Goal: Use online tool/utility: Utilize a website feature to perform a specific function

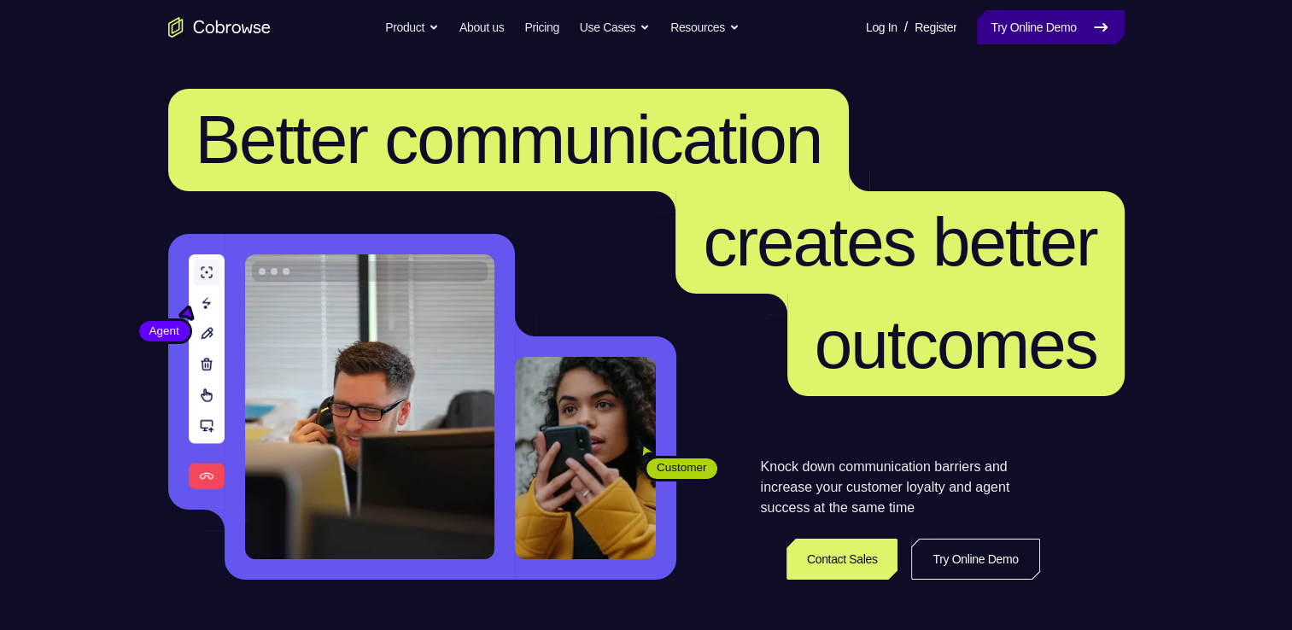
click at [1002, 23] on link "Try Online Demo" at bounding box center [1050, 27] width 147 height 34
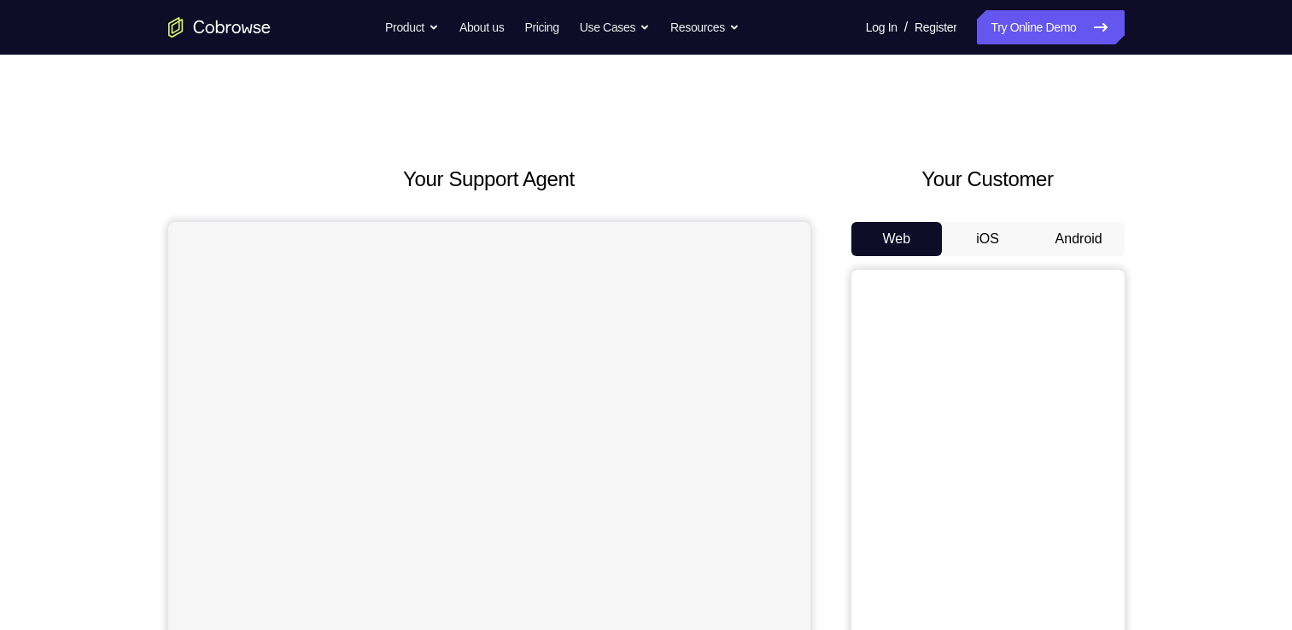
scroll to position [90, 0]
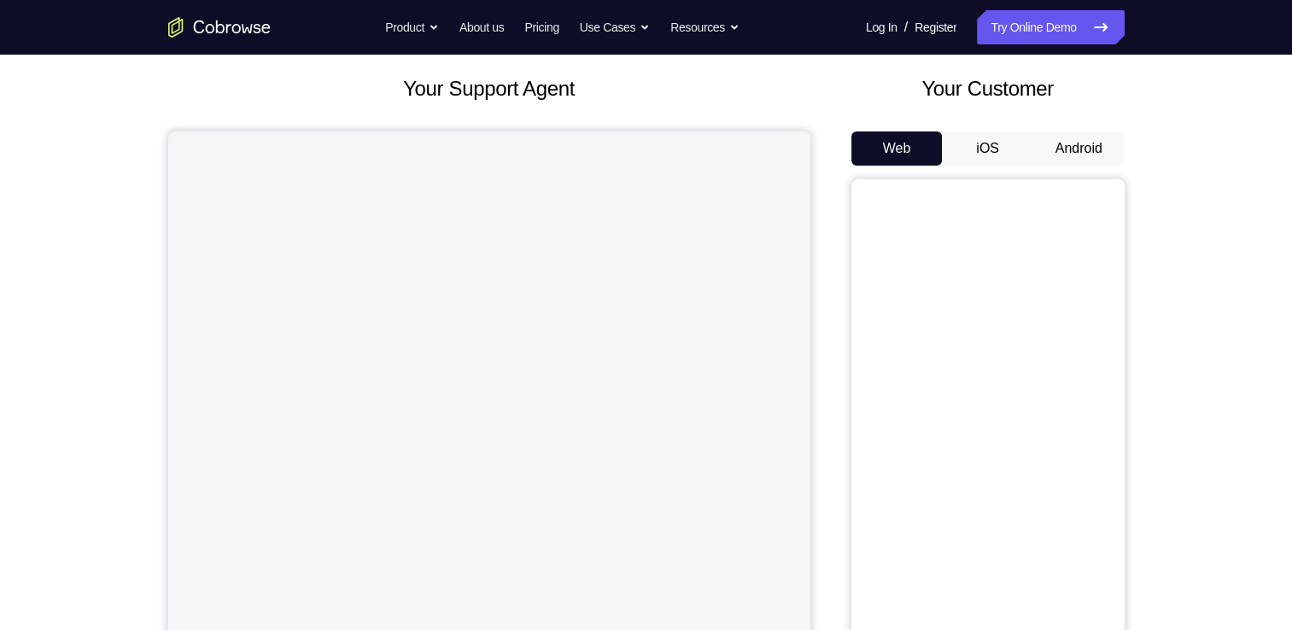
click at [1057, 150] on button "Android" at bounding box center [1078, 148] width 91 height 34
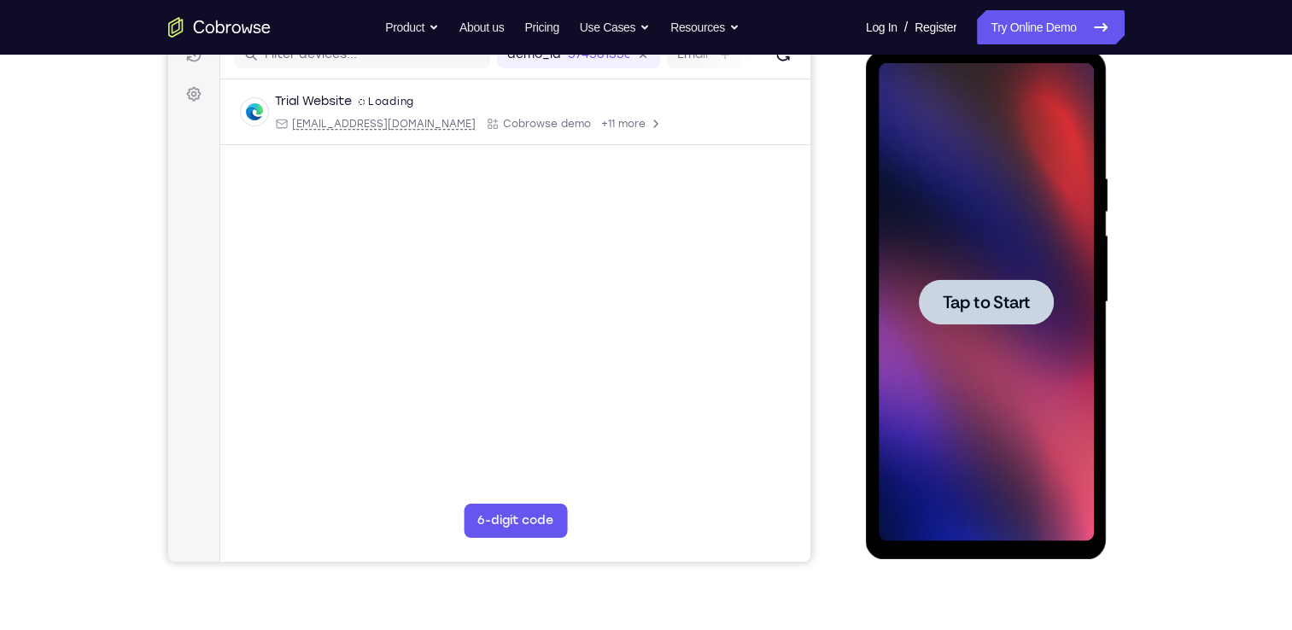
scroll to position [0, 0]
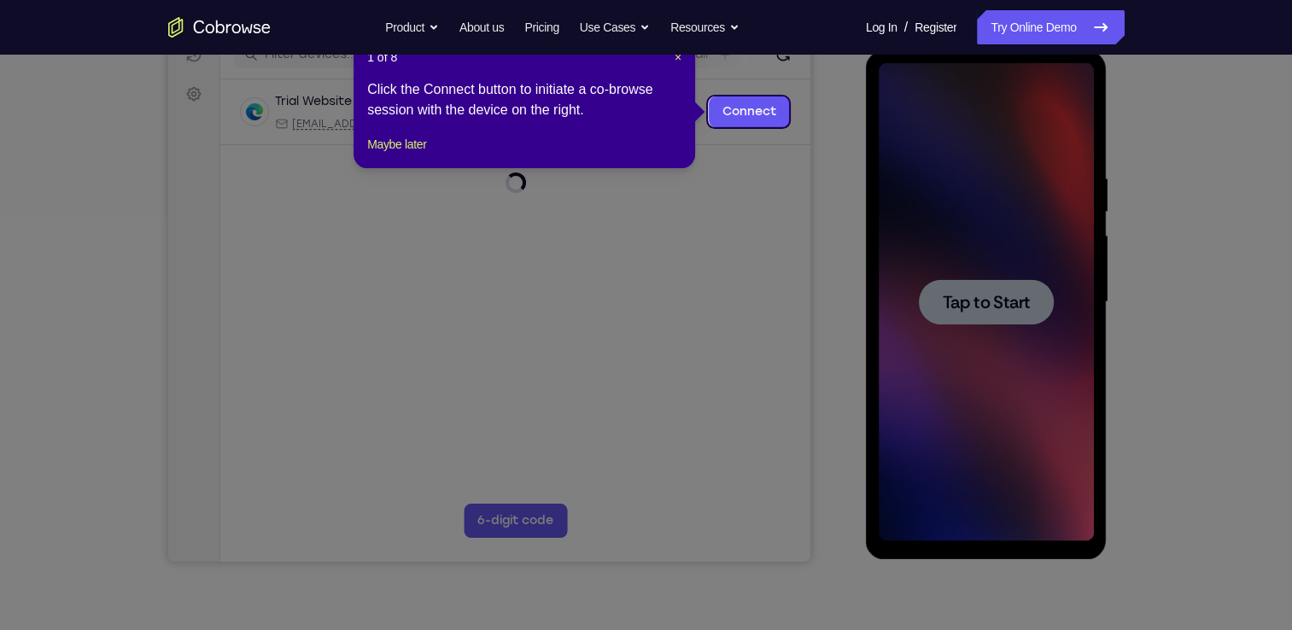
click at [811, 155] on icon at bounding box center [652, 315] width 1304 height 630
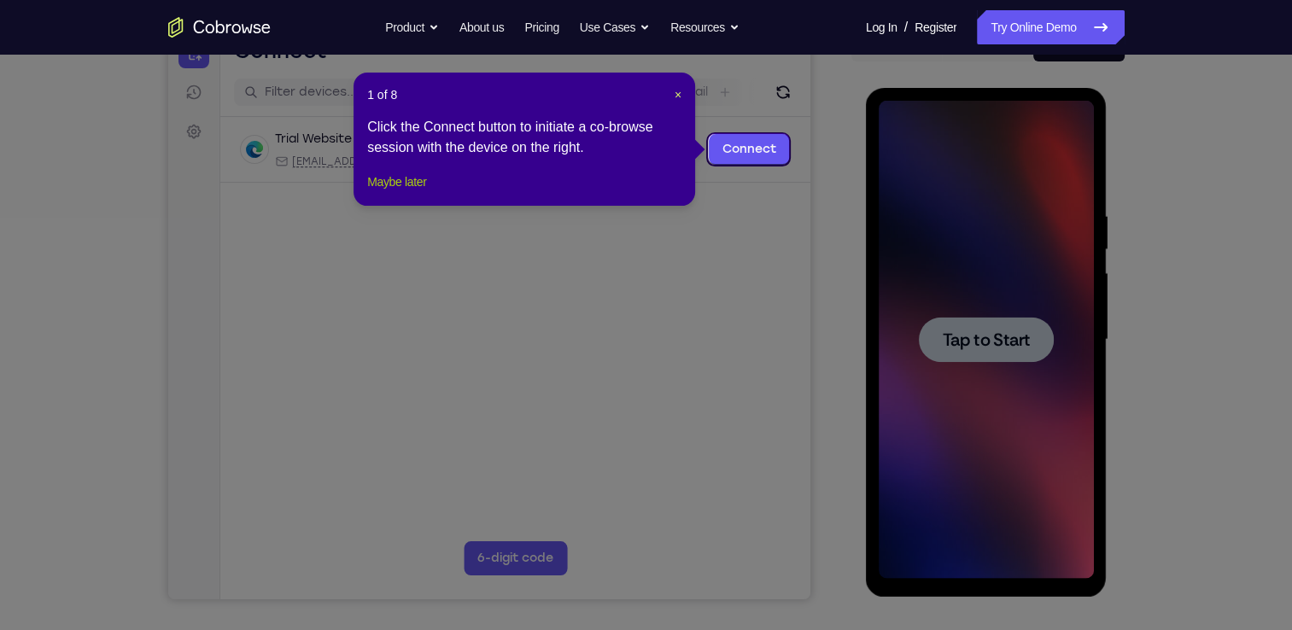
click at [411, 192] on button "Maybe later" at bounding box center [396, 182] width 59 height 20
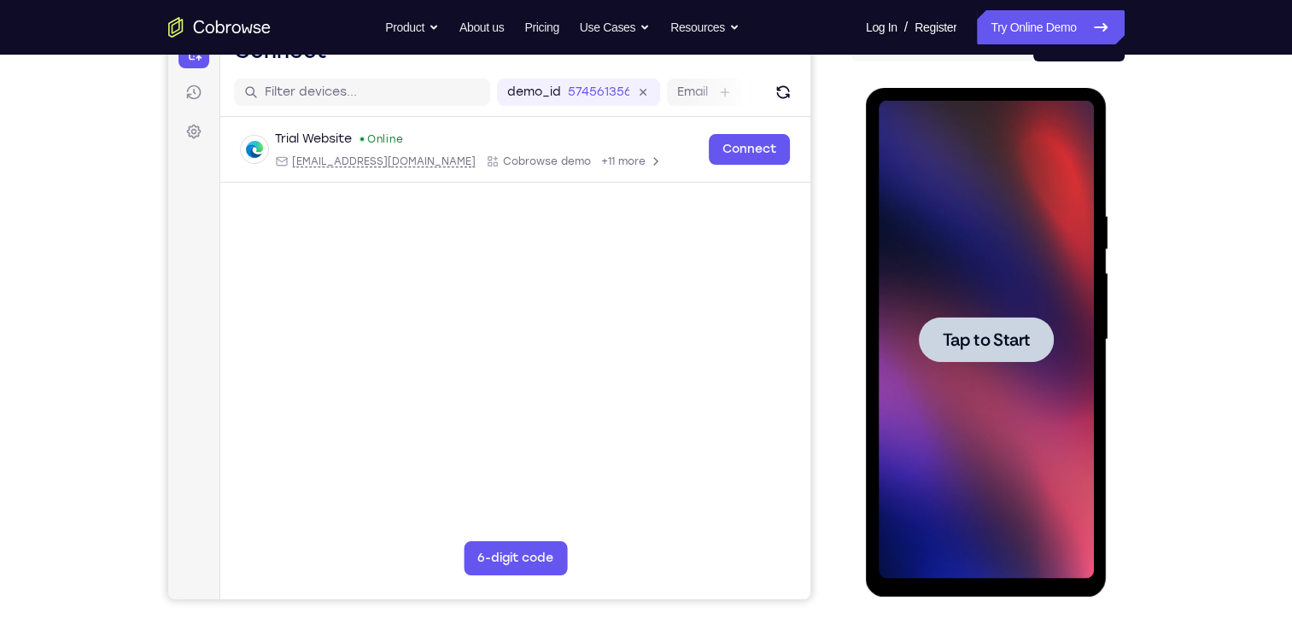
click at [1014, 326] on div at bounding box center [986, 339] width 135 height 45
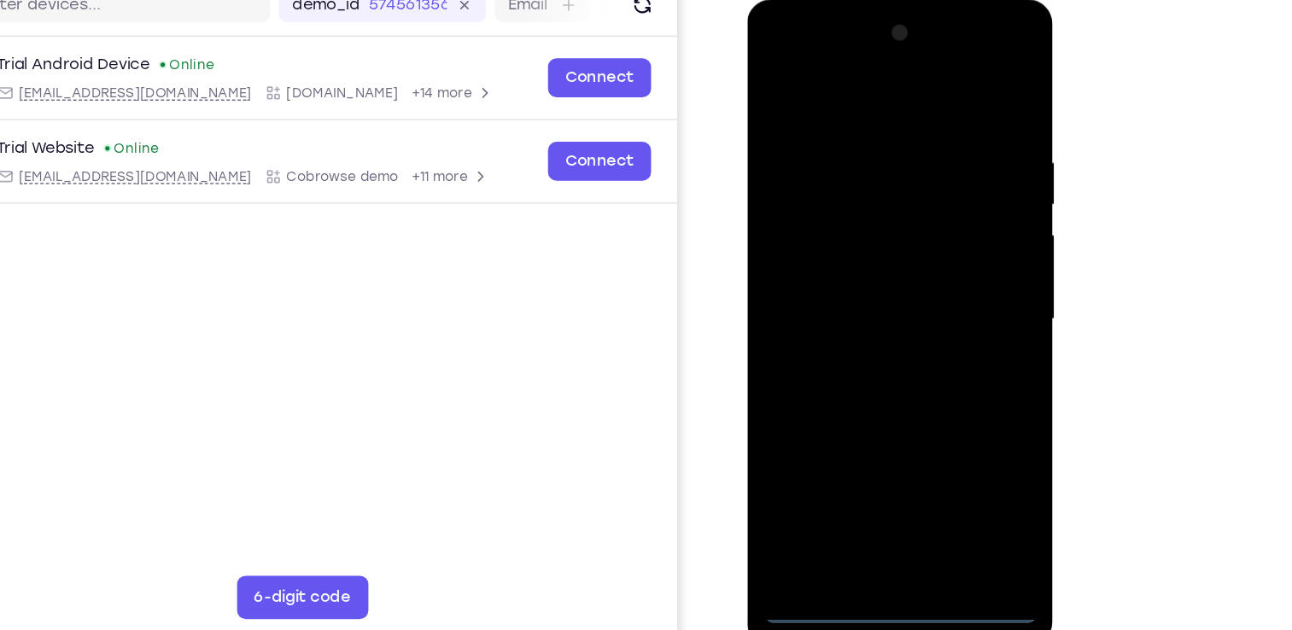
click at [863, 479] on div at bounding box center [867, 252] width 215 height 478
click at [940, 408] on div at bounding box center [867, 252] width 215 height 478
click at [786, 50] on div at bounding box center [867, 252] width 215 height 478
click at [943, 250] on div at bounding box center [867, 252] width 215 height 478
click at [852, 280] on div at bounding box center [867, 252] width 215 height 478
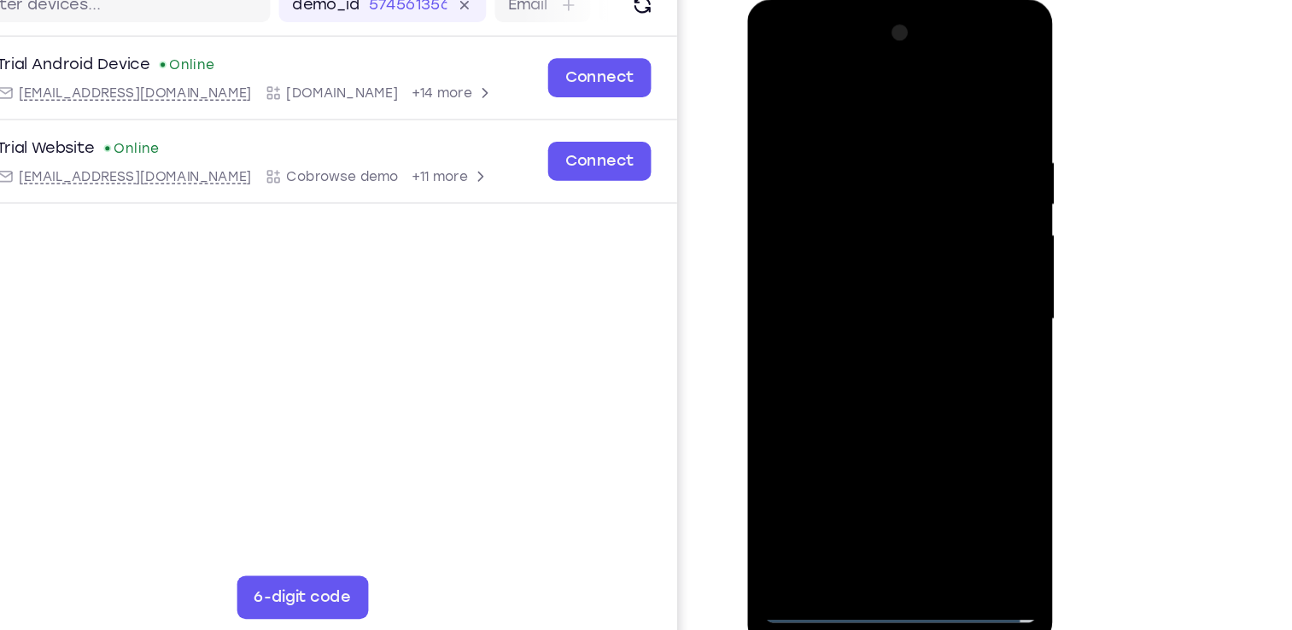
click at [842, 232] on div at bounding box center [867, 252] width 215 height 478
click at [835, 216] on div at bounding box center [867, 252] width 215 height 478
click at [845, 252] on div at bounding box center [867, 252] width 215 height 478
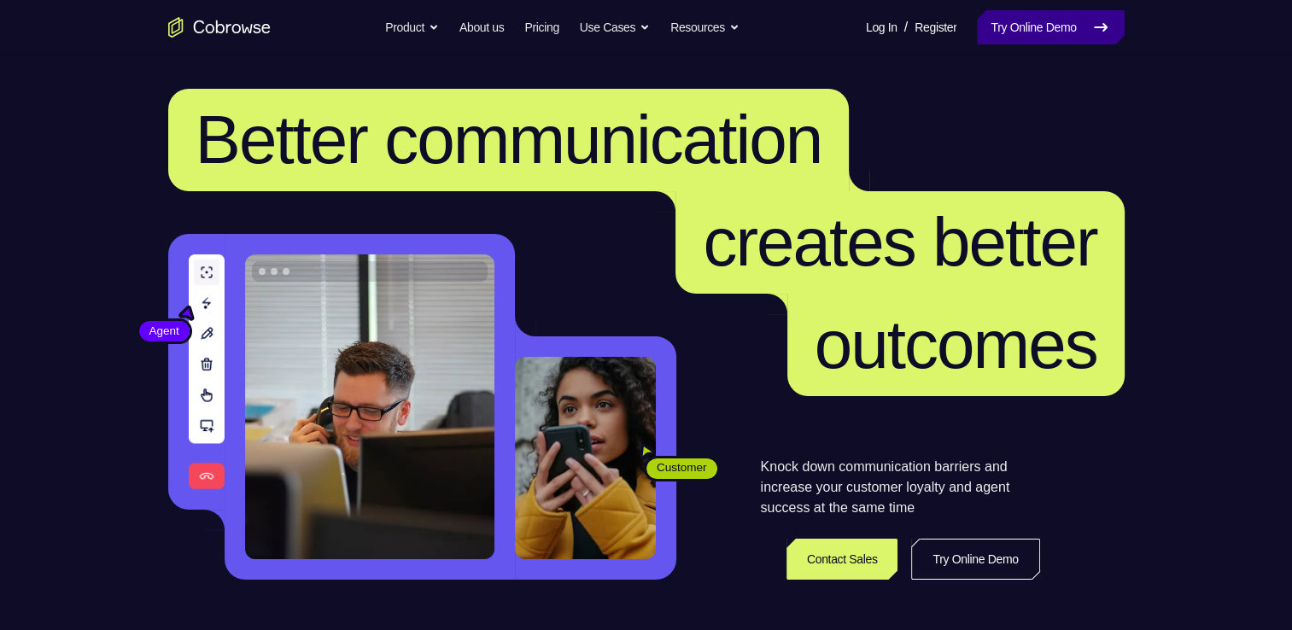
click at [1028, 29] on link "Try Online Demo" at bounding box center [1050, 27] width 147 height 34
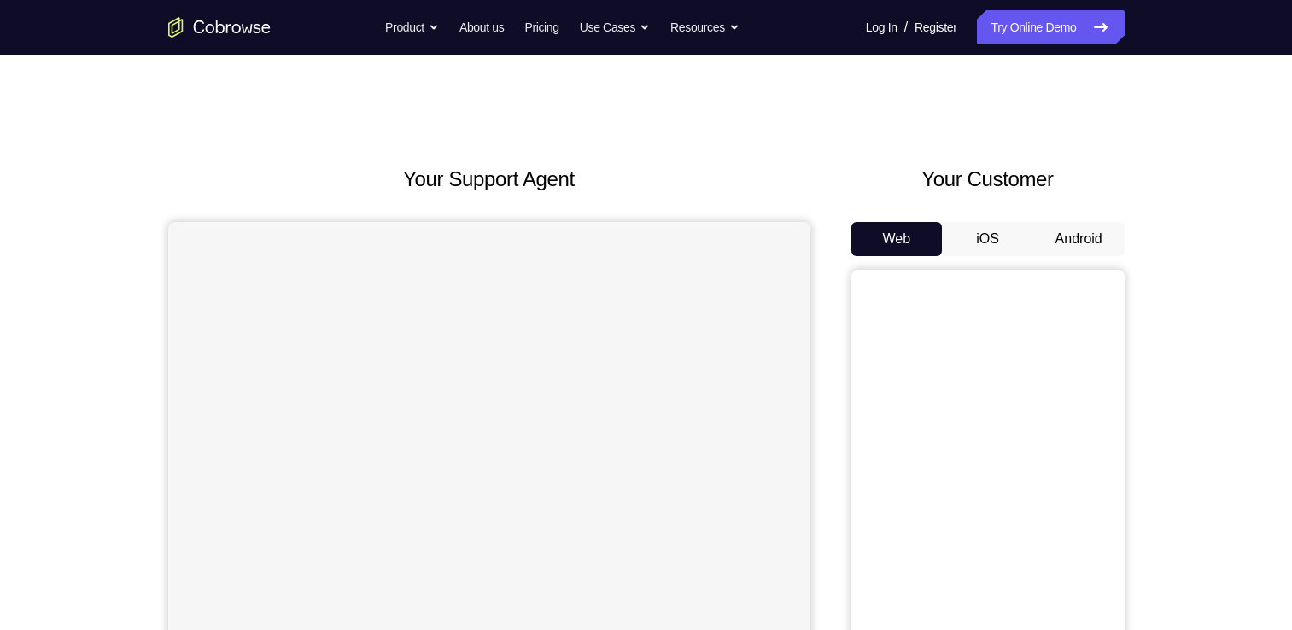
scroll to position [169, 0]
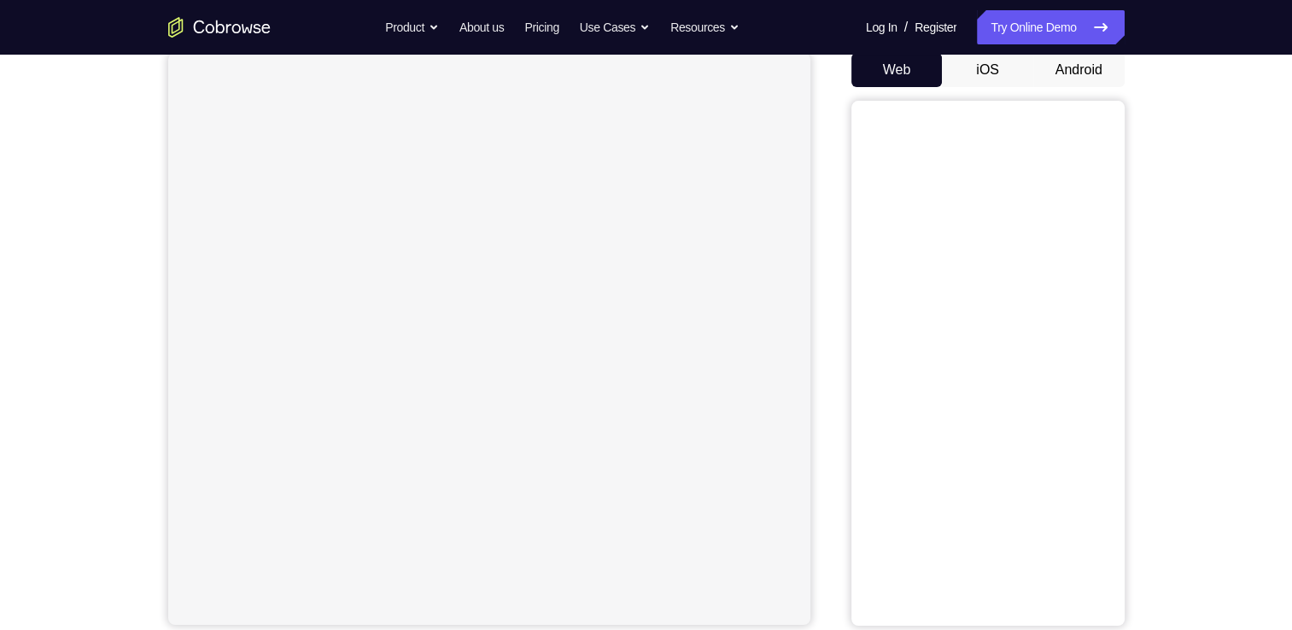
click at [1089, 77] on button "Android" at bounding box center [1078, 70] width 91 height 34
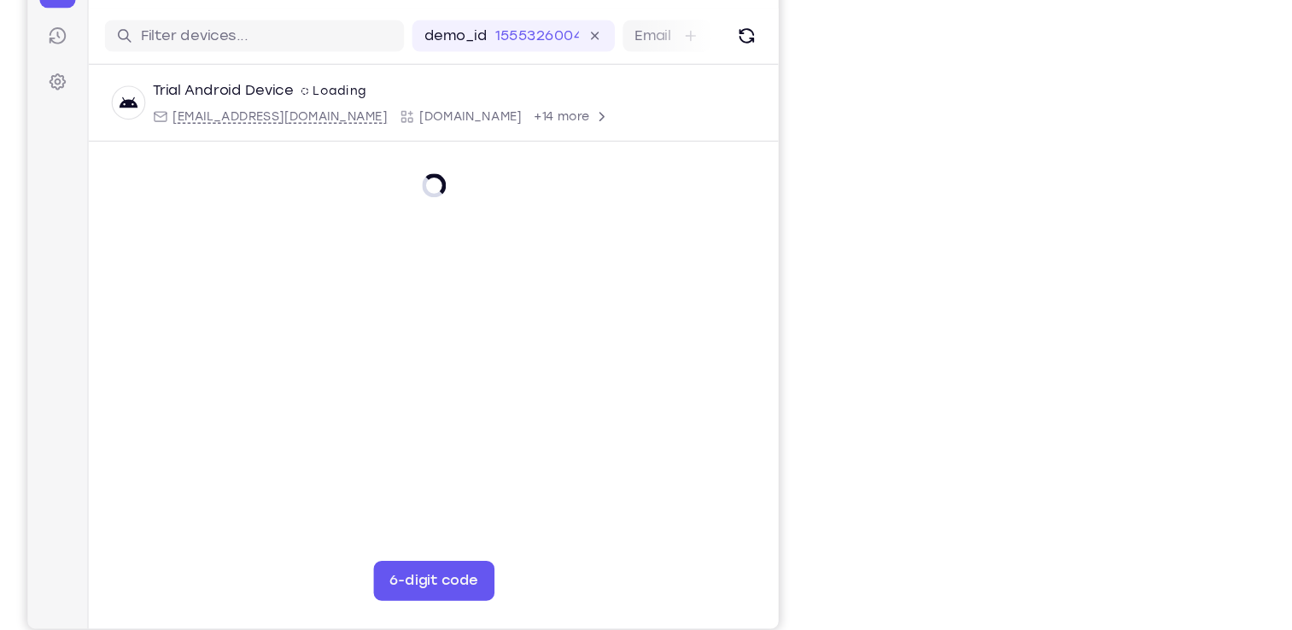
scroll to position [0, 0]
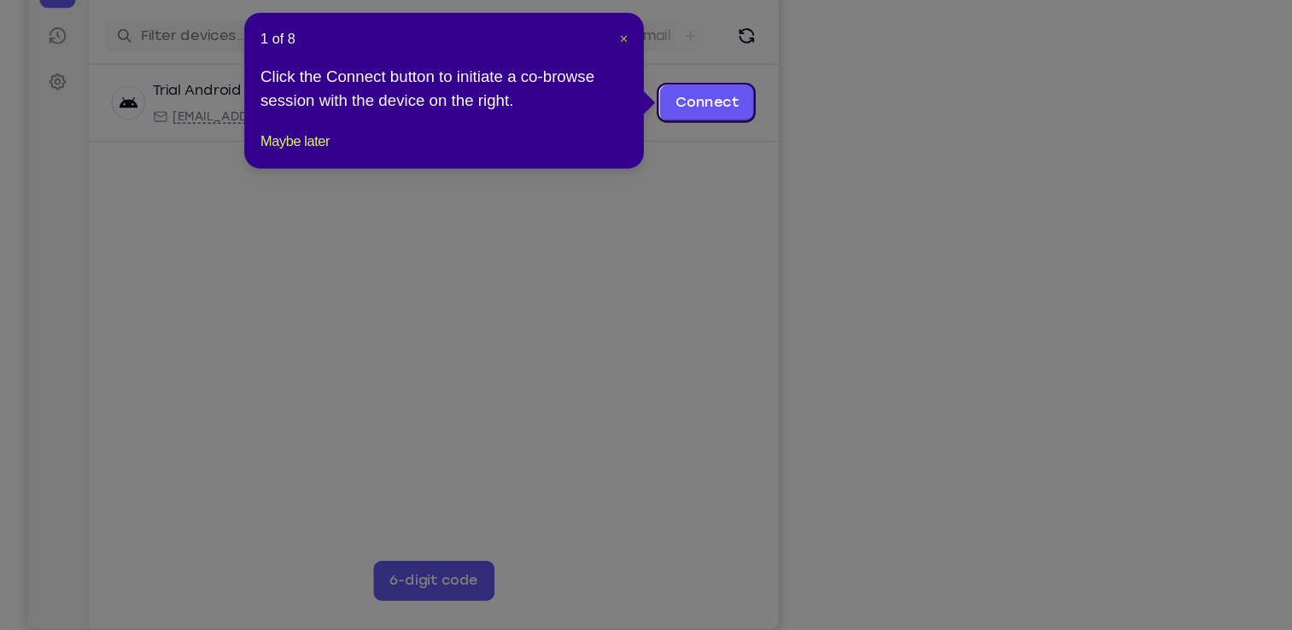
click at [674, 92] on span "×" at bounding box center [677, 92] width 7 height 14
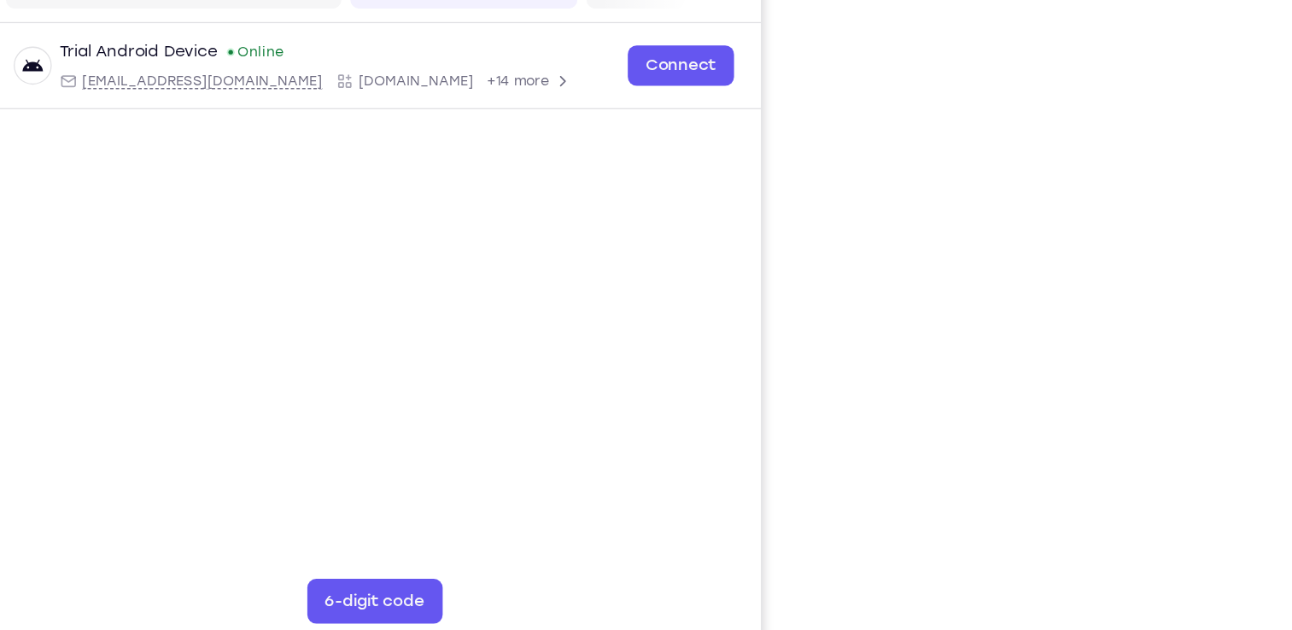
scroll to position [195, 0]
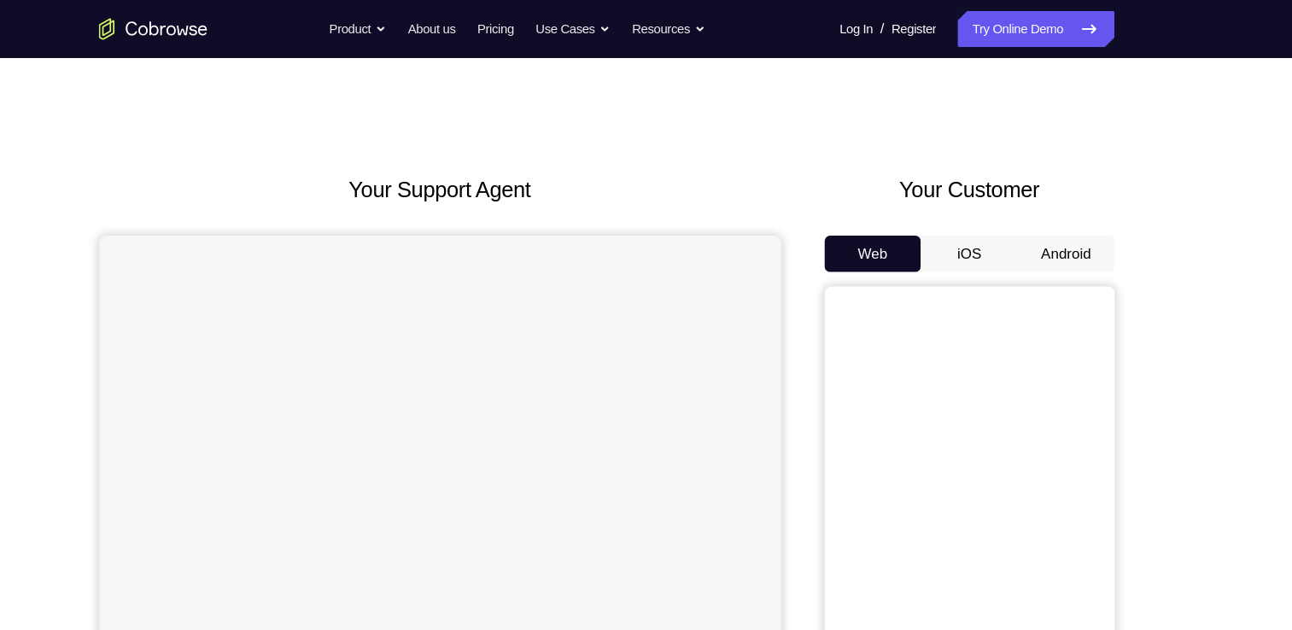
click at [1079, 238] on button "Android" at bounding box center [1078, 239] width 91 height 34
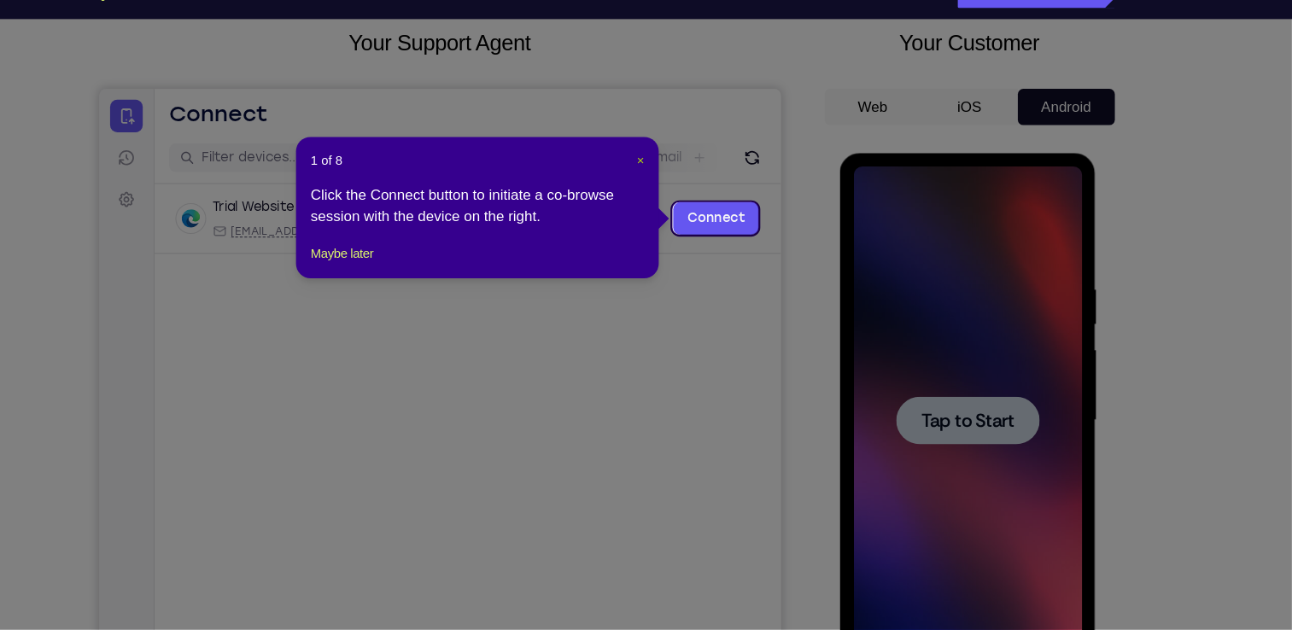
click at [678, 188] on span "×" at bounding box center [677, 188] width 7 height 14
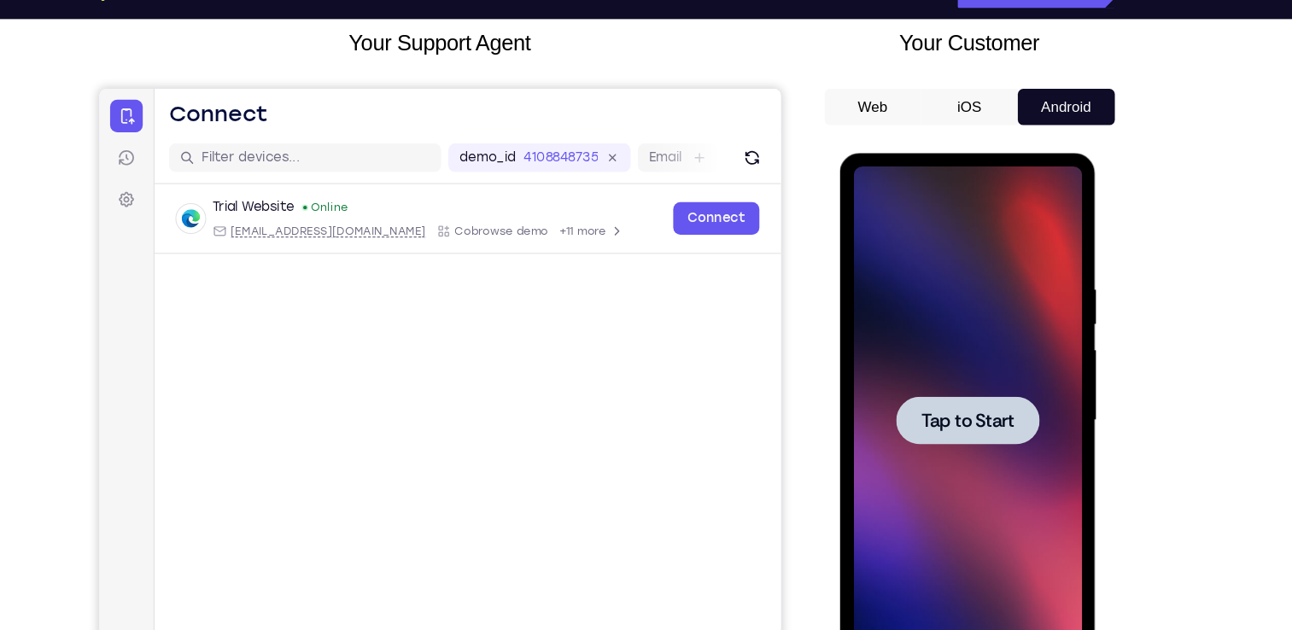
click at [972, 388] on div at bounding box center [959, 404] width 135 height 45
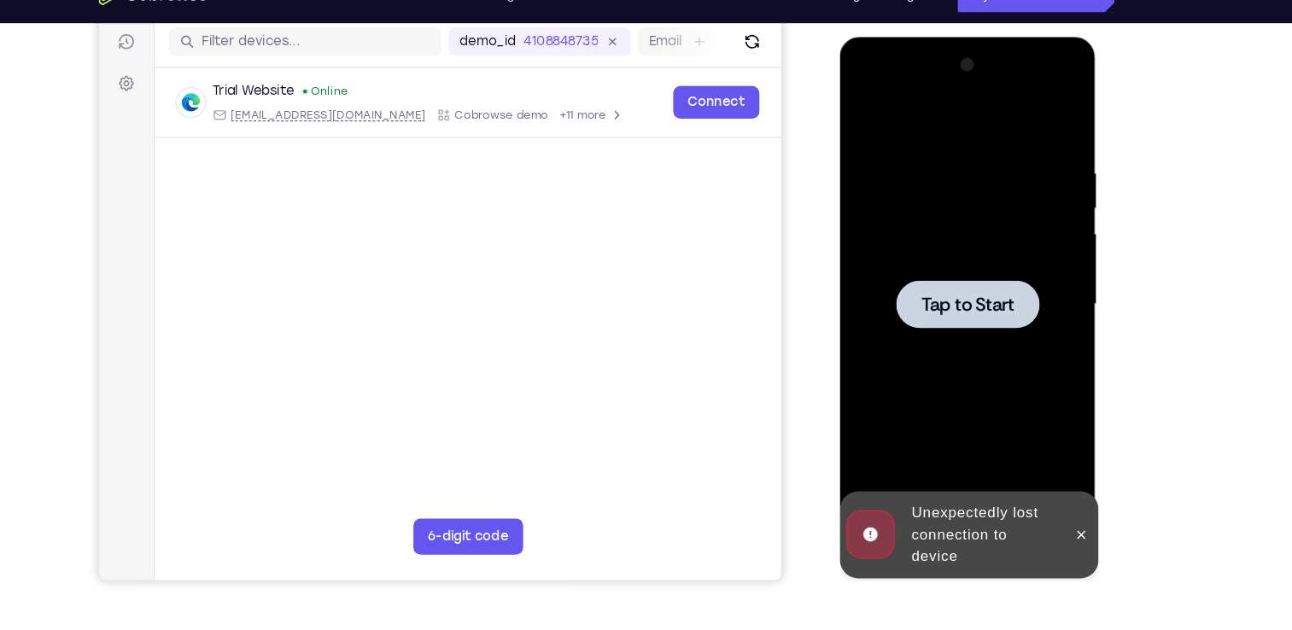
scroll to position [215, 0]
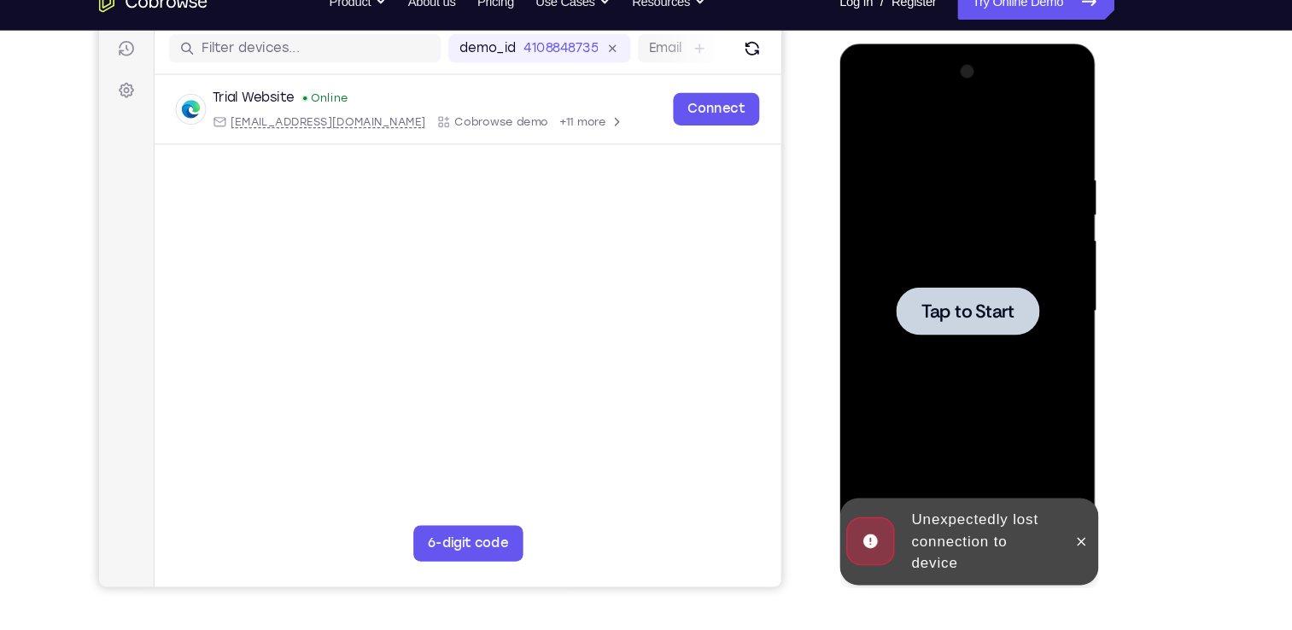
click at [949, 295] on span "Tap to Start" at bounding box center [959, 295] width 87 height 17
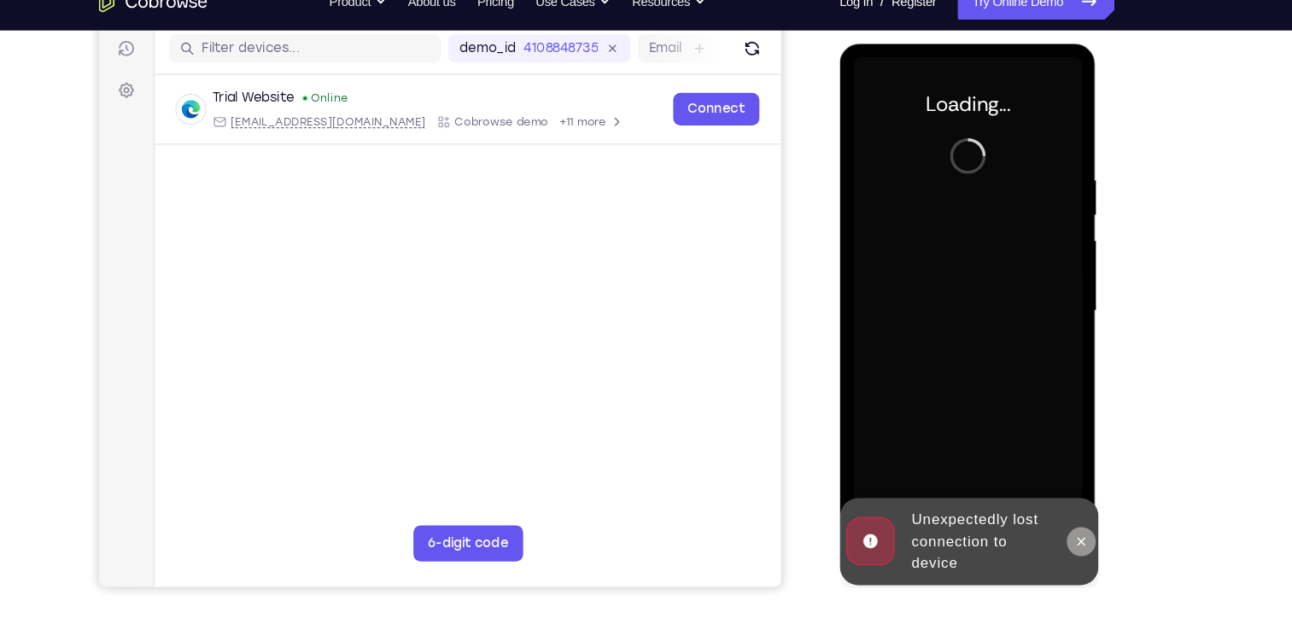
click at [1059, 505] on icon at bounding box center [1066, 512] width 14 height 14
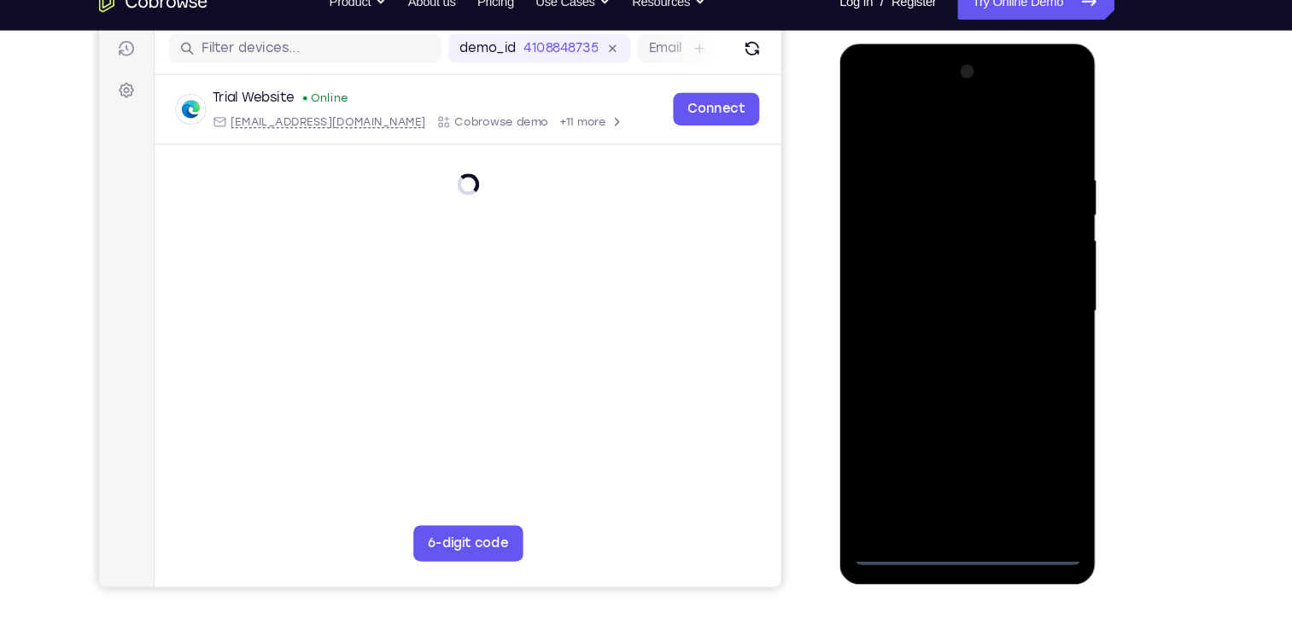
click at [959, 518] on div at bounding box center [959, 295] width 215 height 478
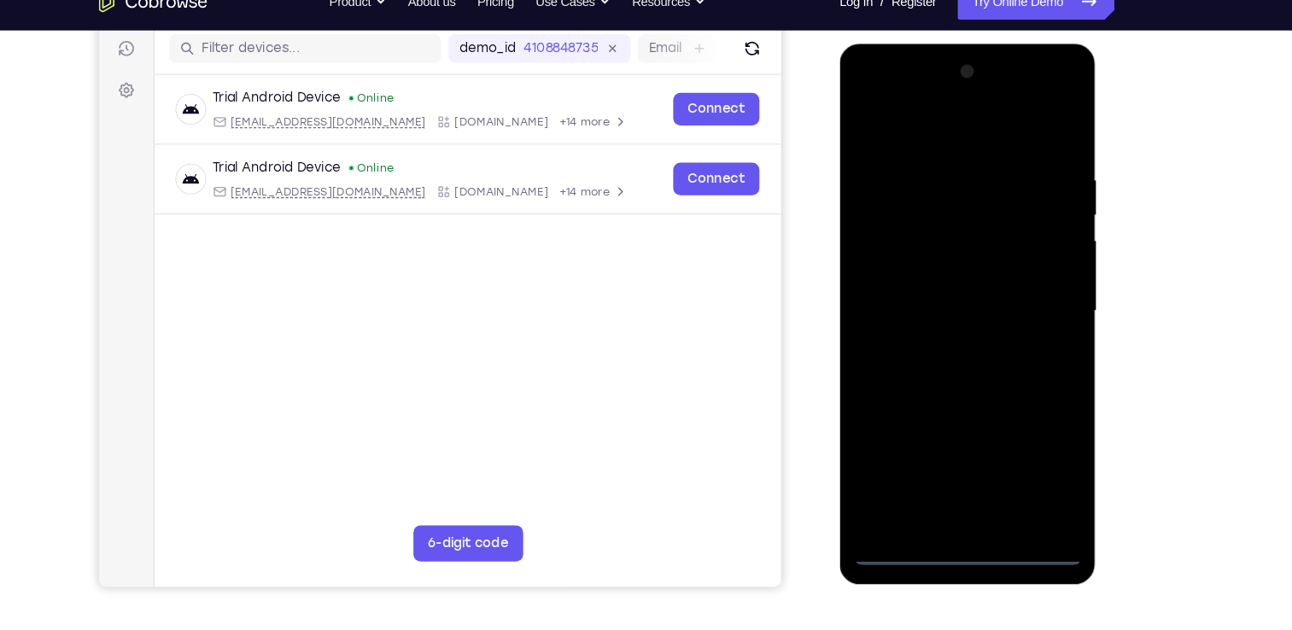
click at [1038, 442] on div at bounding box center [959, 295] width 215 height 478
click at [948, 128] on div at bounding box center [959, 295] width 215 height 478
click at [1030, 283] on div at bounding box center [959, 295] width 215 height 478
click at [939, 326] on div at bounding box center [959, 295] width 215 height 478
click at [977, 274] on div at bounding box center [959, 295] width 215 height 478
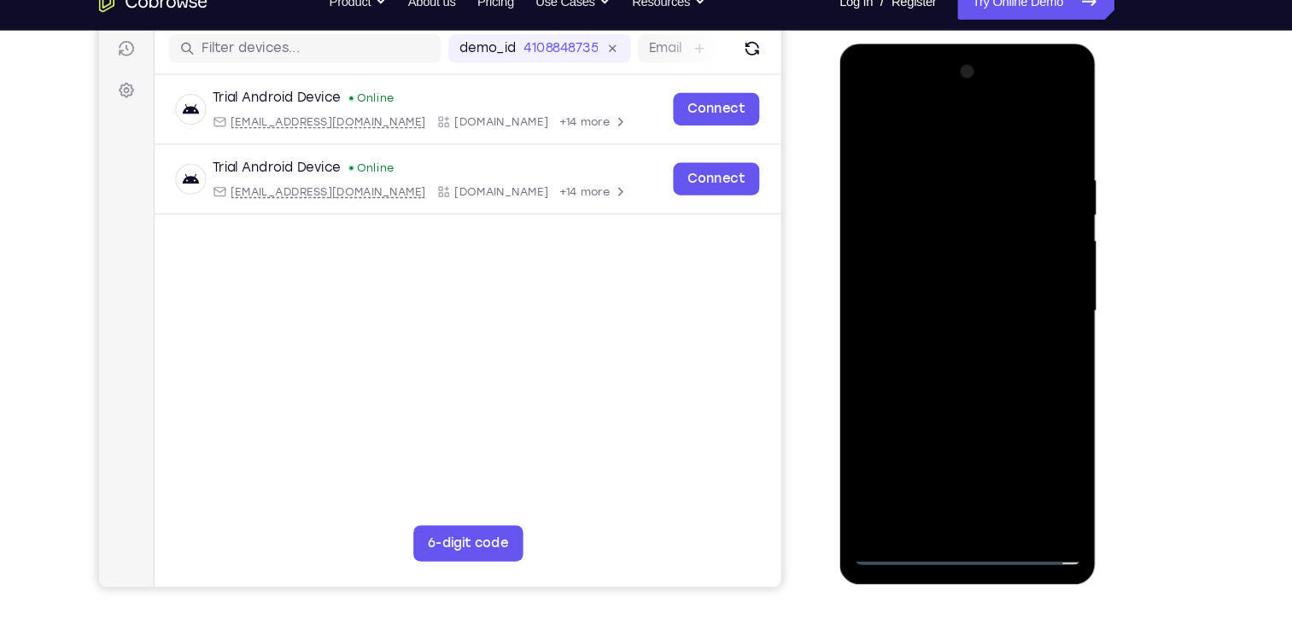
click at [969, 264] on div at bounding box center [959, 295] width 215 height 478
click at [975, 297] on div at bounding box center [959, 295] width 215 height 478
click at [985, 346] on div at bounding box center [959, 295] width 215 height 478
click at [1043, 312] on div at bounding box center [959, 295] width 215 height 478
click at [977, 292] on div at bounding box center [959, 295] width 215 height 478
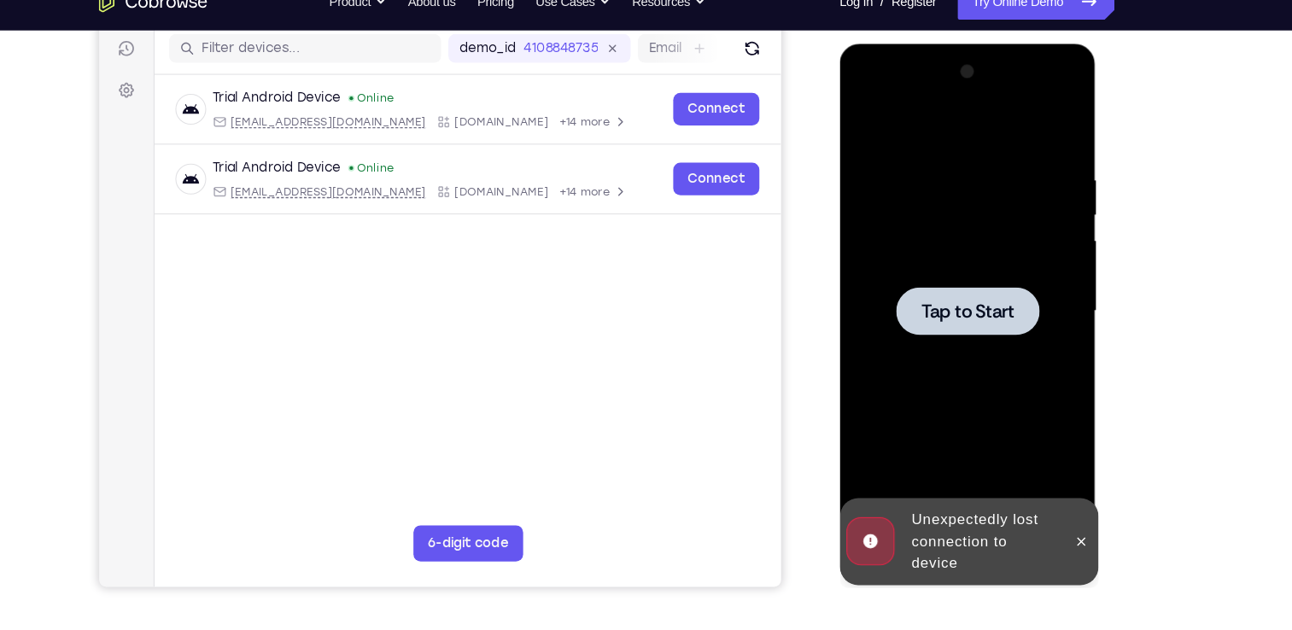
click at [936, 293] on span "Tap to Start" at bounding box center [959, 295] width 87 height 17
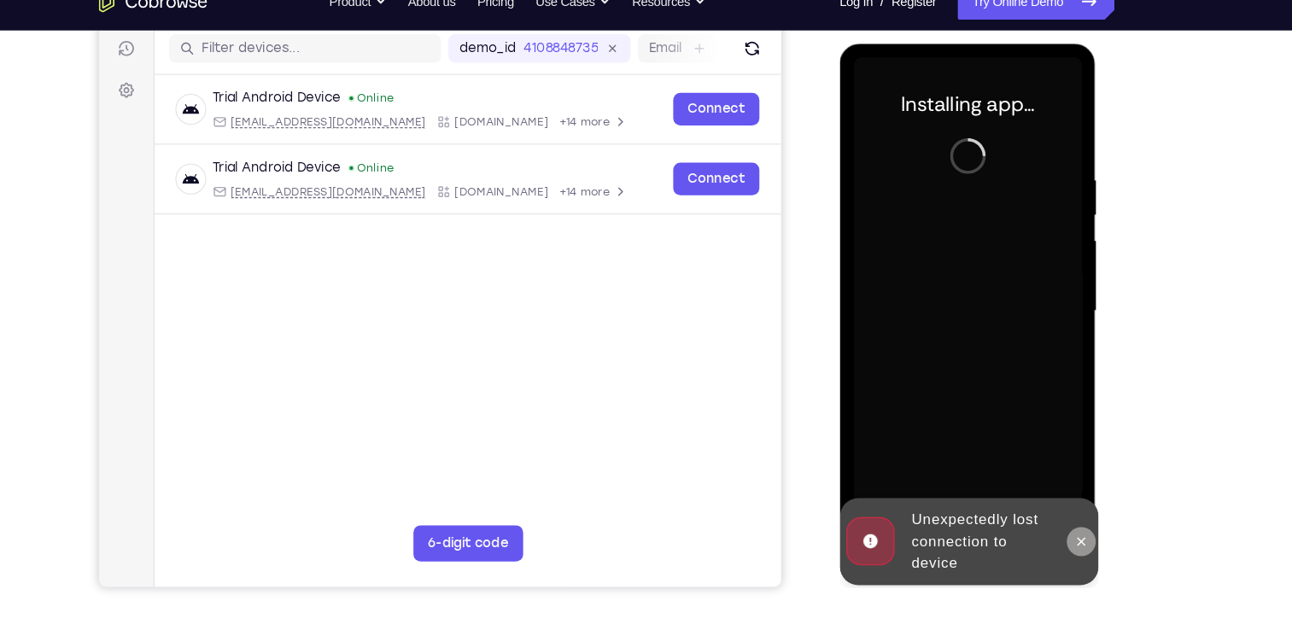
click at [1063, 513] on icon at bounding box center [1066, 512] width 14 height 14
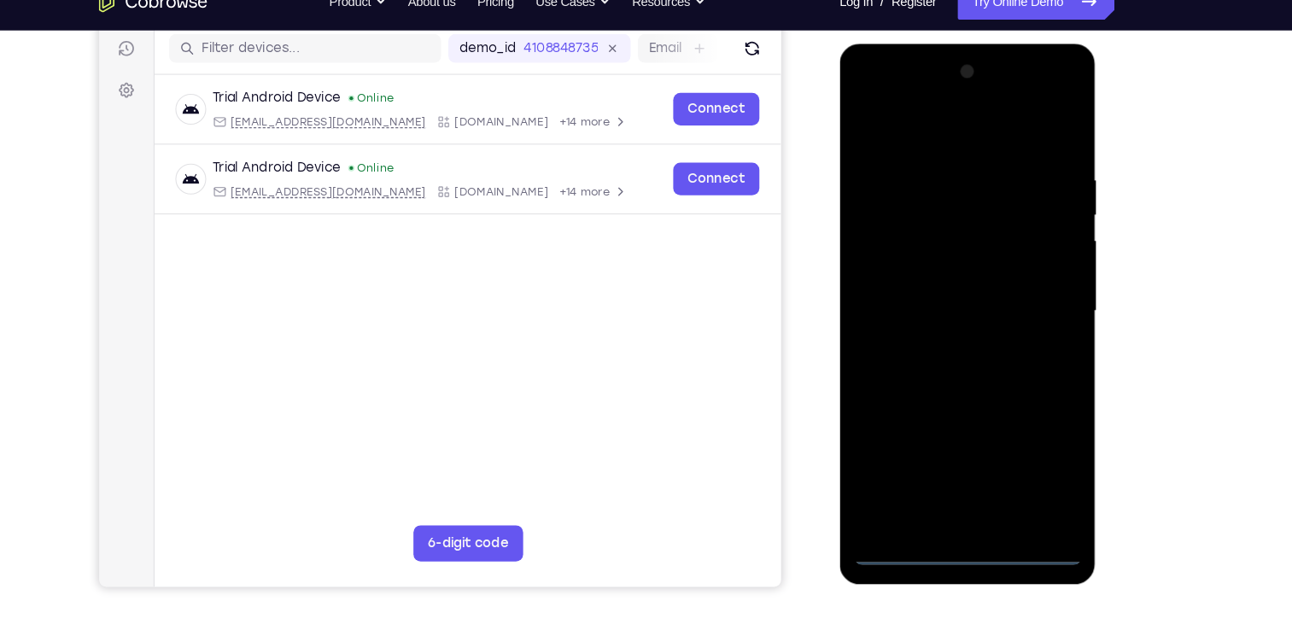
click at [957, 521] on div at bounding box center [959, 295] width 215 height 478
click at [958, 513] on div at bounding box center [959, 295] width 215 height 478
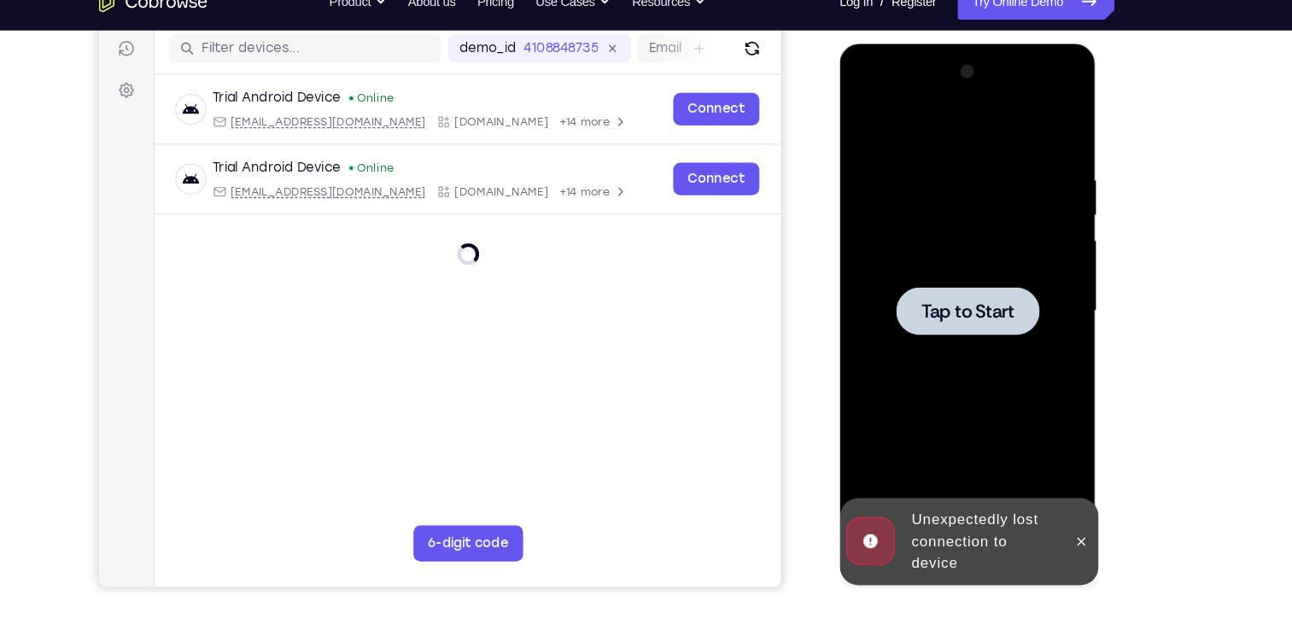
click at [985, 301] on span "Tap to Start" at bounding box center [959, 295] width 87 height 17
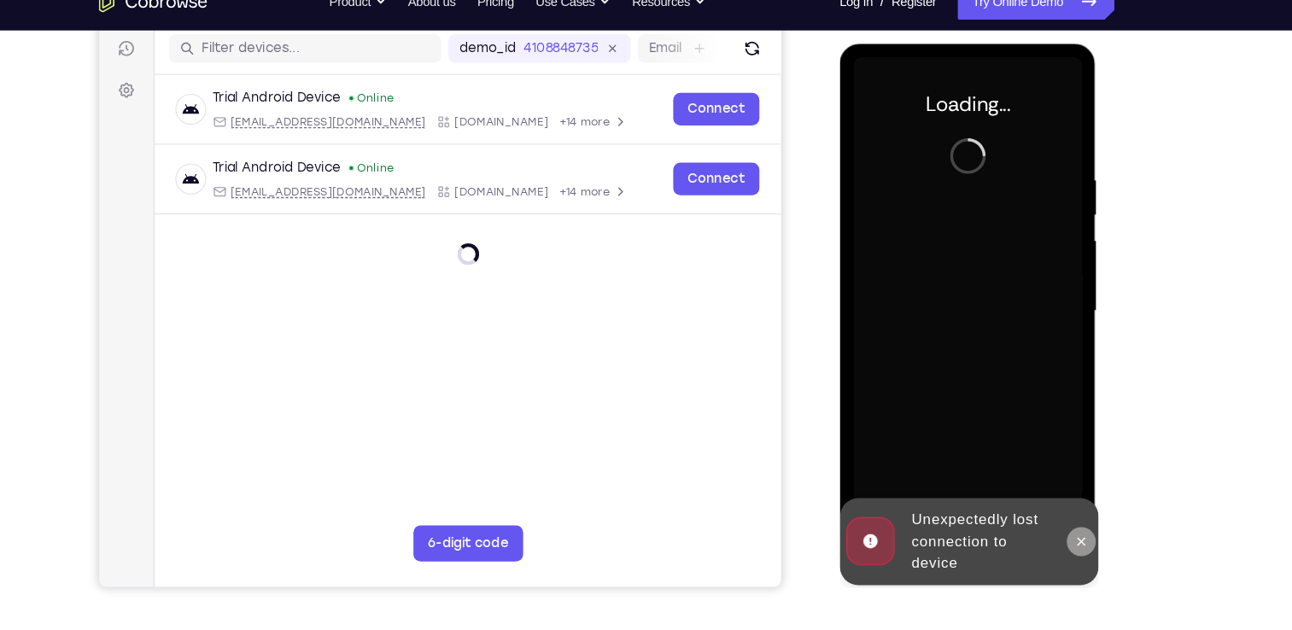
click at [1058, 517] on button at bounding box center [1066, 512] width 27 height 27
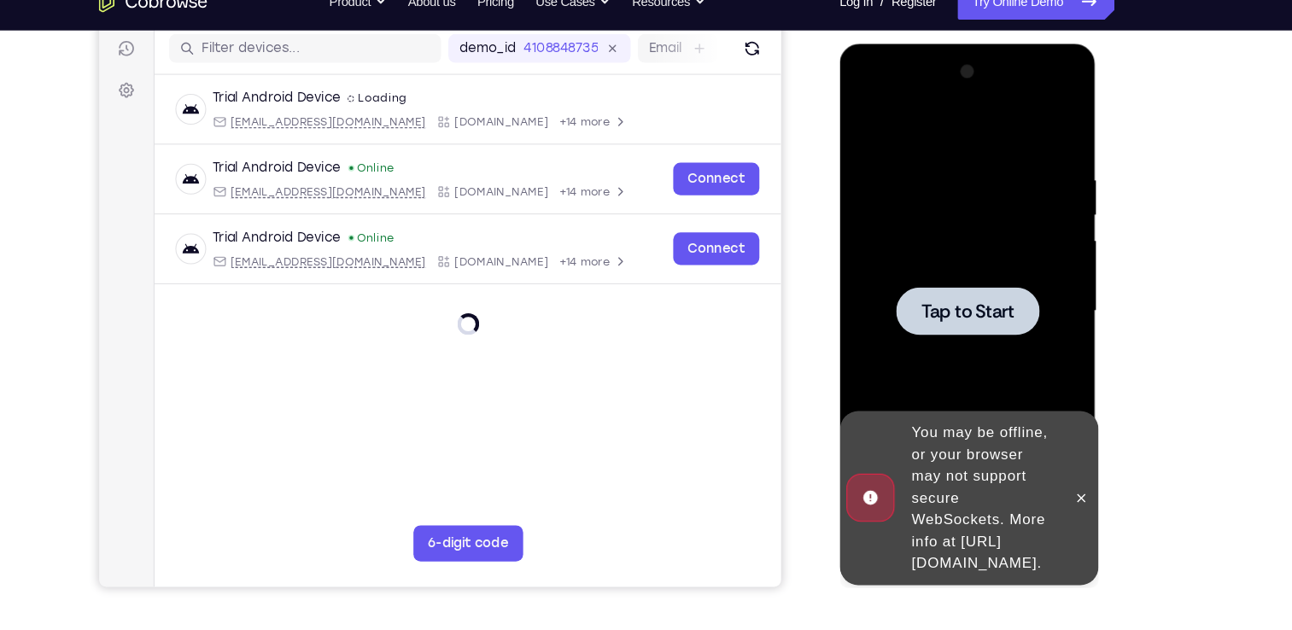
click at [953, 301] on span "Tap to Start" at bounding box center [959, 295] width 87 height 17
click at [1061, 464] on icon at bounding box center [1066, 471] width 14 height 14
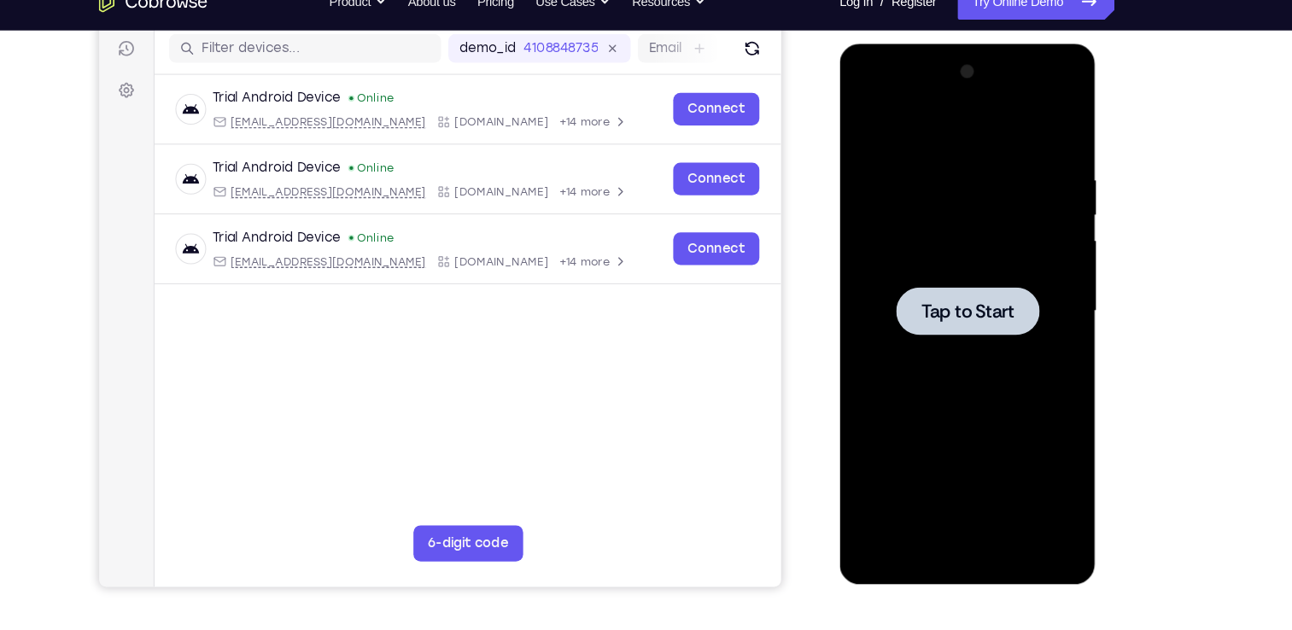
click at [957, 287] on span "Tap to Start" at bounding box center [959, 295] width 87 height 17
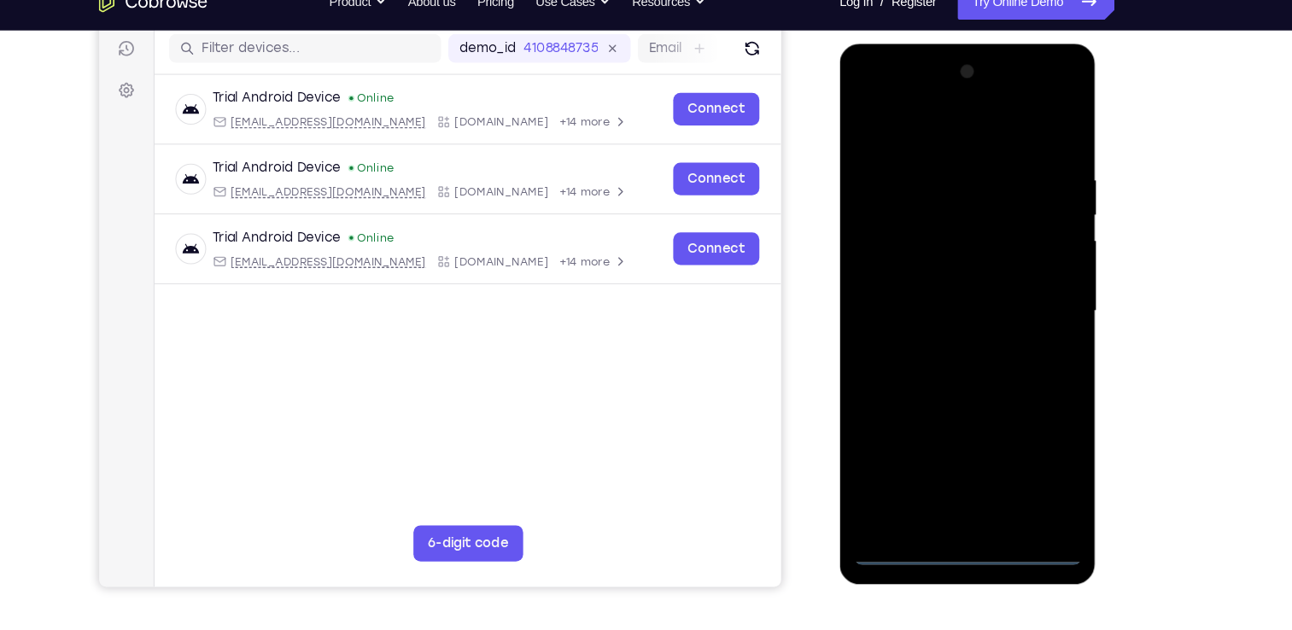
click at [954, 518] on div at bounding box center [959, 295] width 215 height 478
click at [1035, 447] on div at bounding box center [959, 295] width 215 height 478
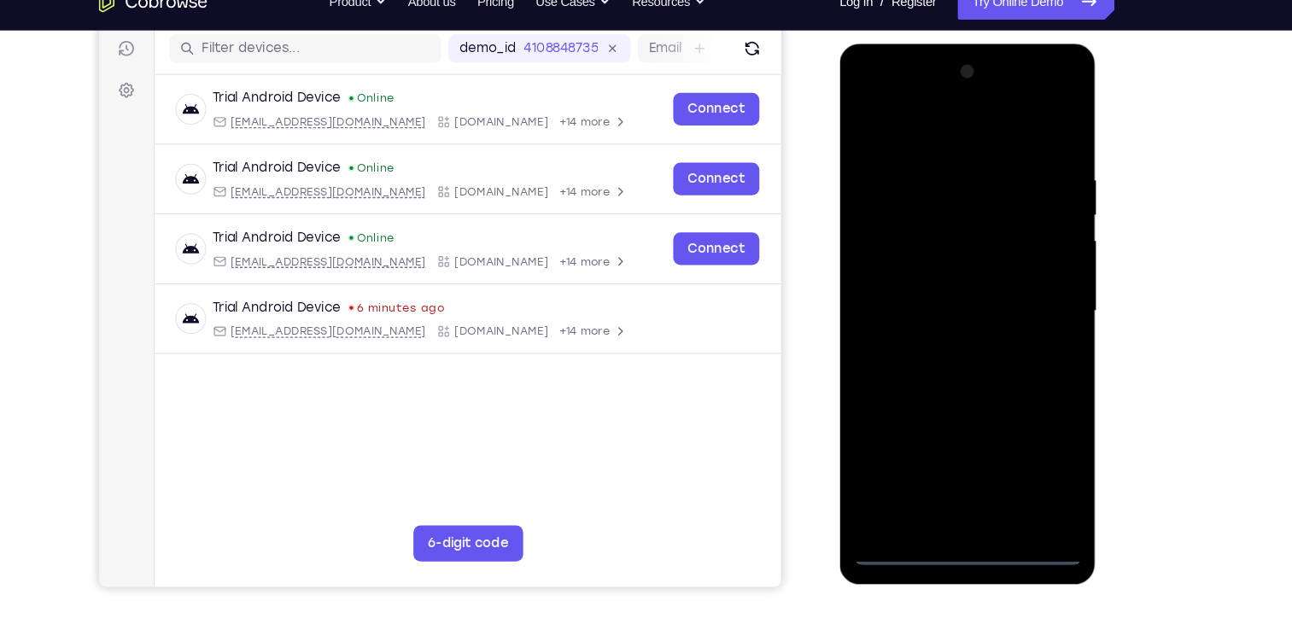
click at [917, 120] on div at bounding box center [959, 295] width 215 height 478
click at [1035, 277] on div at bounding box center [959, 295] width 215 height 478
click at [946, 325] on div at bounding box center [959, 295] width 215 height 478
click at [973, 273] on div at bounding box center [959, 295] width 215 height 478
click at [953, 260] on div at bounding box center [959, 295] width 215 height 478
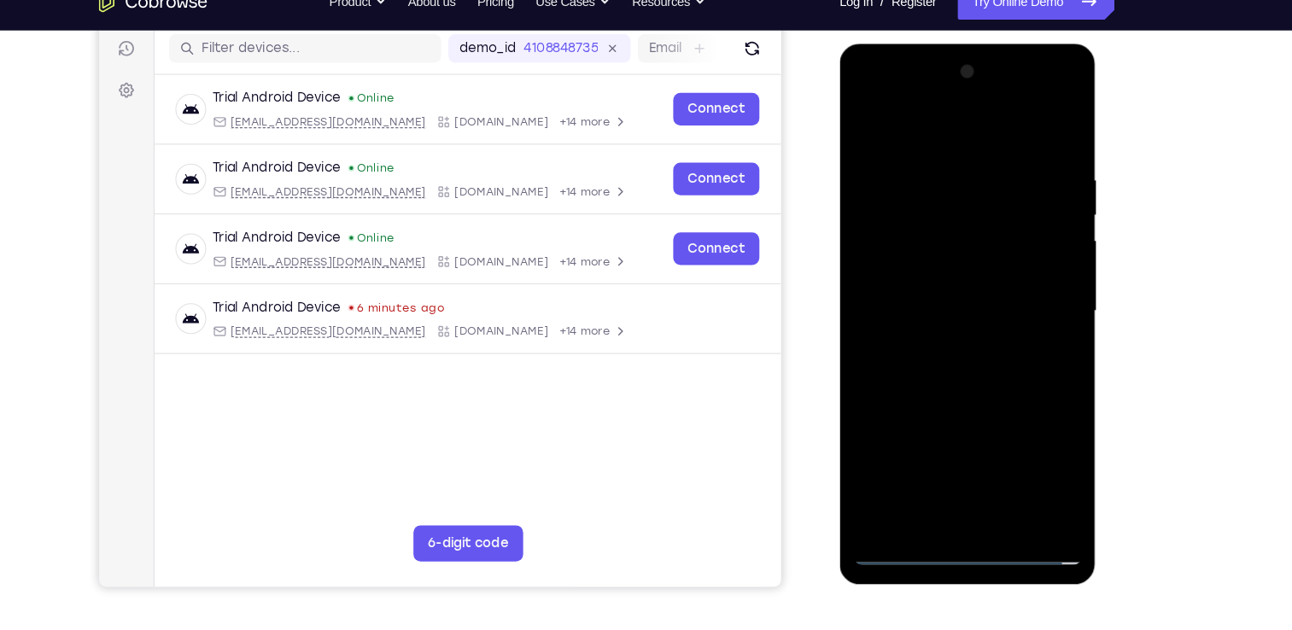
click at [934, 289] on div at bounding box center [959, 295] width 215 height 478
click at [946, 343] on div at bounding box center [959, 295] width 215 height 478
click at [997, 319] on div at bounding box center [959, 295] width 215 height 478
click at [1045, 256] on div at bounding box center [959, 295] width 215 height 478
click at [946, 289] on div at bounding box center [959, 295] width 215 height 478
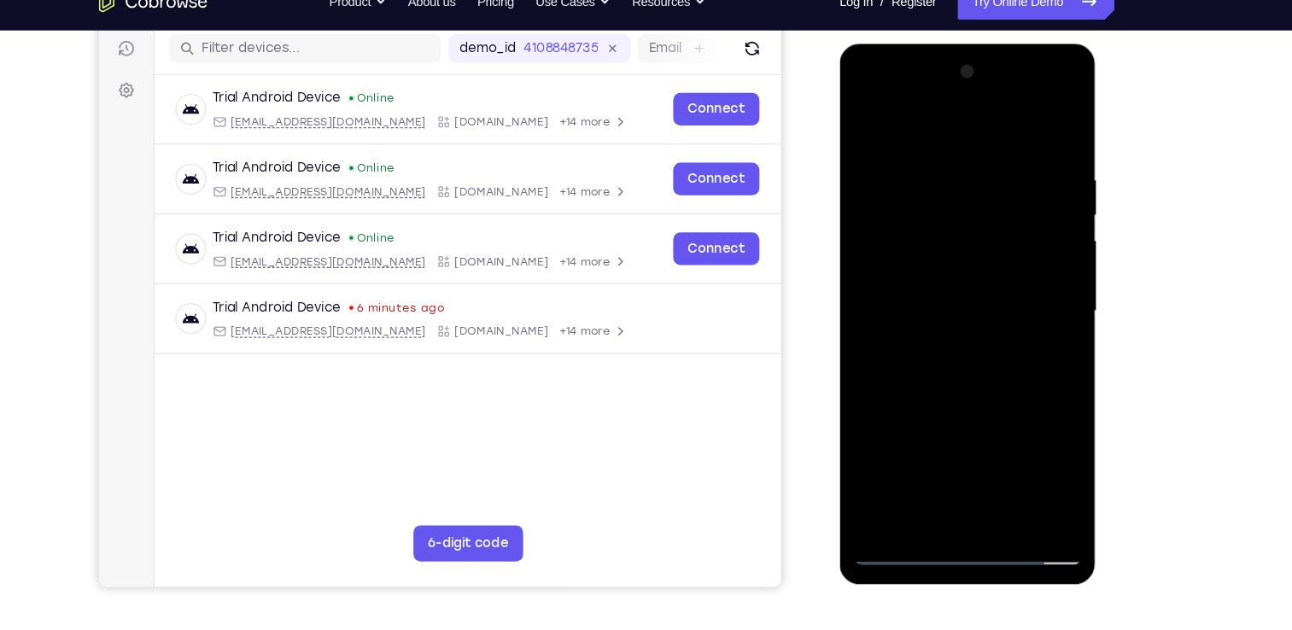
click at [981, 347] on div at bounding box center [959, 295] width 215 height 478
drag, startPoint x: 969, startPoint y: 127, endPoint x: 948, endPoint y: -20, distance: 148.2
click at [948, 44] on html "Online web based iOS Simulators and Android Emulators. Run iPhone, iPad, Mobile…" at bounding box center [960, 300] width 243 height 512
click at [1052, 140] on div at bounding box center [959, 295] width 215 height 478
click at [919, 493] on div at bounding box center [959, 295] width 215 height 478
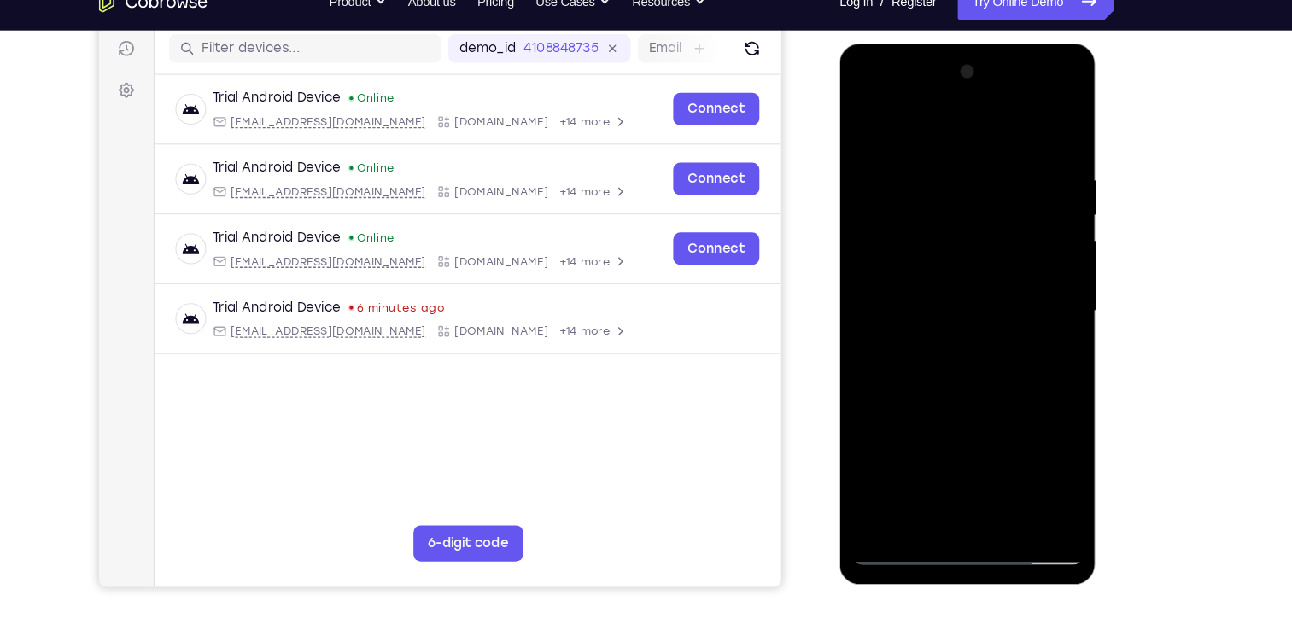
click at [959, 119] on div at bounding box center [959, 295] width 215 height 478
drag, startPoint x: 935, startPoint y: 300, endPoint x: 936, endPoint y: 97, distance: 202.3
click at [936, 97] on div at bounding box center [959, 295] width 215 height 478
drag, startPoint x: 943, startPoint y: 294, endPoint x: 971, endPoint y: 493, distance: 201.6
click at [971, 493] on div at bounding box center [959, 295] width 215 height 478
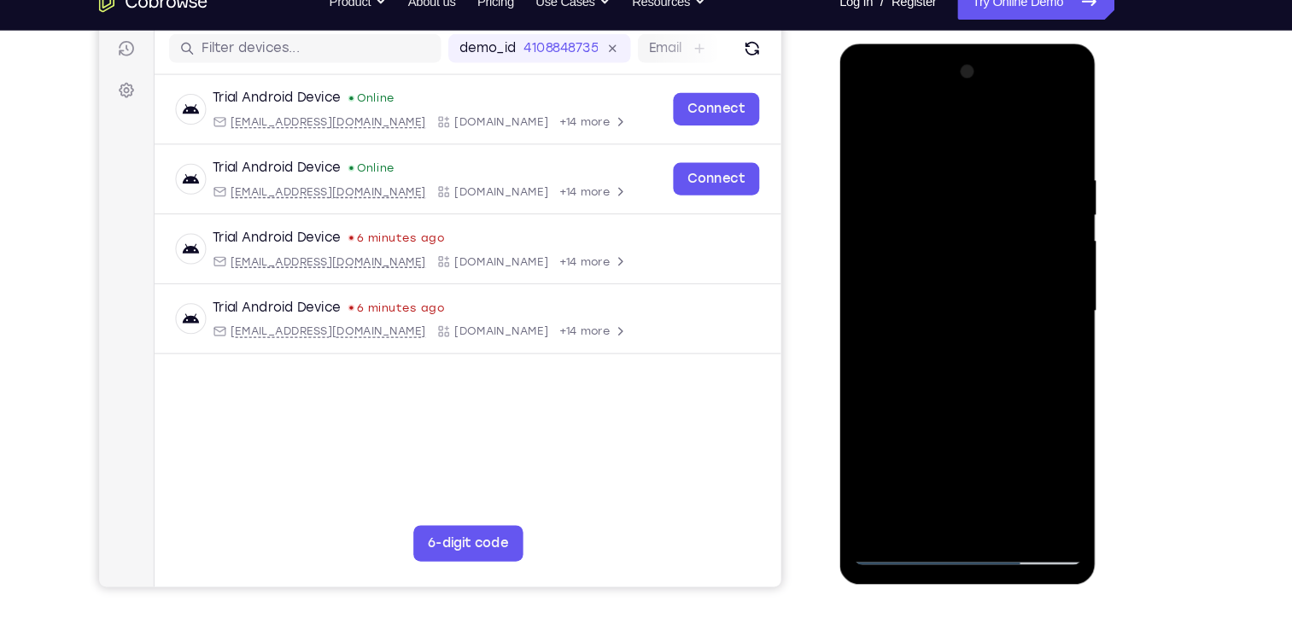
click at [871, 232] on div at bounding box center [959, 295] width 215 height 478
click at [1045, 132] on div at bounding box center [959, 295] width 215 height 478
click at [876, 169] on div at bounding box center [959, 295] width 215 height 478
click at [872, 169] on div at bounding box center [959, 295] width 215 height 478
click at [908, 170] on div at bounding box center [959, 295] width 215 height 478
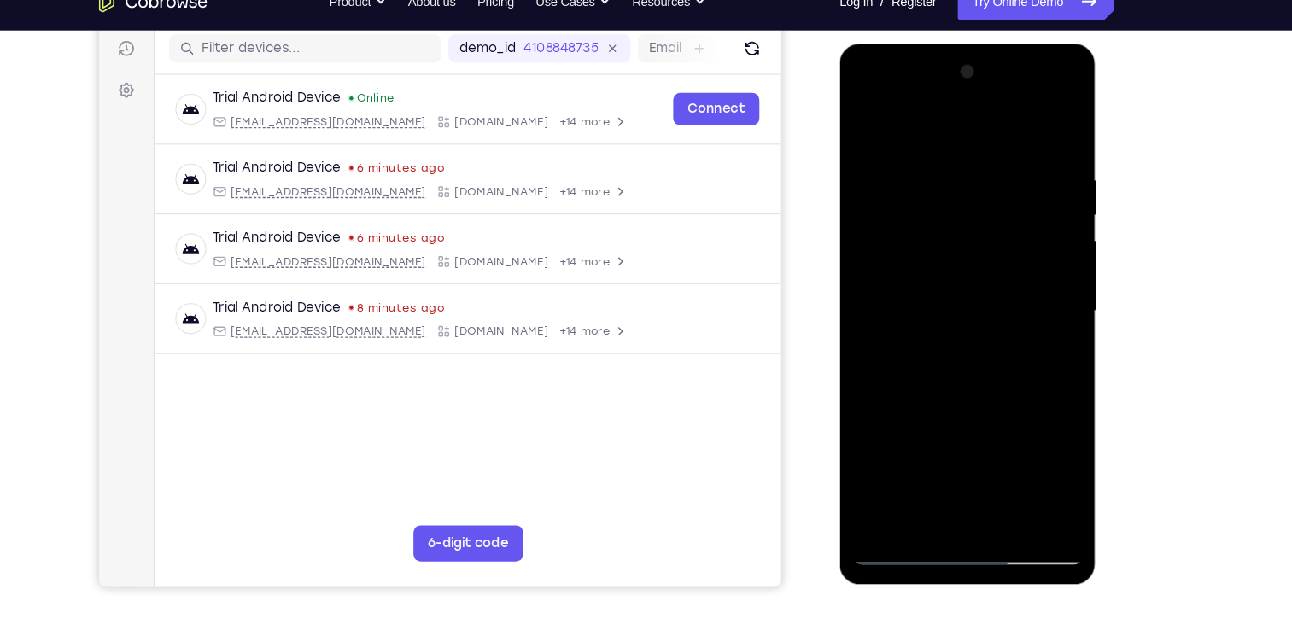
click at [872, 173] on div at bounding box center [959, 295] width 215 height 478
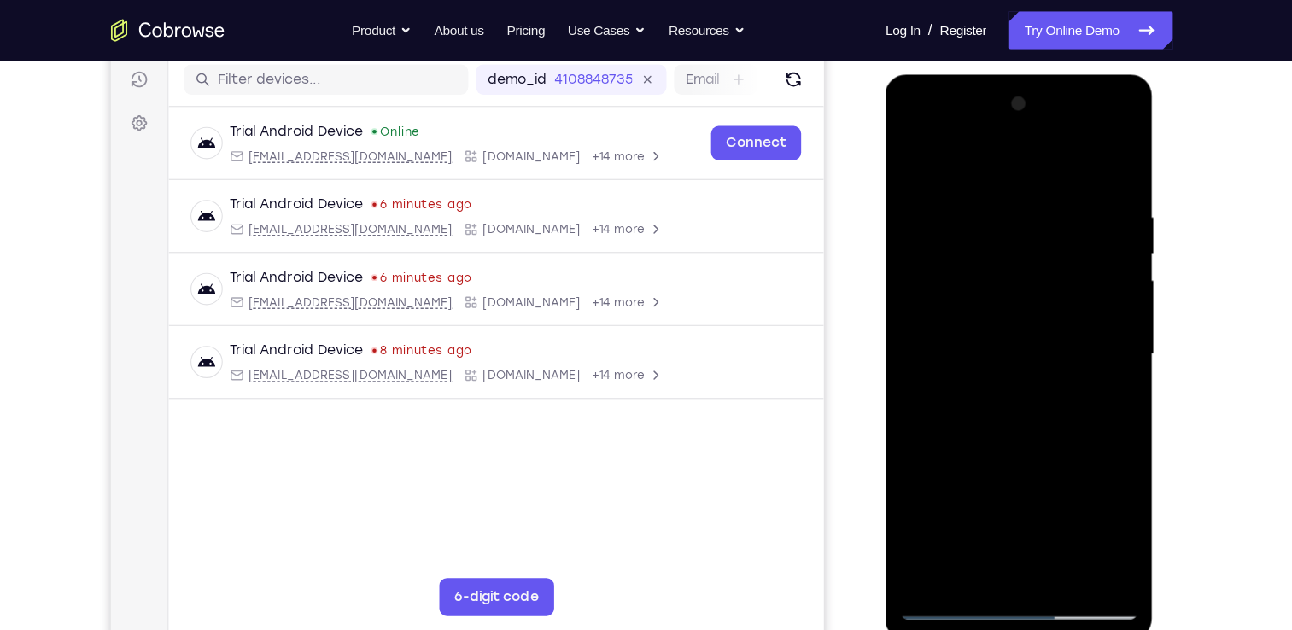
click at [909, 150] on div at bounding box center [1005, 326] width 215 height 478
click at [1096, 201] on div at bounding box center [1005, 326] width 215 height 478
click at [977, 202] on div at bounding box center [1005, 326] width 215 height 478
click at [928, 201] on div at bounding box center [1005, 326] width 215 height 478
click at [911, 151] on div at bounding box center [1005, 326] width 215 height 478
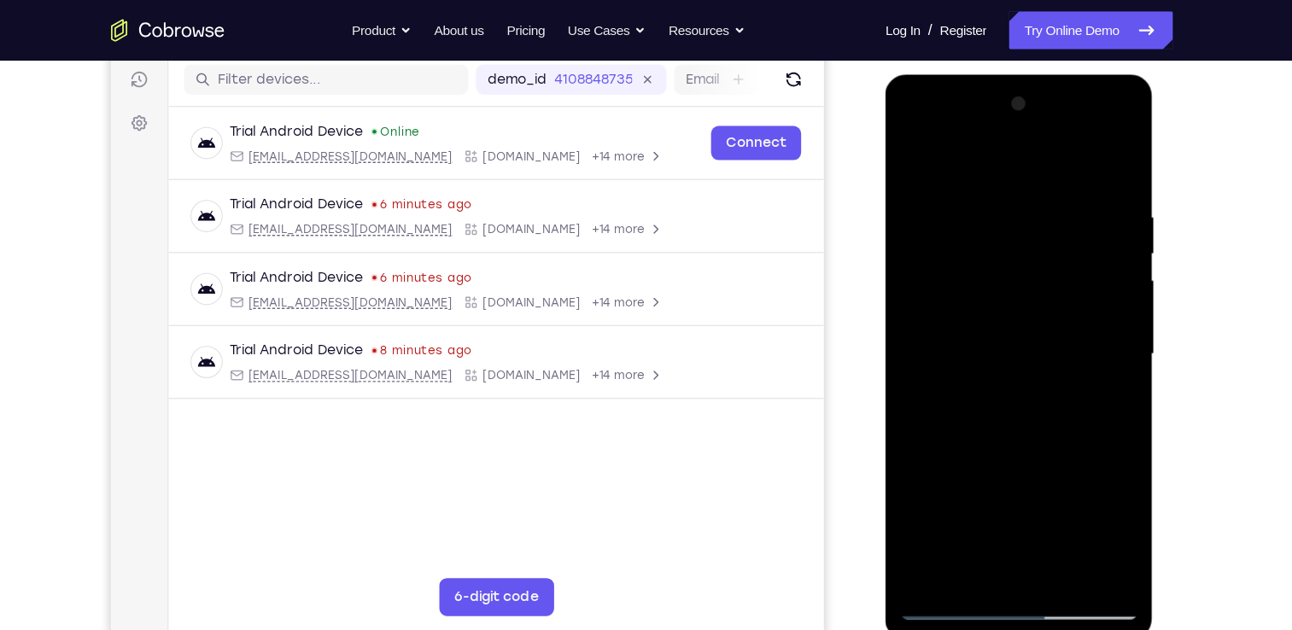
click at [1098, 204] on div at bounding box center [1005, 326] width 215 height 478
click at [984, 296] on div at bounding box center [1005, 326] width 215 height 478
click at [997, 216] on div at bounding box center [1005, 326] width 215 height 478
click at [1018, 385] on div at bounding box center [1005, 326] width 215 height 478
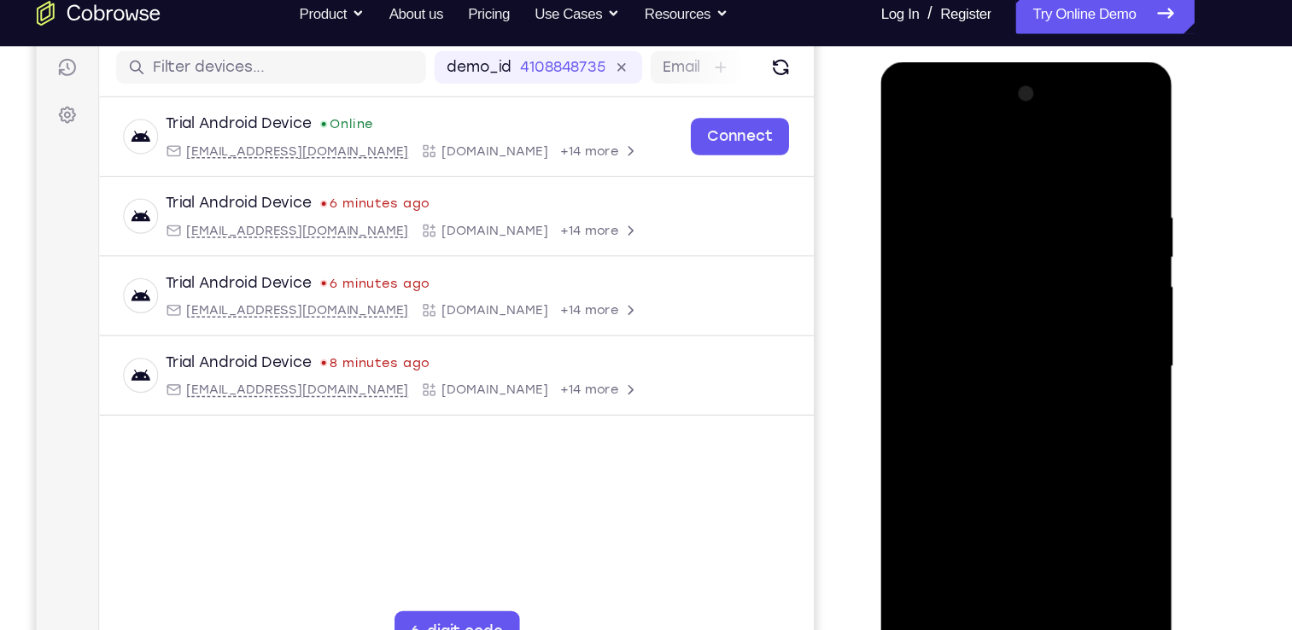
click at [909, 134] on div at bounding box center [1001, 313] width 215 height 478
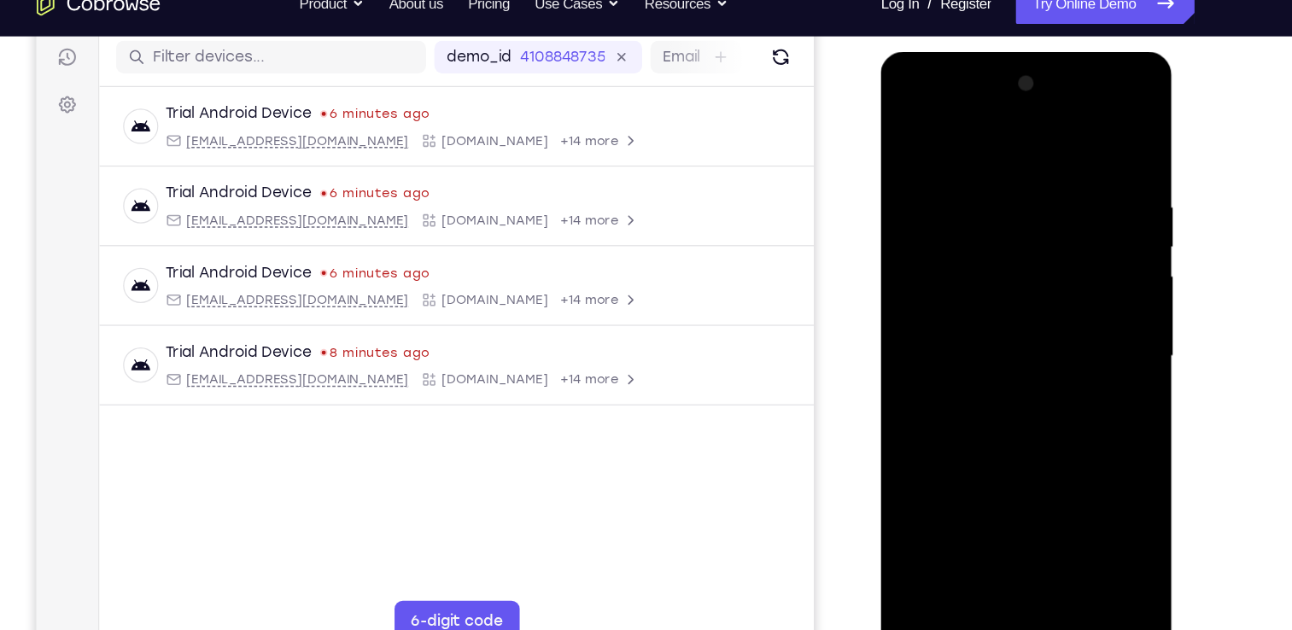
click at [971, 124] on div at bounding box center [1001, 303] width 215 height 478
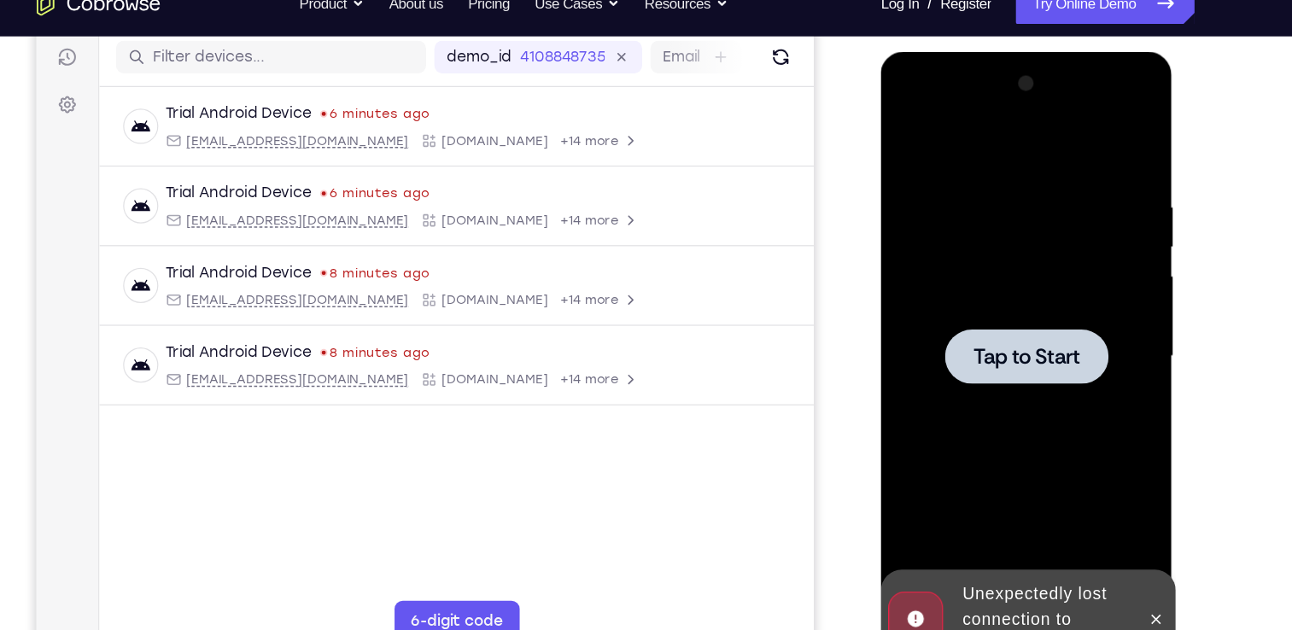
click at [994, 289] on div at bounding box center [1001, 302] width 135 height 45
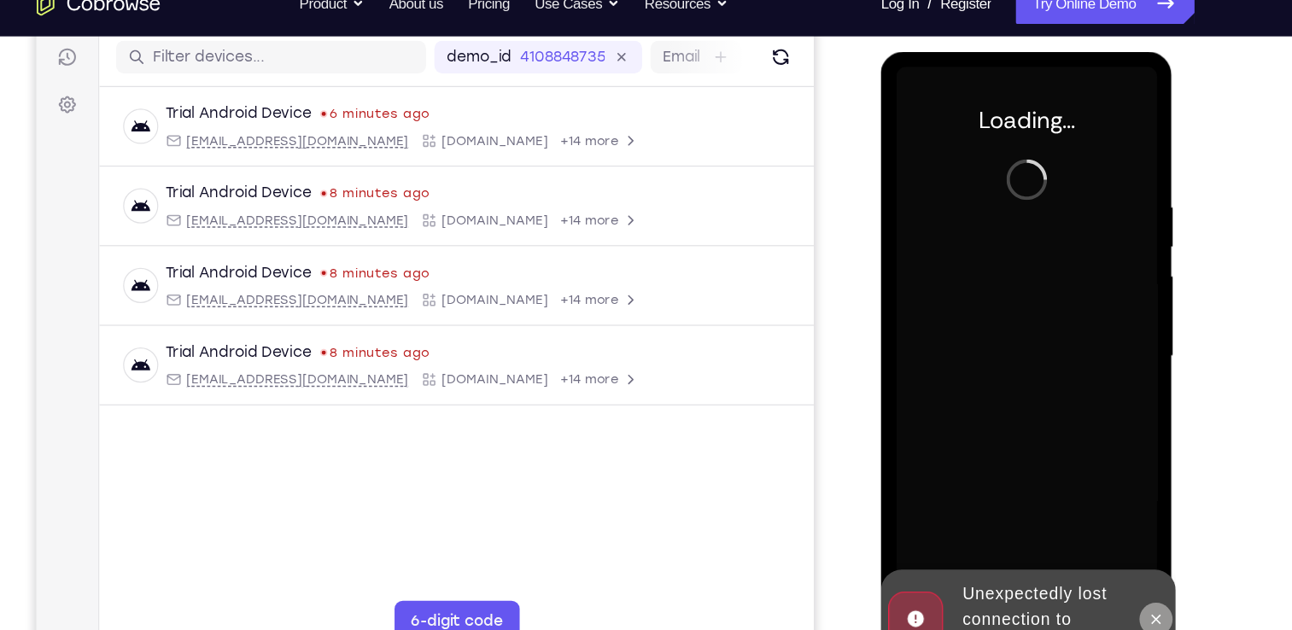
click at [1106, 516] on icon at bounding box center [1108, 520] width 14 height 14
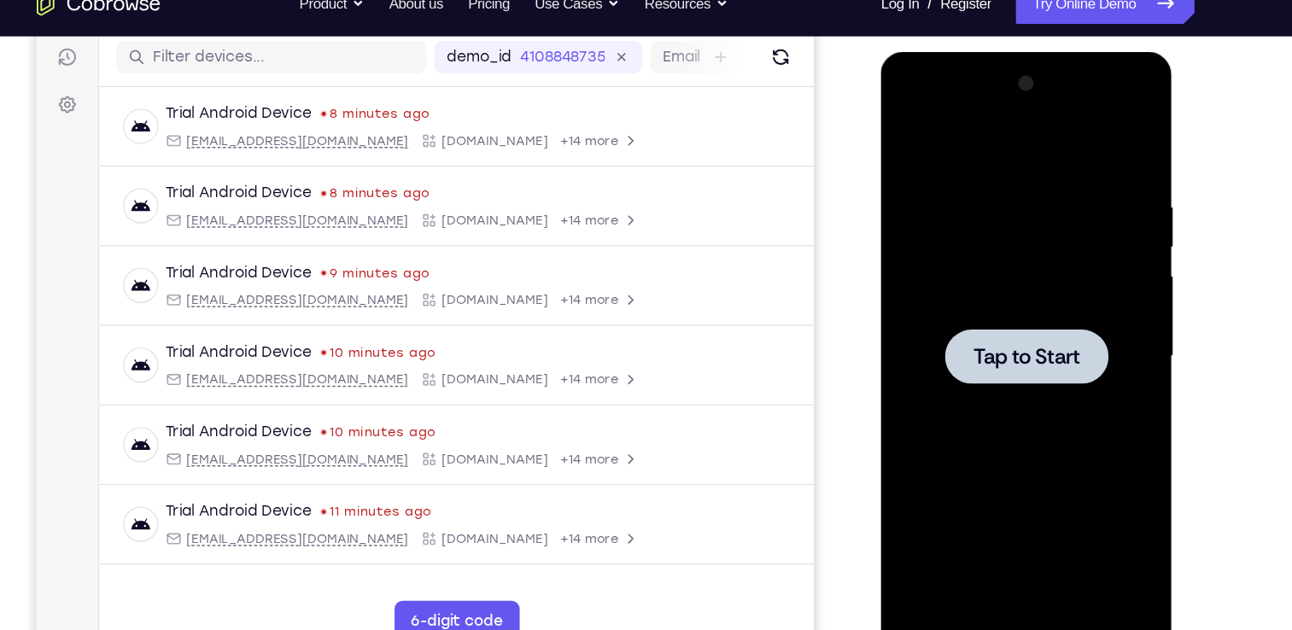
click at [1000, 313] on div at bounding box center [1001, 302] width 135 height 45
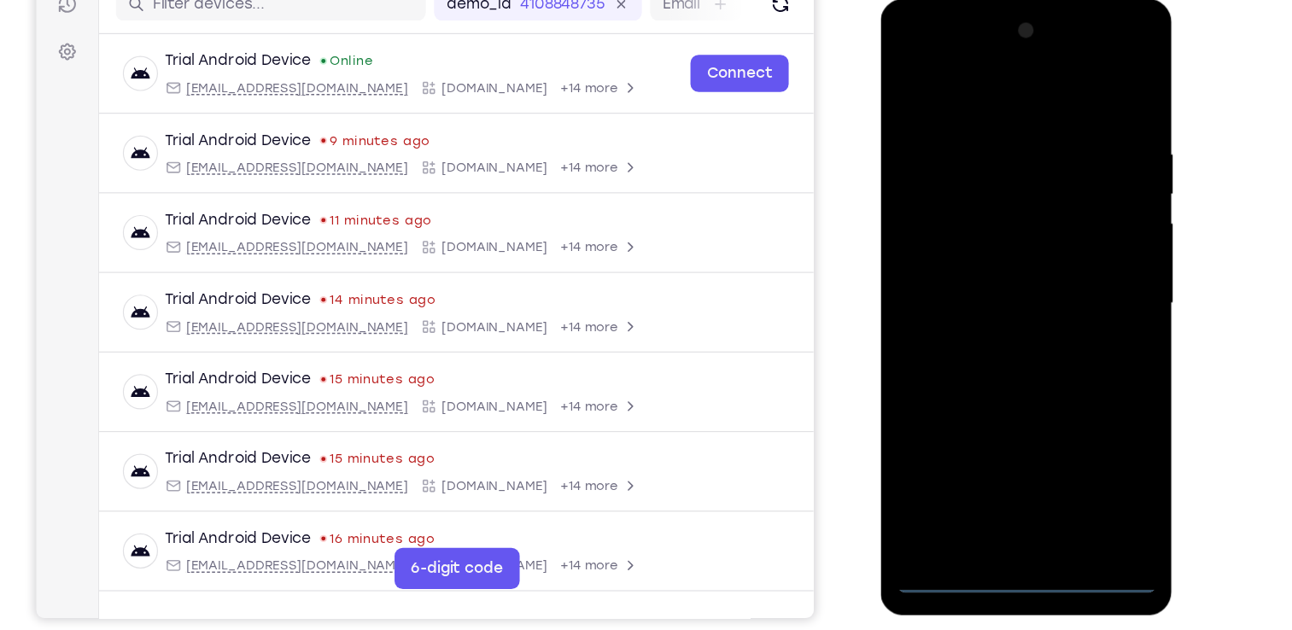
click at [1001, 475] on div at bounding box center [1001, 251] width 215 height 478
click at [1079, 407] on div at bounding box center [1001, 251] width 215 height 478
click at [963, 83] on div at bounding box center [1001, 251] width 215 height 478
click at [1072, 239] on div at bounding box center [1001, 251] width 215 height 478
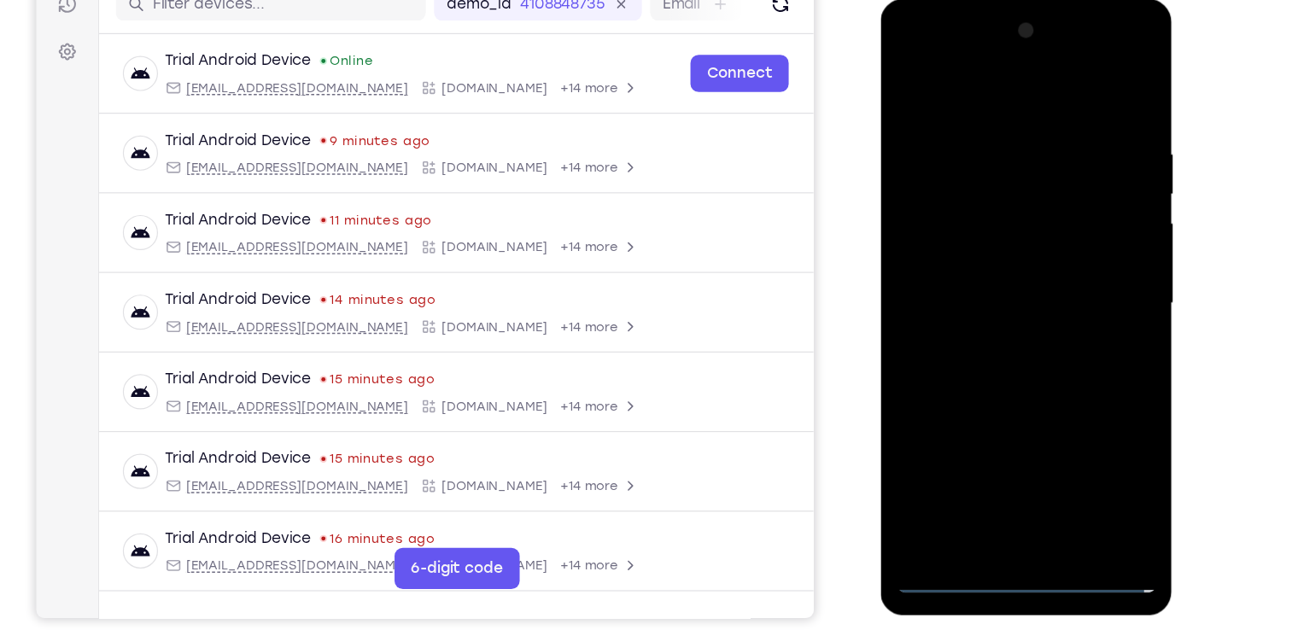
click at [983, 282] on div at bounding box center [1001, 251] width 215 height 478
click at [960, 225] on div at bounding box center [1001, 251] width 215 height 478
click at [957, 212] on div at bounding box center [1001, 251] width 215 height 478
click at [977, 246] on div at bounding box center [1001, 251] width 215 height 478
click at [984, 318] on div at bounding box center [1001, 251] width 215 height 478
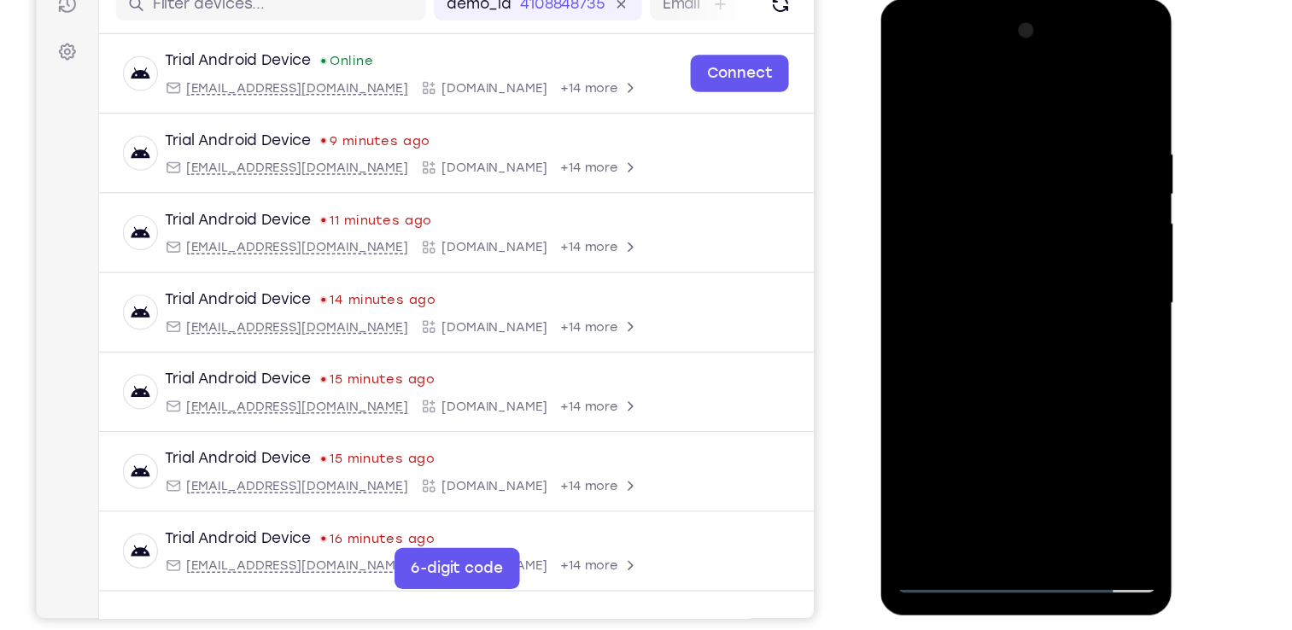
drag, startPoint x: 988, startPoint y: 84, endPoint x: 965, endPoint y: -52, distance: 137.7
click at [965, 0] on html "Online web based iOS Simulators and Android Emulators. Run iPhone, iPad, Mobile…" at bounding box center [1002, 255] width 243 height 512
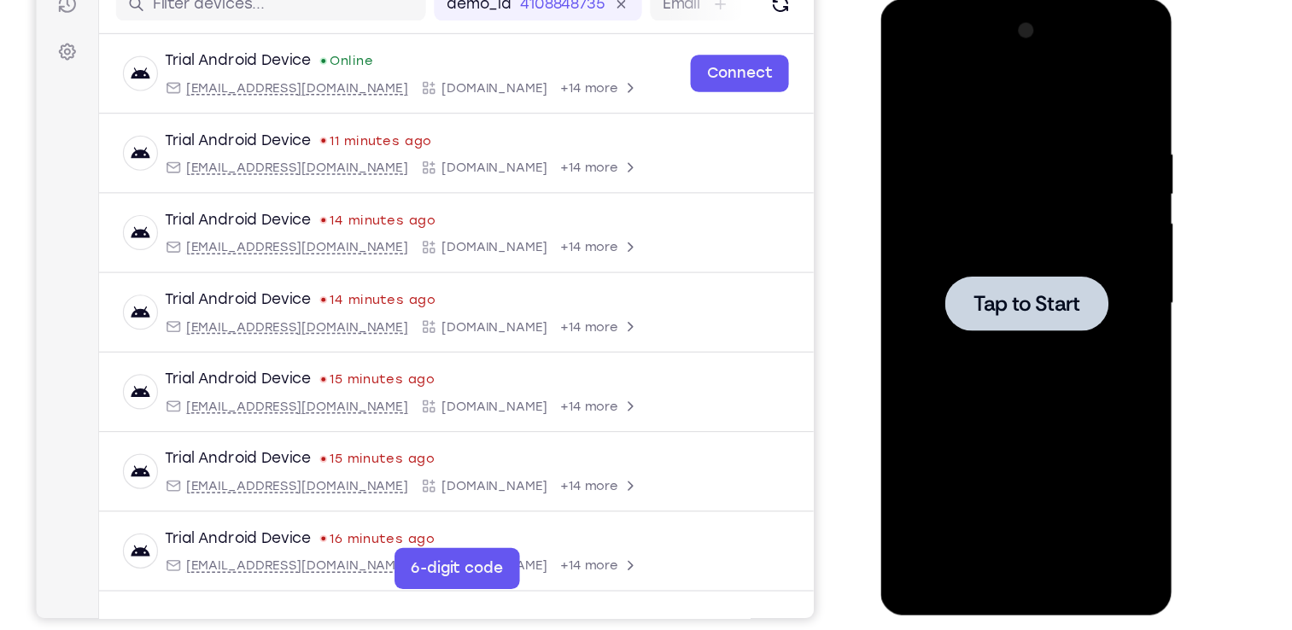
click at [968, 250] on span "Tap to Start" at bounding box center [1001, 250] width 87 height 17
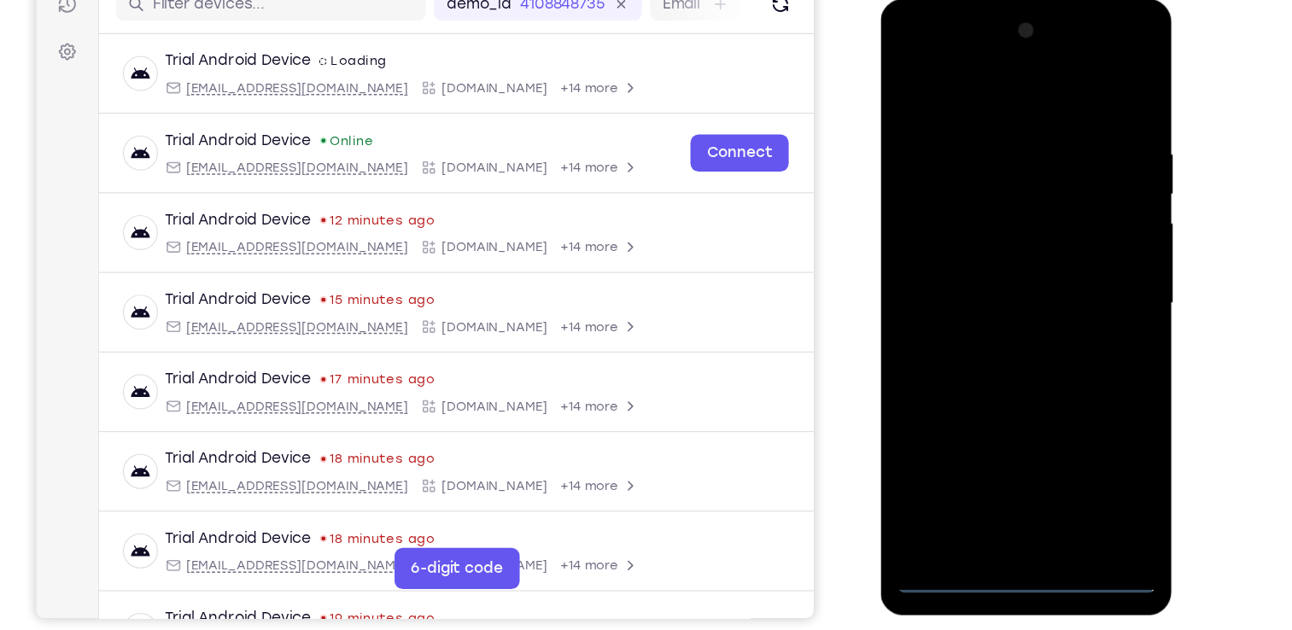
click at [1000, 475] on div at bounding box center [1001, 251] width 215 height 478
click at [1076, 403] on div at bounding box center [1001, 251] width 215 height 478
click at [961, 74] on div at bounding box center [1001, 251] width 215 height 478
click at [1070, 234] on div at bounding box center [1001, 251] width 215 height 478
click at [981, 285] on div at bounding box center [1001, 251] width 215 height 478
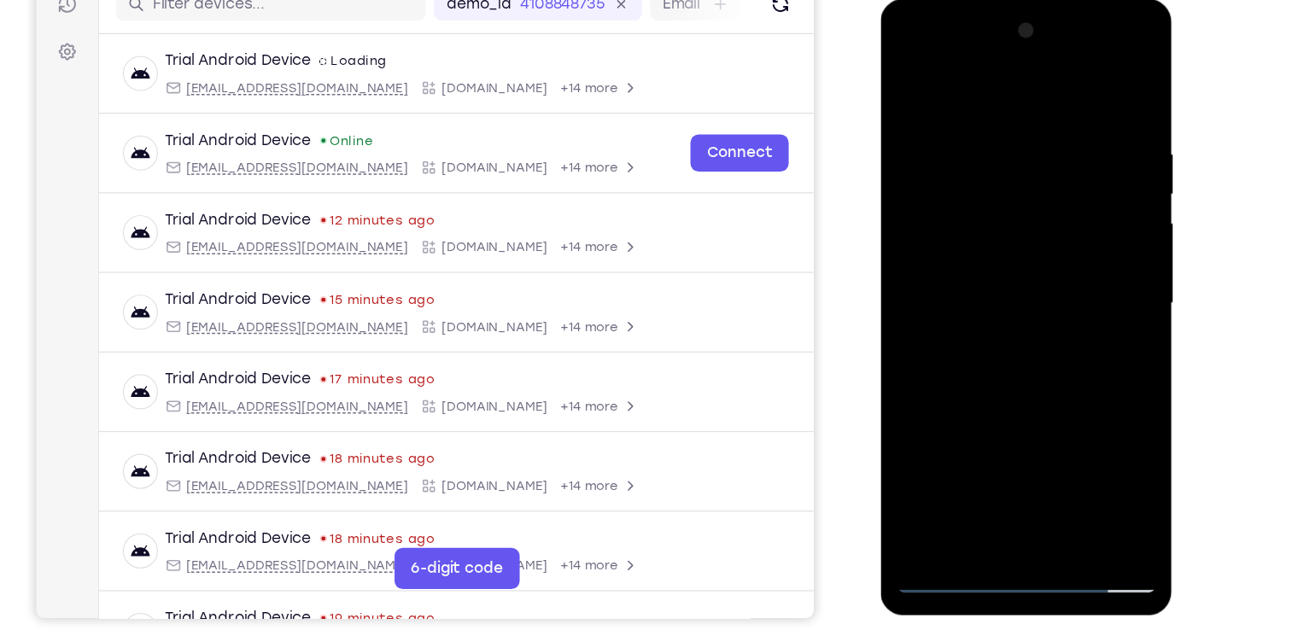
click at [1035, 236] on div at bounding box center [1001, 251] width 215 height 478
click at [1020, 210] on div at bounding box center [1001, 251] width 215 height 478
click at [997, 248] on div at bounding box center [1001, 251] width 215 height 478
click at [1014, 306] on div at bounding box center [1001, 251] width 215 height 478
drag, startPoint x: 1012, startPoint y: 84, endPoint x: 995, endPoint y: -52, distance: 136.8
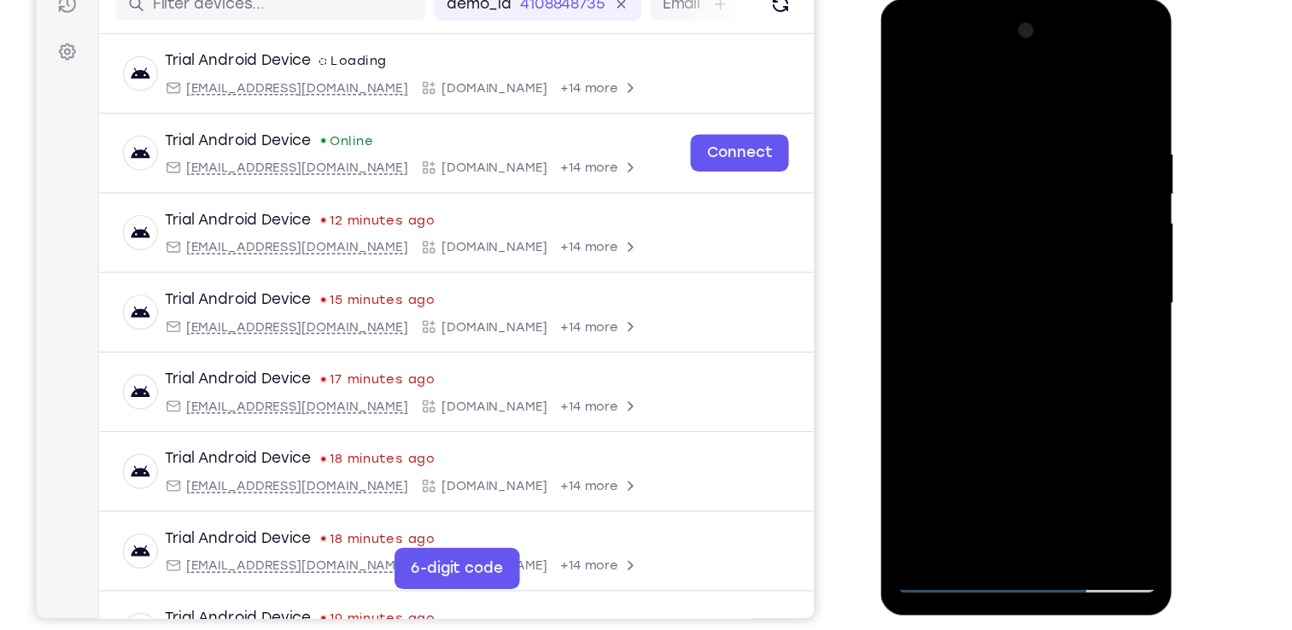
click at [995, 0] on html "Online web based iOS Simulators and Android Emulators. Run iPhone, iPad, Mobile…" at bounding box center [1002, 255] width 243 height 512
click at [1095, 96] on div at bounding box center [1001, 251] width 215 height 478
click at [977, 120] on div at bounding box center [1001, 251] width 215 height 478
click at [1089, 85] on div at bounding box center [1001, 251] width 215 height 478
click at [962, 450] on div at bounding box center [1001, 251] width 215 height 478
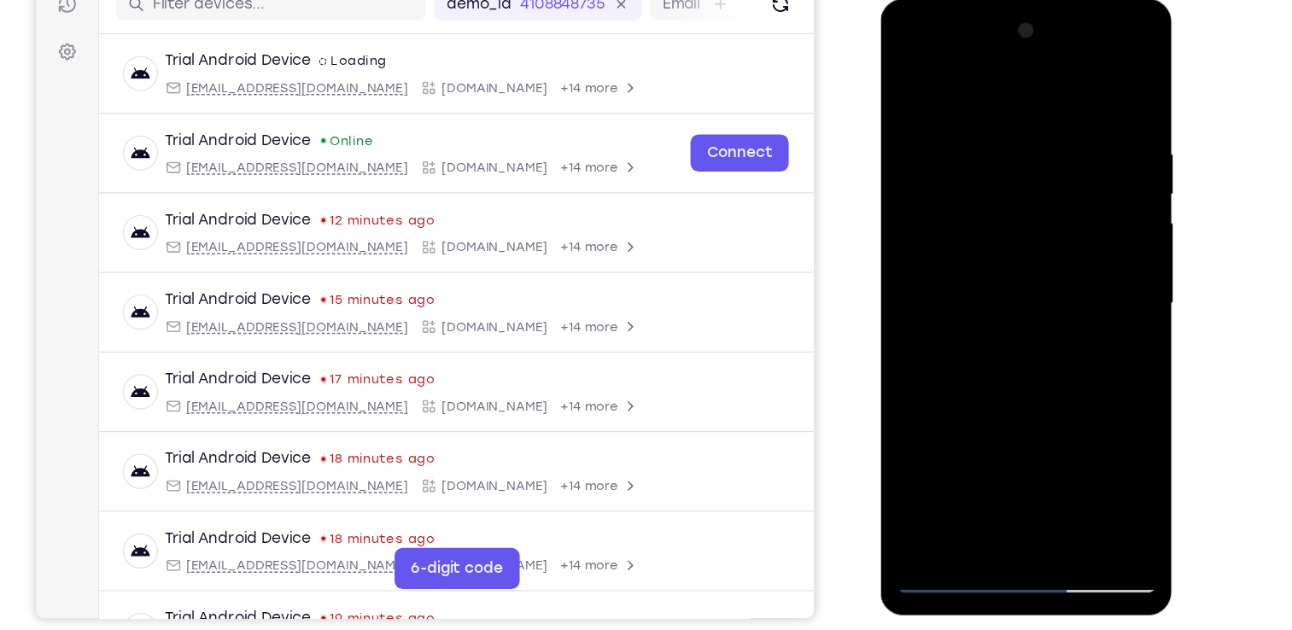
click at [967, 76] on div at bounding box center [1001, 251] width 215 height 478
click at [913, 125] on div at bounding box center [1001, 251] width 215 height 478
click at [969, 217] on div at bounding box center [1001, 251] width 215 height 478
click at [906, 77] on div at bounding box center [1001, 251] width 215 height 478
click at [979, 249] on div at bounding box center [1001, 251] width 215 height 478
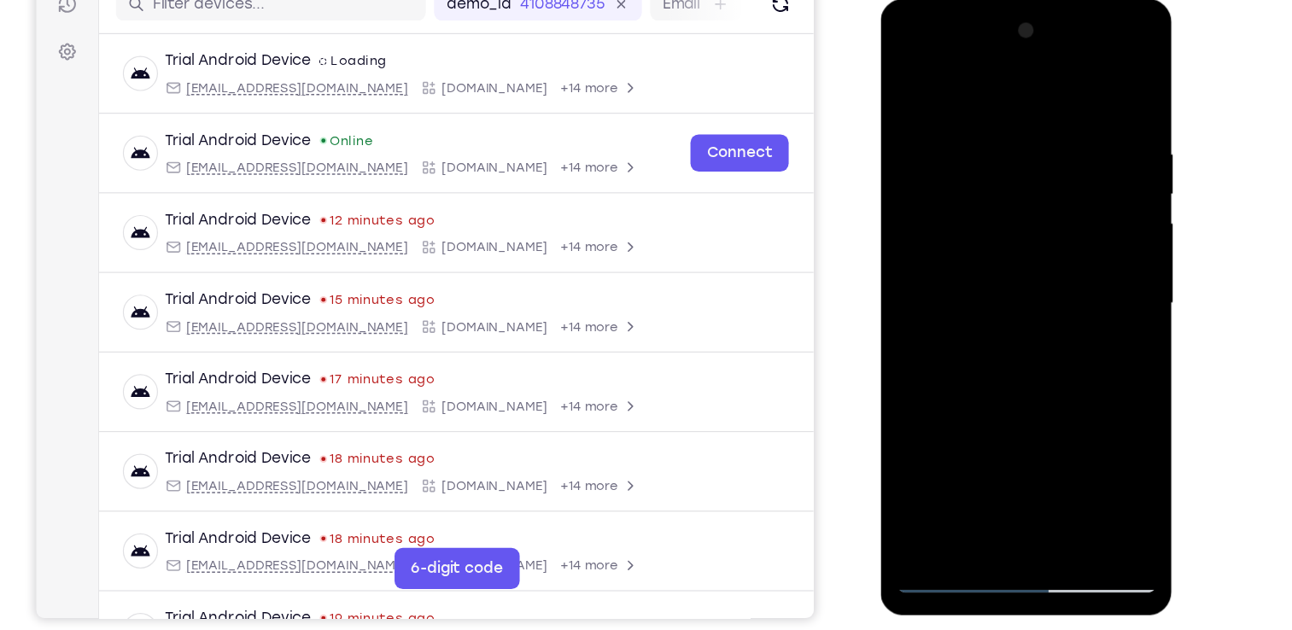
drag, startPoint x: 1030, startPoint y: 210, endPoint x: 1038, endPoint y: 359, distance: 148.7
click at [1038, 359] on div at bounding box center [1001, 251] width 215 height 478
click at [929, 126] on div at bounding box center [1001, 251] width 215 height 478
click at [1068, 203] on div at bounding box center [1001, 251] width 215 height 478
click at [1089, 85] on div at bounding box center [1001, 251] width 215 height 478
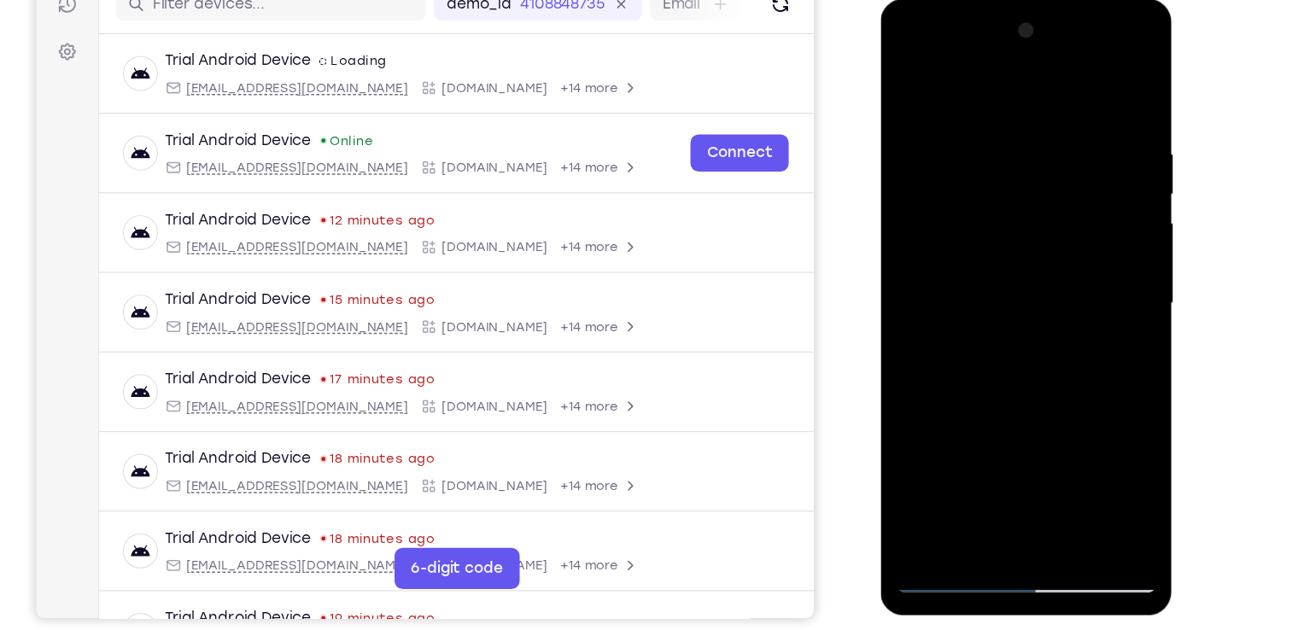
click at [904, 78] on div at bounding box center [1001, 251] width 215 height 478
drag, startPoint x: 1011, startPoint y: 237, endPoint x: 999, endPoint y: 100, distance: 138.0
click at [999, 100] on div at bounding box center [1001, 251] width 215 height 478
click at [956, 123] on div at bounding box center [1001, 251] width 215 height 478
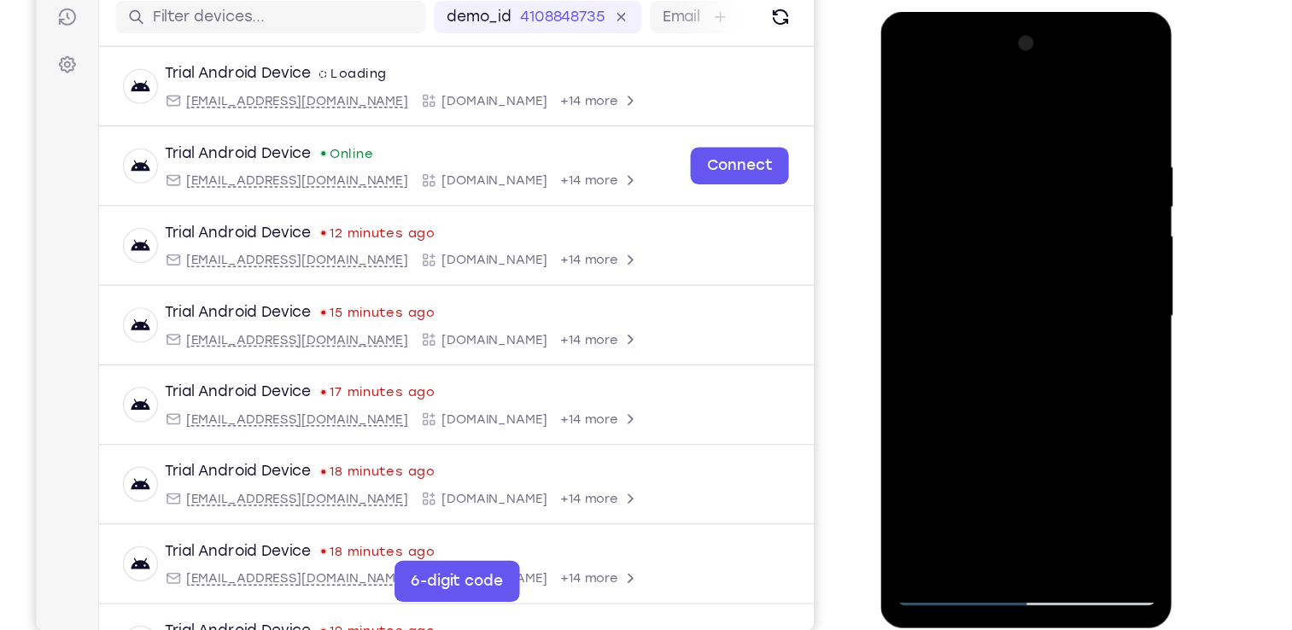
scroll to position [167, 0]
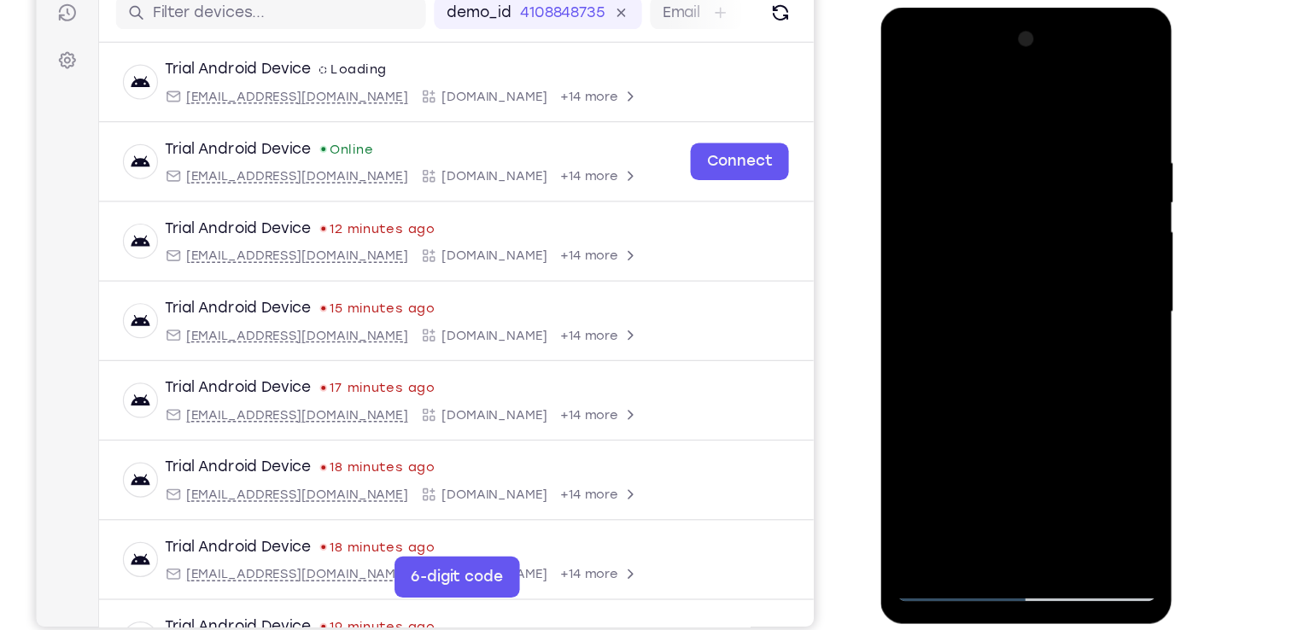
drag, startPoint x: 1009, startPoint y: 166, endPoint x: 989, endPoint y: 345, distance: 179.5
click at [989, 345] on div at bounding box center [1001, 259] width 215 height 478
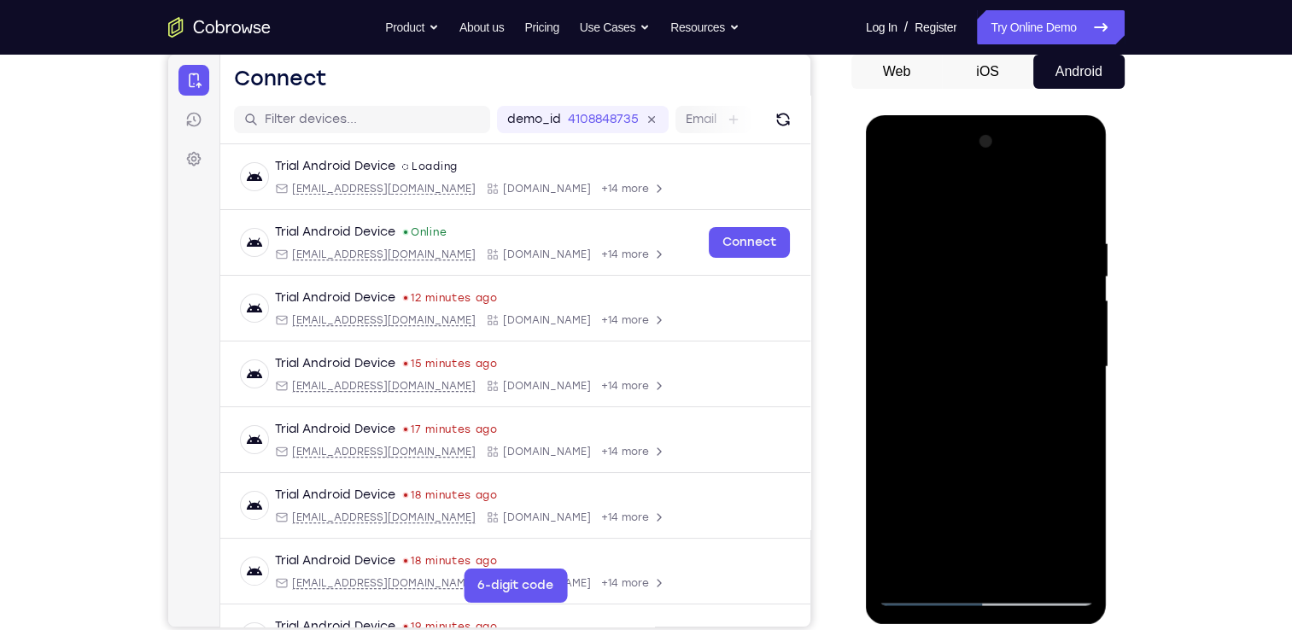
click at [894, 190] on div at bounding box center [985, 367] width 215 height 478
click at [973, 331] on div at bounding box center [985, 367] width 215 height 478
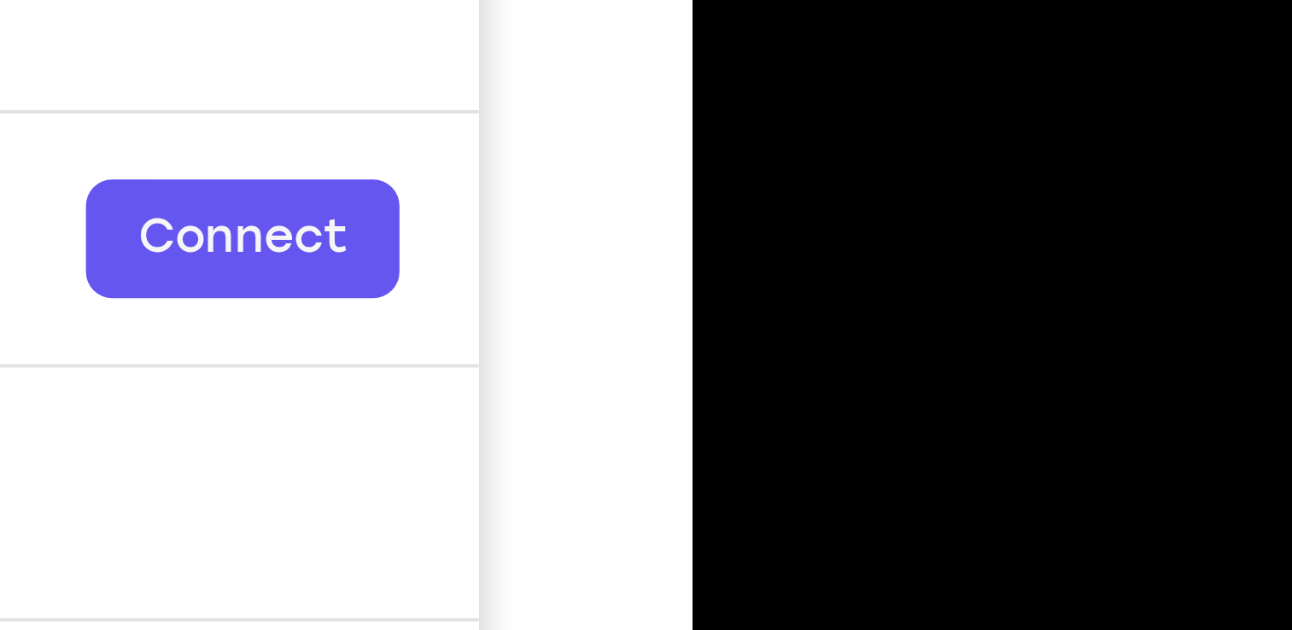
scroll to position [172, 0]
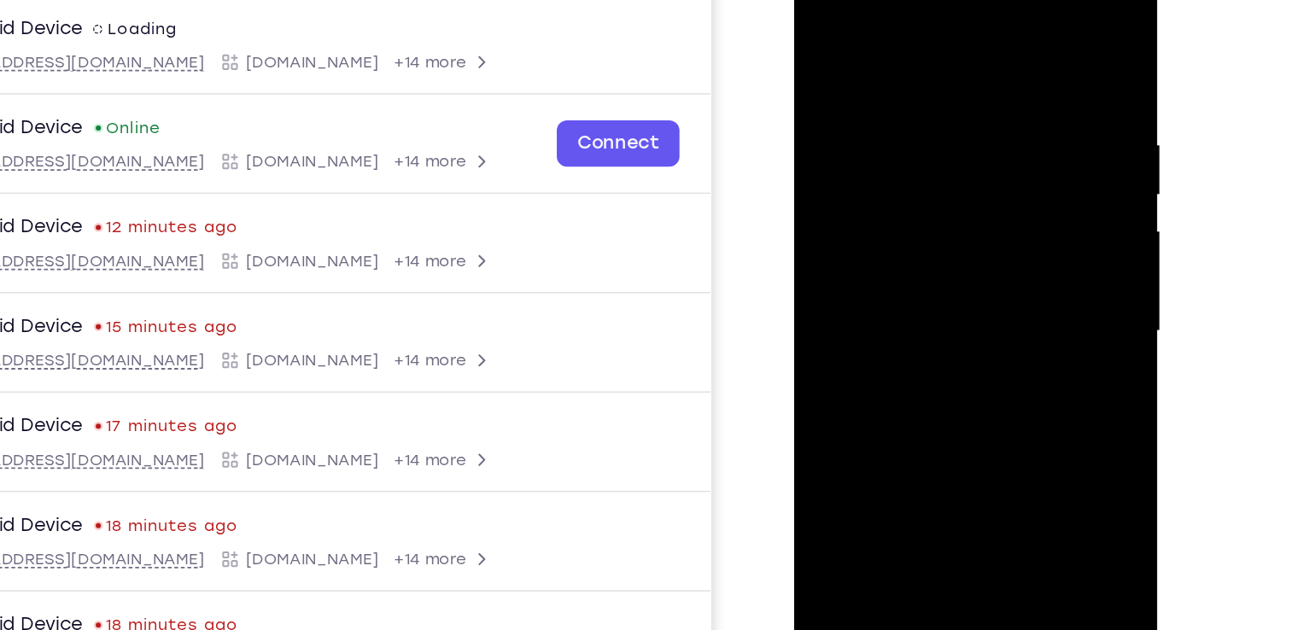
click at [860, 348] on div at bounding box center [914, 203] width 215 height 478
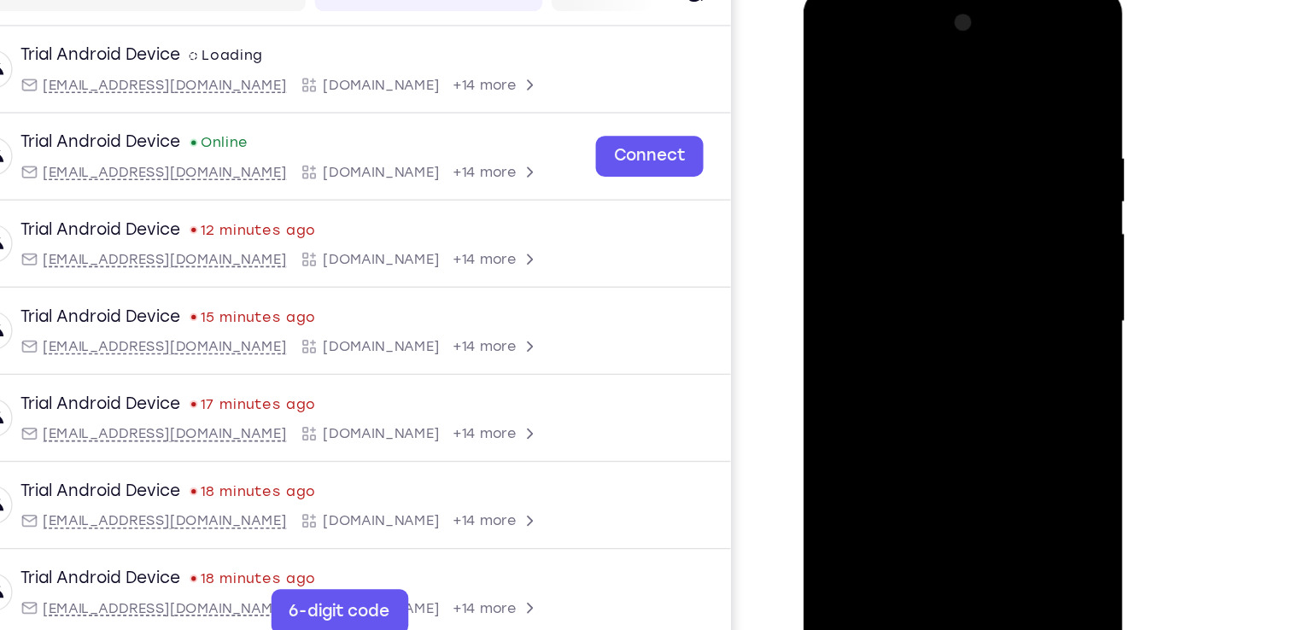
click at [939, 387] on div at bounding box center [923, 240] width 215 height 478
click at [870, 371] on div at bounding box center [923, 240] width 215 height 478
click at [1018, 254] on div at bounding box center [923, 240] width 215 height 478
click at [1021, 253] on div at bounding box center [923, 240] width 215 height 478
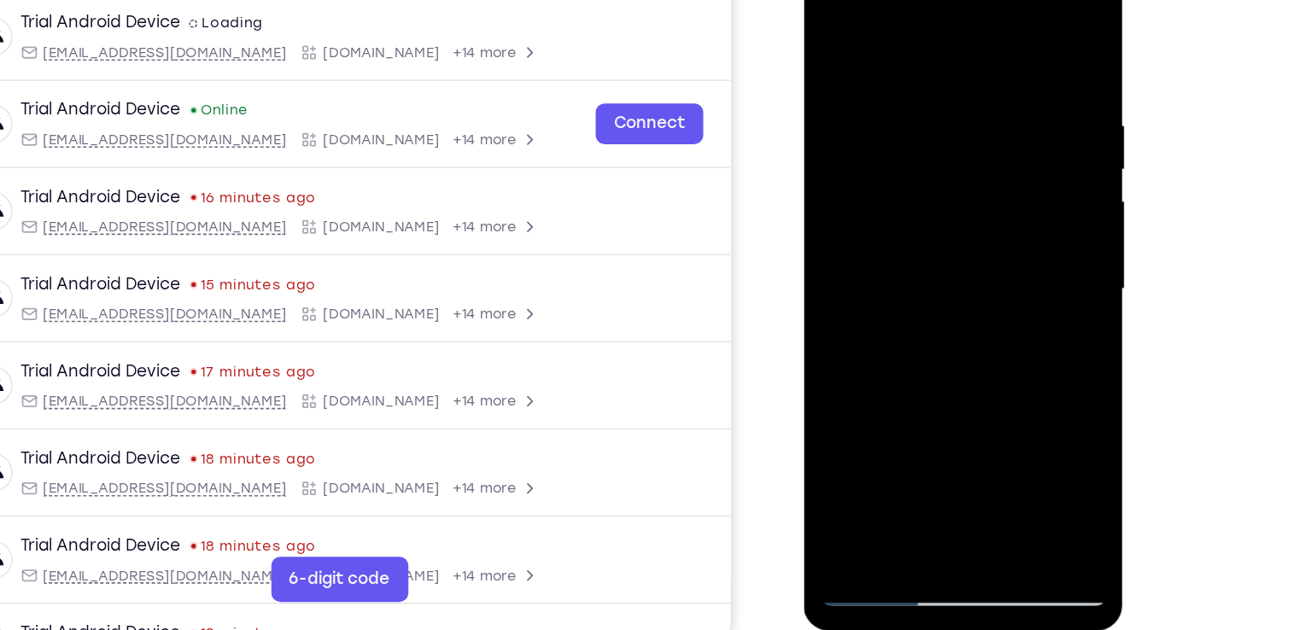
click at [1020, 215] on div at bounding box center [923, 207] width 215 height 478
click at [828, 34] on div at bounding box center [923, 207] width 215 height 478
click at [927, 332] on div at bounding box center [923, 207] width 215 height 478
click at [1020, 220] on div at bounding box center [923, 207] width 215 height 478
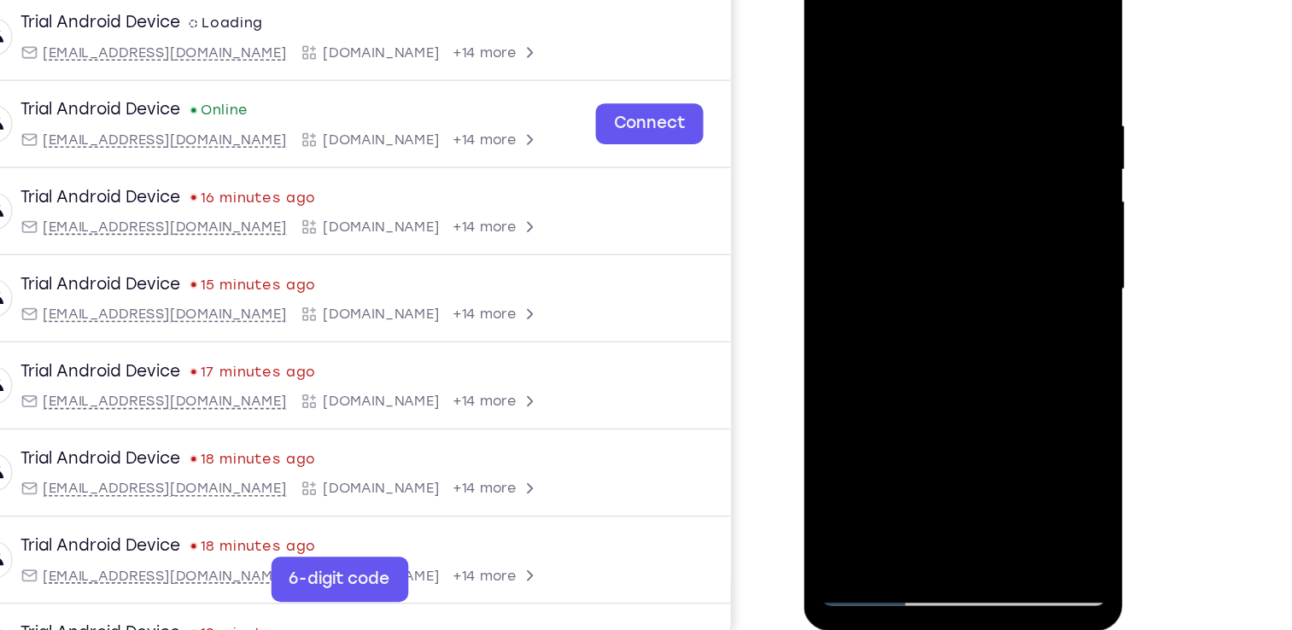
click at [1020, 220] on div at bounding box center [923, 207] width 215 height 478
click at [828, 30] on div at bounding box center [923, 207] width 215 height 478
click at [994, 332] on div at bounding box center [923, 207] width 215 height 478
click at [1020, 215] on div at bounding box center [923, 207] width 215 height 478
click at [1020, 216] on div at bounding box center [923, 207] width 215 height 478
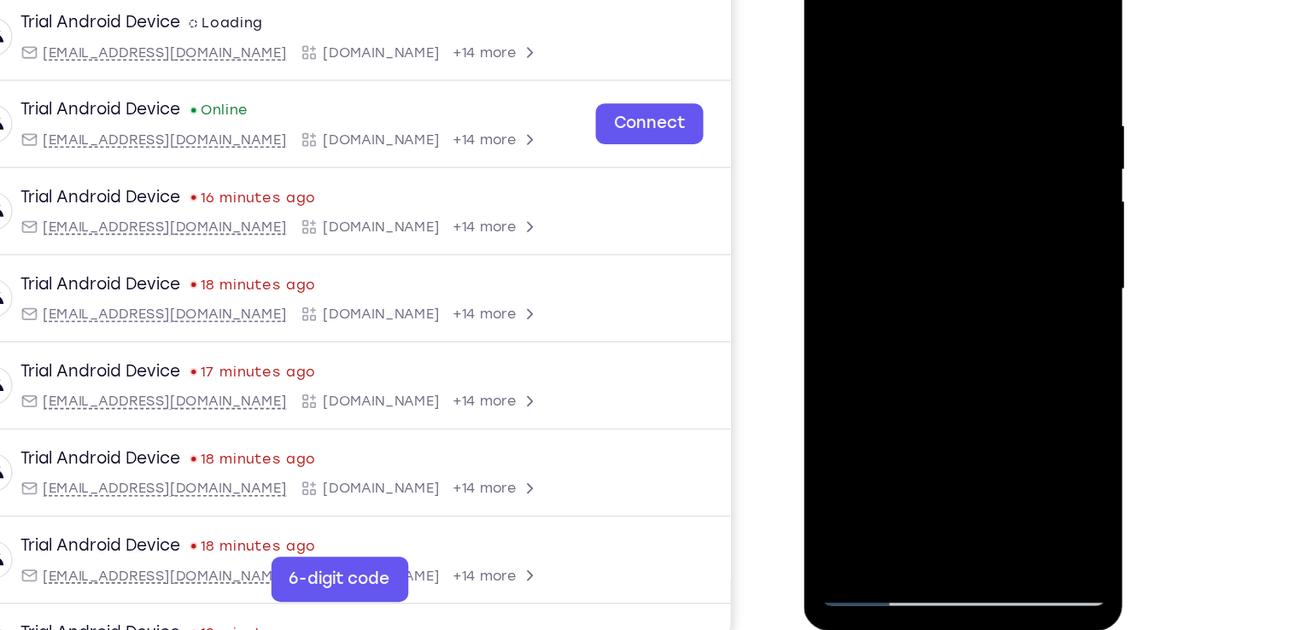
click at [1020, 216] on div at bounding box center [923, 207] width 215 height 478
click at [829, 34] on div at bounding box center [923, 207] width 215 height 478
click at [902, 90] on div at bounding box center [923, 207] width 215 height 478
click at [1020, 204] on div at bounding box center [923, 207] width 215 height 478
click at [835, 357] on div at bounding box center [923, 207] width 215 height 478
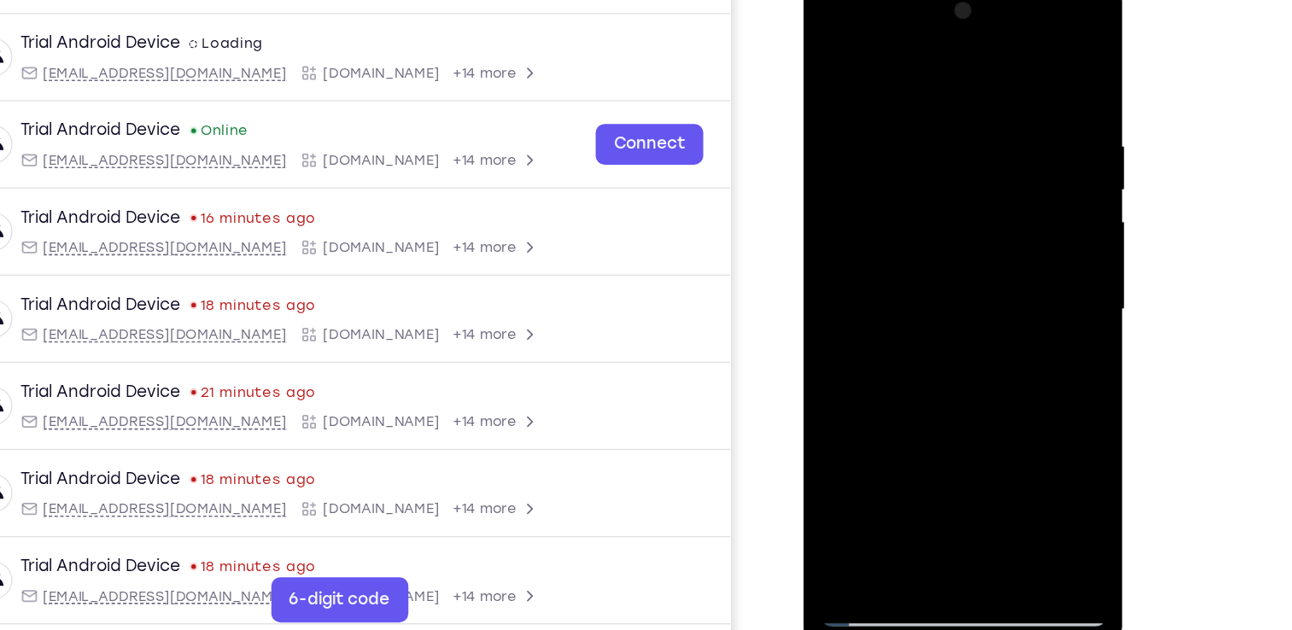
click at [1028, 155] on div at bounding box center [923, 228] width 215 height 478
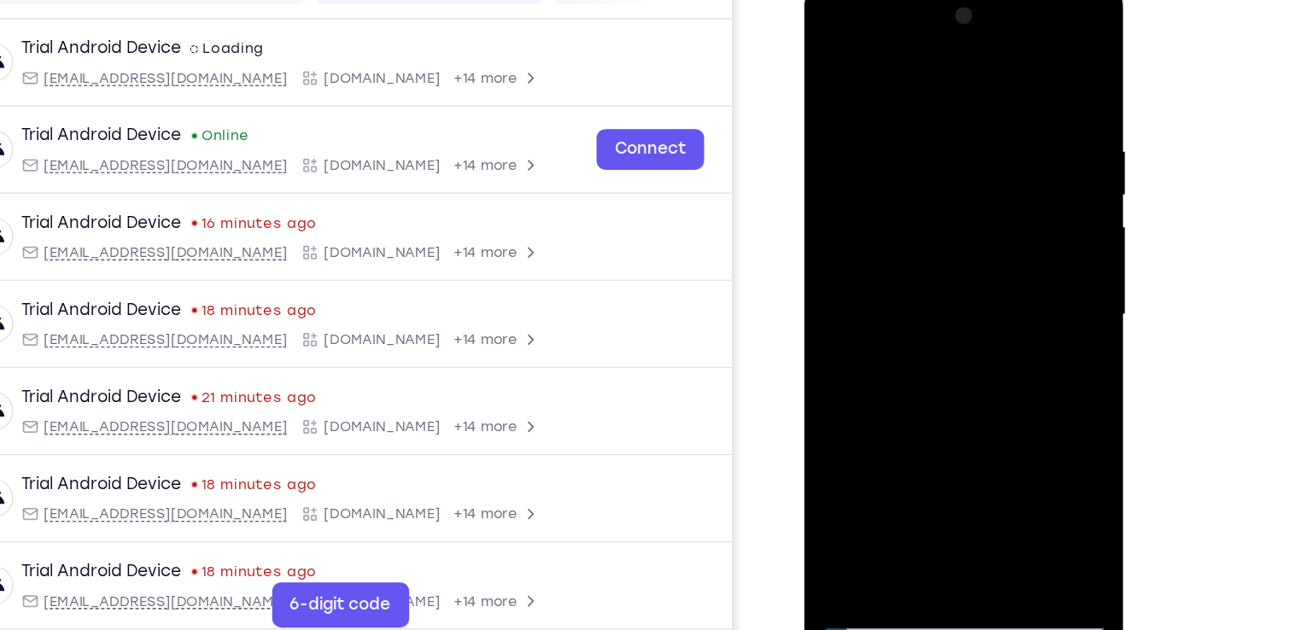
click at [1014, 204] on div at bounding box center [924, 234] width 215 height 478
click at [1009, 185] on div at bounding box center [924, 234] width 215 height 478
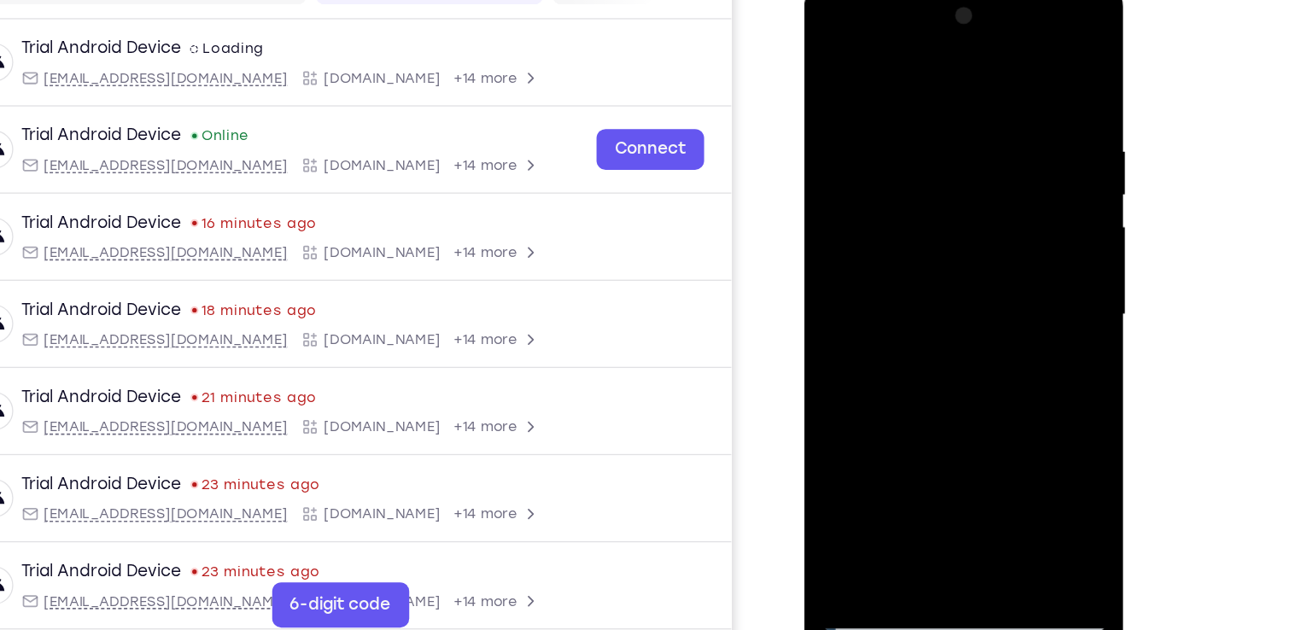
click at [1009, 185] on div at bounding box center [924, 234] width 215 height 478
drag, startPoint x: 1009, startPoint y: 185, endPoint x: 713, endPoint y: 240, distance: 301.2
click at [804, 240] on html "Online web based iOS Simulators and Android Emulators. Run iPhone, iPad, Mobile…" at bounding box center [925, 238] width 243 height 512
click at [1005, 238] on div at bounding box center [924, 234] width 215 height 478
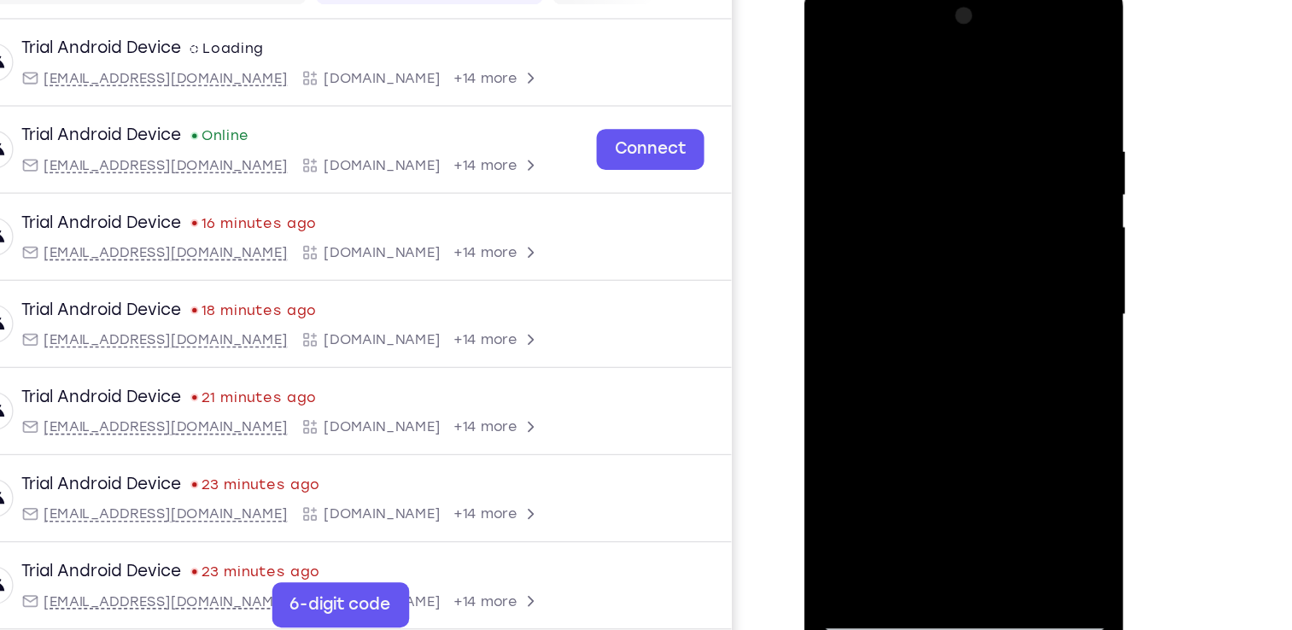
drag, startPoint x: 1005, startPoint y: 238, endPoint x: 738, endPoint y: 285, distance: 270.4
click at [804, 285] on html "Online web based iOS Simulators and Android Emulators. Run iPhone, iPad, Mobile…" at bounding box center [925, 238] width 243 height 512
click at [1017, 254] on div at bounding box center [924, 234] width 215 height 478
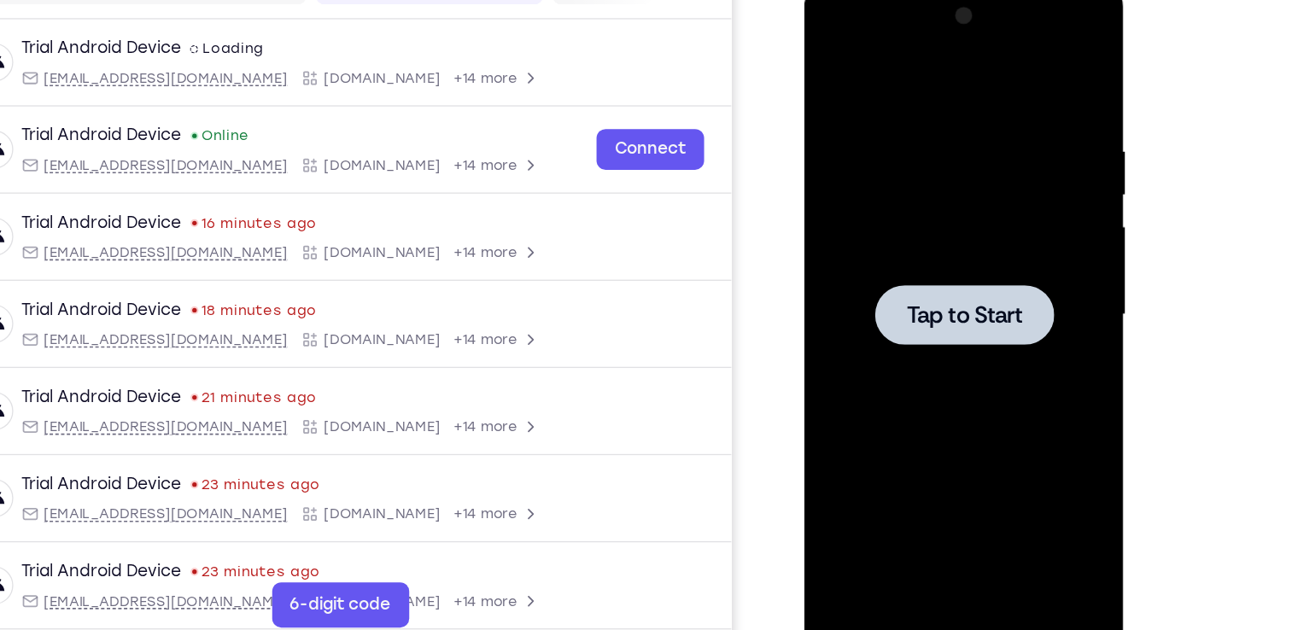
click at [908, 225] on span "Tap to Start" at bounding box center [924, 233] width 87 height 17
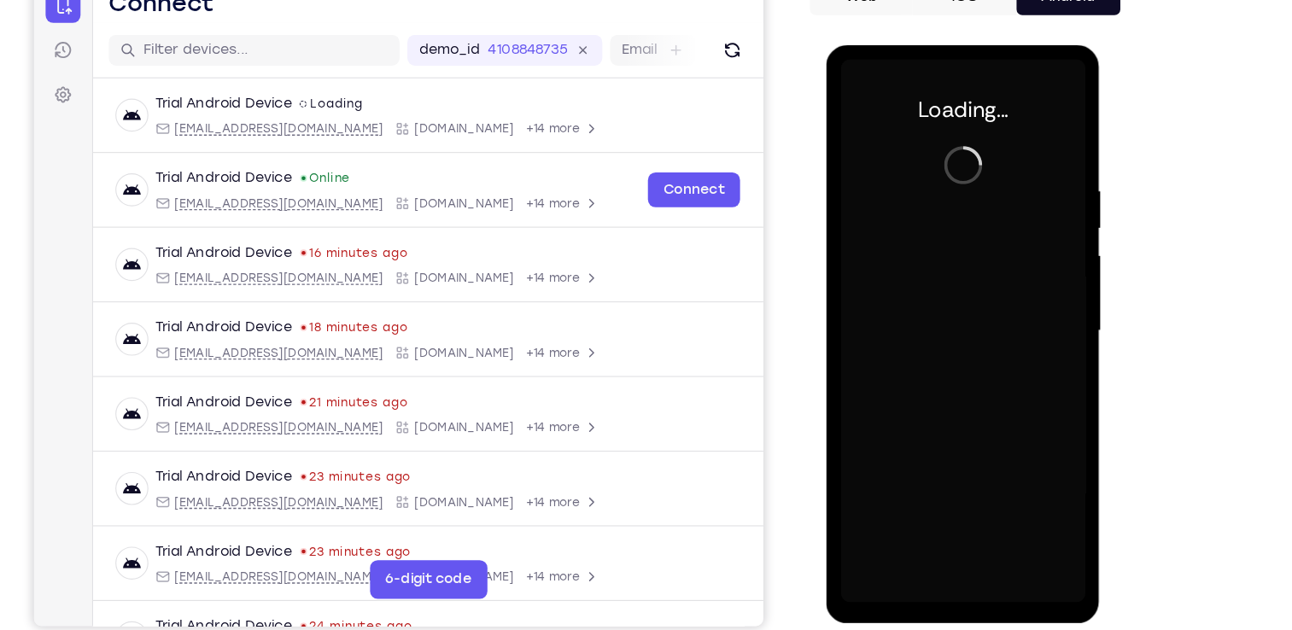
scroll to position [167, 0]
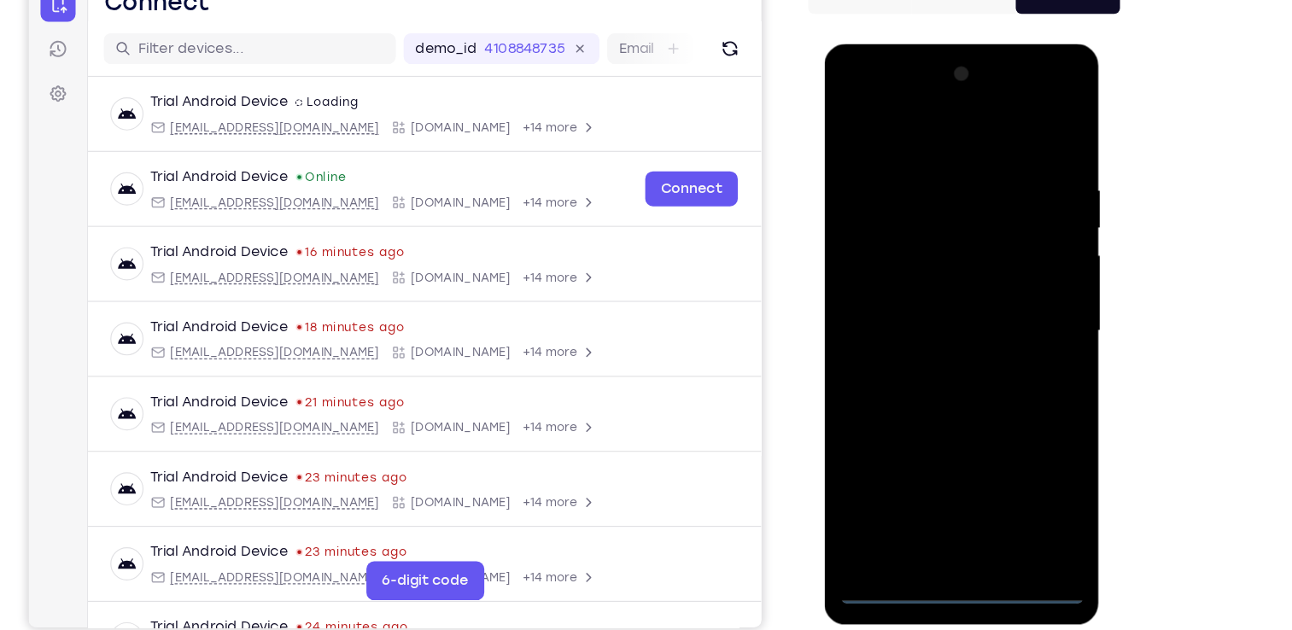
click at [942, 515] on div at bounding box center [944, 295] width 215 height 478
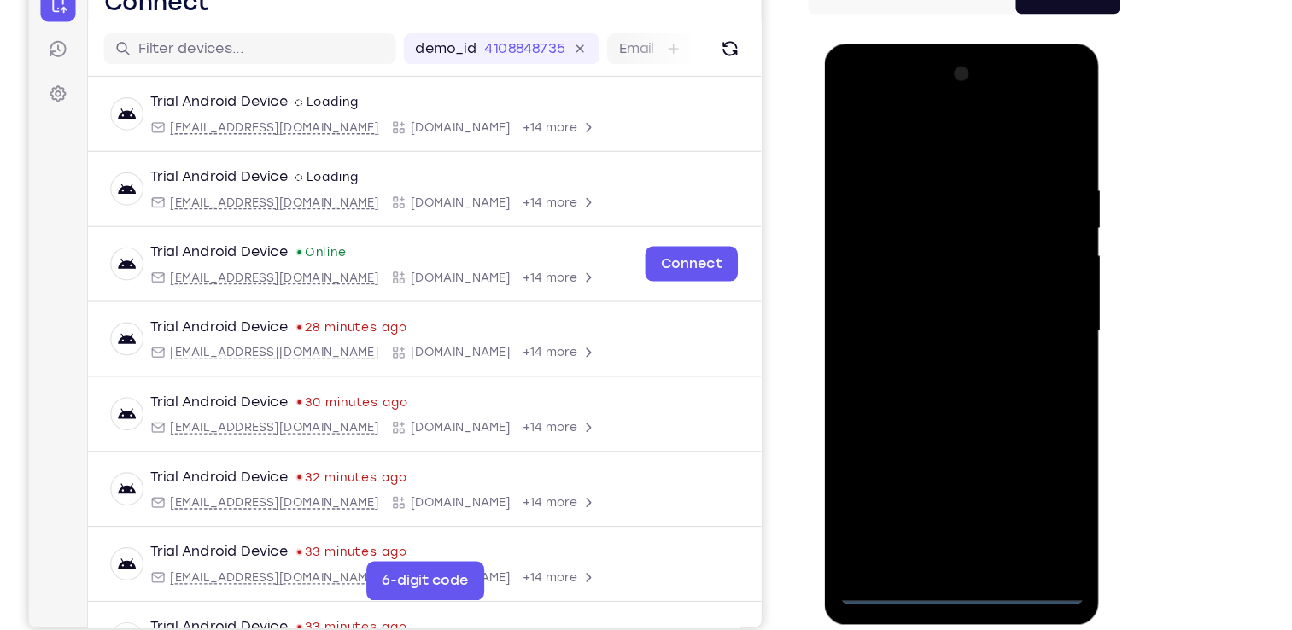
click at [942, 515] on div at bounding box center [944, 295] width 215 height 478
click at [943, 516] on div at bounding box center [944, 295] width 215 height 478
click at [1015, 448] on div at bounding box center [944, 295] width 215 height 478
click at [934, 123] on div at bounding box center [944, 295] width 215 height 478
click at [1018, 279] on div at bounding box center [944, 295] width 215 height 478
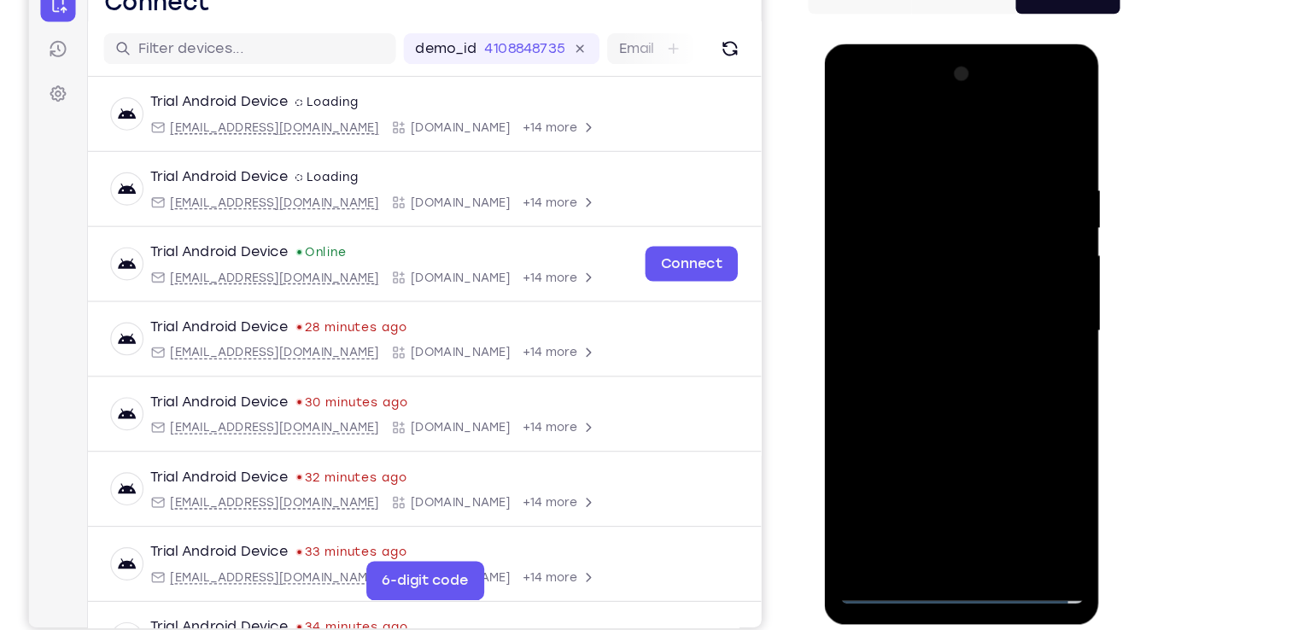
click at [959, 495] on div at bounding box center [944, 295] width 215 height 478
click at [934, 273] on div at bounding box center [944, 295] width 215 height 478
click at [922, 261] on div at bounding box center [944, 295] width 215 height 478
click at [924, 289] on div at bounding box center [944, 295] width 215 height 478
drag, startPoint x: 948, startPoint y: 131, endPoint x: 941, endPoint y: -5, distance: 135.9
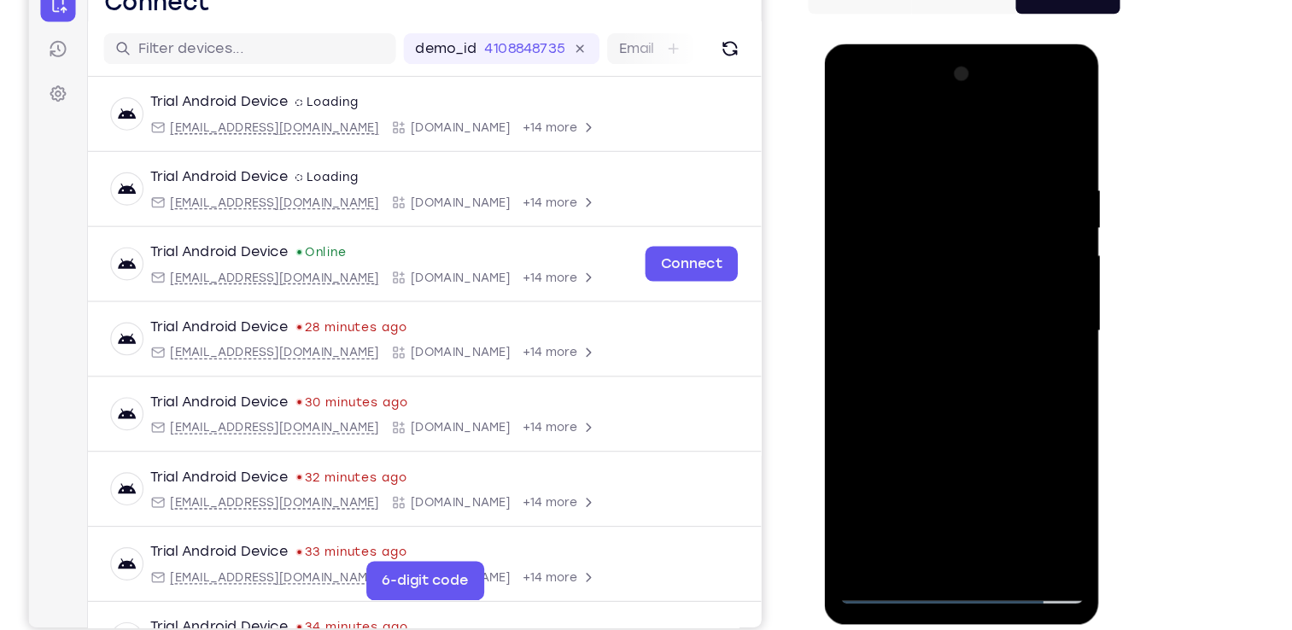
click at [941, 44] on html "Online web based iOS Simulators and Android Emulators. Run iPhone, iPad, Mobile…" at bounding box center [946, 300] width 243 height 512
click at [1035, 138] on div at bounding box center [944, 295] width 215 height 478
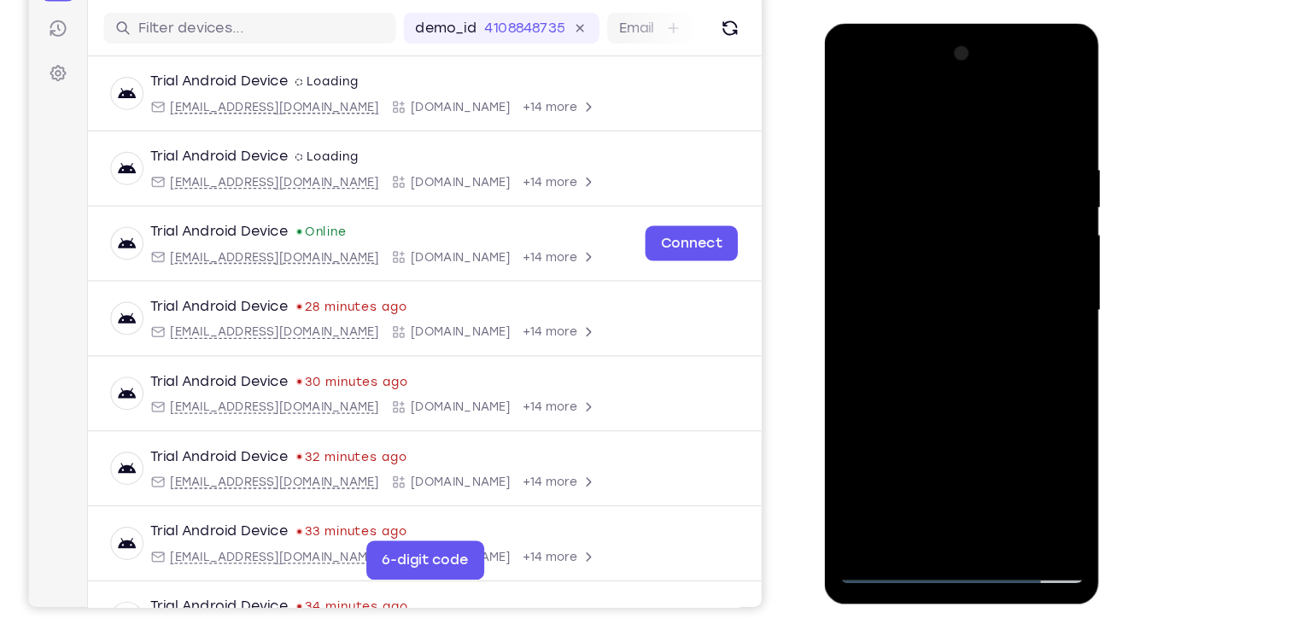
scroll to position [184, 0]
drag, startPoint x: 977, startPoint y: 329, endPoint x: 973, endPoint y: 246, distance: 82.9
click at [973, 246] on div at bounding box center [944, 276] width 215 height 478
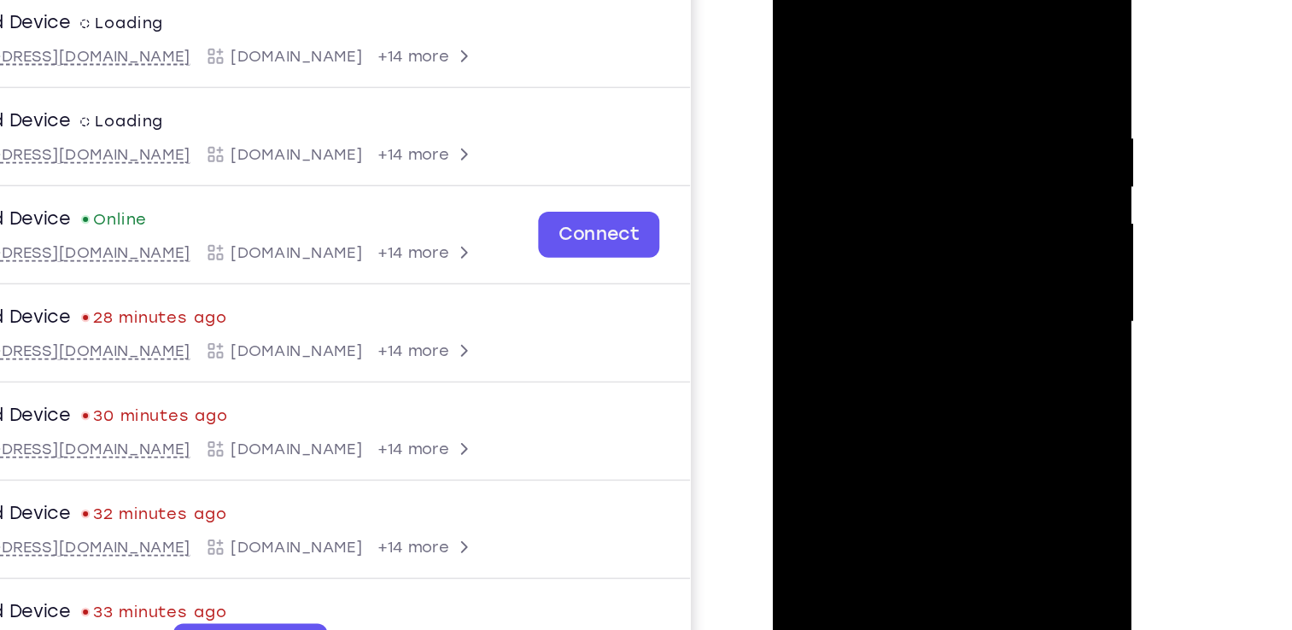
click at [986, 195] on div at bounding box center [892, 199] width 215 height 478
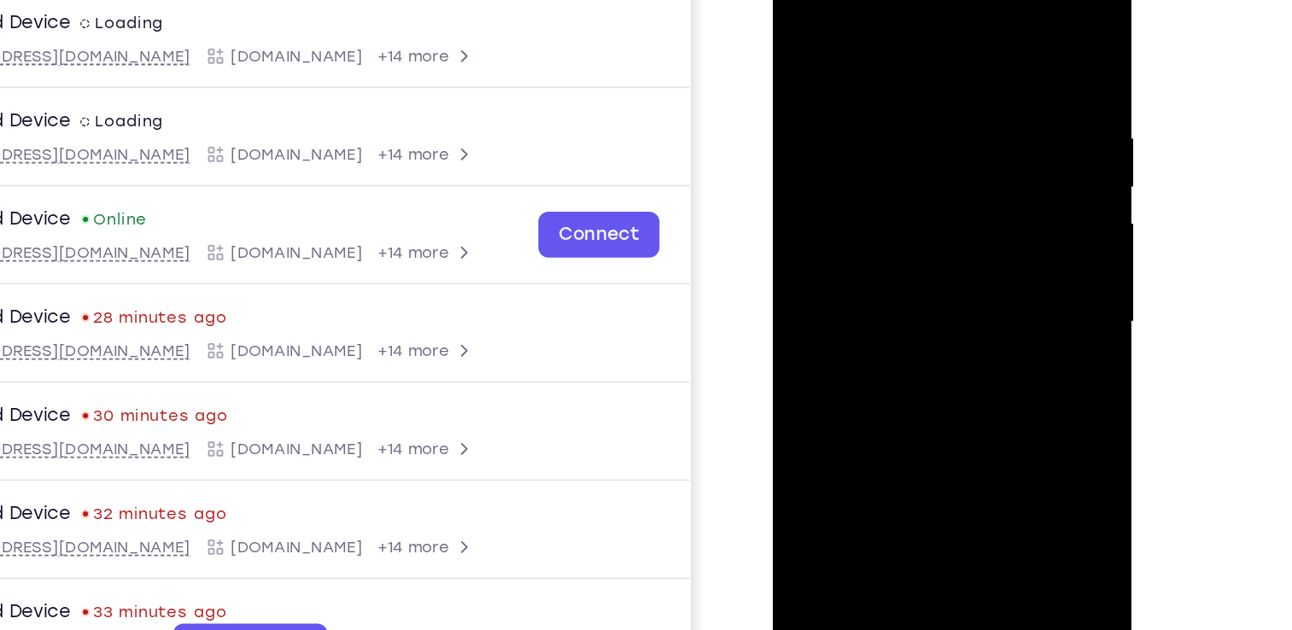
click at [796, 195] on div at bounding box center [892, 199] width 215 height 478
drag, startPoint x: 889, startPoint y: 110, endPoint x: 895, endPoint y: 265, distance: 154.6
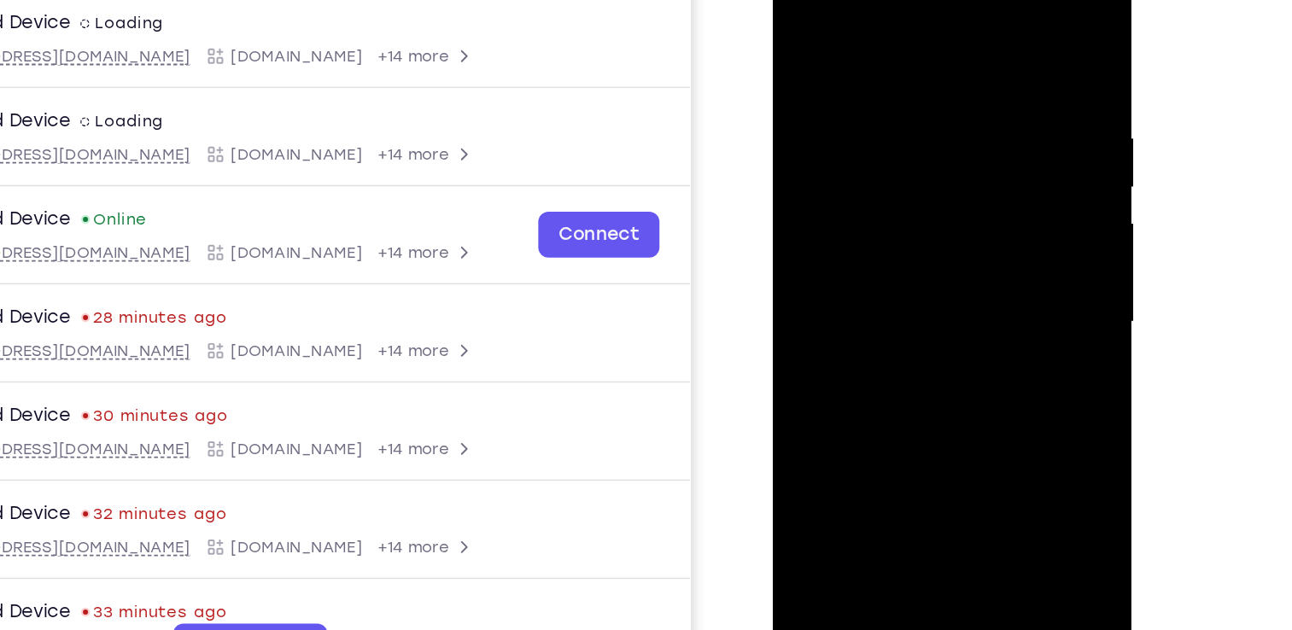
click at [895, 265] on div at bounding box center [892, 199] width 215 height 478
click at [871, 66] on div at bounding box center [892, 199] width 215 height 478
click at [975, 206] on div at bounding box center [892, 199] width 215 height 478
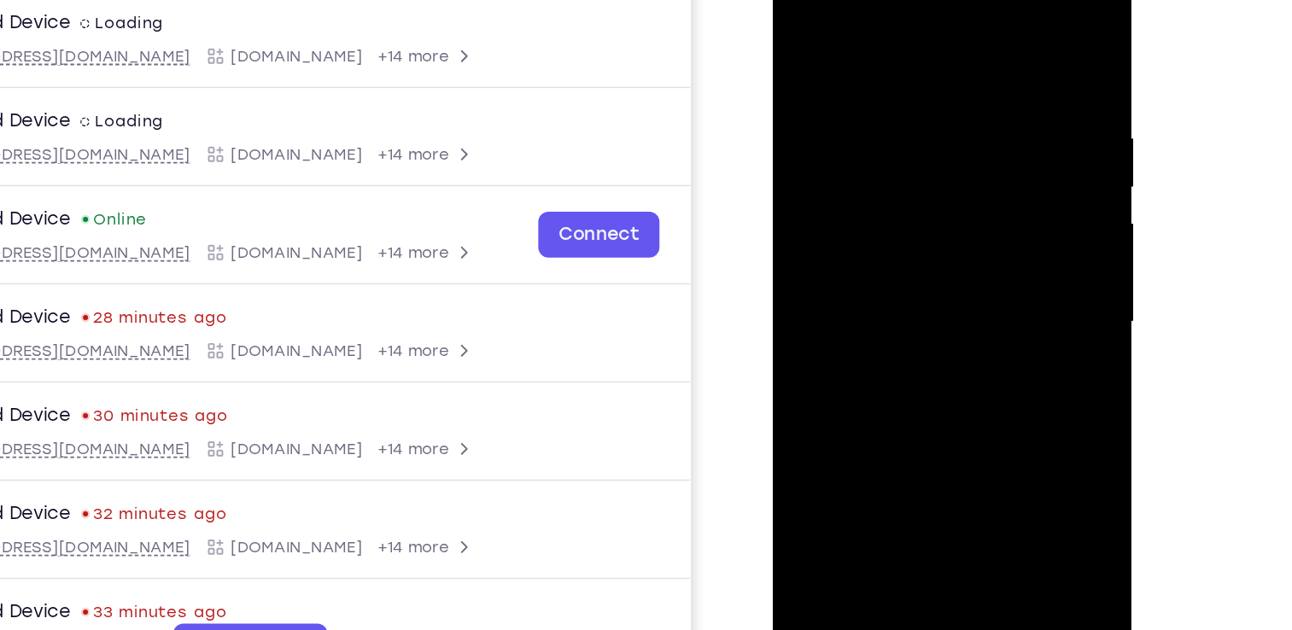
click at [979, 211] on div at bounding box center [892, 199] width 215 height 478
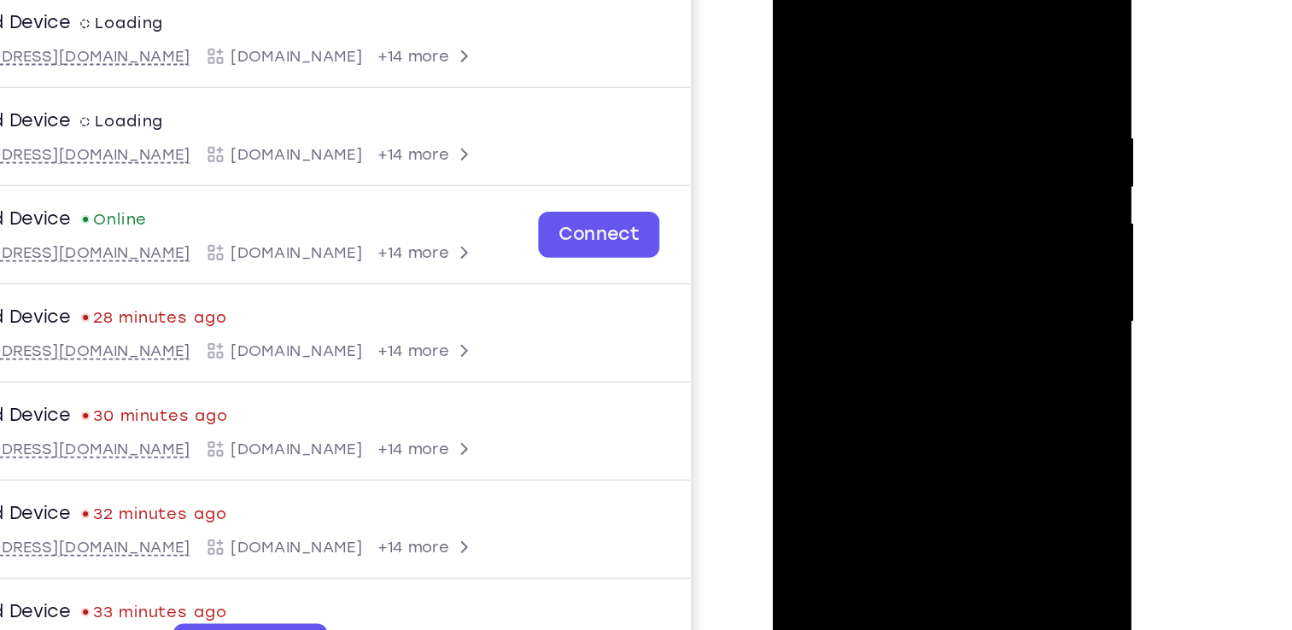
click at [979, 211] on div at bounding box center [892, 199] width 215 height 478
click at [953, 105] on div at bounding box center [892, 199] width 215 height 478
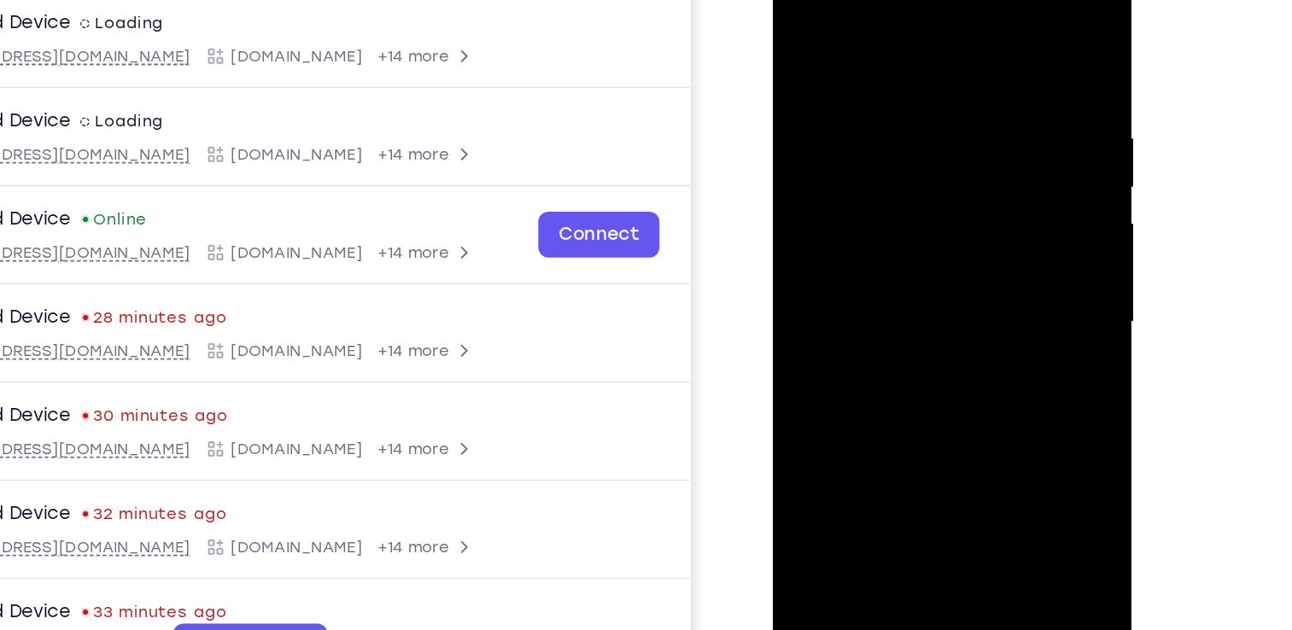
click at [972, 125] on div at bounding box center [892, 199] width 215 height 478
click at [973, 172] on div at bounding box center [892, 199] width 215 height 478
click at [981, 153] on div at bounding box center [892, 199] width 215 height 478
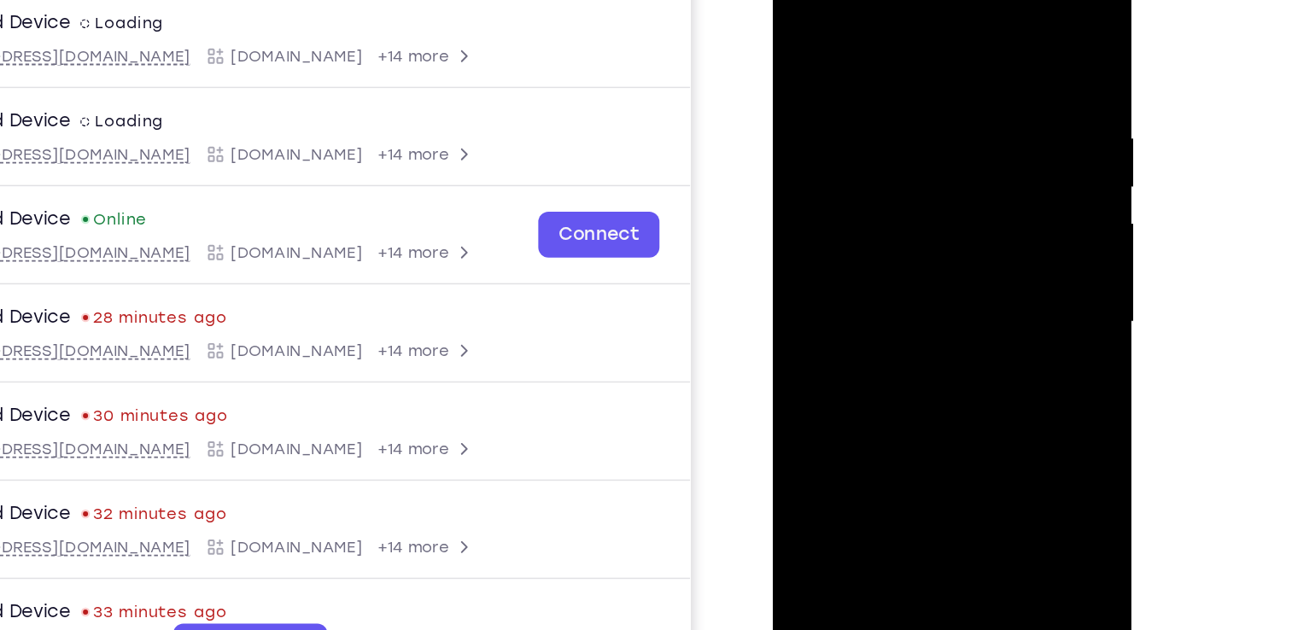
click at [981, 147] on div at bounding box center [892, 199] width 215 height 478
click at [812, 160] on div at bounding box center [892, 199] width 215 height 478
click at [960, 197] on div at bounding box center [892, 199] width 215 height 478
click at [971, 192] on div at bounding box center [892, 199] width 215 height 478
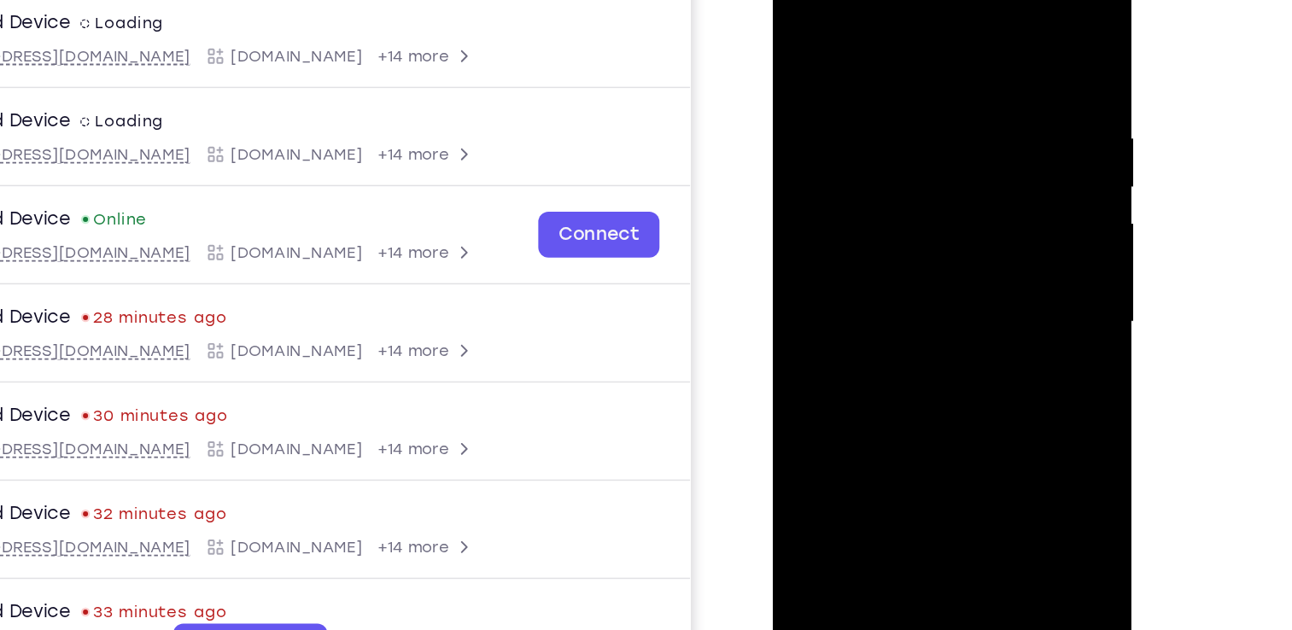
click at [971, 192] on div at bounding box center [892, 199] width 215 height 478
click at [977, 202] on div at bounding box center [892, 199] width 215 height 478
click at [800, 156] on div at bounding box center [892, 199] width 215 height 478
click at [932, 247] on div at bounding box center [892, 199] width 215 height 478
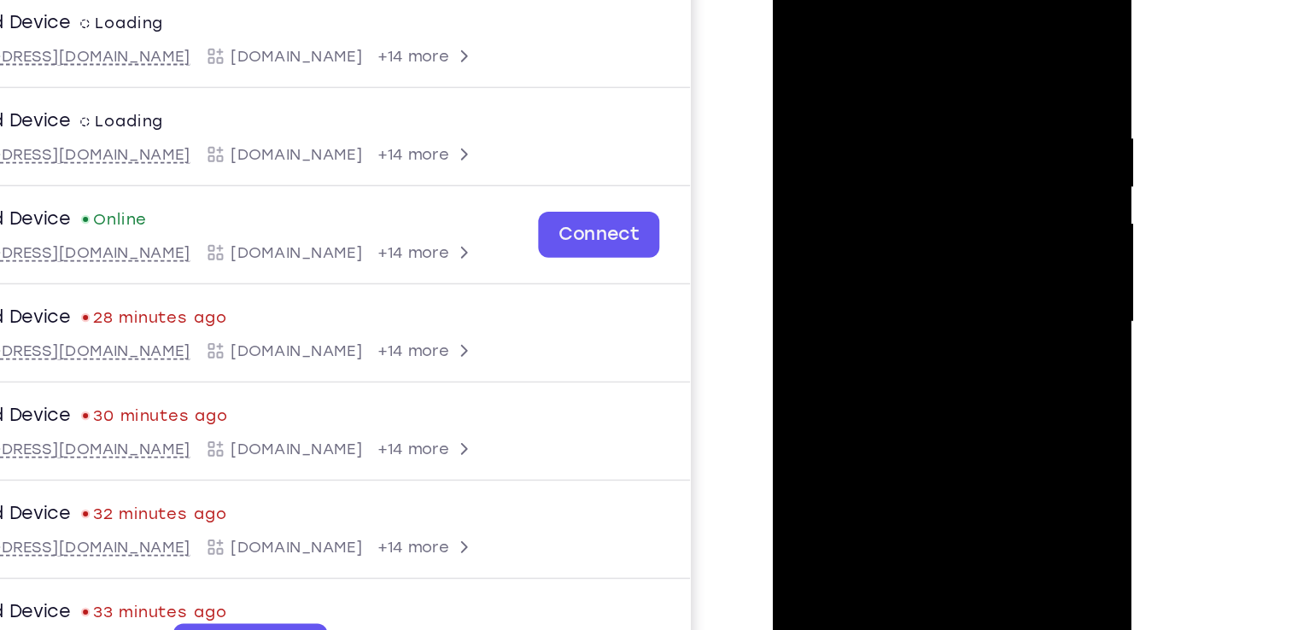
click at [938, 228] on div at bounding box center [892, 199] width 215 height 478
drag, startPoint x: 966, startPoint y: 195, endPoint x: 971, endPoint y: 61, distance: 134.1
click at [971, 61] on div at bounding box center [892, 199] width 215 height 478
drag, startPoint x: 936, startPoint y: 285, endPoint x: 931, endPoint y: 156, distance: 129.0
click at [931, 156] on div at bounding box center [892, 199] width 215 height 478
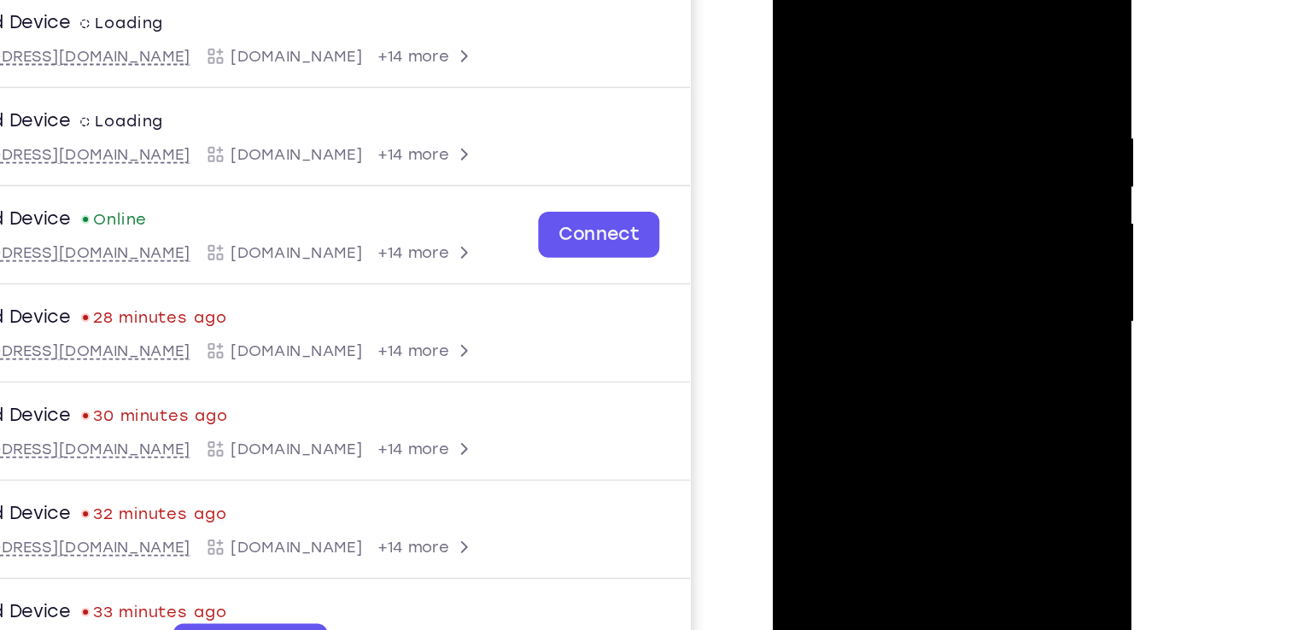
click at [948, 45] on div at bounding box center [892, 199] width 215 height 478
drag, startPoint x: 907, startPoint y: 283, endPoint x: 942, endPoint y: 130, distance: 157.6
click at [942, 130] on div at bounding box center [892, 199] width 215 height 478
drag, startPoint x: 894, startPoint y: 310, endPoint x: 930, endPoint y: 163, distance: 151.1
click at [930, 163] on div at bounding box center [892, 199] width 215 height 478
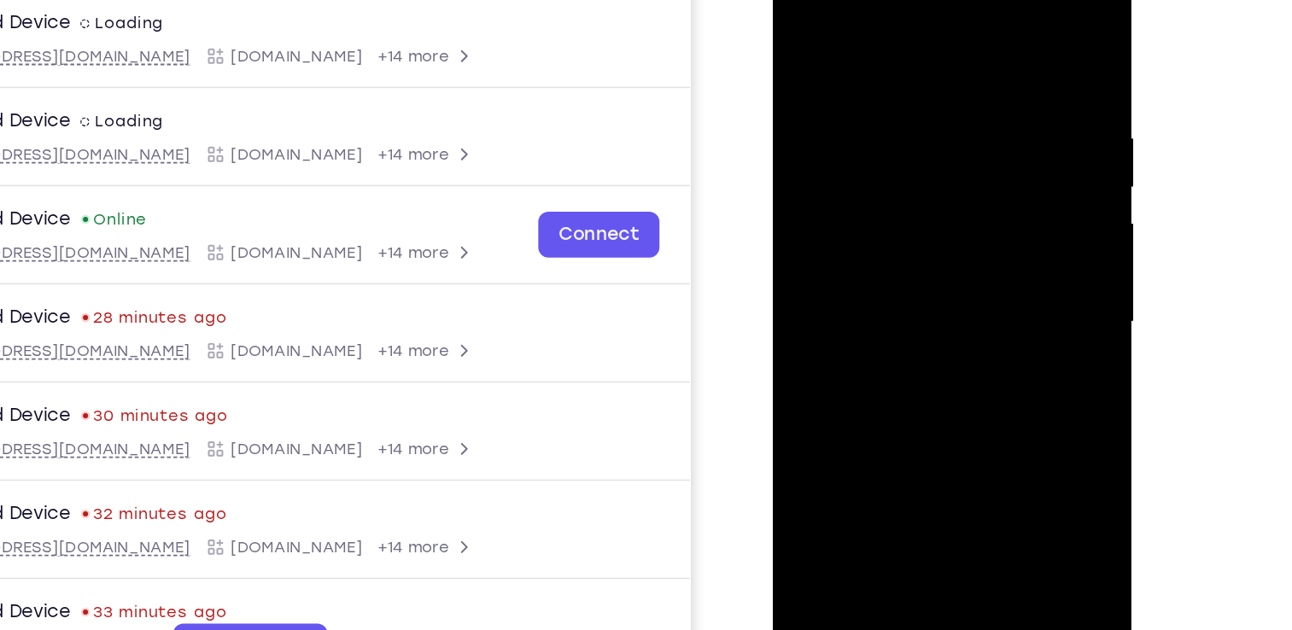
drag, startPoint x: 887, startPoint y: 308, endPoint x: 907, endPoint y: 150, distance: 159.2
click at [907, 150] on div at bounding box center [892, 199] width 215 height 478
click at [948, 312] on div at bounding box center [892, 199] width 215 height 478
click at [986, 103] on div at bounding box center [892, 199] width 215 height 478
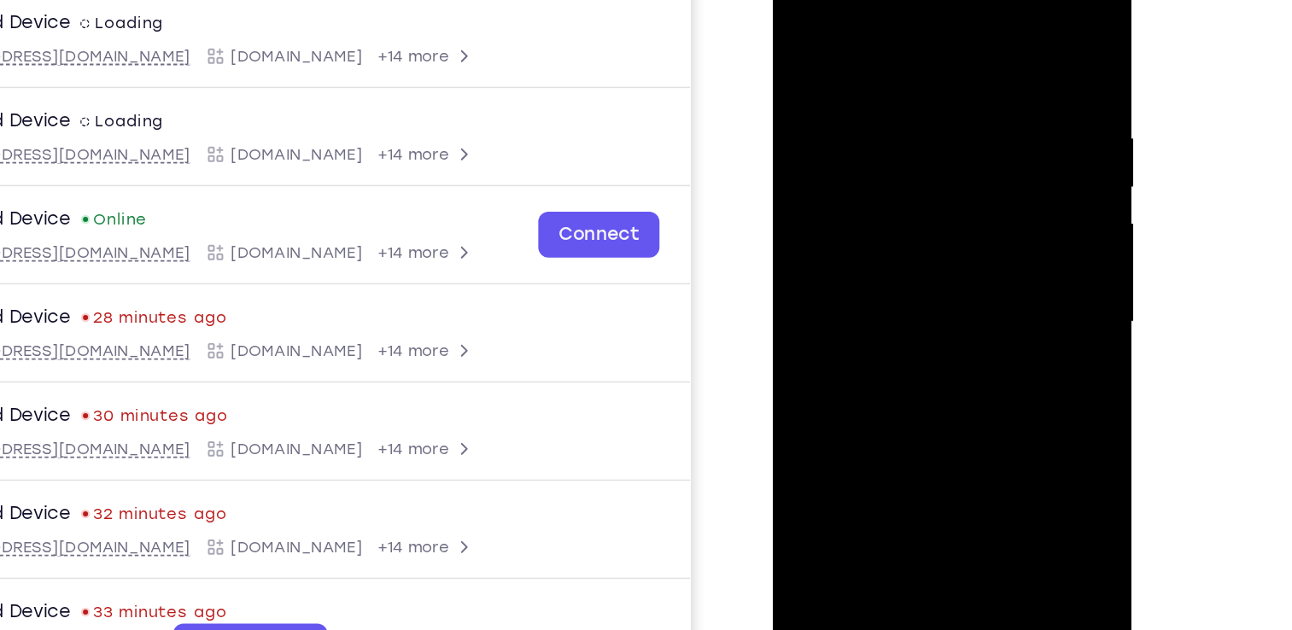
click at [986, 103] on div at bounding box center [892, 199] width 215 height 478
click at [800, 26] on div at bounding box center [892, 199] width 215 height 478
click at [915, 310] on div at bounding box center [892, 199] width 215 height 478
click at [801, 26] on div at bounding box center [892, 199] width 215 height 478
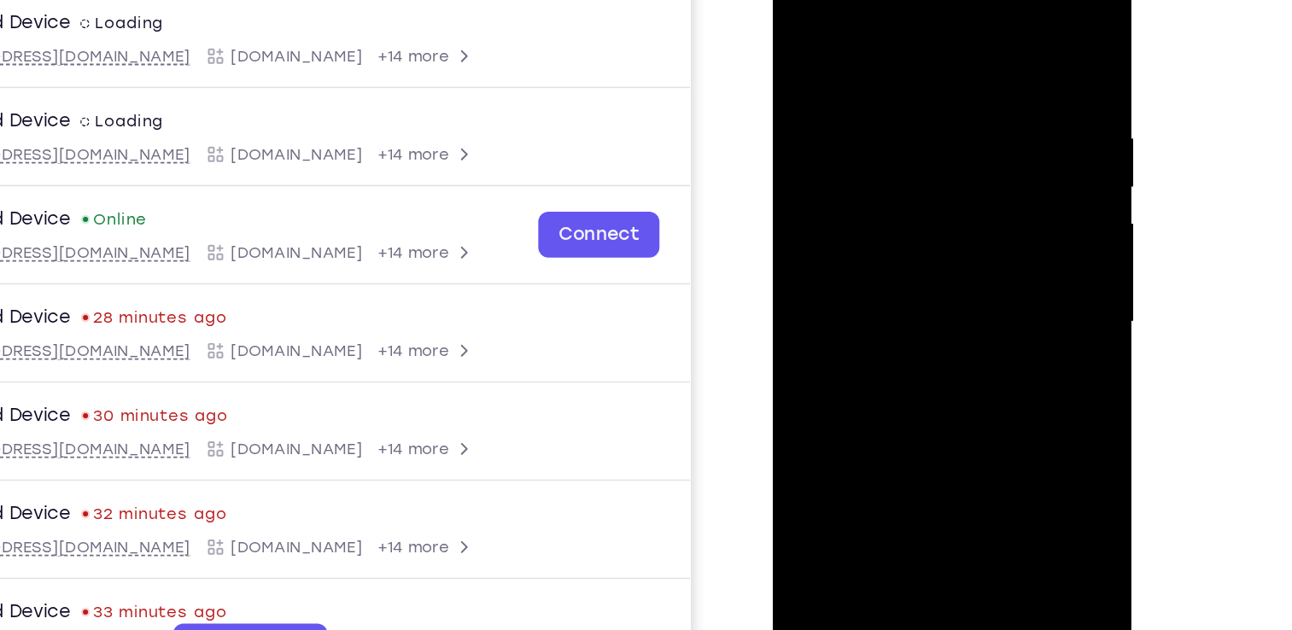
click at [983, 114] on div at bounding box center [892, 199] width 215 height 478
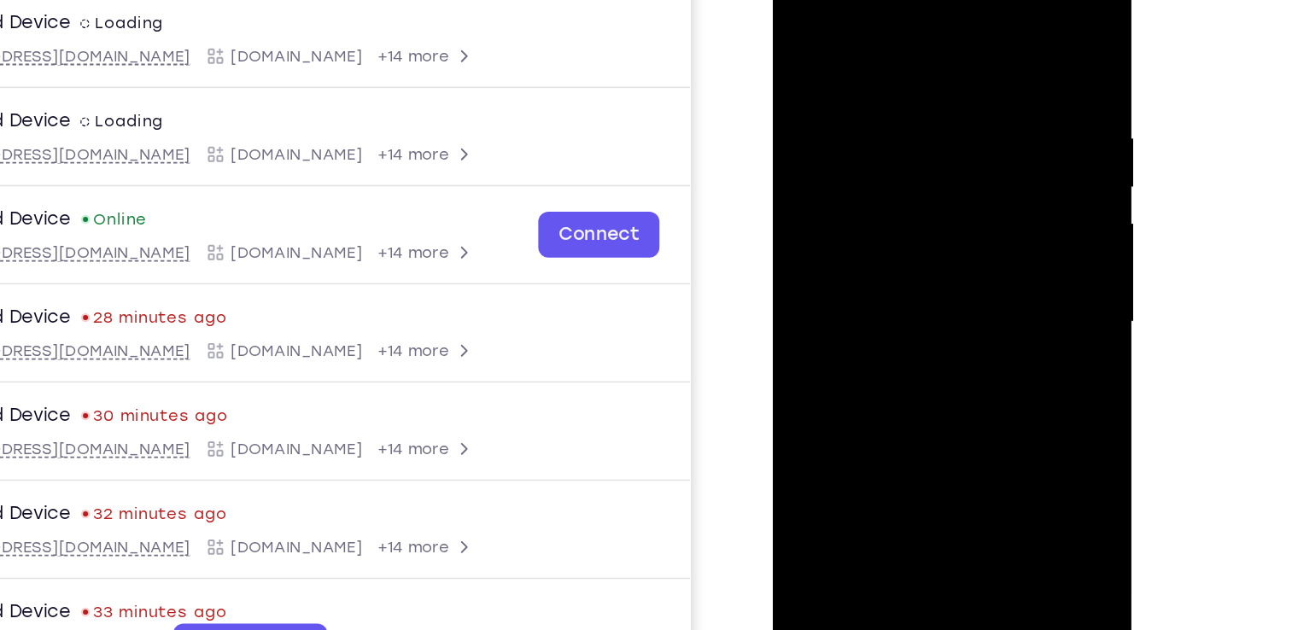
click at [983, 114] on div at bounding box center [892, 199] width 215 height 478
click at [983, 117] on div at bounding box center [892, 199] width 215 height 478
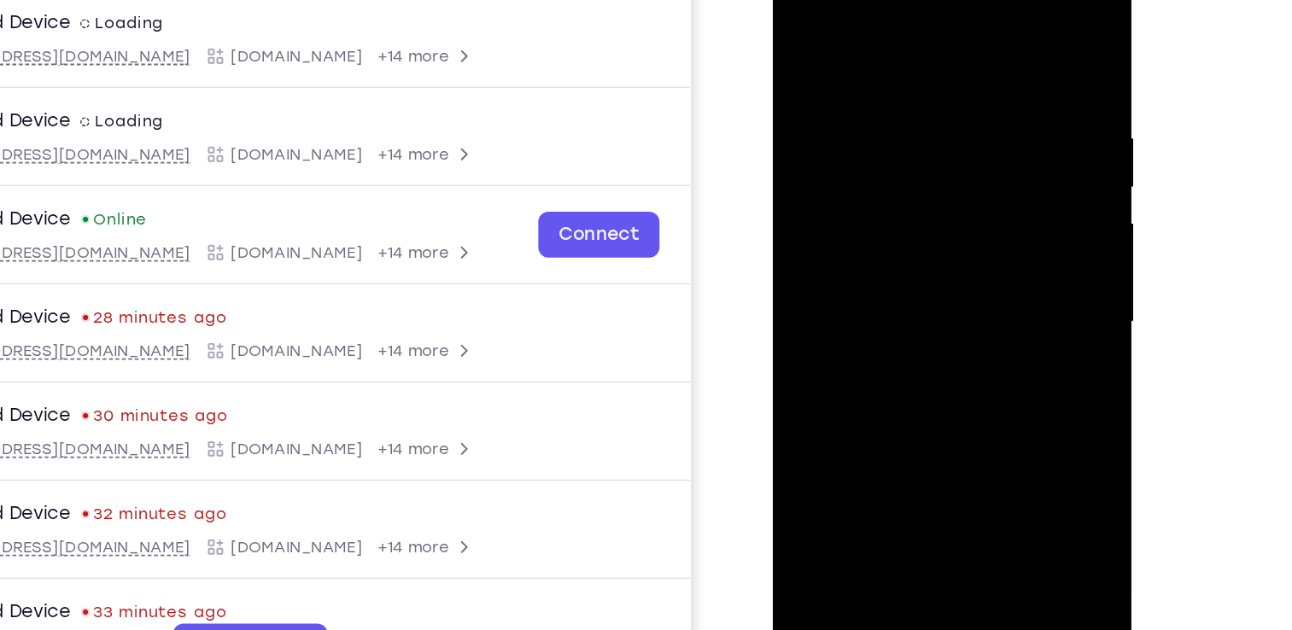
click at [817, 236] on div at bounding box center [892, 199] width 215 height 478
click at [970, 196] on div at bounding box center [892, 199] width 215 height 478
click at [812, 216] on div at bounding box center [892, 199] width 215 height 478
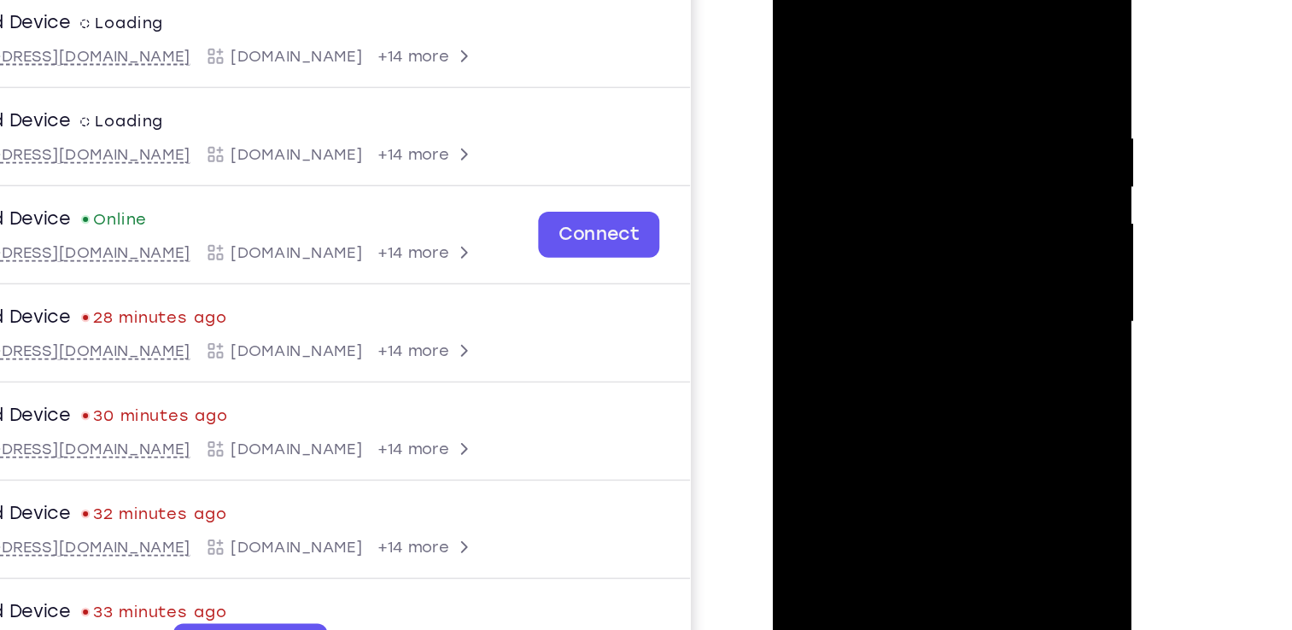
click at [812, 216] on div at bounding box center [892, 199] width 215 height 478
click at [967, 185] on div at bounding box center [892, 199] width 215 height 478
click at [970, 163] on div at bounding box center [892, 199] width 215 height 478
click at [955, 228] on div at bounding box center [892, 199] width 215 height 478
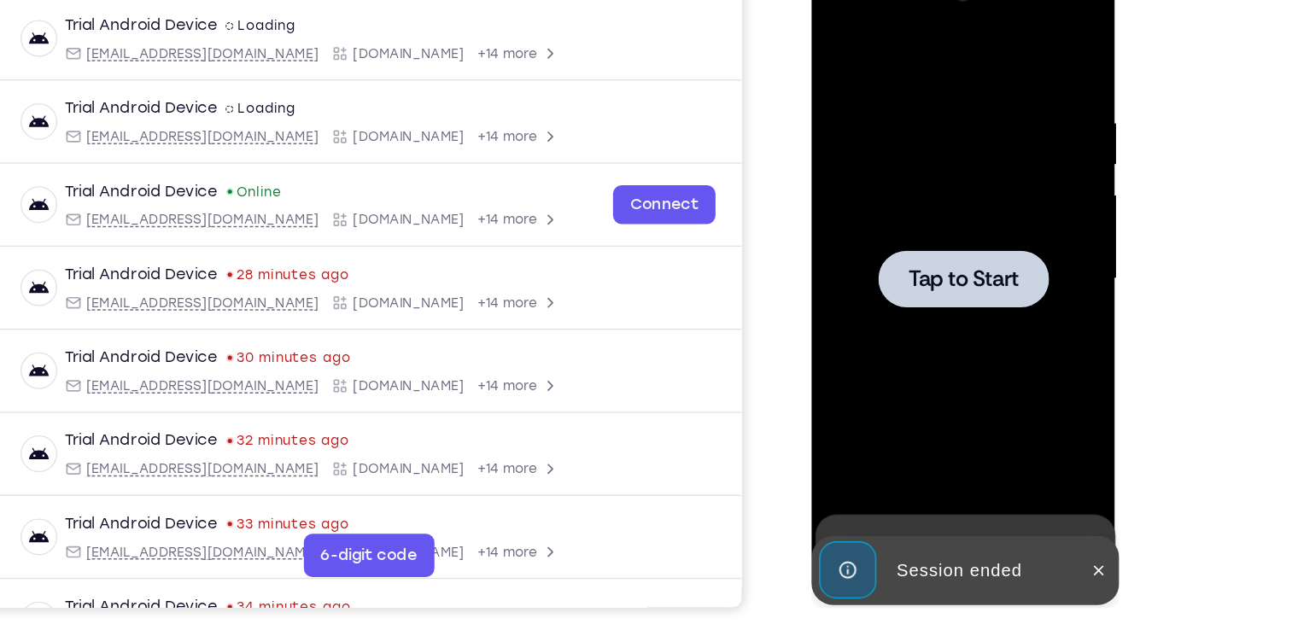
click at [947, 194] on div at bounding box center [931, 212] width 135 height 45
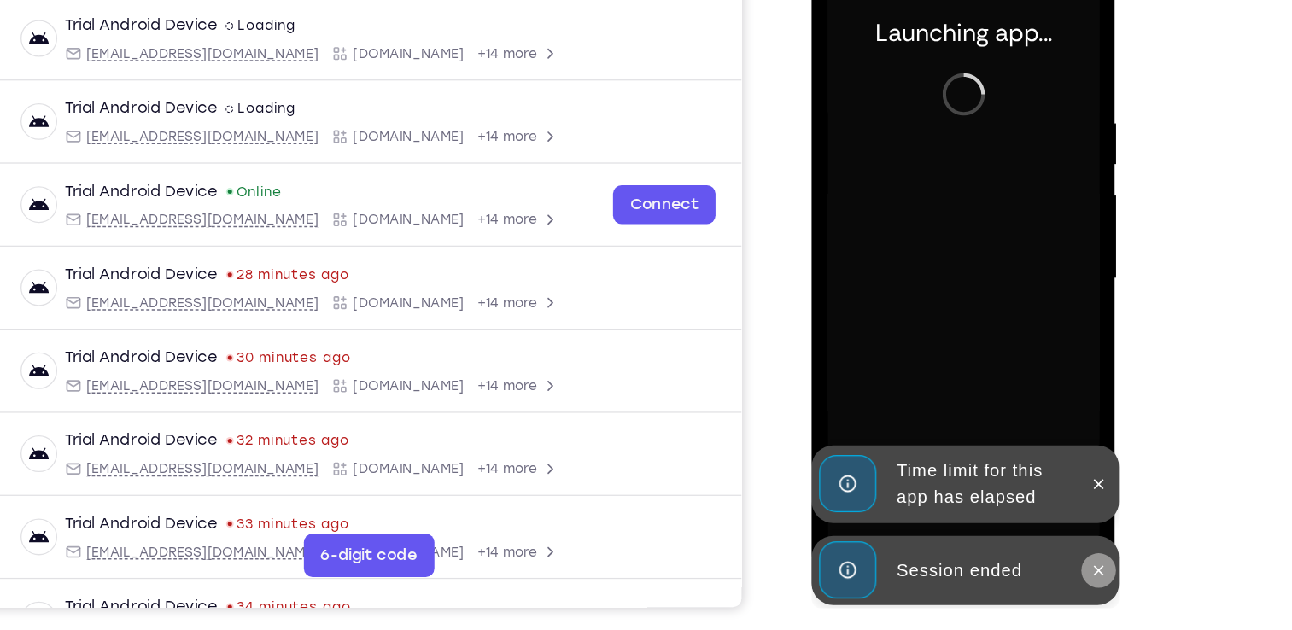
click at [1035, 448] on icon at bounding box center [1038, 444] width 14 height 14
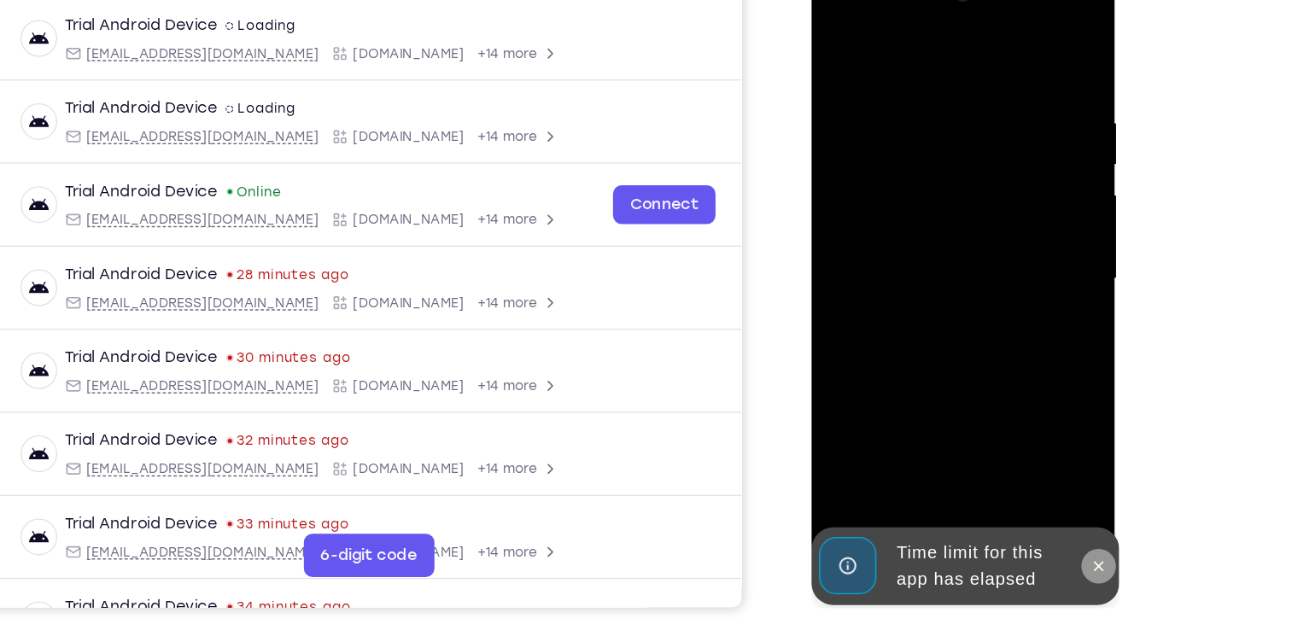
click at [1035, 435] on icon at bounding box center [1038, 441] width 14 height 14
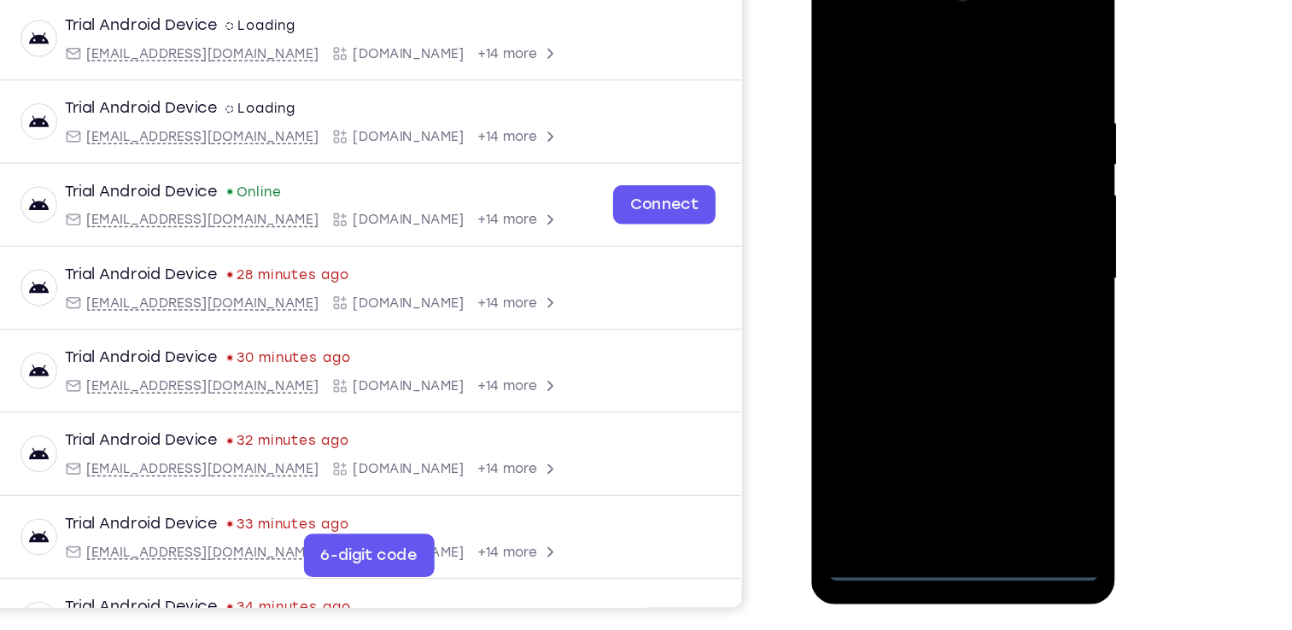
click at [930, 439] on div at bounding box center [931, 213] width 215 height 478
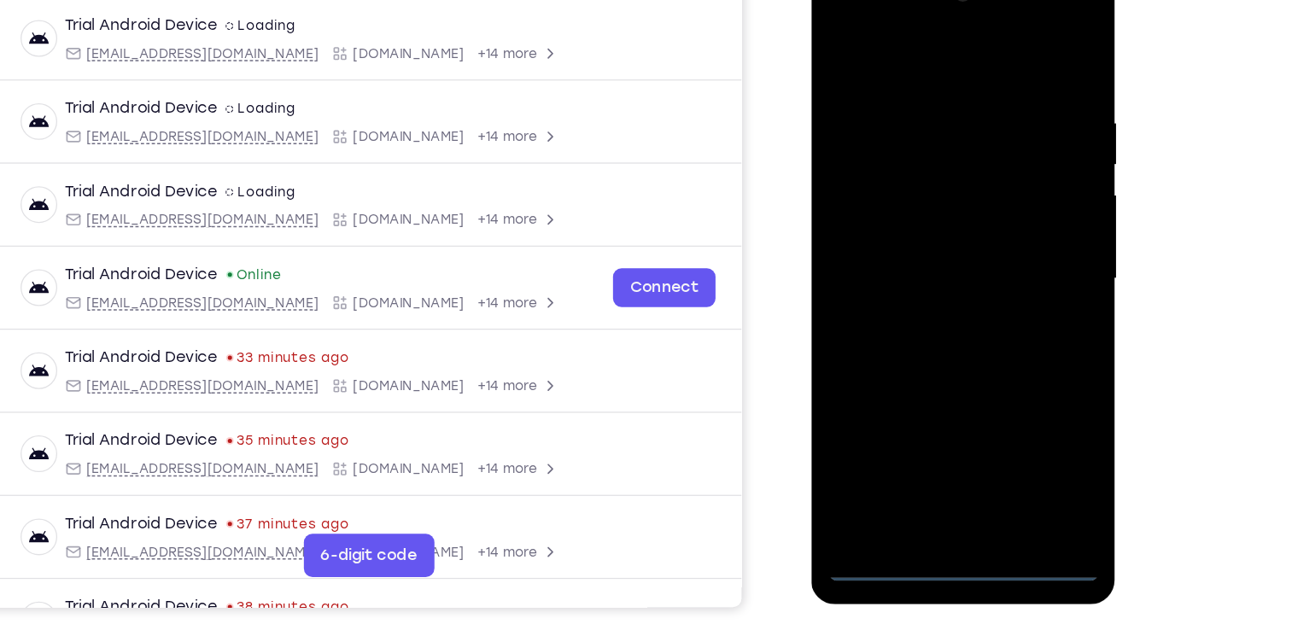
click at [1005, 359] on div at bounding box center [931, 213] width 215 height 478
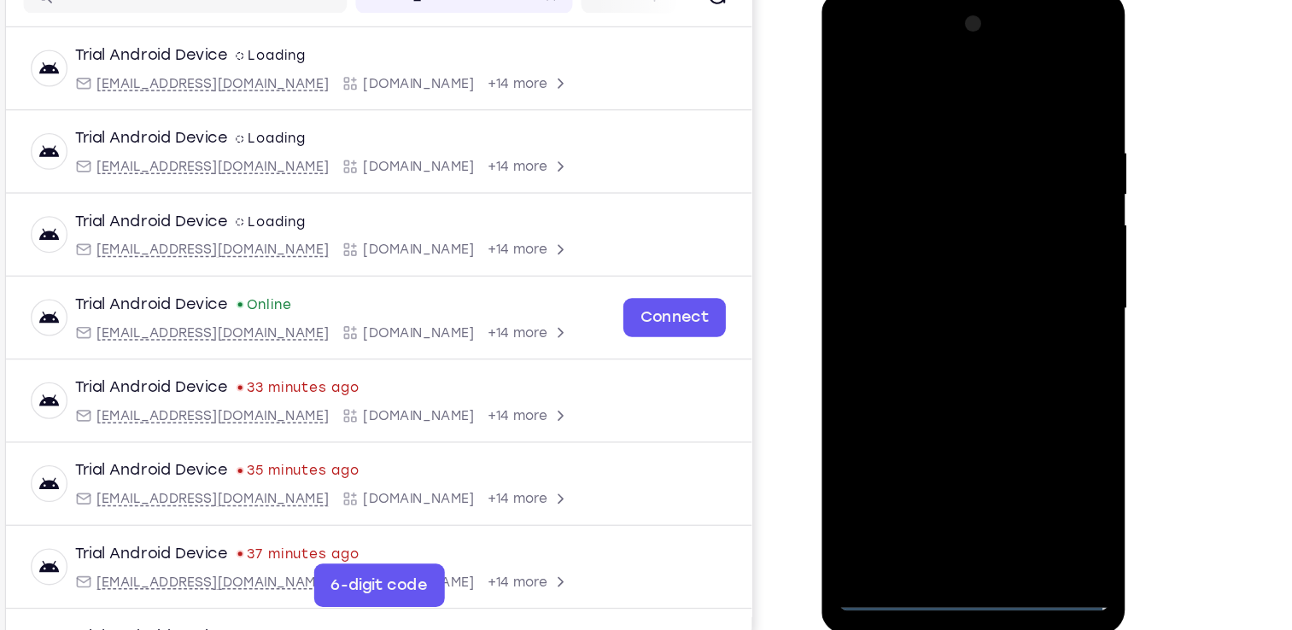
click at [902, 73] on div at bounding box center [940, 243] width 215 height 478
click at [1012, 234] on div at bounding box center [940, 243] width 215 height 478
click at [920, 274] on div at bounding box center [940, 243] width 215 height 478
click at [914, 221] on div at bounding box center [940, 243] width 215 height 478
click at [913, 209] on div at bounding box center [940, 243] width 215 height 478
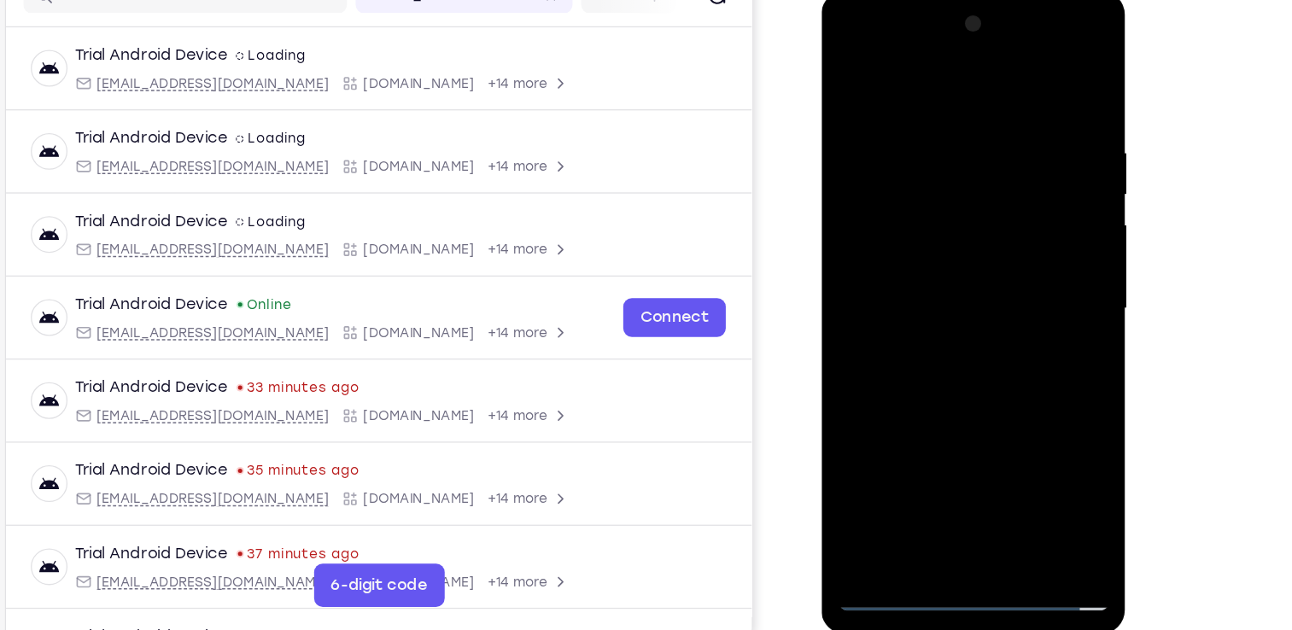
click at [940, 241] on div at bounding box center [940, 243] width 215 height 478
drag, startPoint x: 951, startPoint y: 76, endPoint x: 956, endPoint y: -38, distance: 113.6
click at [956, 0] on html "Online web based iOS Simulators and Android Emulators. Run iPhone, iPad, Mobile…" at bounding box center [941, 247] width 243 height 512
click at [1032, 87] on div at bounding box center [940, 243] width 215 height 478
click at [919, 107] on div at bounding box center [940, 243] width 215 height 478
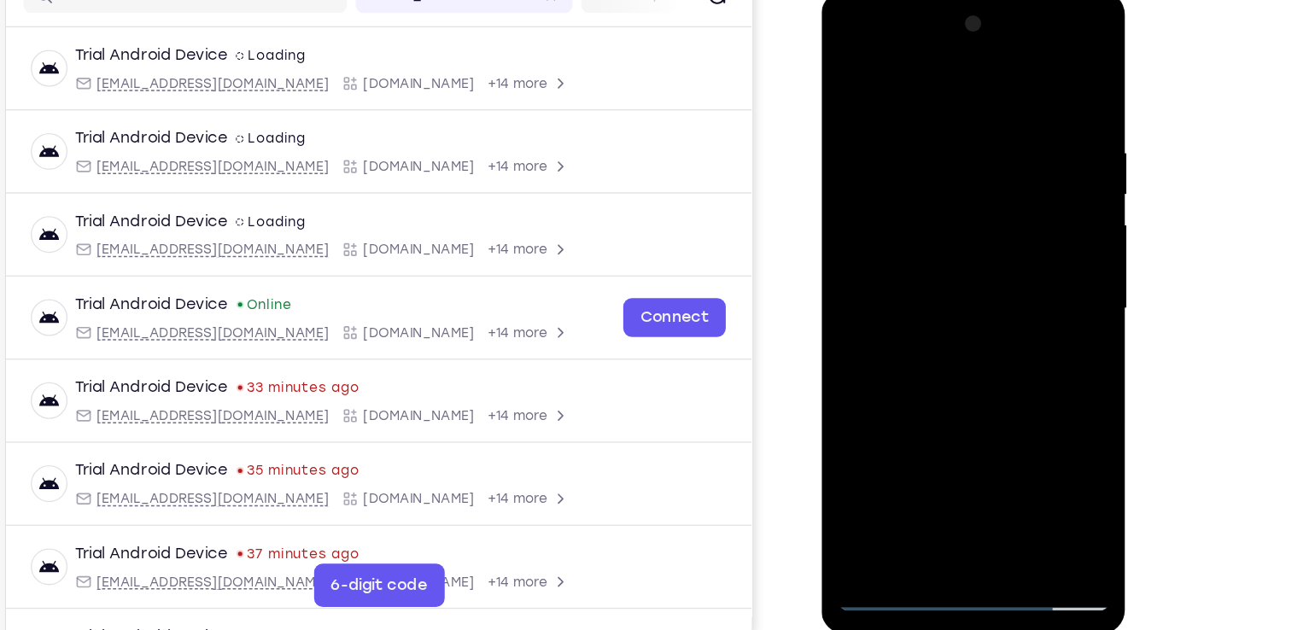
click at [1023, 262] on div at bounding box center [940, 243] width 215 height 478
click at [1032, 306] on div at bounding box center [940, 243] width 215 height 478
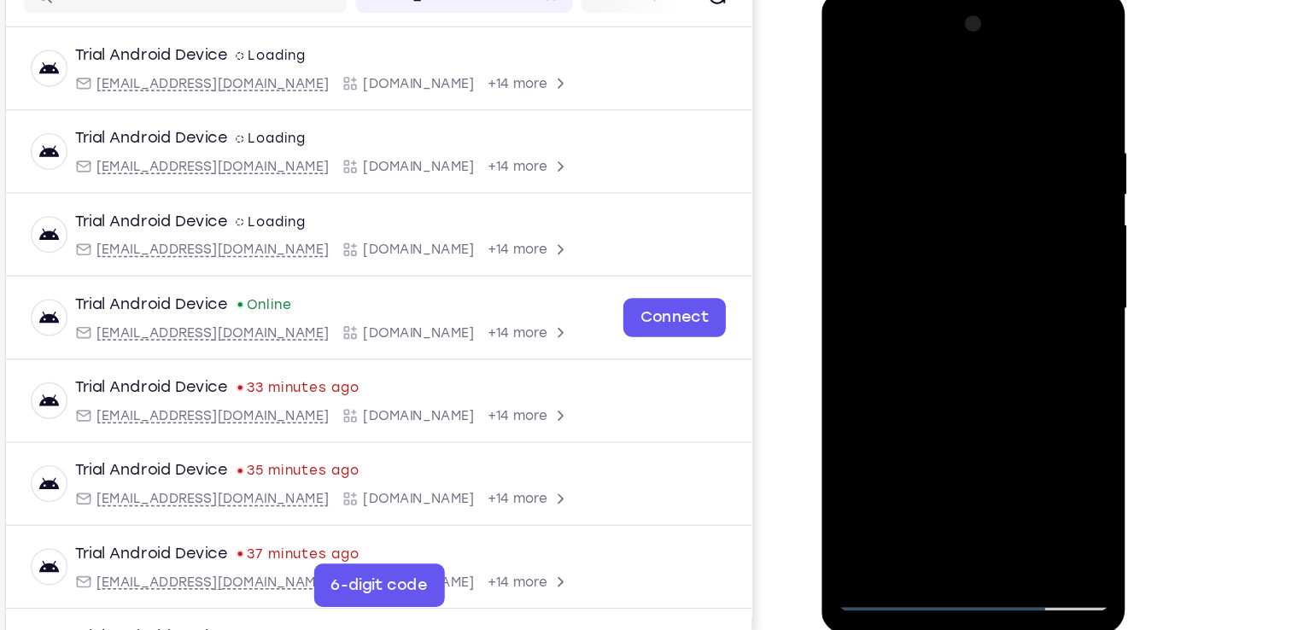
click at [1032, 306] on div at bounding box center [940, 243] width 215 height 478
click at [868, 295] on div at bounding box center [940, 243] width 215 height 478
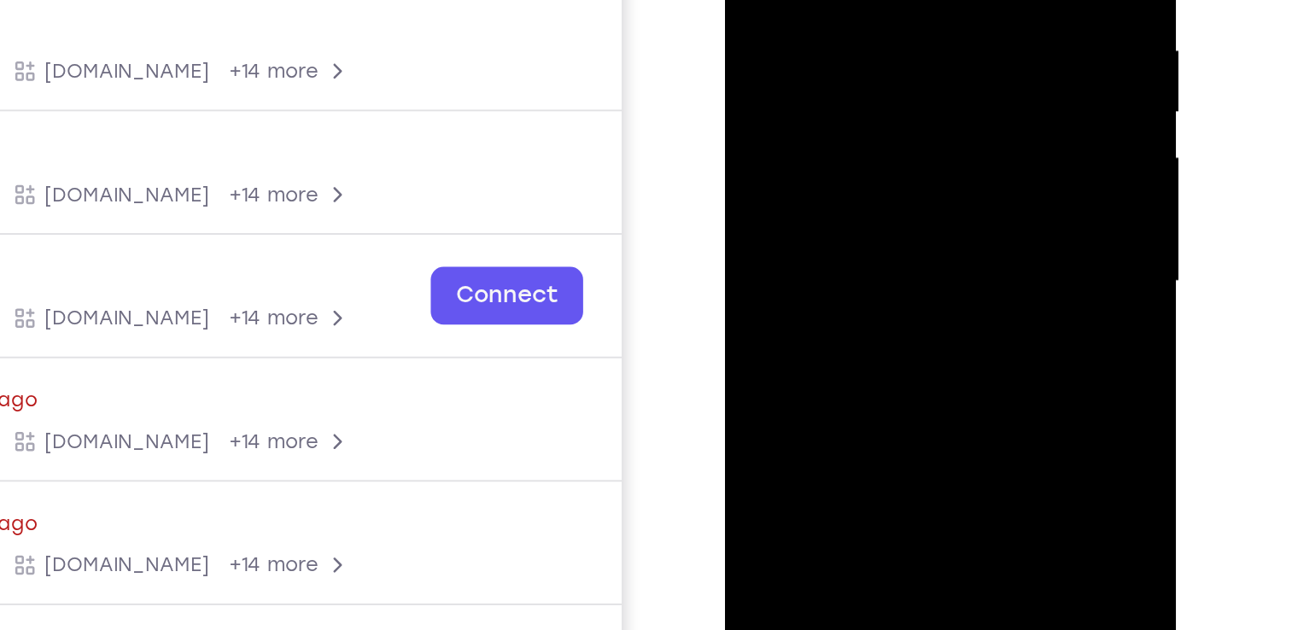
click at [769, 87] on div at bounding box center [845, 62] width 215 height 478
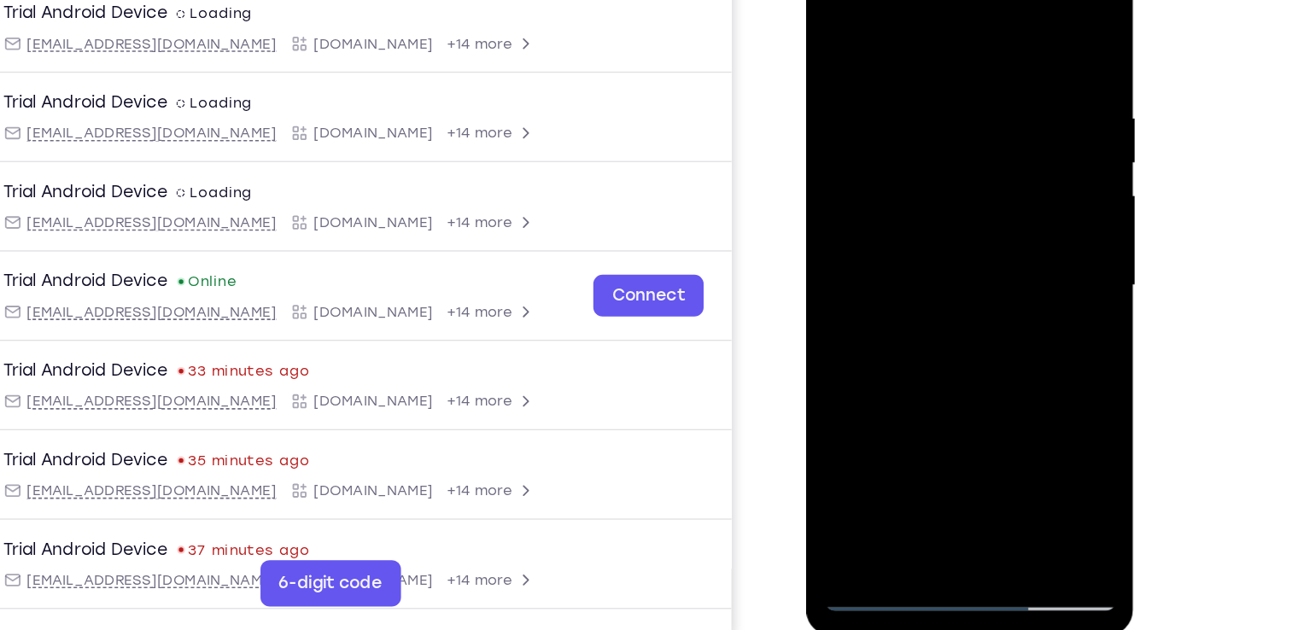
click at [1004, 161] on div at bounding box center [926, 196] width 215 height 478
click at [1012, 200] on div at bounding box center [926, 196] width 215 height 478
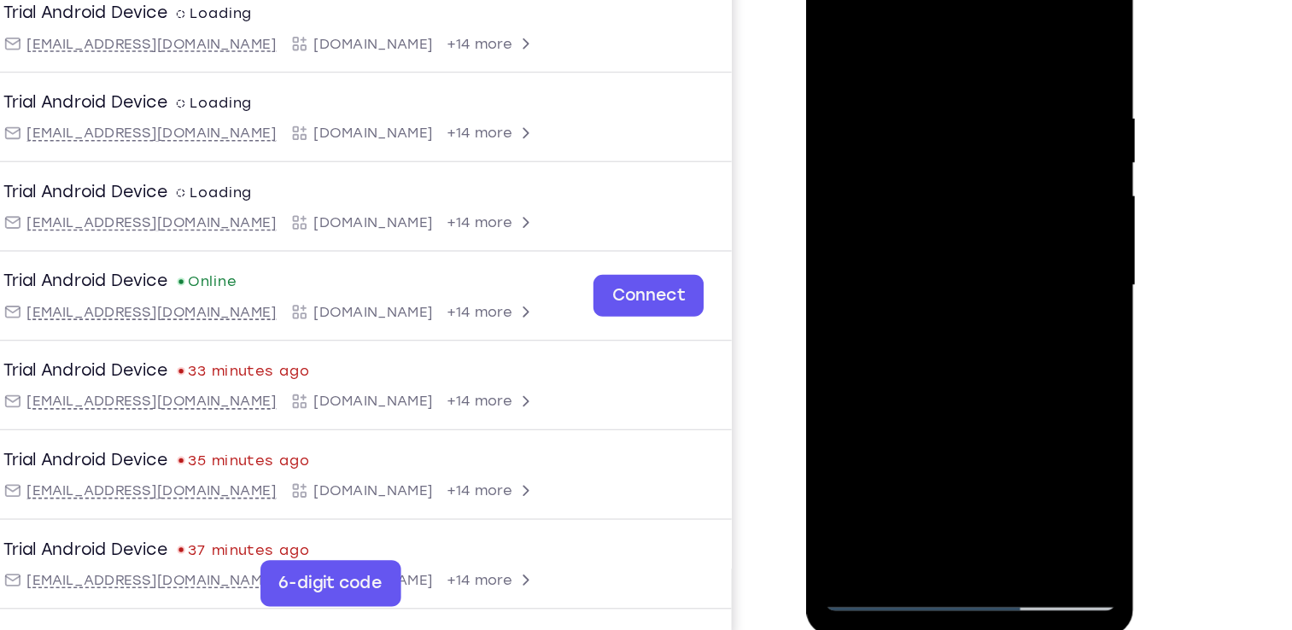
click at [1012, 200] on div at bounding box center [926, 196] width 215 height 478
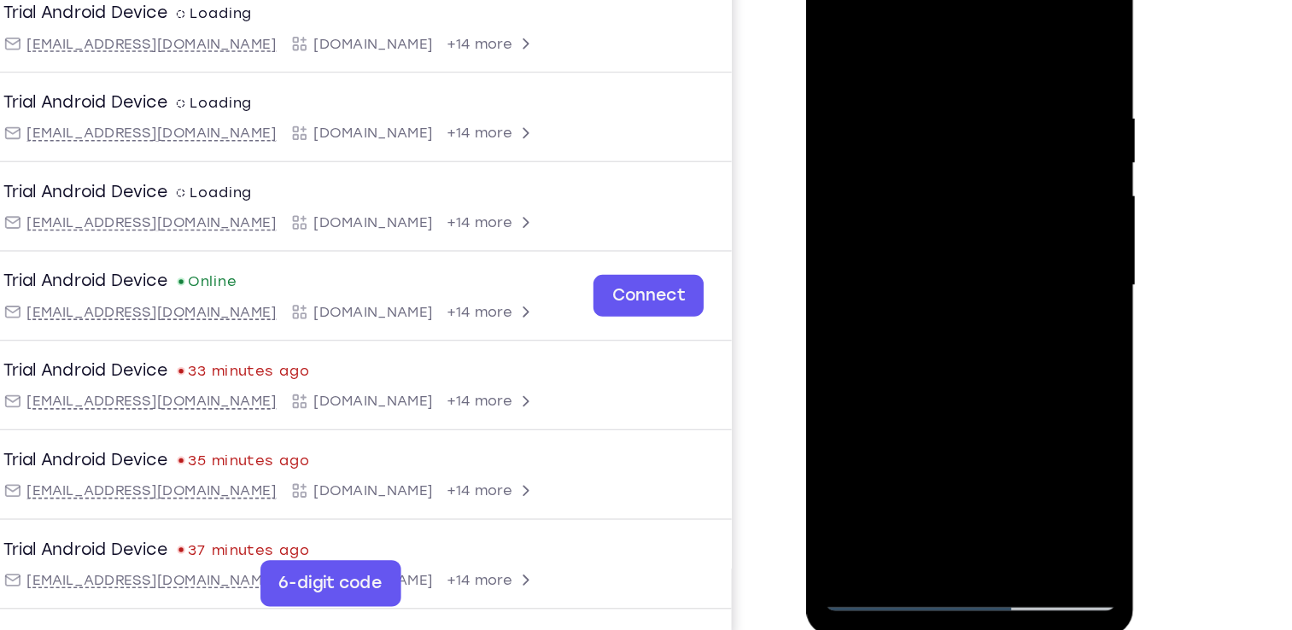
click at [1012, 200] on div at bounding box center [926, 196] width 215 height 478
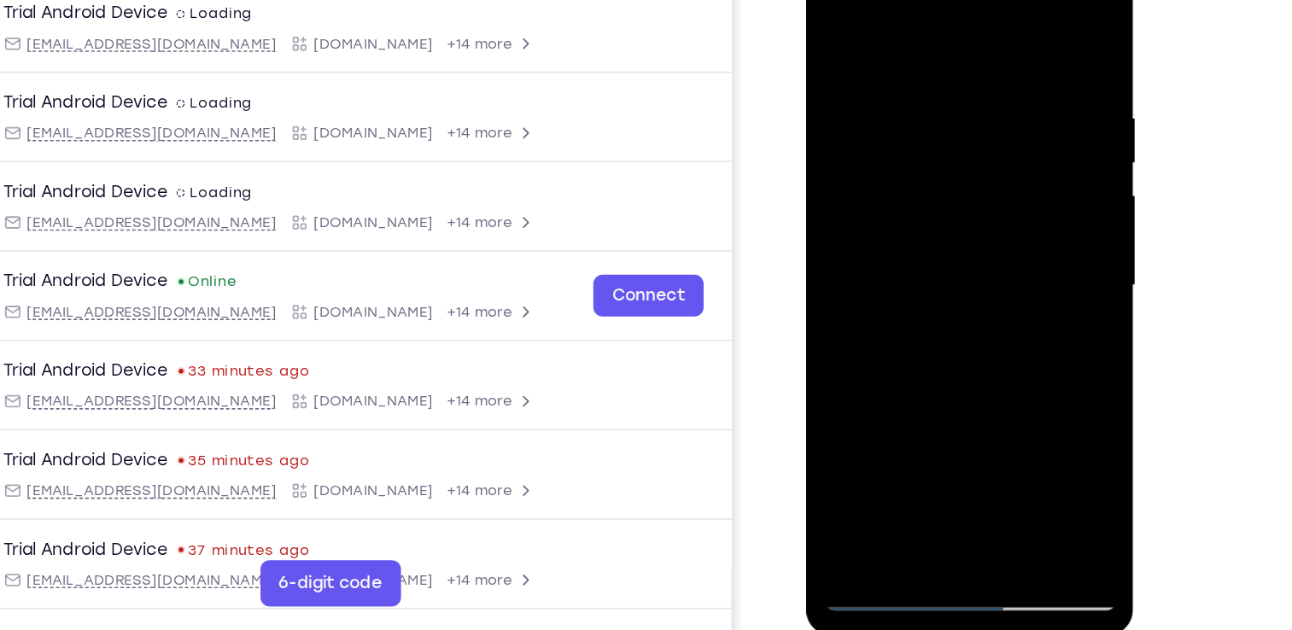
drag, startPoint x: 1012, startPoint y: 200, endPoint x: 749, endPoint y: 258, distance: 269.2
click at [806, 258] on html "Online web based iOS Simulators and Android Emulators. Run iPhone, iPad, Mobile…" at bounding box center [927, 201] width 243 height 512
click at [1002, 171] on div at bounding box center [926, 196] width 215 height 478
click at [1013, 171] on div at bounding box center [926, 196] width 215 height 478
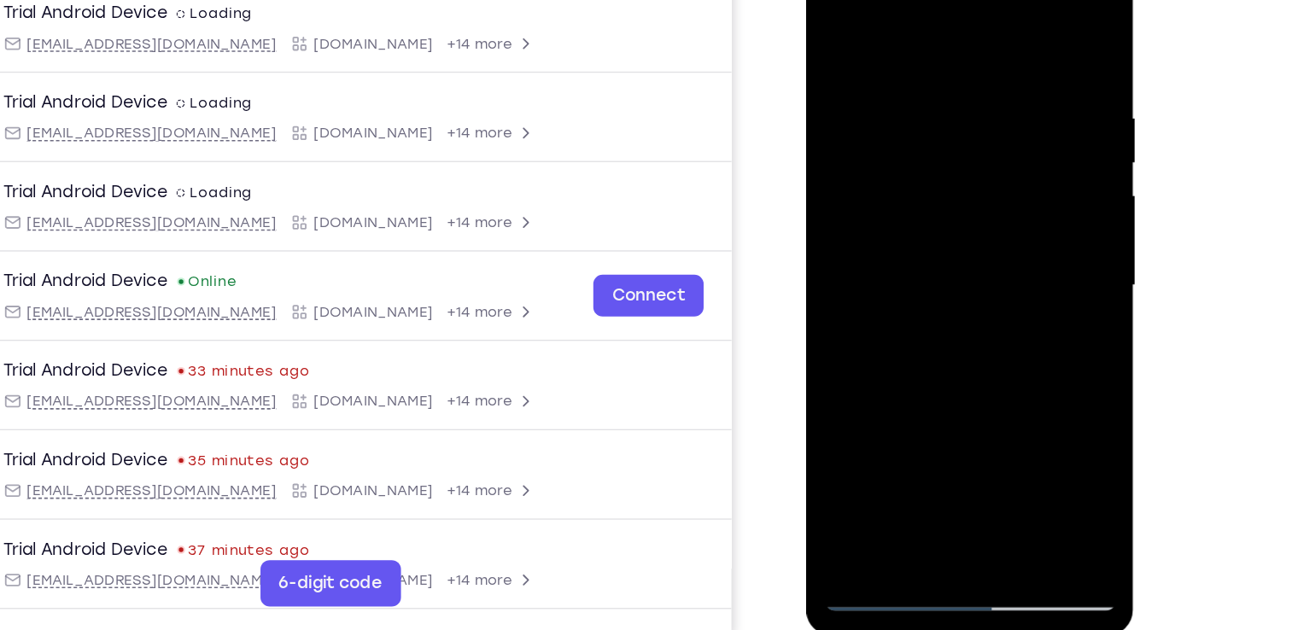
click at [1013, 171] on div at bounding box center [926, 196] width 215 height 478
click at [1003, 128] on div at bounding box center [926, 196] width 215 height 478
click at [1013, 122] on div at bounding box center [926, 196] width 215 height 478
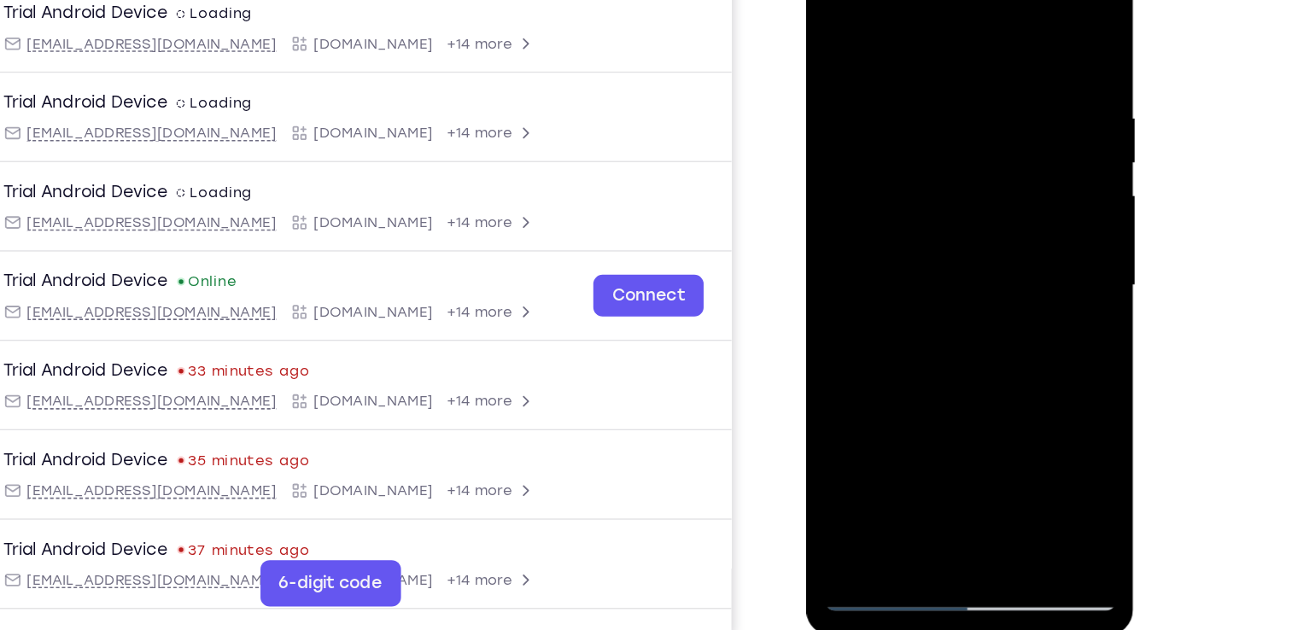
click at [1012, 172] on div at bounding box center [926, 196] width 215 height 478
click at [1011, 173] on div at bounding box center [926, 196] width 215 height 478
click at [1014, 31] on div at bounding box center [926, 196] width 215 height 478
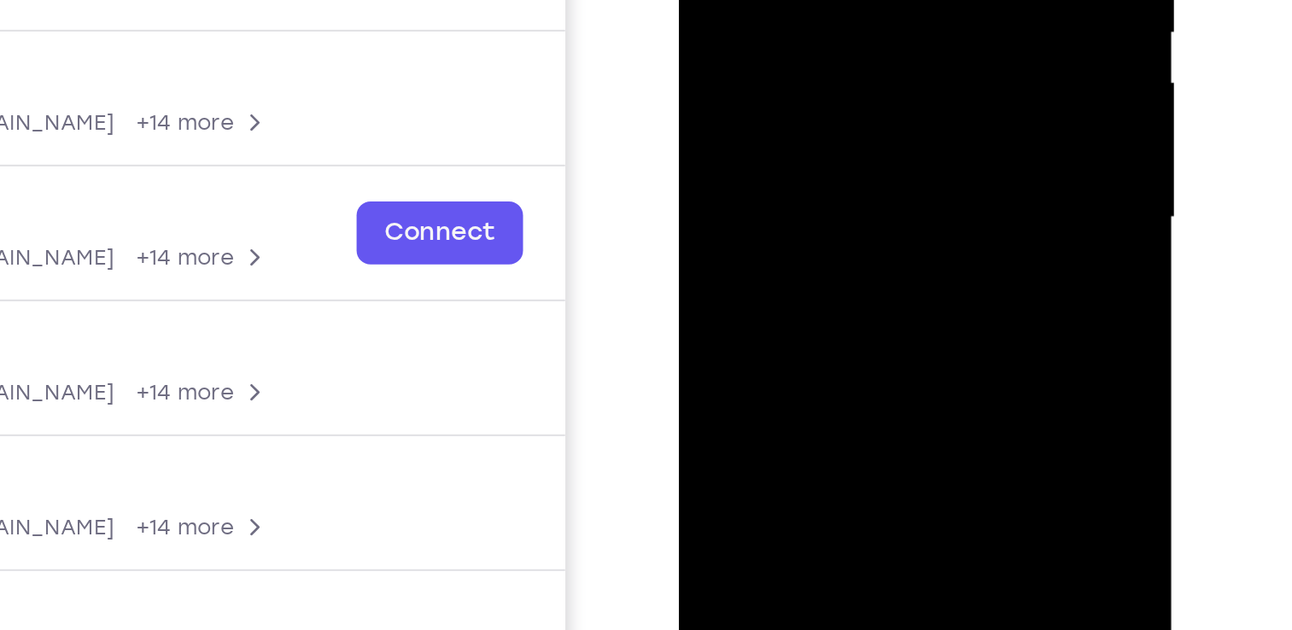
drag, startPoint x: 835, startPoint y: 41, endPoint x: 851, endPoint y: -32, distance: 74.3
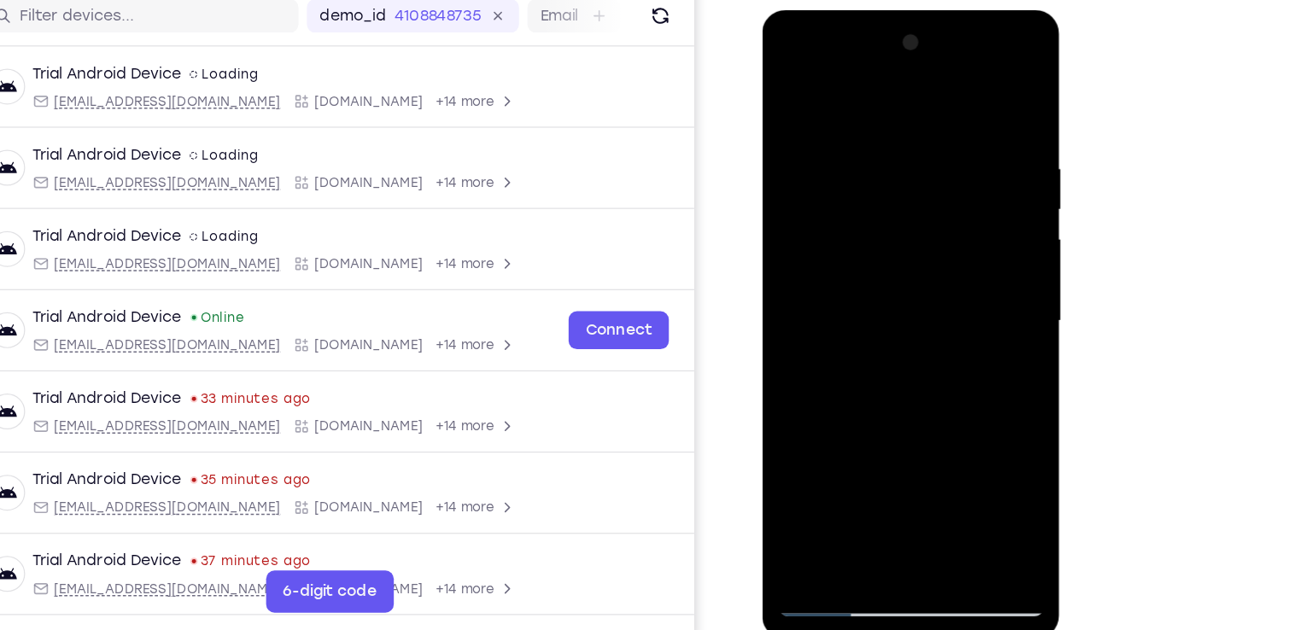
scroll to position [179, 0]
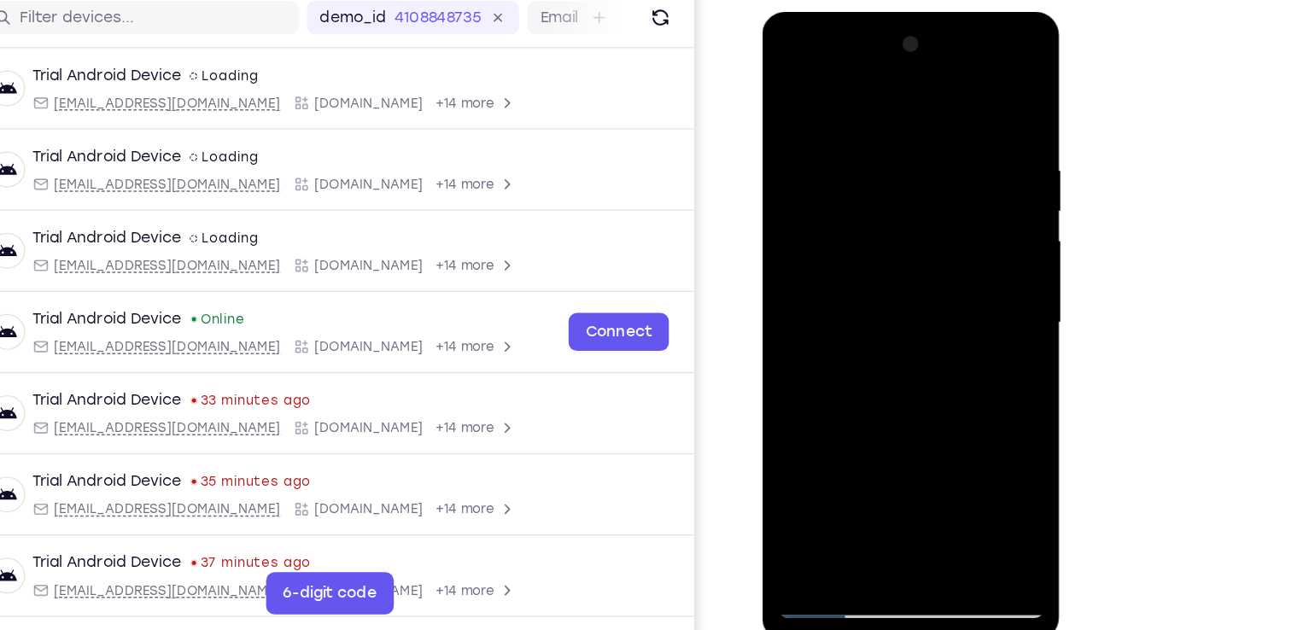
drag, startPoint x: 887, startPoint y: 349, endPoint x: 892, endPoint y: 104, distance: 245.0
click at [892, 104] on div at bounding box center [882, 264] width 215 height 478
drag, startPoint x: 909, startPoint y: 363, endPoint x: 922, endPoint y: 177, distance: 186.5
click at [922, 177] on div at bounding box center [882, 264] width 215 height 478
drag, startPoint x: 900, startPoint y: 382, endPoint x: 884, endPoint y: 130, distance: 253.1
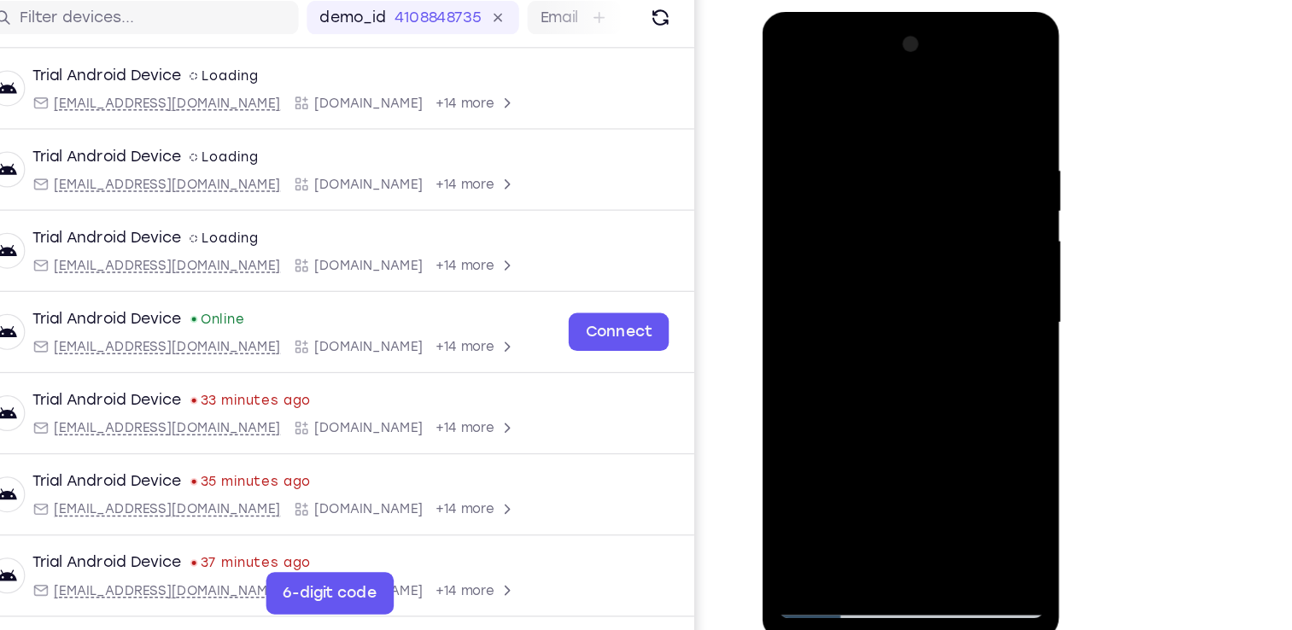
click at [884, 130] on div at bounding box center [882, 264] width 215 height 478
drag, startPoint x: 873, startPoint y: 389, endPoint x: 882, endPoint y: 70, distance: 319.4
click at [882, 70] on div at bounding box center [882, 264] width 215 height 478
drag, startPoint x: 907, startPoint y: 409, endPoint x: 887, endPoint y: 259, distance: 151.6
click at [887, 259] on div at bounding box center [882, 264] width 215 height 478
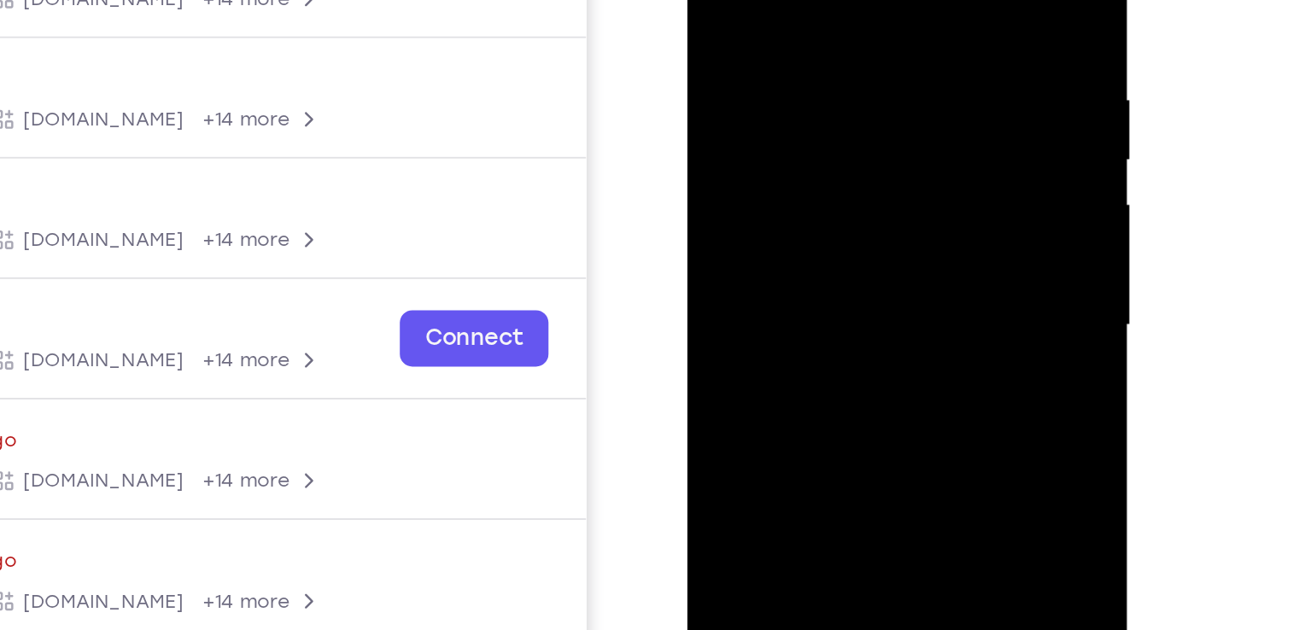
click at [901, 85] on div at bounding box center [807, 118] width 215 height 478
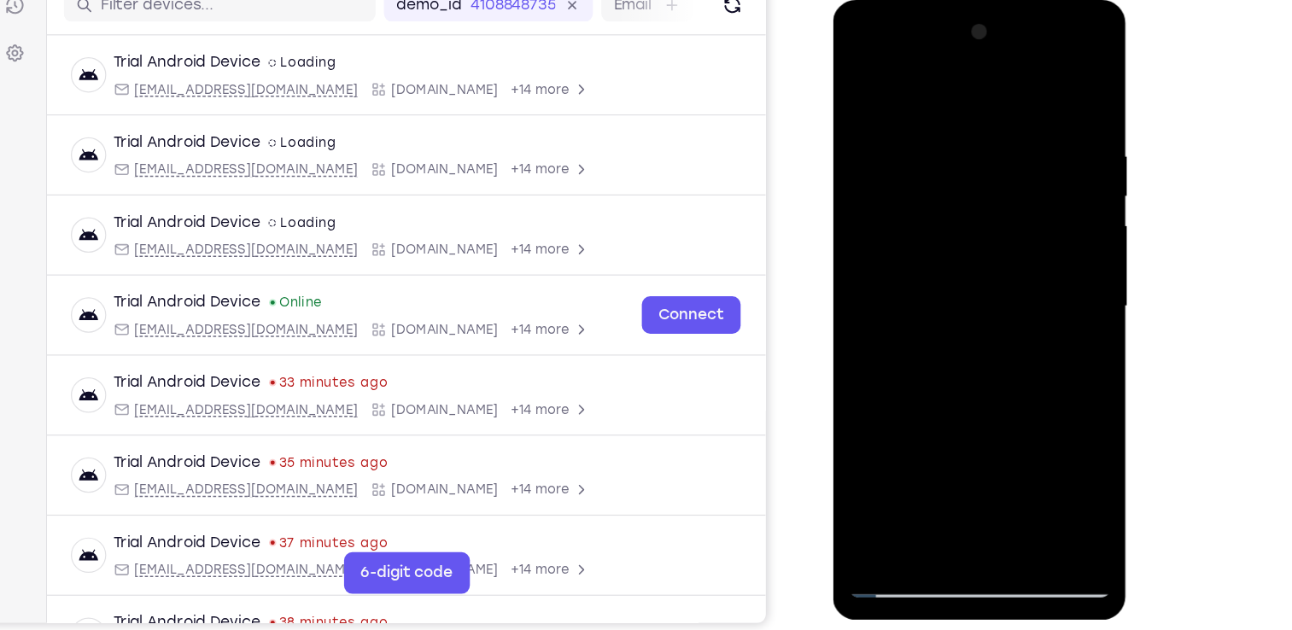
drag, startPoint x: 961, startPoint y: 404, endPoint x: 960, endPoint y: 130, distance: 274.0
click at [960, 130] on div at bounding box center [952, 252] width 215 height 478
drag, startPoint x: 963, startPoint y: 300, endPoint x: 941, endPoint y: 137, distance: 165.4
click at [941, 137] on div at bounding box center [952, 252] width 215 height 478
click at [860, 324] on div at bounding box center [952, 252] width 215 height 478
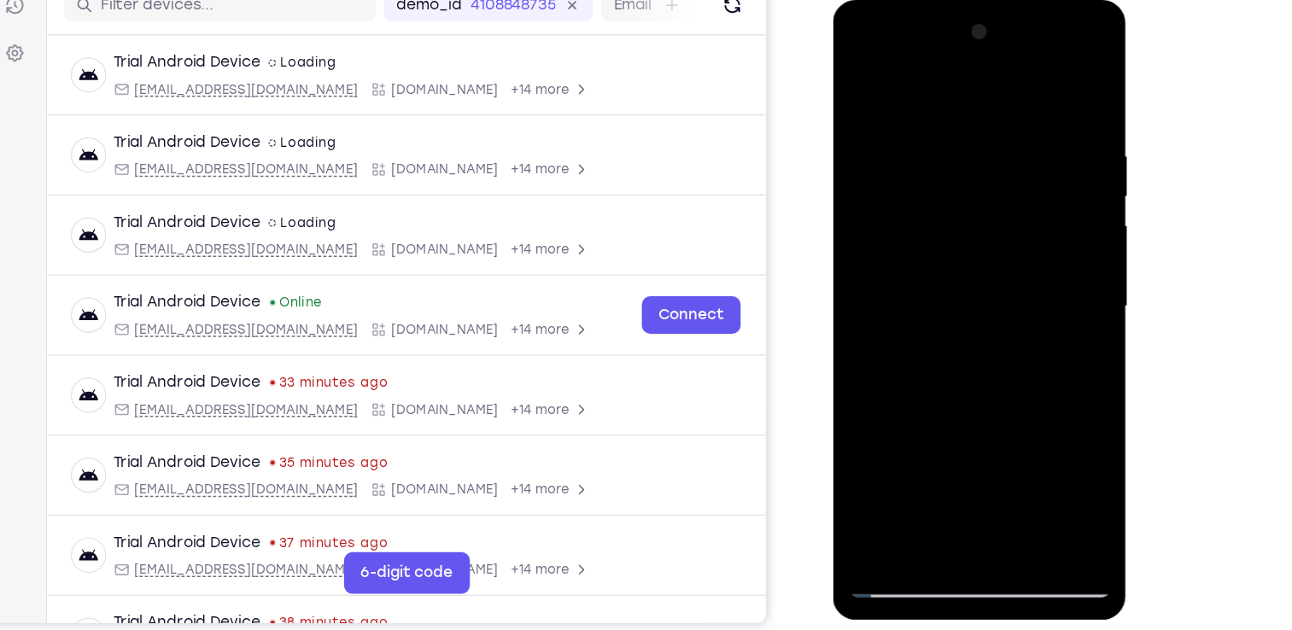
drag, startPoint x: 988, startPoint y: 367, endPoint x: 985, endPoint y: 151, distance: 216.0
click at [985, 151] on div at bounding box center [952, 252] width 215 height 478
drag, startPoint x: 955, startPoint y: 334, endPoint x: 926, endPoint y: 97, distance: 238.2
click at [926, 97] on div at bounding box center [952, 252] width 215 height 478
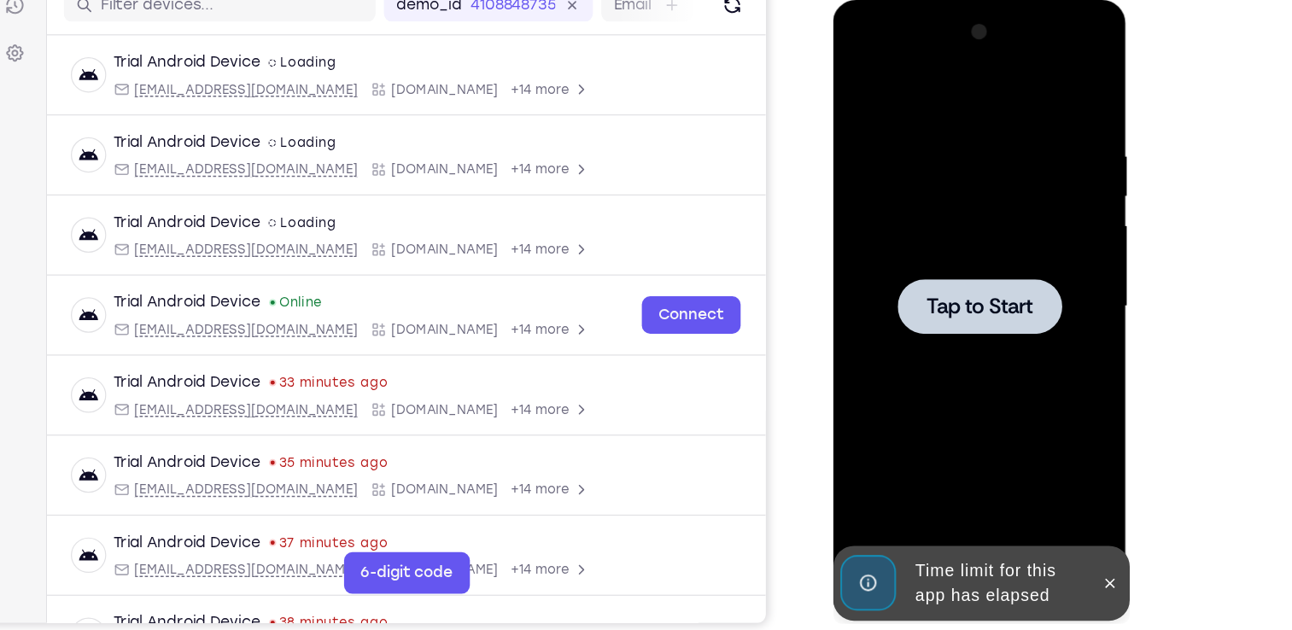
click at [951, 264] on div at bounding box center [952, 251] width 135 height 45
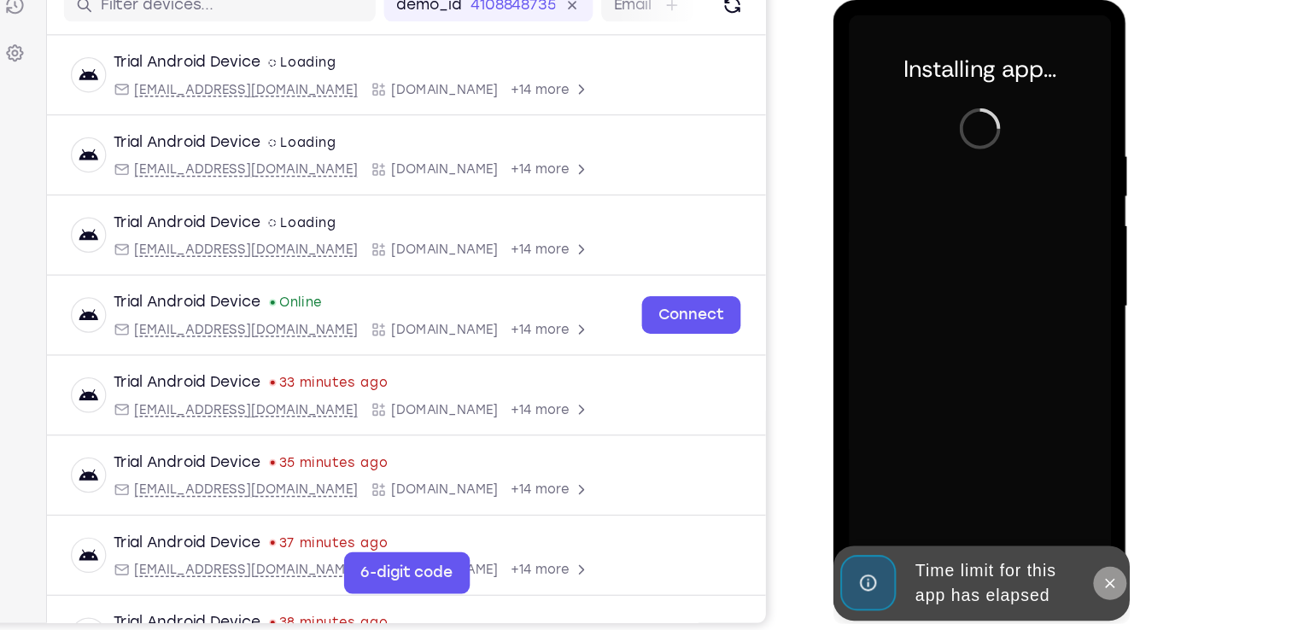
click at [1064, 479] on icon at bounding box center [1060, 479] width 14 height 14
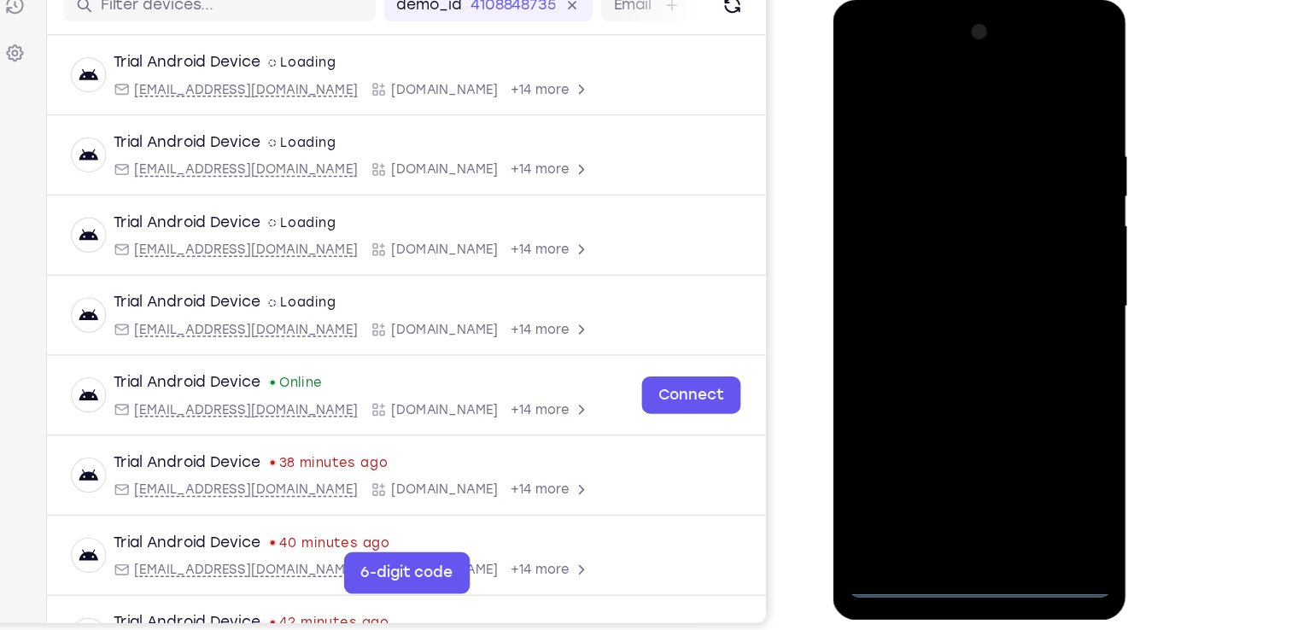
click at [951, 473] on div at bounding box center [952, 252] width 215 height 478
click at [1026, 399] on div at bounding box center [952, 252] width 215 height 478
click at [901, 85] on div at bounding box center [952, 252] width 215 height 478
click at [1024, 236] on div at bounding box center [952, 252] width 215 height 478
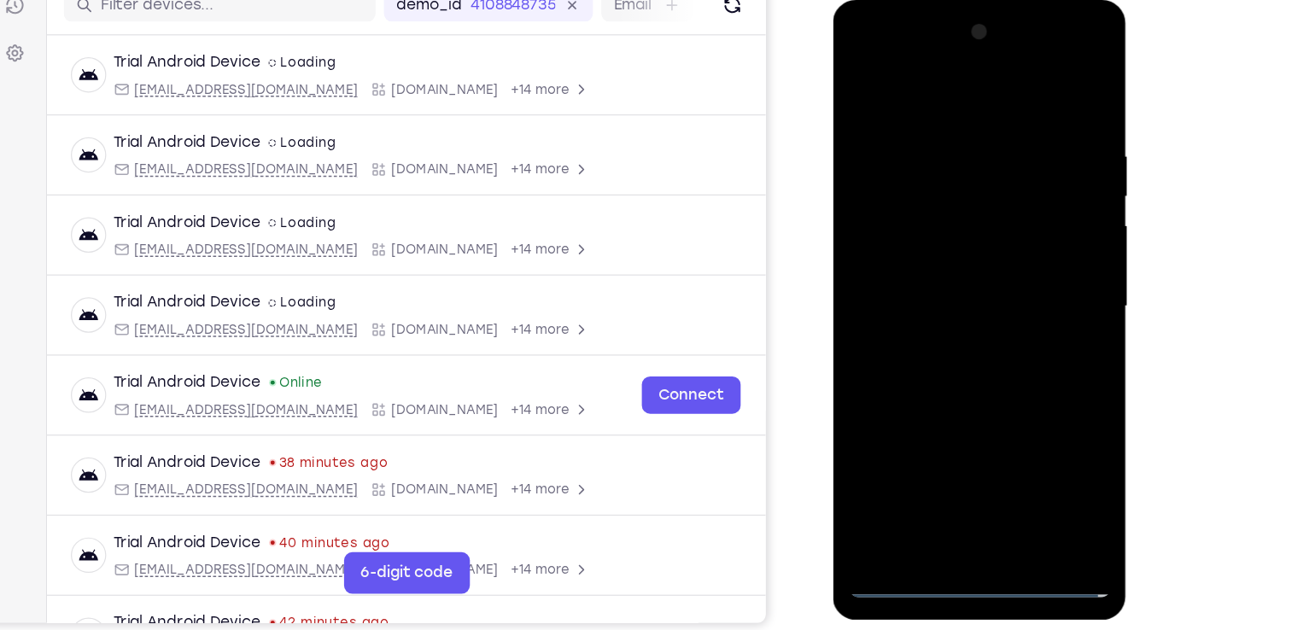
click at [929, 282] on div at bounding box center [952, 252] width 215 height 478
click at [921, 233] on div at bounding box center [952, 252] width 215 height 478
click at [895, 216] on div at bounding box center [952, 252] width 215 height 478
click at [924, 251] on div at bounding box center [952, 252] width 215 height 478
drag, startPoint x: 969, startPoint y: 86, endPoint x: 965, endPoint y: -32, distance: 117.8
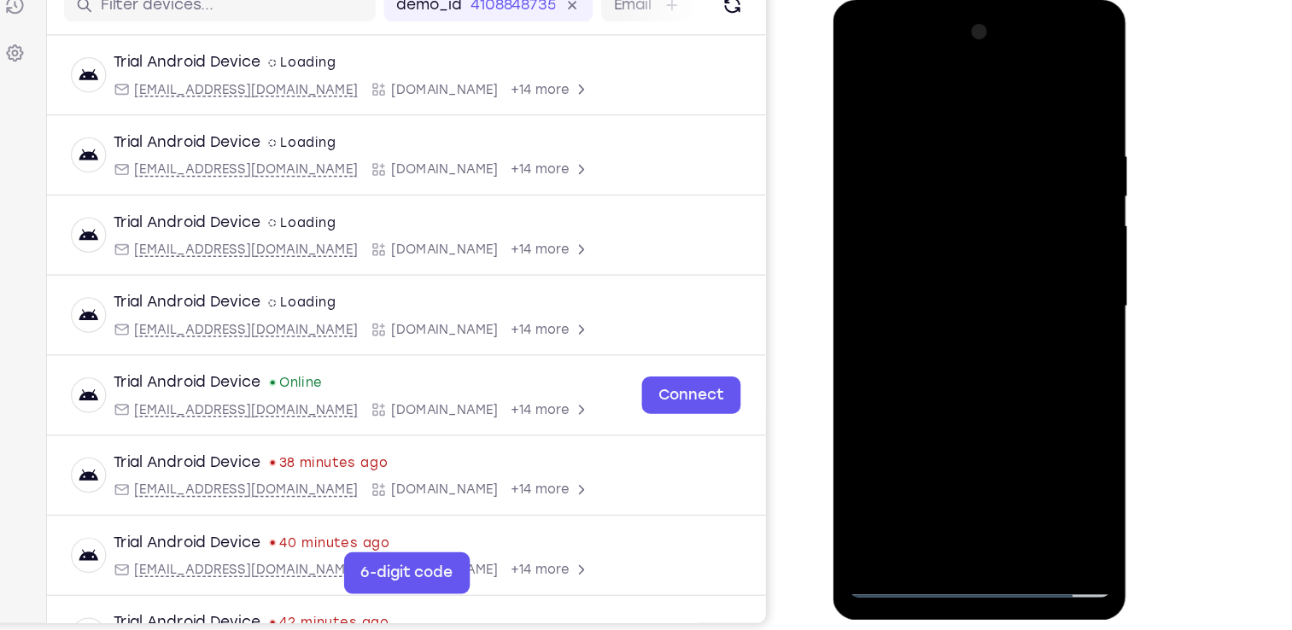
click at [965, 0] on html "Online web based iOS Simulators and Android Emulators. Run iPhone, iPad, Mobile…" at bounding box center [953, 256] width 243 height 512
click at [1044, 97] on div at bounding box center [952, 252] width 215 height 478
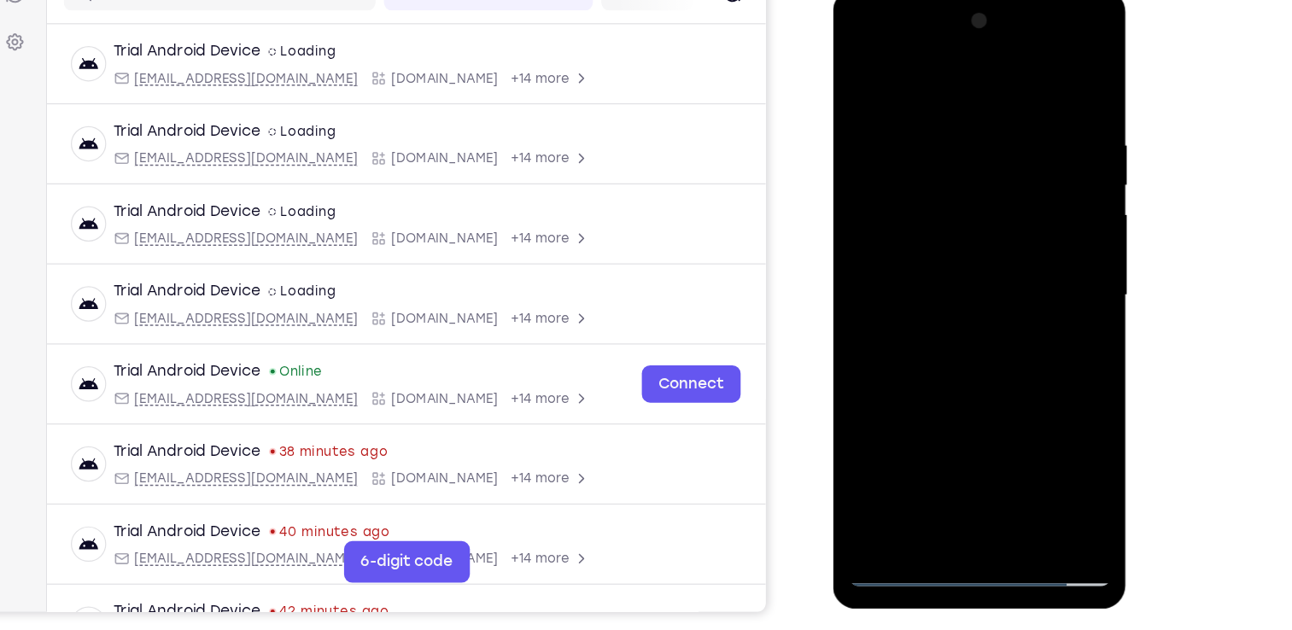
scroll to position [180, 0]
drag, startPoint x: 942, startPoint y: 340, endPoint x: 937, endPoint y: 240, distance: 100.0
click at [937, 240] on div at bounding box center [952, 241] width 215 height 478
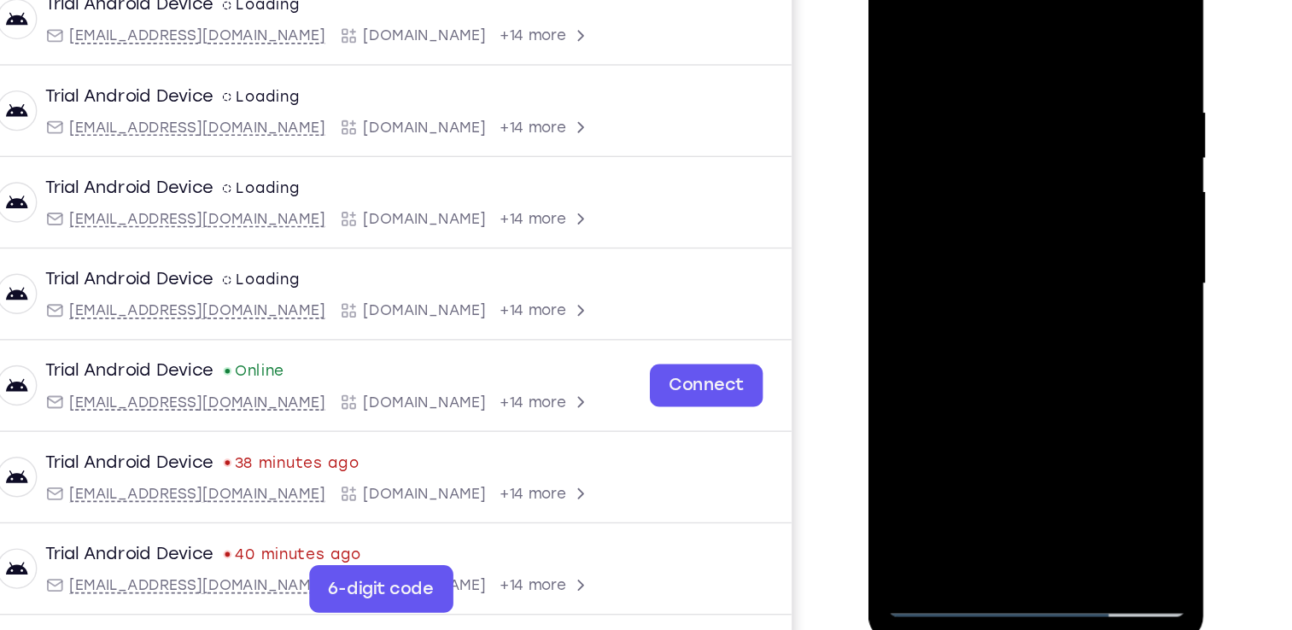
drag, startPoint x: 988, startPoint y: 312, endPoint x: 989, endPoint y: 82, distance: 230.5
click at [989, 82] on div at bounding box center [989, 185] width 215 height 478
drag, startPoint x: 1008, startPoint y: 297, endPoint x: 1057, endPoint y: 74, distance: 228.0
click at [1057, 74] on div at bounding box center [989, 185] width 215 height 478
click at [895, 254] on div at bounding box center [989, 185] width 215 height 478
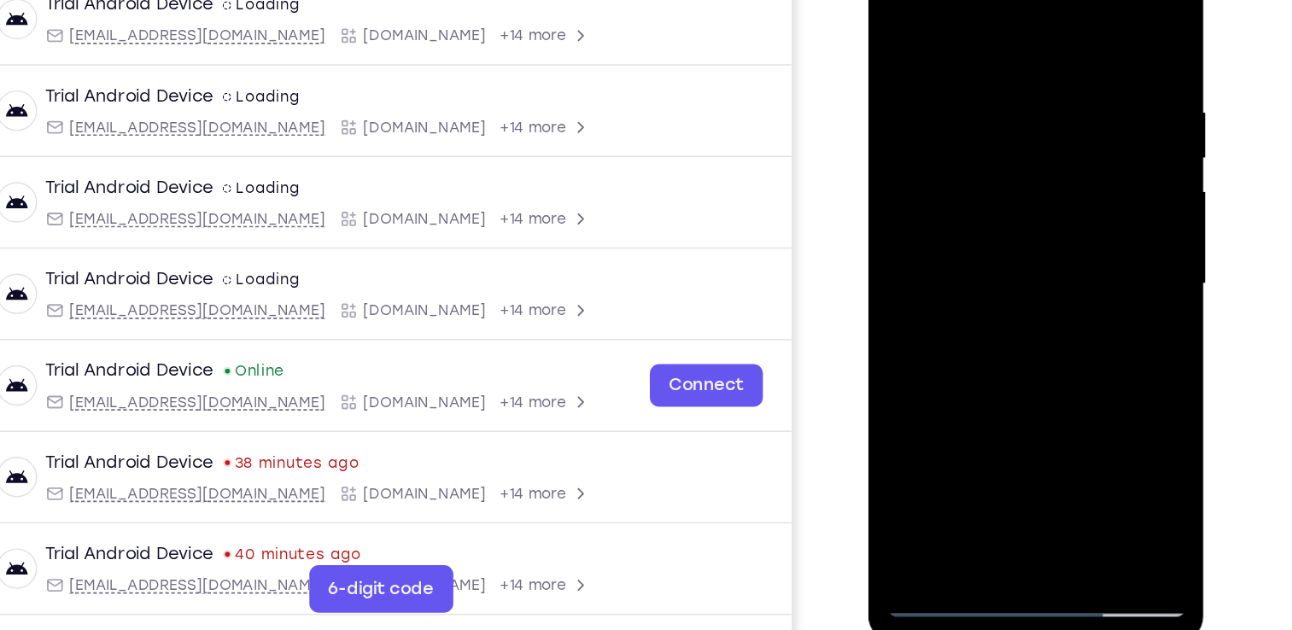
drag, startPoint x: 980, startPoint y: 309, endPoint x: 977, endPoint y: 158, distance: 151.1
click at [977, 158] on div at bounding box center [989, 185] width 215 height 478
drag, startPoint x: 996, startPoint y: 297, endPoint x: 983, endPoint y: 75, distance: 222.3
click at [983, 75] on div at bounding box center [989, 185] width 215 height 478
drag, startPoint x: 1001, startPoint y: 300, endPoint x: 1000, endPoint y: 49, distance: 251.8
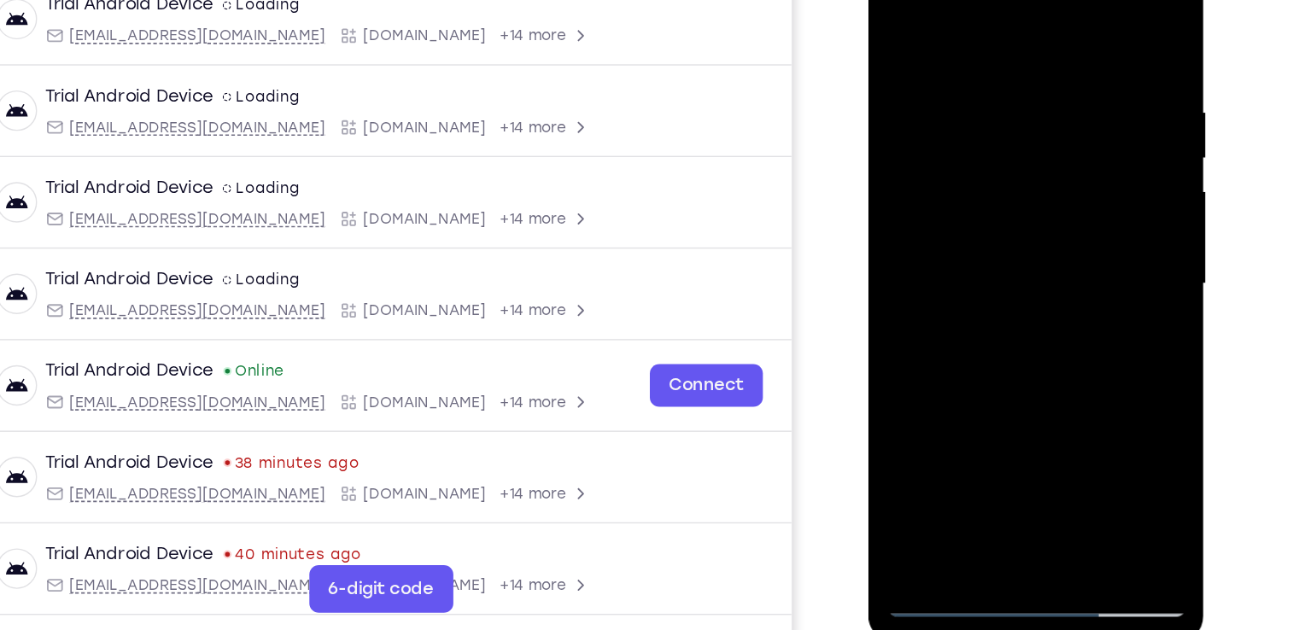
click at [1000, 49] on div at bounding box center [989, 185] width 215 height 478
drag, startPoint x: 1000, startPoint y: 273, endPoint x: 971, endPoint y: 86, distance: 189.3
click at [971, 86] on div at bounding box center [989, 185] width 215 height 478
click at [894, 242] on div at bounding box center [989, 185] width 215 height 478
drag, startPoint x: 980, startPoint y: 300, endPoint x: 975, endPoint y: 94, distance: 206.6
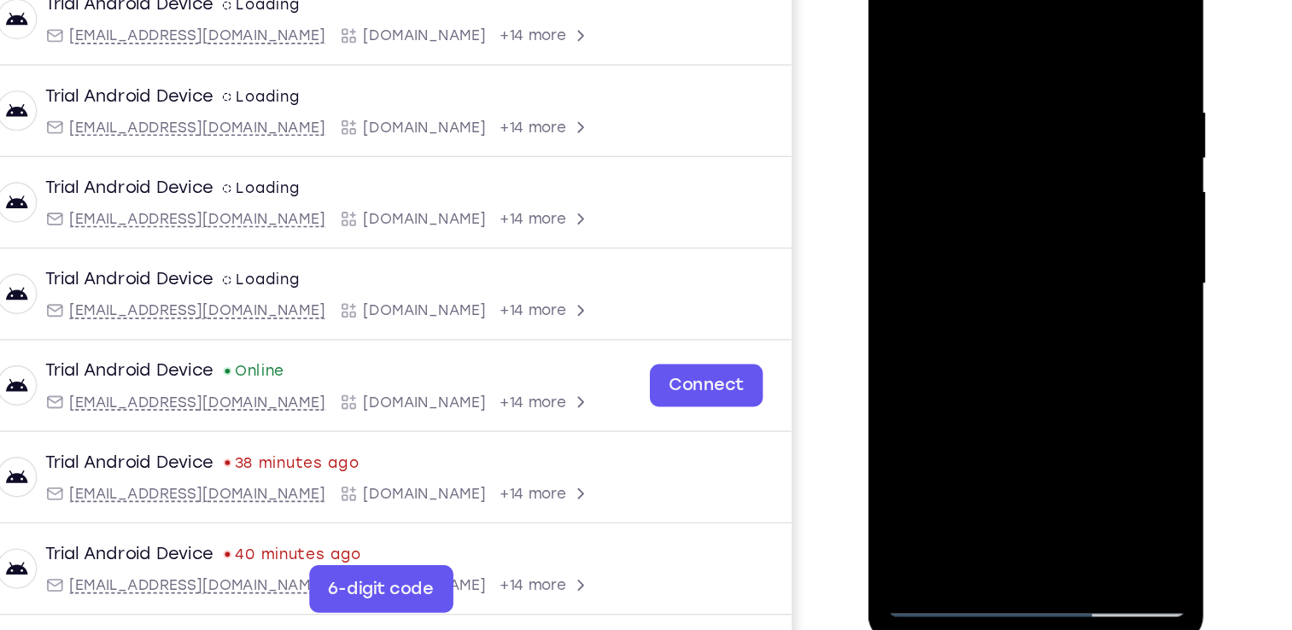
click at [975, 94] on div at bounding box center [989, 185] width 215 height 478
drag, startPoint x: 983, startPoint y: 295, endPoint x: 967, endPoint y: 8, distance: 288.1
click at [967, 8] on div at bounding box center [989, 185] width 215 height 478
drag, startPoint x: 1023, startPoint y: 312, endPoint x: 1006, endPoint y: 82, distance: 231.0
click at [1006, 82] on div at bounding box center [989, 185] width 215 height 478
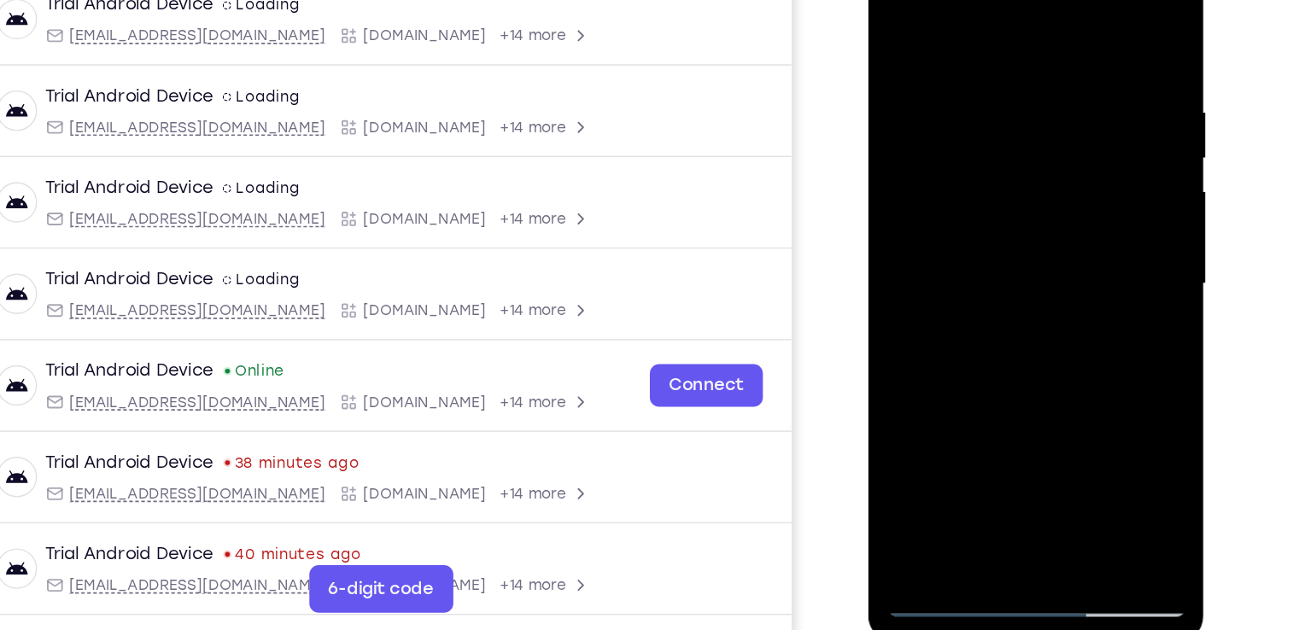
click at [895, 309] on div at bounding box center [989, 185] width 215 height 478
drag, startPoint x: 1015, startPoint y: 333, endPoint x: 1003, endPoint y: 79, distance: 254.7
click at [1003, 79] on div at bounding box center [989, 185] width 215 height 478
drag, startPoint x: 996, startPoint y: 275, endPoint x: 978, endPoint y: 0, distance: 275.5
click at [978, 0] on div at bounding box center [989, 185] width 215 height 478
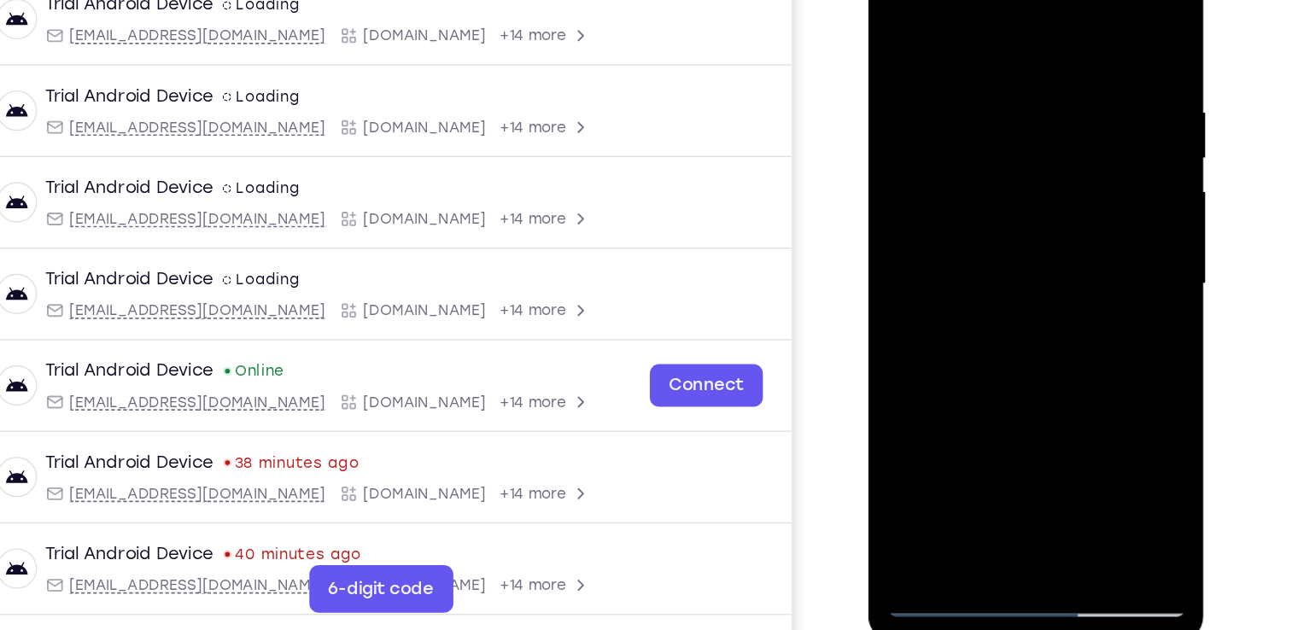
drag, startPoint x: 991, startPoint y: 319, endPoint x: 976, endPoint y: 78, distance: 242.1
click at [976, 78] on div at bounding box center [989, 185] width 215 height 478
drag, startPoint x: 1000, startPoint y: 268, endPoint x: 1001, endPoint y: 133, distance: 134.9
click at [1001, 133] on div at bounding box center [989, 185] width 215 height 478
click at [895, 230] on div at bounding box center [989, 185] width 215 height 478
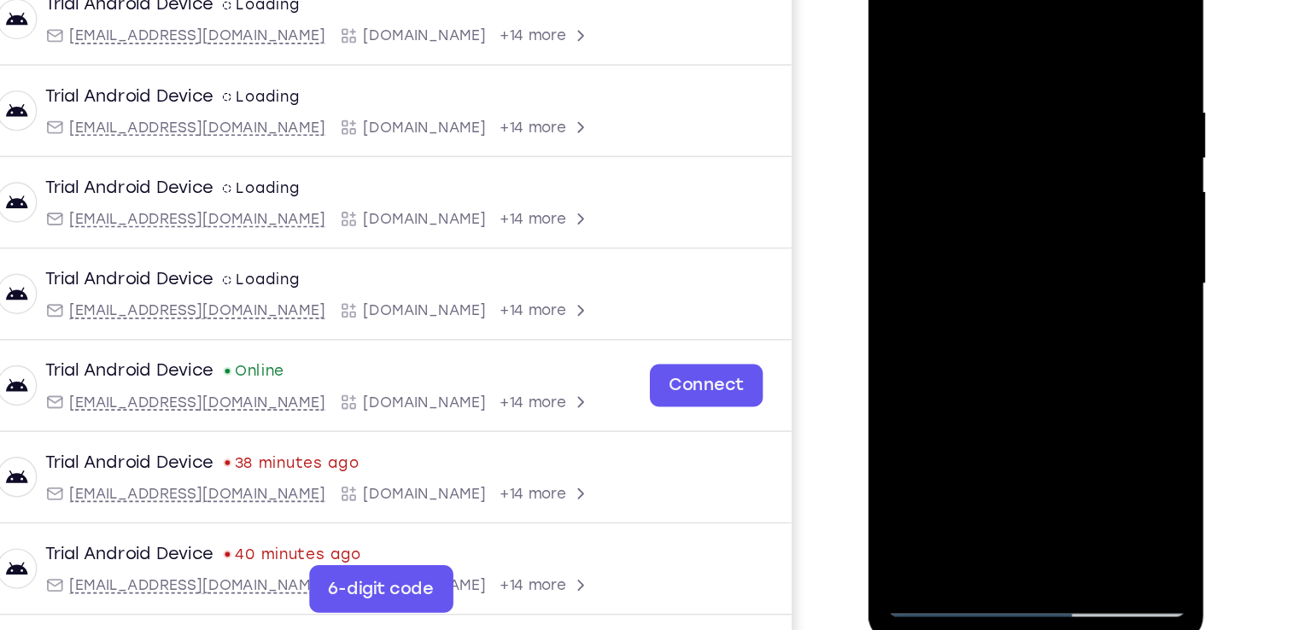
drag, startPoint x: 980, startPoint y: 313, endPoint x: 962, endPoint y: 79, distance: 235.4
click at [962, 79] on div at bounding box center [989, 185] width 215 height 478
drag, startPoint x: 993, startPoint y: 267, endPoint x: 992, endPoint y: 235, distance: 32.4
click at [992, 235] on div at bounding box center [989, 185] width 215 height 478
click at [1083, 190] on div at bounding box center [989, 185] width 215 height 478
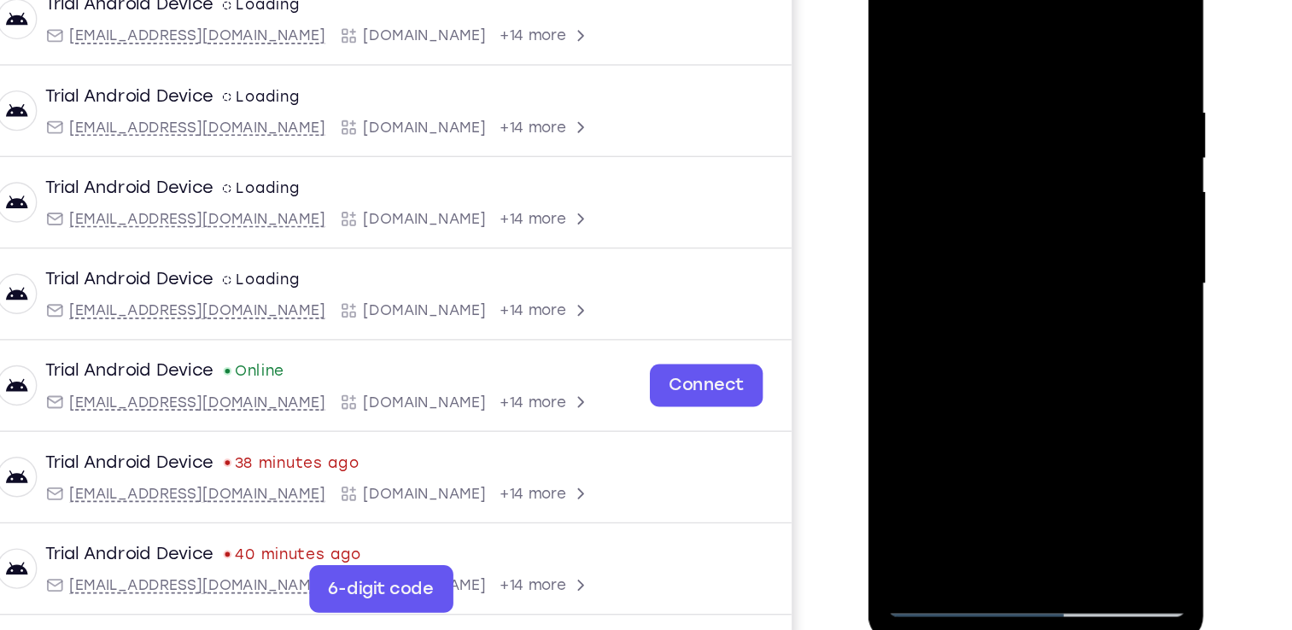
click at [1083, 190] on div at bounding box center [989, 185] width 215 height 478
click at [955, 26] on div at bounding box center [989, 185] width 215 height 478
drag, startPoint x: 987, startPoint y: 109, endPoint x: 977, endPoint y: 356, distance: 246.9
click at [977, 356] on div at bounding box center [989, 185] width 215 height 478
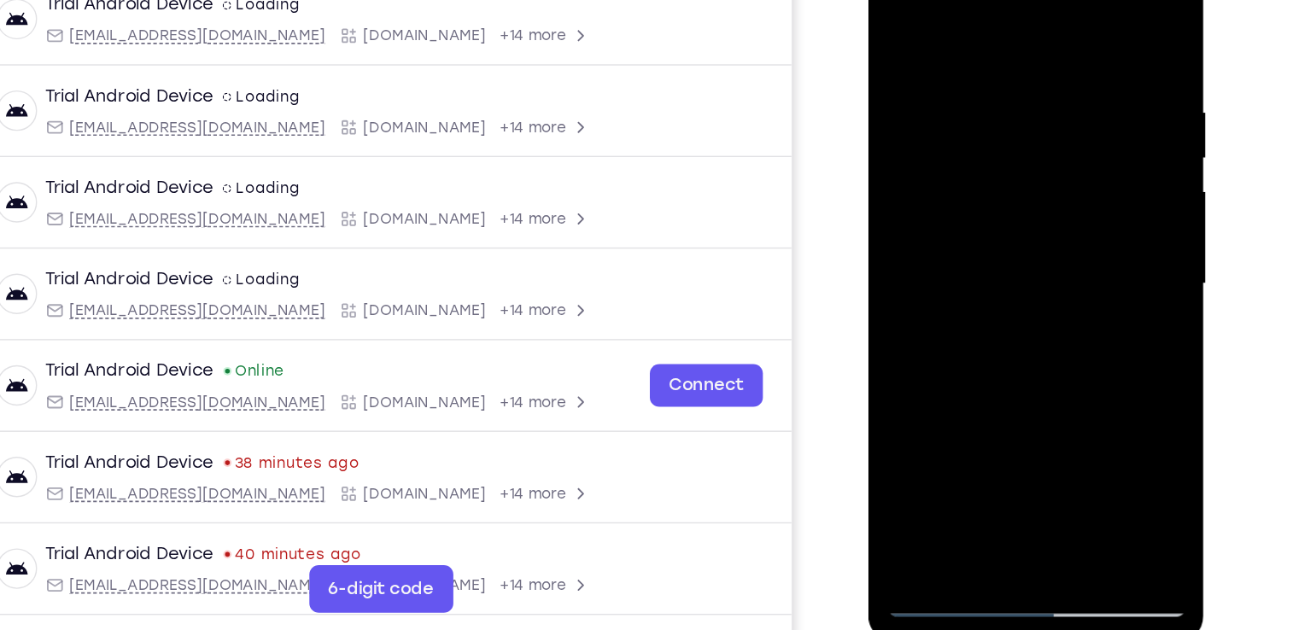
drag, startPoint x: 953, startPoint y: 113, endPoint x: 951, endPoint y: 325, distance: 212.6
click at [951, 325] on div at bounding box center [989, 185] width 215 height 478
click at [925, 227] on div at bounding box center [989, 185] width 215 height 478
click at [895, 12] on div at bounding box center [989, 185] width 215 height 478
click at [997, 249] on div at bounding box center [989, 185] width 215 height 478
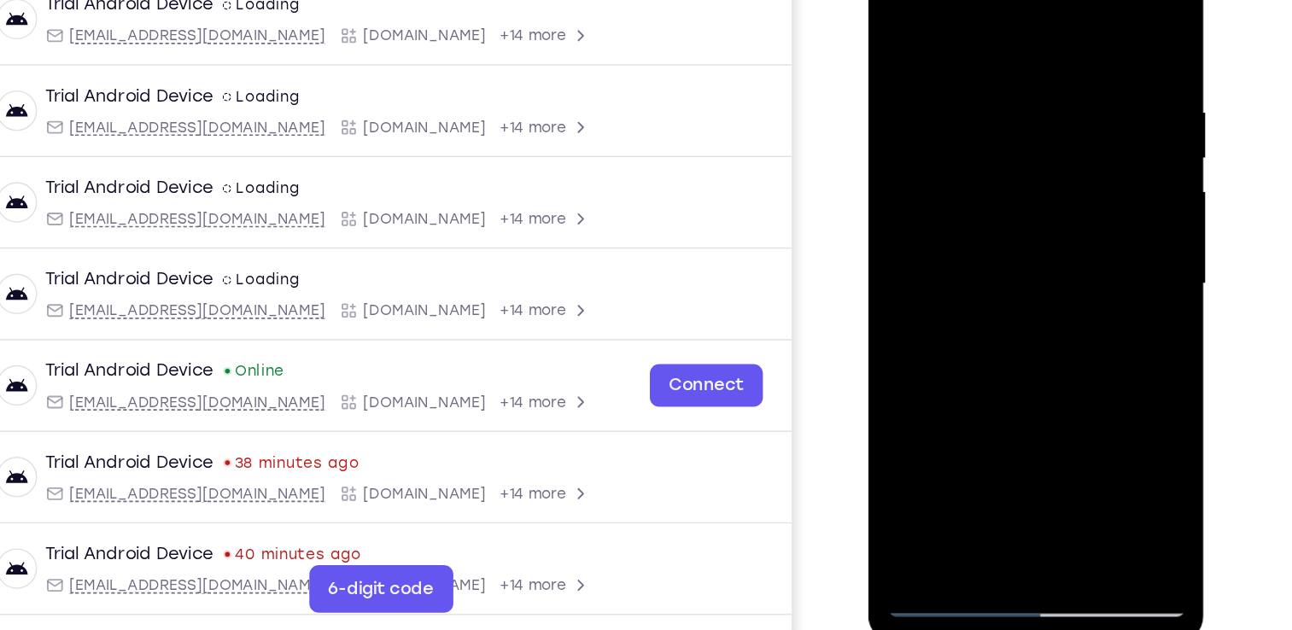
click at [1082, 101] on div at bounding box center [989, 185] width 215 height 478
click at [1030, 385] on div at bounding box center [989, 185] width 215 height 478
click at [984, 271] on div at bounding box center [989, 185] width 215 height 478
click at [950, 184] on div at bounding box center [989, 185] width 215 height 478
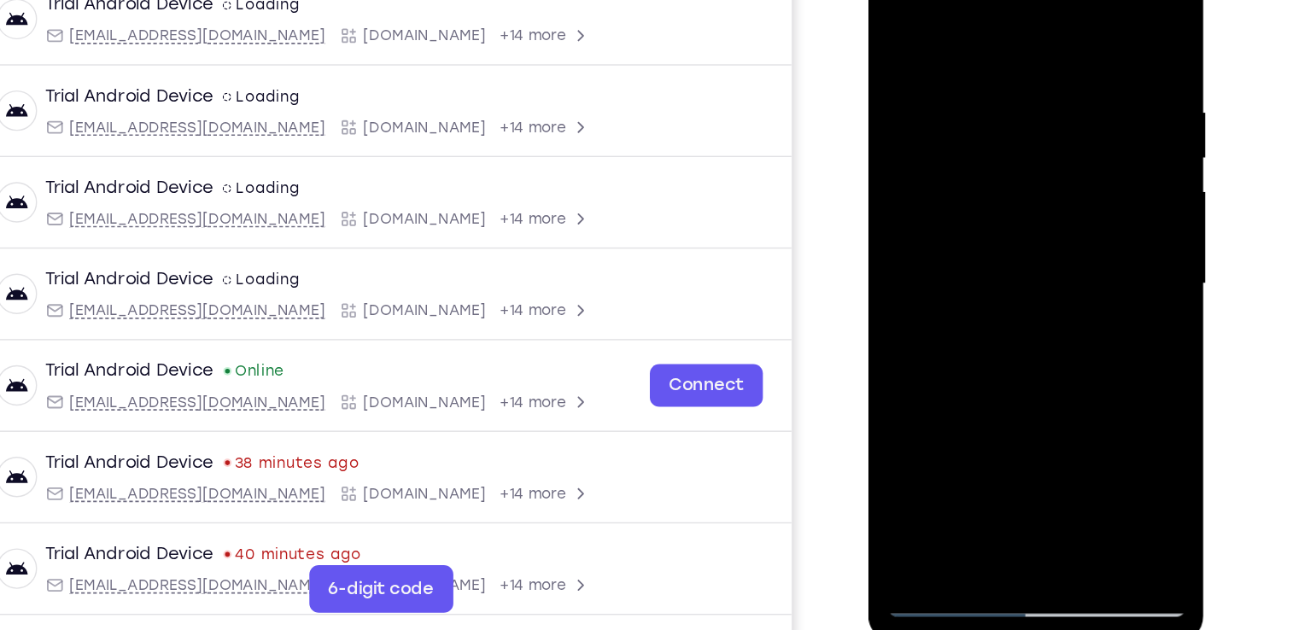
click at [965, 375] on div at bounding box center [989, 185] width 215 height 478
click at [1070, 227] on div at bounding box center [989, 185] width 215 height 478
click at [923, 411] on div at bounding box center [989, 185] width 215 height 478
click at [963, 278] on div at bounding box center [989, 185] width 215 height 478
click at [1082, 12] on div at bounding box center [989, 185] width 215 height 478
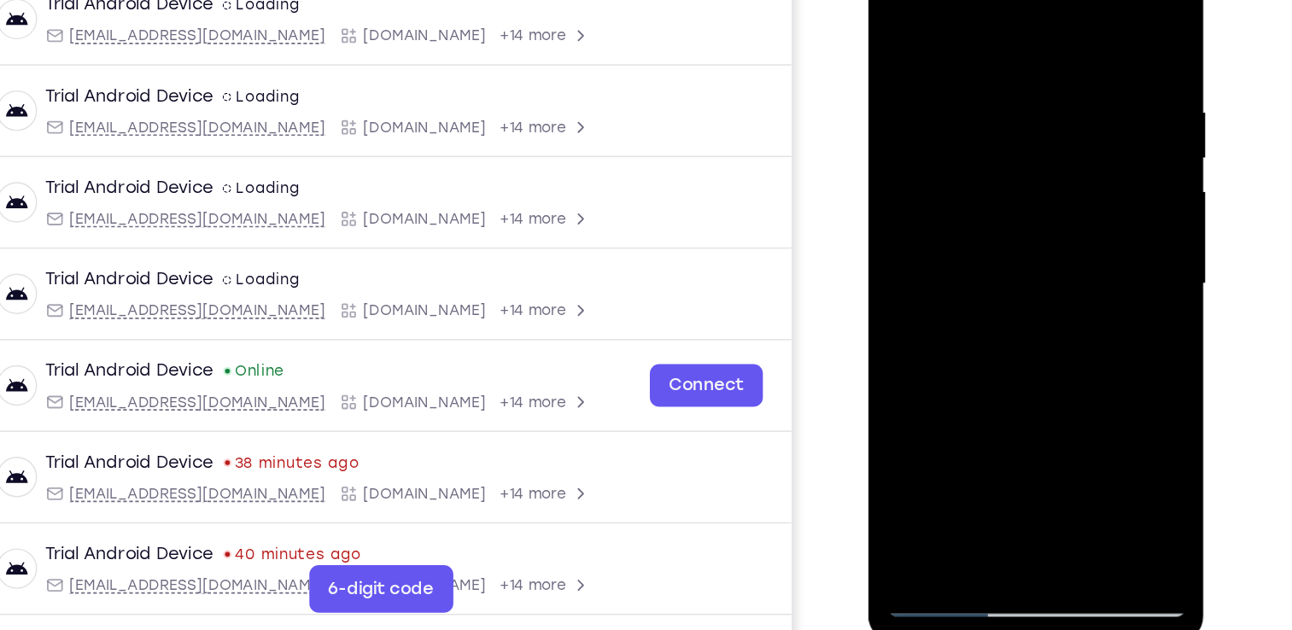
click at [1029, 204] on div at bounding box center [989, 185] width 215 height 478
click at [1070, 229] on div at bounding box center [989, 185] width 215 height 478
click at [959, 44] on div at bounding box center [989, 185] width 215 height 478
click at [954, 188] on div at bounding box center [989, 185] width 215 height 478
click at [957, 164] on div at bounding box center [989, 185] width 215 height 478
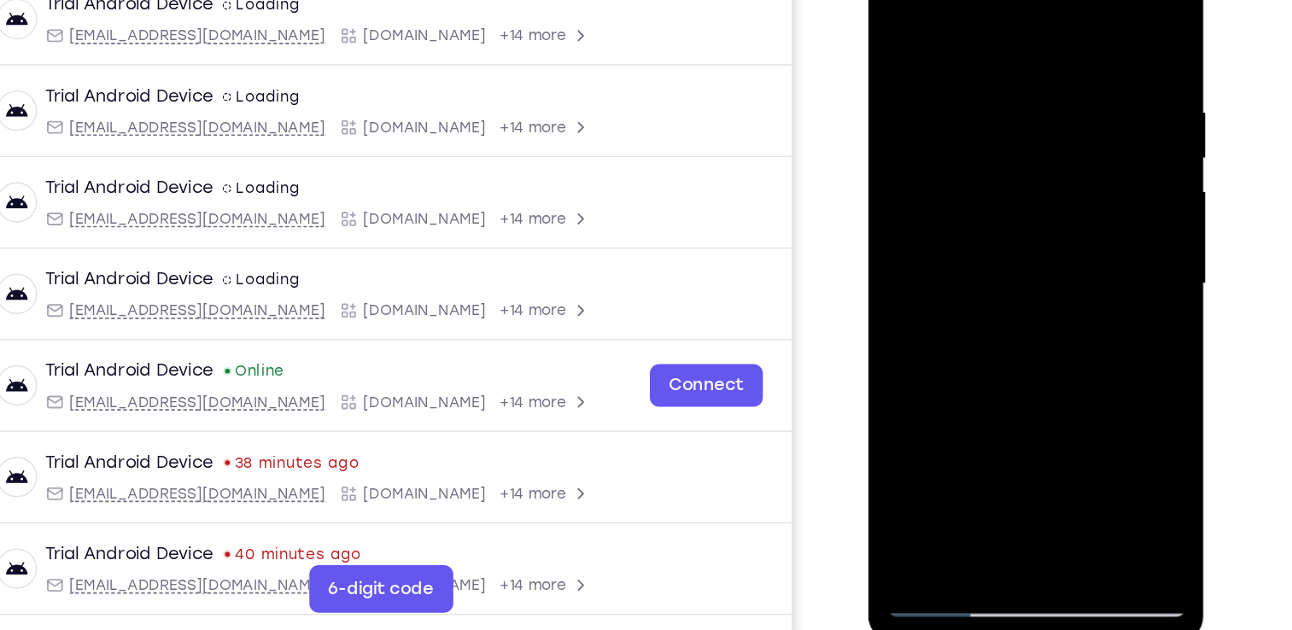
drag, startPoint x: 1055, startPoint y: 258, endPoint x: 1064, endPoint y: -35, distance: 292.9
click at [1064, 0] on div at bounding box center [989, 185] width 215 height 478
click at [948, 347] on div at bounding box center [989, 185] width 215 height 478
click at [954, 344] on div at bounding box center [989, 185] width 215 height 478
click at [1070, 227] on div at bounding box center [989, 185] width 215 height 478
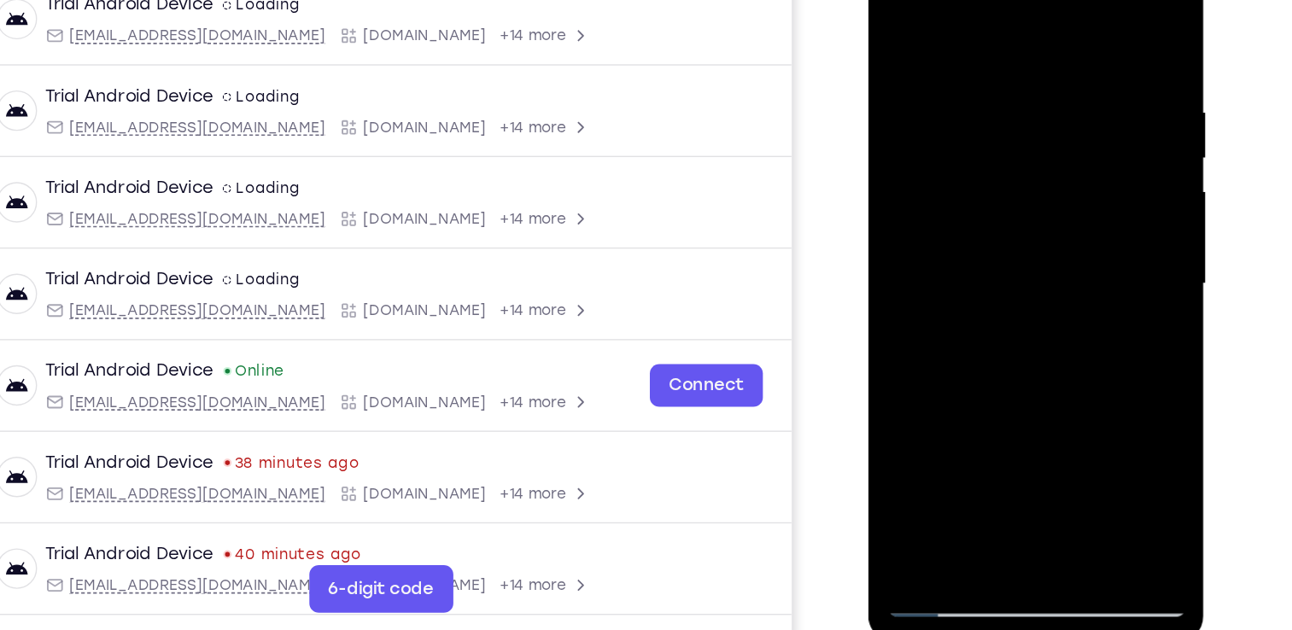
click at [904, 228] on div at bounding box center [989, 185] width 215 height 478
click at [945, 104] on div at bounding box center [989, 185] width 215 height 478
click at [960, 207] on div at bounding box center [989, 185] width 215 height 478
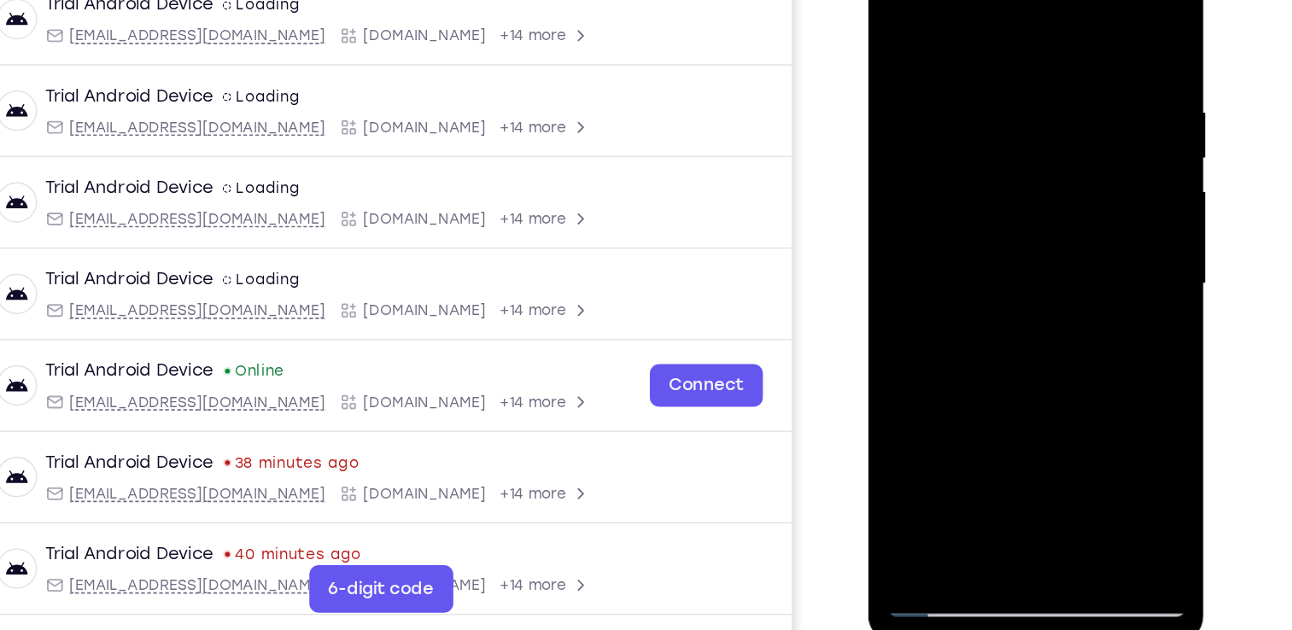
click at [1067, 225] on div at bounding box center [989, 185] width 215 height 478
click at [992, 136] on div at bounding box center [989, 185] width 215 height 478
click at [1002, 276] on div at bounding box center [989, 185] width 215 height 478
click at [992, 237] on div at bounding box center [989, 185] width 215 height 478
click at [987, 237] on div at bounding box center [989, 185] width 215 height 478
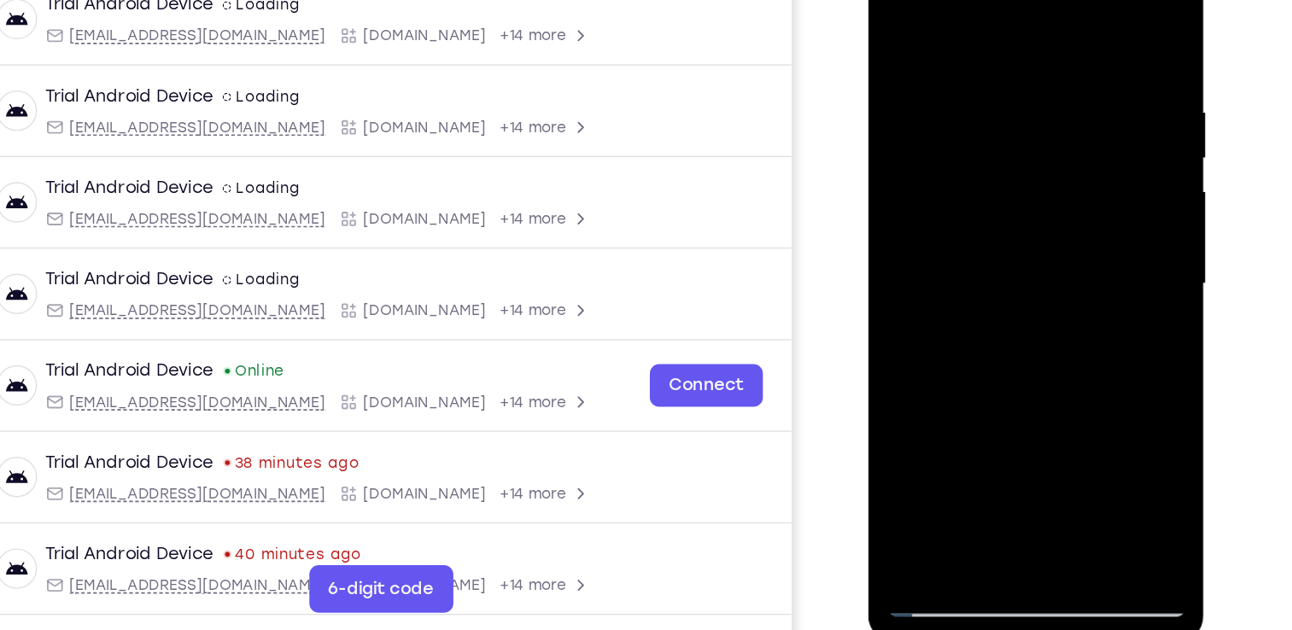
click at [1067, 227] on div at bounding box center [989, 185] width 215 height 478
click at [1008, 125] on div at bounding box center [989, 185] width 215 height 478
click at [1021, 256] on div at bounding box center [989, 185] width 215 height 478
click at [1076, 225] on div at bounding box center [989, 185] width 215 height 478
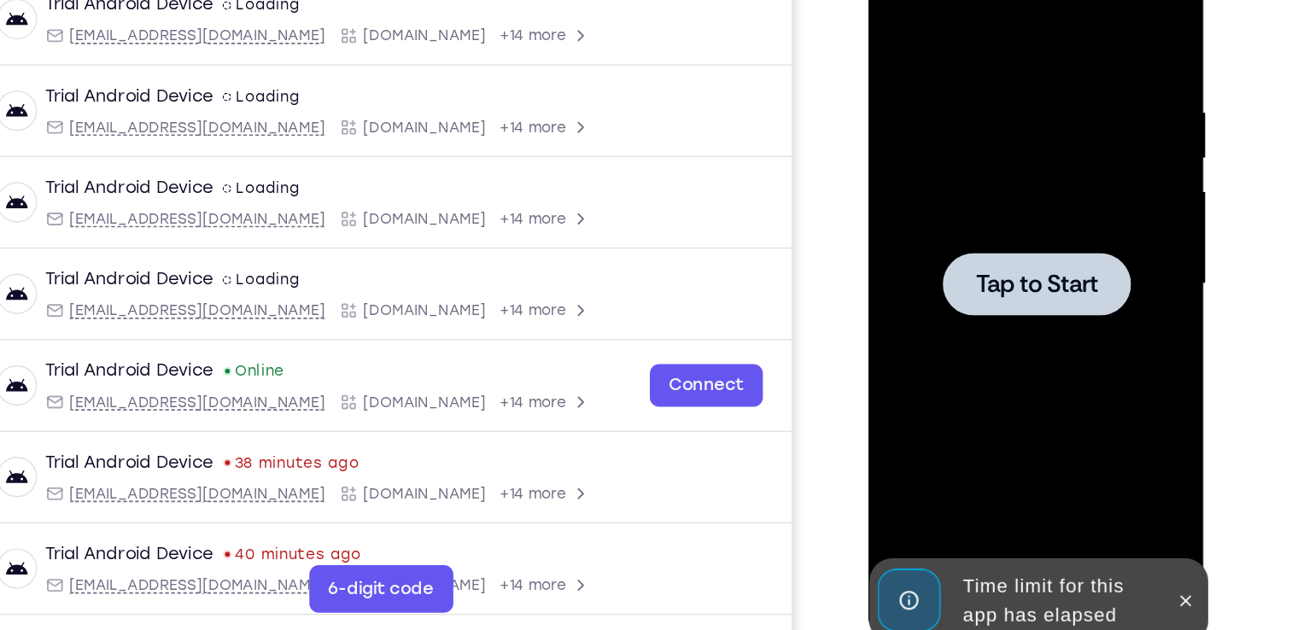
click at [991, 190] on span "Tap to Start" at bounding box center [989, 185] width 87 height 17
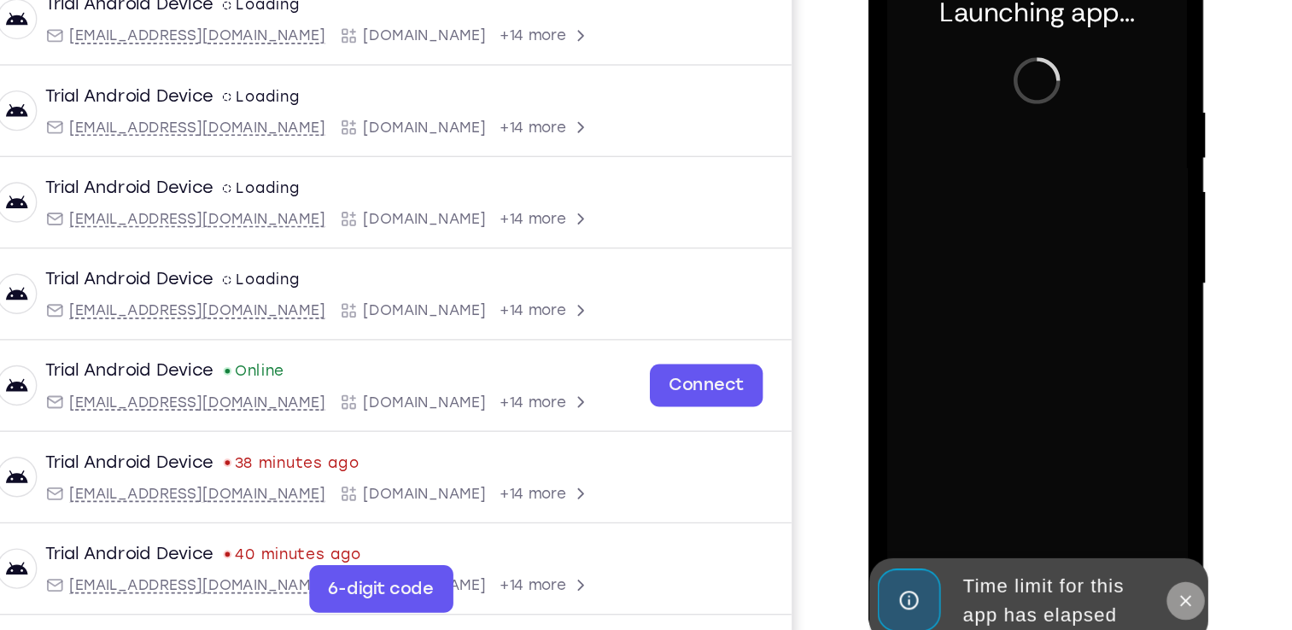
click at [1090, 403] on button at bounding box center [1095, 412] width 27 height 27
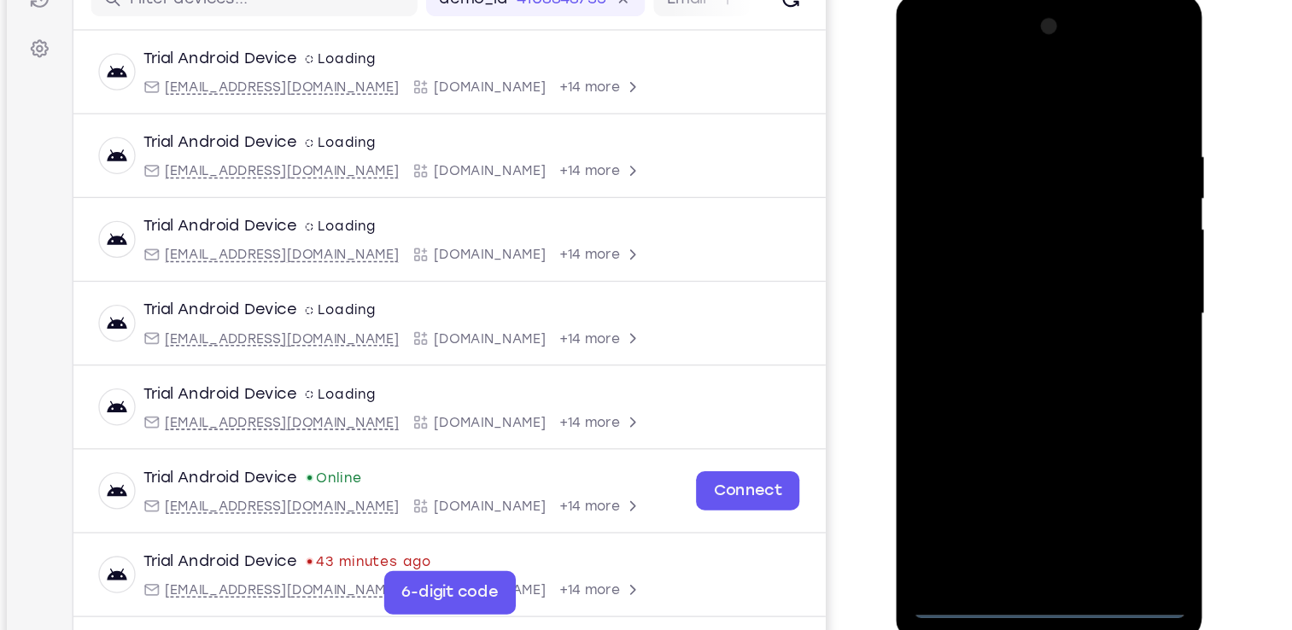
click at [1014, 469] on div at bounding box center [1015, 245] width 215 height 478
click at [1091, 394] on div at bounding box center [1015, 245] width 215 height 478
click at [1006, 71] on div at bounding box center [1015, 245] width 215 height 478
click at [1083, 234] on div at bounding box center [1015, 245] width 215 height 478
click at [995, 277] on div at bounding box center [1015, 245] width 215 height 478
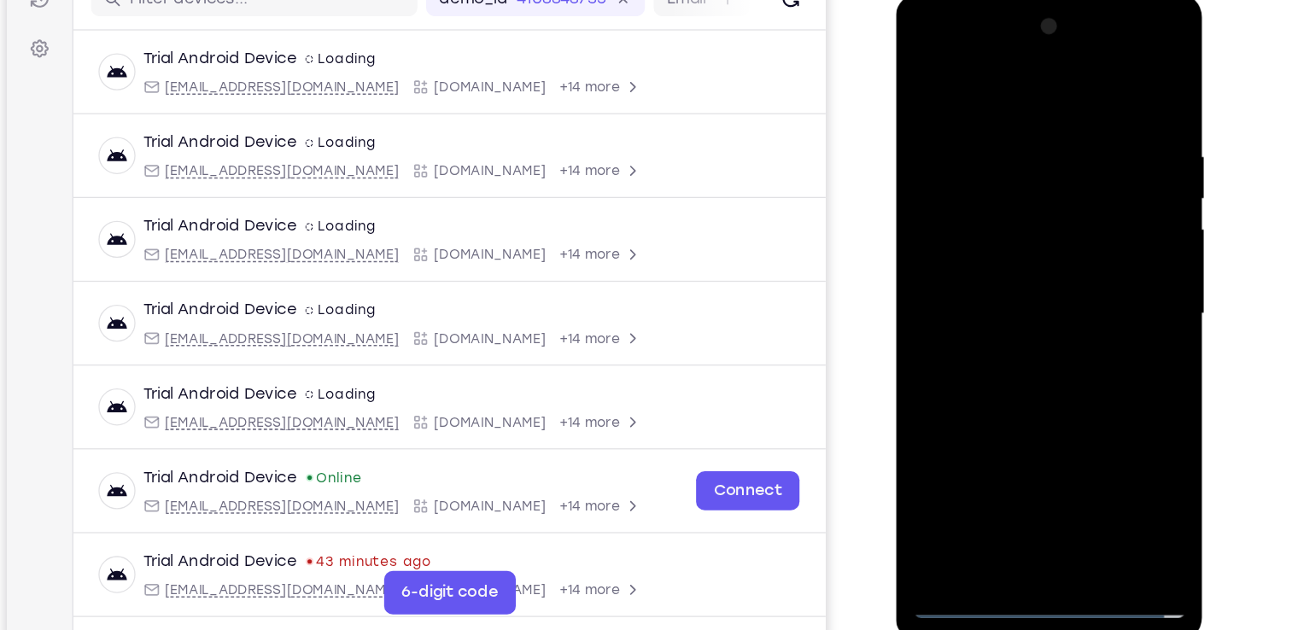
click at [972, 229] on div at bounding box center [1015, 245] width 215 height 478
click at [995, 208] on div at bounding box center [1015, 245] width 215 height 478
click at [978, 242] on div at bounding box center [1015, 245] width 215 height 478
click at [1052, 446] on div at bounding box center [1015, 245] width 215 height 478
click at [1023, 312] on div at bounding box center [1015, 245] width 215 height 478
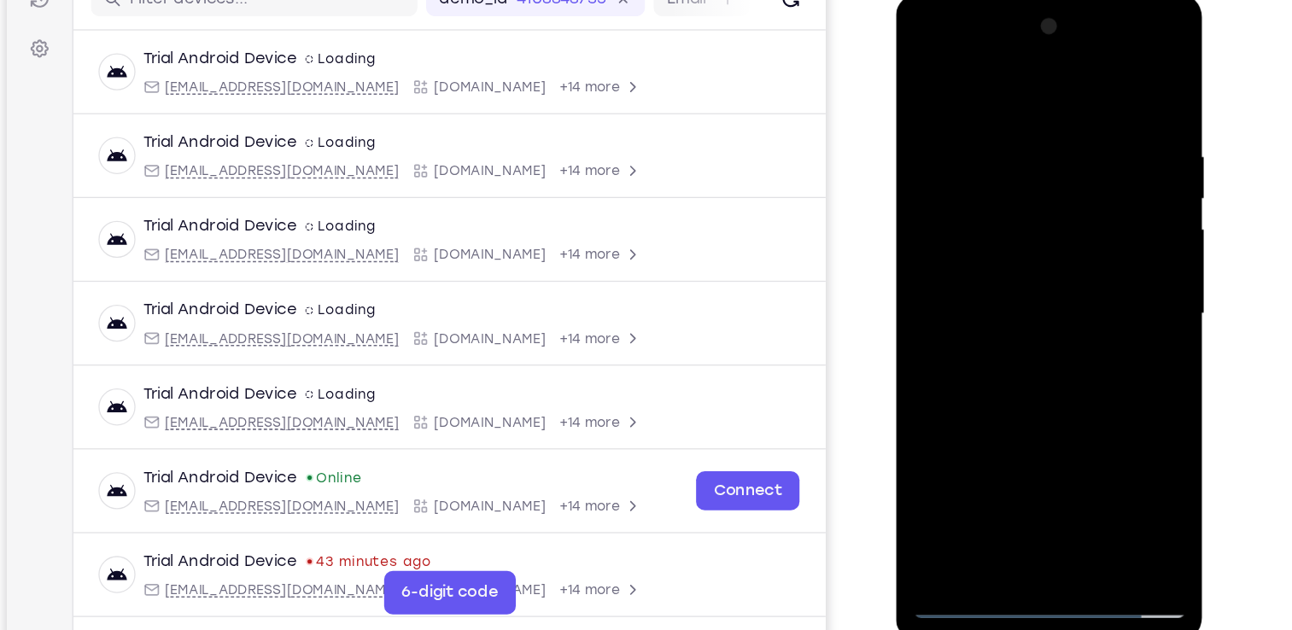
drag, startPoint x: 1012, startPoint y: 79, endPoint x: 994, endPoint y: -16, distance: 97.1
click at [994, 0] on html "Online web based iOS Simulators and Android Emulators. Run iPhone, iPad, Mobile…" at bounding box center [1016, 249] width 243 height 512
click at [1057, 441] on div at bounding box center [1015, 245] width 215 height 478
click at [1006, 329] on div at bounding box center [1015, 245] width 215 height 478
click at [1012, 249] on div at bounding box center [1015, 245] width 215 height 478
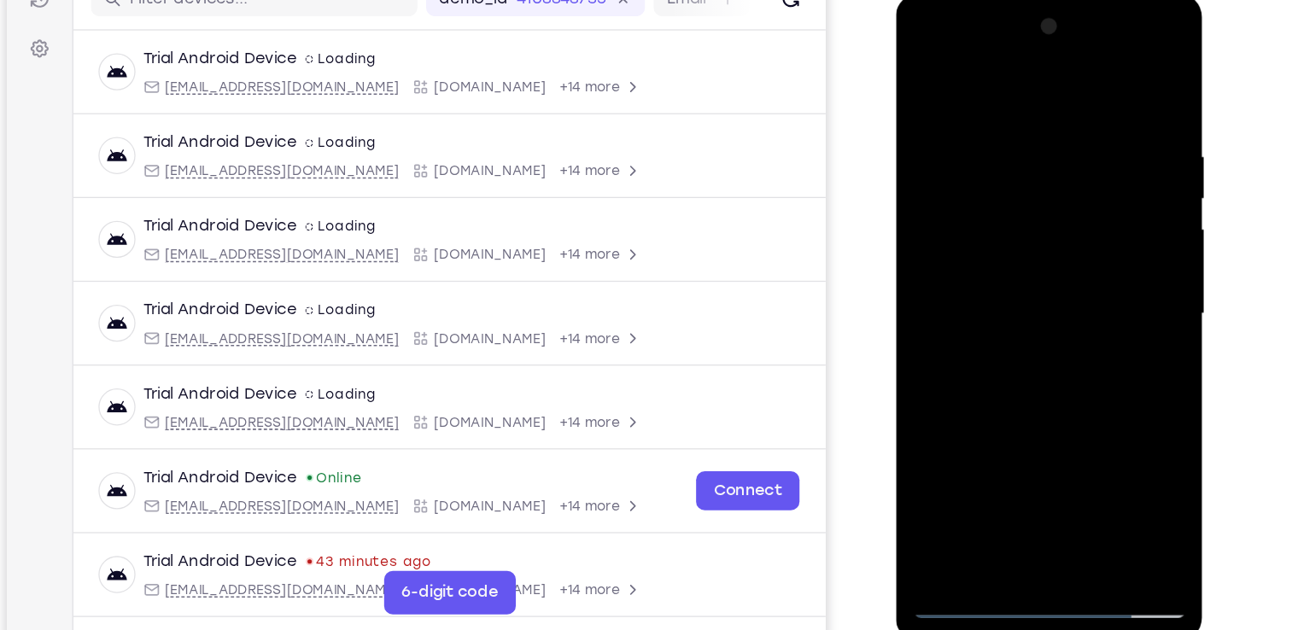
click at [997, 436] on div at bounding box center [1015, 245] width 215 height 478
click at [1096, 283] on div at bounding box center [1015, 245] width 215 height 478
click at [1100, 284] on div at bounding box center [1015, 245] width 215 height 478
click at [921, 69] on div at bounding box center [1015, 245] width 215 height 478
click at [924, 72] on div at bounding box center [1015, 245] width 215 height 478
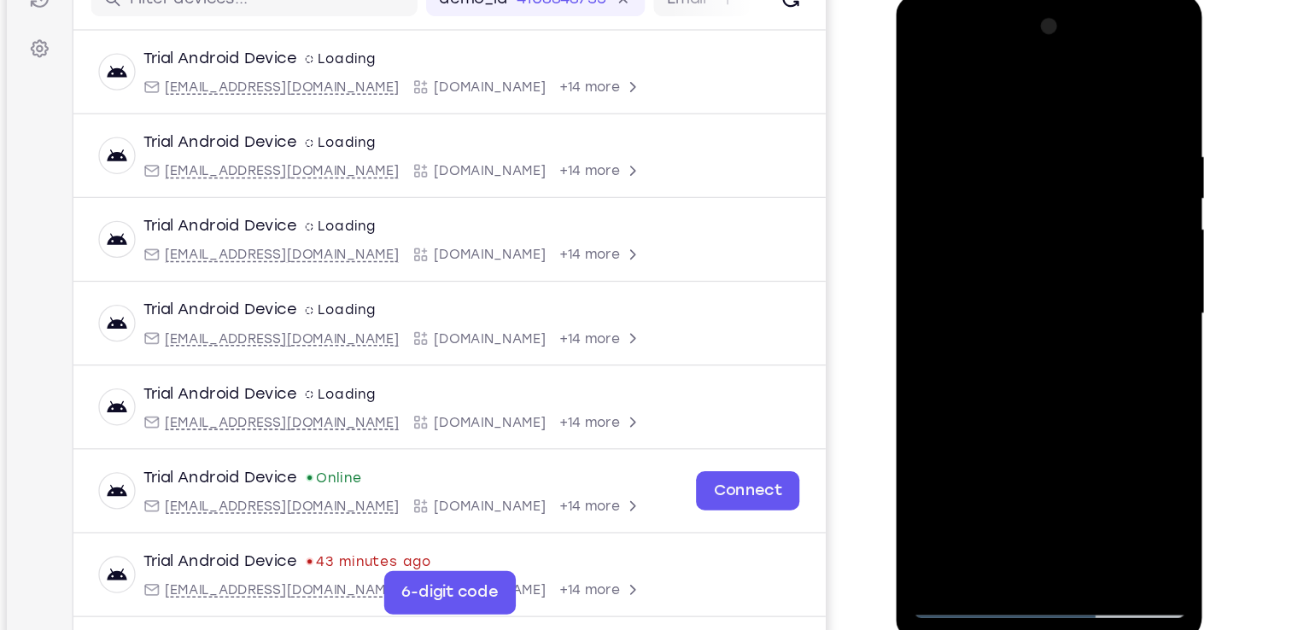
click at [1056, 444] on div at bounding box center [1015, 245] width 215 height 478
click at [979, 315] on div at bounding box center [1015, 245] width 215 height 478
drag, startPoint x: 983, startPoint y: 125, endPoint x: 974, endPoint y: 342, distance: 217.8
click at [974, 342] on div at bounding box center [1015, 245] width 215 height 478
drag, startPoint x: 974, startPoint y: 114, endPoint x: 970, endPoint y: 365, distance: 251.9
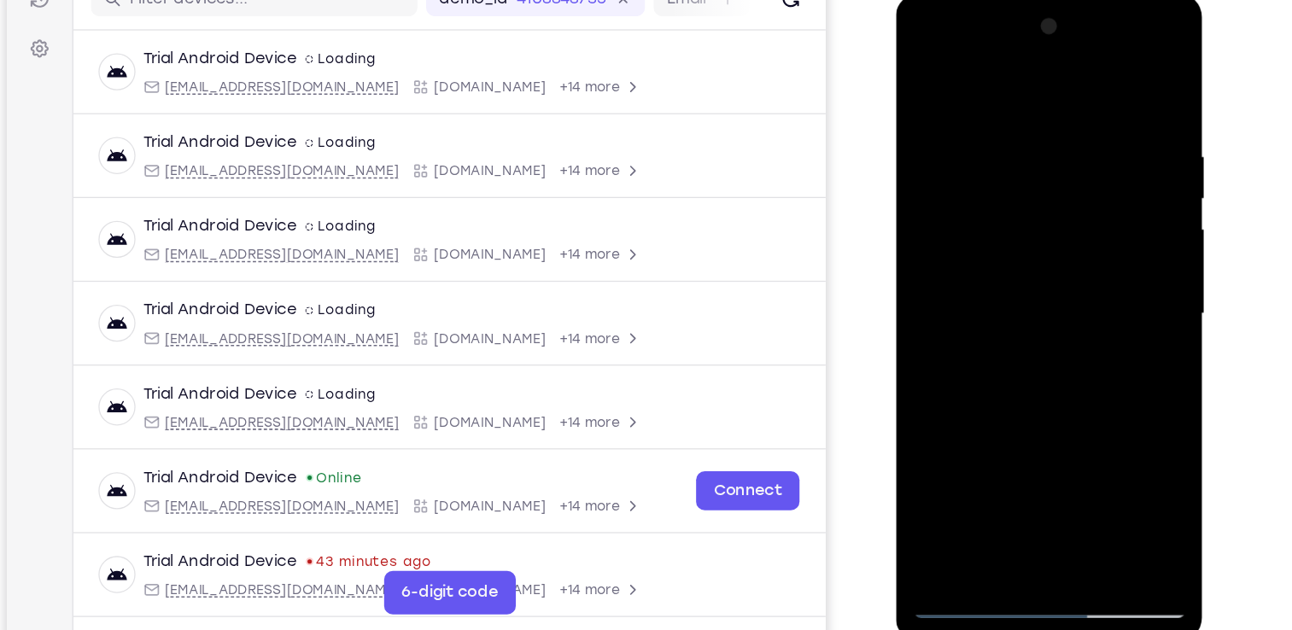
click at [970, 365] on div at bounding box center [1015, 245] width 215 height 478
click at [963, 233] on div at bounding box center [1015, 245] width 215 height 478
click at [1014, 132] on div at bounding box center [1015, 245] width 215 height 478
click at [1000, 309] on div at bounding box center [1015, 245] width 215 height 478
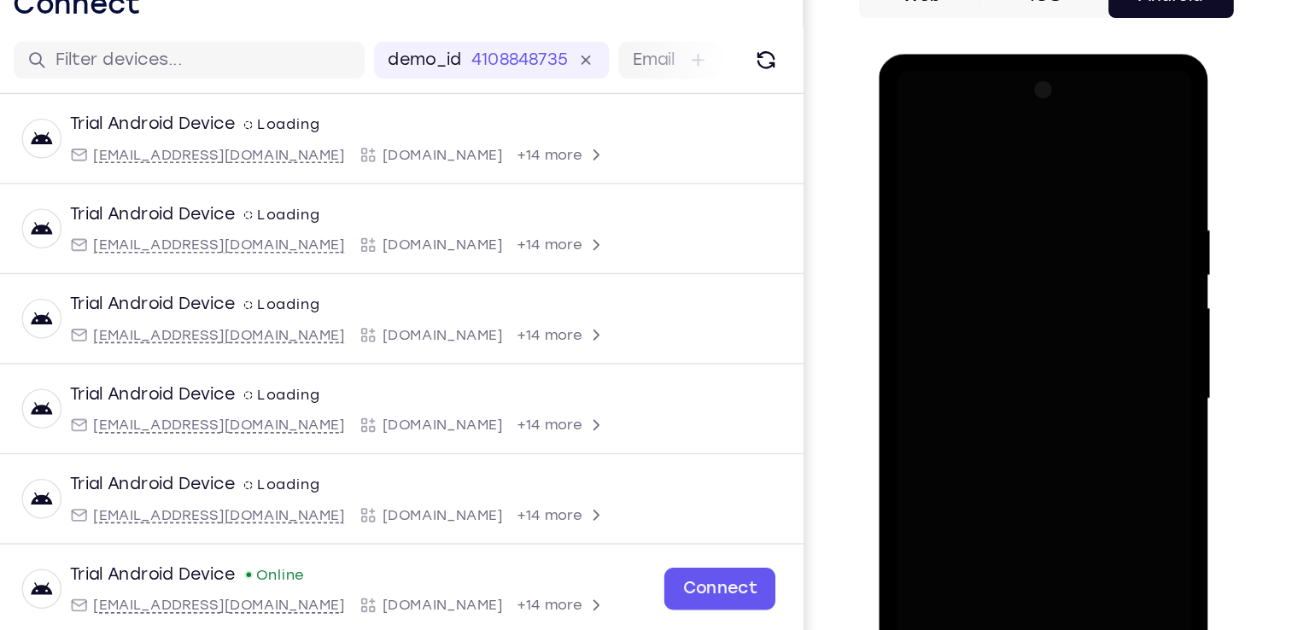
click at [1030, 231] on div at bounding box center [998, 306] width 215 height 478
click at [1044, 161] on div at bounding box center [998, 306] width 215 height 478
click at [988, 295] on div at bounding box center [998, 306] width 215 height 478
click at [965, 172] on div at bounding box center [998, 306] width 215 height 478
click at [903, 129] on div at bounding box center [998, 306] width 215 height 478
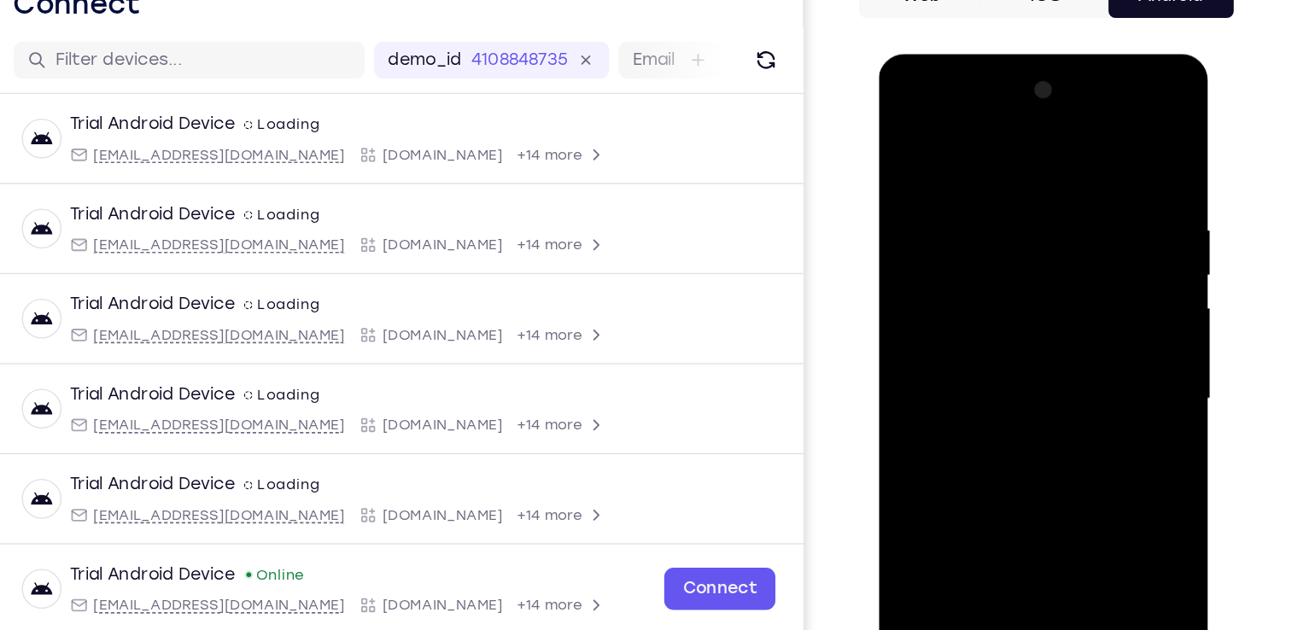
drag, startPoint x: 945, startPoint y: 175, endPoint x: 980, endPoint y: 405, distance: 232.3
click at [980, 405] on div at bounding box center [998, 306] width 215 height 478
drag, startPoint x: 963, startPoint y: 190, endPoint x: 961, endPoint y: 357, distance: 167.3
click at [961, 357] on div at bounding box center [998, 306] width 215 height 478
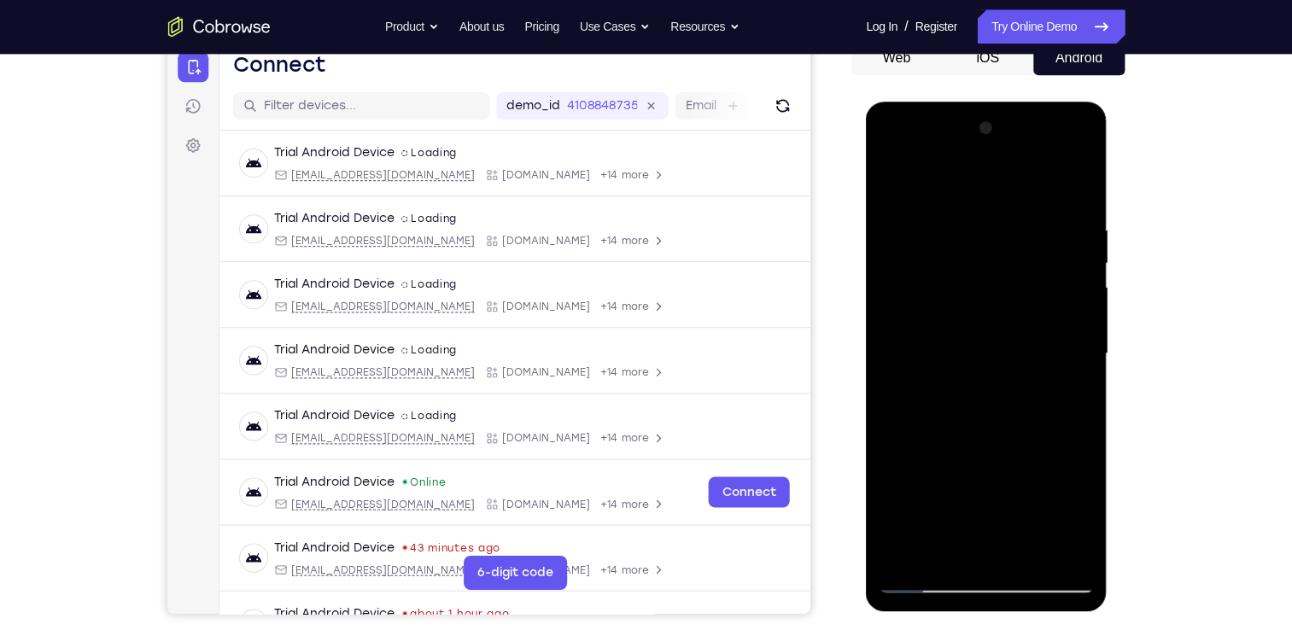
scroll to position [178, 0]
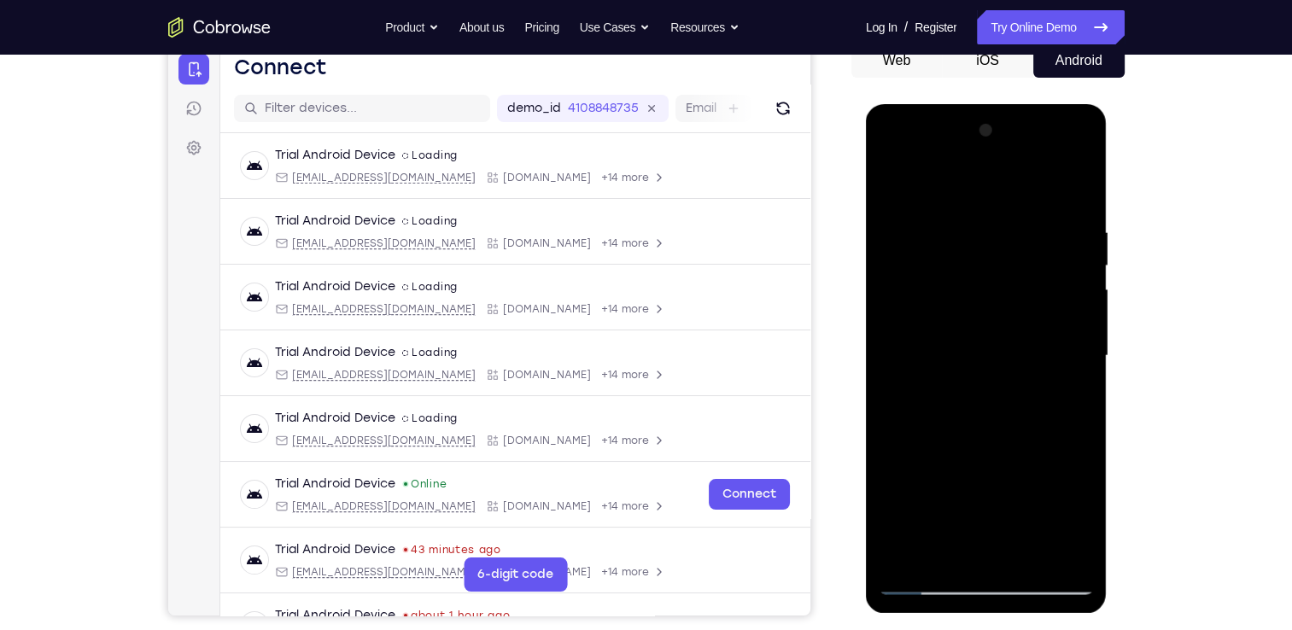
click at [889, 183] on div at bounding box center [985, 356] width 215 height 478
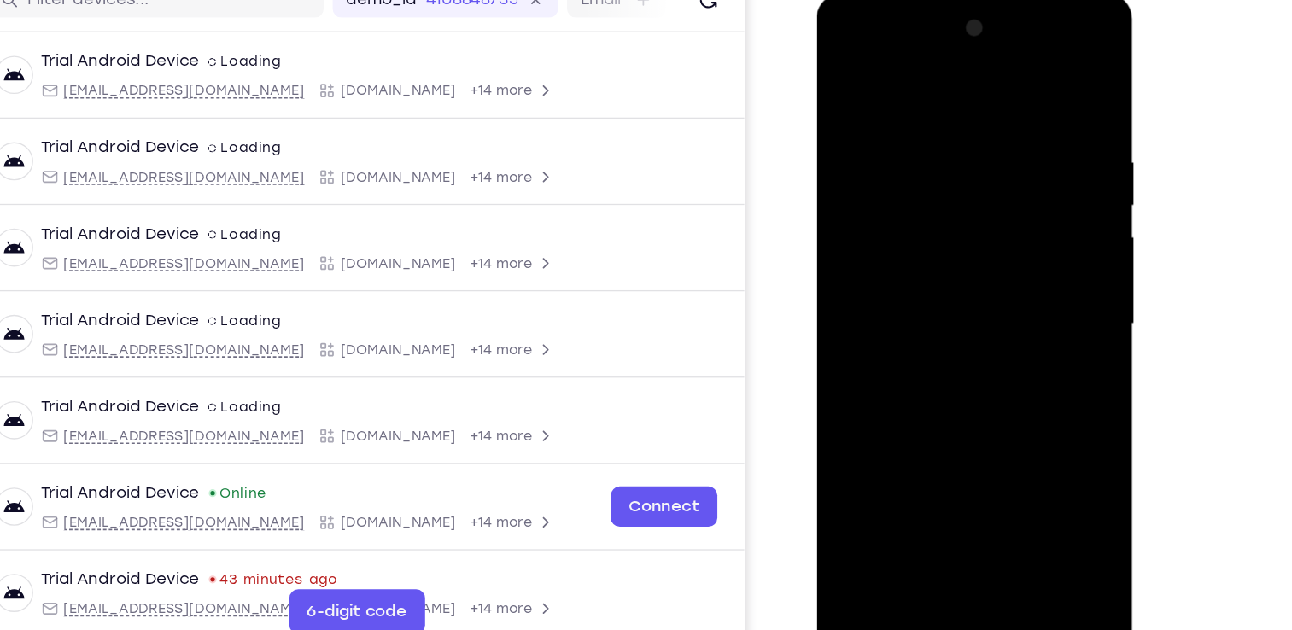
click at [944, 246] on div at bounding box center [936, 247] width 215 height 478
click at [906, 437] on div at bounding box center [936, 247] width 215 height 478
click at [1018, 287] on div at bounding box center [936, 247] width 215 height 478
click at [842, 74] on div at bounding box center [936, 247] width 215 height 478
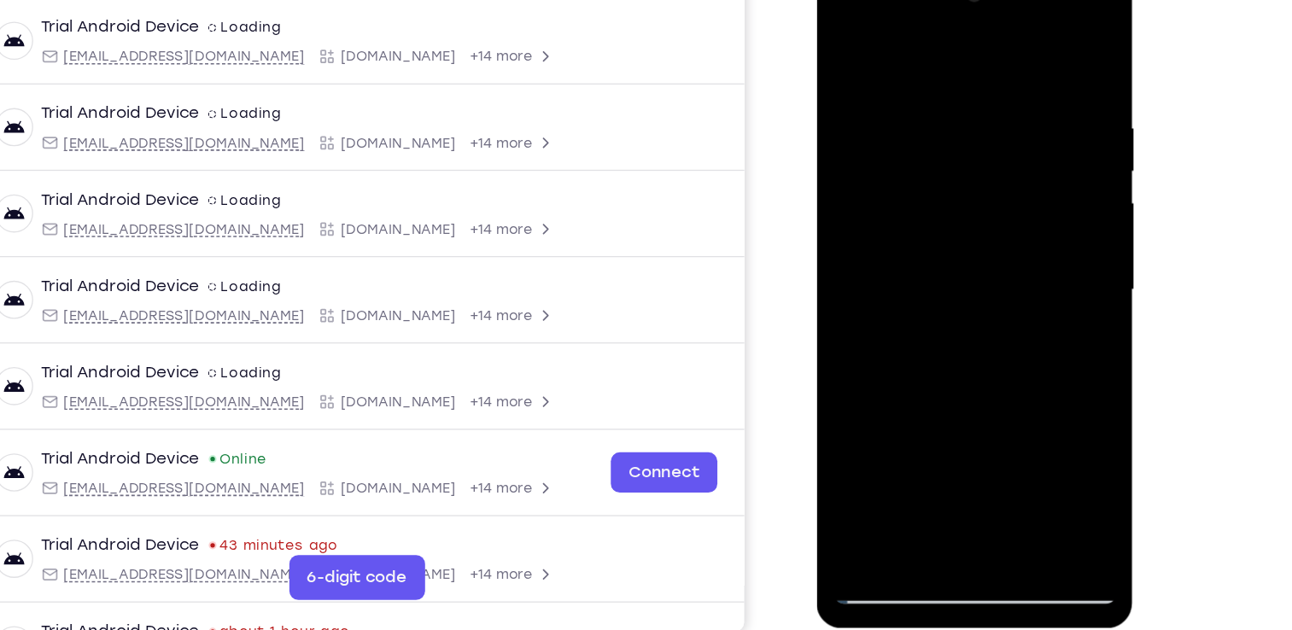
click at [868, 434] on div at bounding box center [936, 213] width 215 height 478
click at [841, 38] on div at bounding box center [936, 213] width 215 height 478
click at [844, 35] on div at bounding box center [936, 213] width 215 height 478
click at [912, 258] on div at bounding box center [936, 213] width 215 height 478
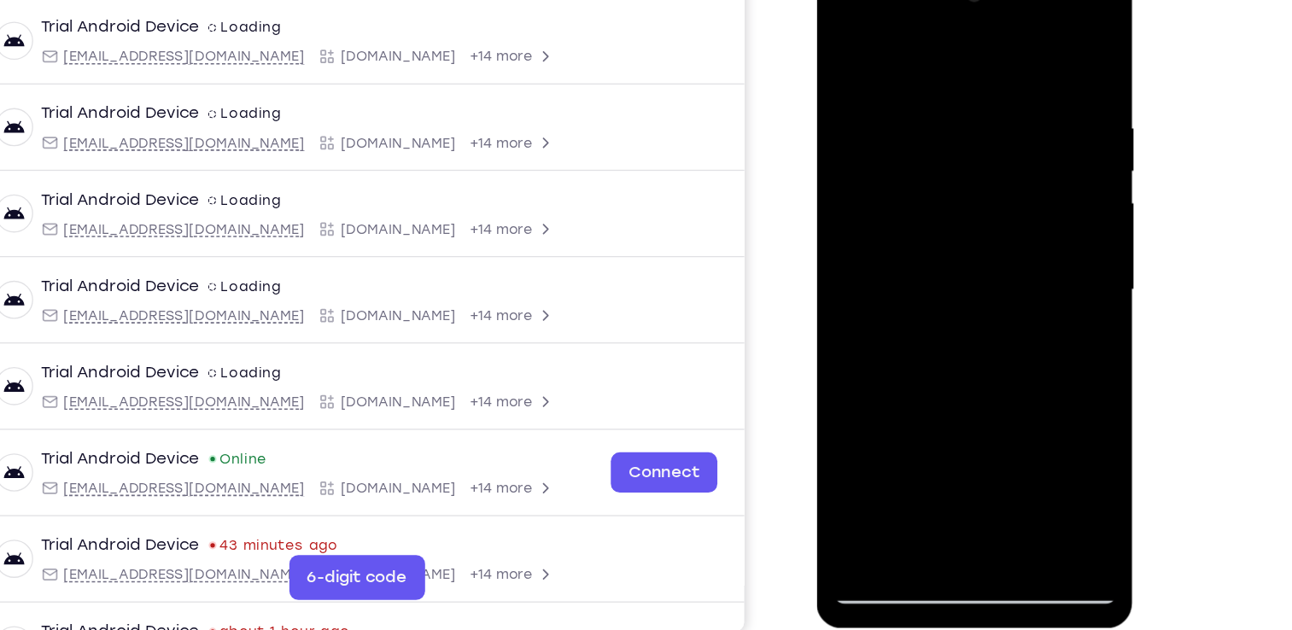
click at [912, 258] on div at bounding box center [936, 213] width 215 height 478
drag, startPoint x: 912, startPoint y: 258, endPoint x: 903, endPoint y: 88, distance: 170.1
click at [903, 88] on div at bounding box center [936, 213] width 215 height 478
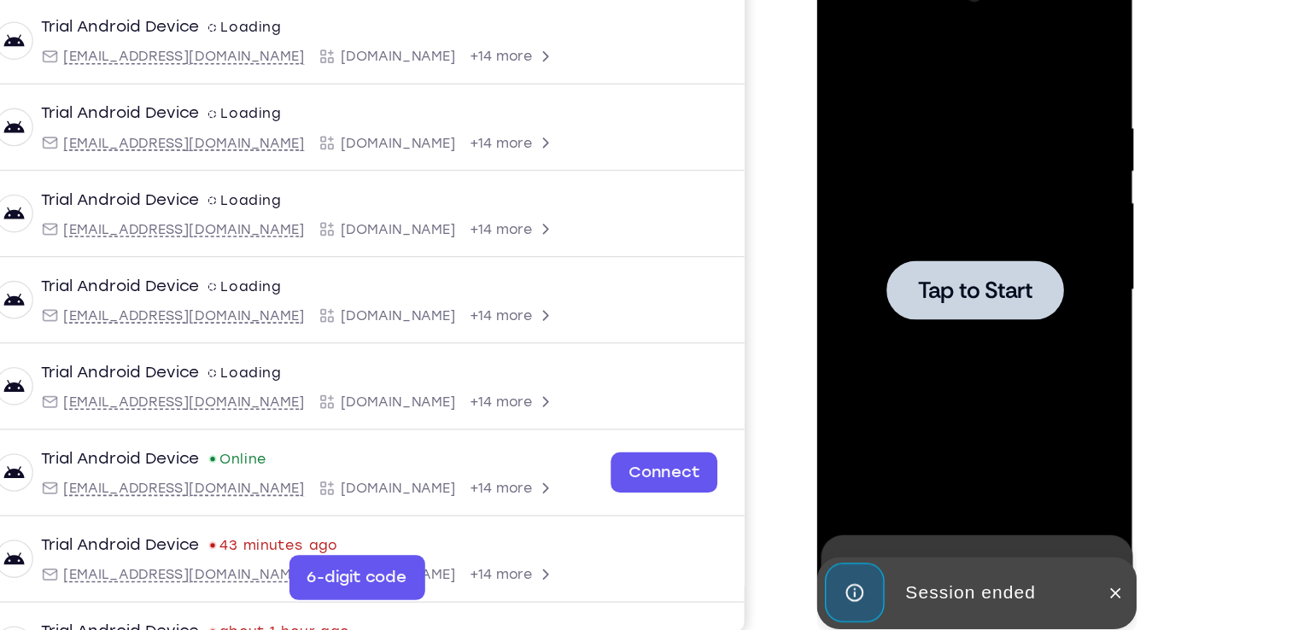
click at [945, 207] on span "Tap to Start" at bounding box center [936, 212] width 87 height 17
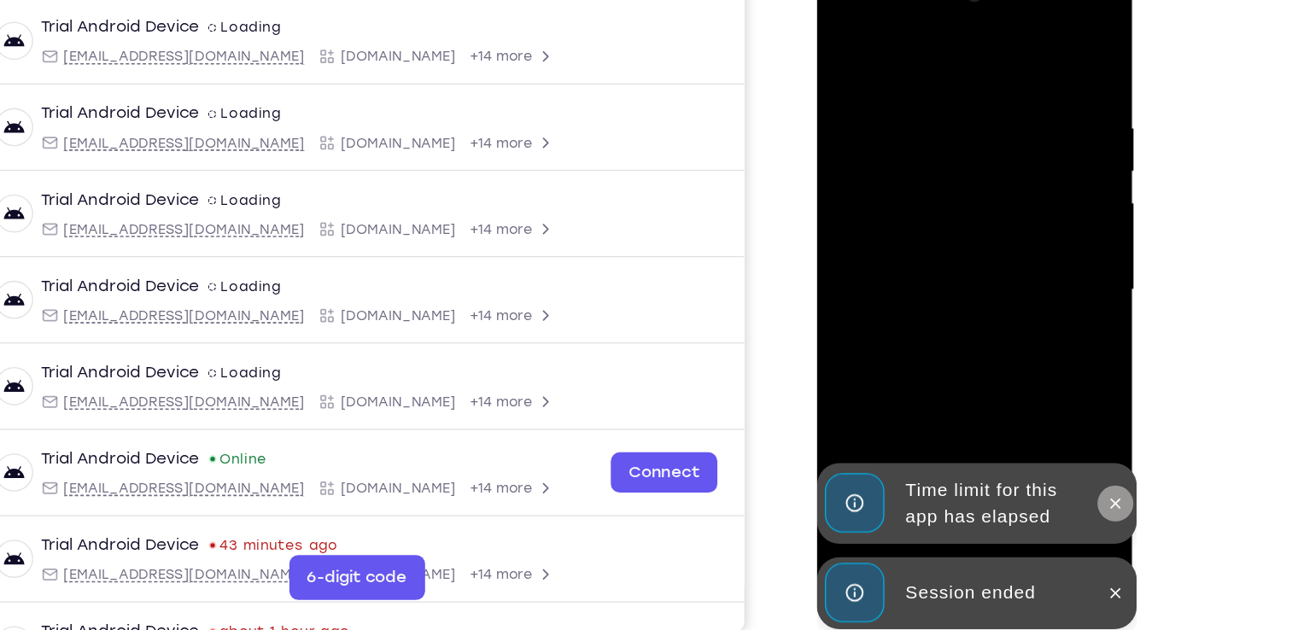
click at [1036, 372] on icon at bounding box center [1043, 375] width 14 height 14
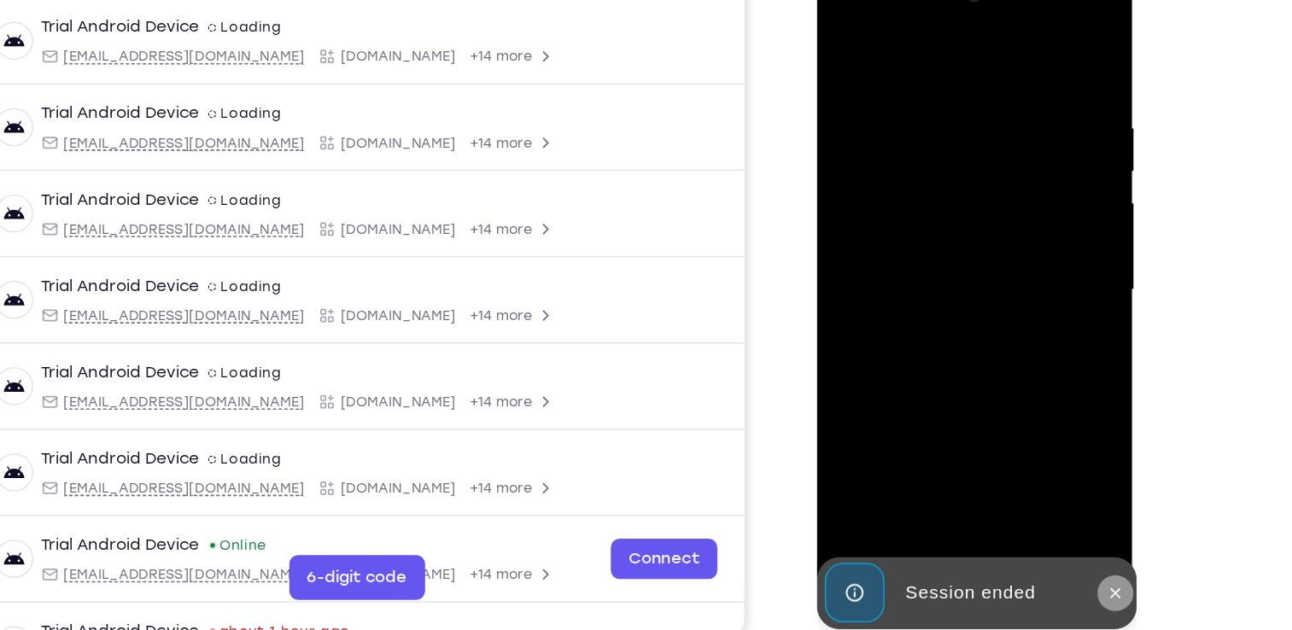
click at [1044, 436] on icon at bounding box center [1043, 443] width 14 height 14
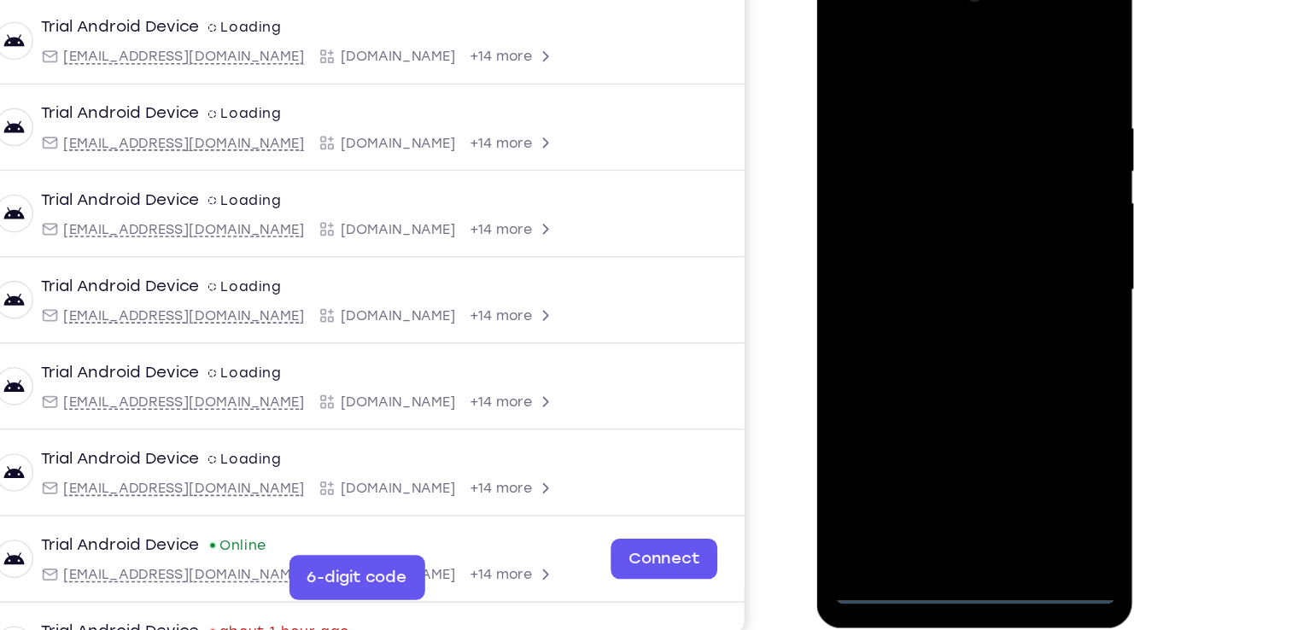
click at [938, 435] on div at bounding box center [936, 213] width 215 height 478
click at [1012, 364] on div at bounding box center [936, 213] width 215 height 478
click at [907, 40] on div at bounding box center [936, 213] width 215 height 478
click at [1005, 200] on div at bounding box center [936, 213] width 215 height 478
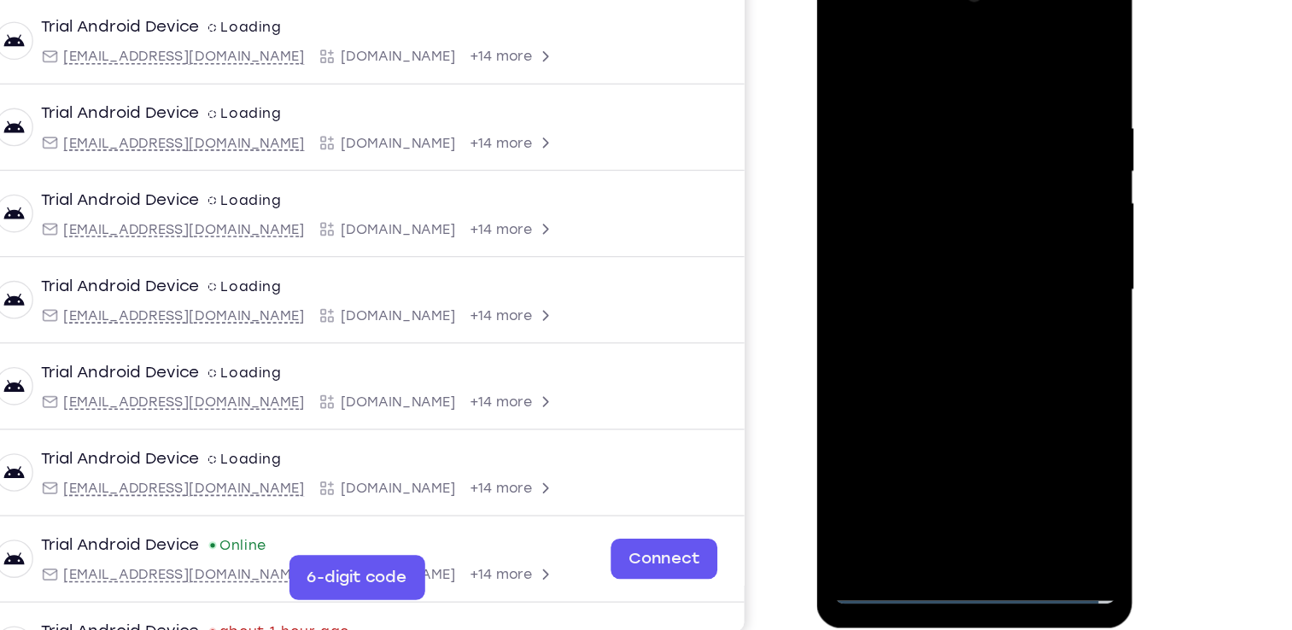
click at [916, 244] on div at bounding box center [936, 213] width 215 height 478
click at [888, 192] on div at bounding box center [936, 213] width 215 height 478
click at [904, 177] on div at bounding box center [936, 213] width 215 height 478
click at [927, 212] on div at bounding box center [936, 213] width 215 height 478
click at [933, 283] on div at bounding box center [936, 213] width 215 height 478
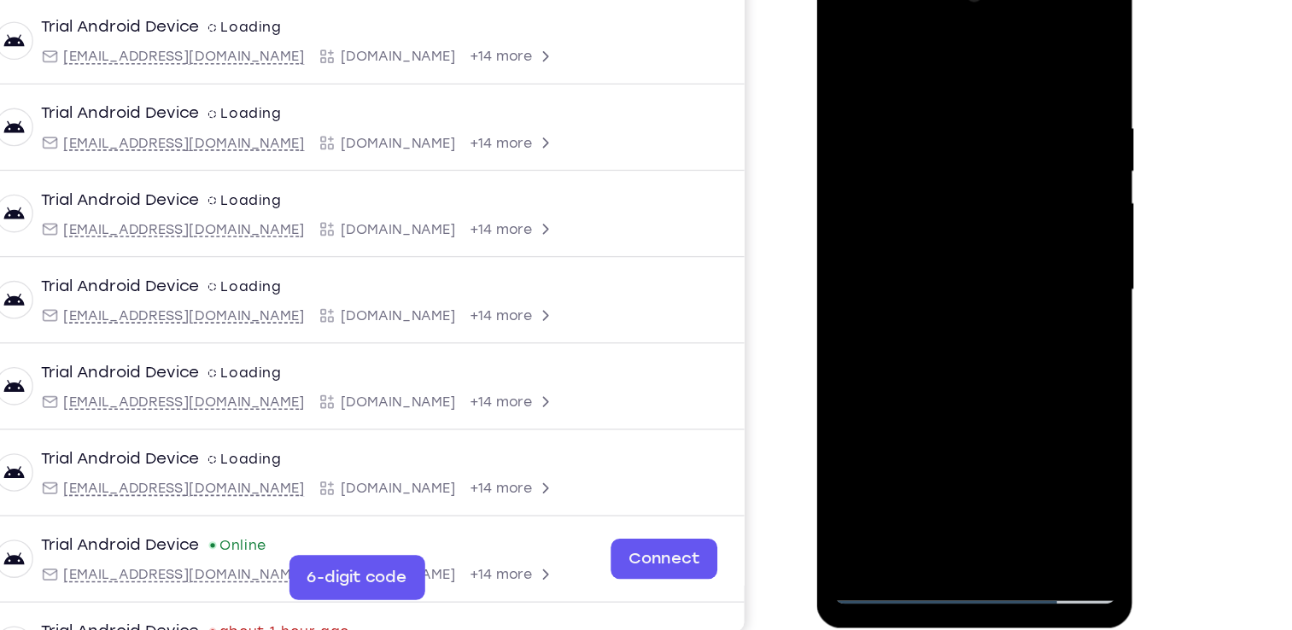
drag, startPoint x: 957, startPoint y: 44, endPoint x: 961, endPoint y: -56, distance: 100.8
click at [961, 0] on html "Online web based iOS Simulators and Android Emulators. Run iPhone, iPad, Mobile…" at bounding box center [937, 217] width 243 height 512
click at [895, 412] on div at bounding box center [936, 213] width 215 height 478
click at [894, 409] on div at bounding box center [936, 213] width 215 height 478
click at [882, 38] on div at bounding box center [936, 213] width 215 height 478
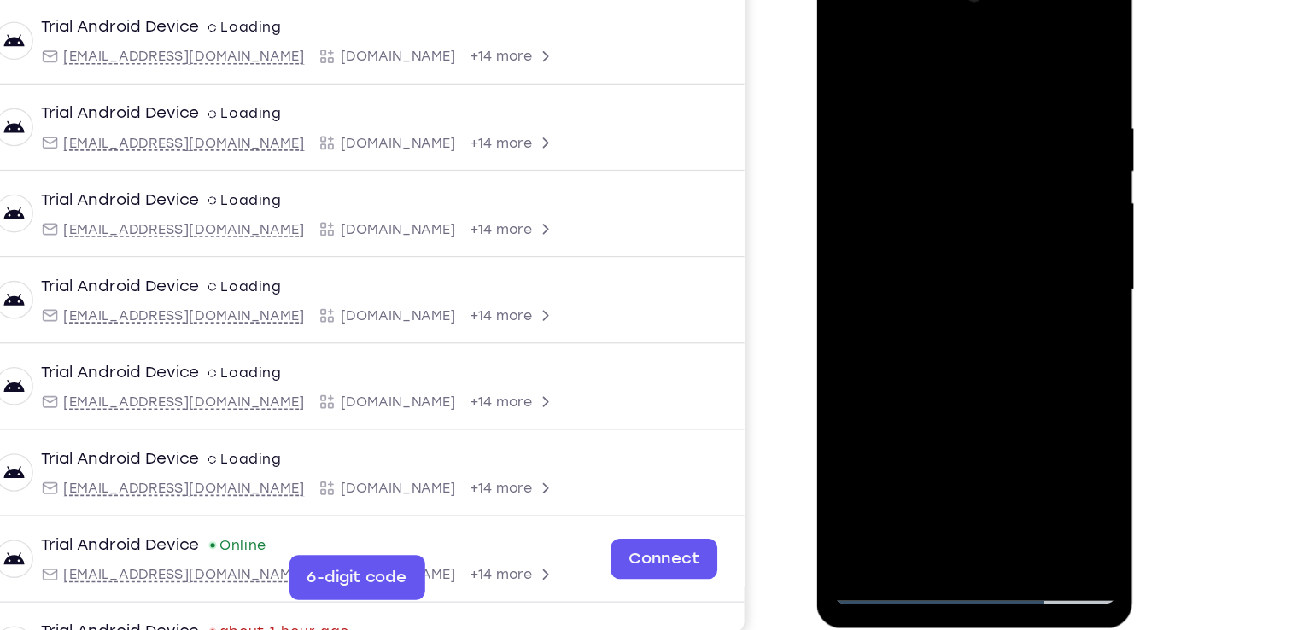
click at [913, 86] on div at bounding box center [936, 213] width 215 height 478
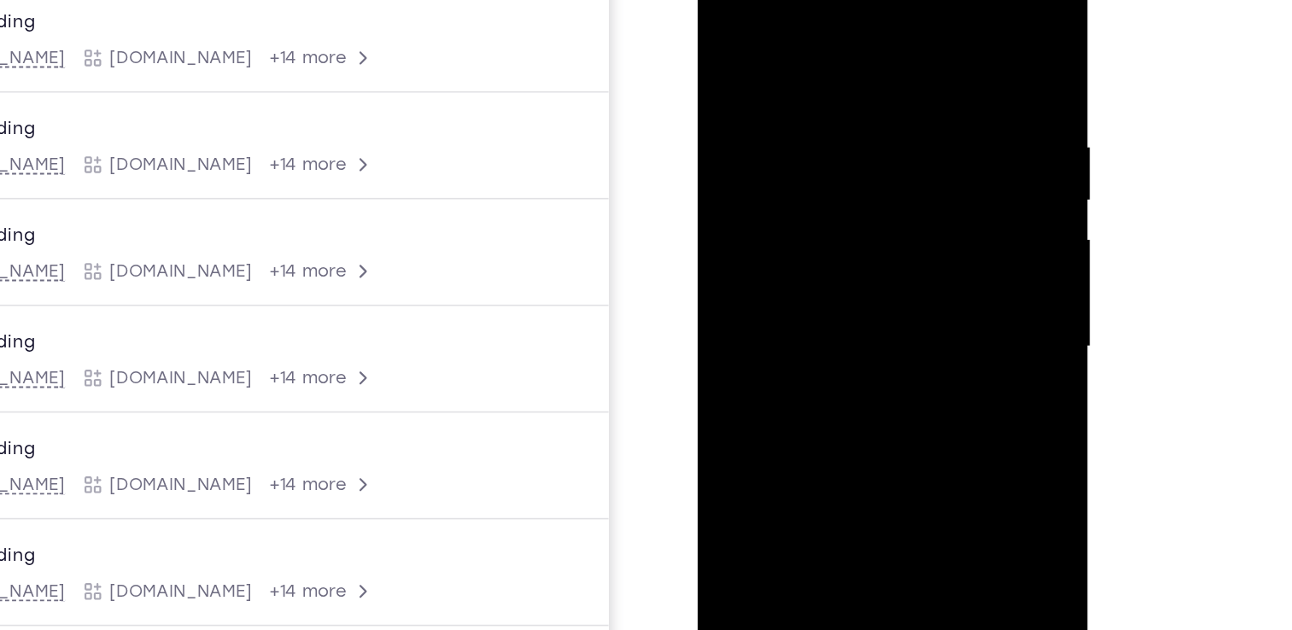
click at [914, 338] on div at bounding box center [817, 190] width 215 height 478
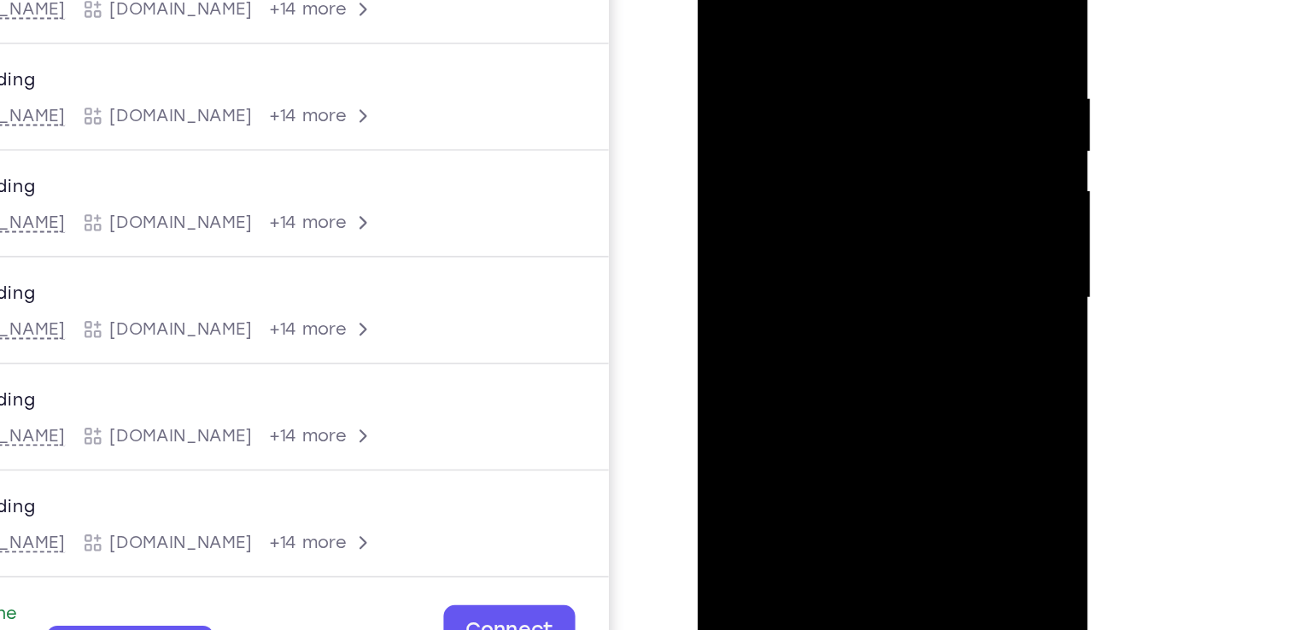
click at [860, 338] on div at bounding box center [817, 142] width 215 height 478
click at [824, 225] on div at bounding box center [817, 142] width 215 height 478
click at [838, 145] on div at bounding box center [817, 142] width 215 height 478
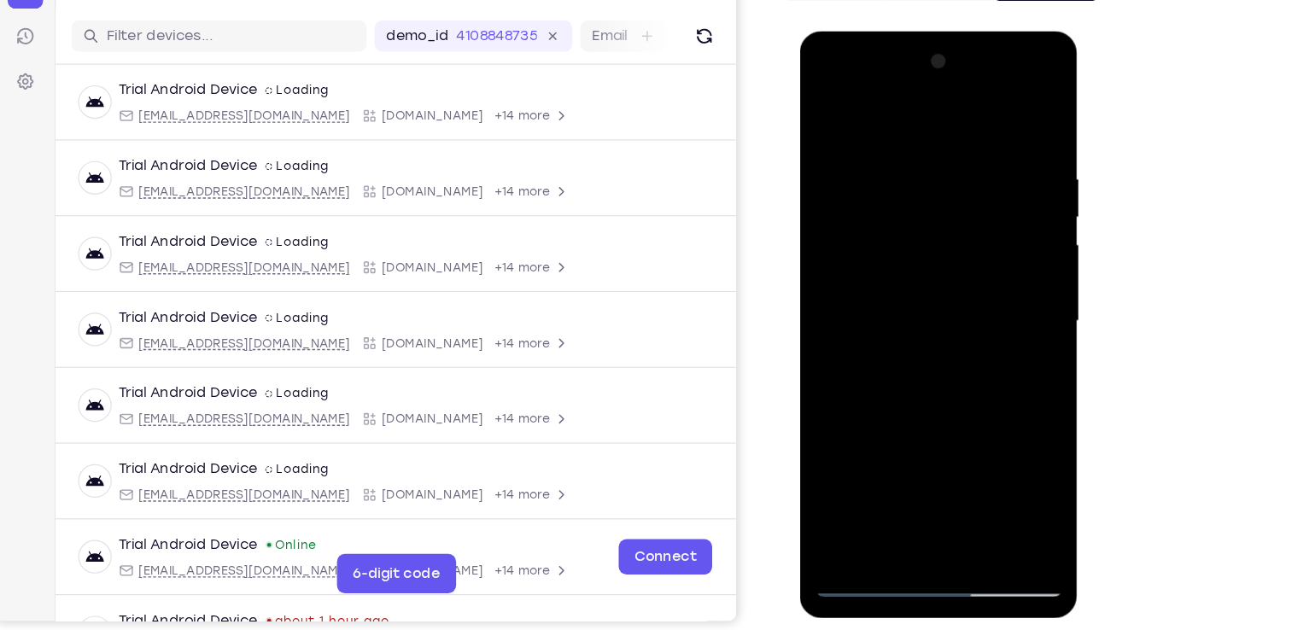
click at [881, 469] on div at bounding box center [919, 283] width 215 height 478
click at [1002, 321] on div at bounding box center [919, 283] width 215 height 478
click at [1006, 323] on div at bounding box center [919, 283] width 215 height 478
click at [1001, 323] on div at bounding box center [919, 283] width 215 height 478
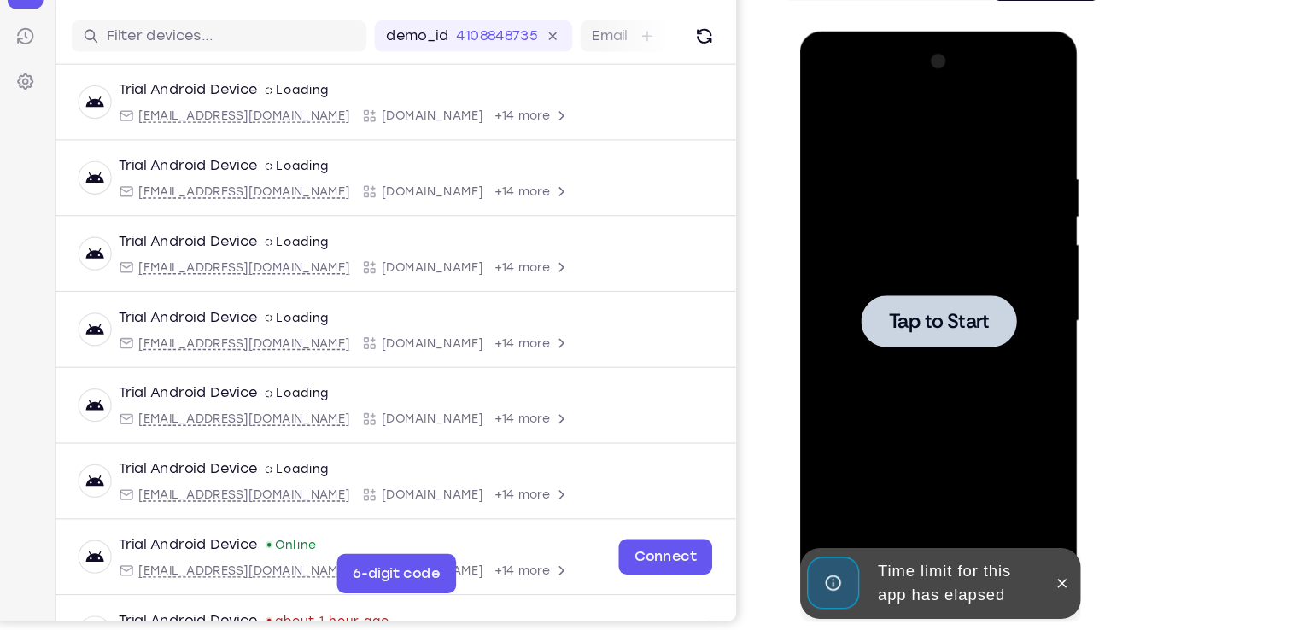
click at [902, 282] on span "Tap to Start" at bounding box center [919, 282] width 87 height 17
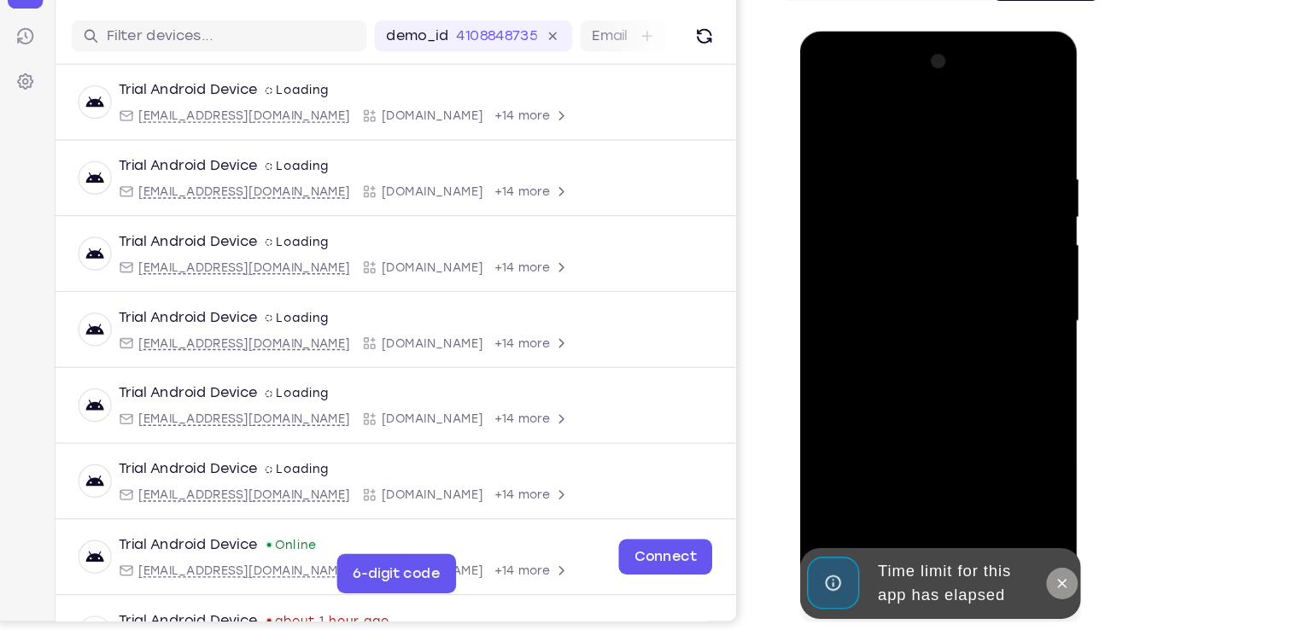
click at [1024, 507] on icon at bounding box center [1027, 509] width 8 height 8
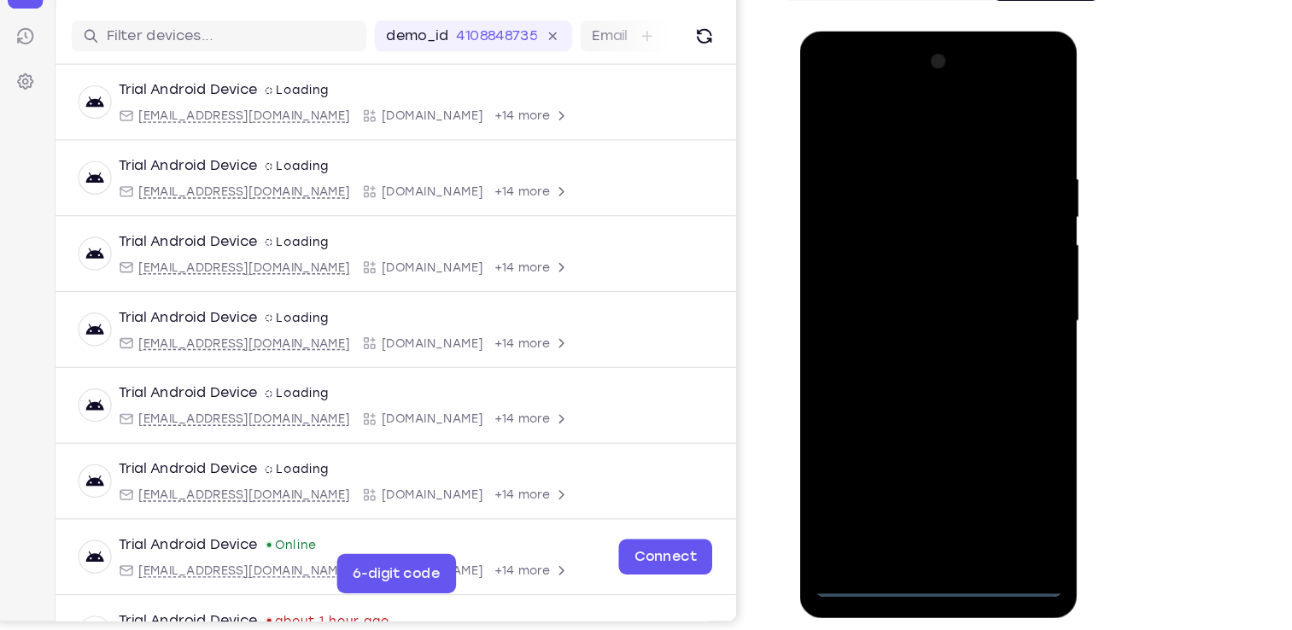
click at [922, 505] on div at bounding box center [919, 283] width 215 height 478
click at [996, 430] on div at bounding box center [919, 283] width 215 height 478
click at [907, 110] on div at bounding box center [919, 283] width 215 height 478
click at [992, 272] on div at bounding box center [919, 283] width 215 height 478
click at [896, 312] on div at bounding box center [919, 283] width 215 height 478
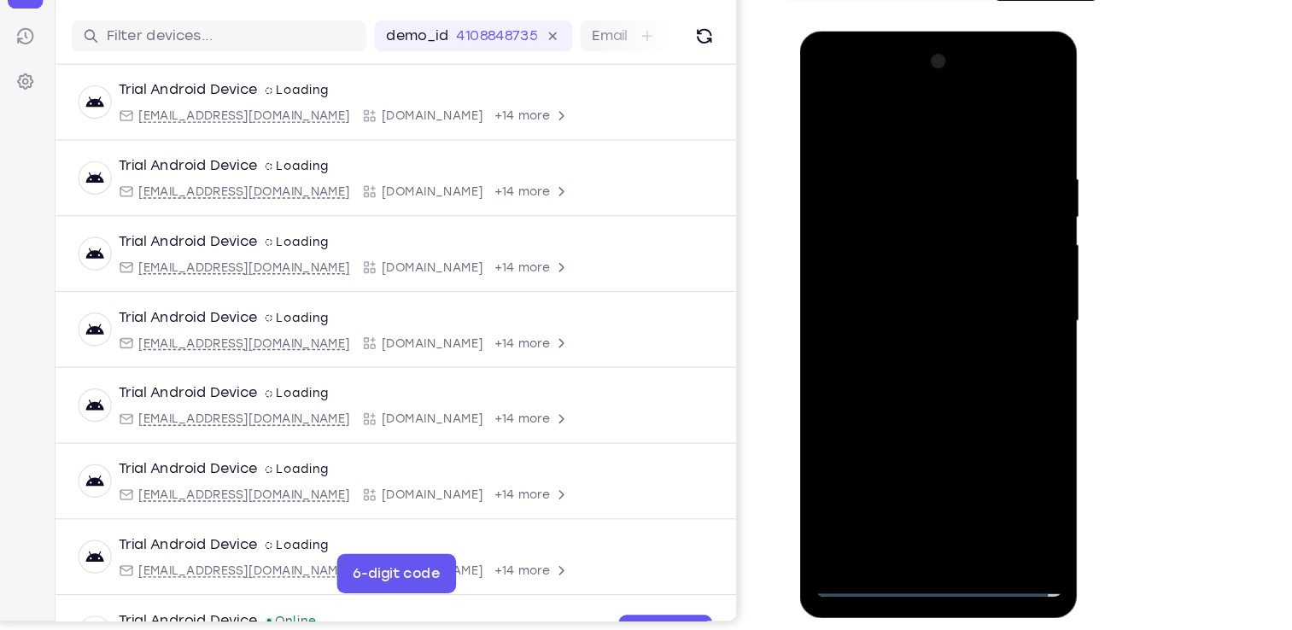
click at [958, 260] on div at bounding box center [919, 283] width 215 height 478
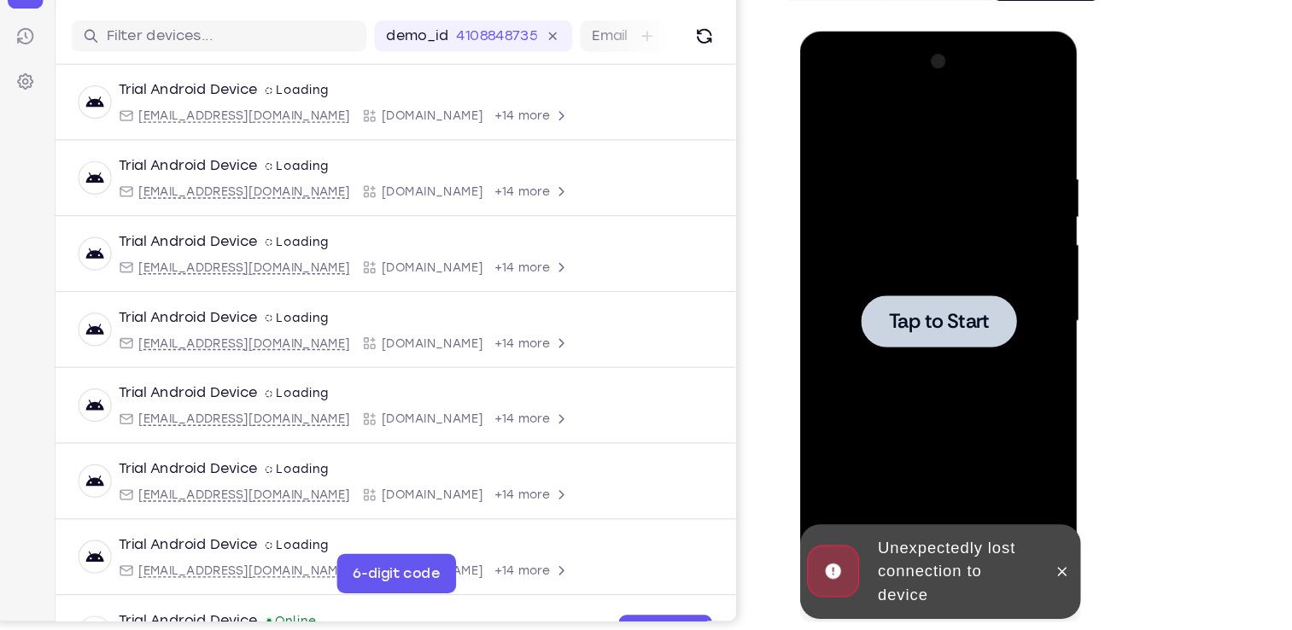
click at [921, 268] on div at bounding box center [919, 282] width 135 height 45
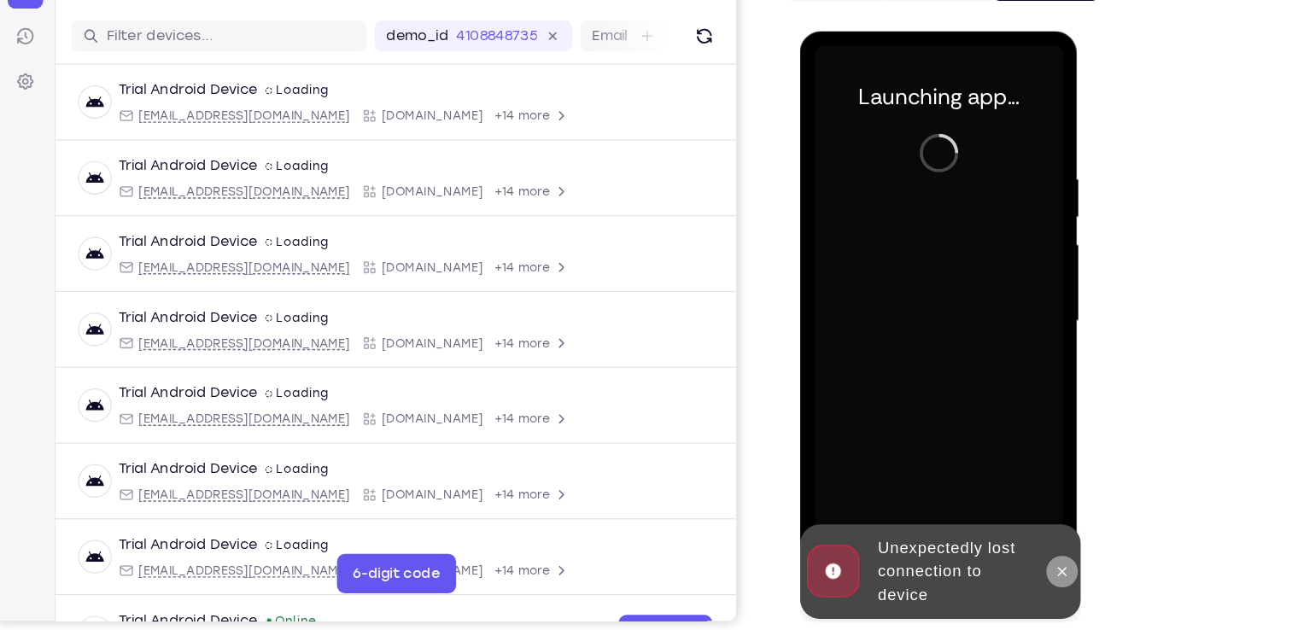
click at [1022, 493] on icon at bounding box center [1026, 500] width 14 height 14
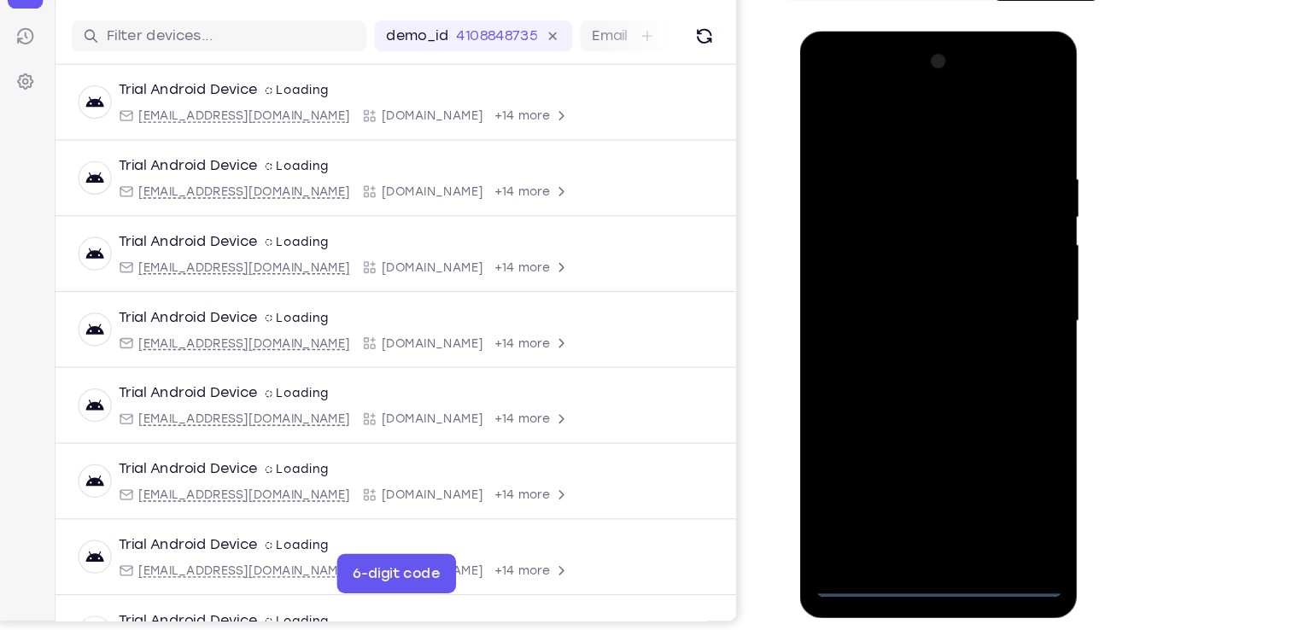
click at [921, 508] on div at bounding box center [919, 283] width 215 height 478
click at [992, 436] on div at bounding box center [919, 283] width 215 height 478
click at [895, 109] on div at bounding box center [919, 283] width 215 height 478
click at [988, 276] on div at bounding box center [919, 283] width 215 height 478
click at [902, 314] on div at bounding box center [919, 283] width 215 height 478
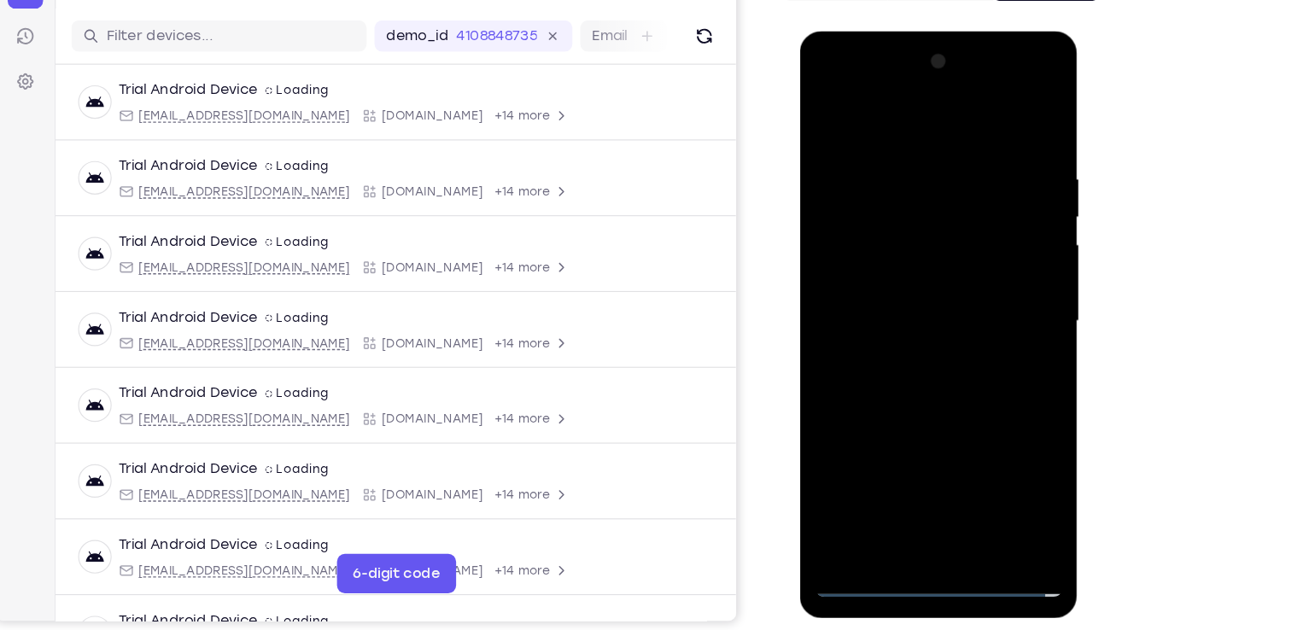
click at [891, 264] on div at bounding box center [919, 283] width 215 height 478
click at [886, 251] on div at bounding box center [919, 283] width 215 height 478
click at [954, 277] on div at bounding box center [919, 283] width 215 height 478
click at [1004, 301] on div at bounding box center [919, 283] width 215 height 478
click at [970, 277] on div at bounding box center [919, 283] width 215 height 478
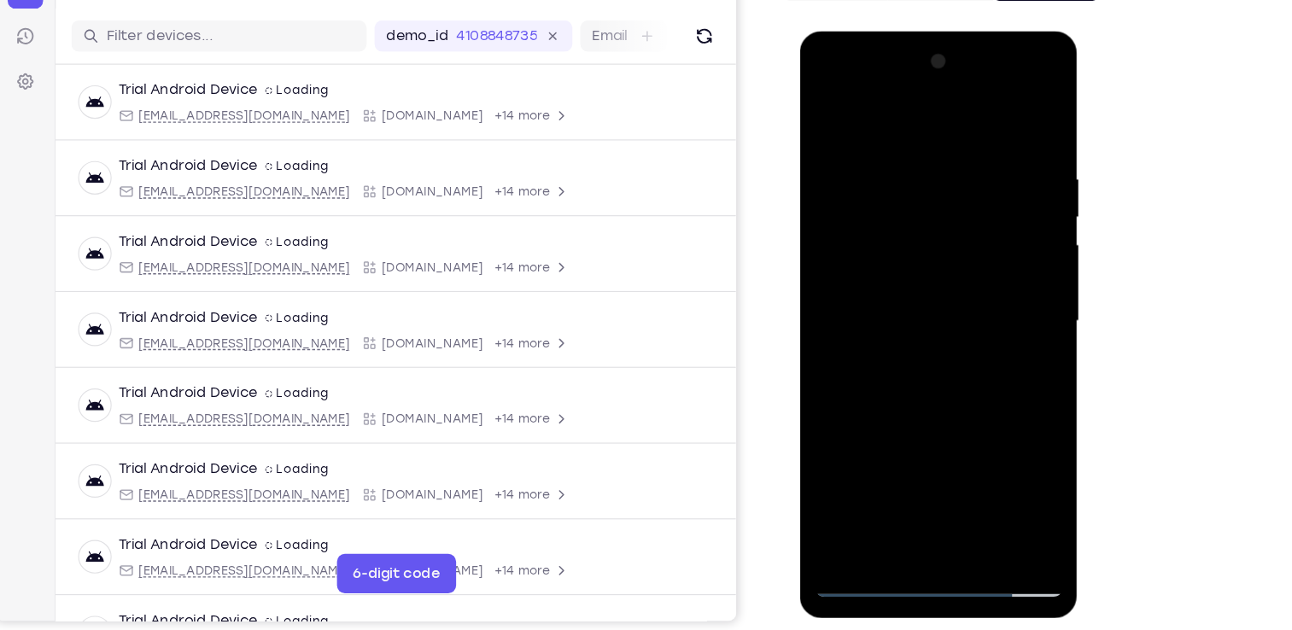
click at [939, 347] on div at bounding box center [919, 283] width 215 height 478
drag, startPoint x: 920, startPoint y: 114, endPoint x: 908, endPoint y: 18, distance: 96.4
click at [908, 31] on html "Online web based iOS Simulators and Android Emulators. Run iPhone, iPad, Mobile…" at bounding box center [920, 287] width 243 height 512
click at [959, 477] on div at bounding box center [919, 283] width 215 height 478
click at [912, 370] on div at bounding box center [919, 283] width 215 height 478
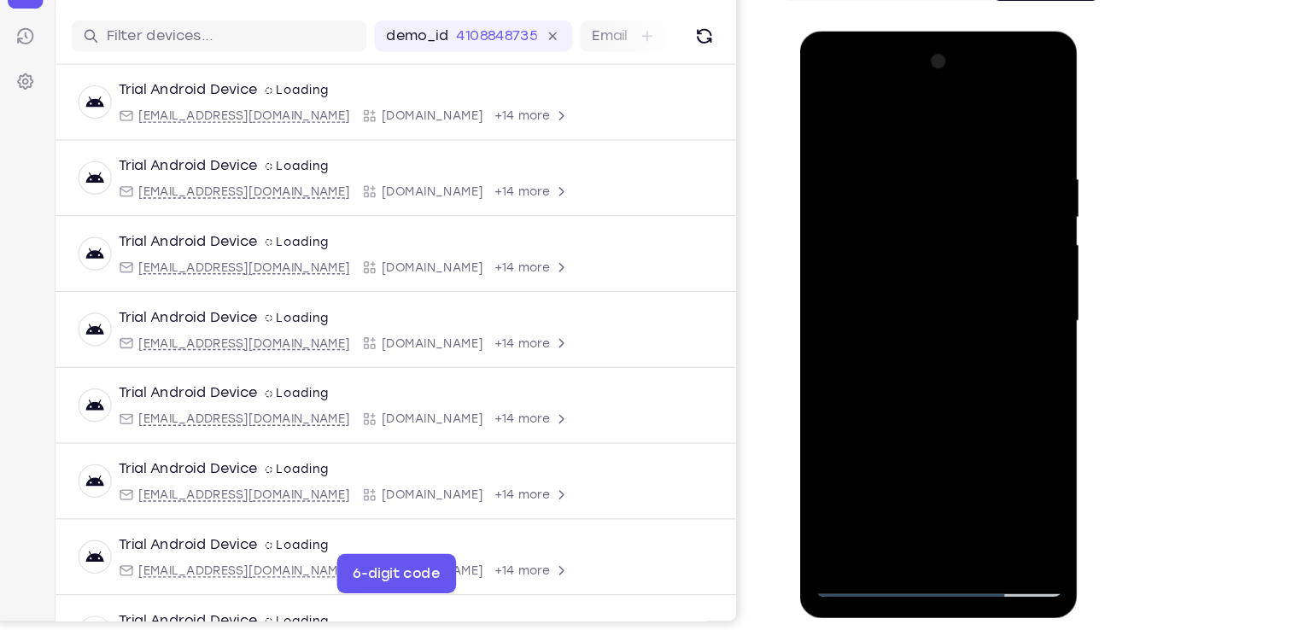
click at [936, 288] on div at bounding box center [919, 283] width 215 height 478
click at [913, 475] on div at bounding box center [919, 283] width 215 height 478
click at [996, 320] on div at bounding box center [919, 283] width 215 height 478
click at [825, 109] on div at bounding box center [919, 283] width 215 height 478
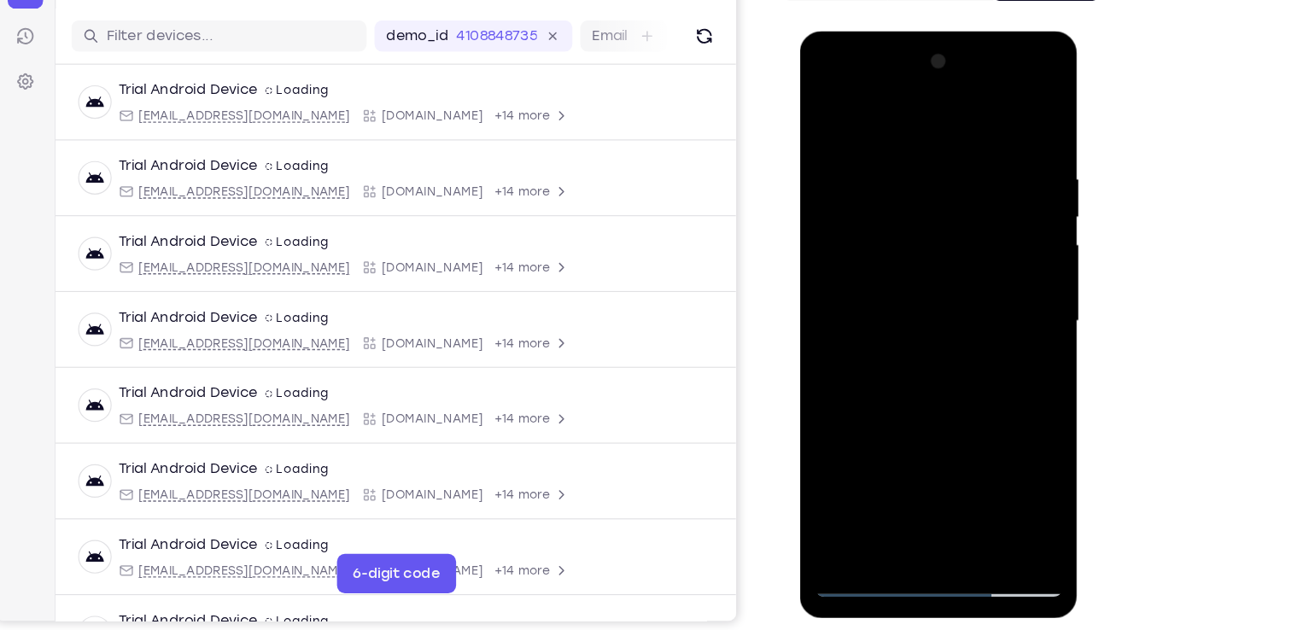
click at [879, 481] on div at bounding box center [919, 283] width 215 height 478
click at [886, 107] on div at bounding box center [919, 283] width 215 height 478
drag, startPoint x: 919, startPoint y: 270, endPoint x: 892, endPoint y: 4, distance: 266.8
click at [892, 31] on html "Online web based iOS Simulators and Android Emulators. Run iPhone, iPad, Mobile…" at bounding box center [920, 287] width 243 height 512
click at [887, 286] on div at bounding box center [919, 283] width 215 height 478
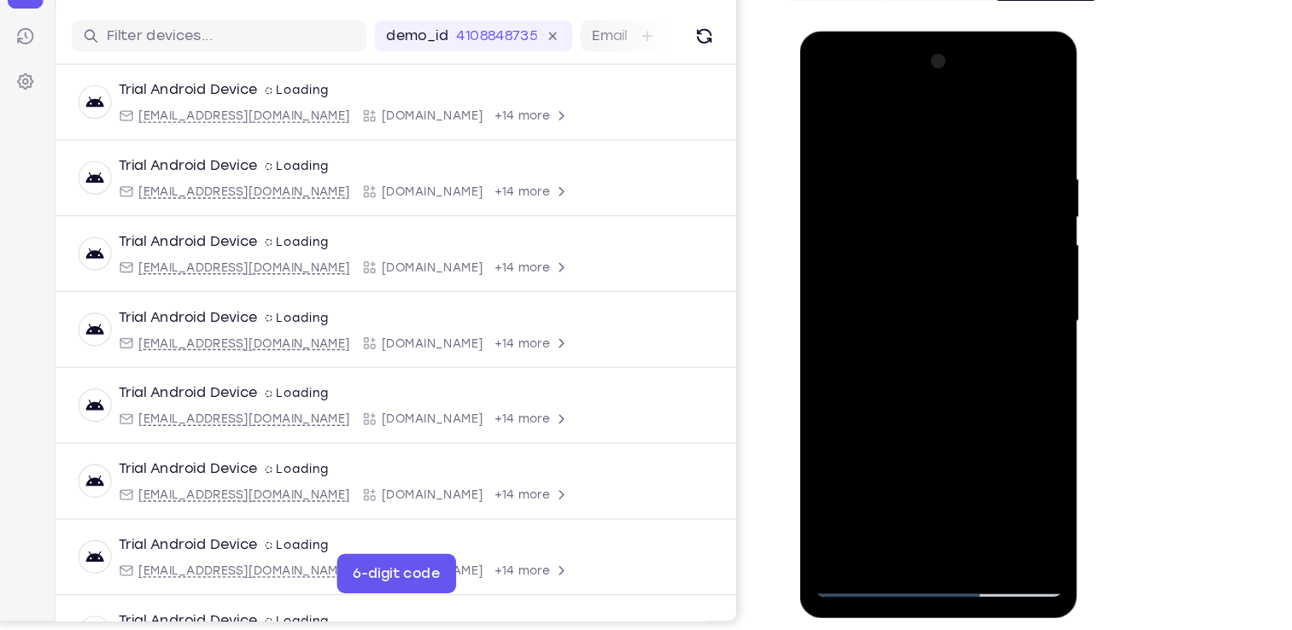
drag, startPoint x: 939, startPoint y: 407, endPoint x: 914, endPoint y: 241, distance: 168.3
click at [914, 241] on div at bounding box center [919, 283] width 215 height 478
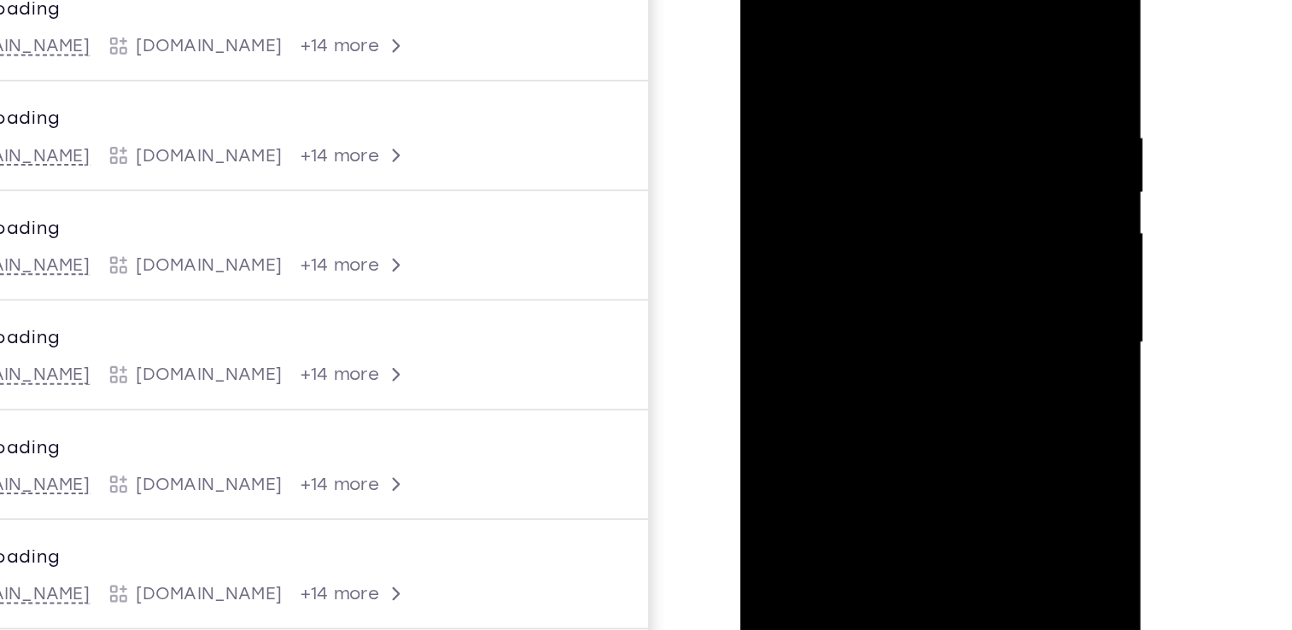
drag, startPoint x: 879, startPoint y: 263, endPoint x: 865, endPoint y: 145, distance: 118.7
click at [865, 145] on div at bounding box center [860, 177] width 215 height 478
drag, startPoint x: 860, startPoint y: 300, endPoint x: 846, endPoint y: 150, distance: 150.9
click at [846, 150] on div at bounding box center [860, 177] width 215 height 478
drag, startPoint x: 892, startPoint y: 300, endPoint x: 873, endPoint y: 183, distance: 118.4
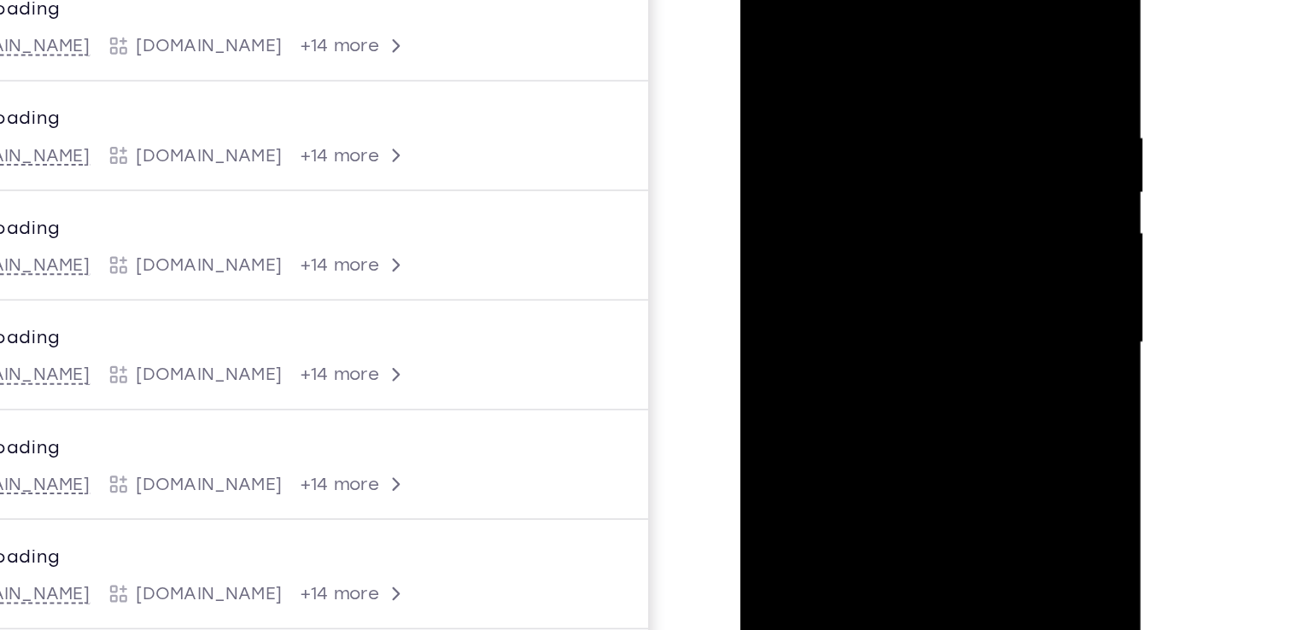
click at [873, 183] on div at bounding box center [860, 177] width 215 height 478
drag, startPoint x: 877, startPoint y: 277, endPoint x: 866, endPoint y: 160, distance: 118.2
click at [866, 160] on div at bounding box center [860, 177] width 215 height 478
drag, startPoint x: 867, startPoint y: 295, endPoint x: 863, endPoint y: 172, distance: 123.0
click at [863, 172] on div at bounding box center [860, 177] width 215 height 478
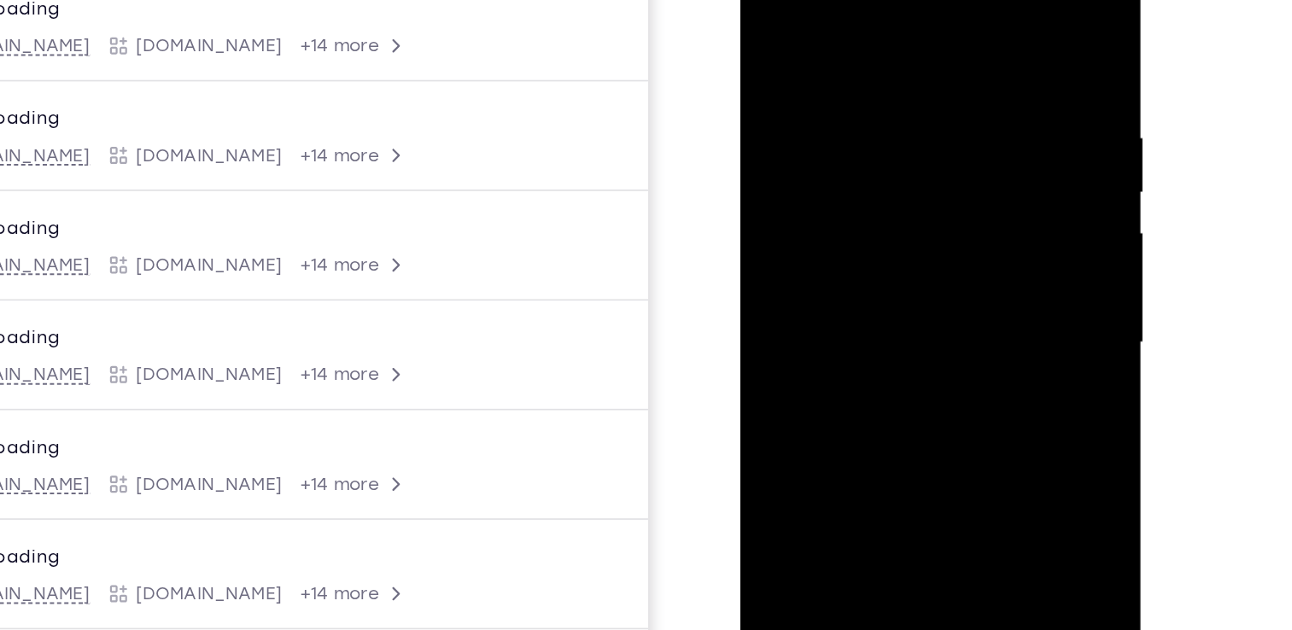
drag, startPoint x: 886, startPoint y: 285, endPoint x: 884, endPoint y: 153, distance: 132.3
click at [884, 153] on div at bounding box center [860, 177] width 215 height 478
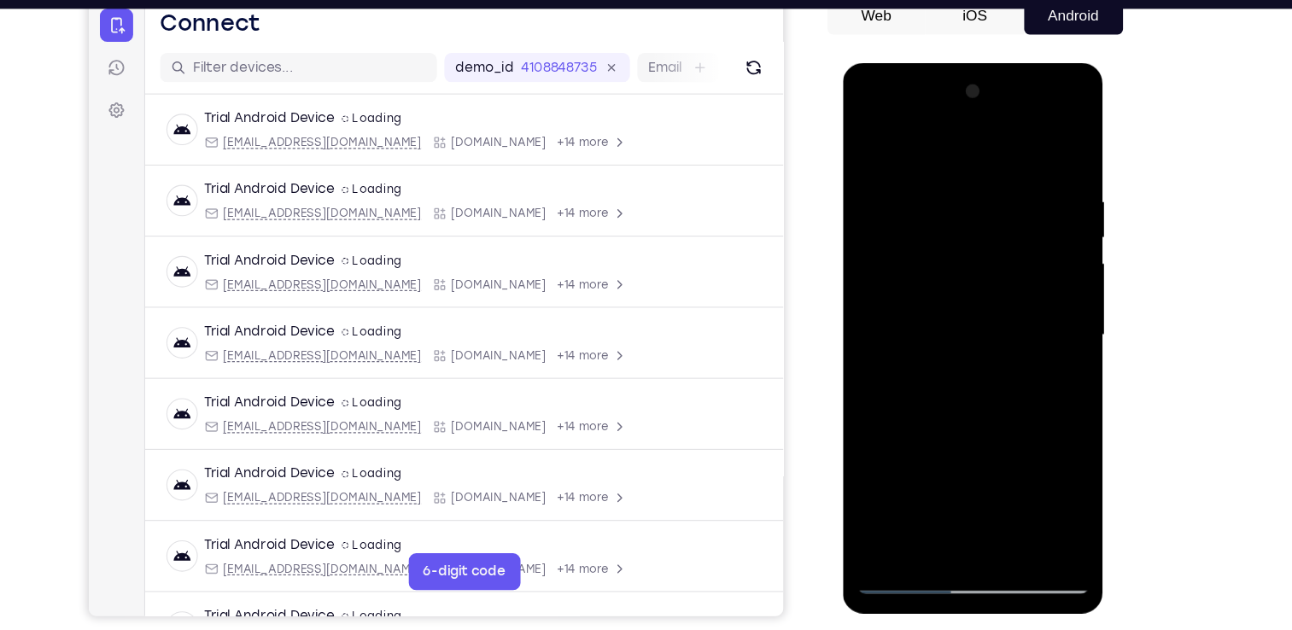
scroll to position [178, 0]
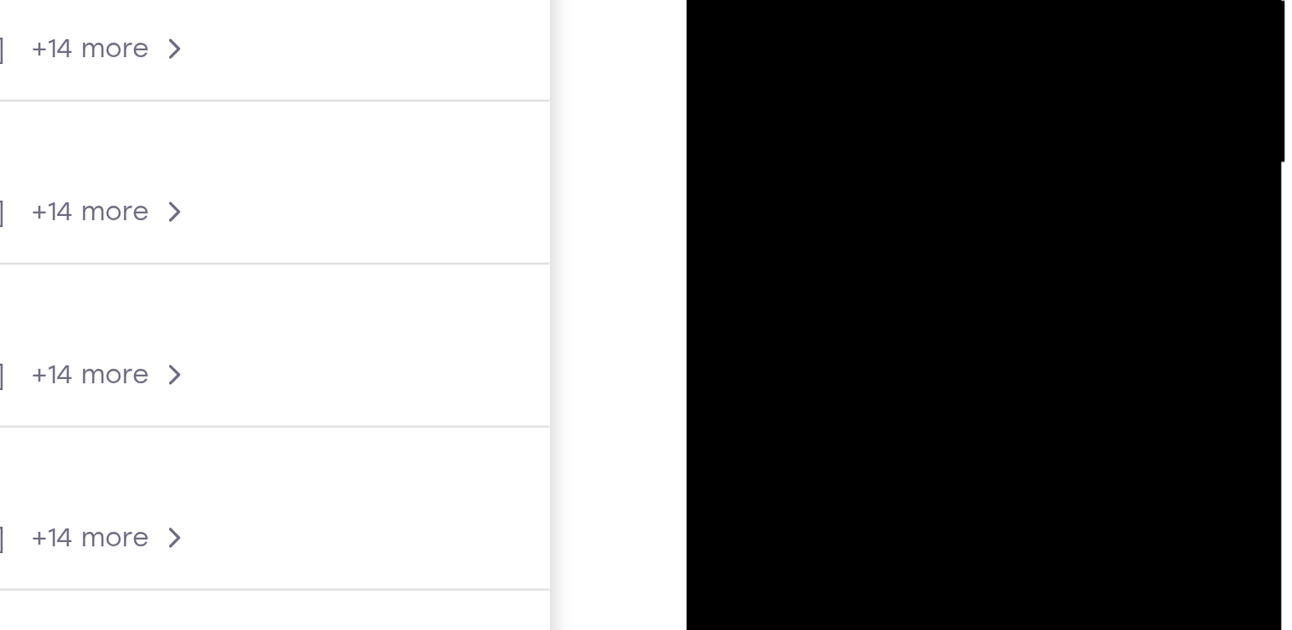
drag, startPoint x: 797, startPoint y: -91, endPoint x: 806, endPoint y: -206, distance: 114.7
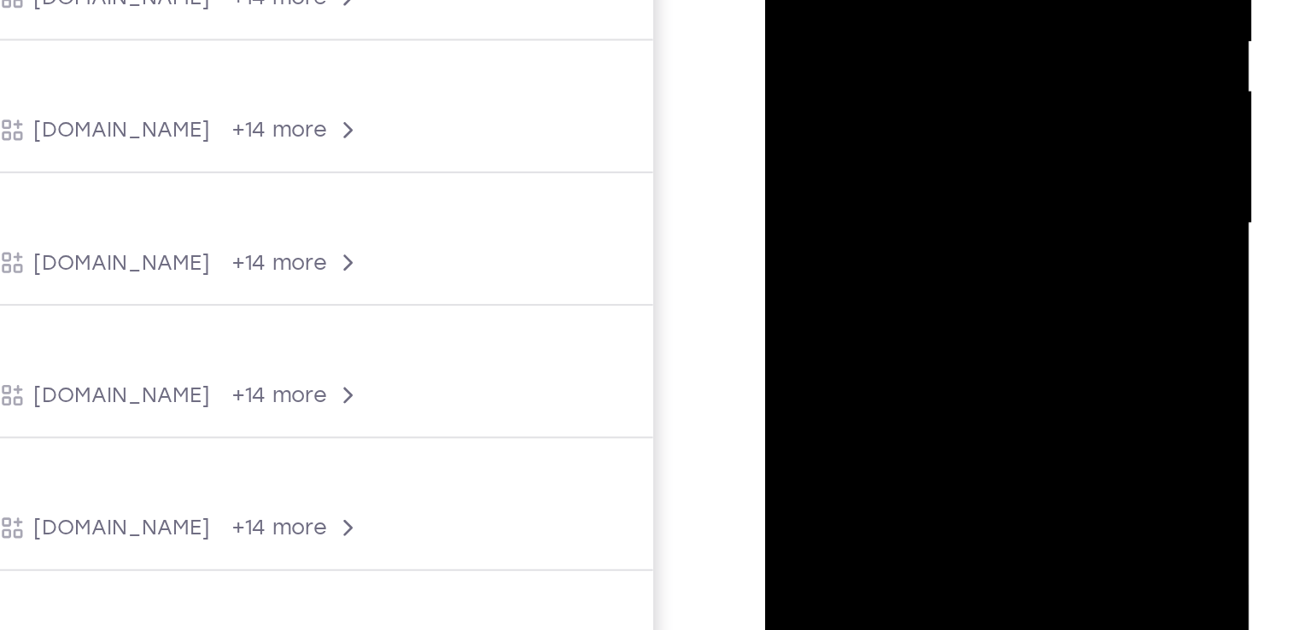
drag, startPoint x: 886, startPoint y: 111, endPoint x: 883, endPoint y: -41, distance: 152.0
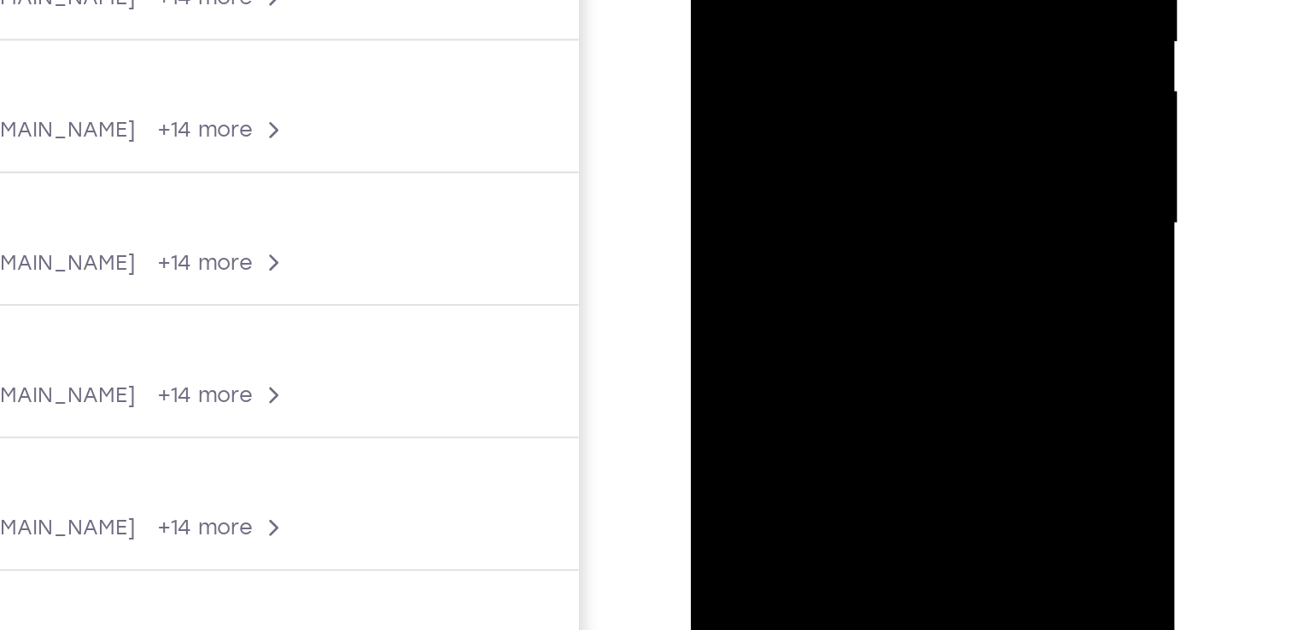
drag, startPoint x: 820, startPoint y: 95, endPoint x: 825, endPoint y: -3, distance: 97.4
drag, startPoint x: 811, startPoint y: 116, endPoint x: 821, endPoint y: 16, distance: 100.4
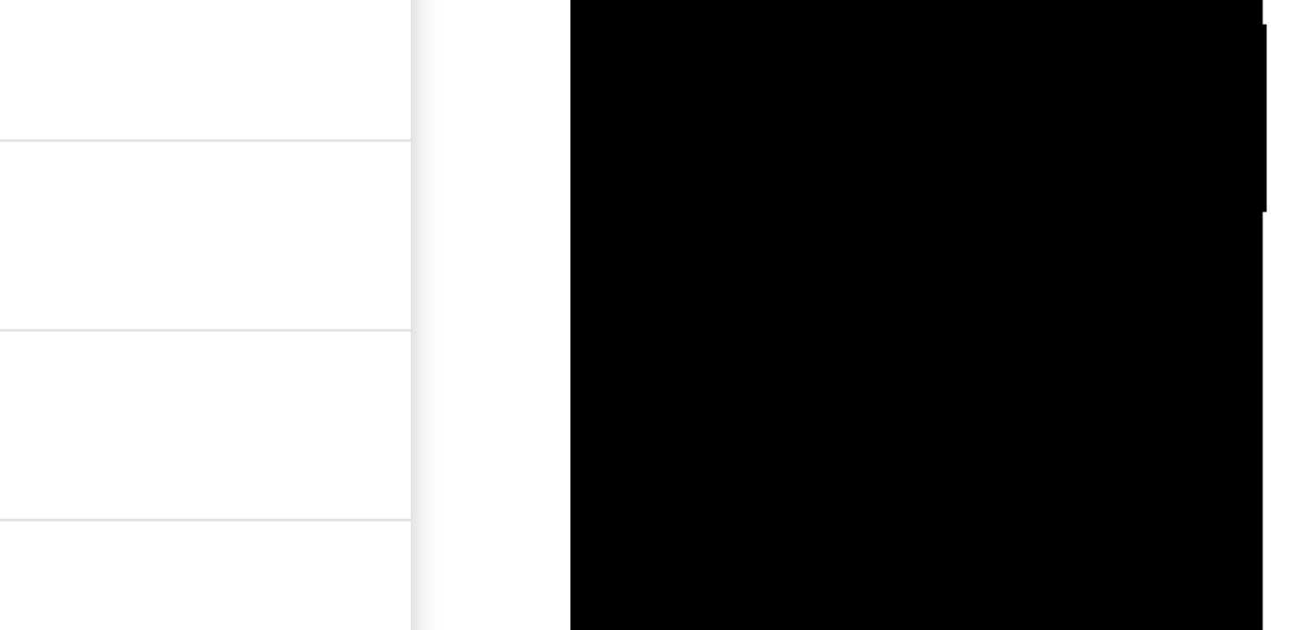
drag, startPoint x: 693, startPoint y: -159, endPoint x: 699, endPoint y: -287, distance: 128.2
drag, startPoint x: 689, startPoint y: -167, endPoint x: 695, endPoint y: -249, distance: 82.2
drag, startPoint x: 689, startPoint y: -159, endPoint x: 701, endPoint y: -240, distance: 82.0
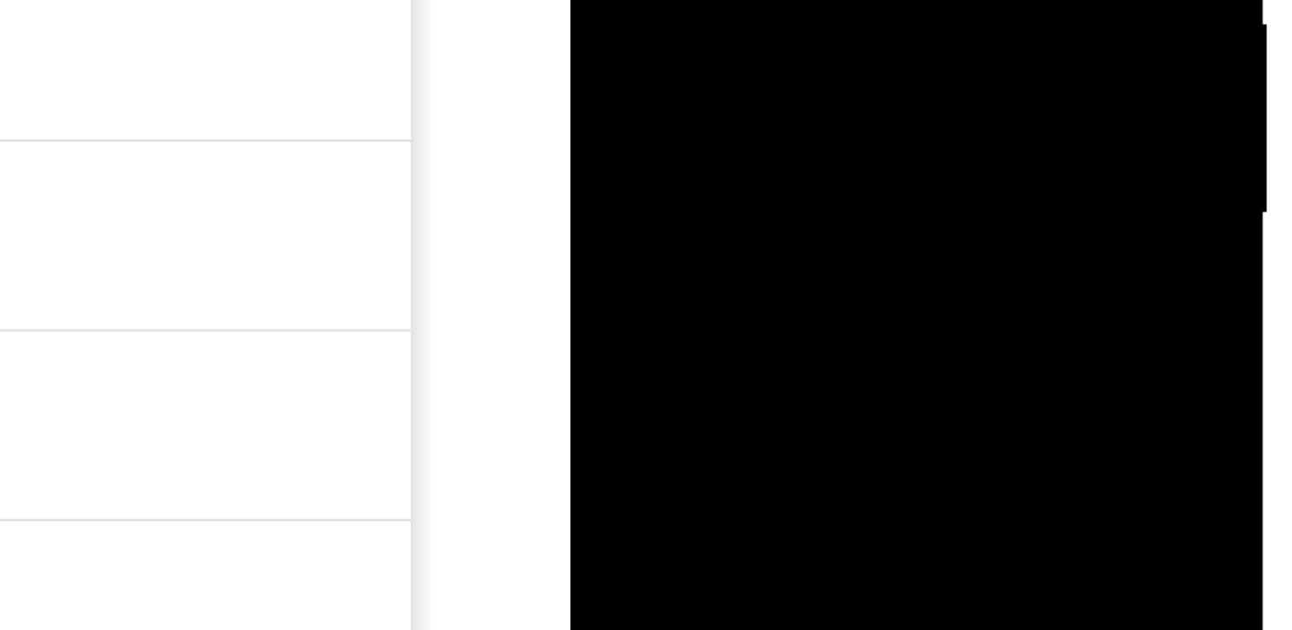
drag, startPoint x: 695, startPoint y: -150, endPoint x: 709, endPoint y: -261, distance: 111.8
drag, startPoint x: 701, startPoint y: -160, endPoint x: 698, endPoint y: -224, distance: 63.2
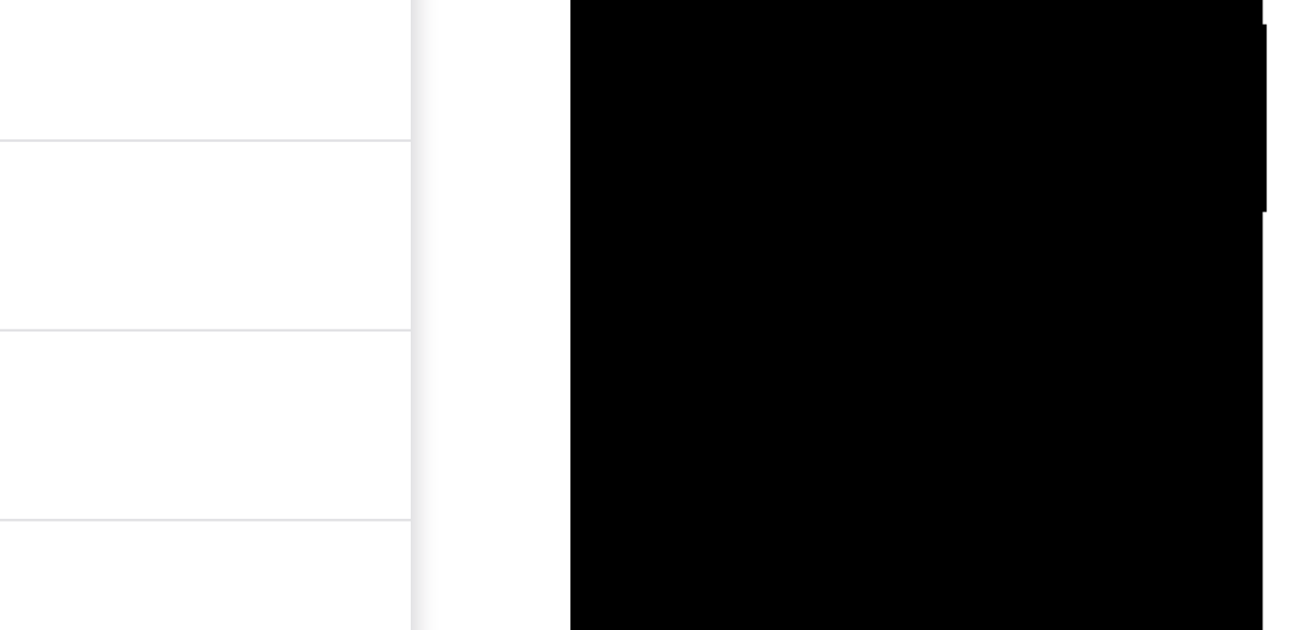
drag, startPoint x: 684, startPoint y: -155, endPoint x: 685, endPoint y: -236, distance: 80.2
drag, startPoint x: 679, startPoint y: -160, endPoint x: 694, endPoint y: -261, distance: 102.6
drag, startPoint x: 688, startPoint y: -170, endPoint x: 697, endPoint y: -243, distance: 74.0
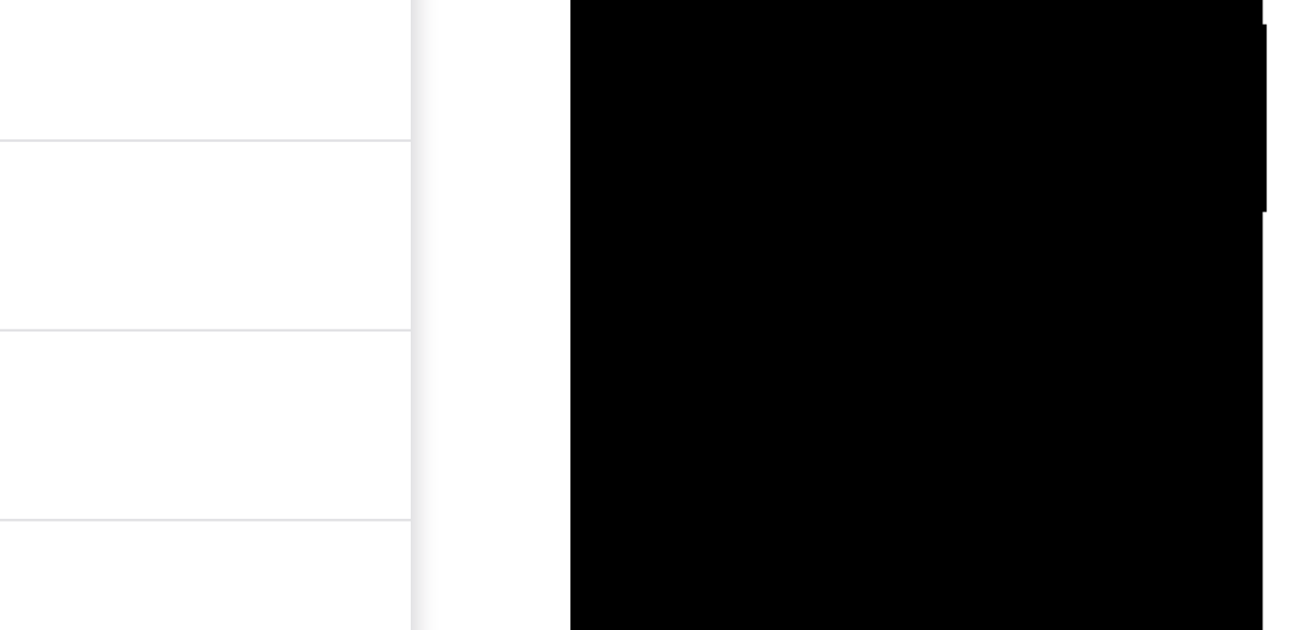
drag, startPoint x: 680, startPoint y: -146, endPoint x: 726, endPoint y: -281, distance: 142.5
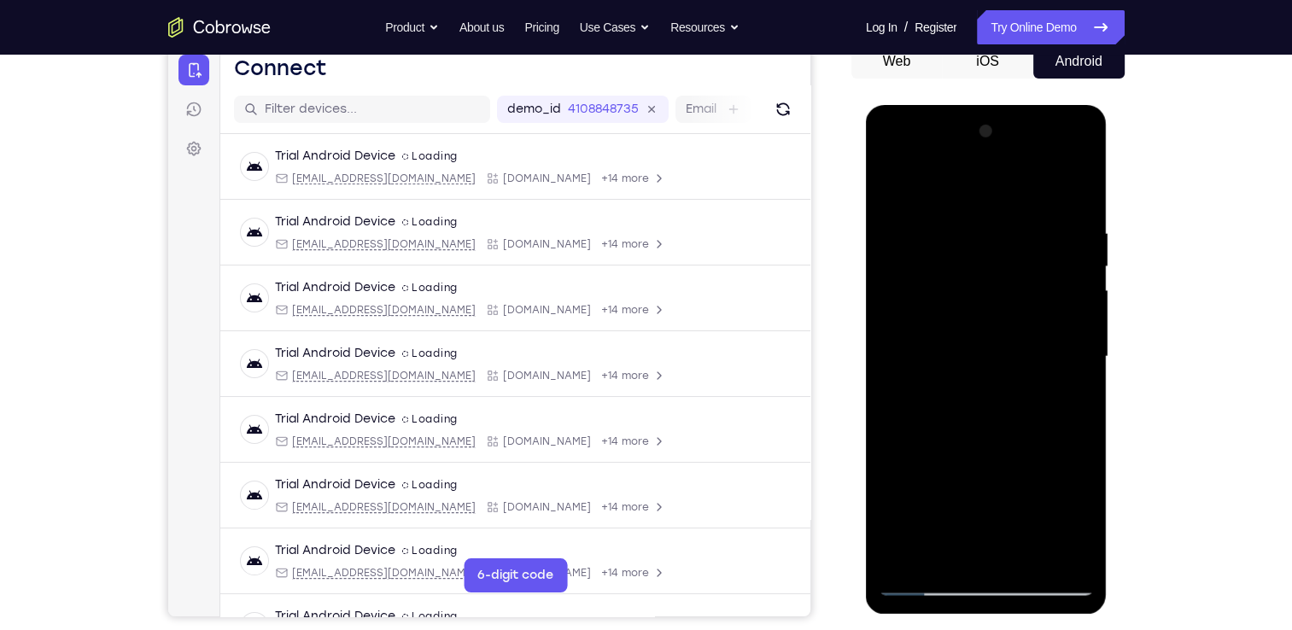
drag, startPoint x: 1006, startPoint y: 237, endPoint x: 1011, endPoint y: 674, distance: 436.2
click at [1011, 617] on html "Online web based iOS Simulators and Android Emulators. Run iPhone, iPad, Mobile…" at bounding box center [987, 361] width 243 height 512
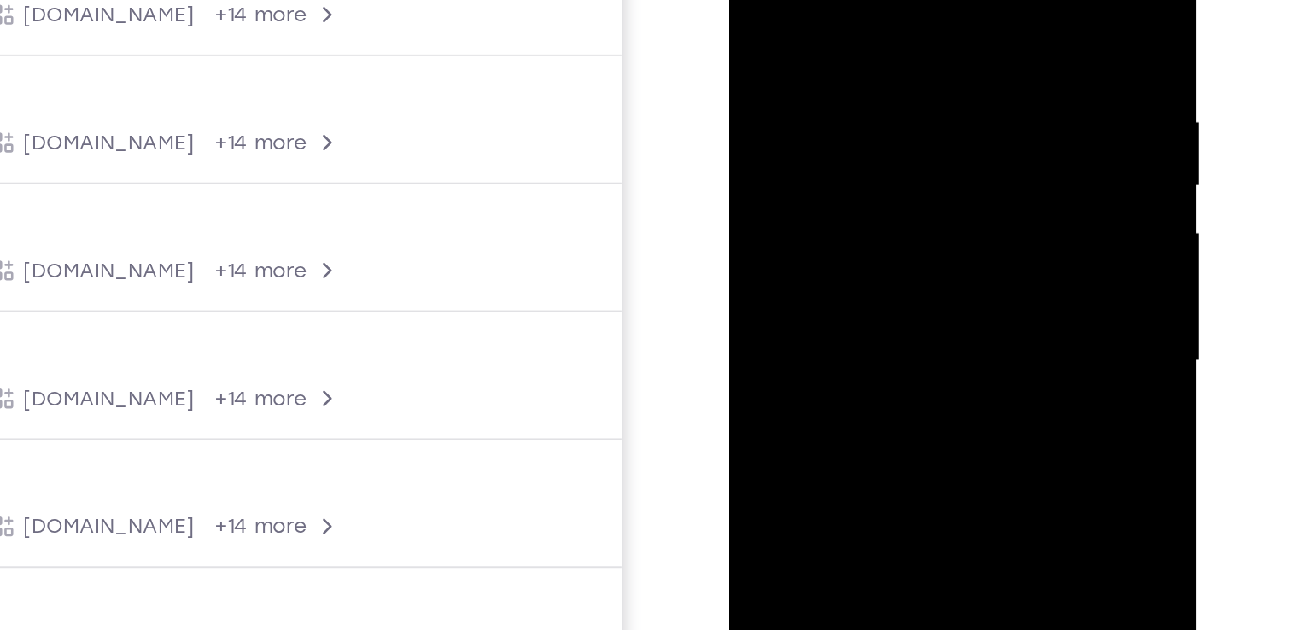
scroll to position [177, 0]
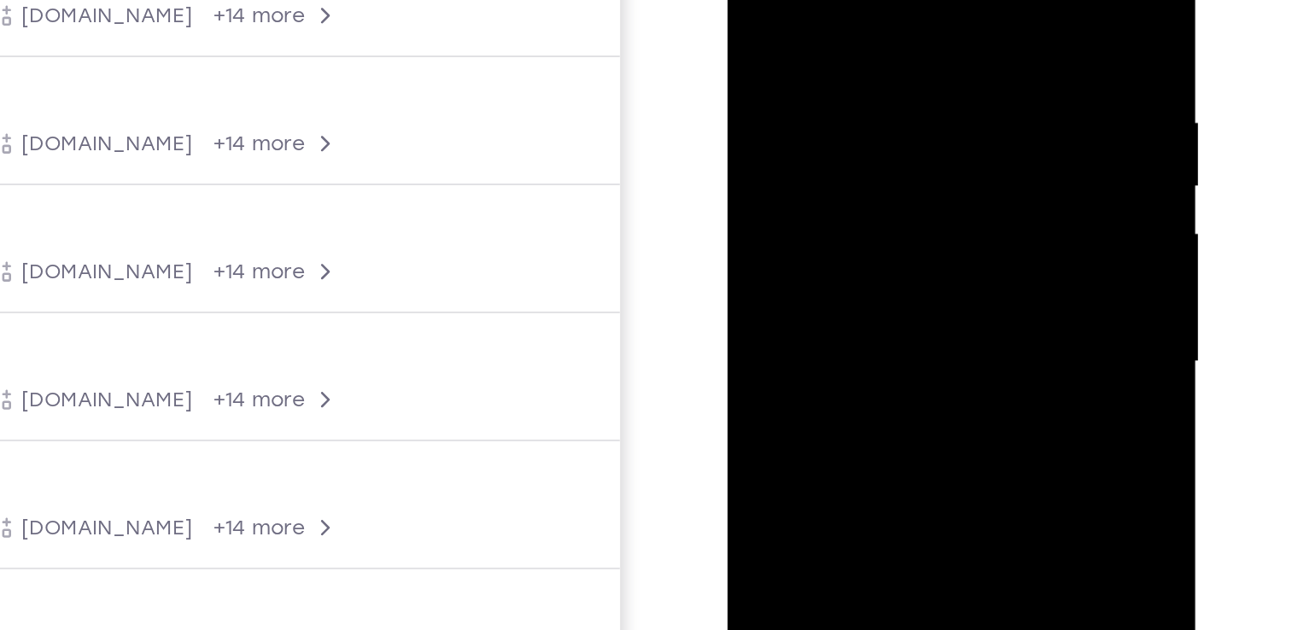
click at [795, 71] on div at bounding box center [848, 125] width 215 height 478
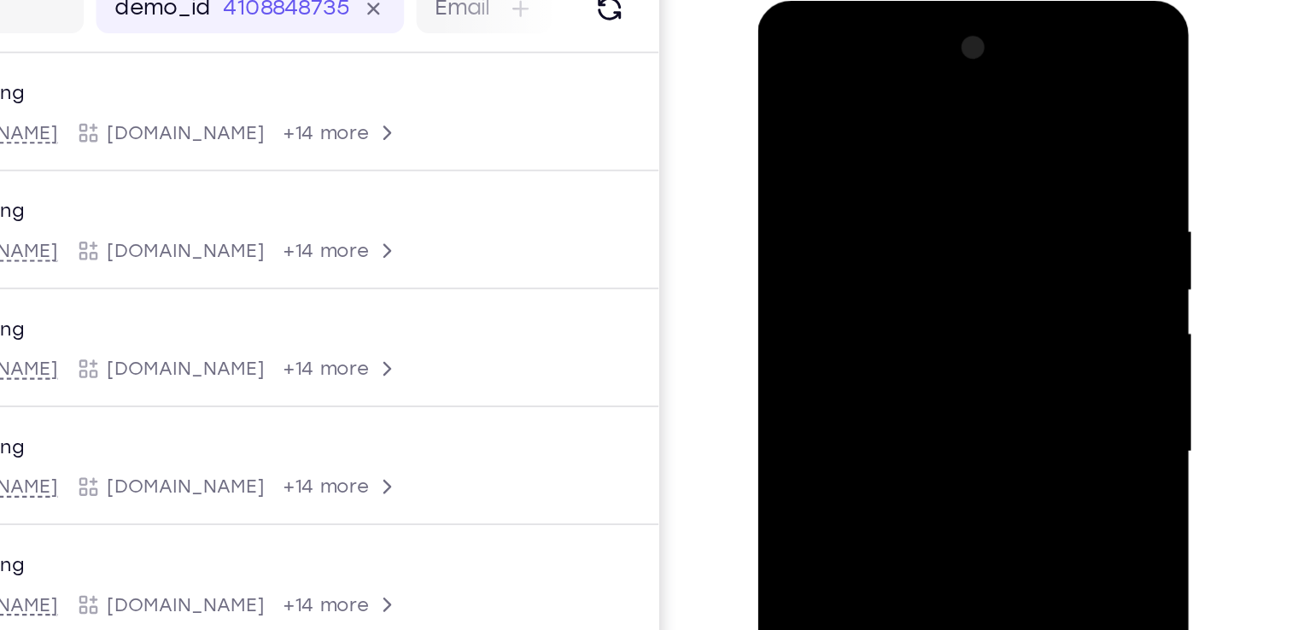
scroll to position [178, 0]
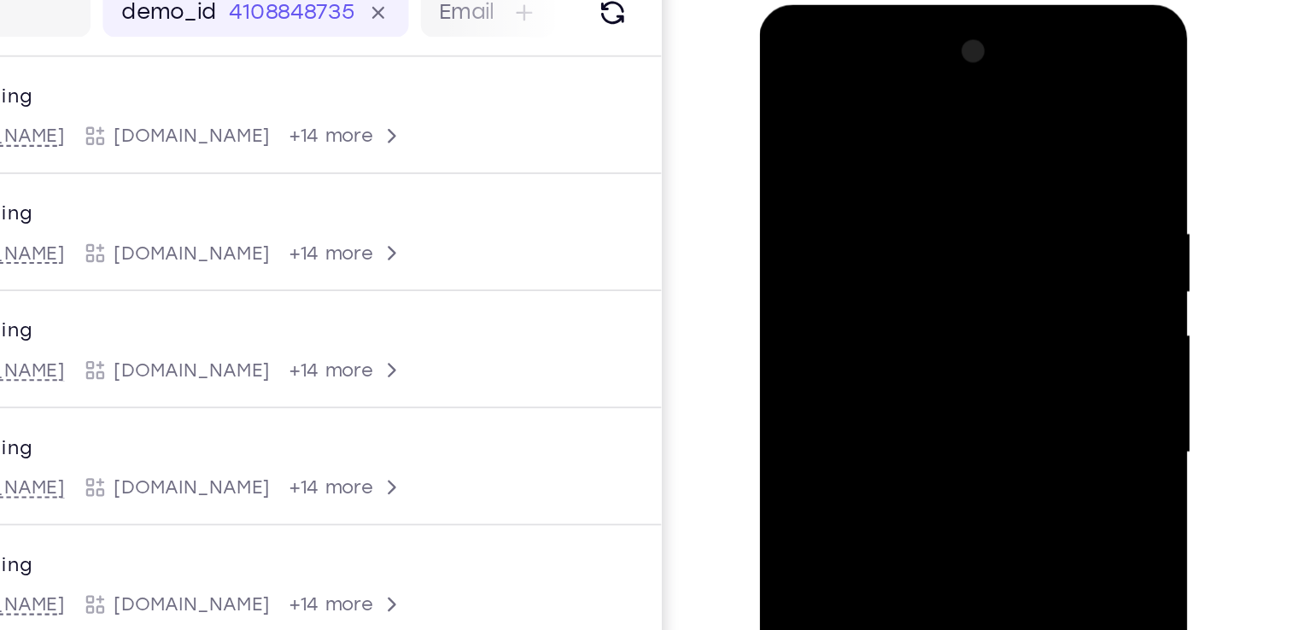
click at [977, 162] on div at bounding box center [880, 256] width 215 height 478
click at [786, 82] on div at bounding box center [880, 256] width 215 height 478
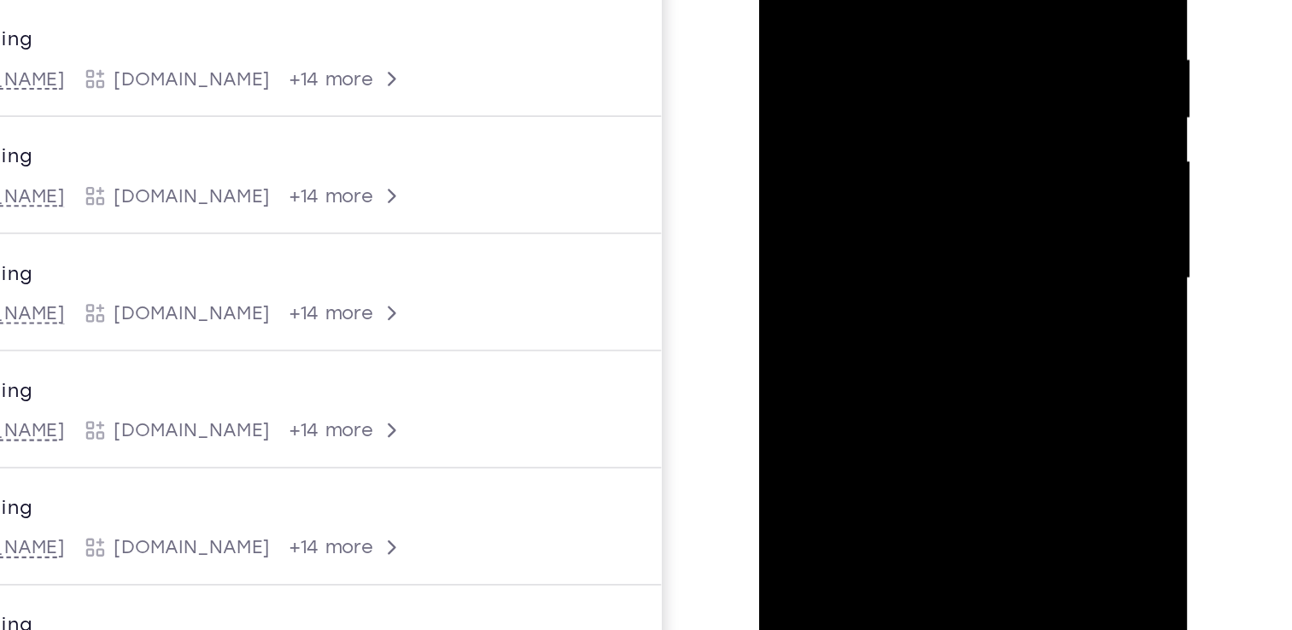
drag, startPoint x: 878, startPoint y: 205, endPoint x: 871, endPoint y: -23, distance: 228.0
click at [871, 0] on div at bounding box center [880, 83] width 215 height 478
drag, startPoint x: 888, startPoint y: 227, endPoint x: 872, endPoint y: -15, distance: 243.0
click at [872, 0] on div at bounding box center [880, 83] width 215 height 478
drag, startPoint x: 895, startPoint y: 176, endPoint x: 919, endPoint y: -26, distance: 203.0
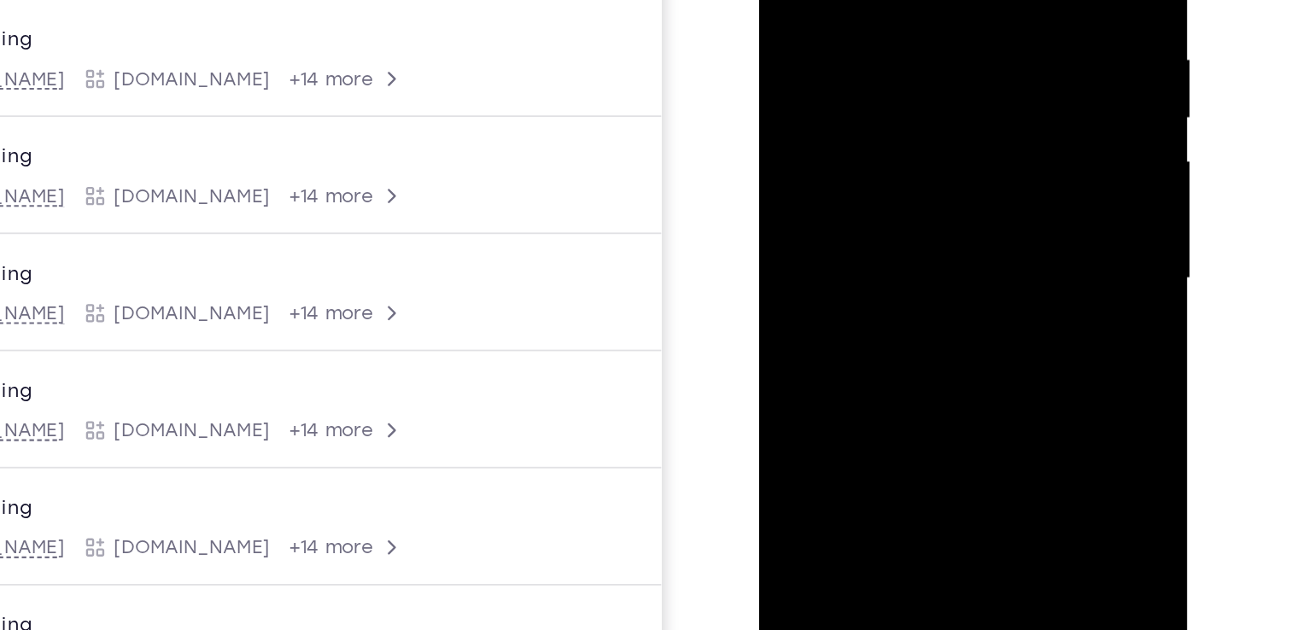
click at [919, 0] on div at bounding box center [880, 83] width 215 height 478
drag, startPoint x: 882, startPoint y: 189, endPoint x: 880, endPoint y: 20, distance: 168.2
click at [880, 20] on div at bounding box center [880, 83] width 215 height 478
drag, startPoint x: 883, startPoint y: 213, endPoint x: 883, endPoint y: -38, distance: 251.0
click at [883, 0] on div at bounding box center [880, 83] width 215 height 478
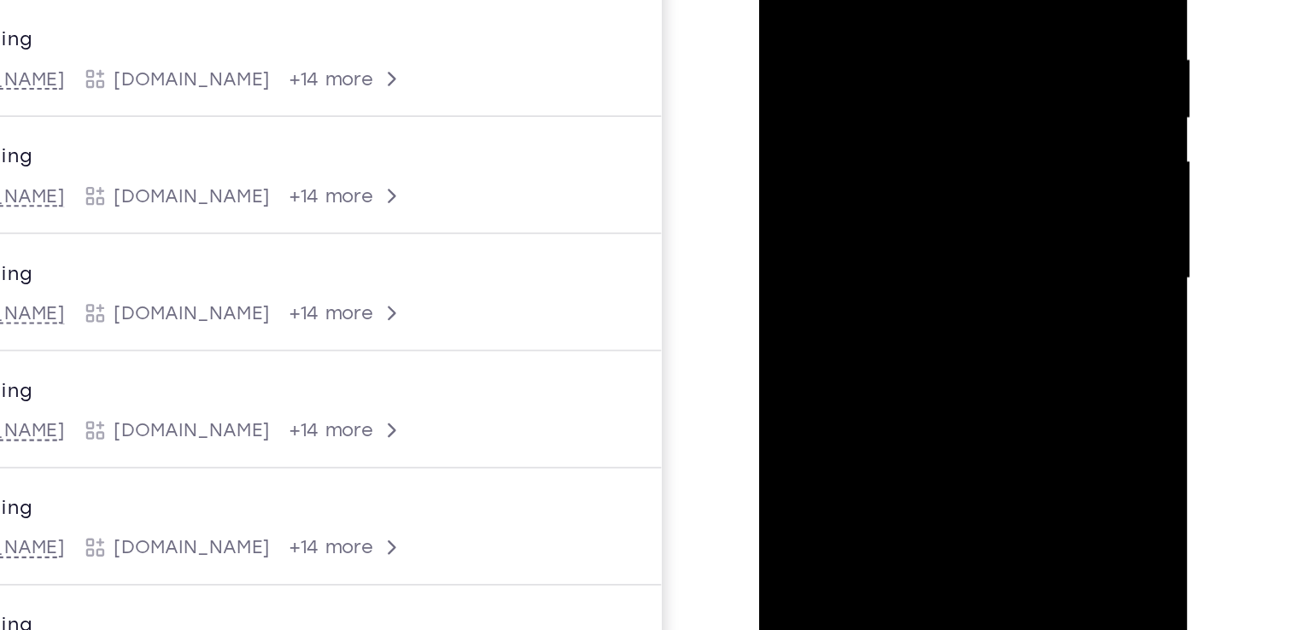
drag, startPoint x: 882, startPoint y: 234, endPoint x: 908, endPoint y: 17, distance: 218.4
click at [908, 17] on div at bounding box center [880, 83] width 215 height 478
drag, startPoint x: 876, startPoint y: 223, endPoint x: 878, endPoint y: -42, distance: 264.6
click at [878, 0] on div at bounding box center [880, 83] width 215 height 478
drag, startPoint x: 887, startPoint y: 189, endPoint x: 879, endPoint y: -30, distance: 218.7
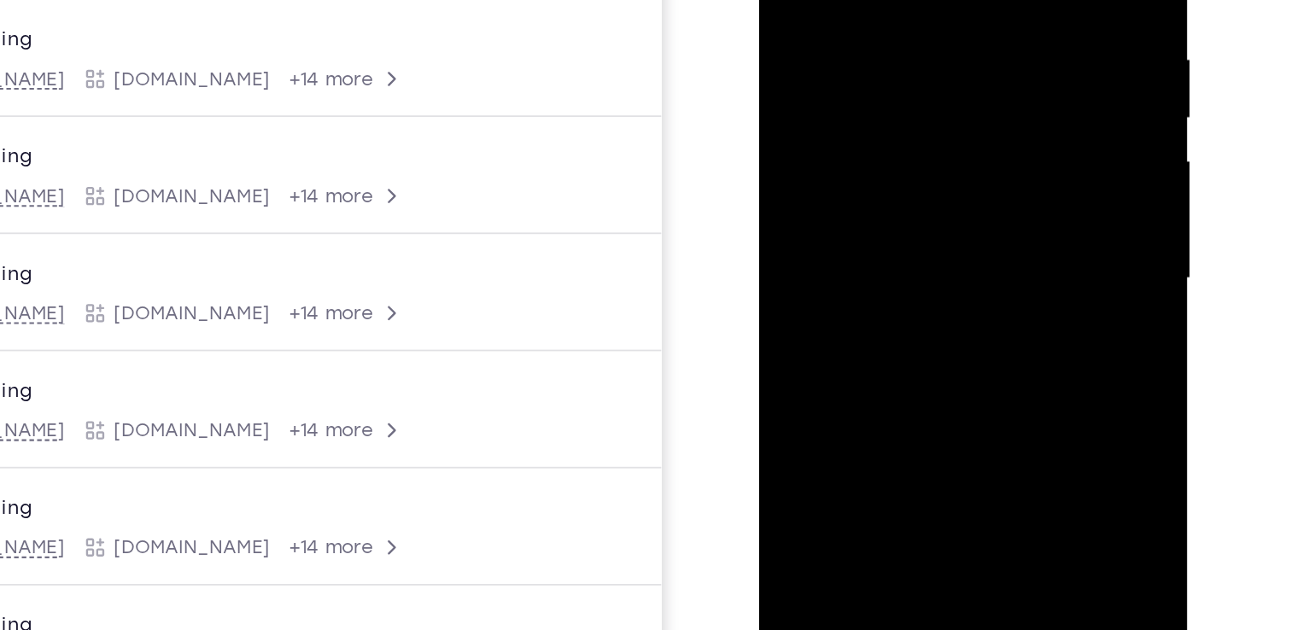
click at [879, 0] on div at bounding box center [880, 83] width 215 height 478
click at [829, 0] on div at bounding box center [880, 83] width 215 height 478
click at [802, 0] on div at bounding box center [880, 83] width 215 height 478
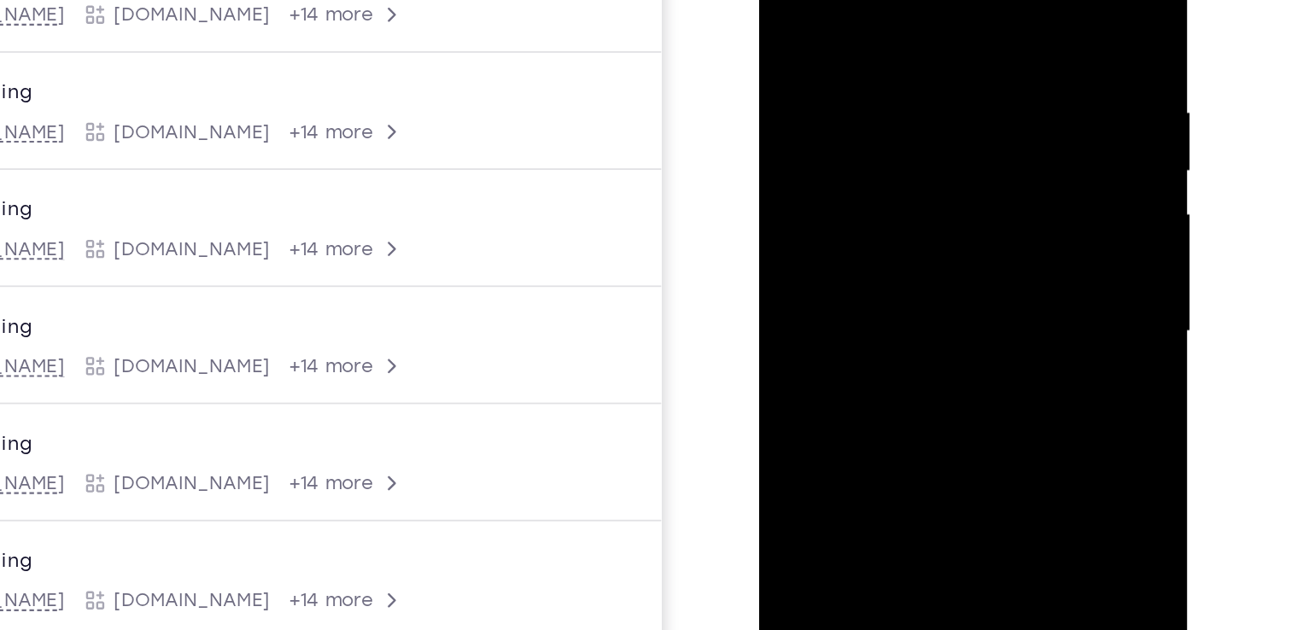
drag, startPoint x: 901, startPoint y: 11, endPoint x: 902, endPoint y: 137, distance: 125.5
click at [902, 137] on div at bounding box center [880, 137] width 215 height 478
click at [785, 0] on div at bounding box center [880, 137] width 215 height 478
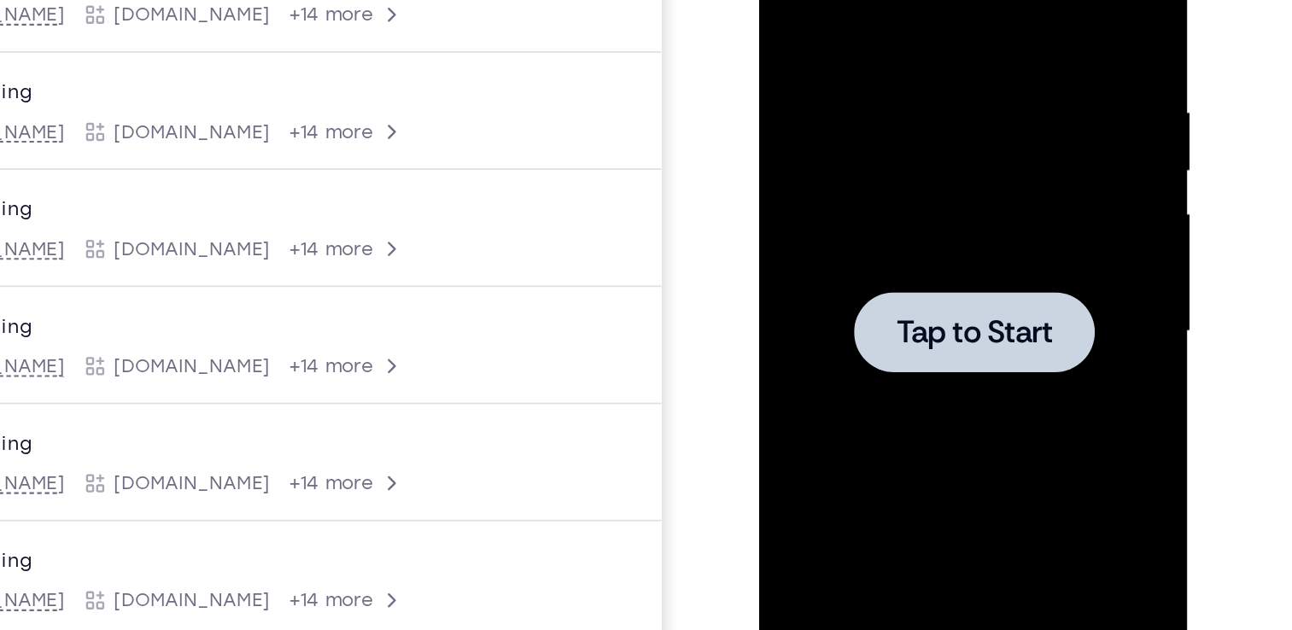
click at [893, 128] on span "Tap to Start" at bounding box center [880, 136] width 87 height 17
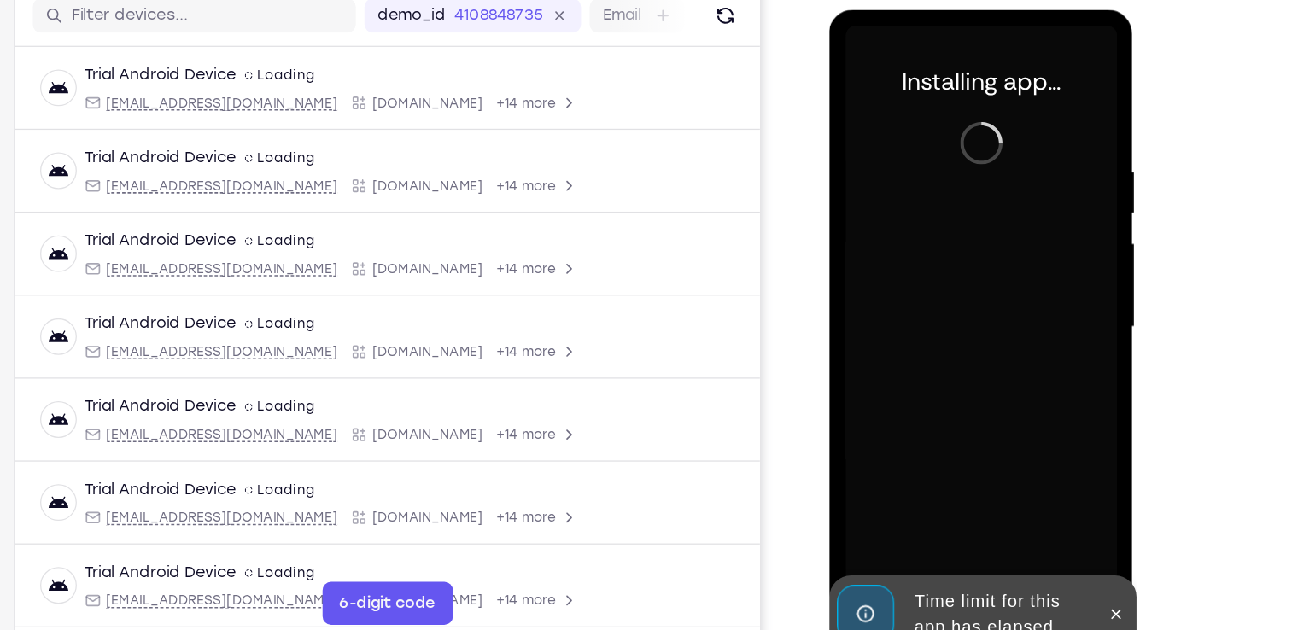
scroll to position [177, 0]
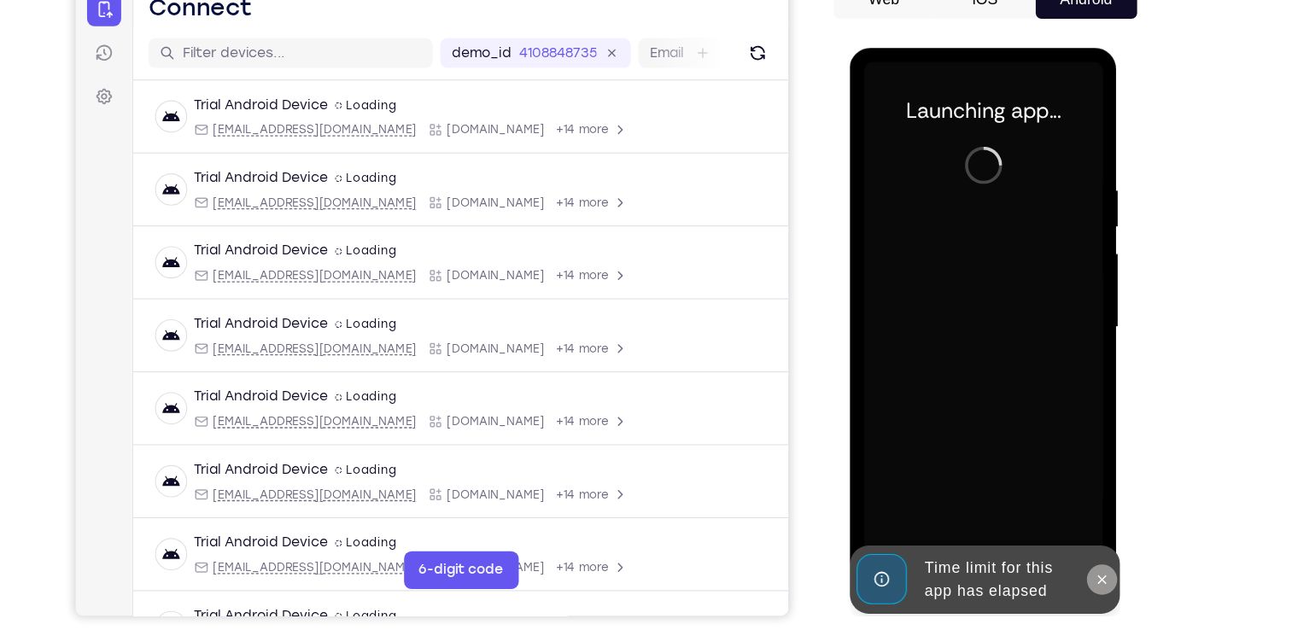
click at [1076, 528] on icon at bounding box center [1077, 527] width 14 height 14
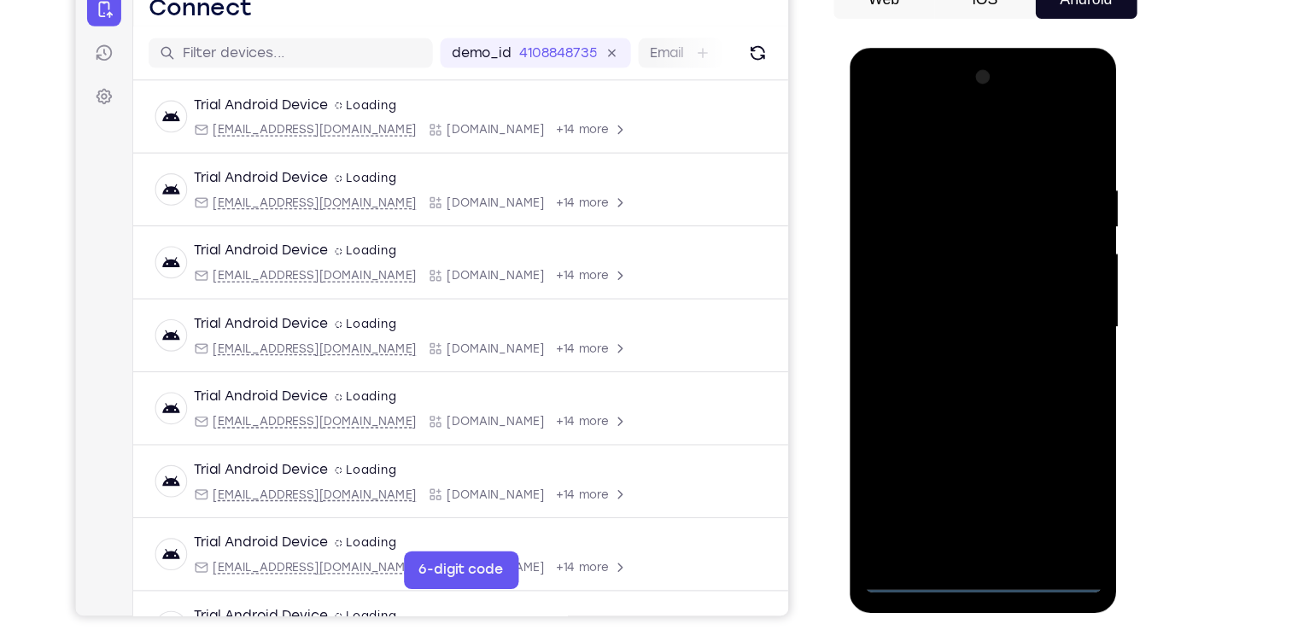
click at [969, 522] on div at bounding box center [969, 300] width 215 height 478
click at [1045, 450] on div at bounding box center [969, 300] width 215 height 478
click at [952, 128] on div at bounding box center [969, 300] width 215 height 478
click at [1040, 289] on div at bounding box center [969, 300] width 215 height 478
click at [948, 329] on div at bounding box center [969, 300] width 215 height 478
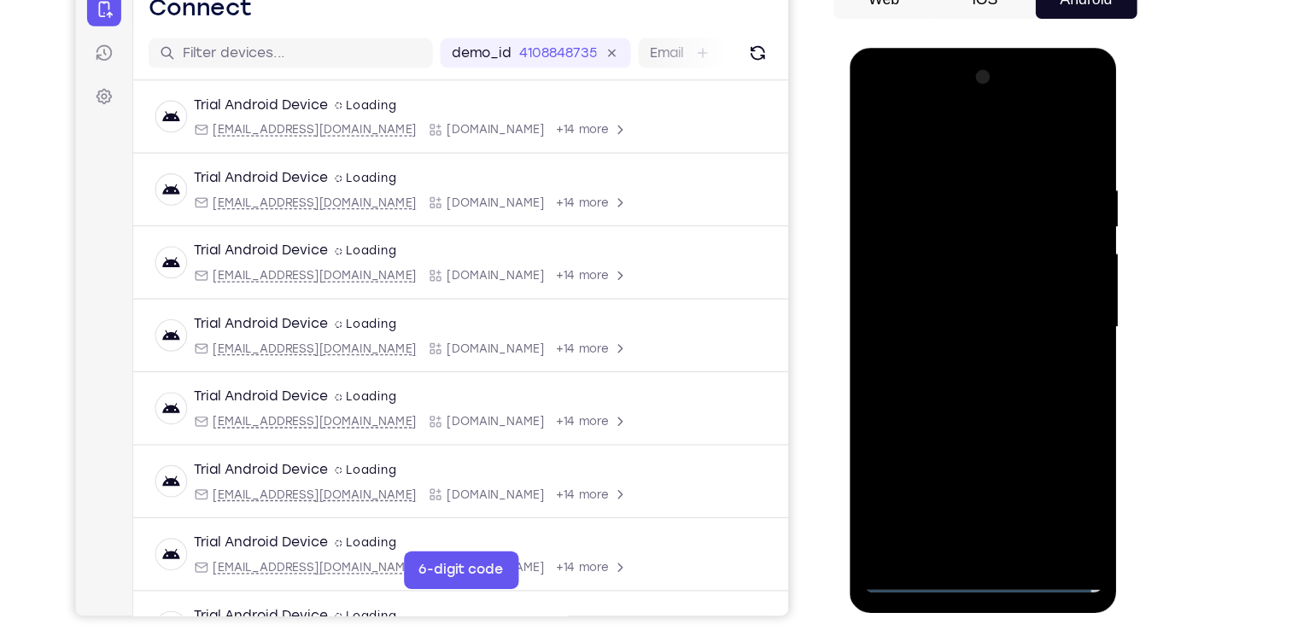
click at [987, 281] on div at bounding box center [969, 300] width 215 height 478
click at [938, 256] on div at bounding box center [969, 300] width 215 height 478
click at [941, 295] on div at bounding box center [969, 300] width 215 height 478
click at [986, 368] on div at bounding box center [969, 300] width 215 height 478
drag, startPoint x: 975, startPoint y: 131, endPoint x: 1812, endPoint y: 122, distance: 837.4
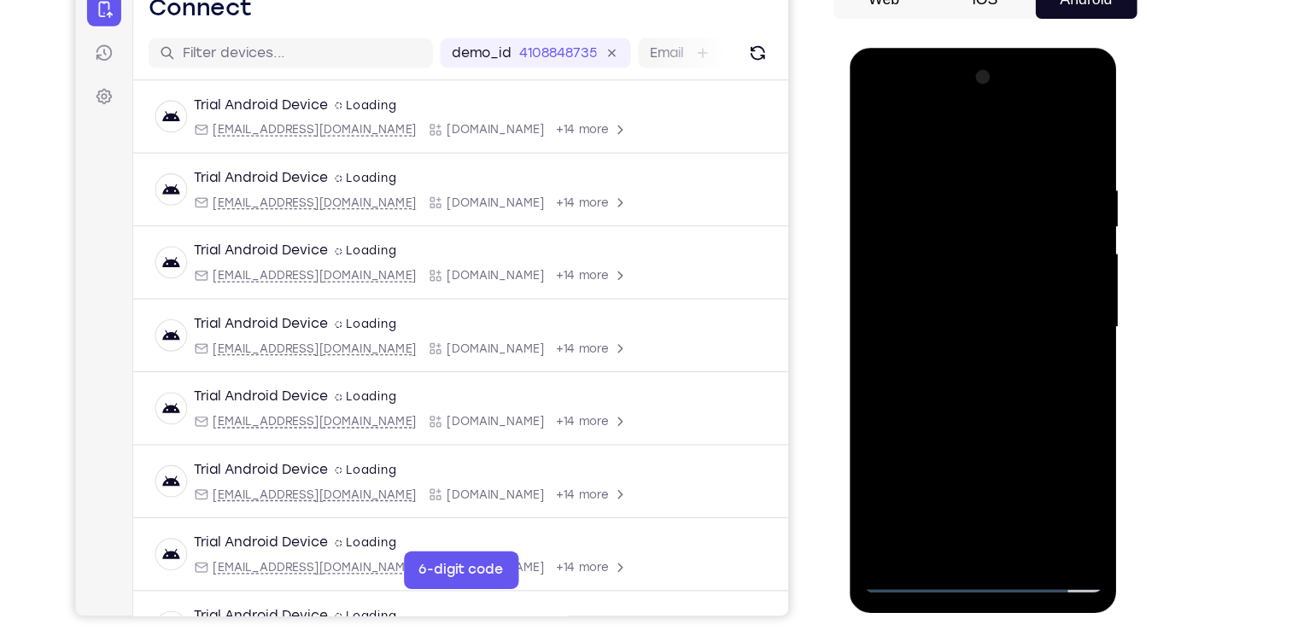
click at [947, 48] on html "Online web based iOS Simulators and Android Emulators. Run iPhone, iPad, Mobile…" at bounding box center [970, 304] width 243 height 512
click at [941, 168] on div at bounding box center [969, 300] width 215 height 478
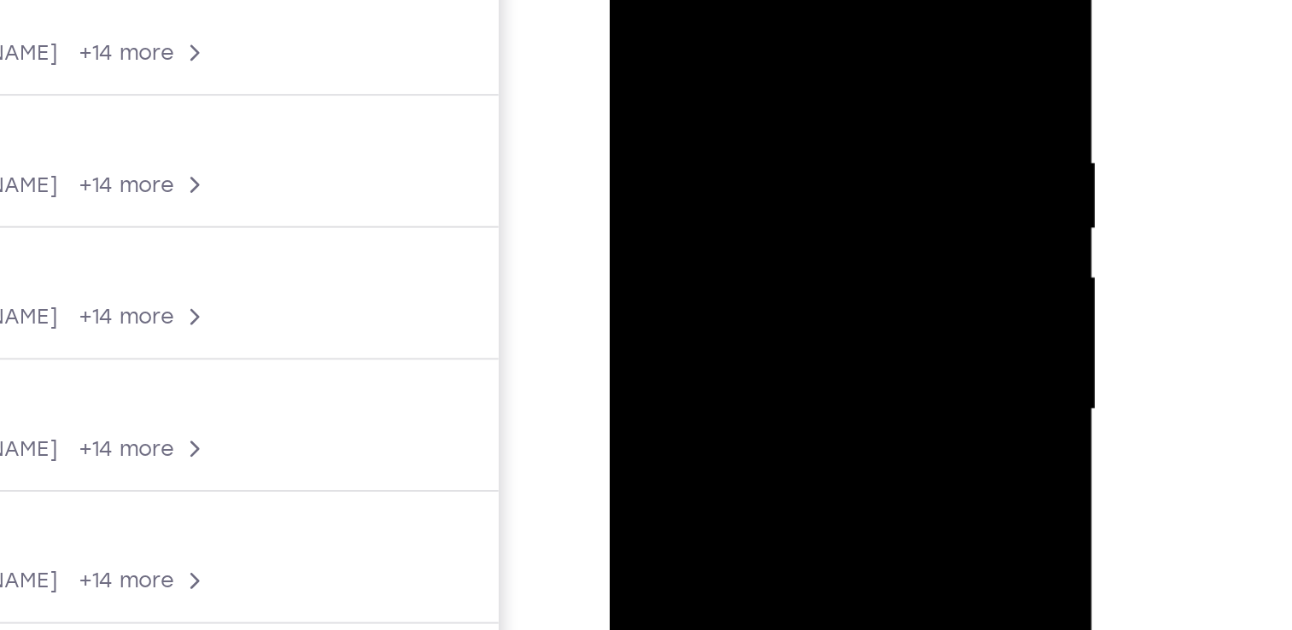
click at [811, 107] on div at bounding box center [729, 157] width 215 height 478
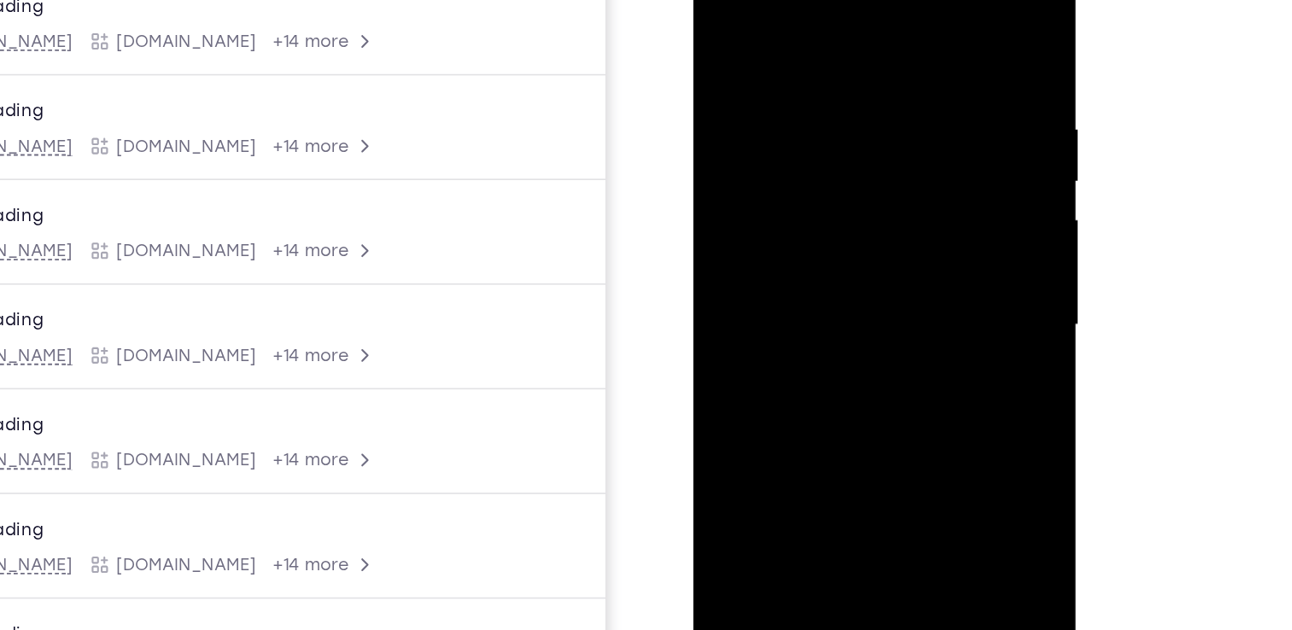
click at [886, 196] on div at bounding box center [813, 177] width 215 height 478
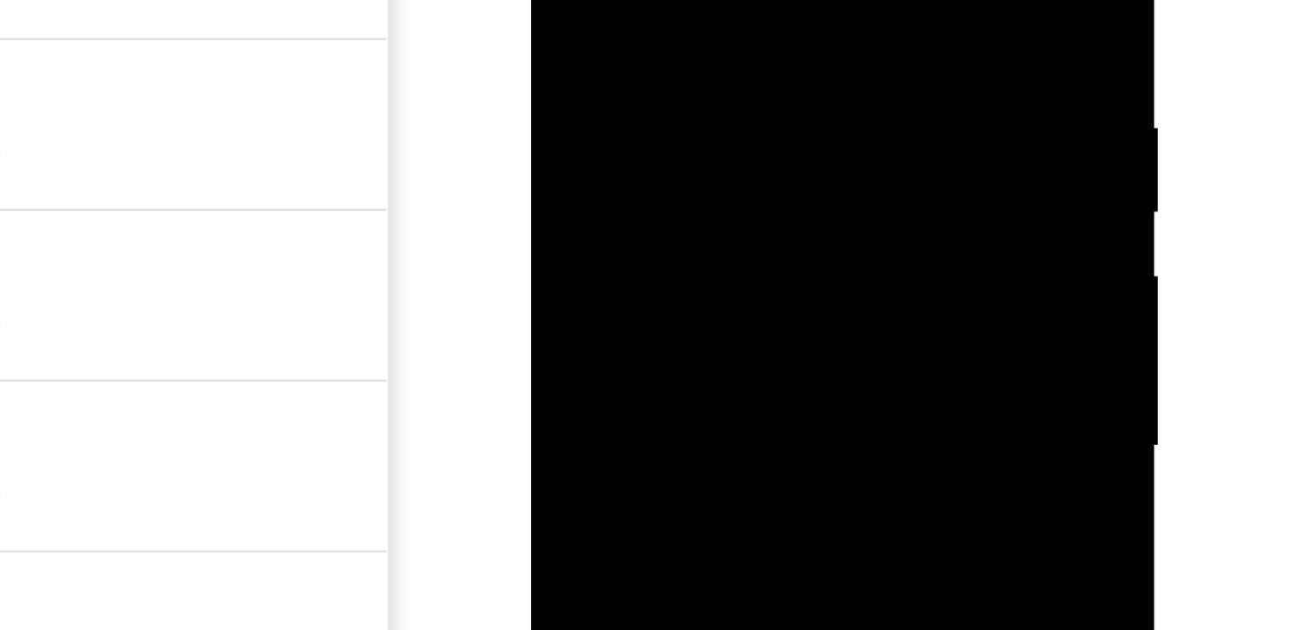
click at [711, 11] on div at bounding box center [651, 46] width 215 height 478
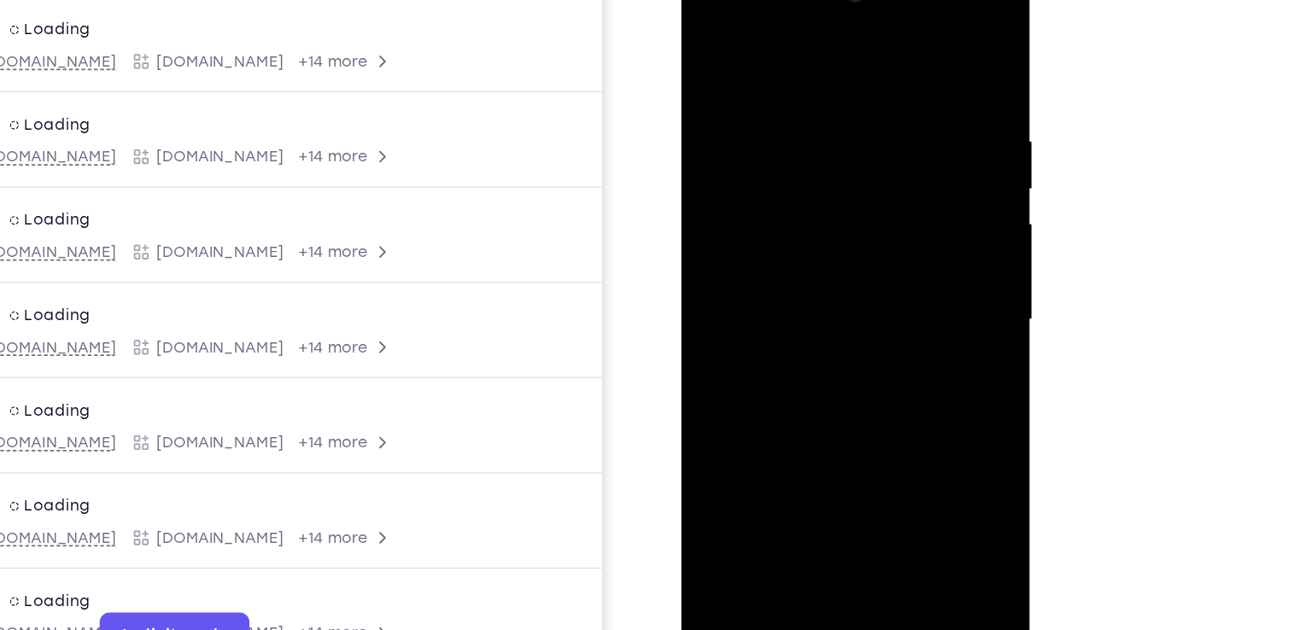
scroll to position [176, 0]
click at [712, 200] on div at bounding box center [801, 207] width 215 height 478
drag, startPoint x: 712, startPoint y: 200, endPoint x: 939, endPoint y: 195, distance: 227.1
click at [924, 195] on html "Online web based iOS Simulators and Android Emulators. Run iPhone, iPad, Mobile…" at bounding box center [802, 211] width 243 height 512
drag, startPoint x: 714, startPoint y: 193, endPoint x: 952, endPoint y: 207, distance: 237.7
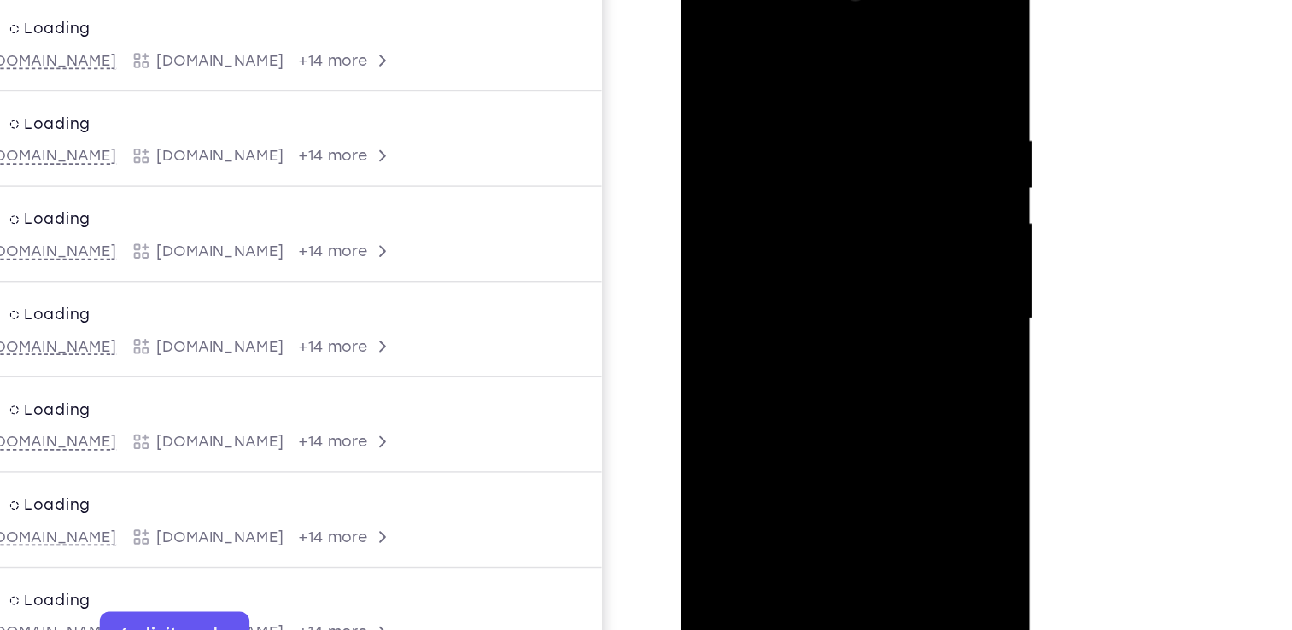
click at [924, 207] on html "Online web based iOS Simulators and Android Emulators. Run iPhone, iPad, Mobile…" at bounding box center [802, 211] width 243 height 512
click at [887, 40] on div at bounding box center [801, 207] width 215 height 478
click at [890, 67] on div at bounding box center [801, 207] width 215 height 478
click at [877, 113] on div at bounding box center [801, 207] width 215 height 478
click at [894, 121] on div at bounding box center [801, 207] width 215 height 478
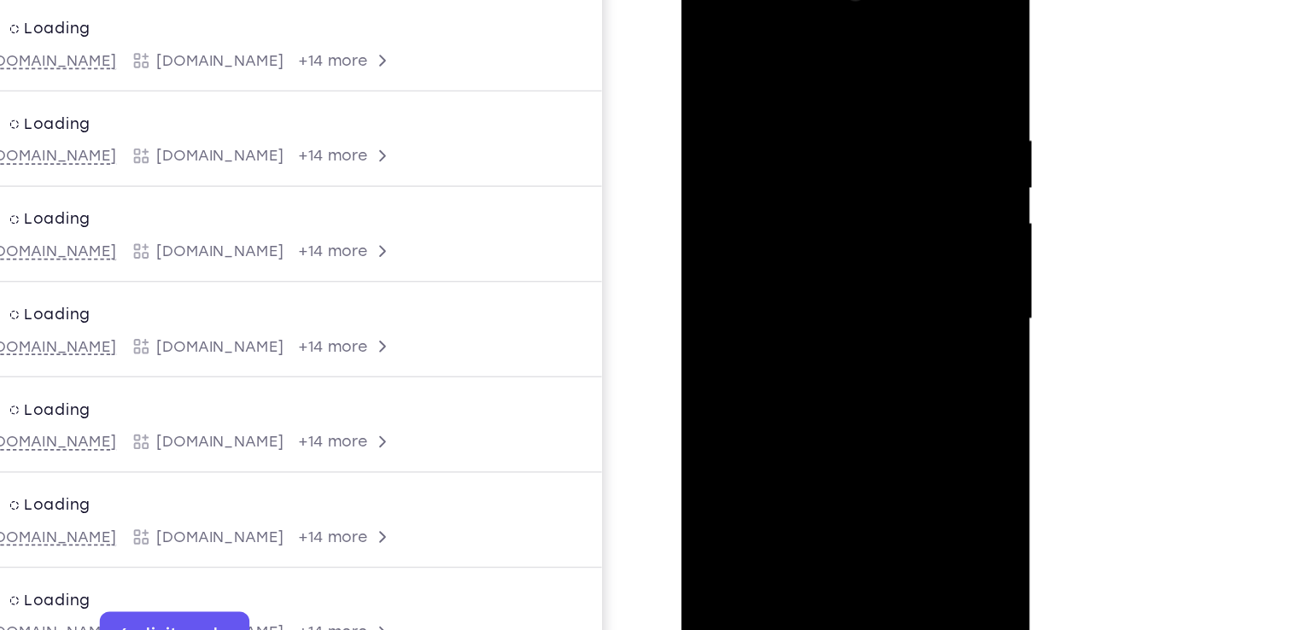
click at [894, 121] on div at bounding box center [801, 207] width 215 height 478
click at [887, 39] on div at bounding box center [801, 207] width 215 height 478
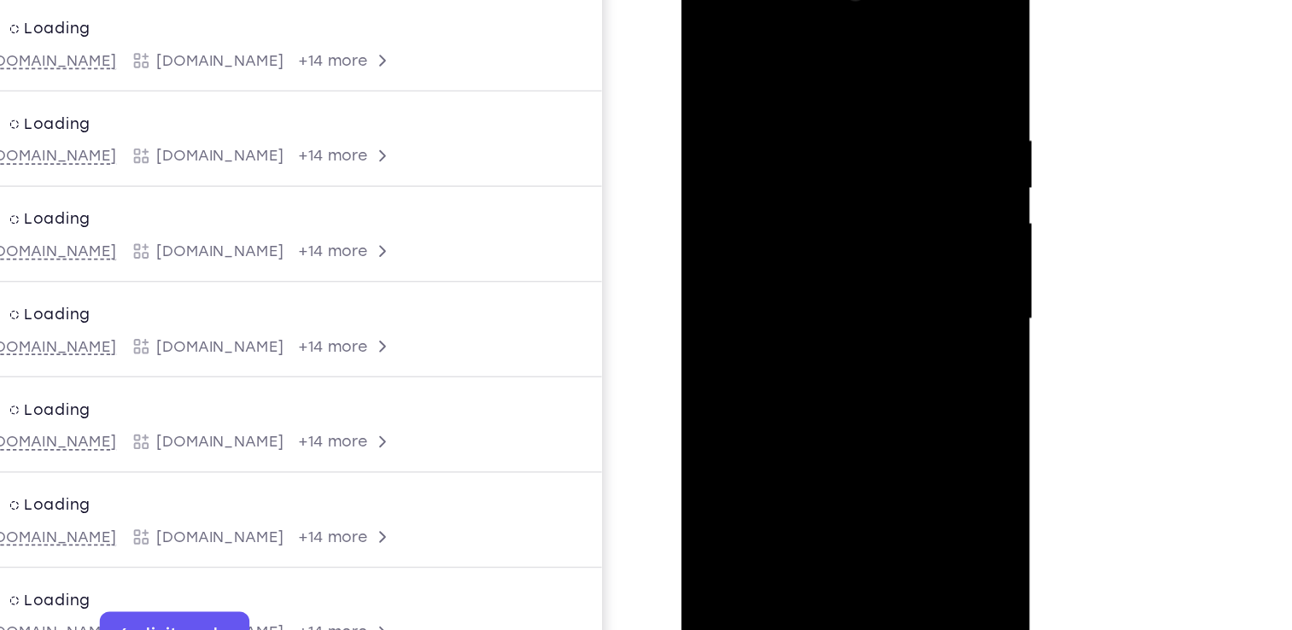
click at [840, 403] on div at bounding box center [801, 207] width 215 height 478
click at [795, 292] on div at bounding box center [801, 207] width 215 height 478
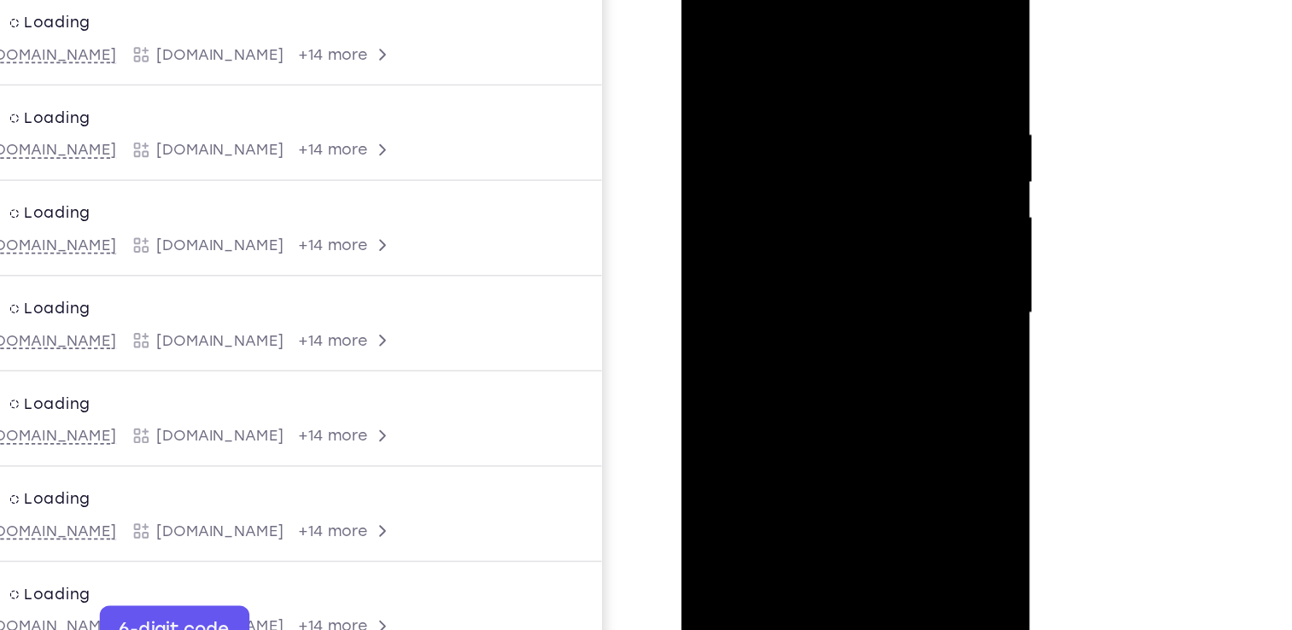
scroll to position [203, 0]
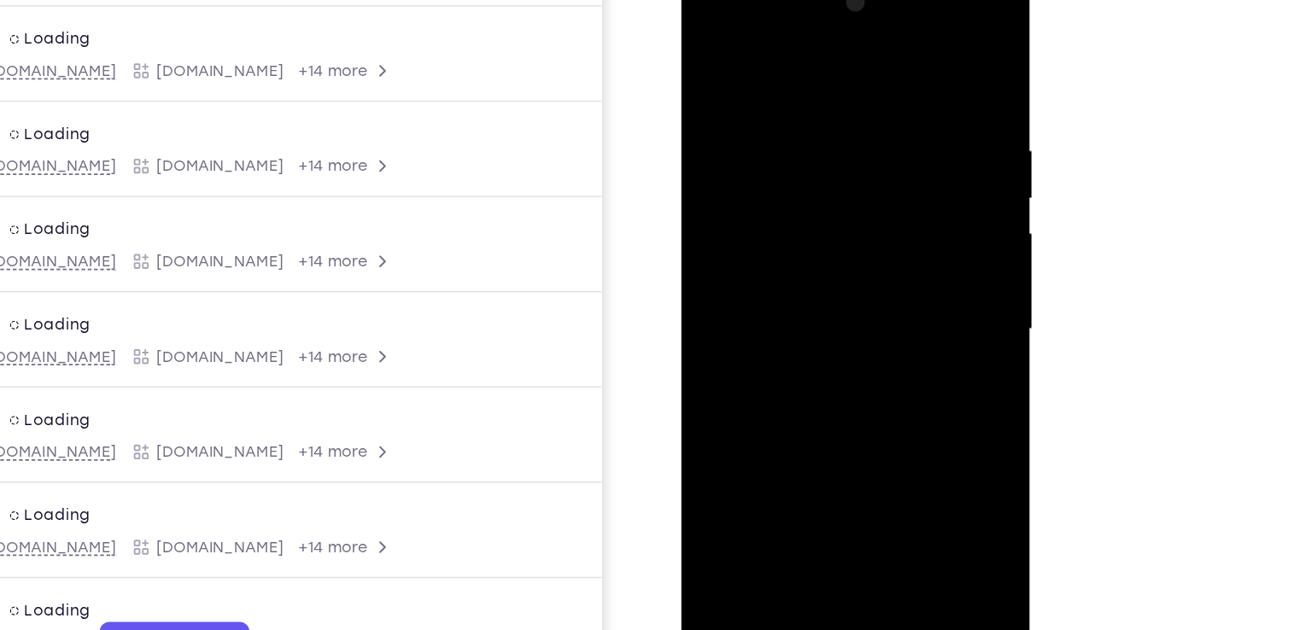
click at [709, 39] on div at bounding box center [801, 217] width 215 height 478
click at [839, 416] on div at bounding box center [801, 217] width 215 height 478
drag, startPoint x: 822, startPoint y: 73, endPoint x: 930, endPoint y: 454, distance: 396.7
click at [924, 454] on html "Online web based iOS Simulators and Android Emulators. Run iPhone, iPad, Mobile…" at bounding box center [802, 221] width 243 height 512
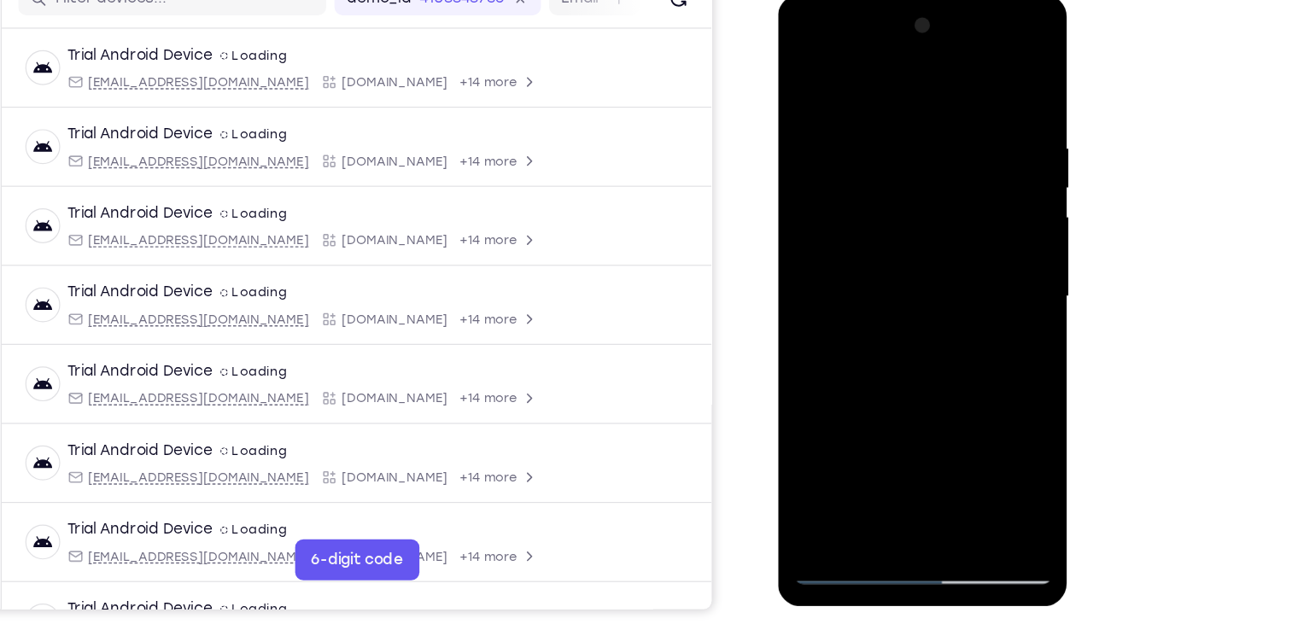
click at [899, 254] on div at bounding box center [897, 247] width 215 height 478
click at [806, 75] on div at bounding box center [897, 247] width 215 height 478
click at [878, 248] on div at bounding box center [897, 247] width 215 height 478
click at [874, 402] on div at bounding box center [897, 247] width 215 height 478
click at [872, 405] on div at bounding box center [897, 247] width 215 height 478
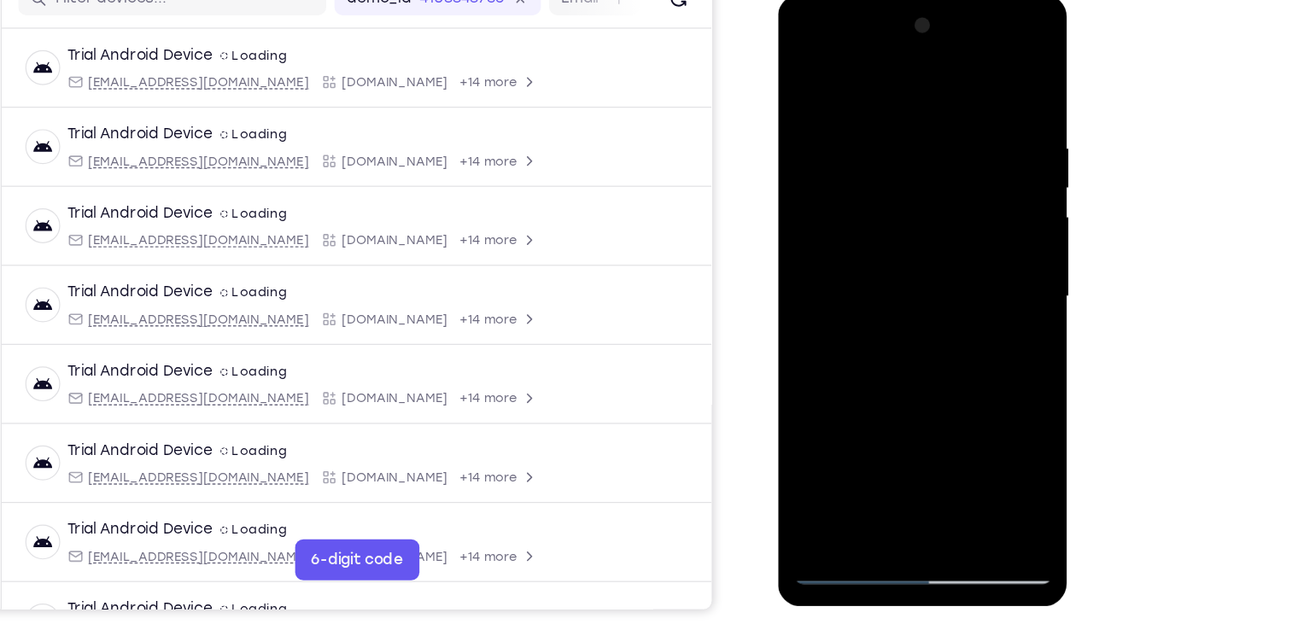
click at [837, 260] on div at bounding box center [897, 247] width 215 height 478
click at [854, 429] on div at bounding box center [897, 247] width 215 height 478
click at [852, 439] on div at bounding box center [897, 247] width 215 height 478
click at [944, 341] on div at bounding box center [897, 247] width 215 height 478
click at [977, 271] on div at bounding box center [897, 247] width 215 height 478
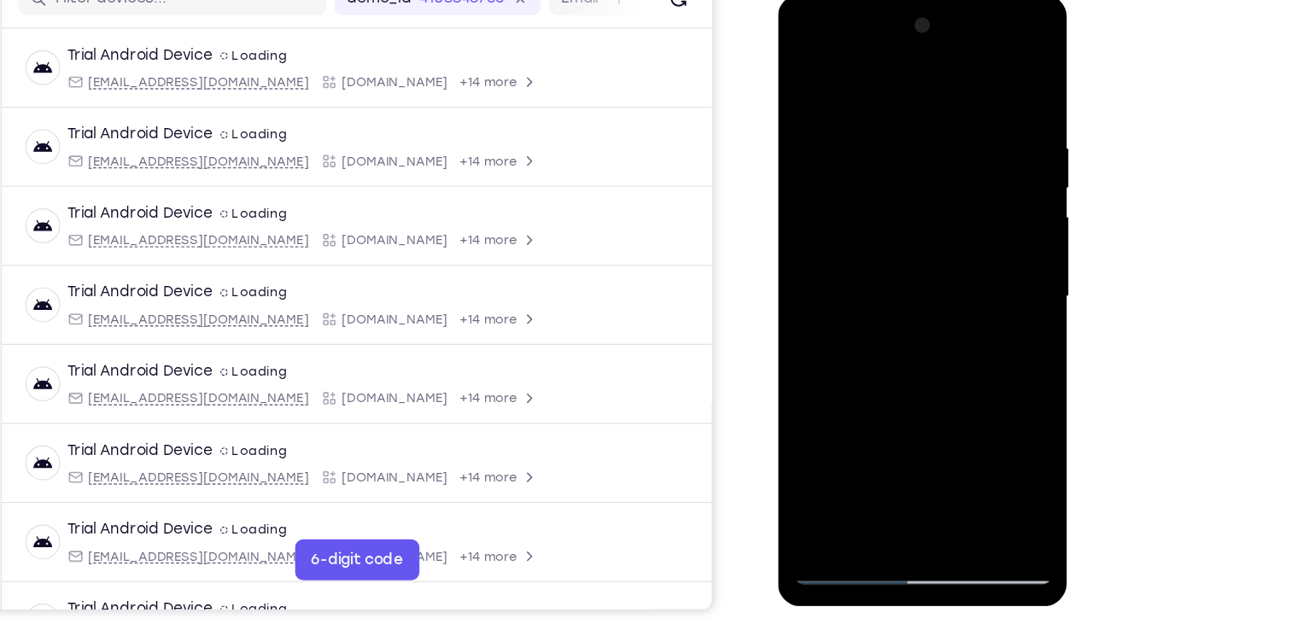
click at [976, 289] on div at bounding box center [897, 247] width 215 height 478
click at [842, 285] on div at bounding box center [897, 247] width 215 height 478
click at [818, 289] on div at bounding box center [897, 247] width 215 height 478
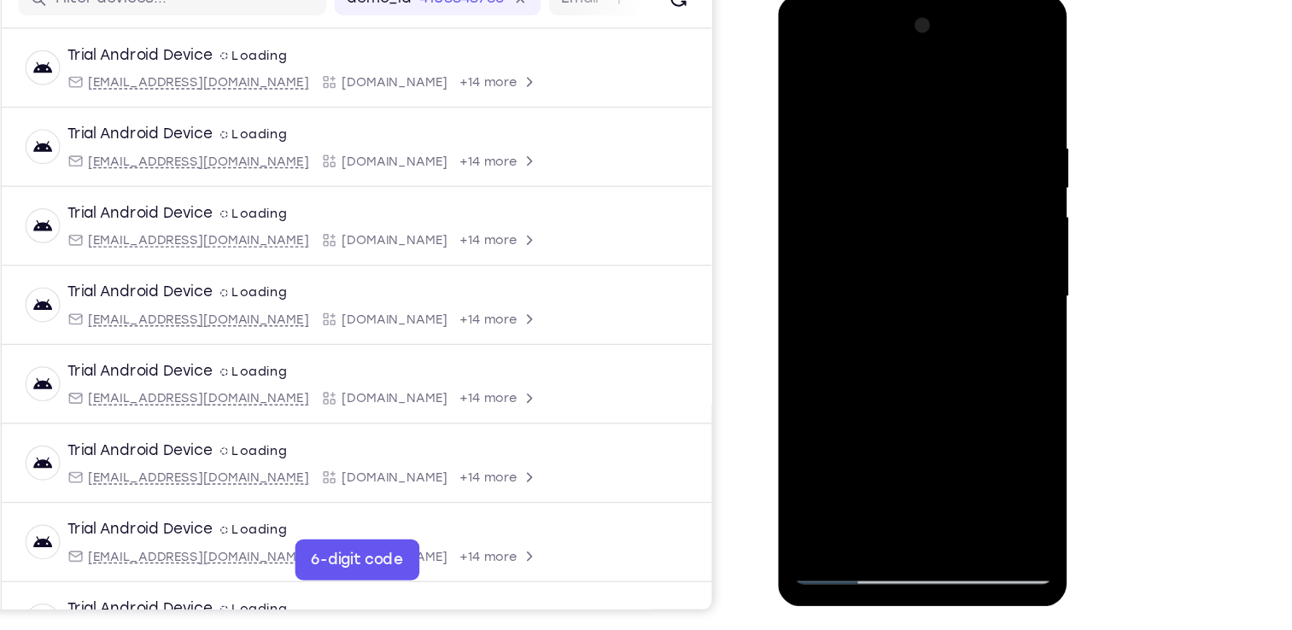
click at [818, 289] on div at bounding box center [897, 247] width 215 height 478
click at [854, 436] on div at bounding box center [897, 247] width 215 height 478
click at [984, 272] on div at bounding box center [897, 247] width 215 height 478
click at [955, 208] on div at bounding box center [897, 247] width 215 height 478
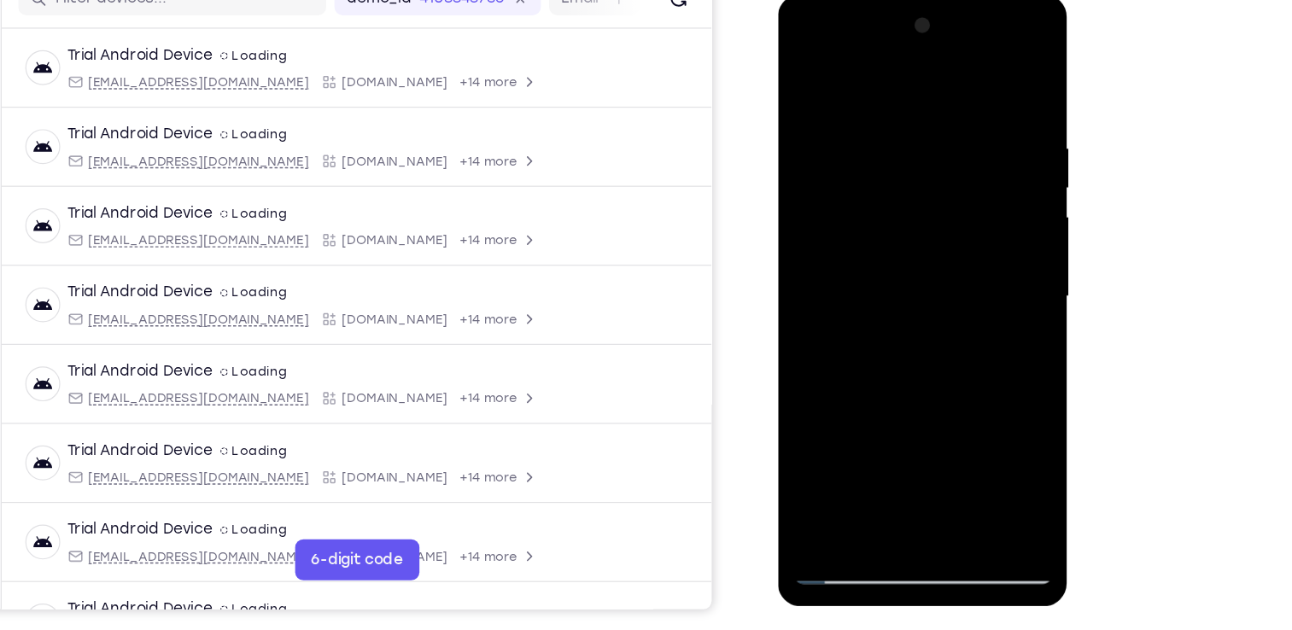
click at [958, 366] on div at bounding box center [897, 247] width 215 height 478
click at [841, 216] on div at bounding box center [897, 247] width 215 height 478
click at [842, 217] on div at bounding box center [897, 247] width 215 height 478
click at [853, 445] on div at bounding box center [897, 247] width 215 height 478
click at [804, 78] on div at bounding box center [897, 247] width 215 height 478
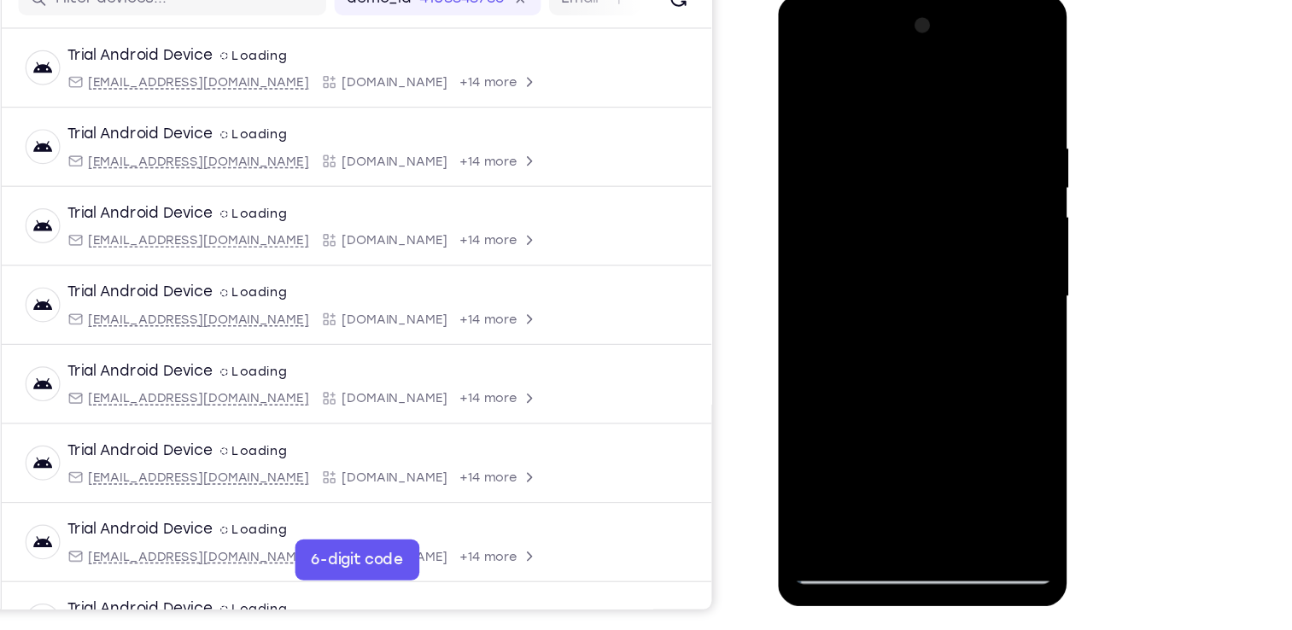
click at [804, 78] on div at bounding box center [897, 247] width 215 height 478
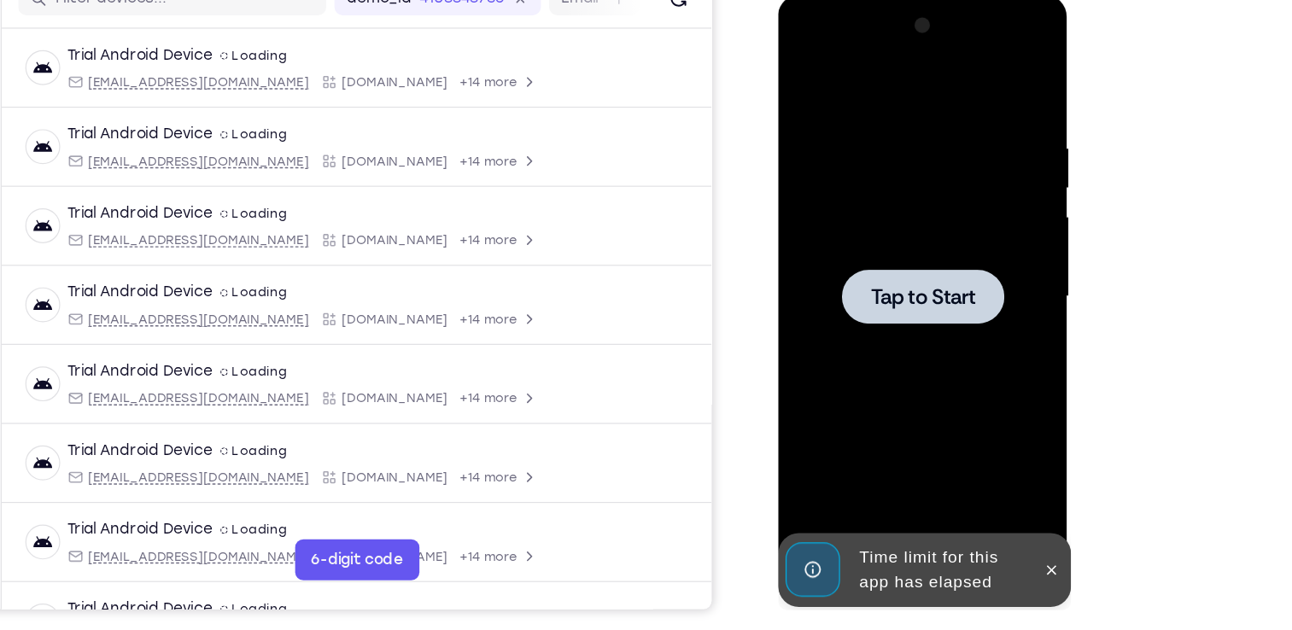
click at [911, 255] on span "Tap to Start" at bounding box center [897, 246] width 87 height 17
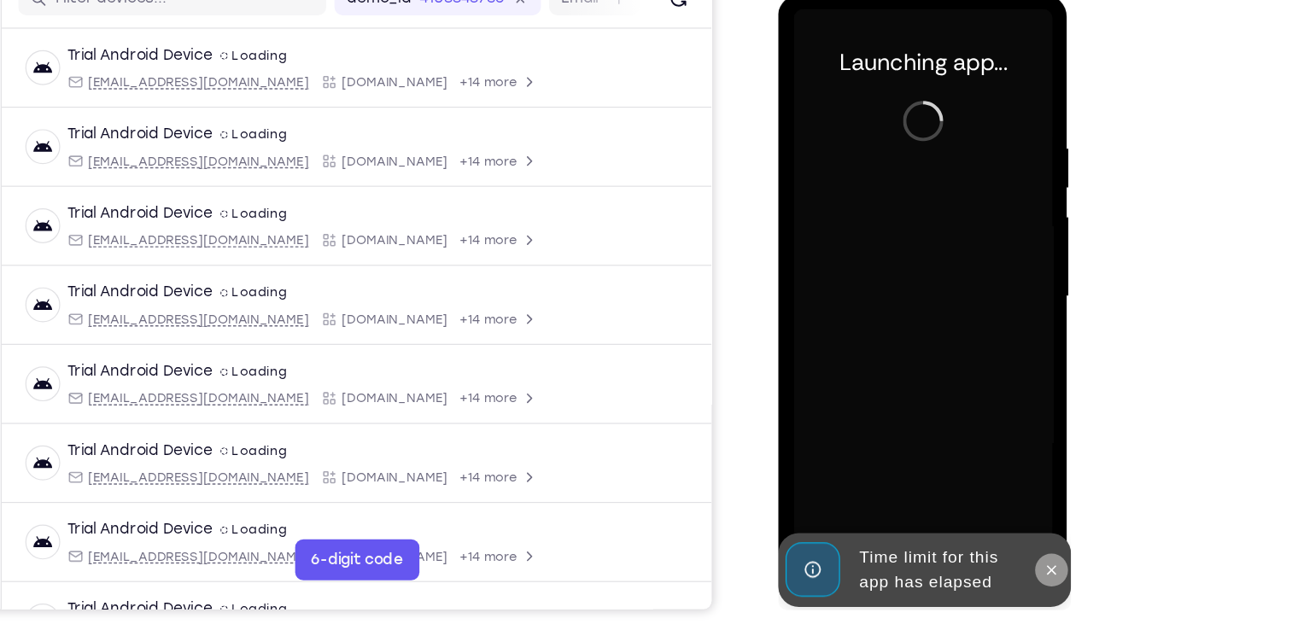
click at [1008, 473] on icon at bounding box center [1005, 474] width 14 height 14
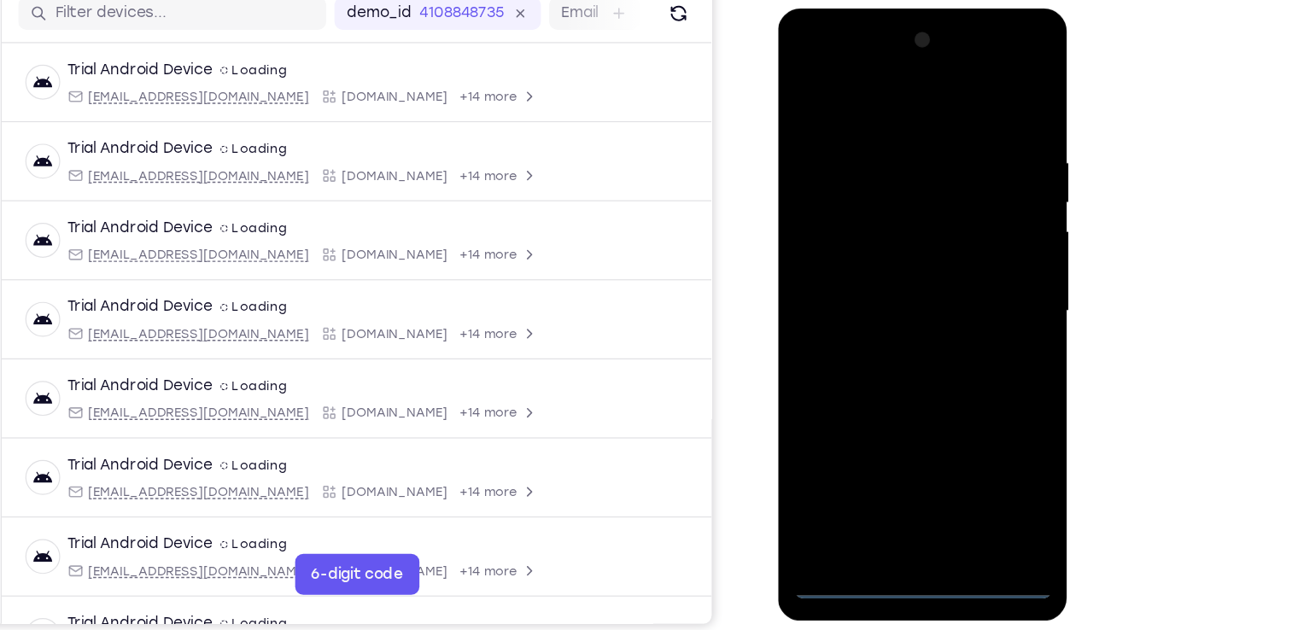
click at [899, 481] on div at bounding box center [897, 259] width 215 height 478
click at [971, 405] on div at bounding box center [897, 259] width 215 height 478
click at [866, 93] on div at bounding box center [897, 259] width 215 height 478
click at [967, 248] on div at bounding box center [897, 259] width 215 height 478
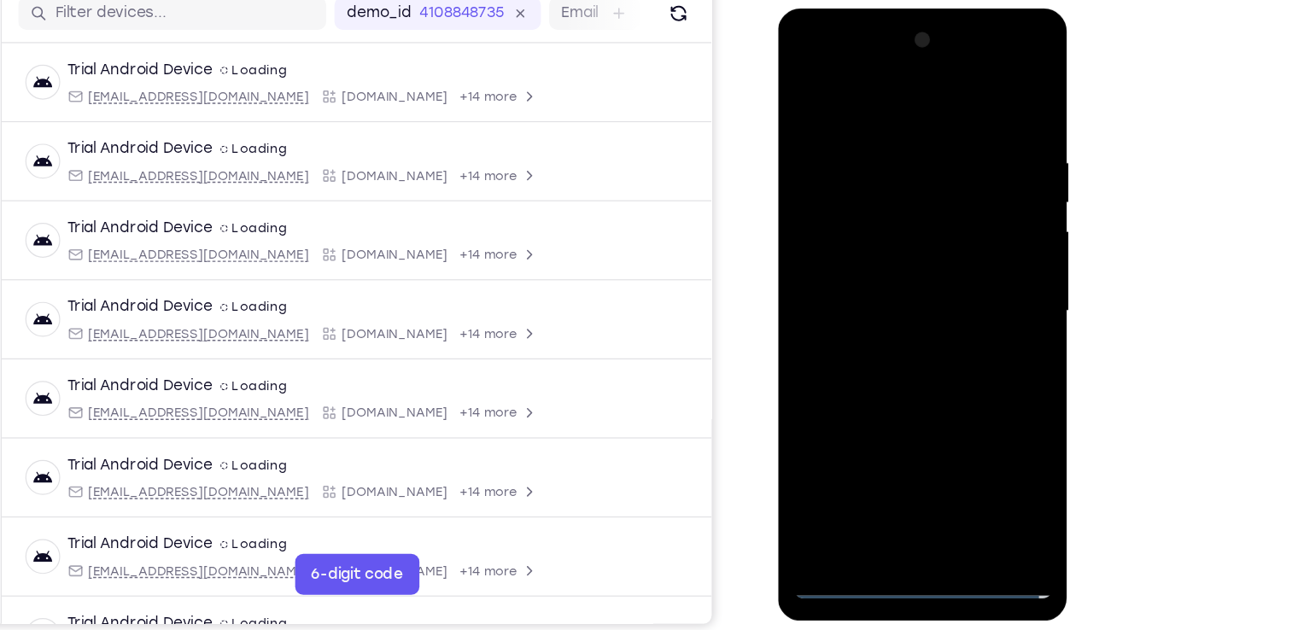
click at [880, 291] on div at bounding box center [897, 259] width 215 height 478
click at [870, 241] on div at bounding box center [897, 259] width 215 height 478
click at [850, 220] on div at bounding box center [897, 259] width 215 height 478
click at [854, 254] on div at bounding box center [897, 259] width 215 height 478
click at [985, 109] on div at bounding box center [897, 259] width 215 height 478
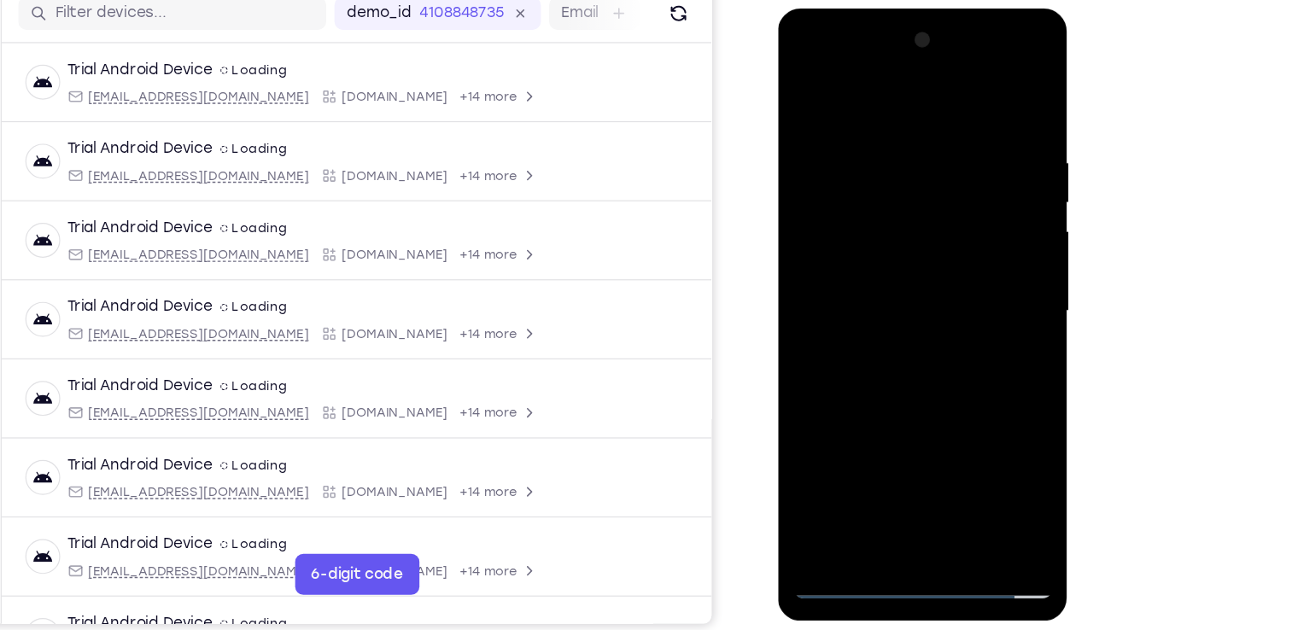
click at [985, 105] on div at bounding box center [897, 259] width 215 height 478
click at [878, 125] on div at bounding box center [897, 259] width 215 height 478
click at [986, 94] on div at bounding box center [897, 259] width 215 height 478
click at [918, 282] on div at bounding box center [897, 259] width 215 height 478
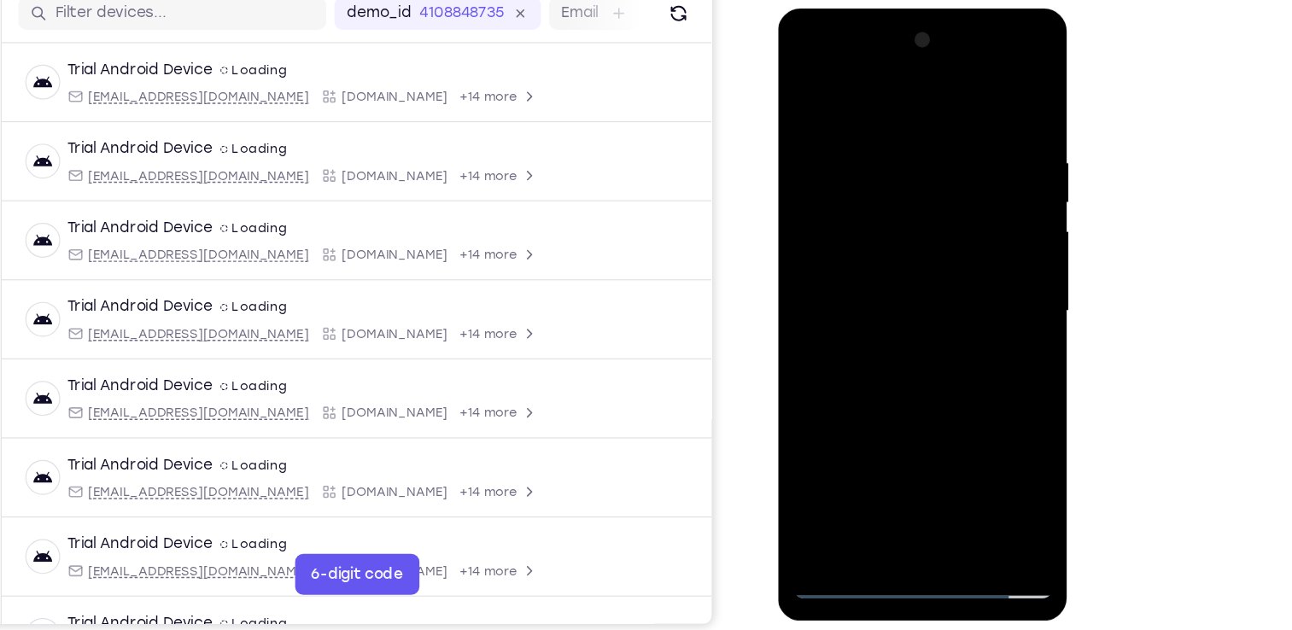
click at [918, 282] on div at bounding box center [897, 259] width 215 height 478
click at [935, 457] on div at bounding box center [897, 259] width 215 height 478
click at [889, 349] on div at bounding box center [897, 259] width 215 height 478
click at [880, 264] on div at bounding box center [897, 259] width 215 height 478
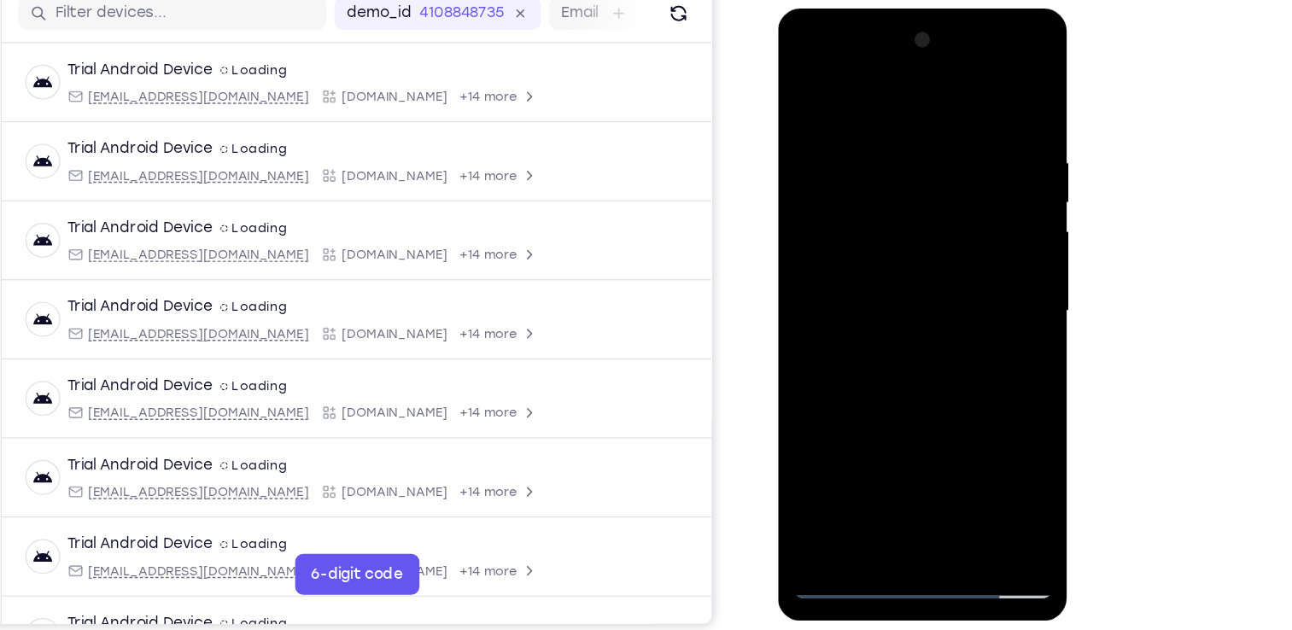
click at [878, 450] on div at bounding box center [897, 259] width 215 height 478
click at [831, 304] on div at bounding box center [897, 259] width 215 height 478
click at [831, 302] on div at bounding box center [897, 259] width 215 height 478
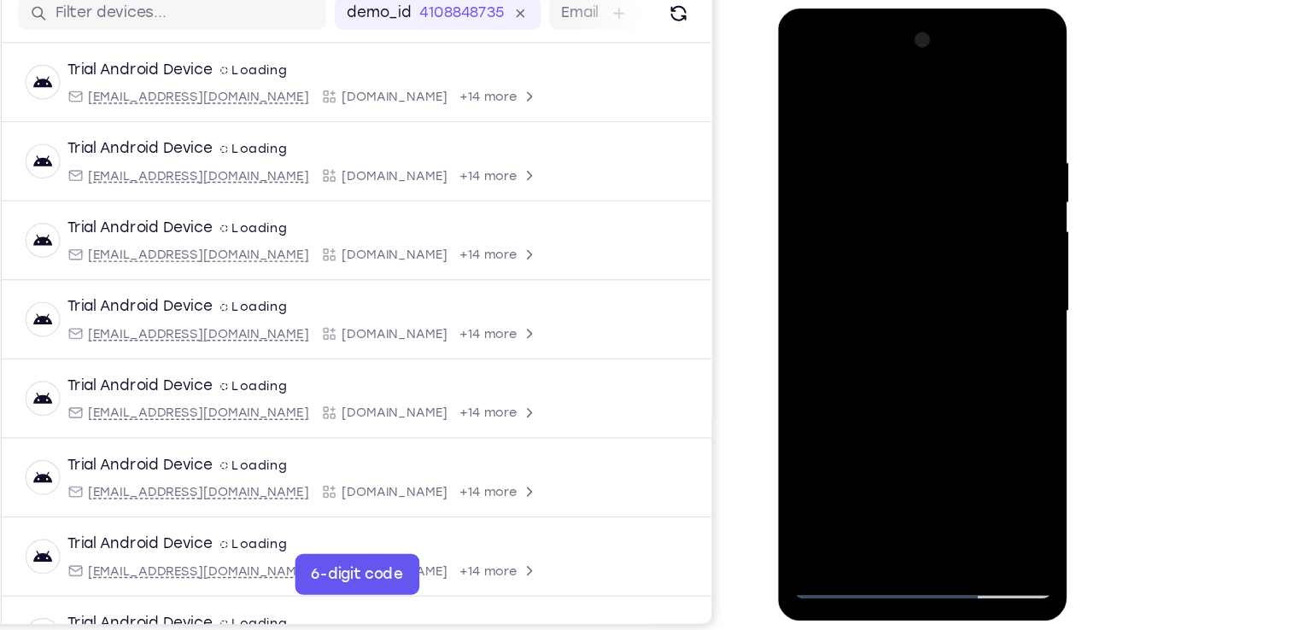
click at [832, 304] on div at bounding box center [897, 259] width 215 height 478
click at [976, 298] on div at bounding box center [897, 259] width 215 height 478
click at [802, 90] on div at bounding box center [897, 259] width 215 height 478
click at [886, 303] on div at bounding box center [897, 259] width 215 height 478
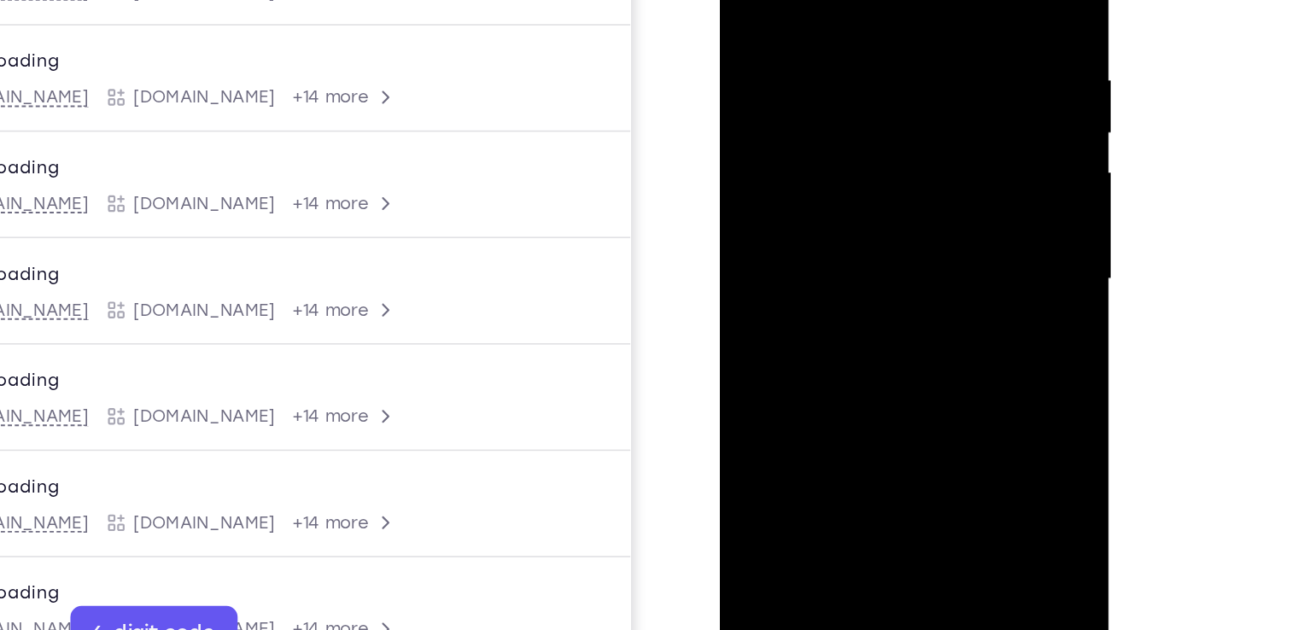
click at [808, 151] on div at bounding box center [839, 125] width 215 height 478
click at [931, 0] on div at bounding box center [839, 125] width 215 height 478
click at [814, 313] on div at bounding box center [839, 125] width 215 height 478
click at [923, 166] on div at bounding box center [839, 125] width 215 height 478
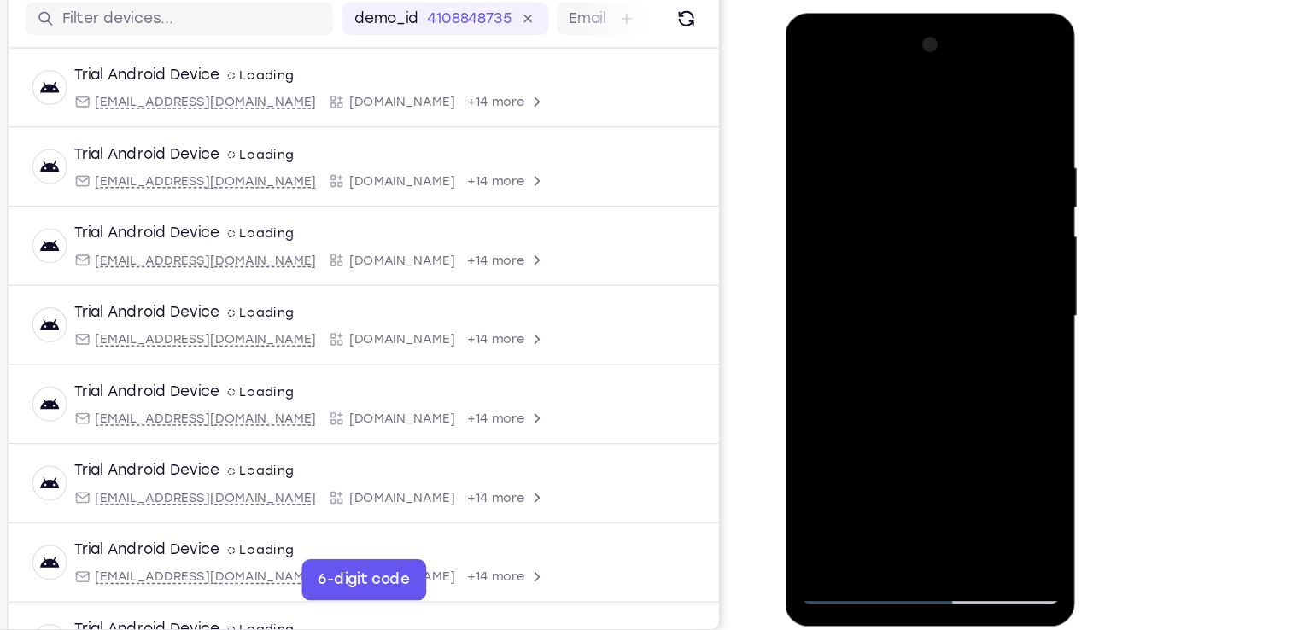
click at [813, 94] on div at bounding box center [905, 265] width 215 height 478
click at [898, 300] on div at bounding box center [905, 265] width 215 height 478
click at [867, 454] on div at bounding box center [905, 265] width 215 height 478
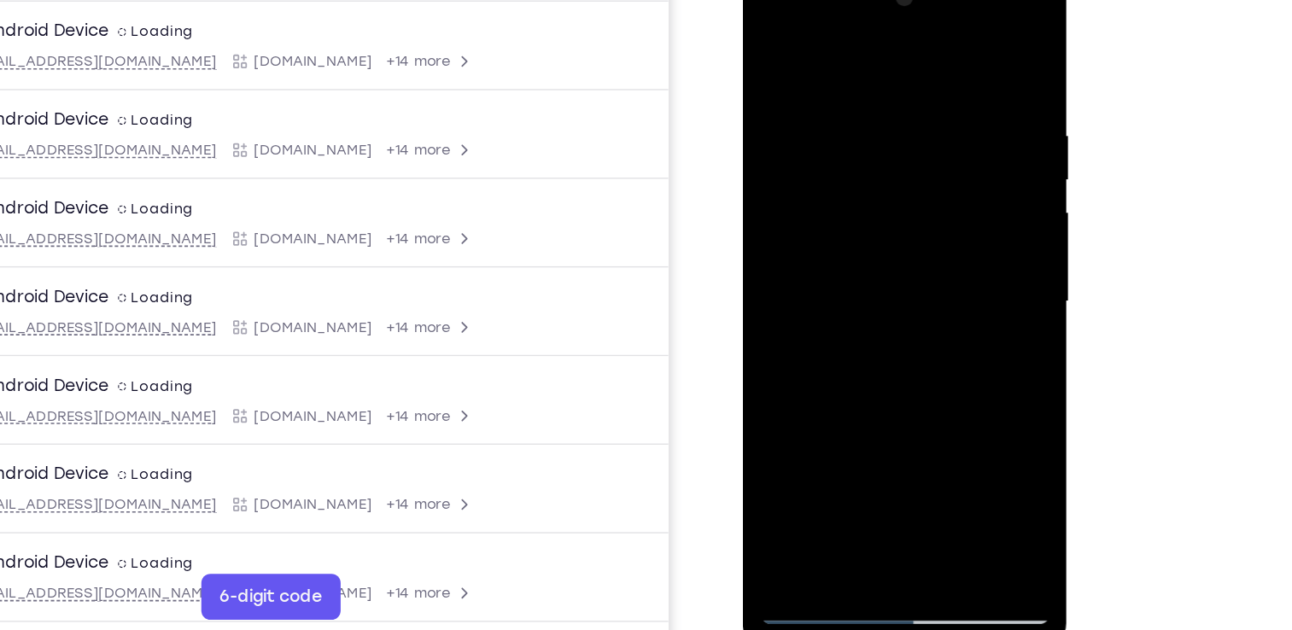
click at [819, 410] on div at bounding box center [862, 215] width 215 height 478
click at [841, 384] on div at bounding box center [862, 215] width 215 height 478
click at [945, 240] on div at bounding box center [862, 215] width 215 height 478
click at [803, 438] on div at bounding box center [862, 215] width 215 height 478
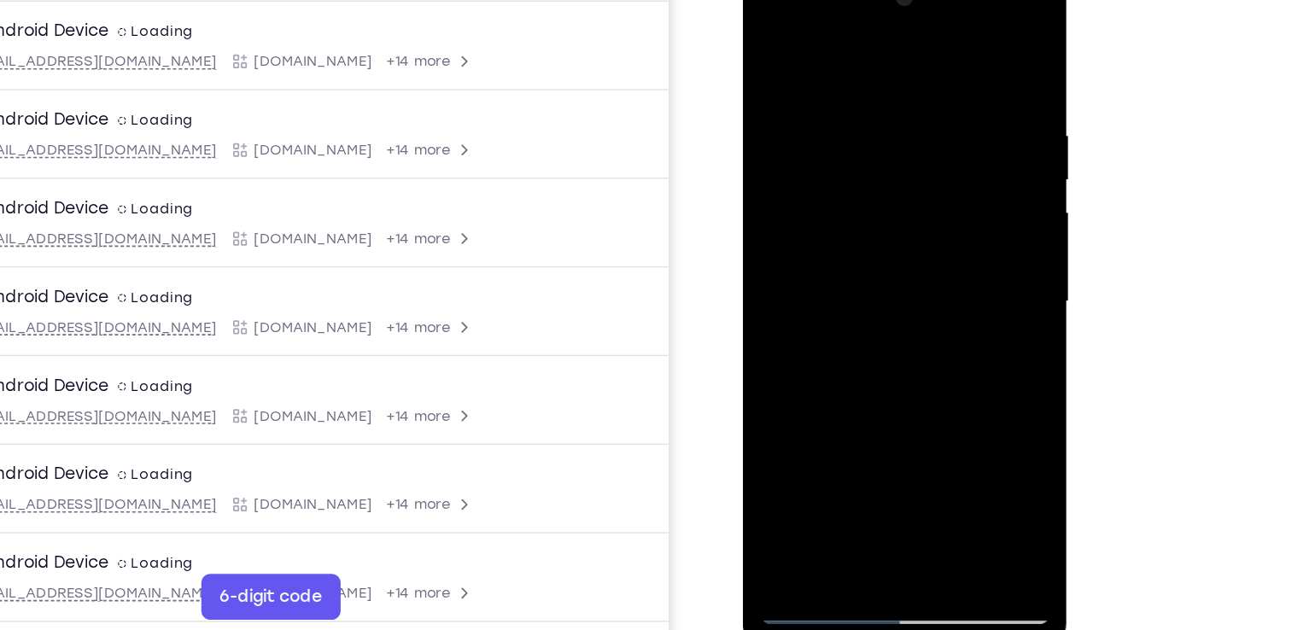
click at [849, 260] on div at bounding box center [862, 215] width 215 height 478
click at [800, 404] on div at bounding box center [862, 215] width 215 height 478
click at [816, 407] on div at bounding box center [862, 215] width 215 height 478
drag, startPoint x: 851, startPoint y: 371, endPoint x: 869, endPoint y: 327, distance: 47.9
click at [869, 327] on div at bounding box center [862, 215] width 215 height 478
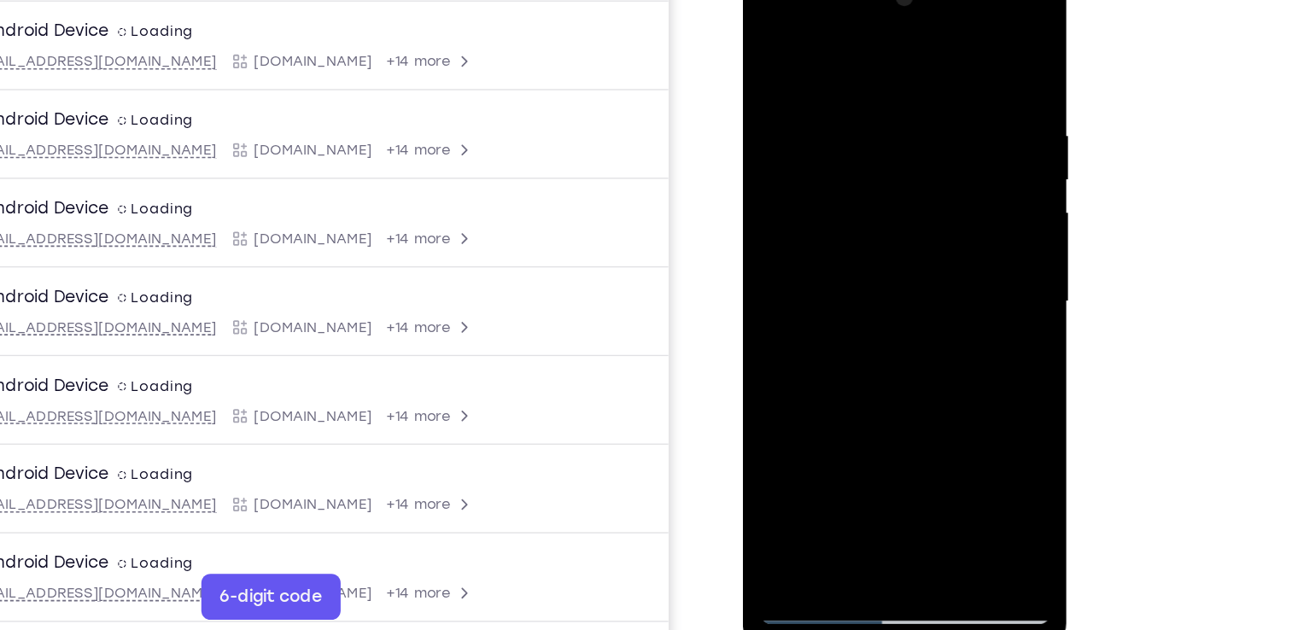
drag, startPoint x: 881, startPoint y: 374, endPoint x: 916, endPoint y: 295, distance: 86.8
click at [916, 295] on div at bounding box center [862, 215] width 215 height 478
drag, startPoint x: 867, startPoint y: 375, endPoint x: 872, endPoint y: 292, distance: 83.0
click at [872, 292] on div at bounding box center [862, 215] width 215 height 478
drag, startPoint x: 849, startPoint y: 376, endPoint x: 853, endPoint y: 260, distance: 117.0
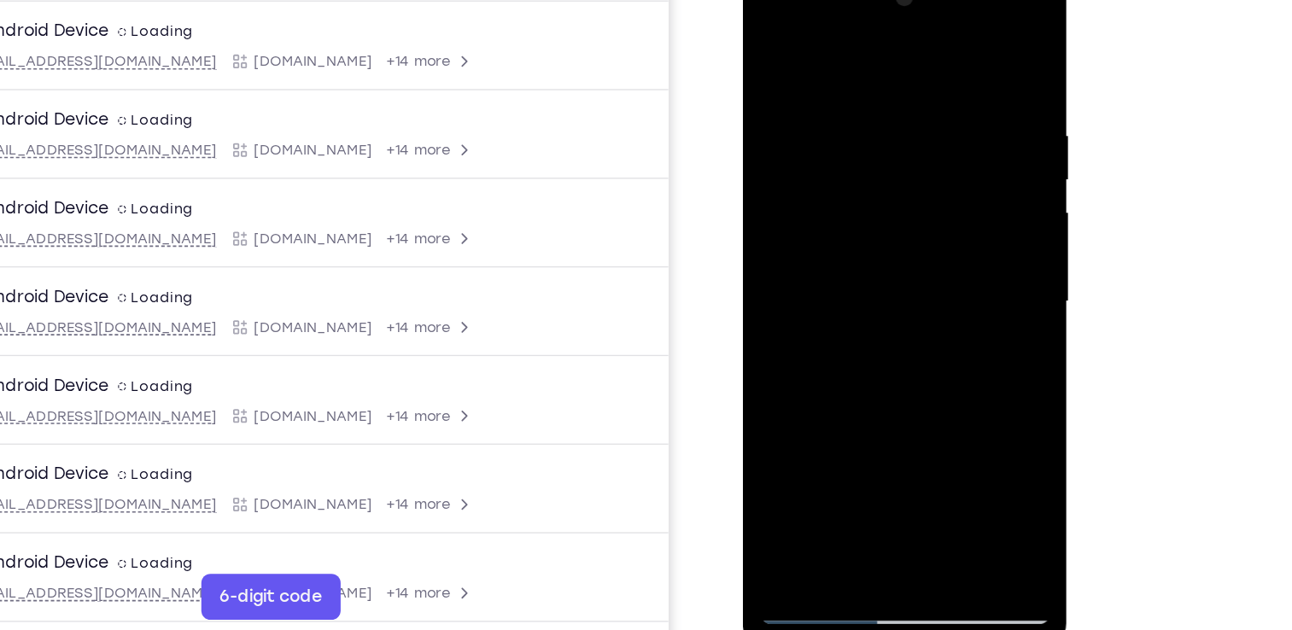
click at [853, 260] on div at bounding box center [862, 215] width 215 height 478
drag, startPoint x: 854, startPoint y: 364, endPoint x: 859, endPoint y: 229, distance: 135.8
click at [859, 229] on div at bounding box center [862, 215] width 215 height 478
drag, startPoint x: 865, startPoint y: 383, endPoint x: 868, endPoint y: 323, distance: 60.7
click at [868, 323] on div at bounding box center [862, 215] width 215 height 478
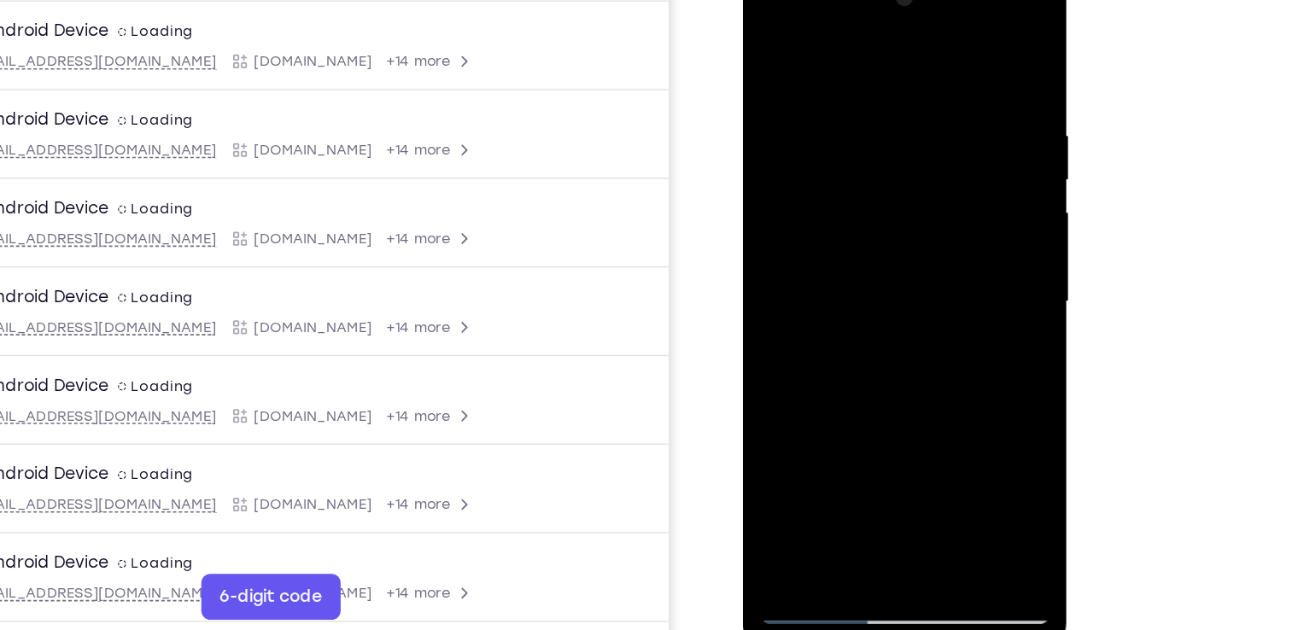
click at [884, 347] on div at bounding box center [862, 215] width 215 height 478
click at [937, 245] on div at bounding box center [862, 215] width 215 height 478
click at [802, 438] on div at bounding box center [862, 215] width 215 height 478
click at [817, 190] on div at bounding box center [862, 215] width 215 height 478
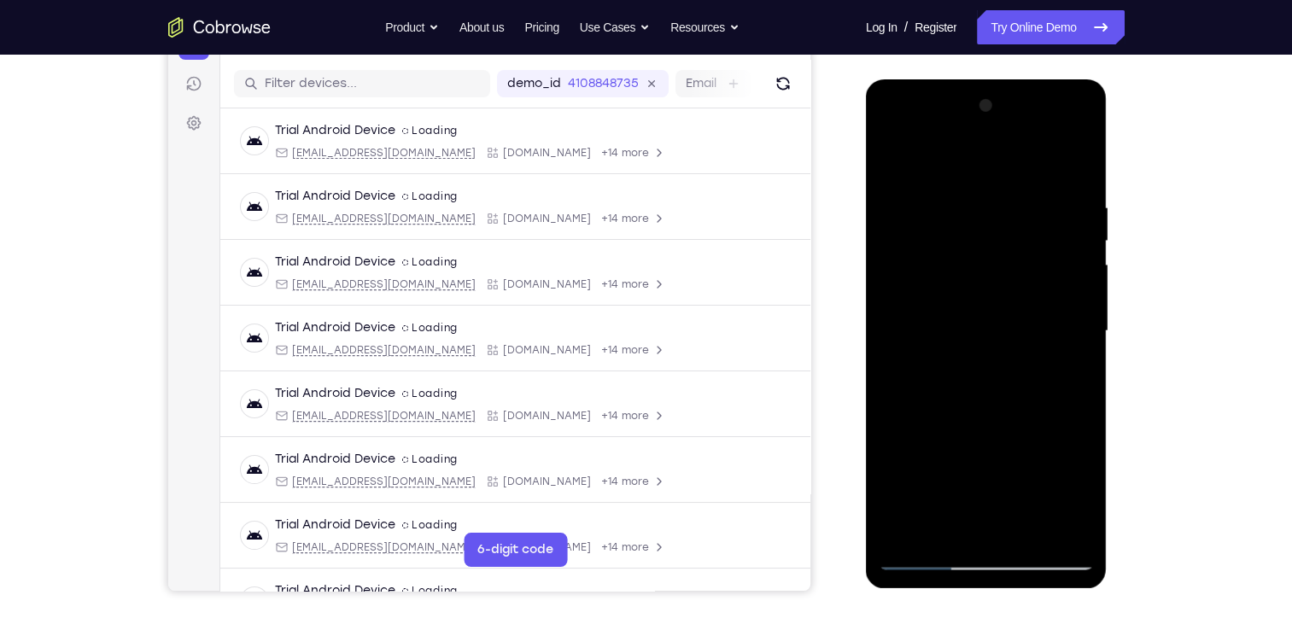
click at [1079, 161] on div at bounding box center [985, 331] width 215 height 478
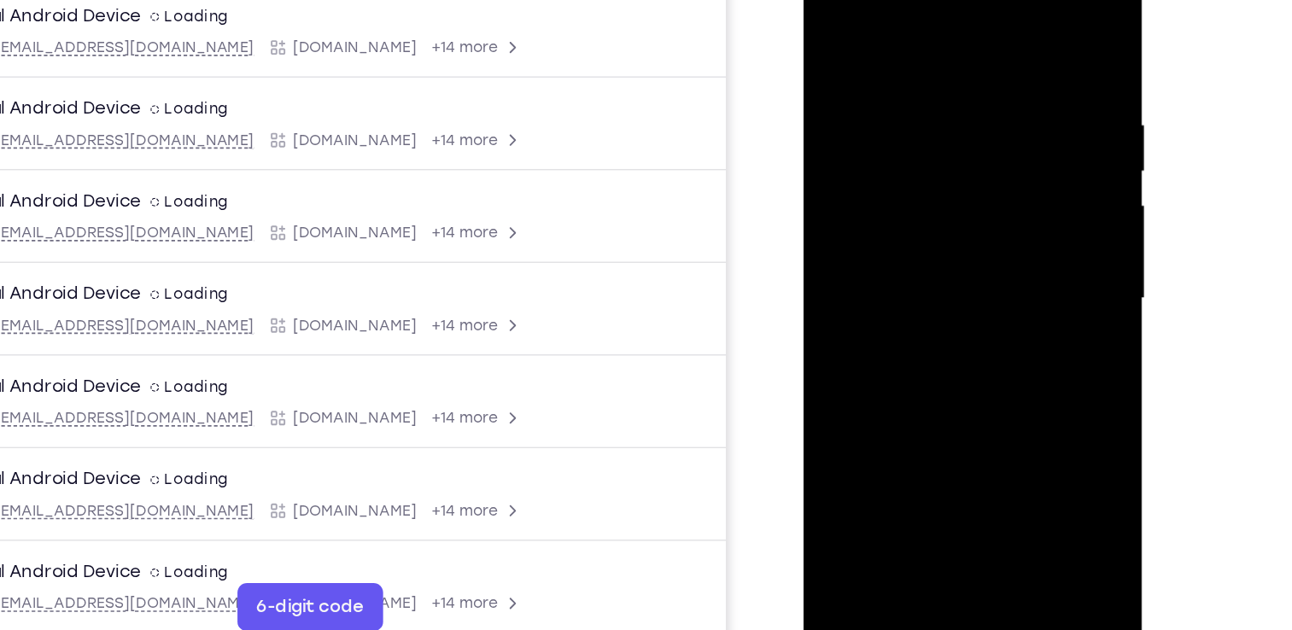
click at [867, 384] on div at bounding box center [923, 196] width 215 height 478
click at [890, 208] on div at bounding box center [923, 196] width 215 height 478
click at [887, 353] on div at bounding box center [923, 196] width 215 height 478
click at [866, 210] on div at bounding box center [923, 196] width 215 height 478
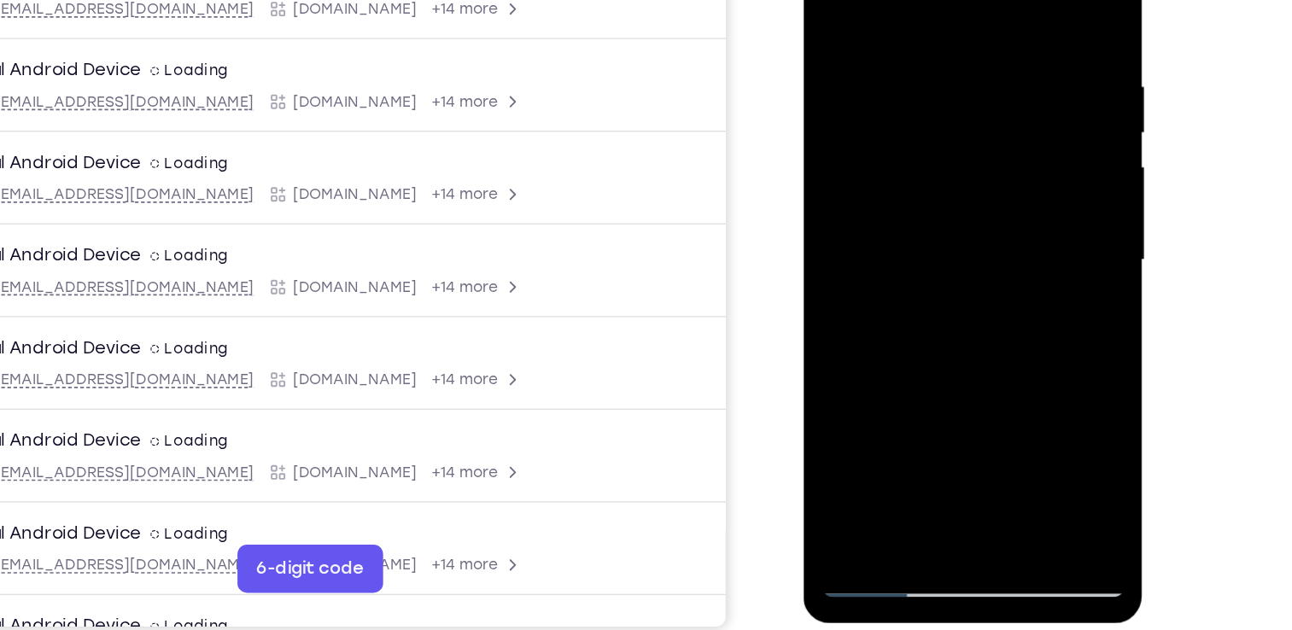
click at [828, 0] on div at bounding box center [923, 158] width 215 height 478
click at [904, 161] on div at bounding box center [923, 158] width 215 height 478
click at [878, 347] on div at bounding box center [923, 158] width 215 height 478
click at [1008, 195] on div at bounding box center [923, 158] width 215 height 478
click at [1008, 196] on div at bounding box center [923, 158] width 215 height 478
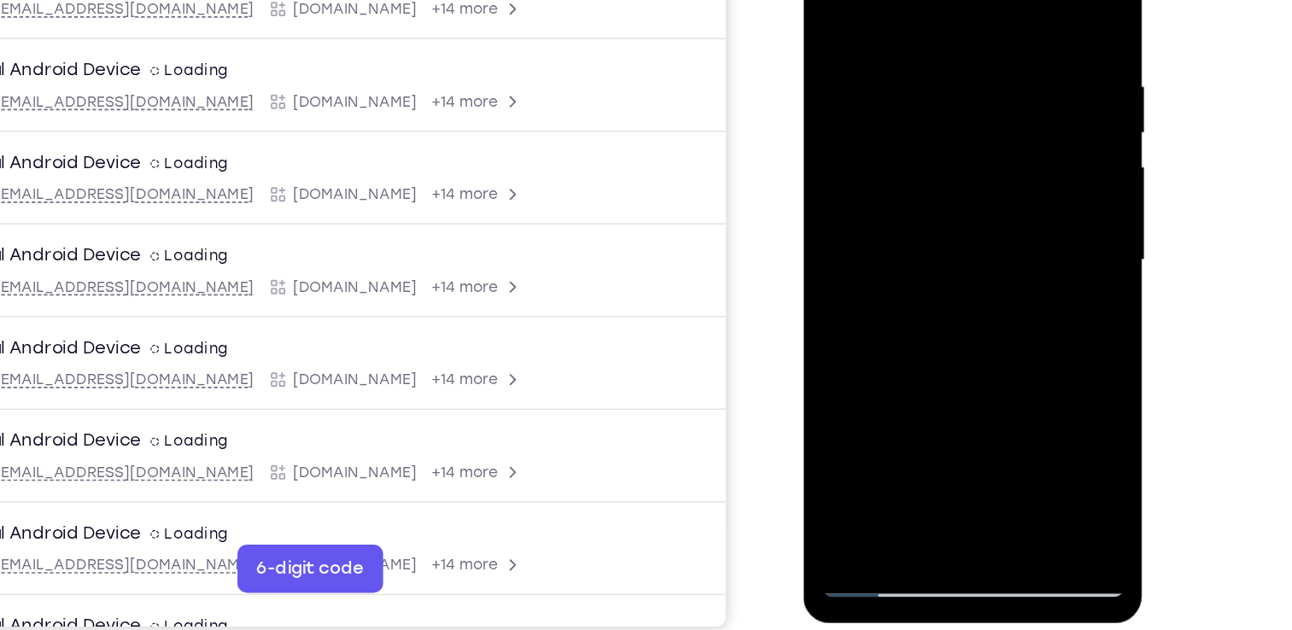
click at [862, 385] on div at bounding box center [923, 158] width 215 height 478
click at [831, 0] on div at bounding box center [923, 158] width 215 height 478
click at [952, 27] on div at bounding box center [923, 158] width 215 height 478
click at [1009, 105] on div at bounding box center [923, 158] width 215 height 478
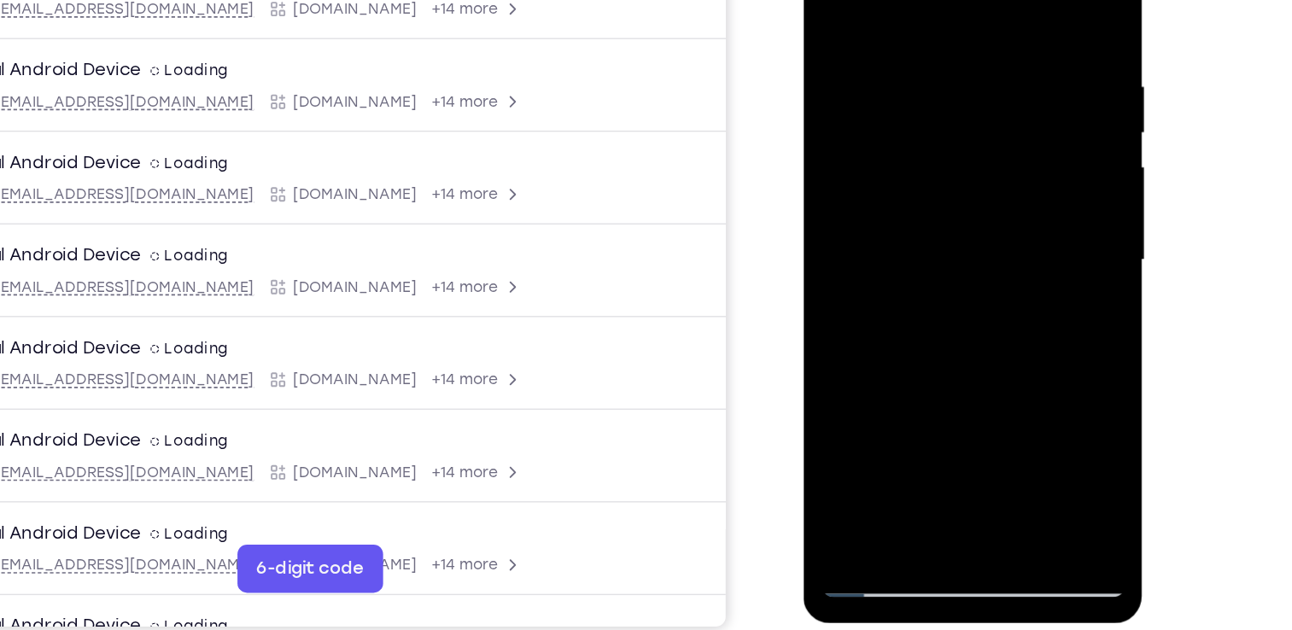
click at [1009, 105] on div at bounding box center [923, 158] width 215 height 478
click at [999, 108] on div at bounding box center [923, 158] width 215 height 478
click at [1012, 0] on div at bounding box center [923, 158] width 215 height 478
click at [961, 360] on div at bounding box center [923, 158] width 215 height 478
click at [908, 165] on div at bounding box center [923, 158] width 215 height 478
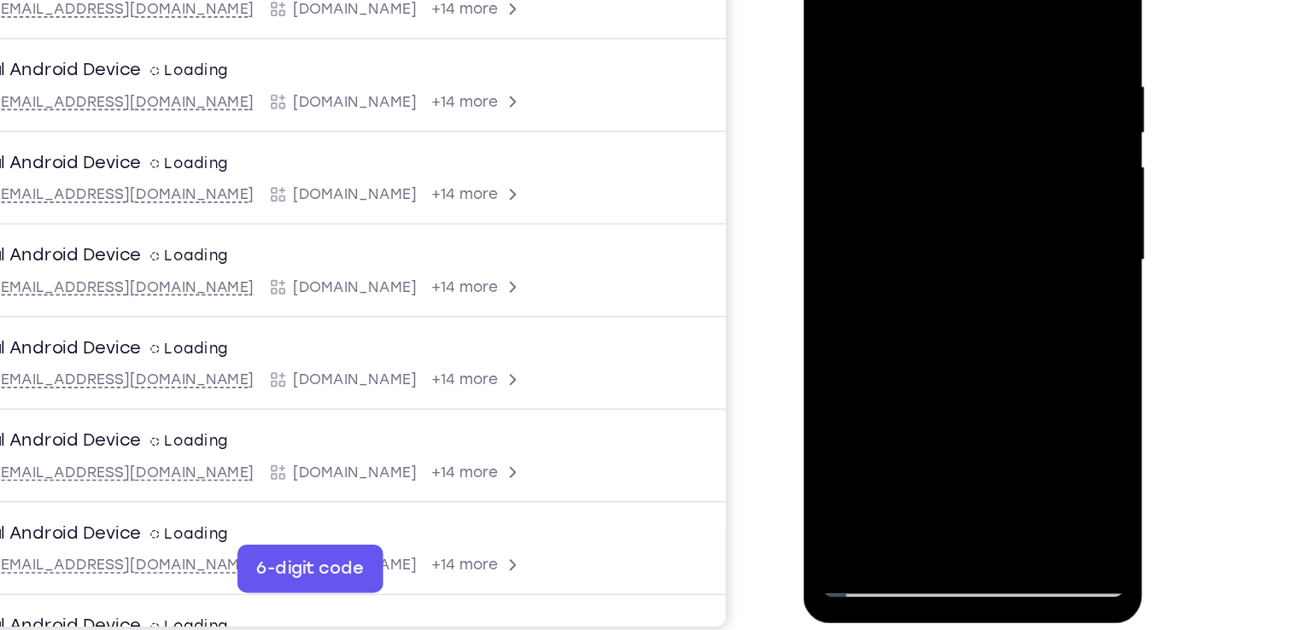
click at [878, 349] on div at bounding box center [923, 158] width 215 height 478
click at [878, 348] on div at bounding box center [923, 158] width 215 height 478
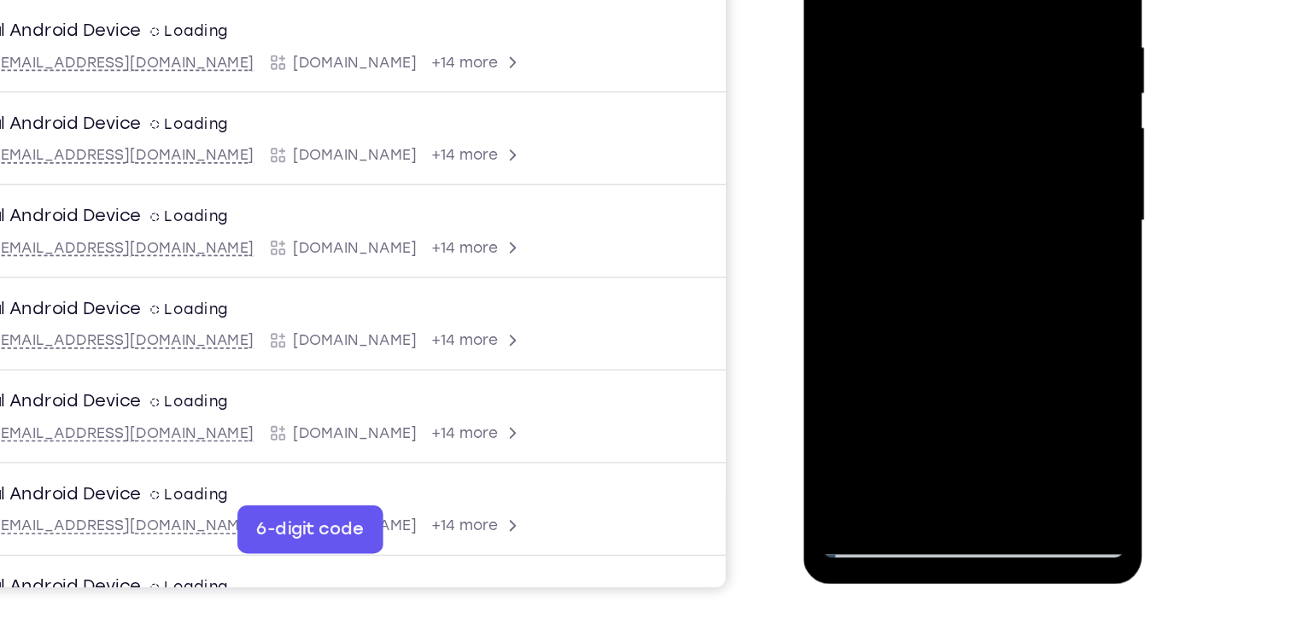
drag, startPoint x: 917, startPoint y: 283, endPoint x: 933, endPoint y: 223, distance: 62.7
click at [933, 223] on div at bounding box center [923, 119] width 215 height 478
drag, startPoint x: 902, startPoint y: 266, endPoint x: 910, endPoint y: 227, distance: 40.0
click at [910, 227] on div at bounding box center [923, 119] width 215 height 478
click at [901, 283] on div at bounding box center [923, 119] width 215 height 478
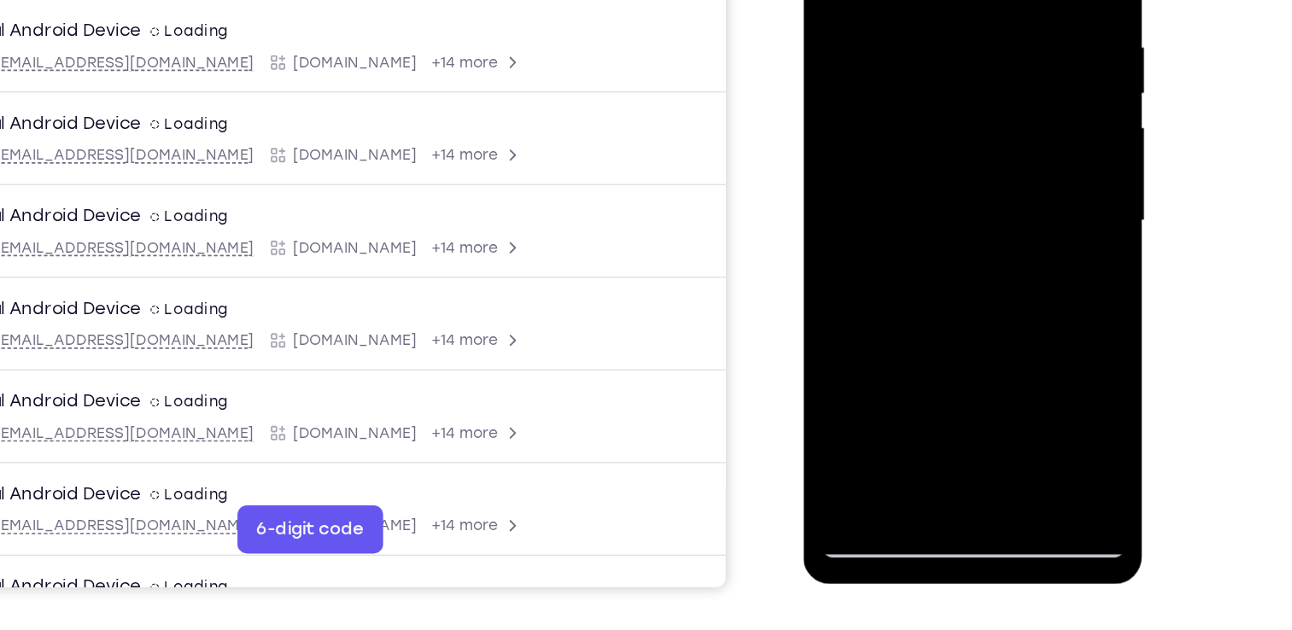
click at [1003, 145] on div at bounding box center [923, 119] width 215 height 478
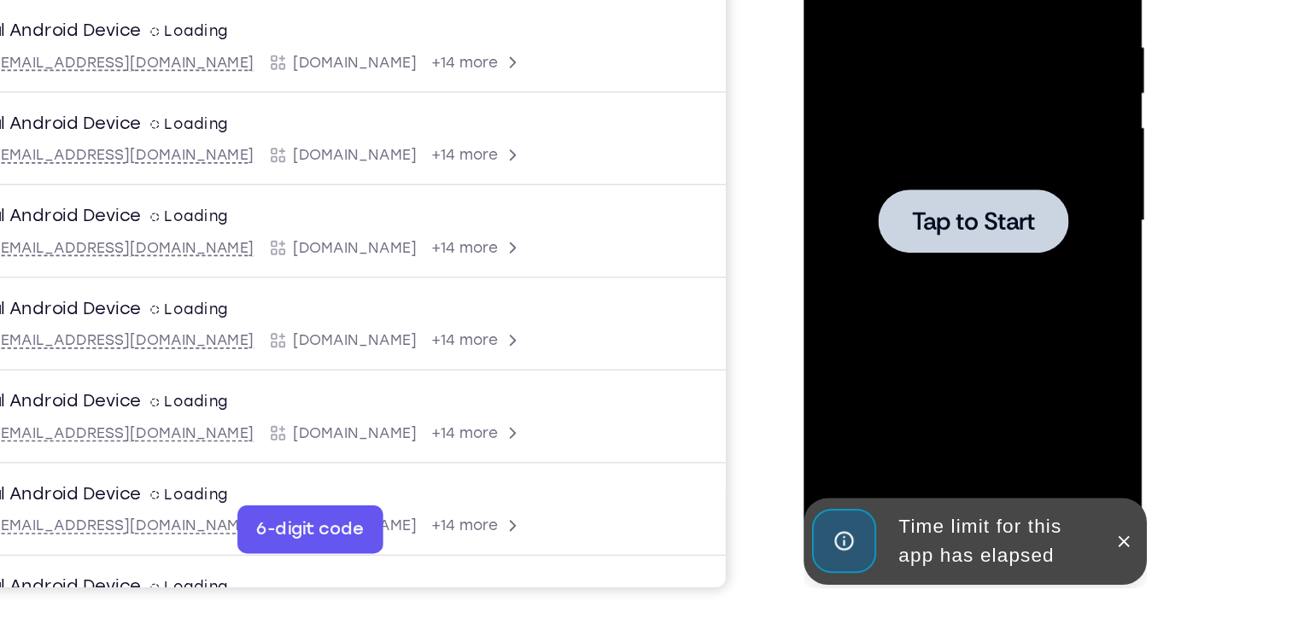
click at [920, 137] on div at bounding box center [923, 118] width 135 height 45
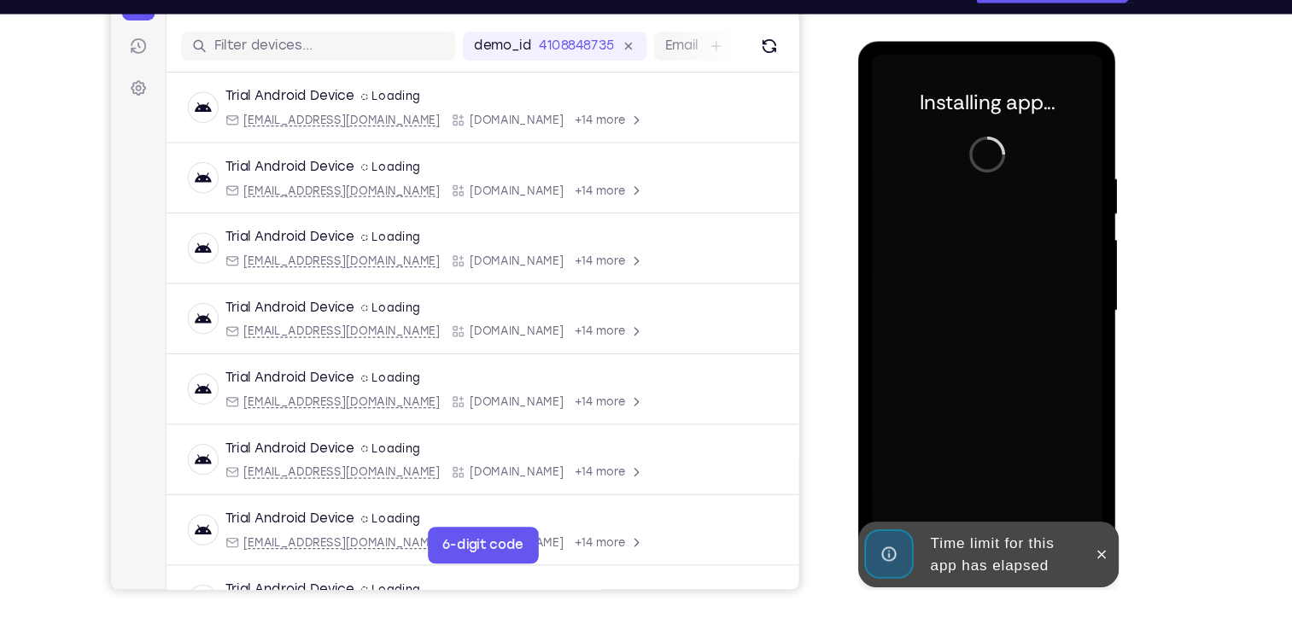
scroll to position [201, 0]
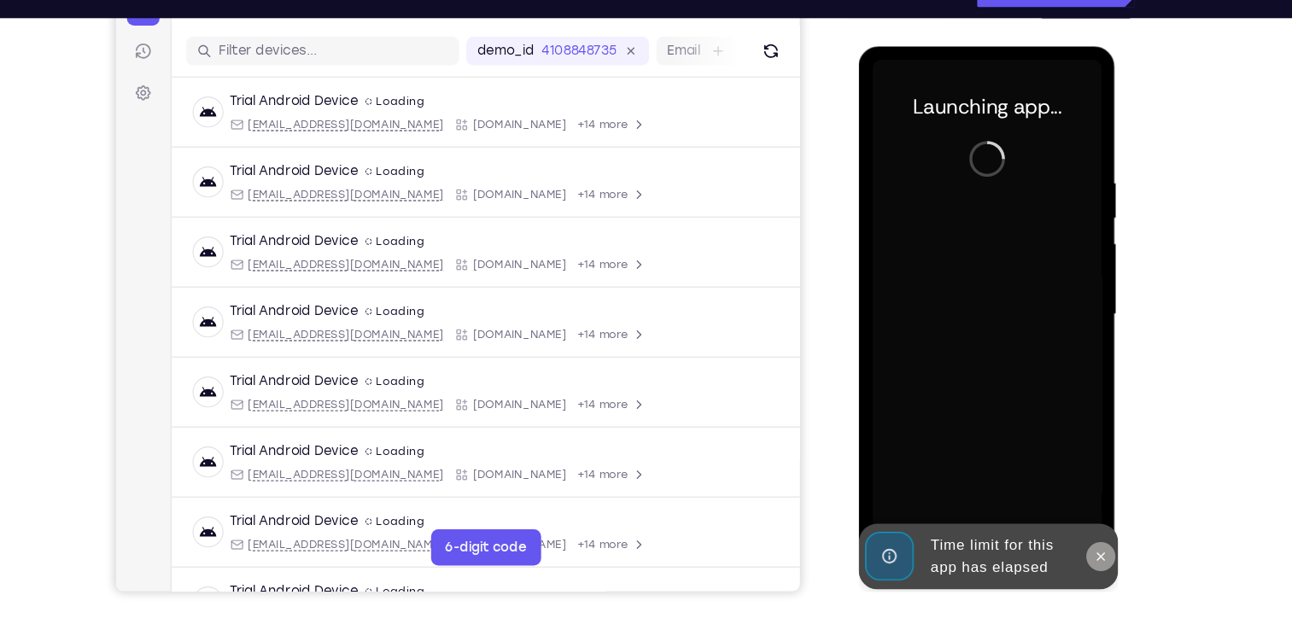
click at [1080, 516] on button at bounding box center [1084, 524] width 27 height 27
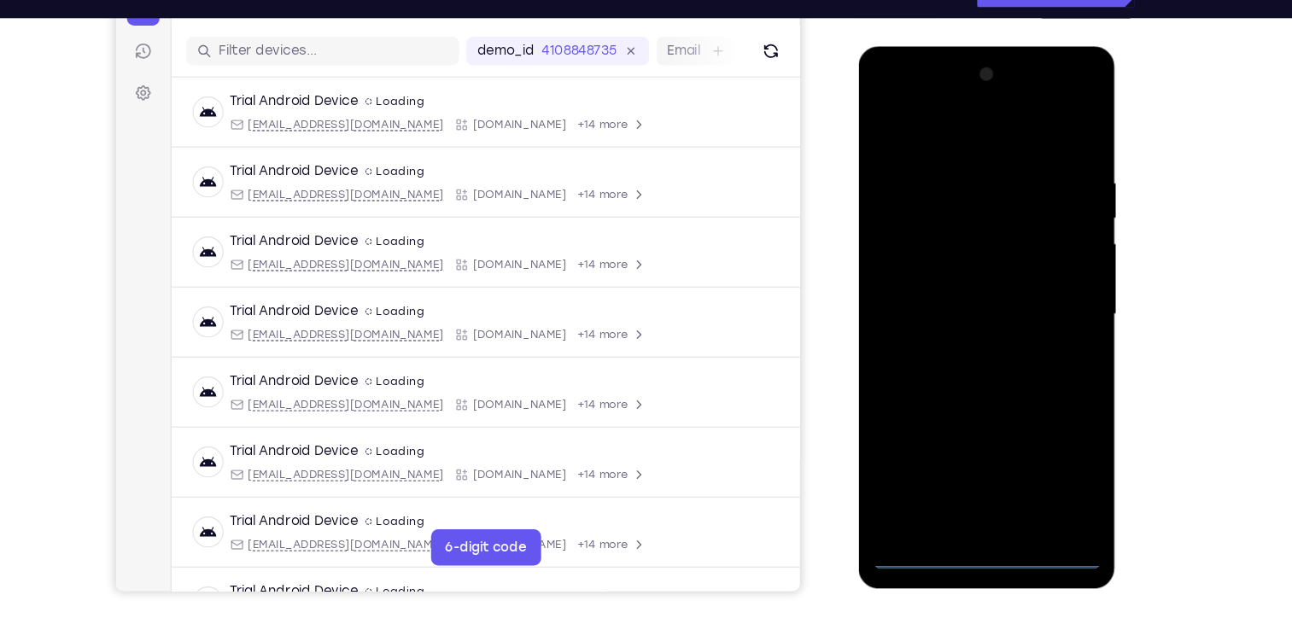
click at [973, 519] on div at bounding box center [978, 298] width 215 height 478
click at [1053, 448] on div at bounding box center [978, 298] width 215 height 478
click at [962, 122] on div at bounding box center [978, 298] width 215 height 478
click at [1045, 283] on div at bounding box center [978, 298] width 215 height 478
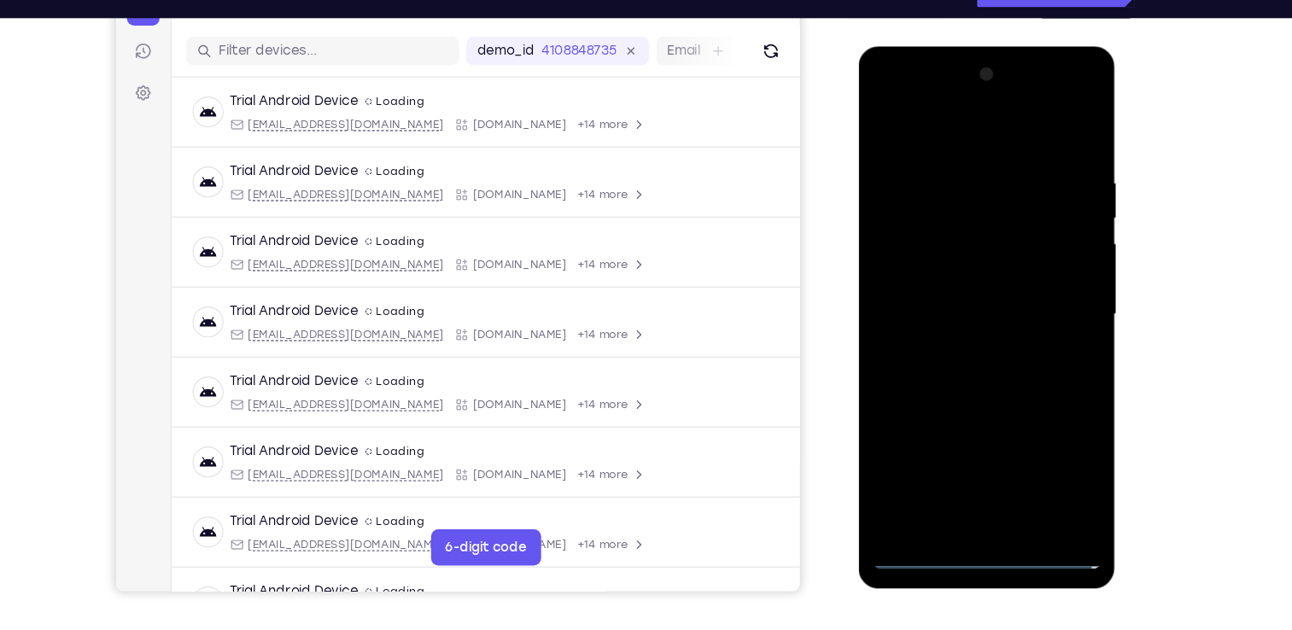
click at [957, 328] on div at bounding box center [978, 298] width 215 height 478
click at [960, 276] on div at bounding box center [978, 298] width 215 height 478
click at [948, 259] on div at bounding box center [978, 298] width 215 height 478
click at [950, 294] on div at bounding box center [978, 298] width 215 height 478
drag, startPoint x: 992, startPoint y: 133, endPoint x: 982, endPoint y: 12, distance: 121.6
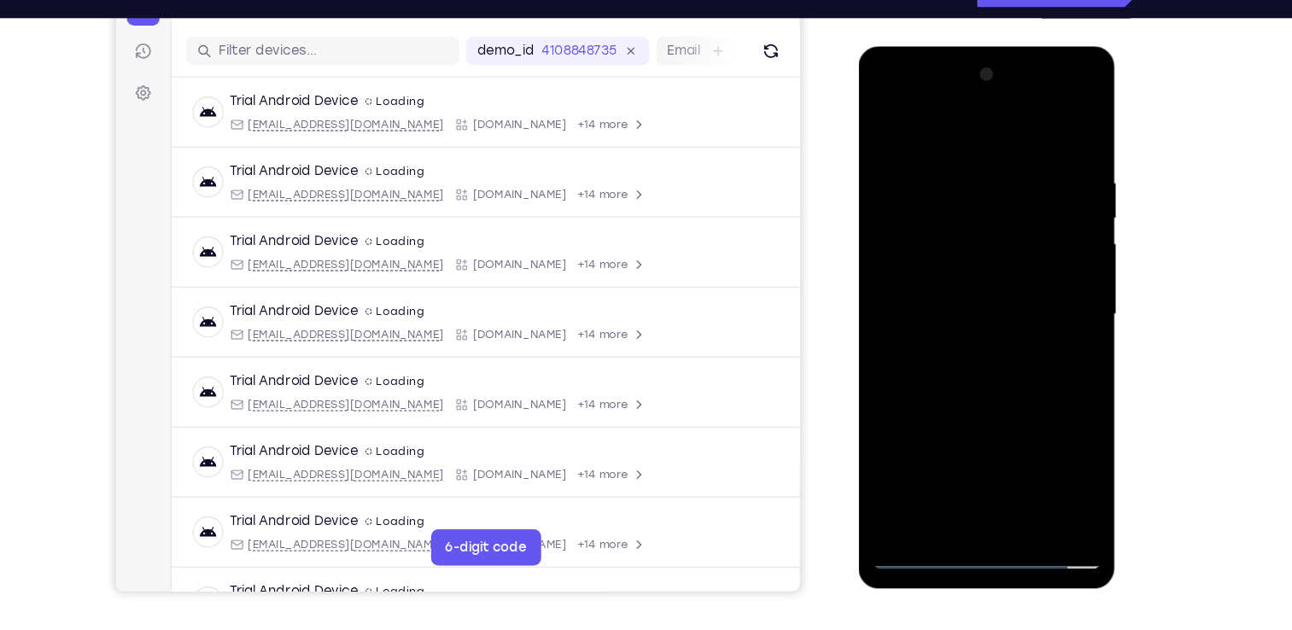
click at [982, 46] on html "Online web based iOS Simulators and Android Emulators. Run iPhone, iPad, Mobile…" at bounding box center [979, 302] width 243 height 512
click at [1070, 148] on div at bounding box center [978, 298] width 215 height 478
click at [1015, 499] on div at bounding box center [978, 298] width 215 height 478
click at [972, 385] on div at bounding box center [978, 298] width 215 height 478
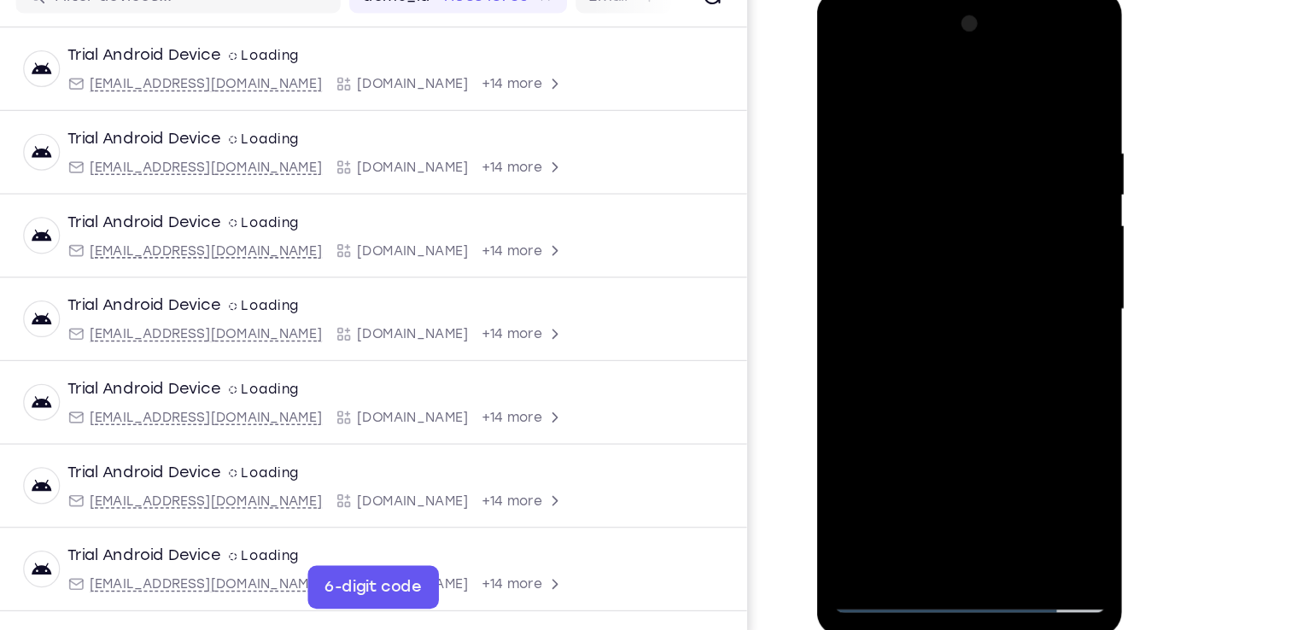
scroll to position [206, 0]
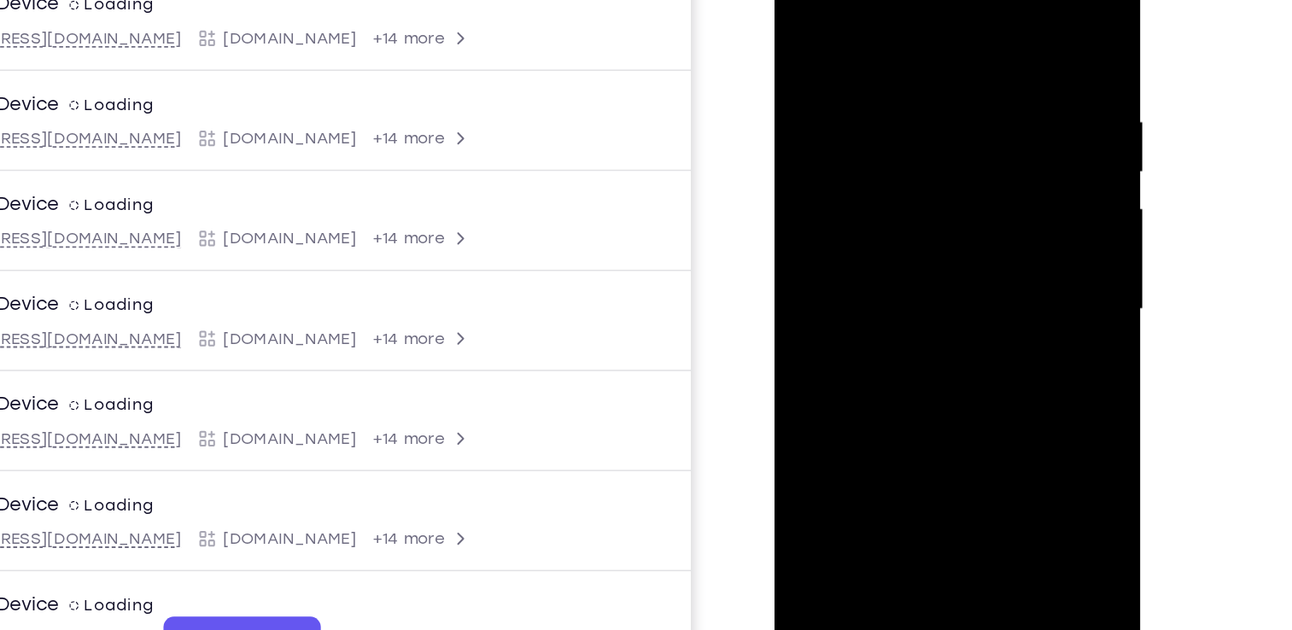
click at [942, 181] on div at bounding box center [894, 179] width 215 height 478
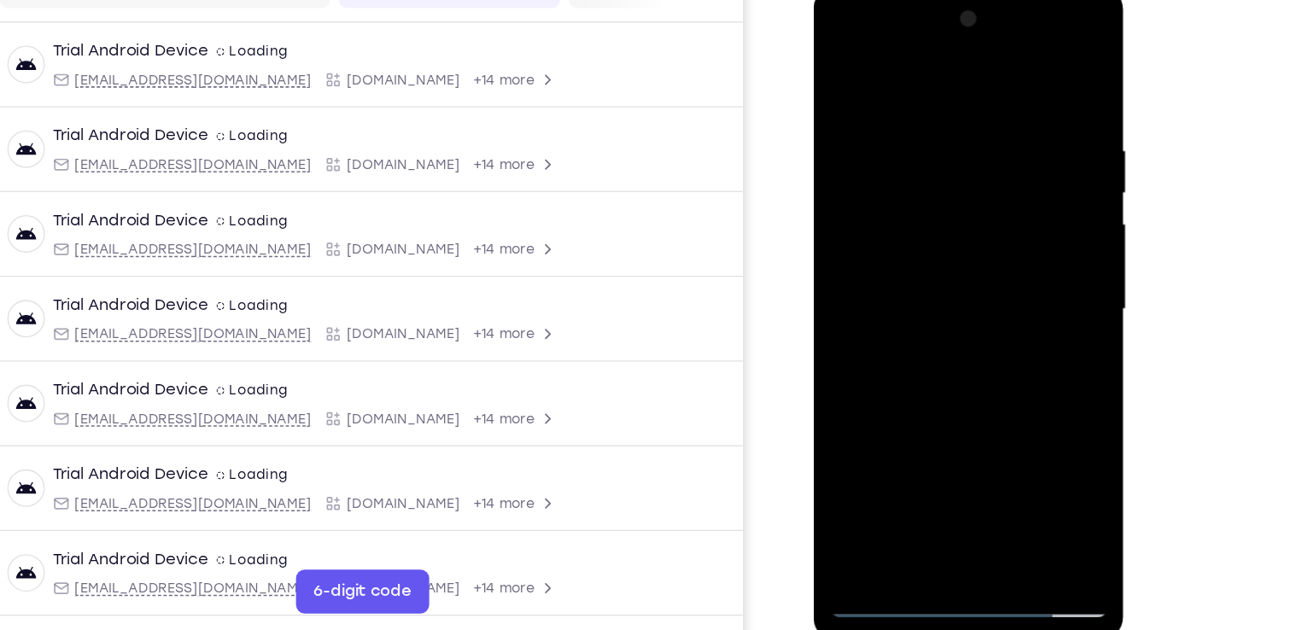
click at [899, 425] on div at bounding box center [933, 237] width 215 height 478
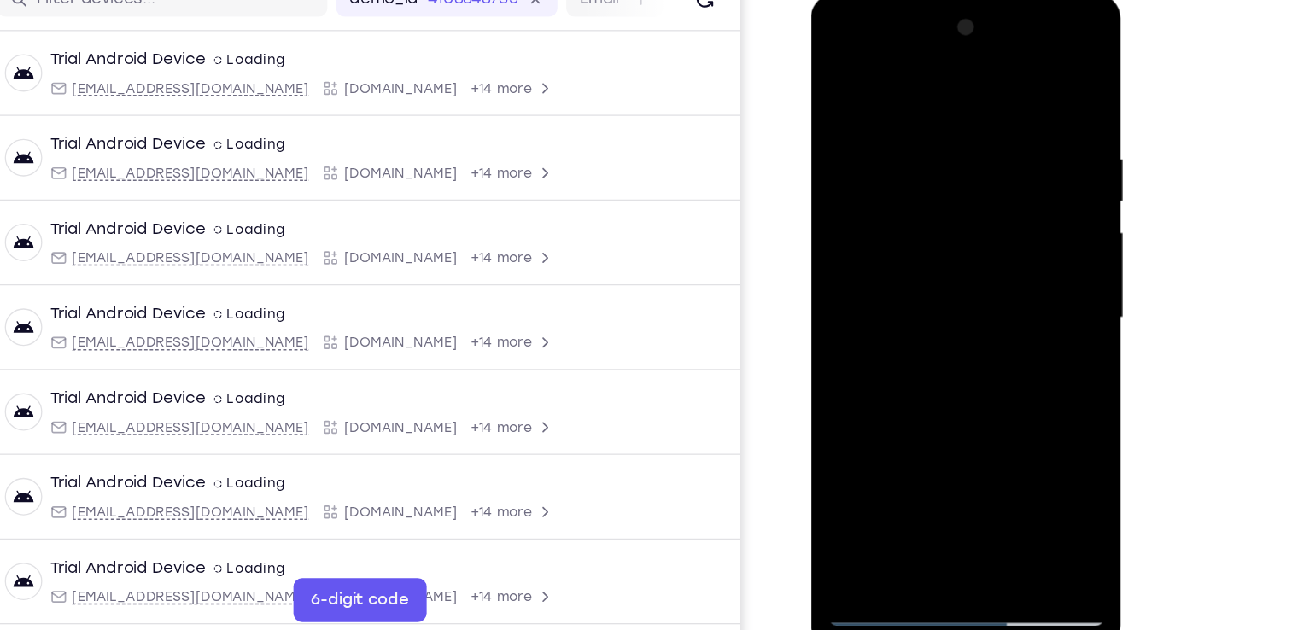
scroll to position [232, 0]
click at [1013, 285] on div at bounding box center [931, 245] width 215 height 478
click at [866, 465] on div at bounding box center [931, 245] width 215 height 478
click at [840, 72] on div at bounding box center [931, 245] width 215 height 478
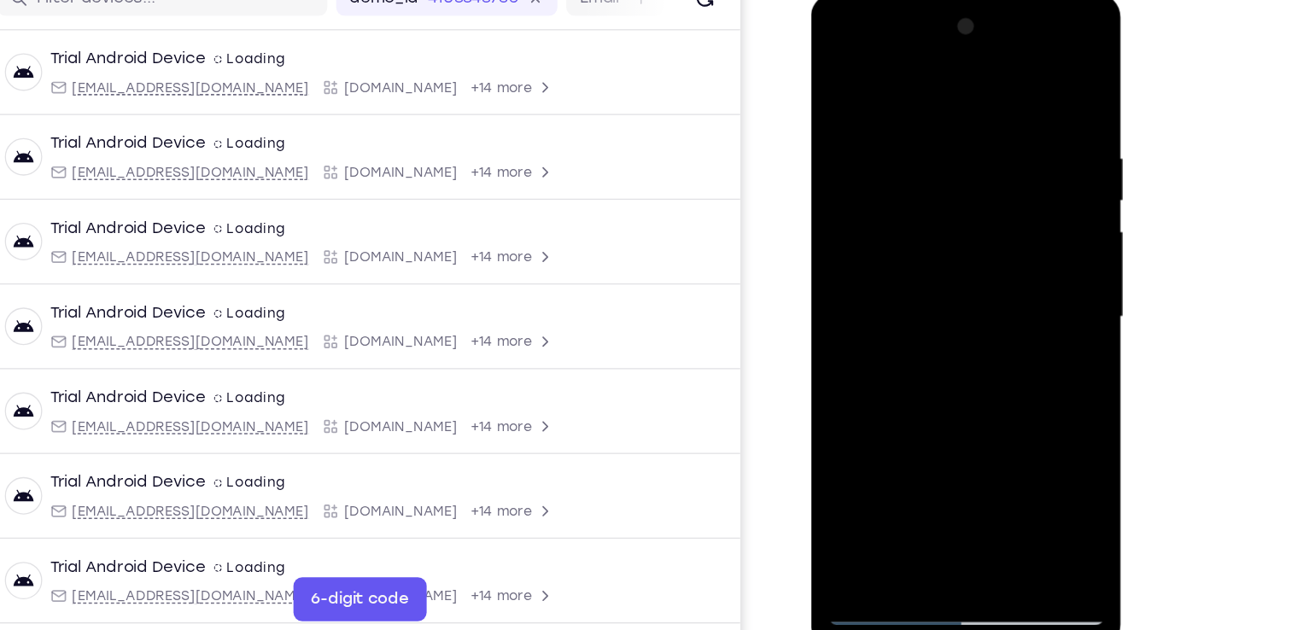
click at [892, 442] on div at bounding box center [931, 245] width 215 height 478
click at [907, 67] on div at bounding box center [931, 245] width 215 height 478
click at [905, 103] on div at bounding box center [931, 245] width 215 height 478
click at [844, 242] on div at bounding box center [931, 245] width 215 height 478
click at [1010, 287] on div at bounding box center [931, 245] width 215 height 478
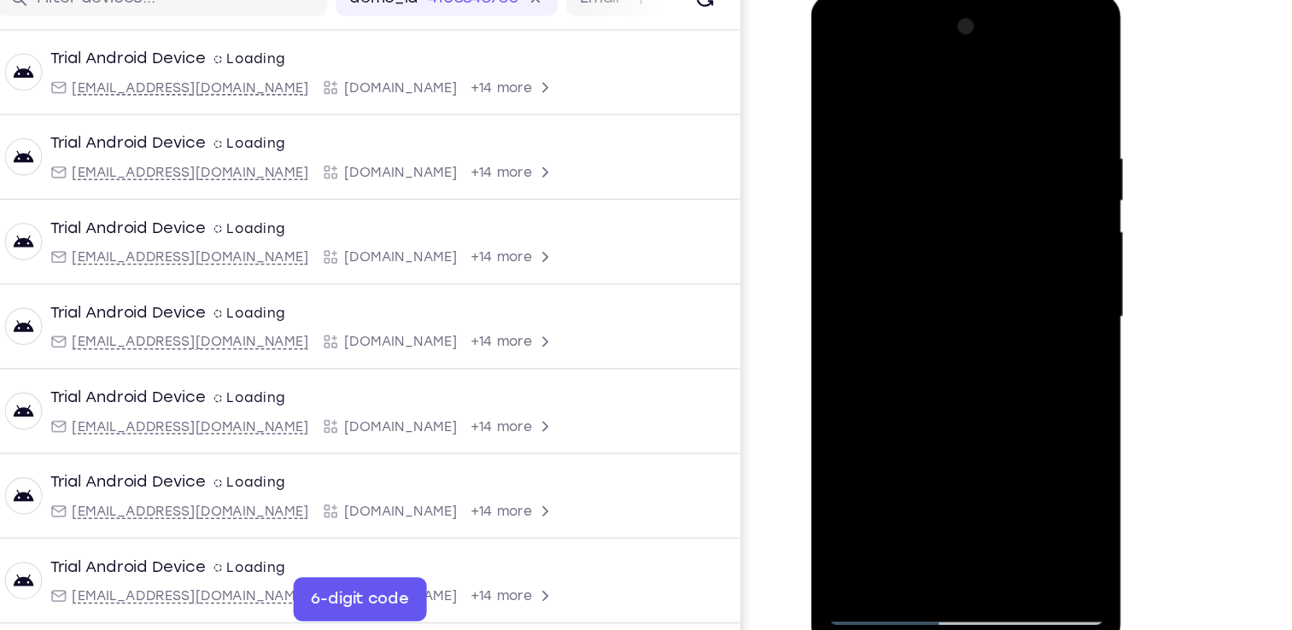
click at [1010, 287] on div at bounding box center [931, 245] width 215 height 478
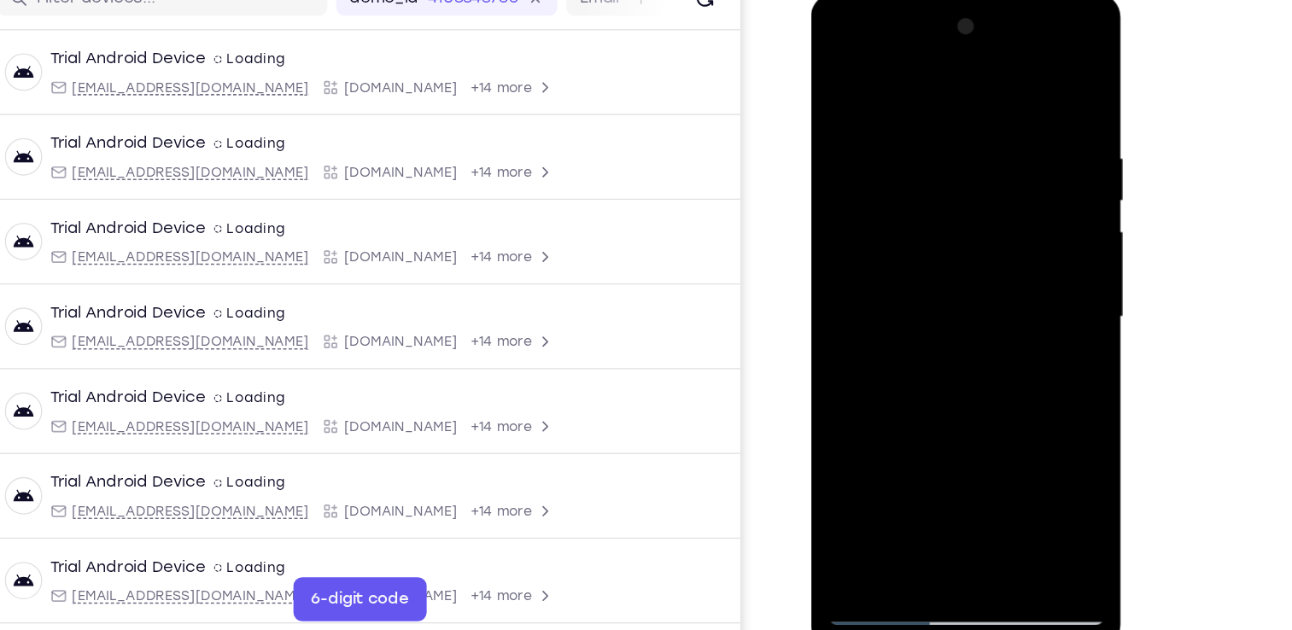
click at [1006, 280] on div at bounding box center [931, 245] width 215 height 478
click at [999, 294] on div at bounding box center [931, 245] width 215 height 478
click at [1024, 30] on div at bounding box center [931, 245] width 215 height 478
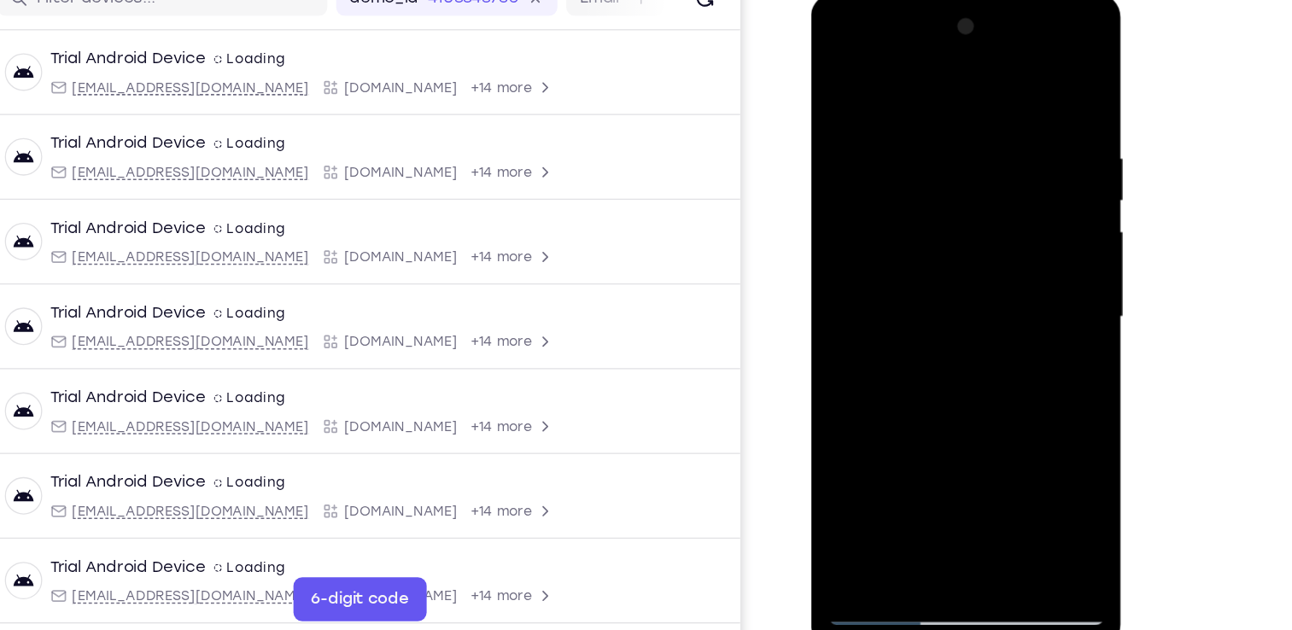
click at [971, 447] on div at bounding box center [931, 245] width 215 height 478
click at [899, 249] on div at bounding box center [931, 245] width 215 height 478
click at [897, 434] on div at bounding box center [931, 245] width 215 height 478
click at [1010, 287] on div at bounding box center [931, 245] width 215 height 478
click at [1015, 285] on div at bounding box center [931, 245] width 215 height 478
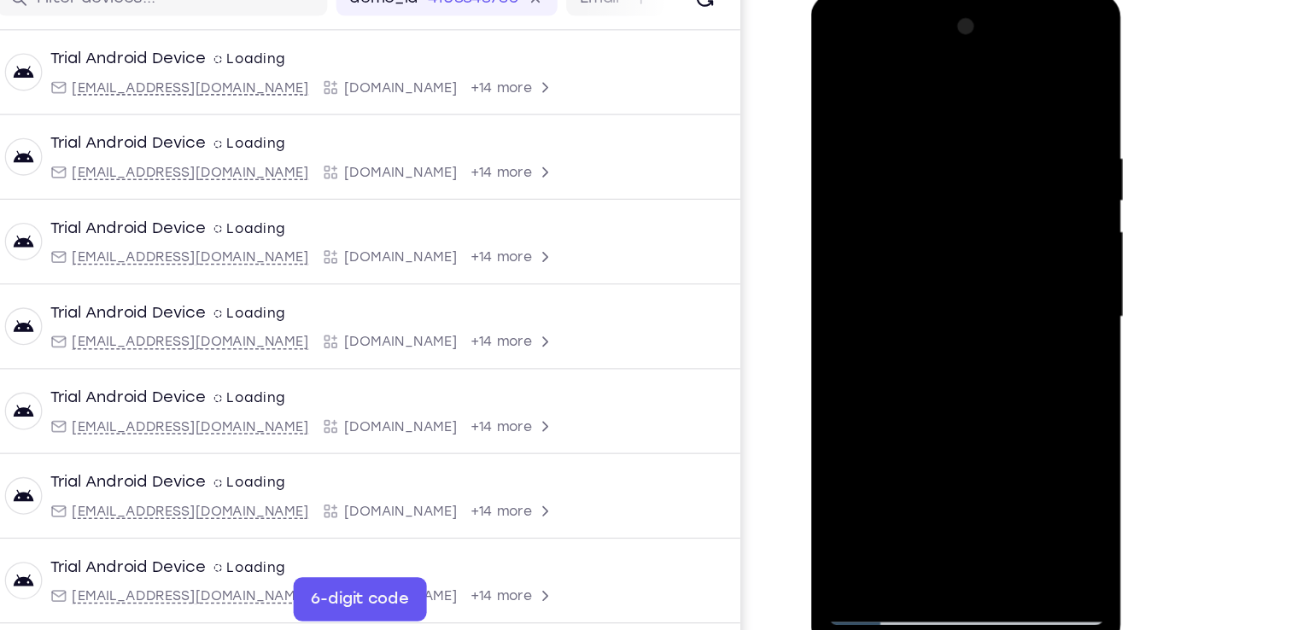
click at [837, 73] on div at bounding box center [931, 245] width 215 height 478
click at [842, 67] on div at bounding box center [931, 245] width 215 height 478
click at [901, 102] on div at bounding box center [931, 245] width 215 height 478
click at [1007, 161] on div at bounding box center [931, 245] width 215 height 478
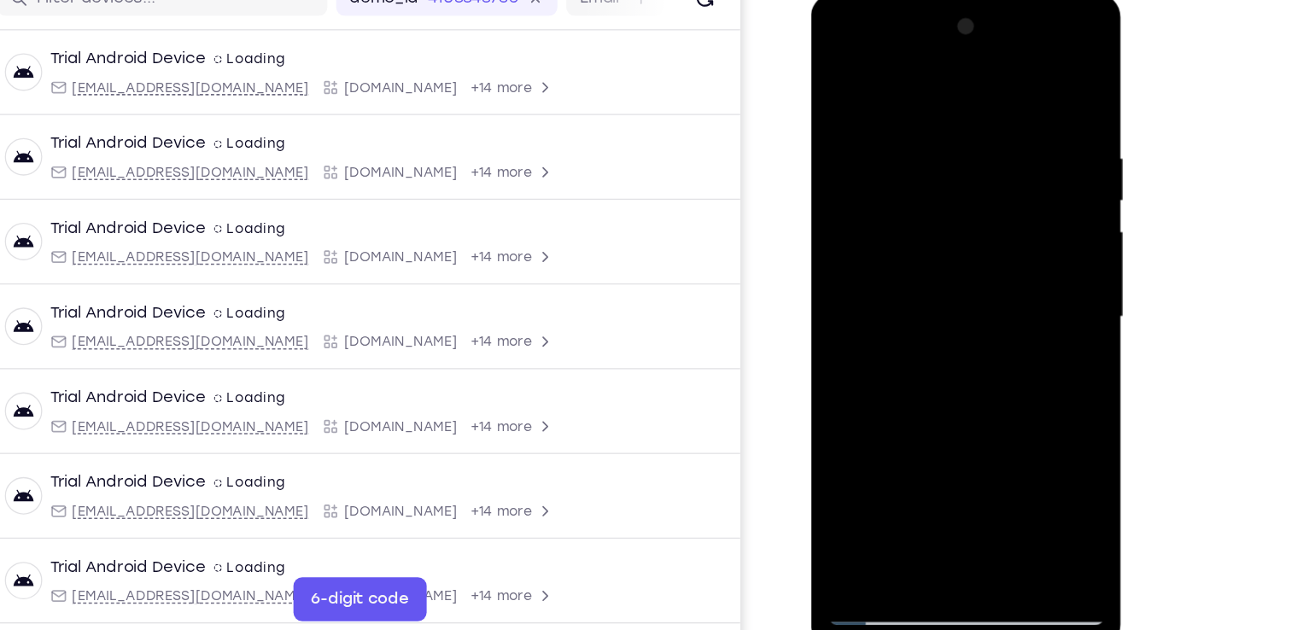
click at [1007, 161] on div at bounding box center [931, 245] width 215 height 478
click at [1019, 177] on div at bounding box center [931, 245] width 215 height 478
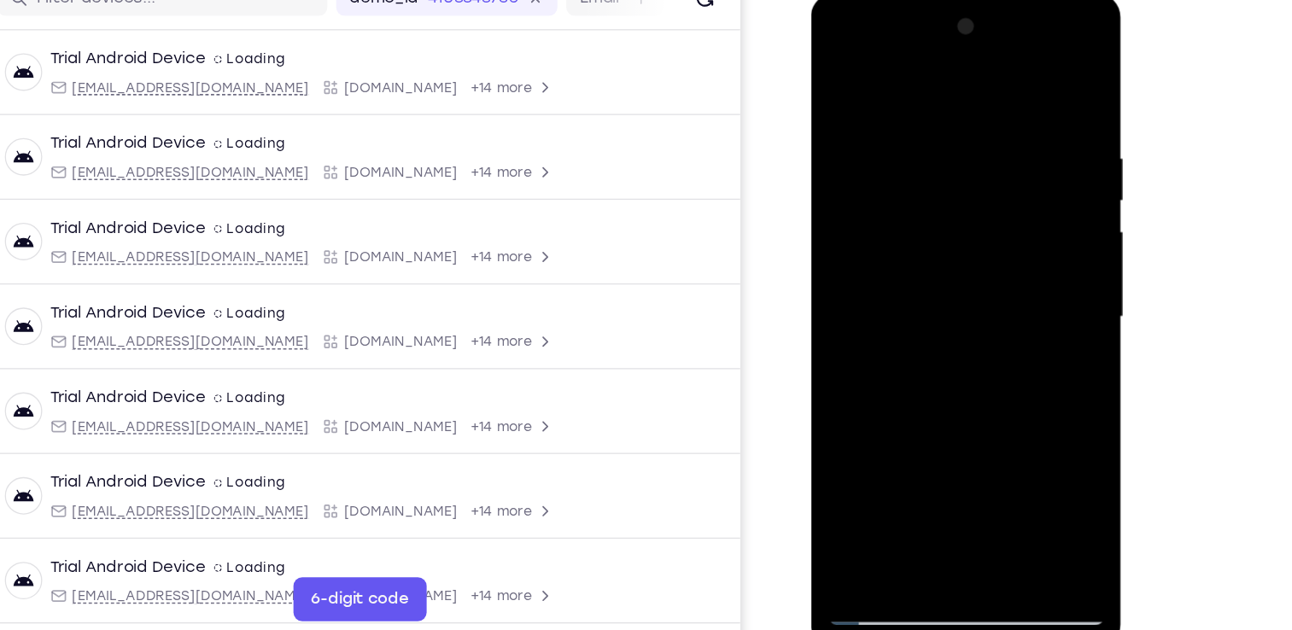
click at [1019, 177] on div at bounding box center [931, 245] width 215 height 478
click at [1028, 172] on div at bounding box center [931, 245] width 215 height 478
click at [1017, 79] on div at bounding box center [931, 245] width 215 height 478
click at [978, 436] on div at bounding box center [931, 245] width 215 height 478
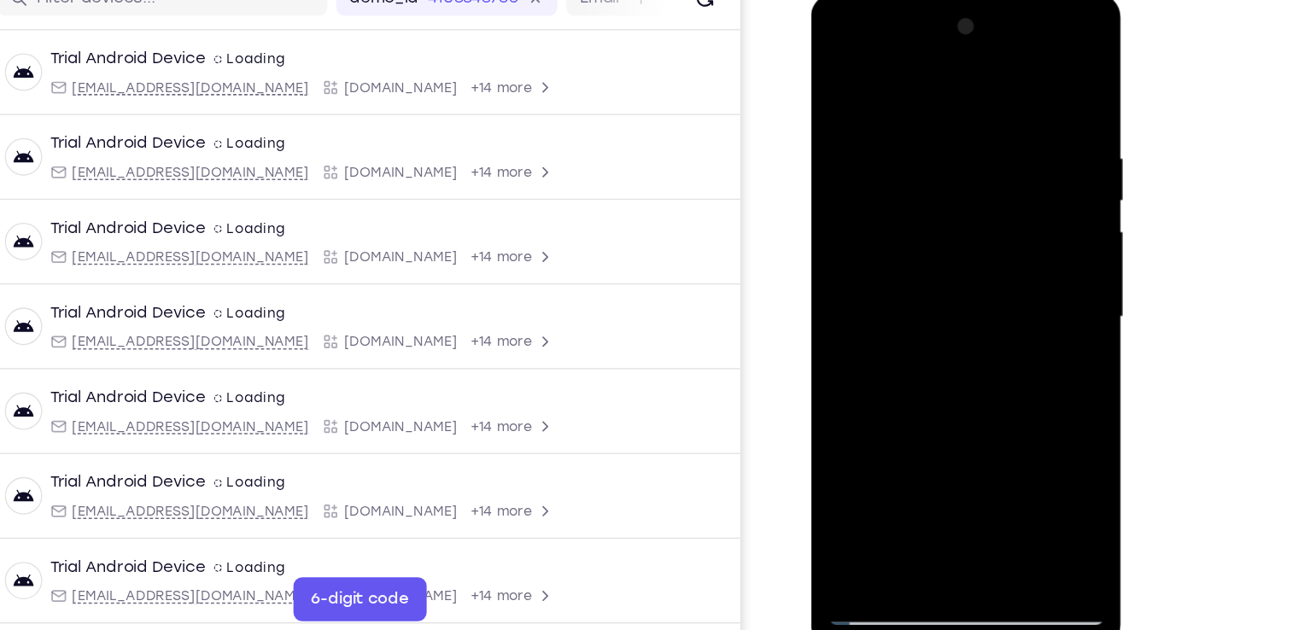
click at [913, 247] on div at bounding box center [931, 245] width 215 height 478
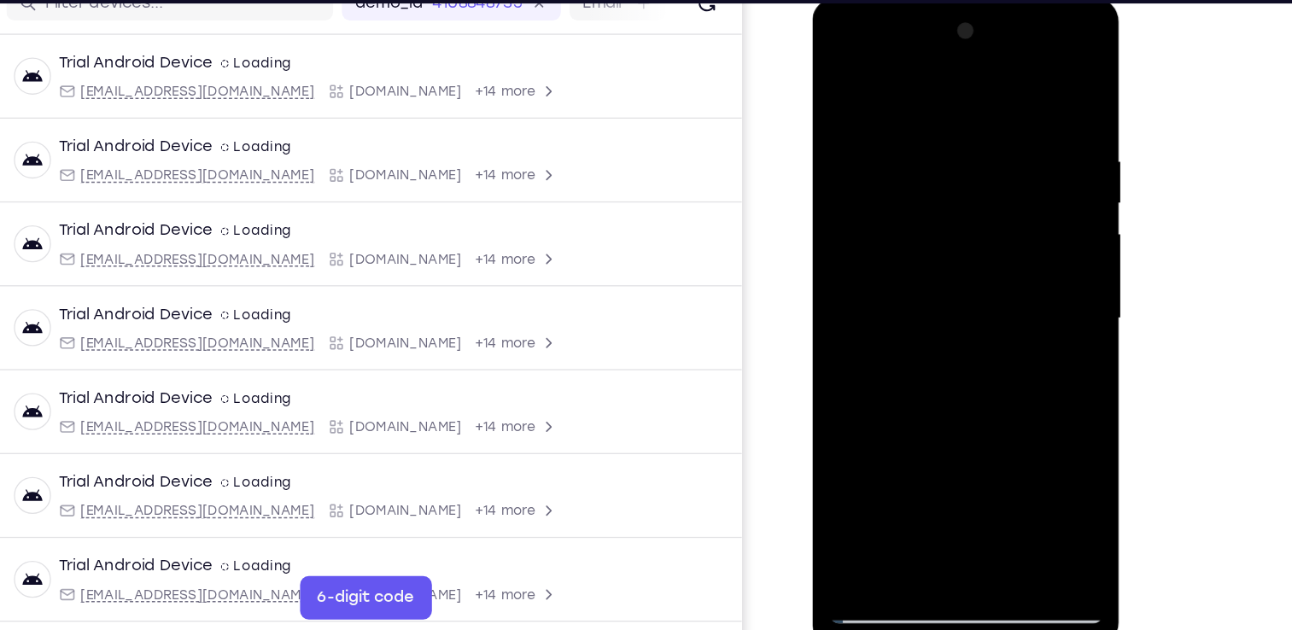
click at [896, 438] on div at bounding box center [932, 250] width 215 height 478
click at [1018, 289] on div at bounding box center [932, 250] width 215 height 478
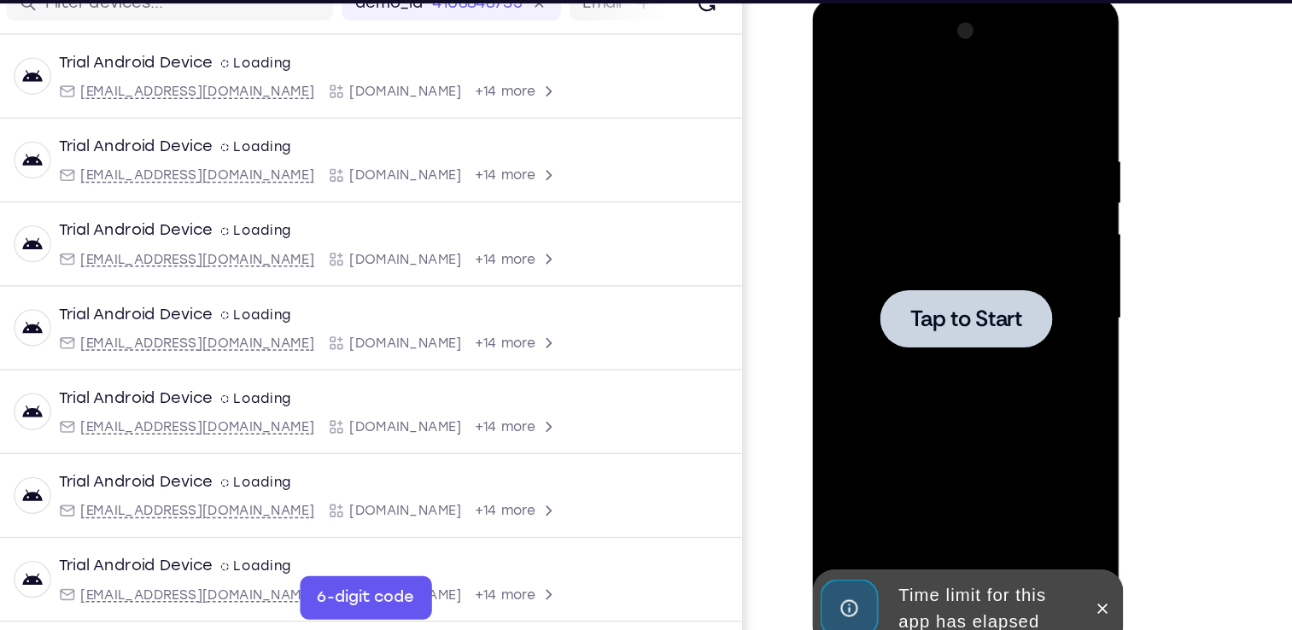
click at [927, 242] on span "Tap to Start" at bounding box center [932, 250] width 87 height 17
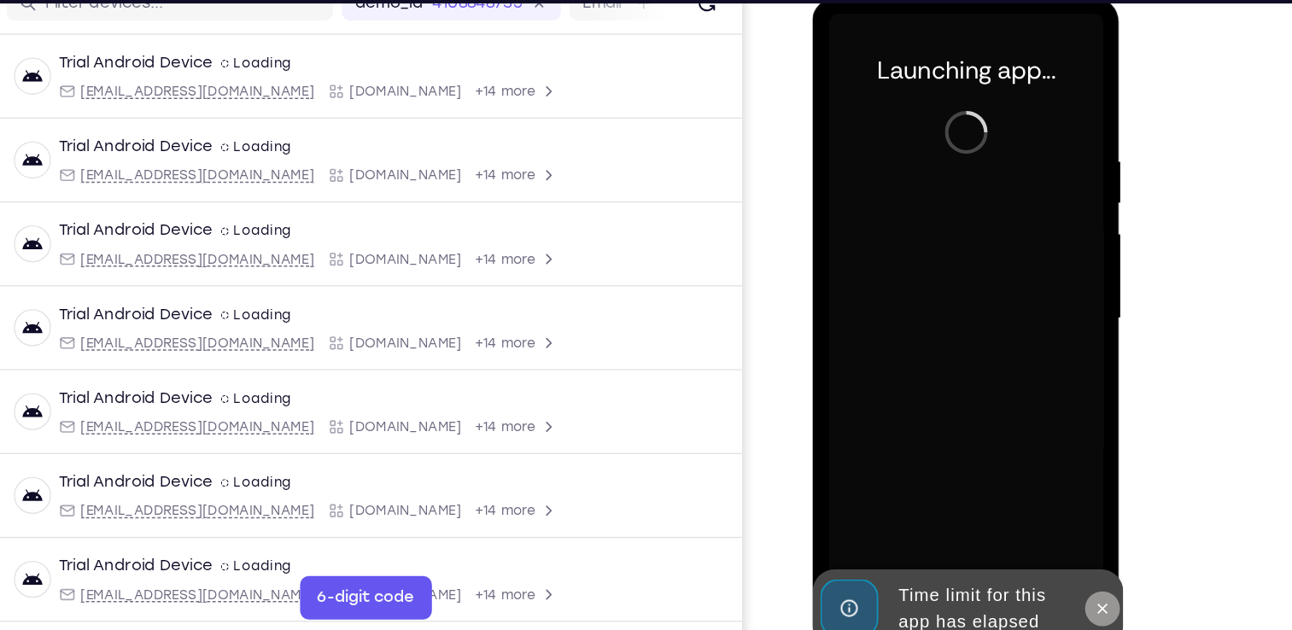
click at [1033, 464] on button at bounding box center [1038, 477] width 27 height 27
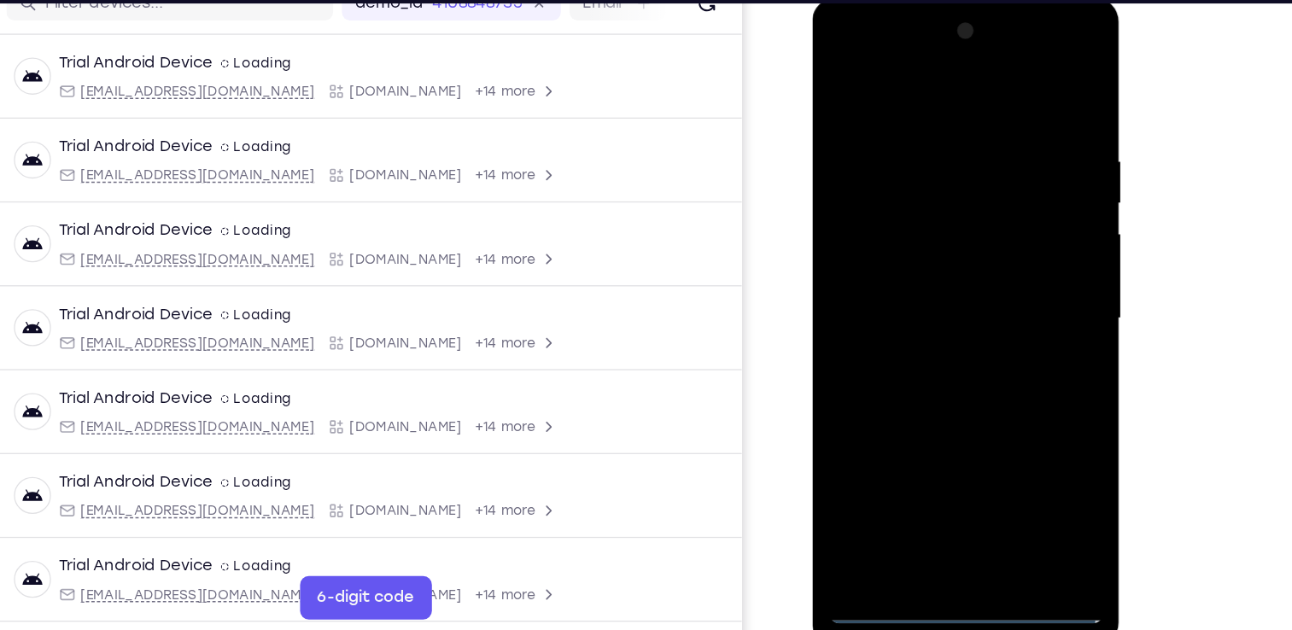
click at [939, 475] on div at bounding box center [932, 250] width 215 height 478
click at [1009, 398] on div at bounding box center [932, 250] width 215 height 478
click at [892, 80] on div at bounding box center [932, 250] width 215 height 478
click at [1000, 236] on div at bounding box center [932, 250] width 215 height 478
click at [913, 280] on div at bounding box center [932, 250] width 215 height 478
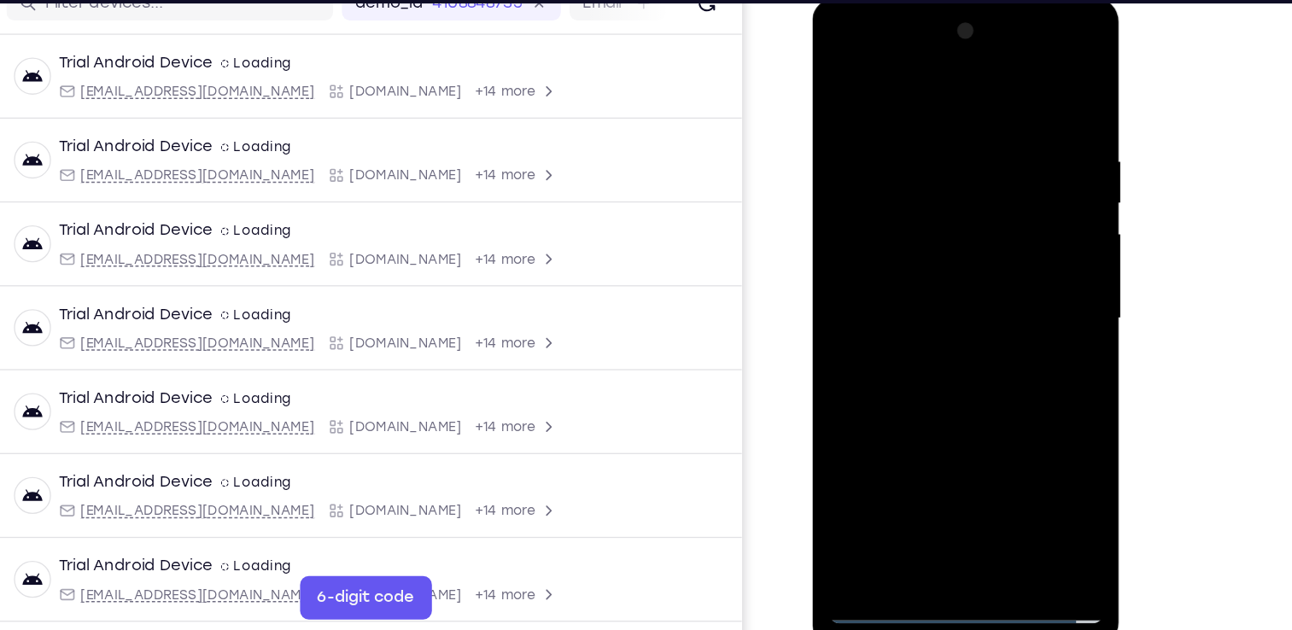
click at [925, 231] on div at bounding box center [932, 250] width 215 height 478
click at [912, 213] on div at bounding box center [932, 250] width 215 height 478
click at [917, 248] on div at bounding box center [932, 250] width 215 height 478
drag, startPoint x: 934, startPoint y: 83, endPoint x: 937, endPoint y: -32, distance: 115.3
click at [937, 0] on html "Online web based iOS Simulators and Android Emulators. Run iPhone, iPad, Mobile…" at bounding box center [933, 254] width 243 height 512
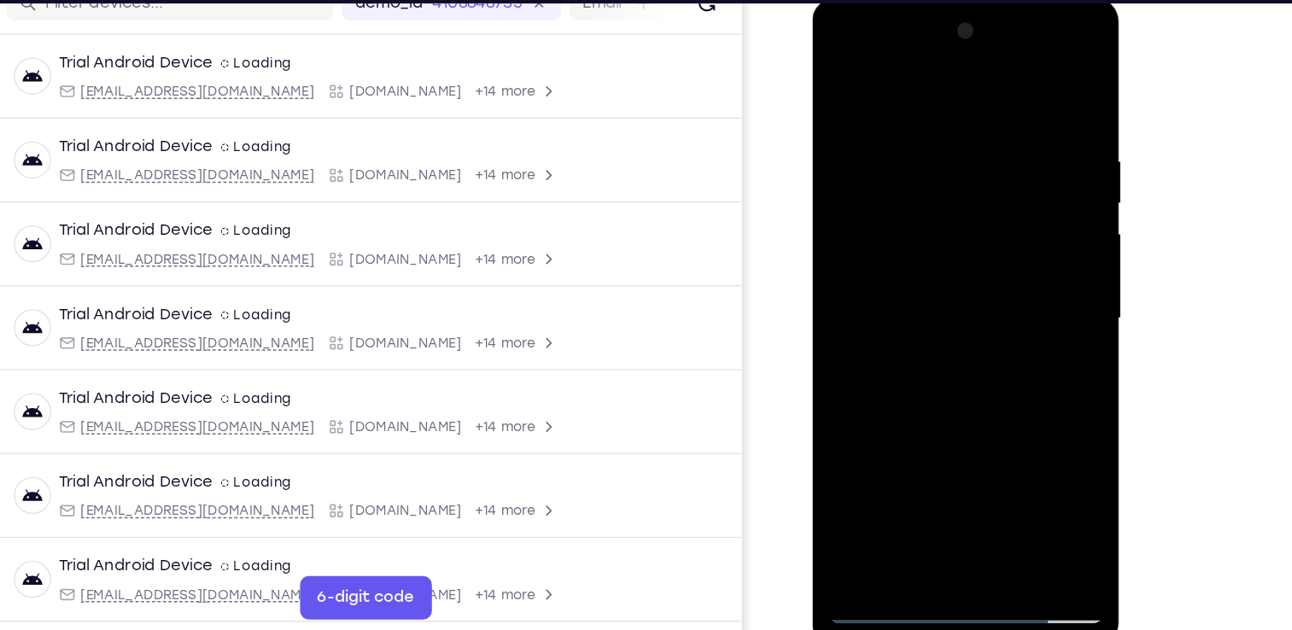
click at [1022, 95] on div at bounding box center [932, 250] width 215 height 478
click at [950, 325] on div at bounding box center [932, 250] width 215 height 478
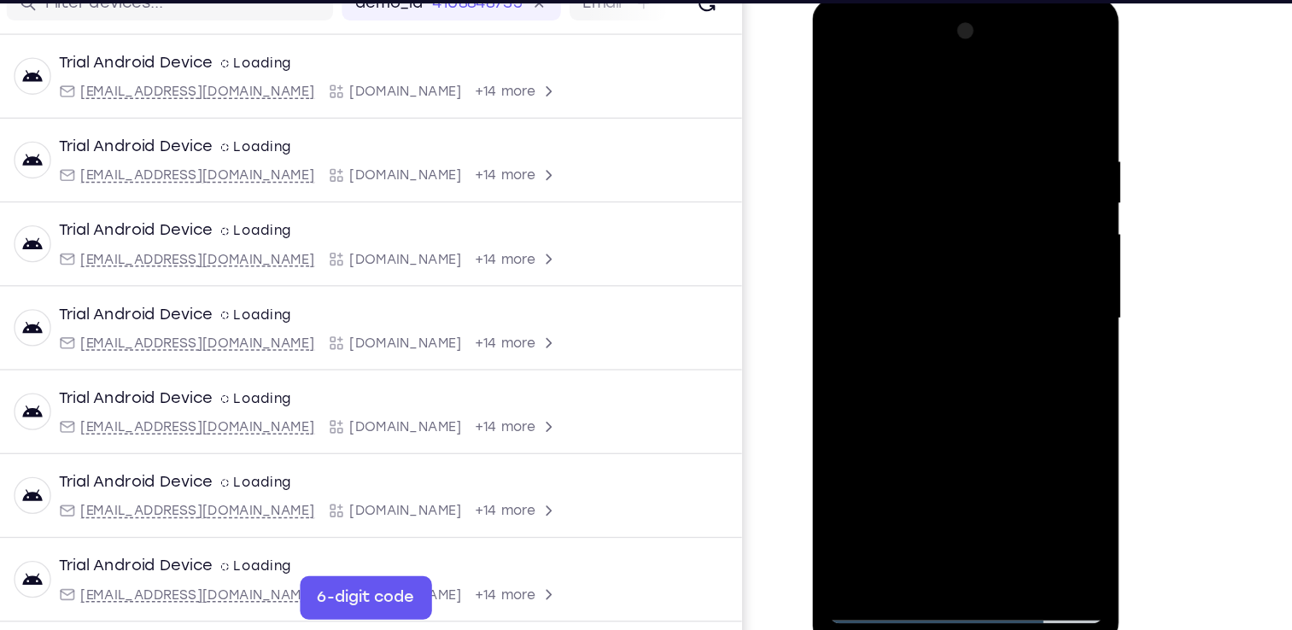
click at [975, 450] on div at bounding box center [932, 250] width 215 height 478
click at [919, 343] on div at bounding box center [932, 250] width 215 height 478
click at [900, 291] on div at bounding box center [932, 250] width 215 height 478
click at [871, 438] on div at bounding box center [932, 250] width 215 height 478
click at [1010, 289] on div at bounding box center [932, 250] width 215 height 478
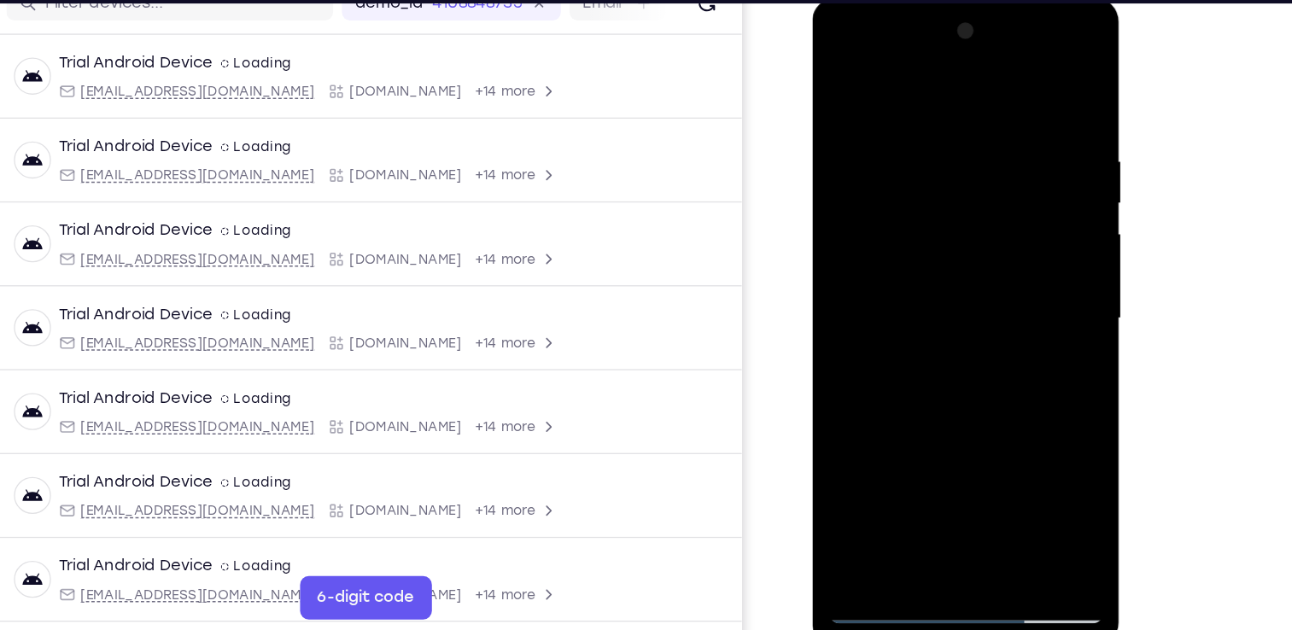
click at [1009, 291] on div at bounding box center [932, 250] width 215 height 478
click at [838, 82] on div at bounding box center [932, 250] width 215 height 478
click at [925, 295] on div at bounding box center [932, 250] width 215 height 478
click at [835, 79] on div at bounding box center [932, 250] width 215 height 478
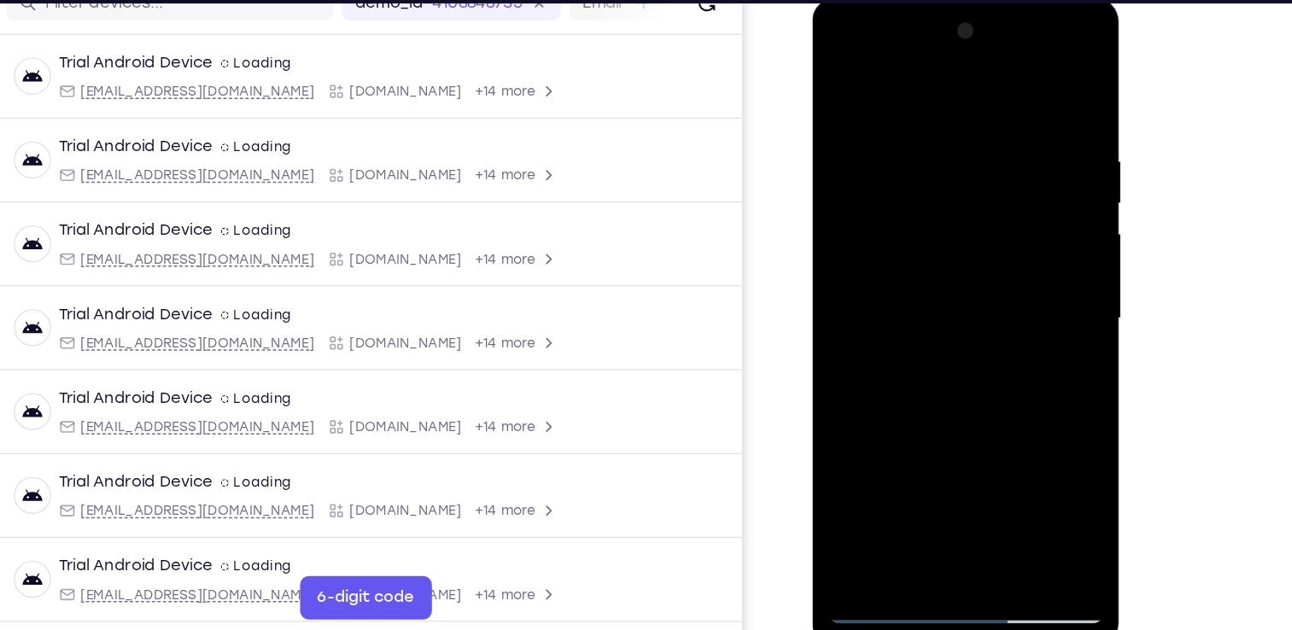
click at [907, 124] on div at bounding box center [932, 250] width 215 height 478
click at [1023, 192] on div at bounding box center [932, 250] width 215 height 478
click at [1011, 218] on div at bounding box center [932, 250] width 215 height 478
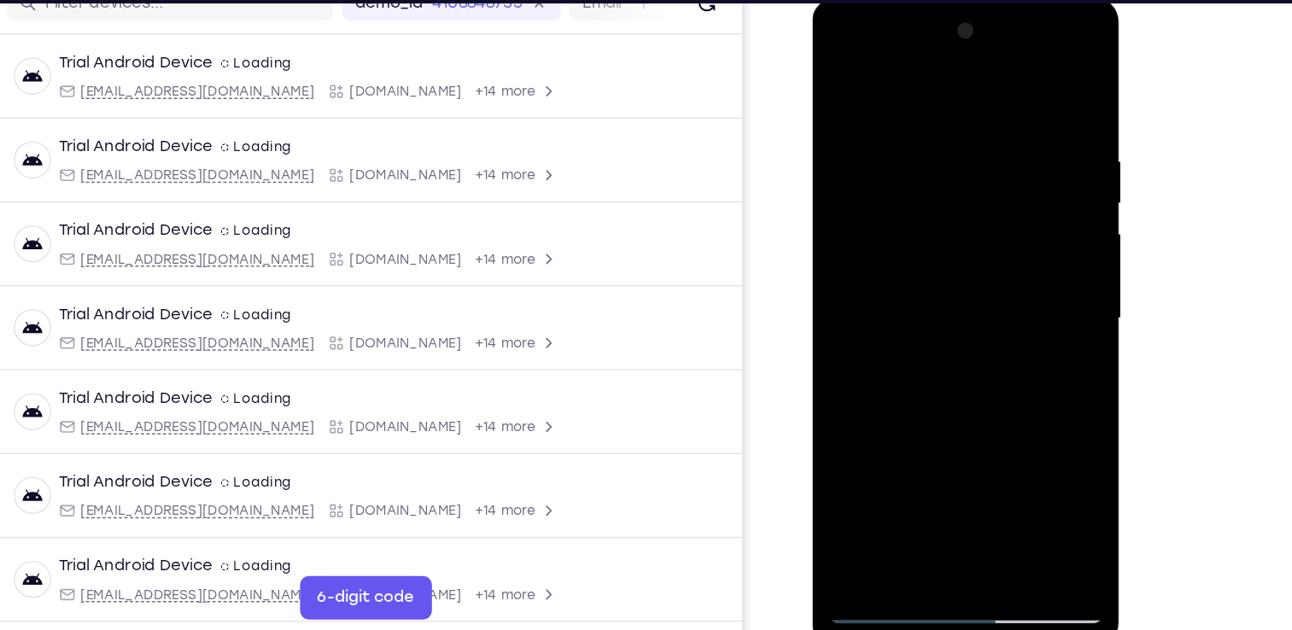
click at [1011, 218] on div at bounding box center [932, 250] width 215 height 478
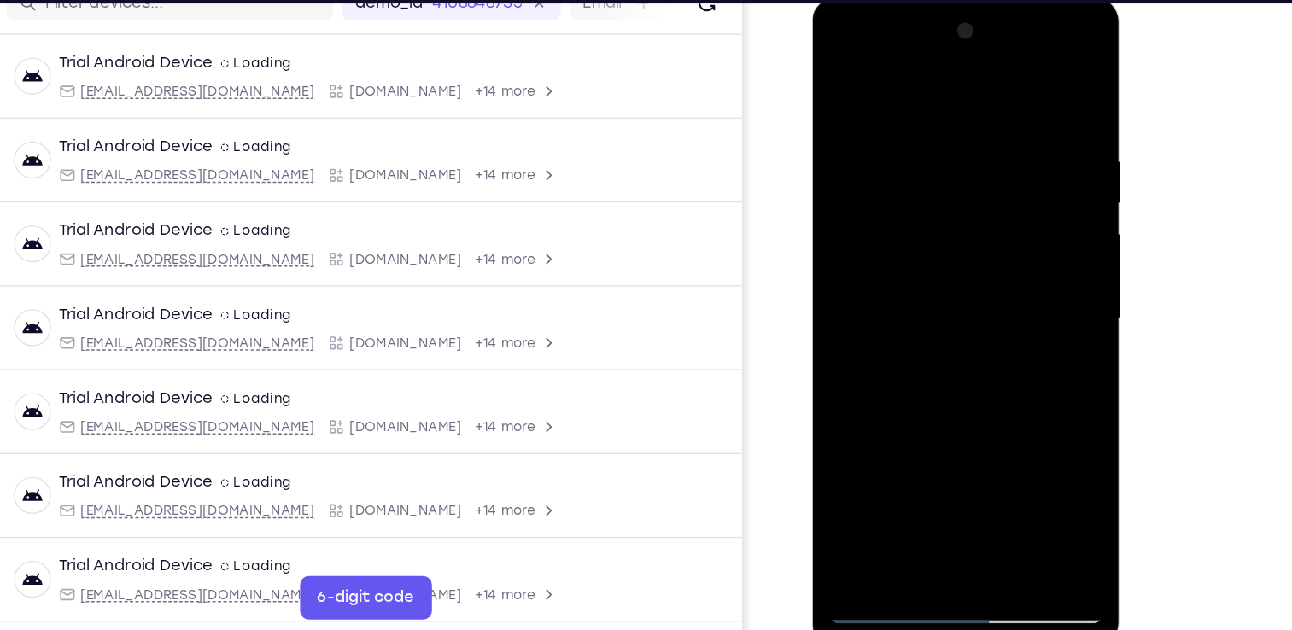
click at [1011, 218] on div at bounding box center [932, 250] width 215 height 478
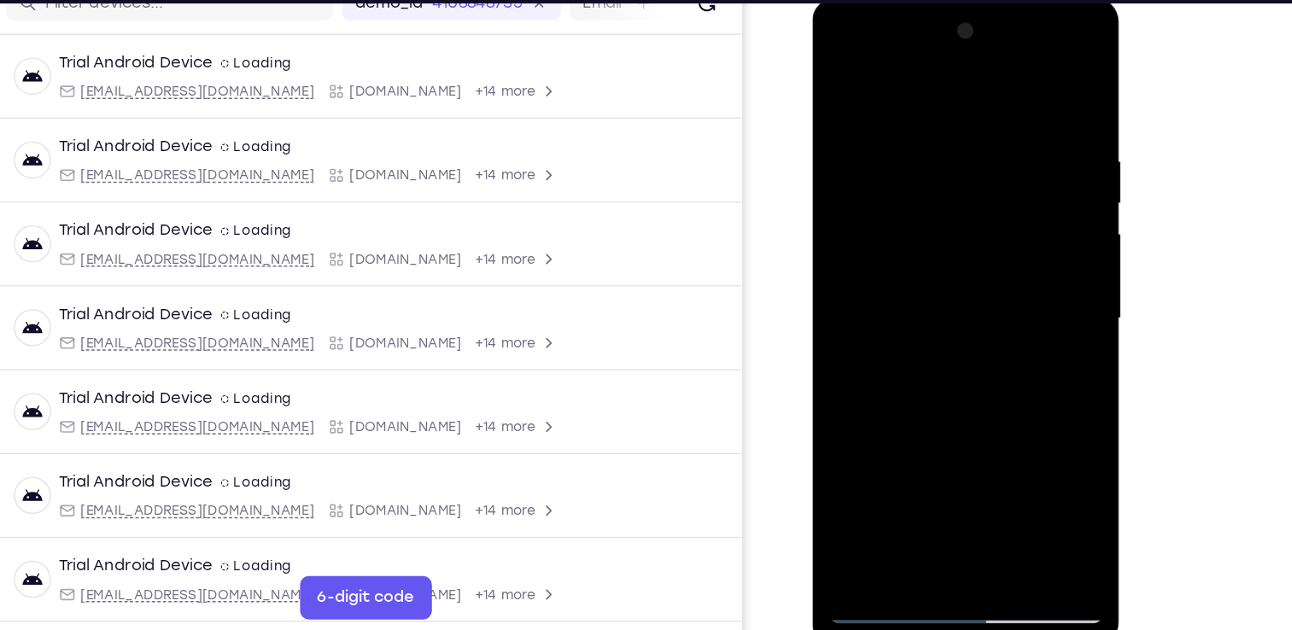
click at [1011, 218] on div at bounding box center [932, 250] width 215 height 478
click at [1016, 221] on div at bounding box center [932, 250] width 215 height 478
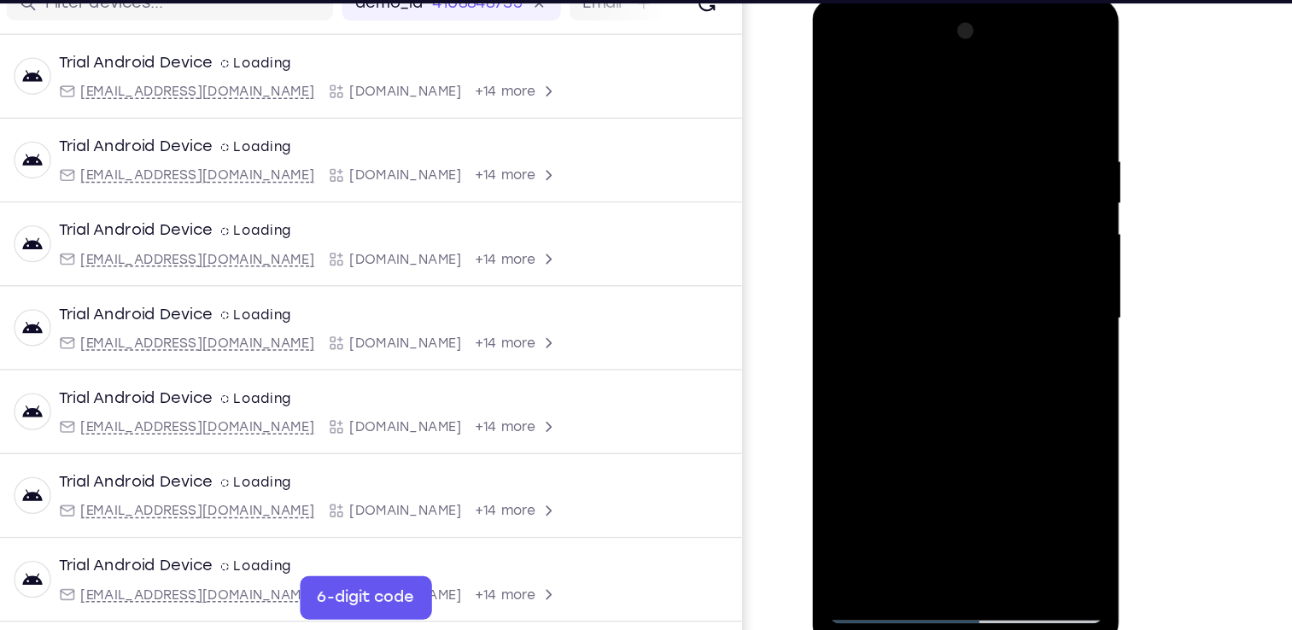
click at [1016, 221] on div at bounding box center [932, 250] width 215 height 478
click at [1018, 220] on div at bounding box center [932, 250] width 215 height 478
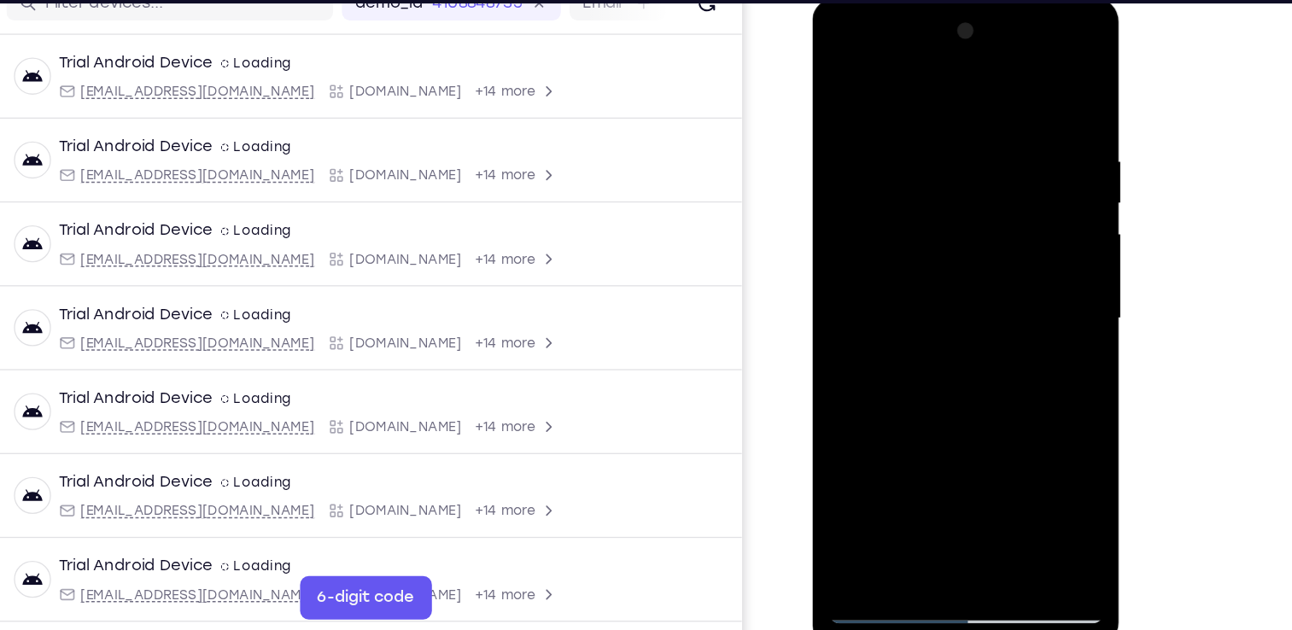
click at [1020, 86] on div at bounding box center [932, 250] width 215 height 478
click at [972, 451] on div at bounding box center [932, 250] width 215 height 478
click at [971, 446] on div at bounding box center [932, 250] width 215 height 478
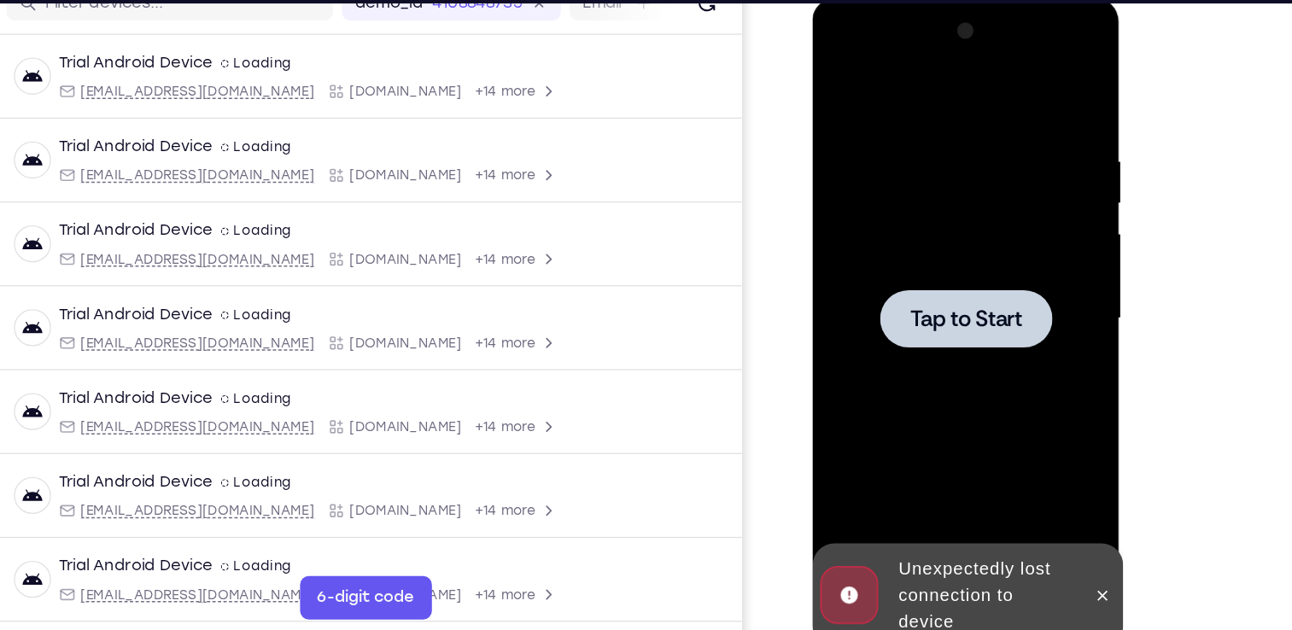
click at [925, 256] on span "Tap to Start" at bounding box center [932, 250] width 87 height 17
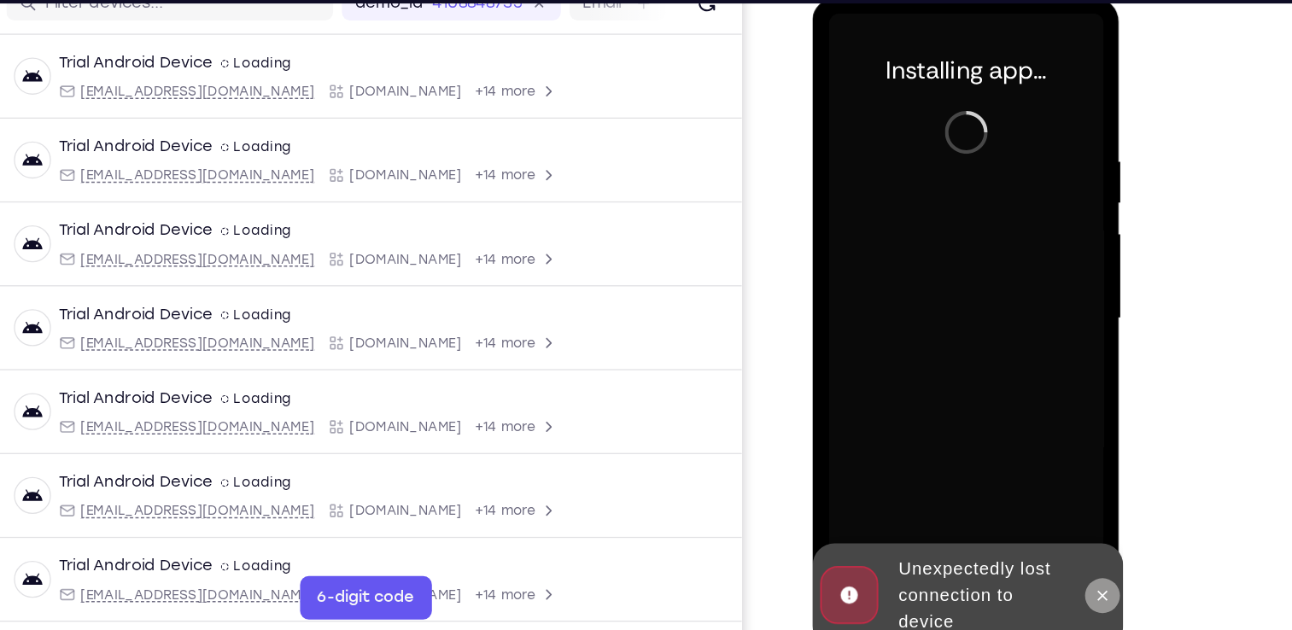
click at [1032, 455] on button at bounding box center [1038, 466] width 27 height 27
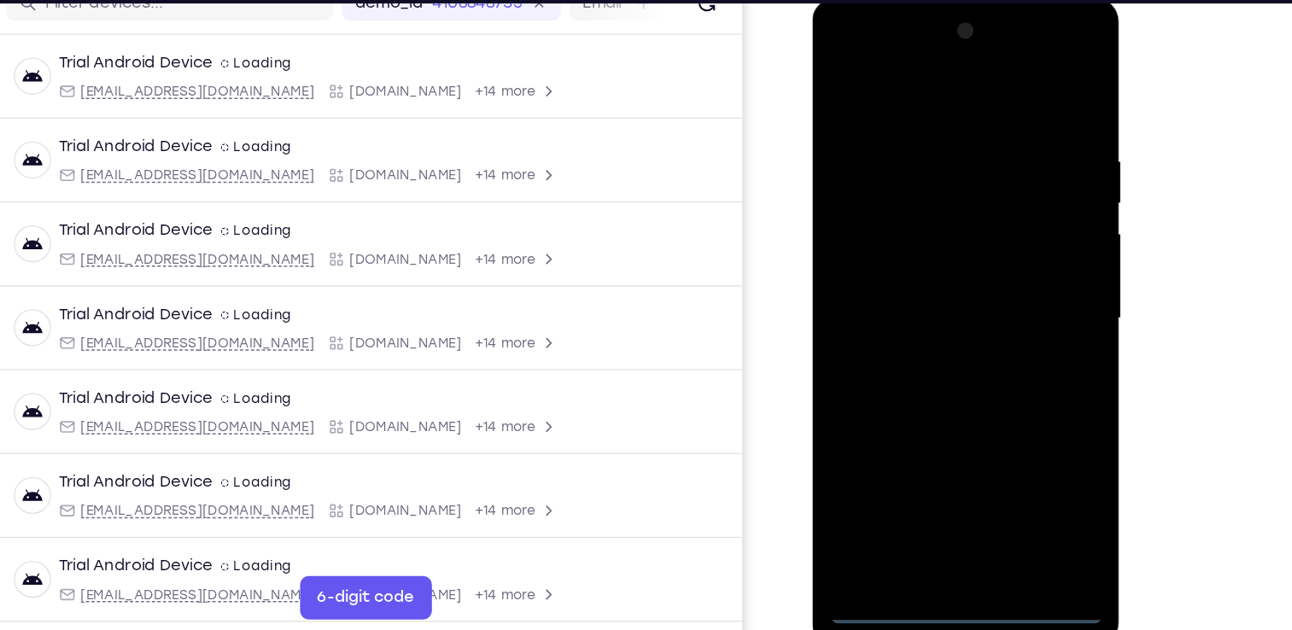
click at [936, 475] on div at bounding box center [932, 250] width 215 height 478
click at [1011, 405] on div at bounding box center [932, 250] width 215 height 478
click at [910, 79] on div at bounding box center [932, 250] width 215 height 478
click at [995, 236] on div at bounding box center [932, 250] width 215 height 478
click at [914, 282] on div at bounding box center [932, 250] width 215 height 478
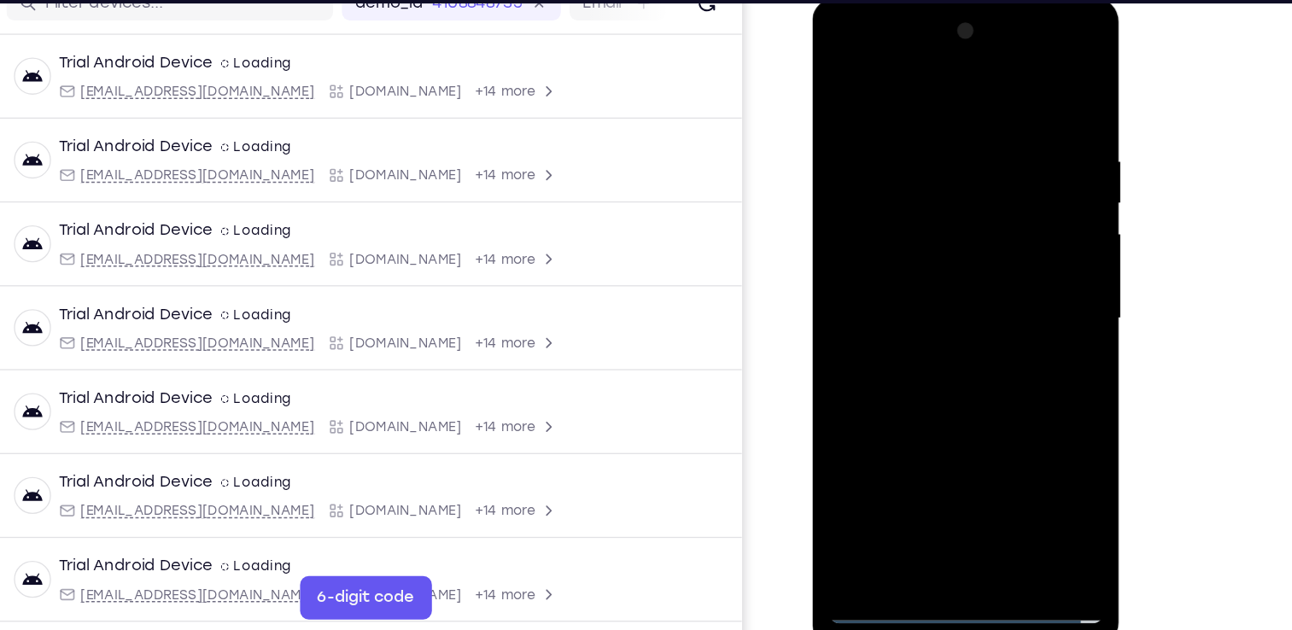
click at [888, 229] on div at bounding box center [932, 250] width 215 height 478
click at [871, 211] on div at bounding box center [932, 250] width 215 height 478
click at [919, 246] on div at bounding box center [932, 250] width 215 height 478
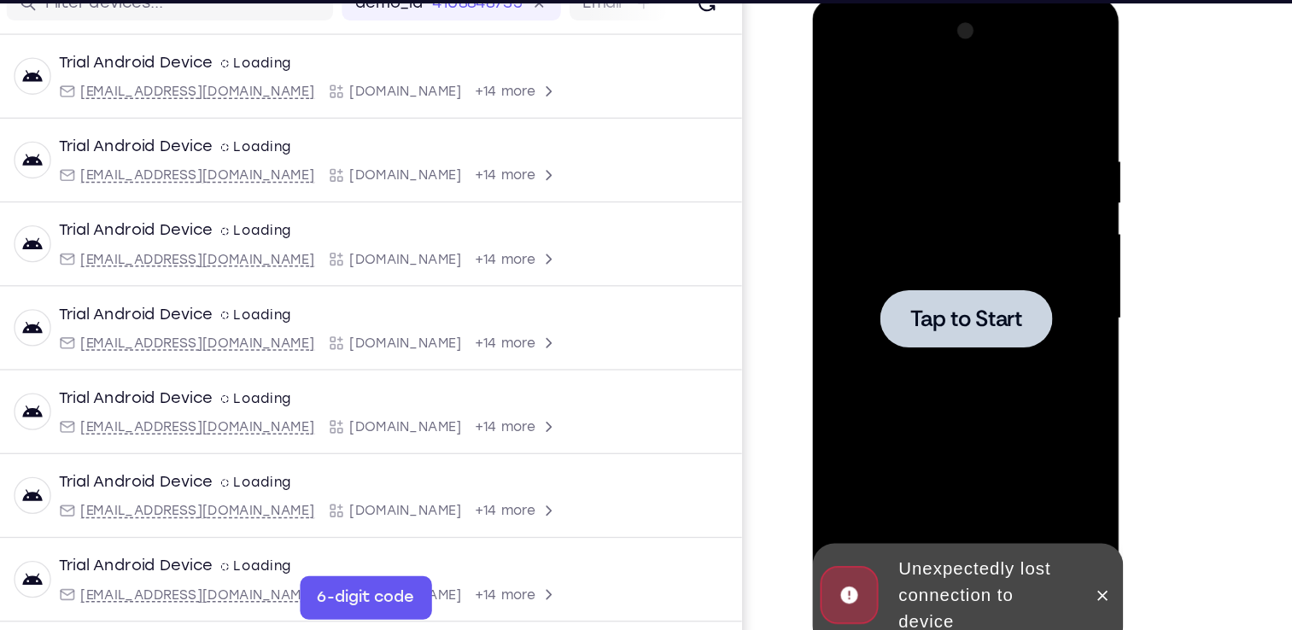
click at [913, 242] on span "Tap to Start" at bounding box center [932, 250] width 87 height 17
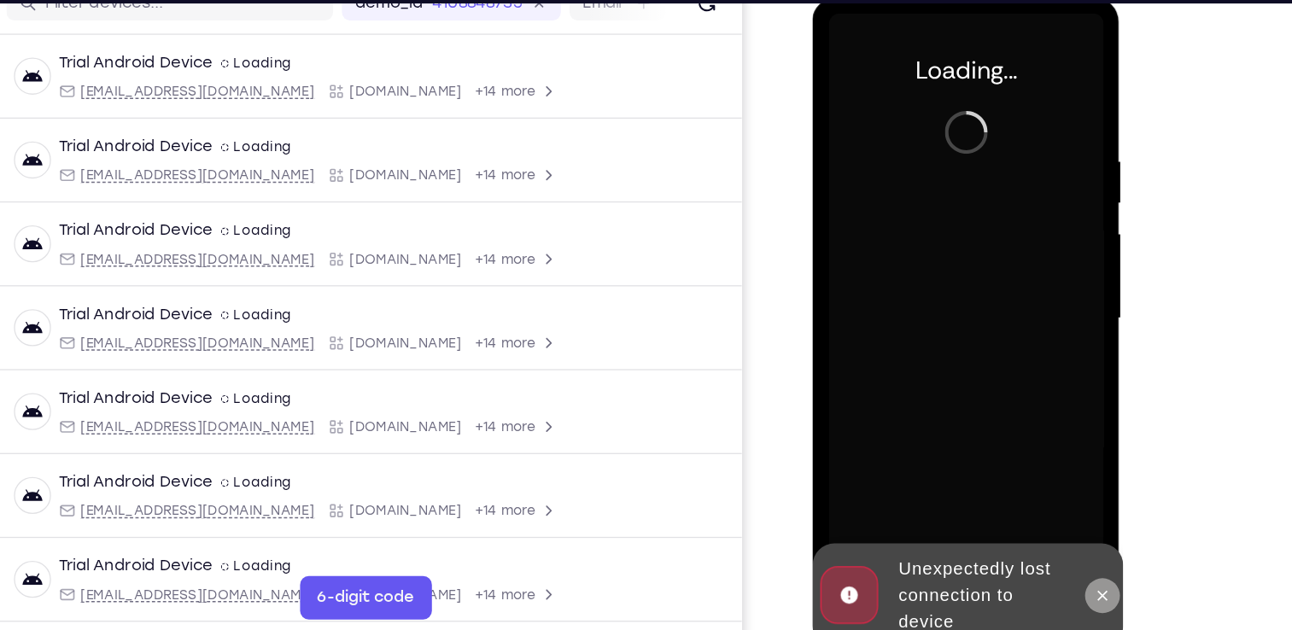
click at [1043, 462] on icon at bounding box center [1039, 467] width 14 height 14
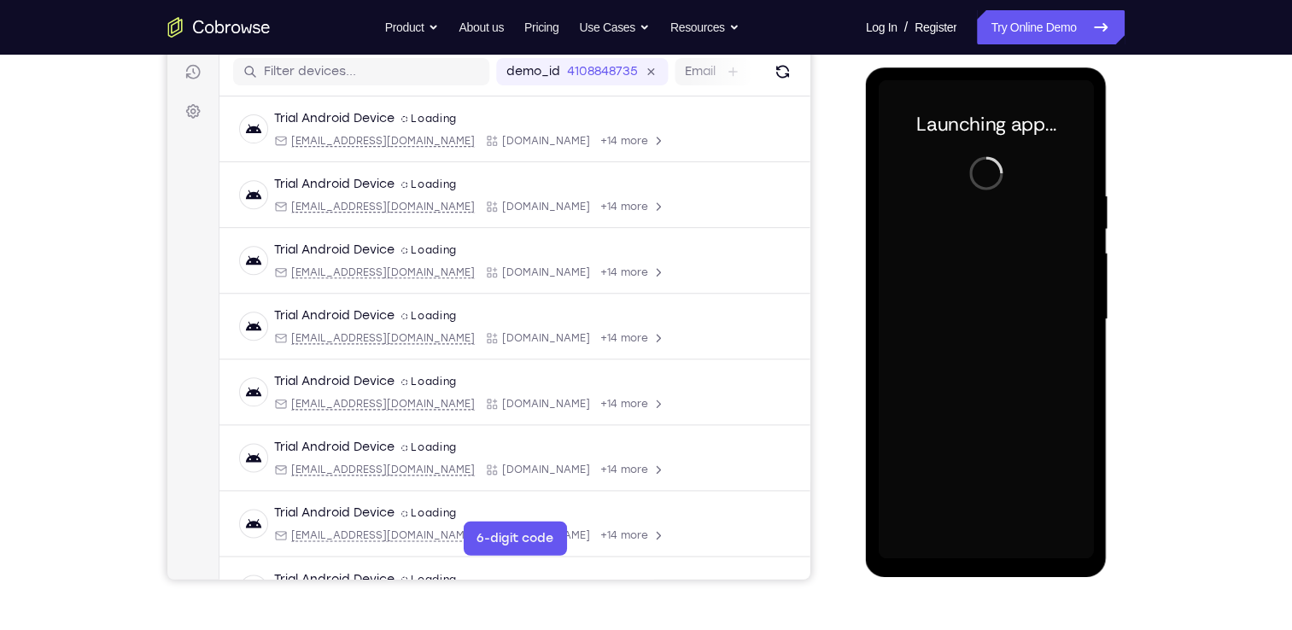
scroll to position [215, 0]
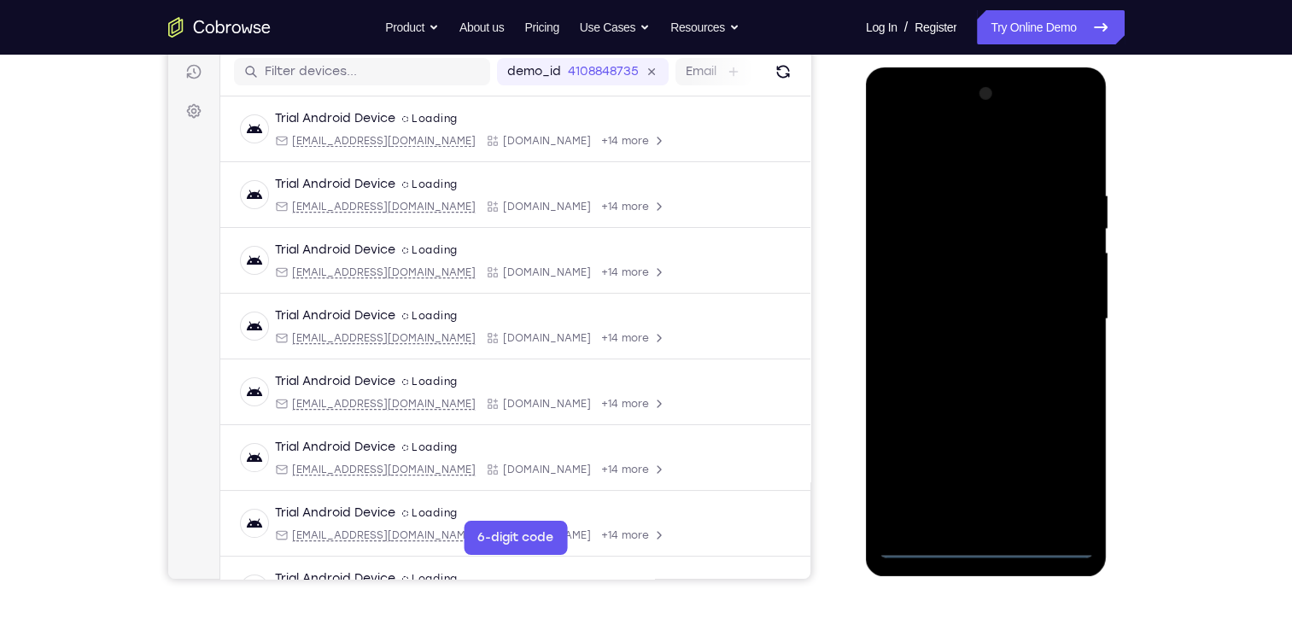
click at [979, 539] on div at bounding box center [985, 319] width 215 height 478
click at [990, 541] on div at bounding box center [985, 319] width 215 height 478
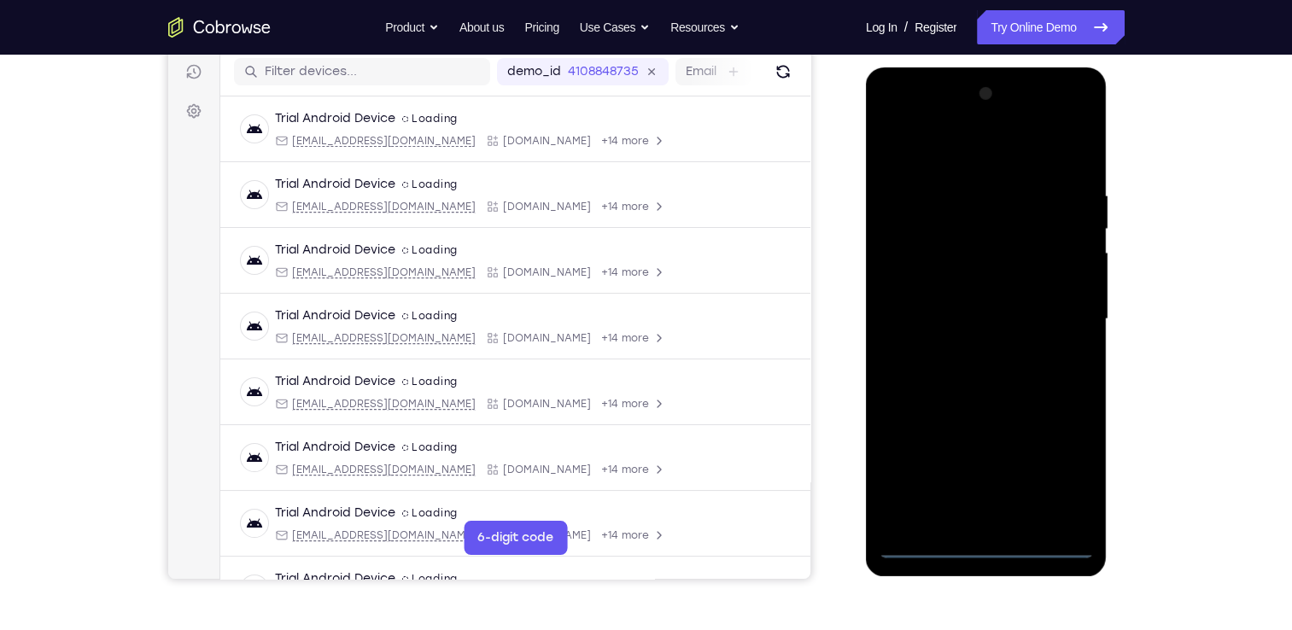
click at [990, 541] on div at bounding box center [985, 319] width 215 height 478
click at [1058, 469] on div at bounding box center [985, 319] width 215 height 478
click at [953, 149] on div at bounding box center [985, 319] width 215 height 478
click at [1057, 306] on div at bounding box center [985, 319] width 215 height 478
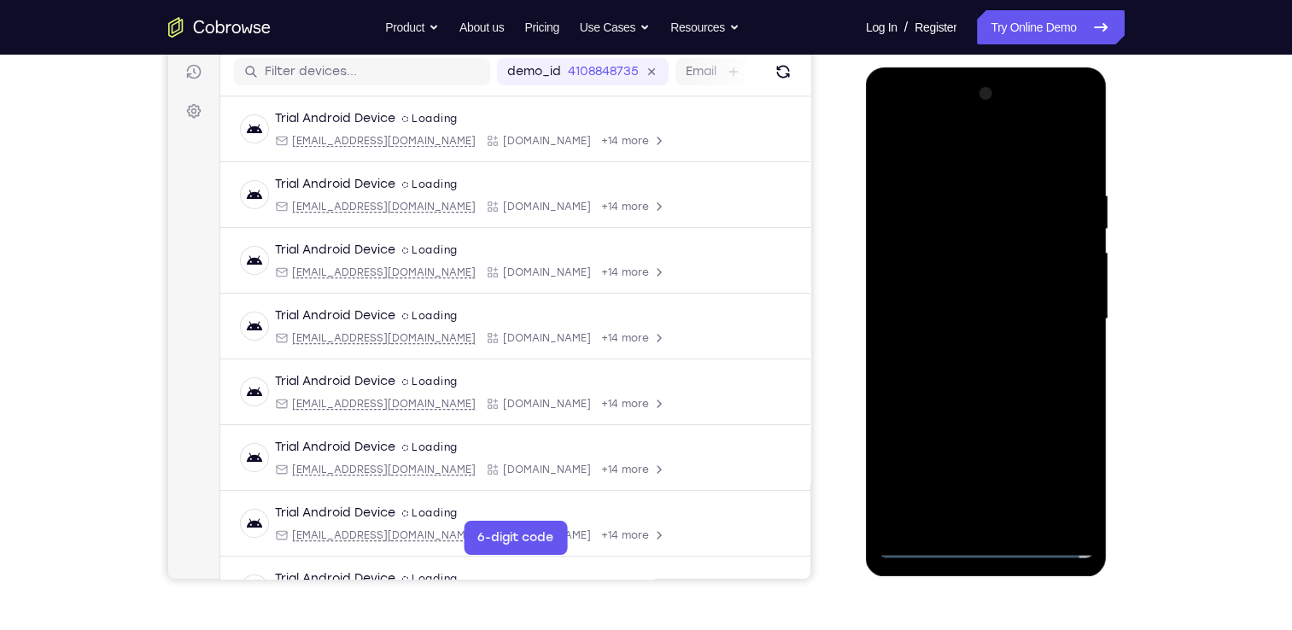
click at [967, 349] on div at bounding box center [985, 319] width 215 height 478
click at [936, 296] on div at bounding box center [985, 319] width 215 height 478
click at [937, 277] on div at bounding box center [985, 319] width 215 height 478
click at [1070, 282] on div at bounding box center [985, 319] width 215 height 478
click at [1007, 279] on div at bounding box center [985, 319] width 215 height 478
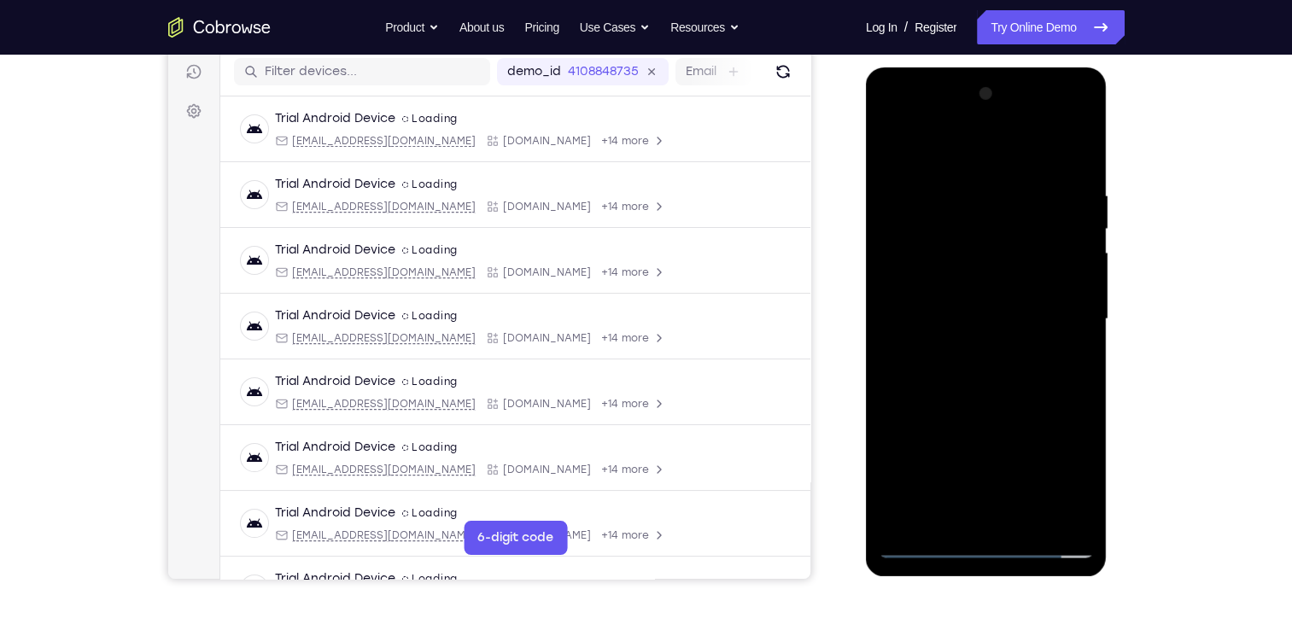
click at [973, 316] on div at bounding box center [985, 319] width 215 height 478
click at [988, 383] on div at bounding box center [985, 319] width 215 height 478
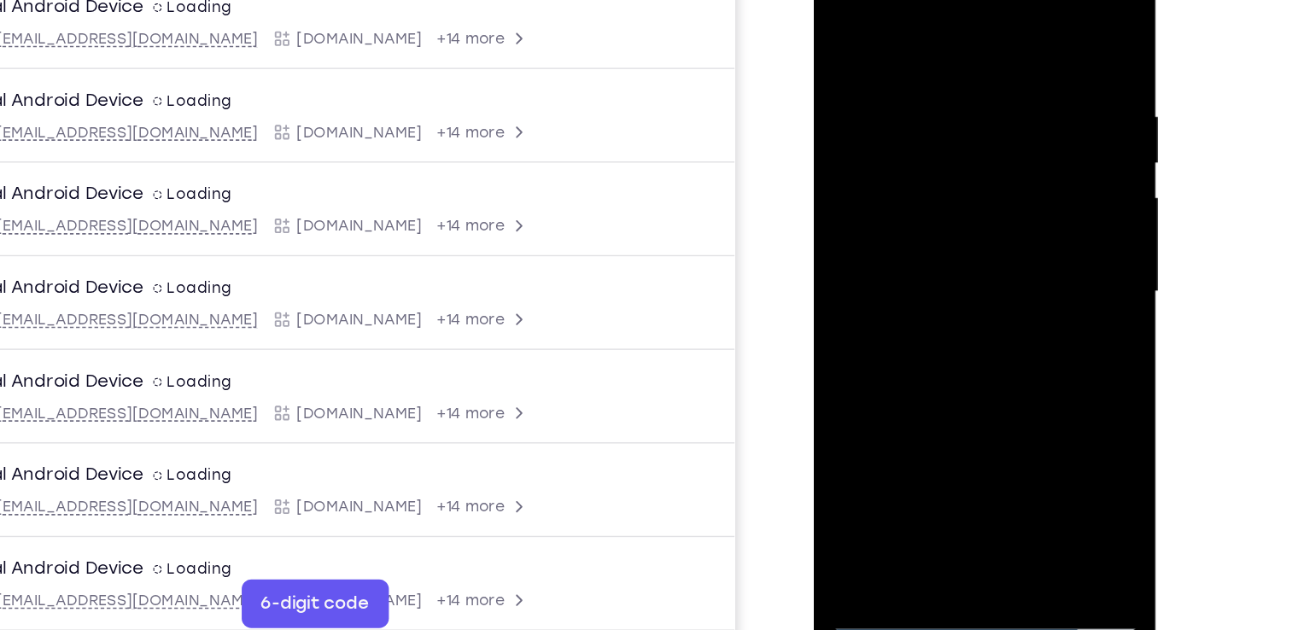
scroll to position [214, 0]
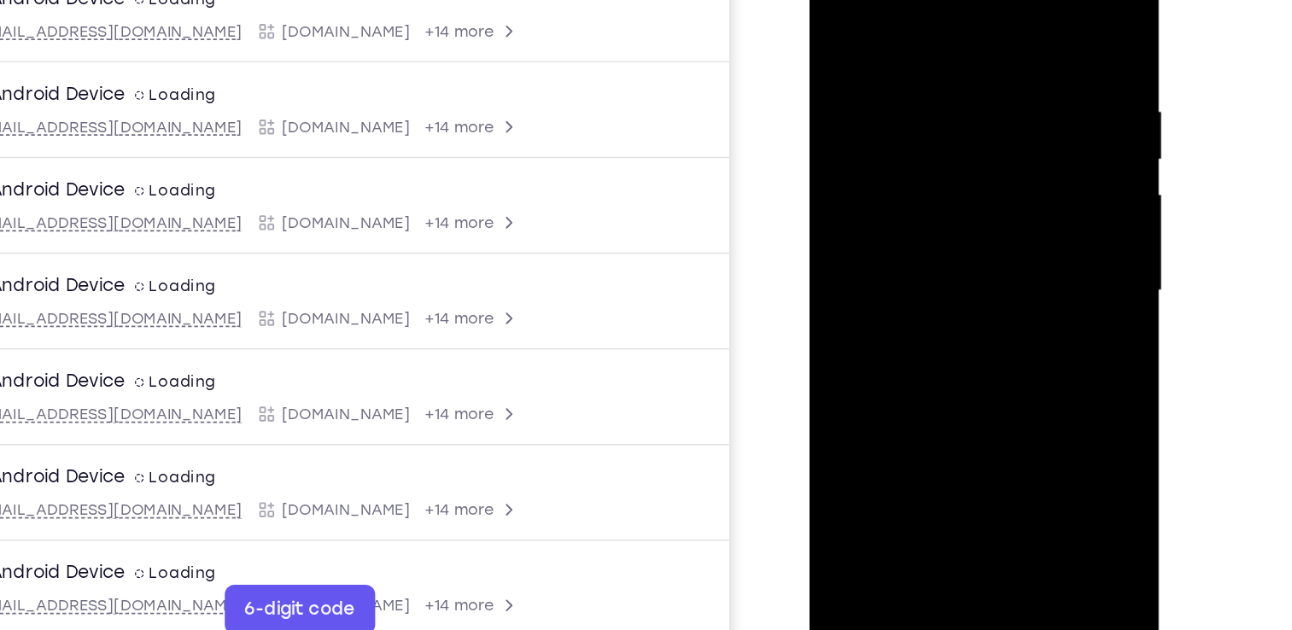
drag, startPoint x: 945, startPoint y: 9, endPoint x: 930, endPoint y: -61, distance: 71.5
click at [930, 0] on div at bounding box center [929, 177] width 215 height 478
click at [973, 373] on div at bounding box center [929, 177] width 215 height 478
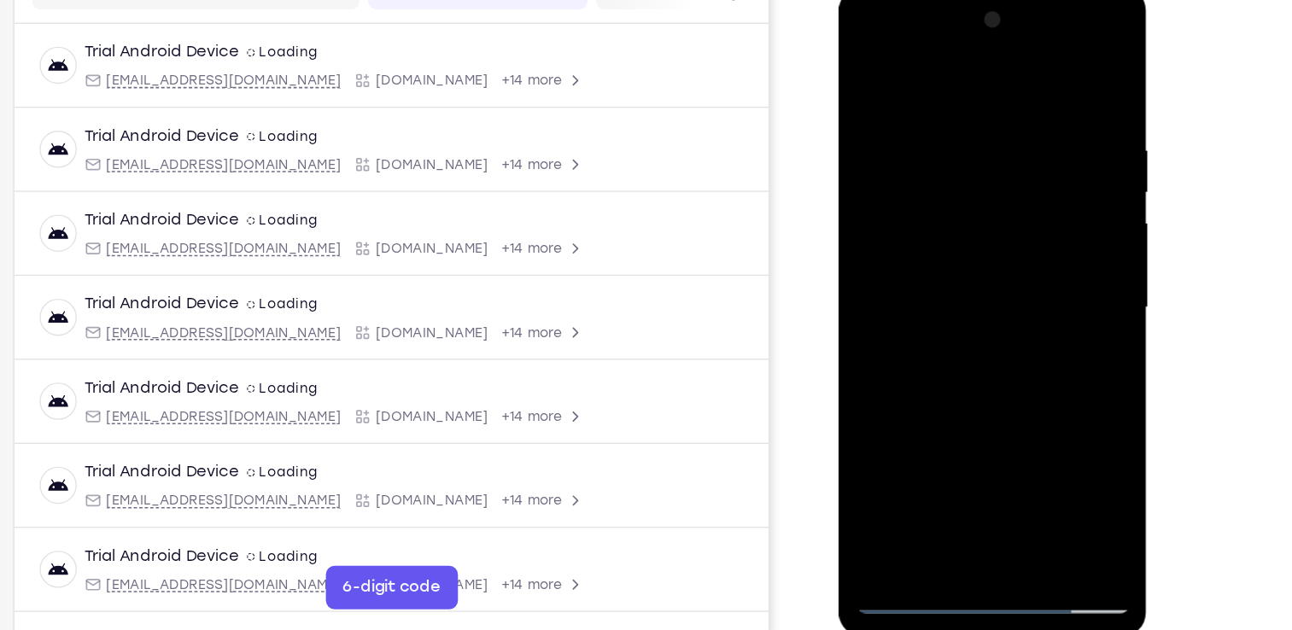
scroll to position [215, 0]
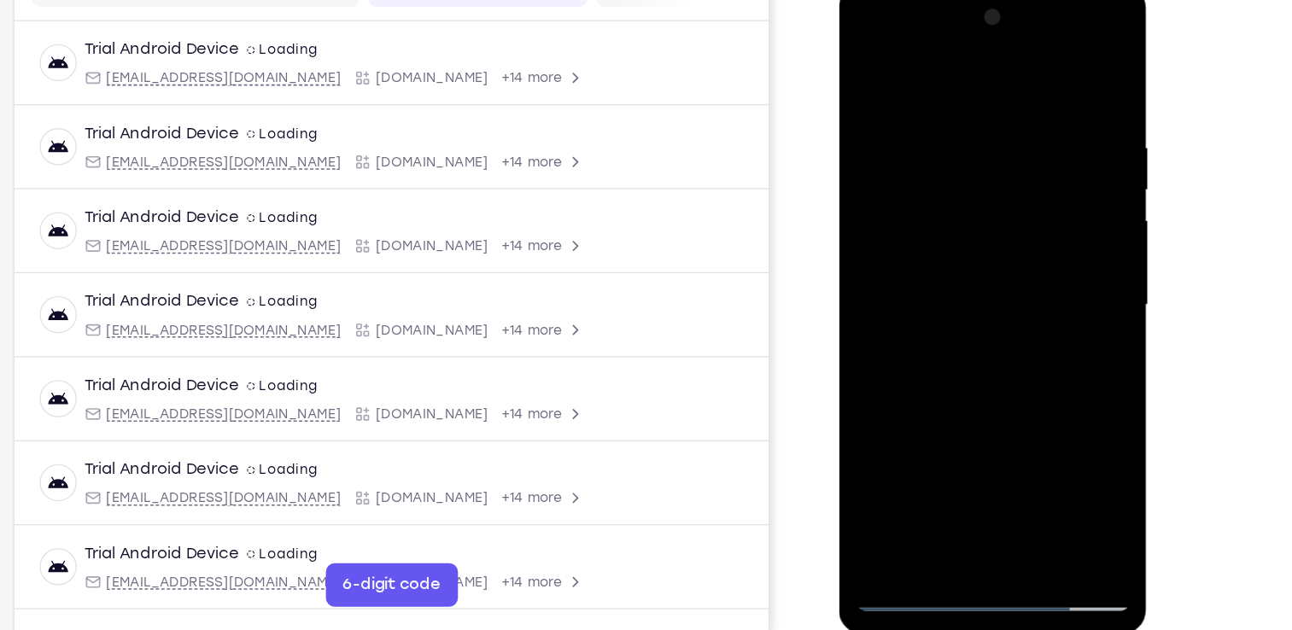
click at [923, 240] on div at bounding box center [959, 236] width 215 height 478
click at [959, 321] on div at bounding box center [959, 236] width 215 height 478
click at [930, 240] on div at bounding box center [959, 236] width 215 height 478
click at [918, 425] on div at bounding box center [959, 236] width 215 height 478
click at [1040, 277] on div at bounding box center [959, 236] width 215 height 478
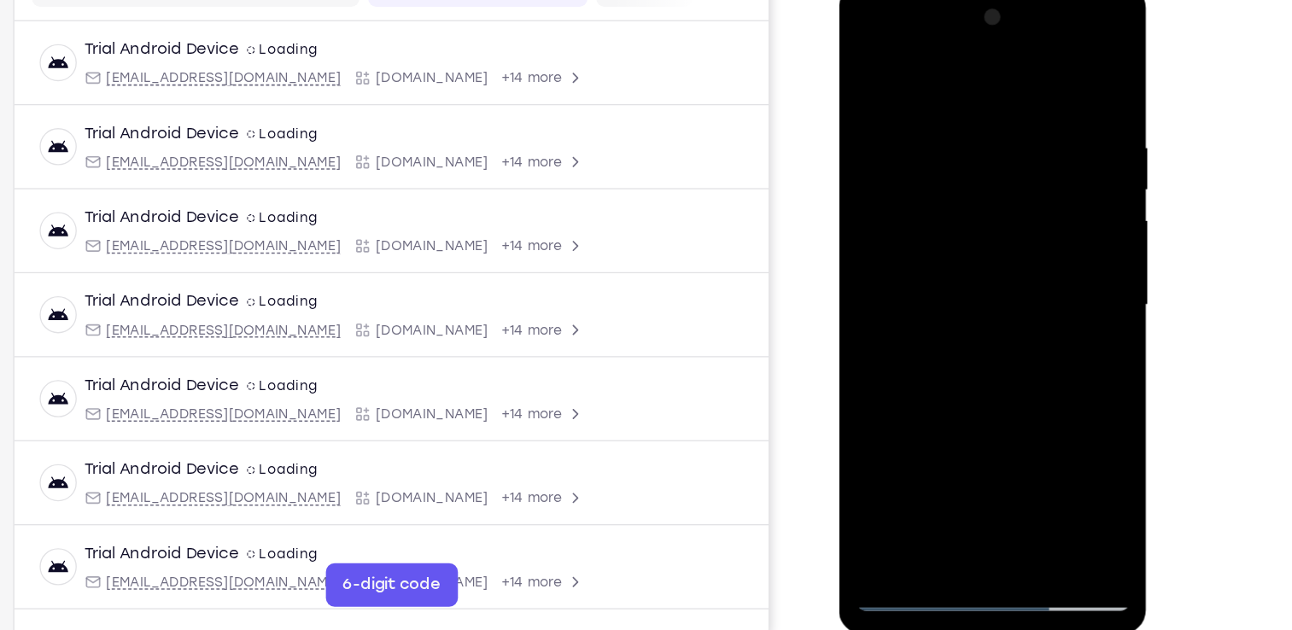
click at [863, 64] on div at bounding box center [959, 236] width 215 height 478
click at [925, 266] on div at bounding box center [959, 236] width 215 height 478
click at [913, 427] on div at bounding box center [959, 236] width 215 height 478
click at [1040, 273] on div at bounding box center [959, 236] width 215 height 478
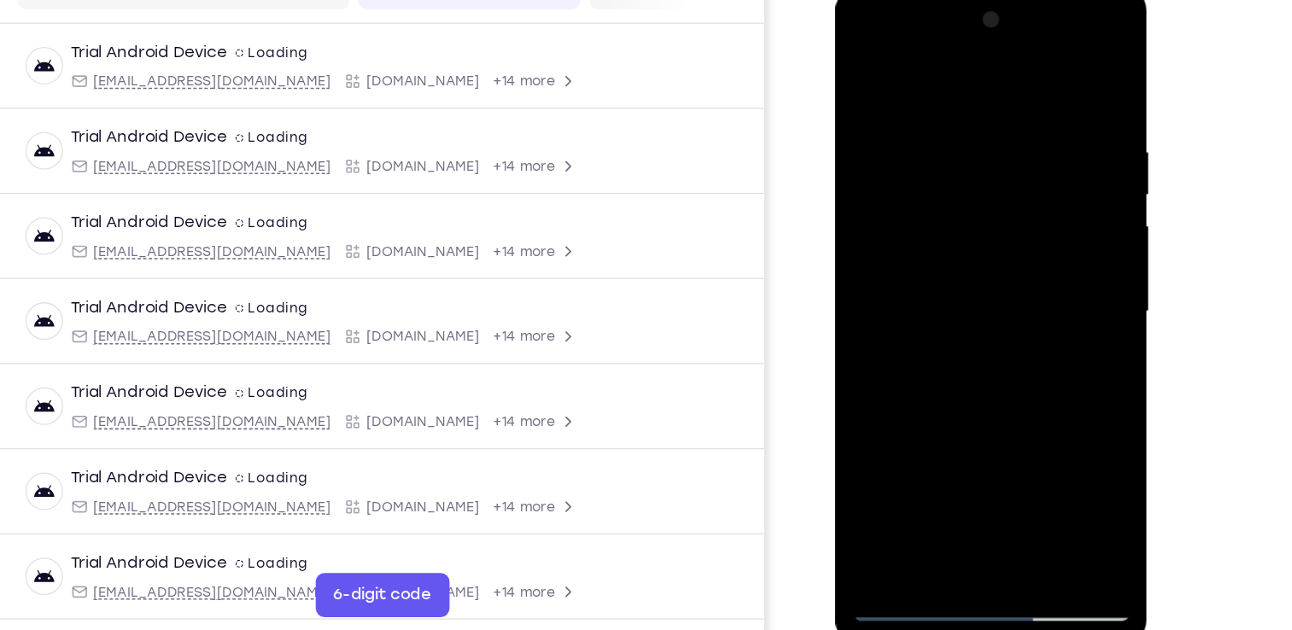
click at [866, 68] on div at bounding box center [956, 238] width 215 height 478
click at [864, 65] on div at bounding box center [956, 238] width 215 height 478
click at [929, 97] on div at bounding box center [956, 238] width 215 height 478
click at [1035, 210] on div at bounding box center [956, 238] width 215 height 478
click at [1035, 232] on div at bounding box center [956, 238] width 215 height 478
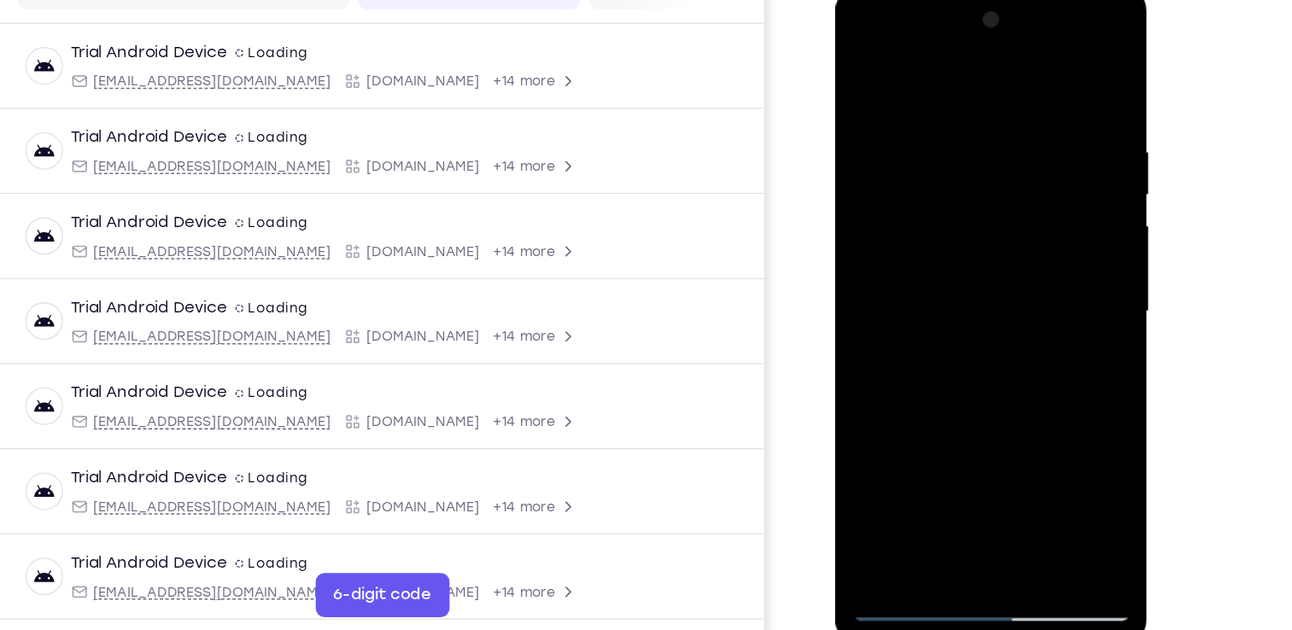
click at [1036, 228] on div at bounding box center [956, 238] width 215 height 478
click at [1041, 240] on div at bounding box center [956, 238] width 215 height 478
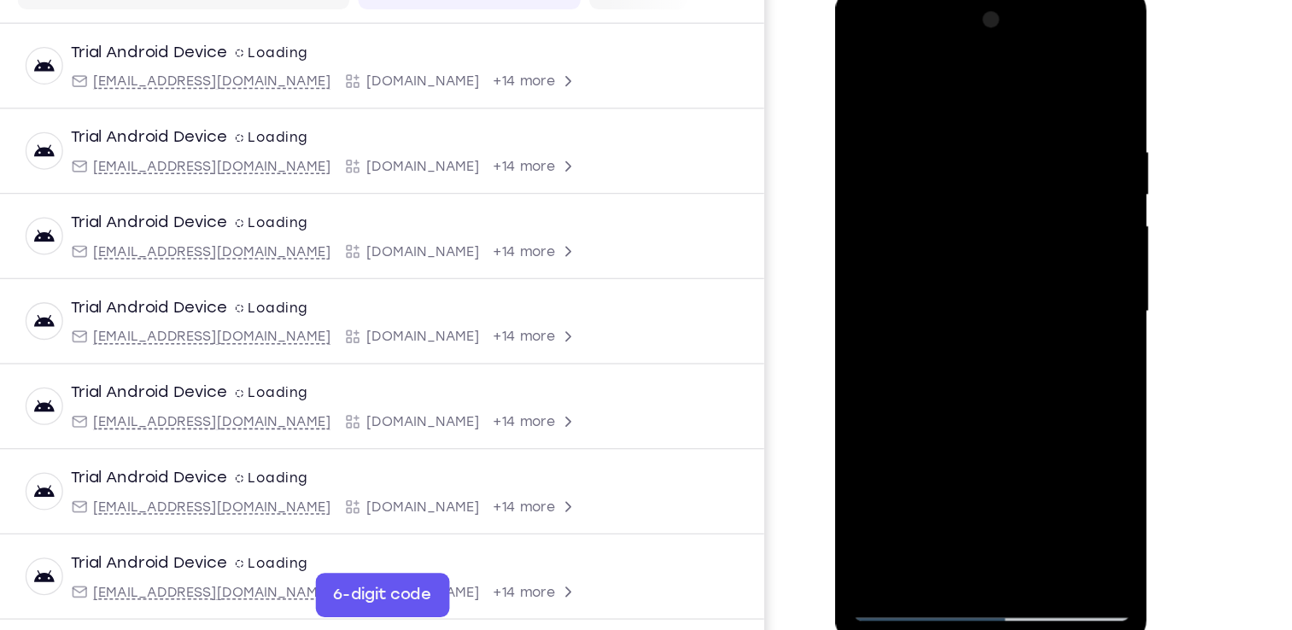
click at [1041, 240] on div at bounding box center [956, 238] width 215 height 478
click at [1047, 74] on div at bounding box center [956, 238] width 215 height 478
click at [1022, 109] on div at bounding box center [956, 238] width 215 height 478
click at [1045, 74] on div at bounding box center [956, 238] width 215 height 478
drag, startPoint x: 984, startPoint y: 332, endPoint x: 990, endPoint y: 161, distance: 170.8
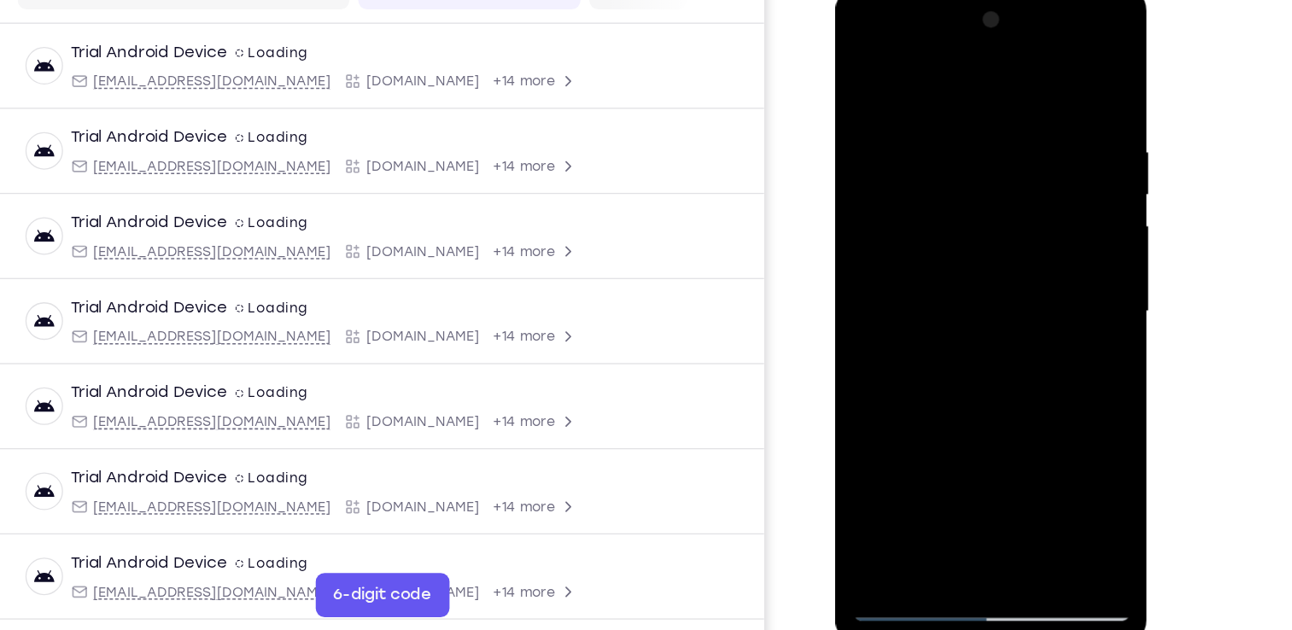
click at [990, 161] on div at bounding box center [956, 238] width 215 height 478
click at [866, 304] on div at bounding box center [956, 238] width 215 height 478
drag, startPoint x: 964, startPoint y: 178, endPoint x: 939, endPoint y: 304, distance: 128.7
click at [939, 304] on div at bounding box center [956, 238] width 215 height 478
click at [1050, 266] on div at bounding box center [956, 238] width 215 height 478
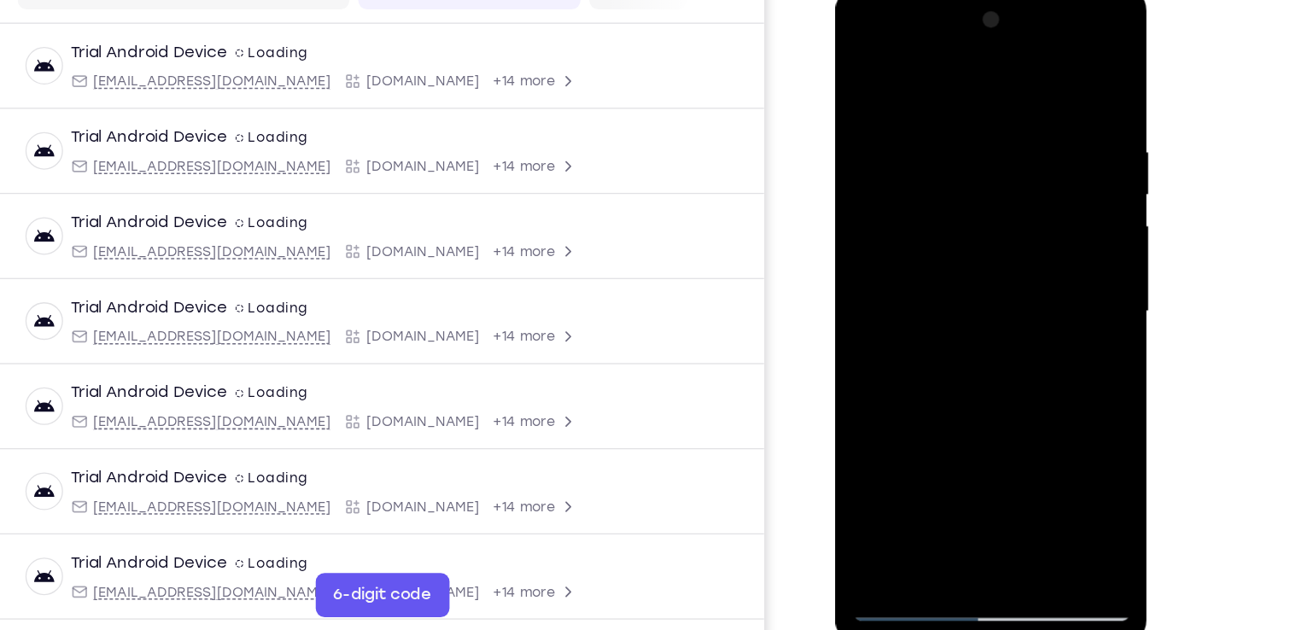
click at [1050, 266] on div at bounding box center [956, 238] width 215 height 478
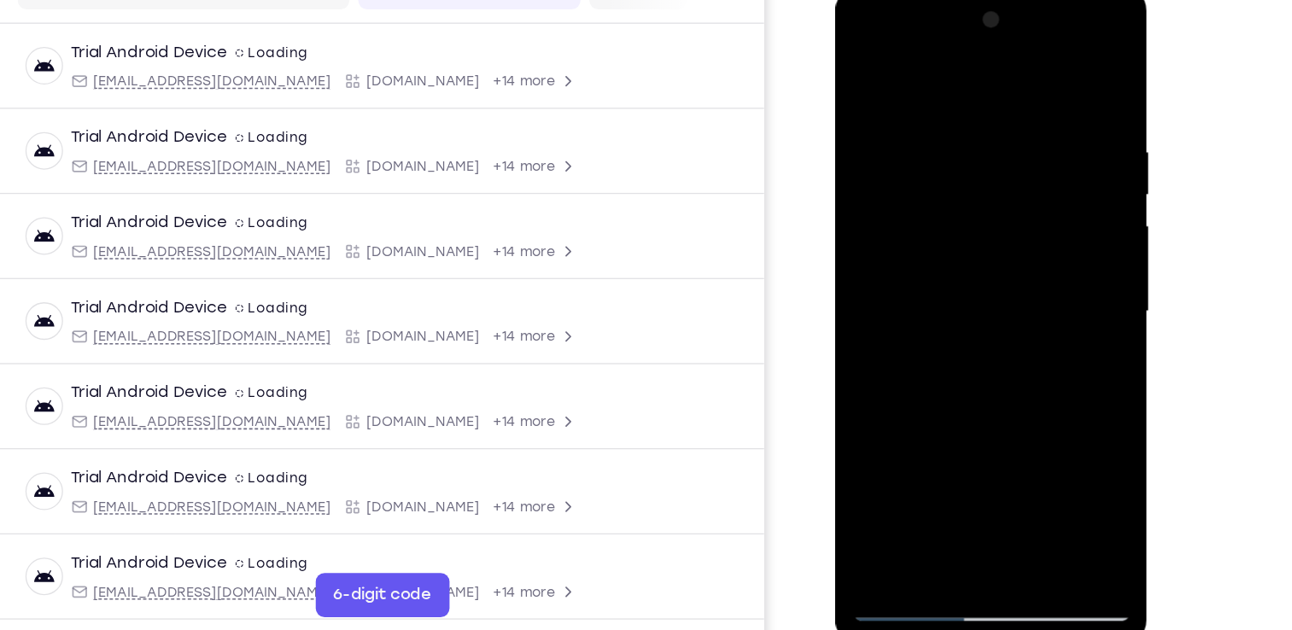
click at [1050, 266] on div at bounding box center [956, 238] width 215 height 478
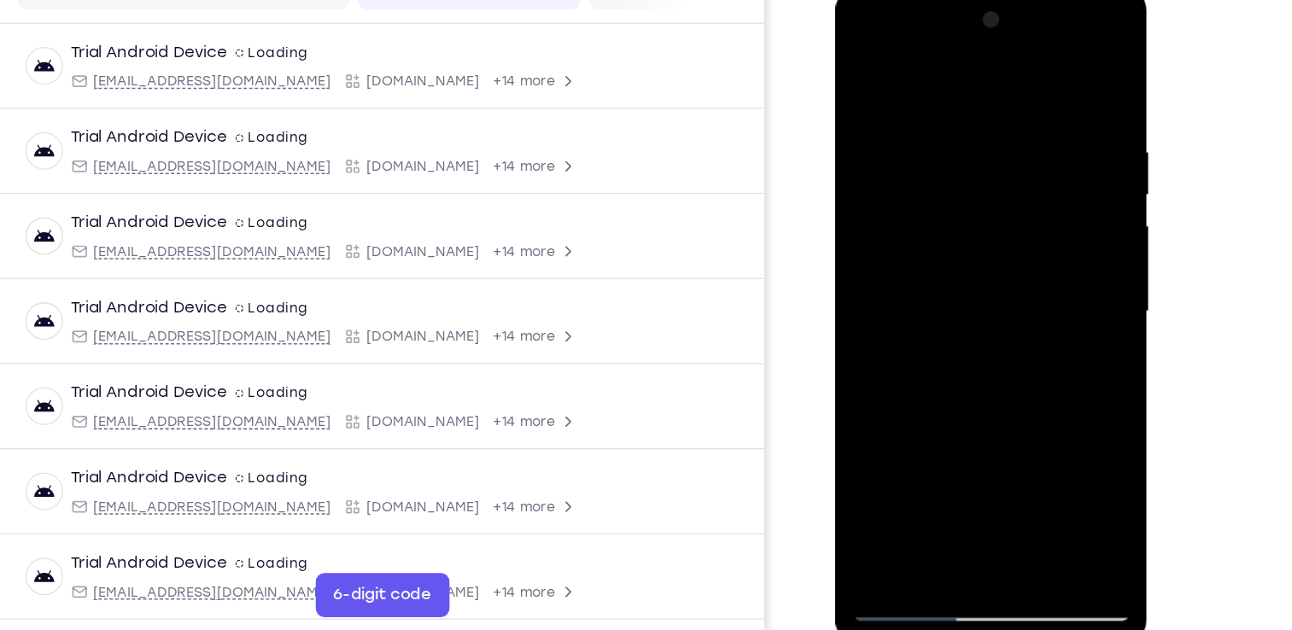
click at [1050, 266] on div at bounding box center [956, 238] width 215 height 478
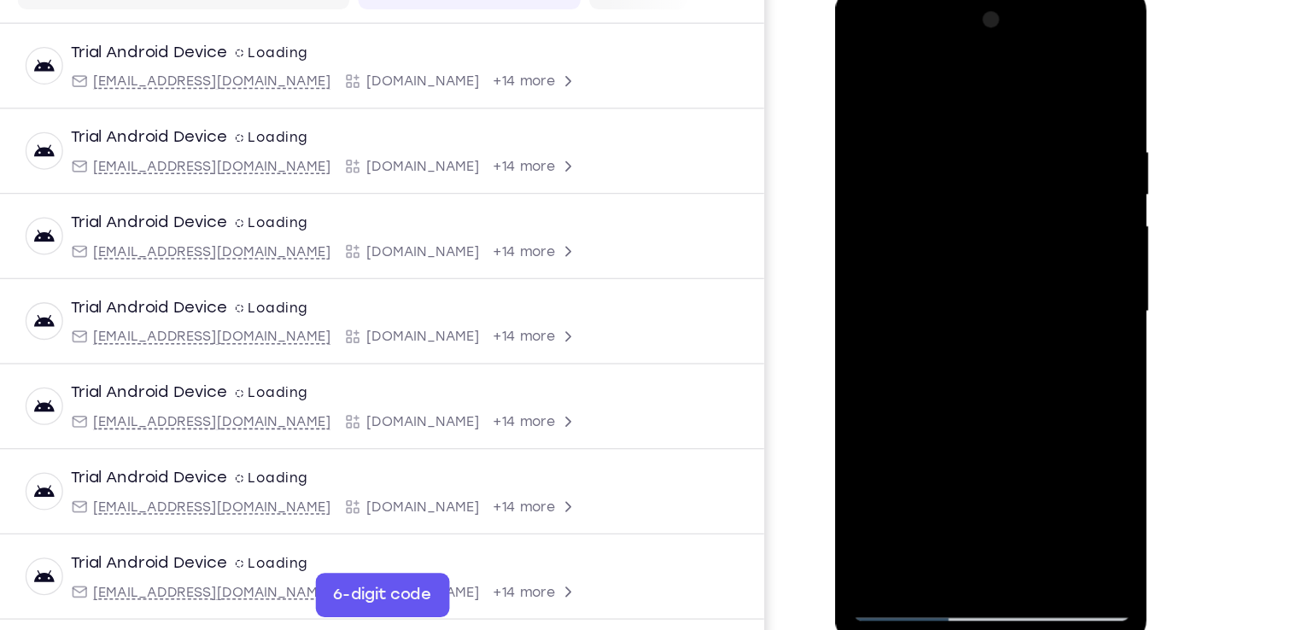
click at [1050, 266] on div at bounding box center [956, 238] width 215 height 478
click at [991, 437] on div at bounding box center [956, 238] width 215 height 478
click at [962, 279] on div at bounding box center [956, 238] width 215 height 478
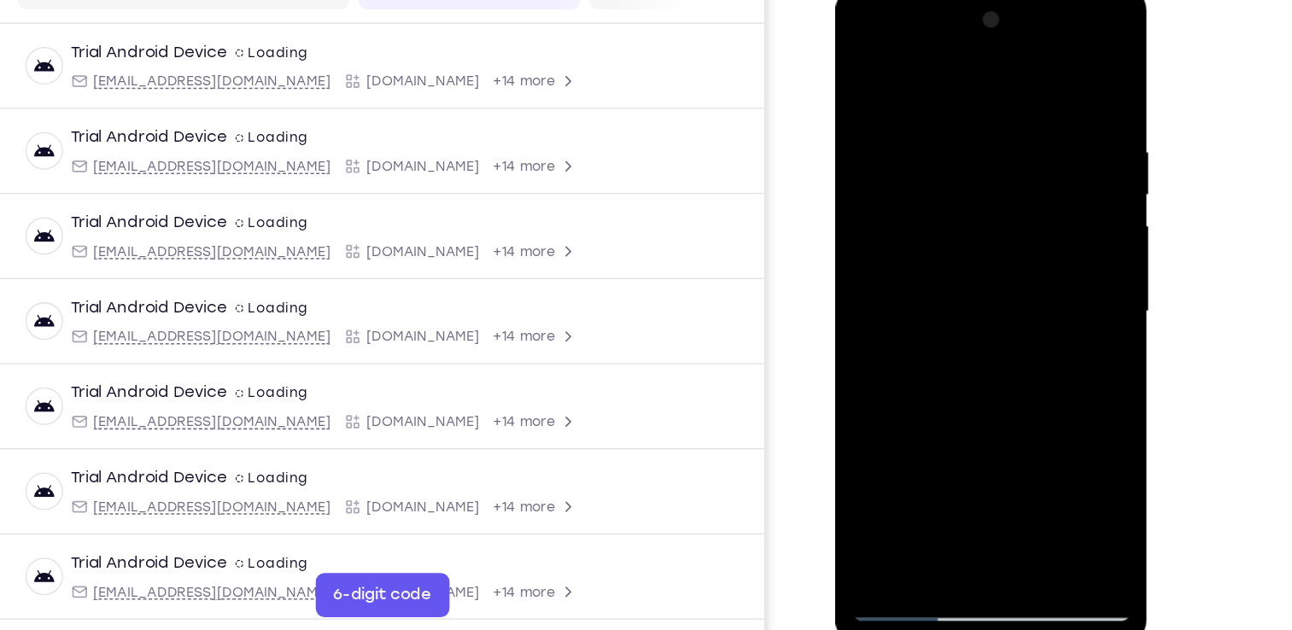
click at [917, 429] on div at bounding box center [956, 238] width 215 height 478
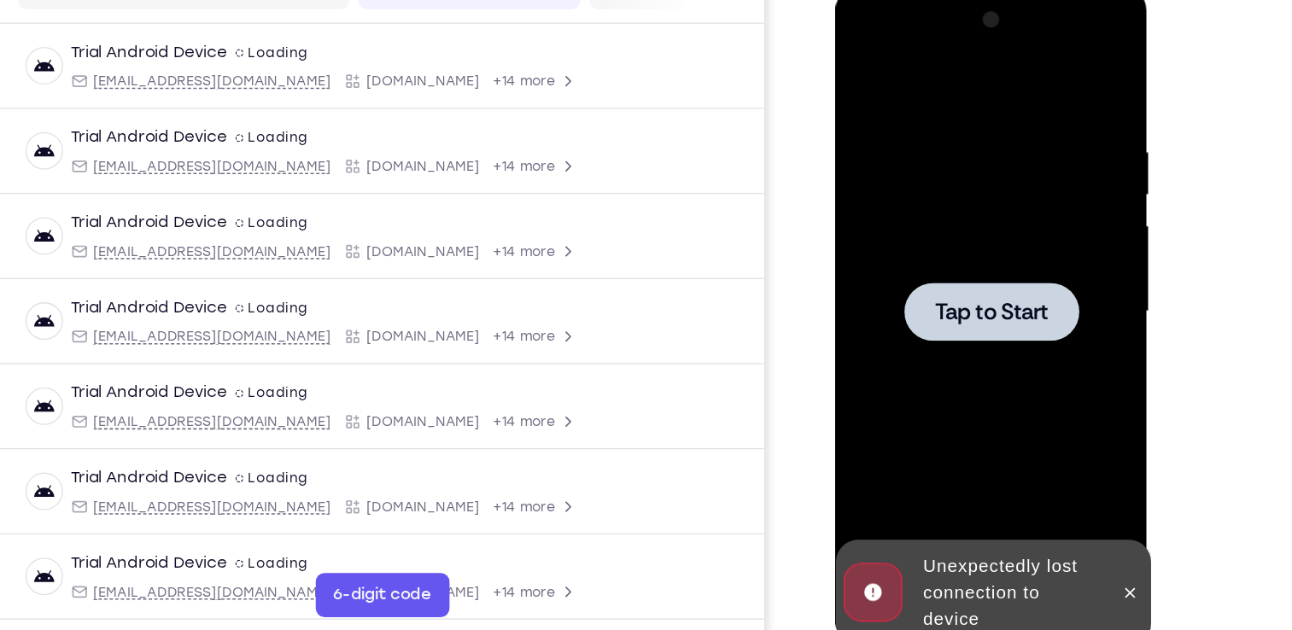
click at [941, 241] on span "Tap to Start" at bounding box center [956, 238] width 87 height 17
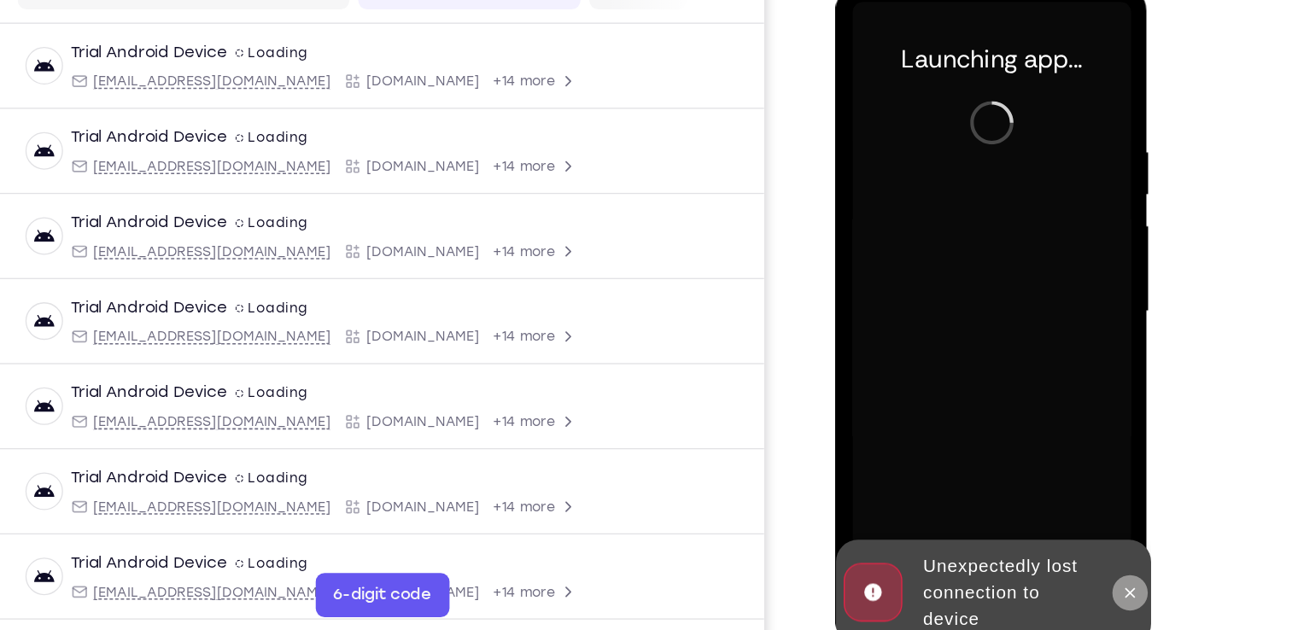
click at [1062, 456] on icon at bounding box center [1063, 455] width 8 height 8
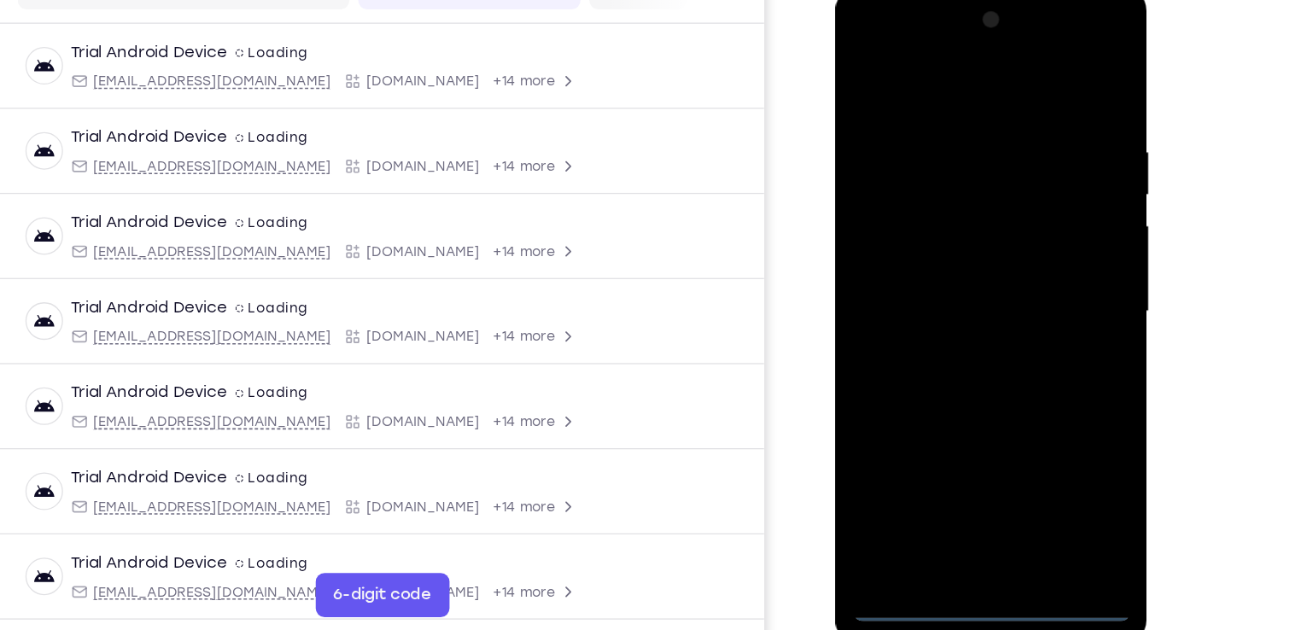
click at [954, 460] on div at bounding box center [956, 238] width 215 height 478
click at [1027, 392] on div at bounding box center [956, 238] width 215 height 478
click at [946, 74] on div at bounding box center [956, 238] width 215 height 478
click at [1029, 223] on div at bounding box center [956, 238] width 215 height 478
click at [931, 267] on div at bounding box center [956, 238] width 215 height 478
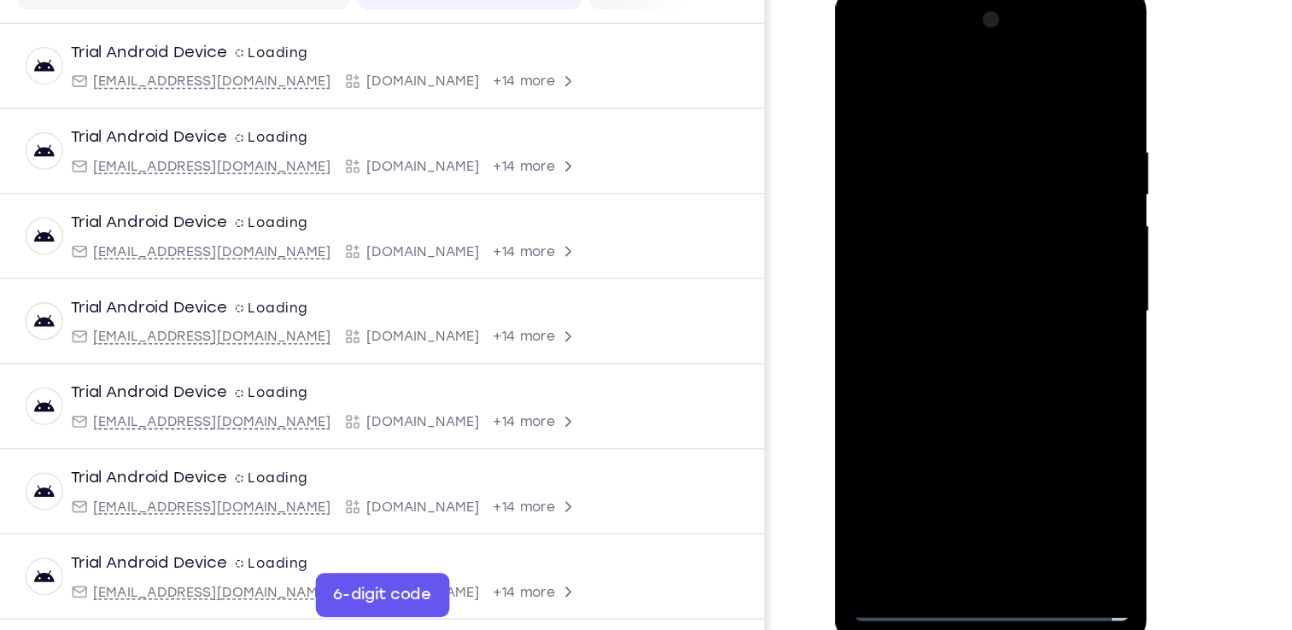
click at [915, 221] on div at bounding box center [956, 238] width 215 height 478
click at [903, 198] on div at bounding box center [956, 238] width 215 height 478
click at [1036, 202] on div at bounding box center [956, 238] width 215 height 478
click at [990, 202] on div at bounding box center [956, 238] width 215 height 478
click at [955, 231] on div at bounding box center [956, 238] width 215 height 478
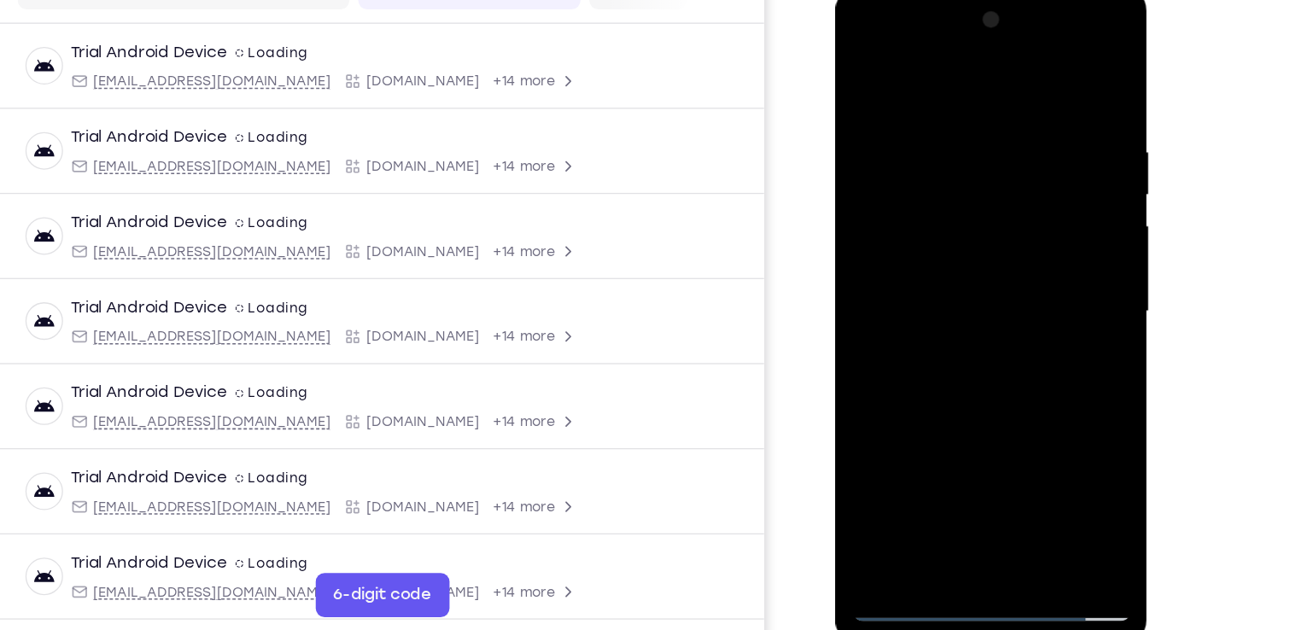
click at [954, 303] on div at bounding box center [956, 238] width 215 height 478
drag, startPoint x: 959, startPoint y: 69, endPoint x: 973, endPoint y: -52, distance: 122.0
click at [973, 0] on html "Online web based iOS Simulators and Android Emulators. Run iPhone, iPad, Mobile…" at bounding box center [957, 242] width 243 height 512
click at [995, 440] on div at bounding box center [956, 238] width 215 height 478
click at [945, 324] on div at bounding box center [956, 238] width 215 height 478
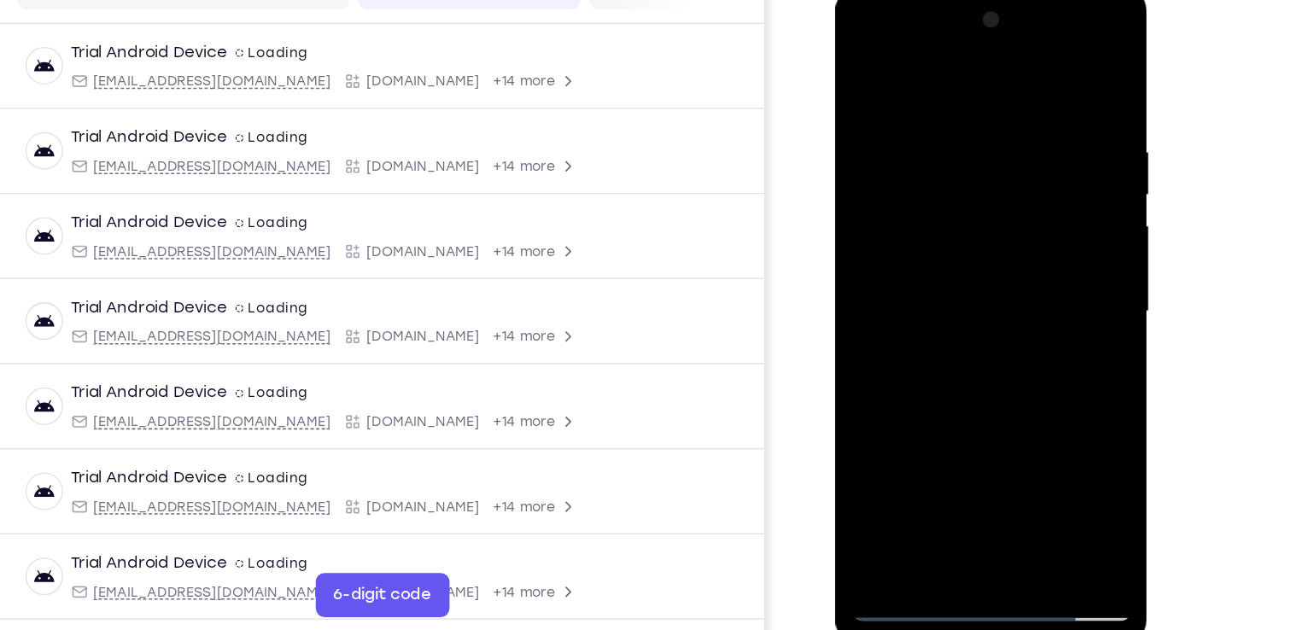
click at [928, 279] on div at bounding box center [956, 238] width 215 height 478
click at [886, 429] on div at bounding box center [956, 238] width 215 height 478
click at [913, 430] on div at bounding box center [956, 238] width 215 height 478
click at [1002, 330] on div at bounding box center [956, 238] width 215 height 478
click at [1003, 329] on div at bounding box center [956, 238] width 215 height 478
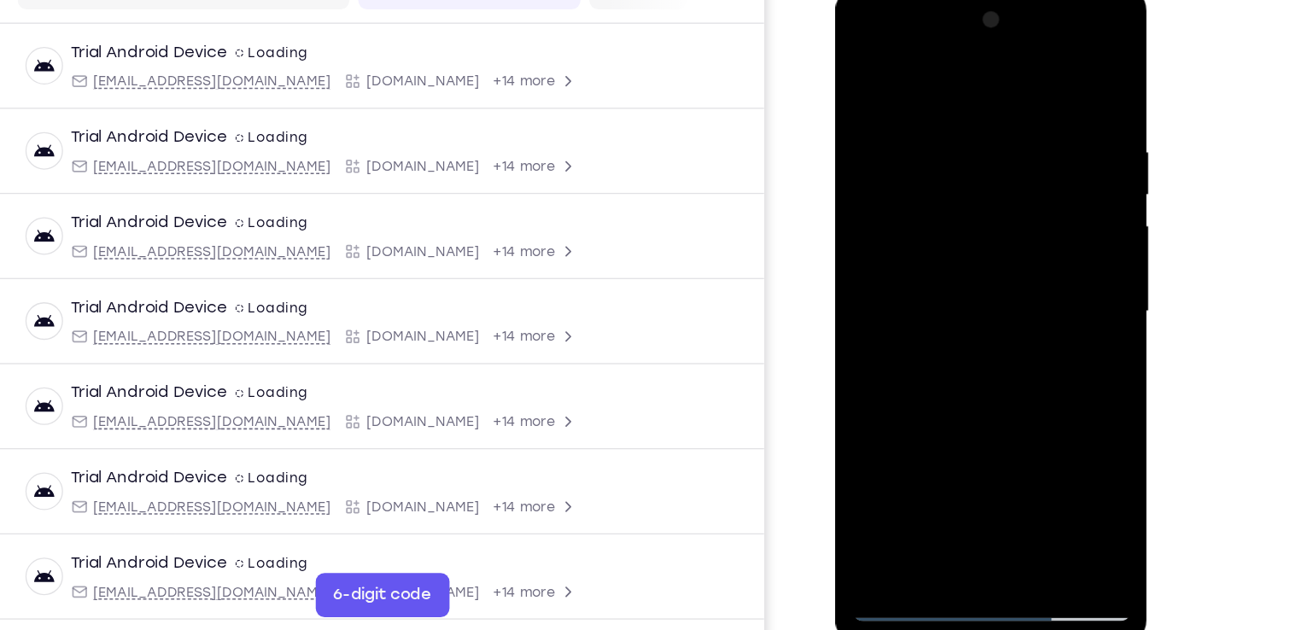
click at [1037, 266] on div at bounding box center [956, 238] width 215 height 478
click at [863, 67] on div at bounding box center [956, 238] width 215 height 478
click at [939, 274] on div at bounding box center [956, 238] width 215 height 478
click at [950, 429] on div at bounding box center [956, 238] width 215 height 478
click at [1033, 278] on div at bounding box center [956, 238] width 215 height 478
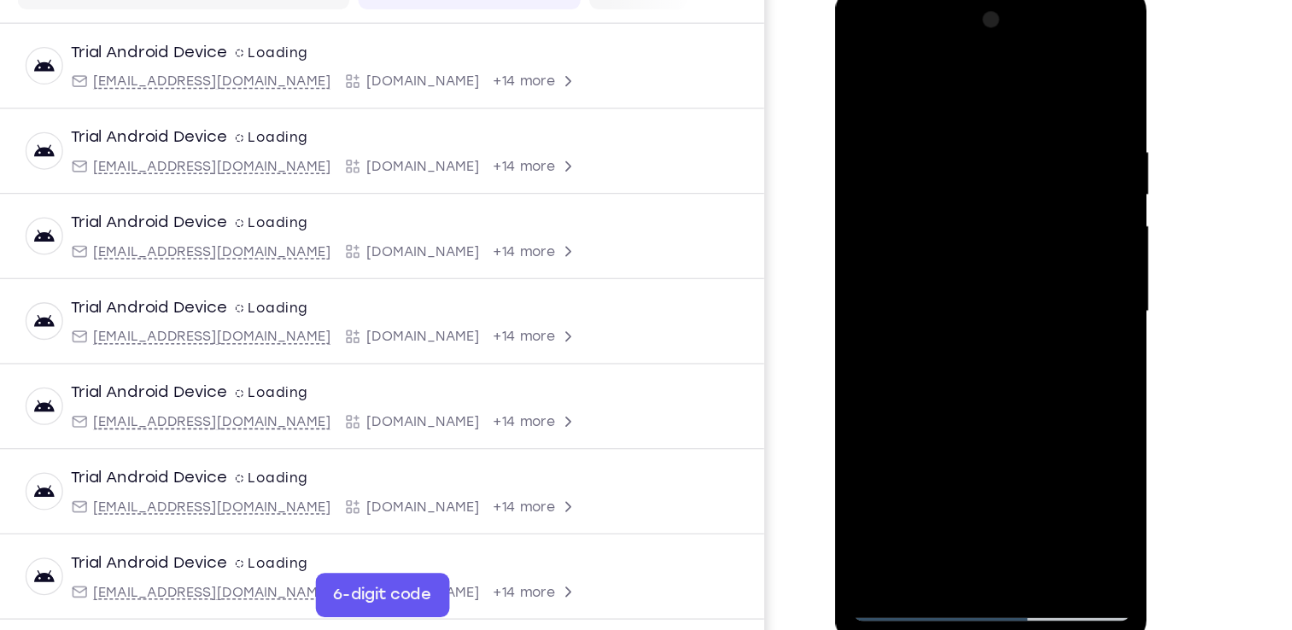
click at [893, 462] on div at bounding box center [956, 238] width 215 height 478
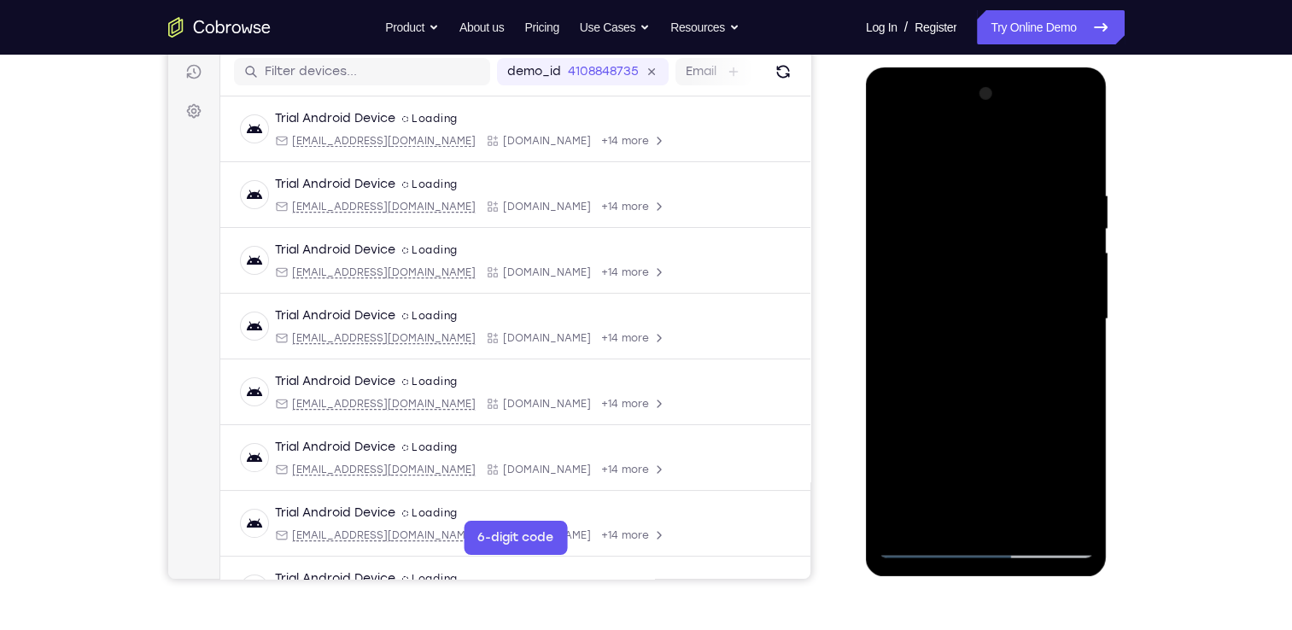
click at [1064, 382] on div at bounding box center [985, 319] width 215 height 478
click at [1048, 329] on div at bounding box center [985, 319] width 215 height 478
click at [909, 362] on div at bounding box center [985, 319] width 215 height 478
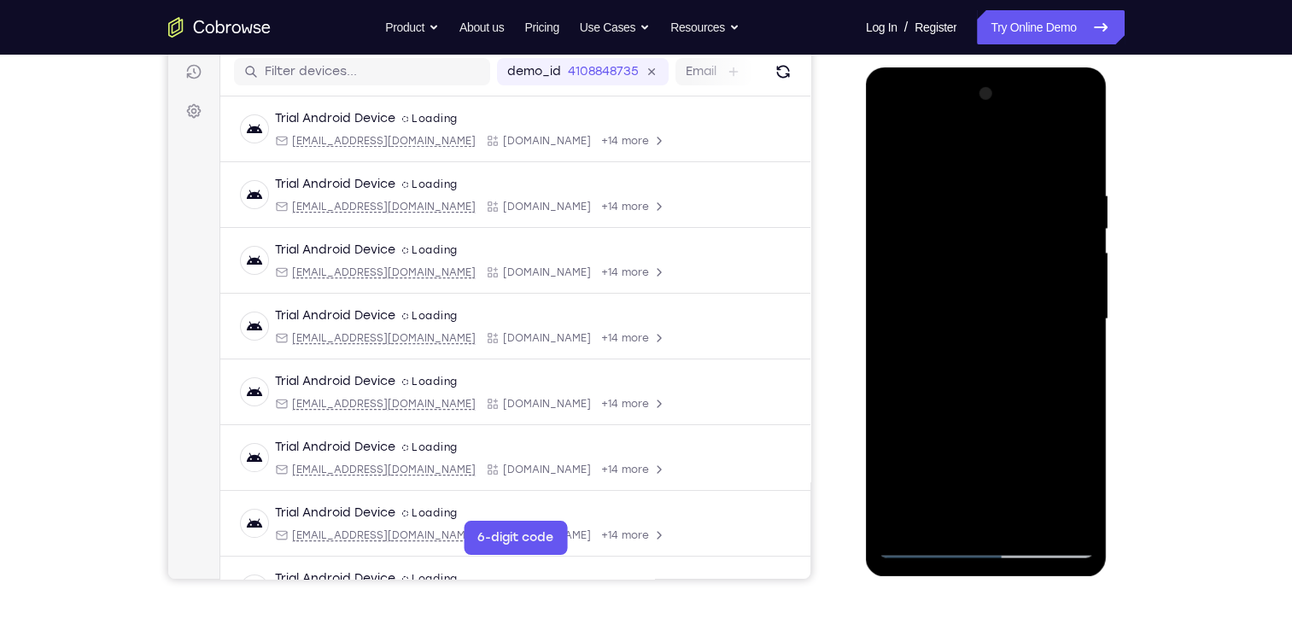
click at [1069, 359] on div at bounding box center [985, 319] width 215 height 478
click at [924, 541] on div at bounding box center [985, 319] width 215 height 478
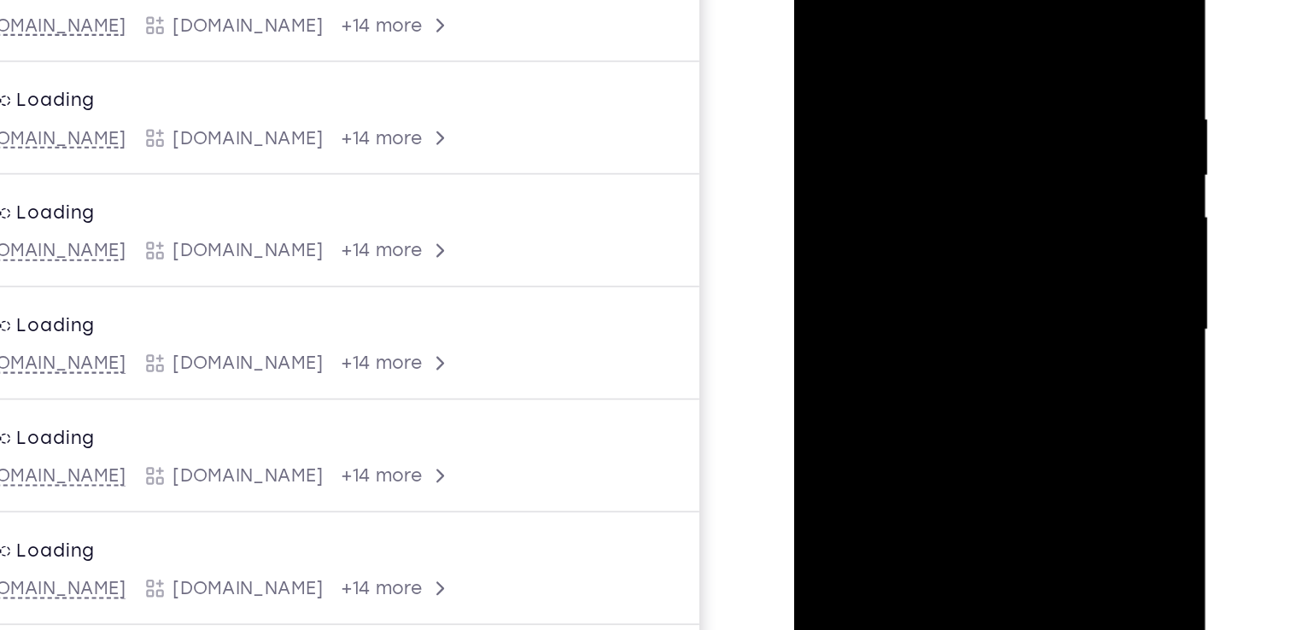
drag, startPoint x: 940, startPoint y: 86, endPoint x: 910, endPoint y: 224, distance: 140.6
click at [910, 224] on div at bounding box center [913, 151] width 215 height 478
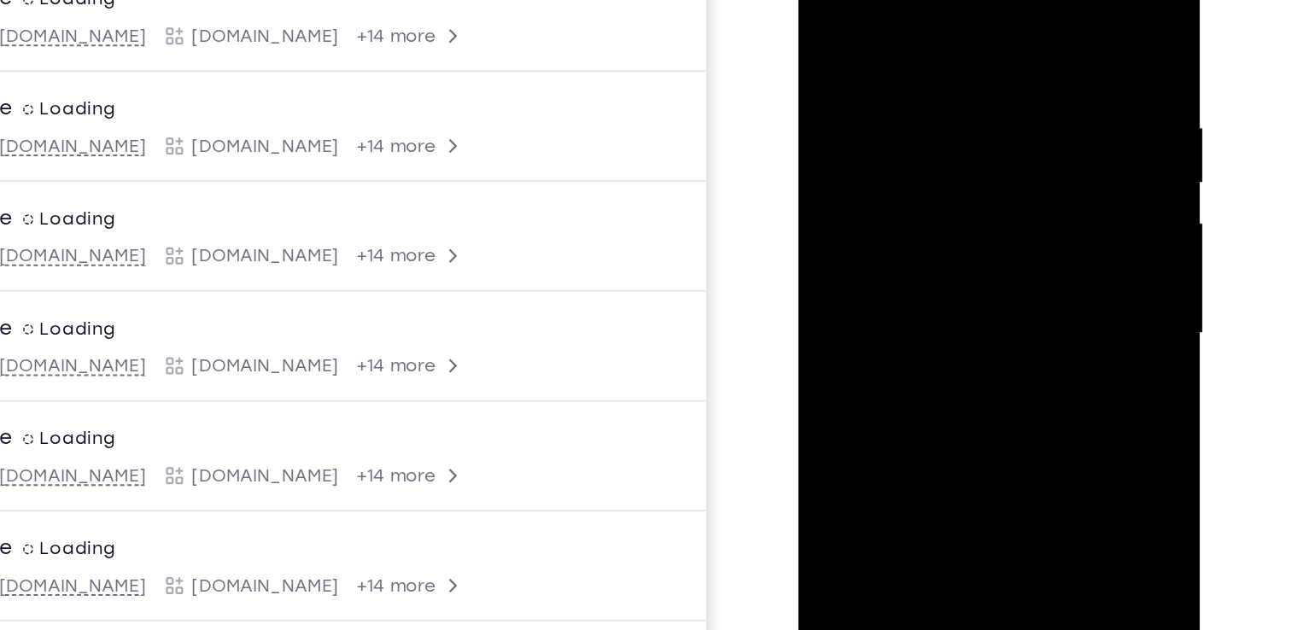
drag, startPoint x: 934, startPoint y: 295, endPoint x: 952, endPoint y: -4, distance: 300.2
click at [952, 0] on div at bounding box center [918, 165] width 215 height 478
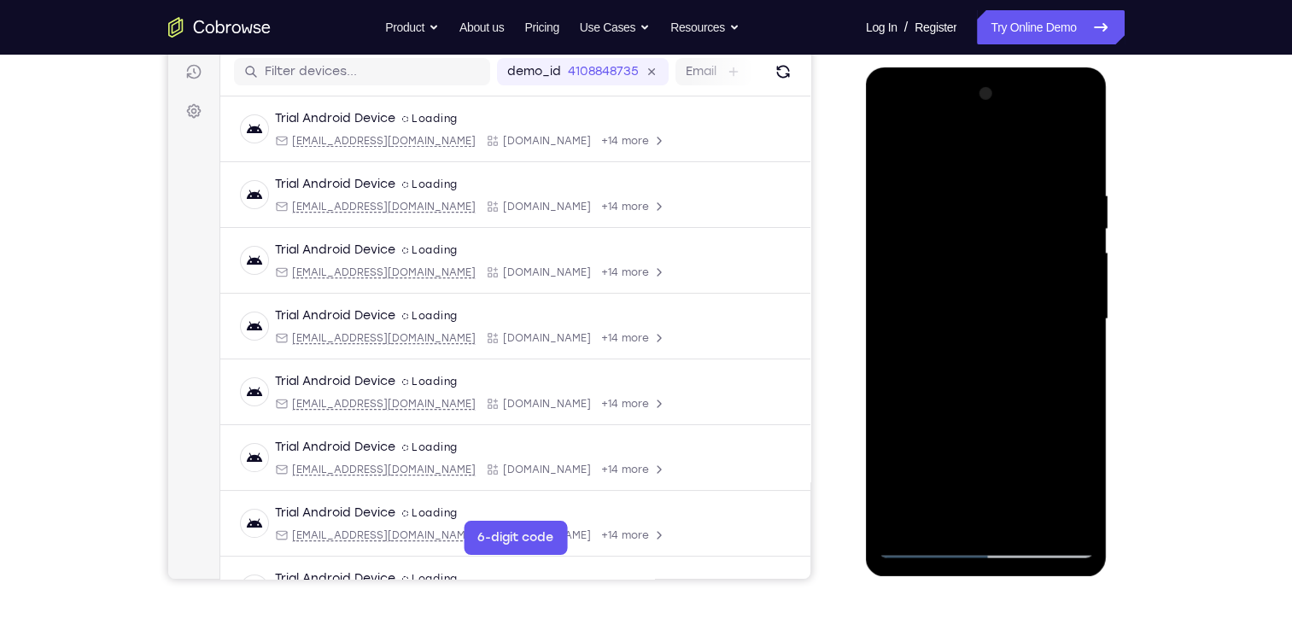
click at [938, 510] on div at bounding box center [985, 319] width 215 height 478
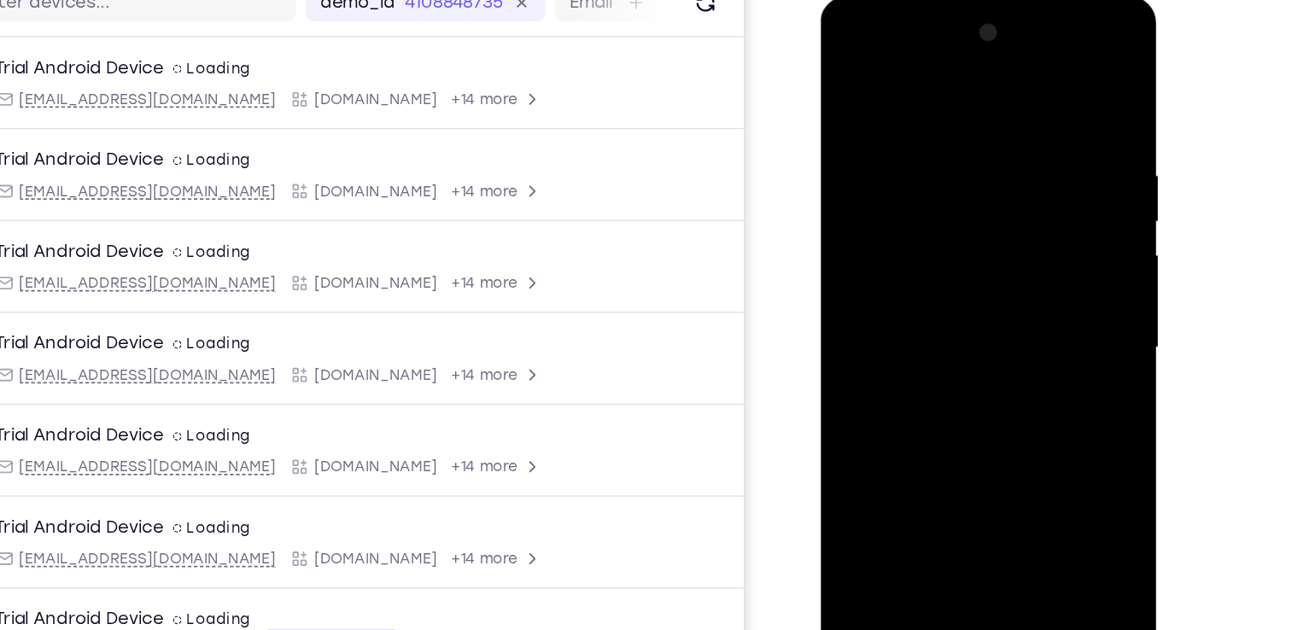
scroll to position [214, 0]
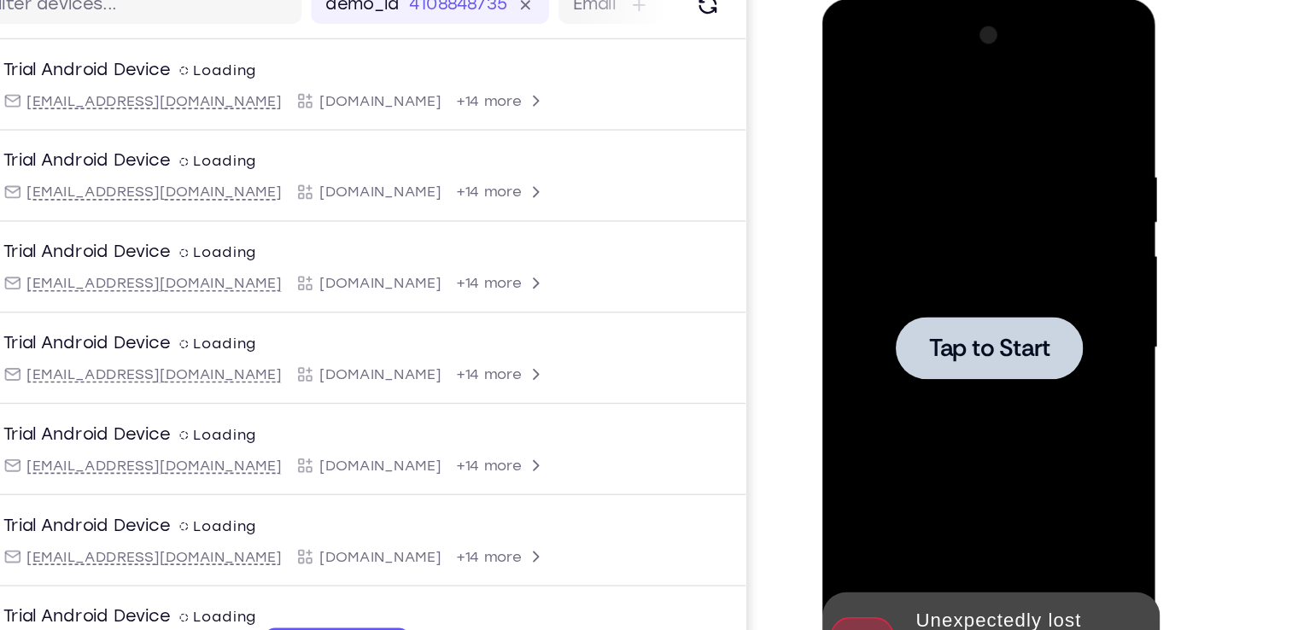
click at [949, 257] on span "Tap to Start" at bounding box center [942, 250] width 87 height 17
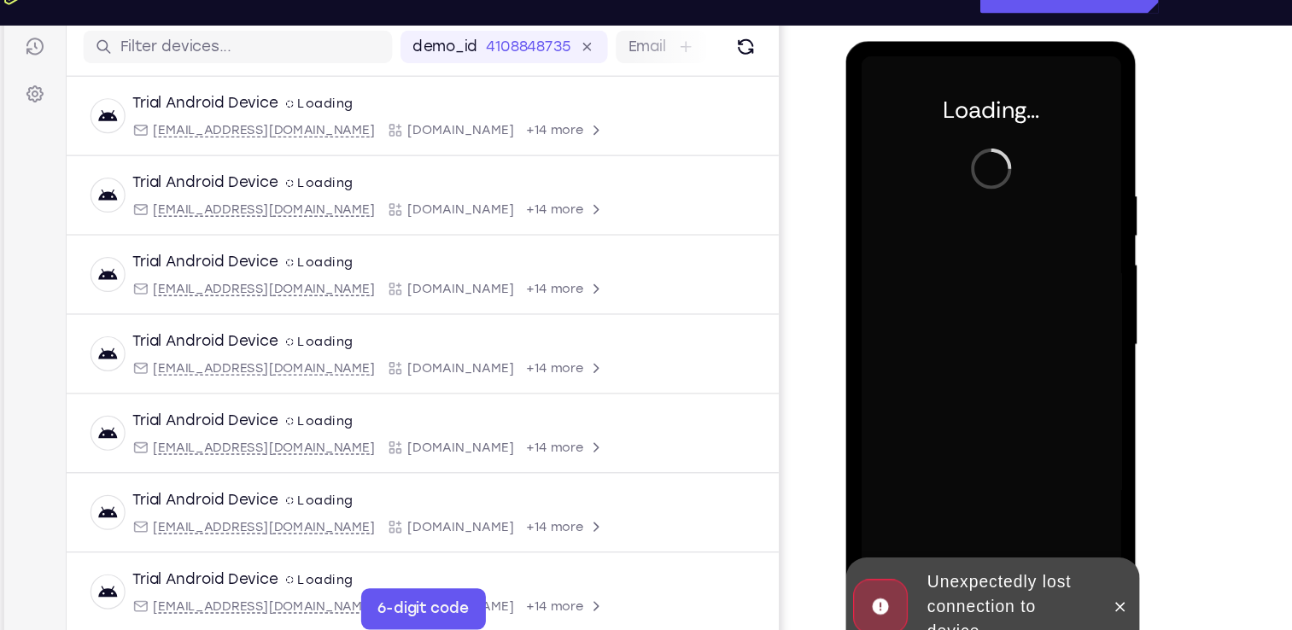
scroll to position [215, 0]
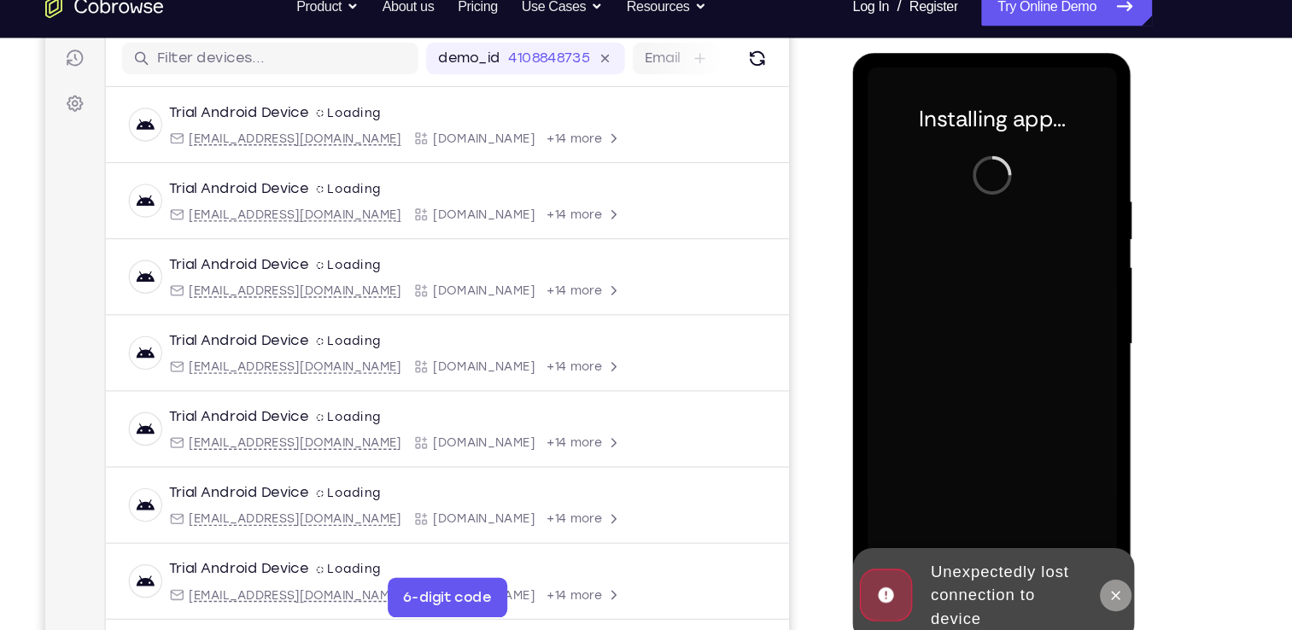
click at [1089, 519] on button at bounding box center [1078, 520] width 27 height 27
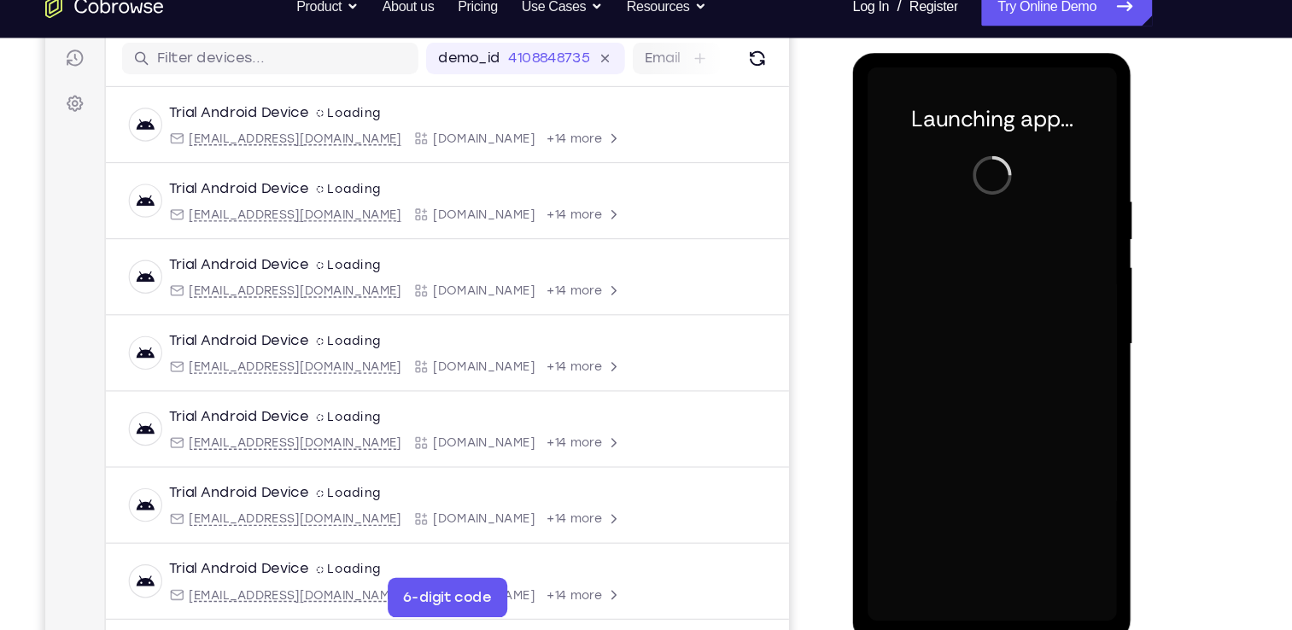
scroll to position [214, 0]
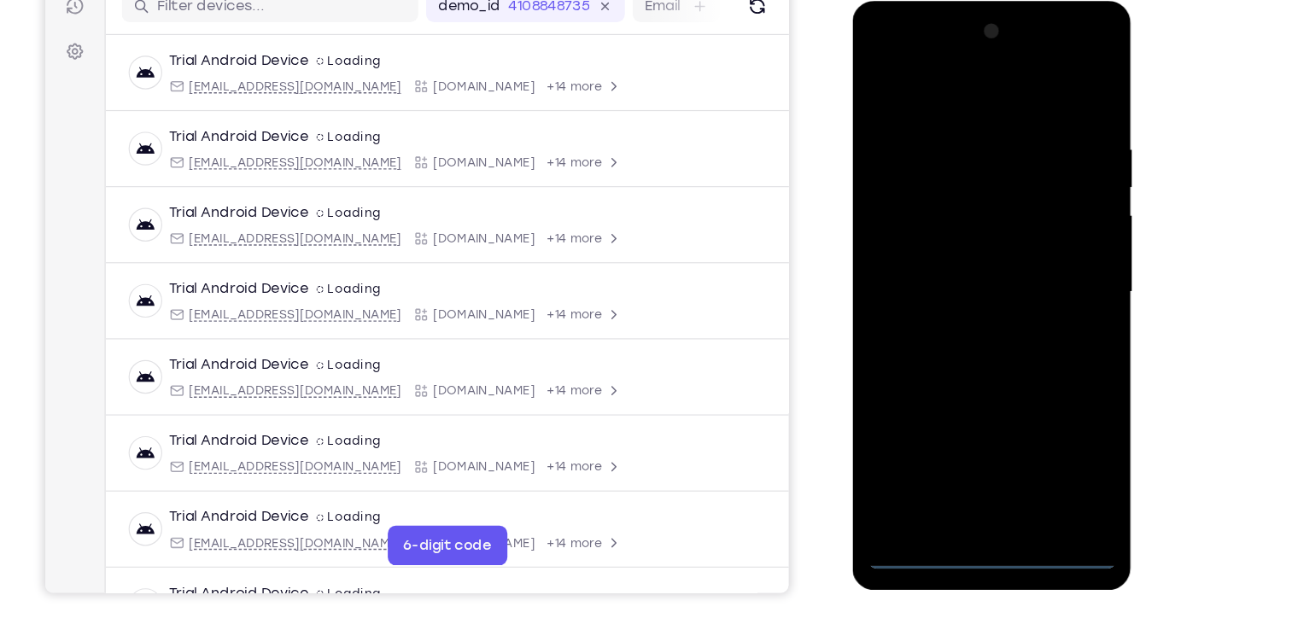
click at [968, 473] on div at bounding box center [972, 252] width 215 height 478
click at [1055, 404] on div at bounding box center [972, 252] width 215 height 478
click at [951, 82] on div at bounding box center [972, 252] width 215 height 478
click at [1040, 239] on div at bounding box center [972, 252] width 215 height 478
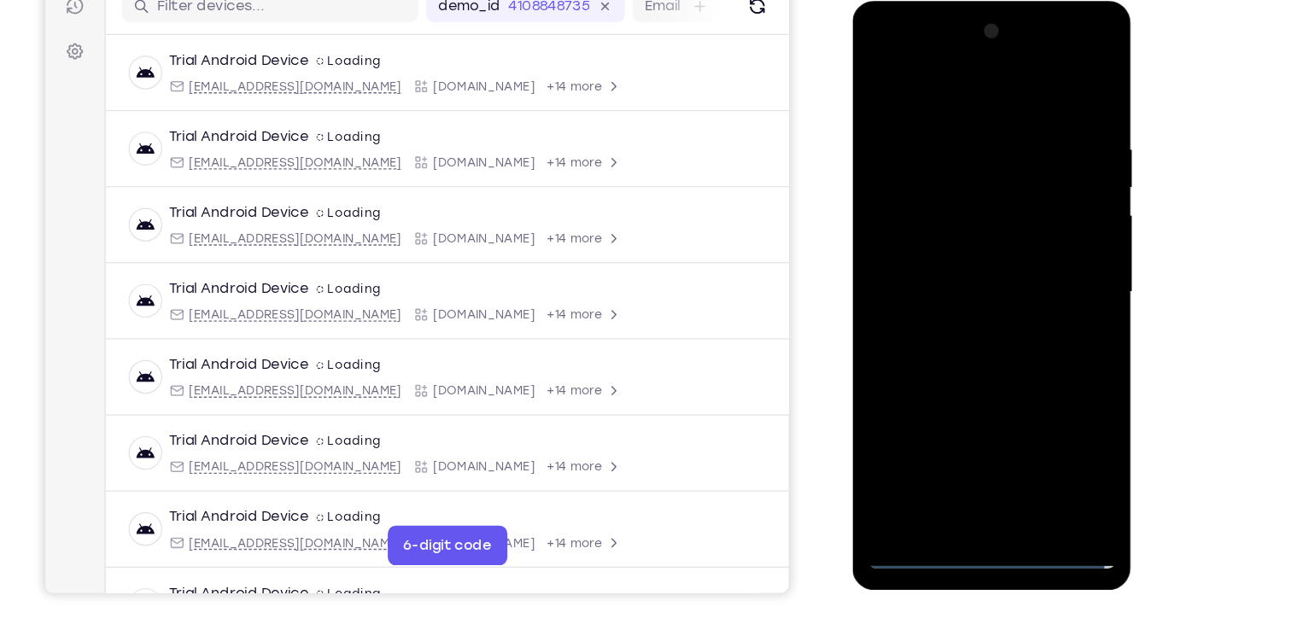
click at [954, 283] on div at bounding box center [972, 252] width 215 height 478
click at [936, 226] on div at bounding box center [972, 252] width 215 height 478
click at [925, 211] on div at bounding box center [972, 252] width 215 height 478
click at [964, 248] on div at bounding box center [972, 252] width 215 height 478
click at [970, 316] on div at bounding box center [972, 252] width 215 height 478
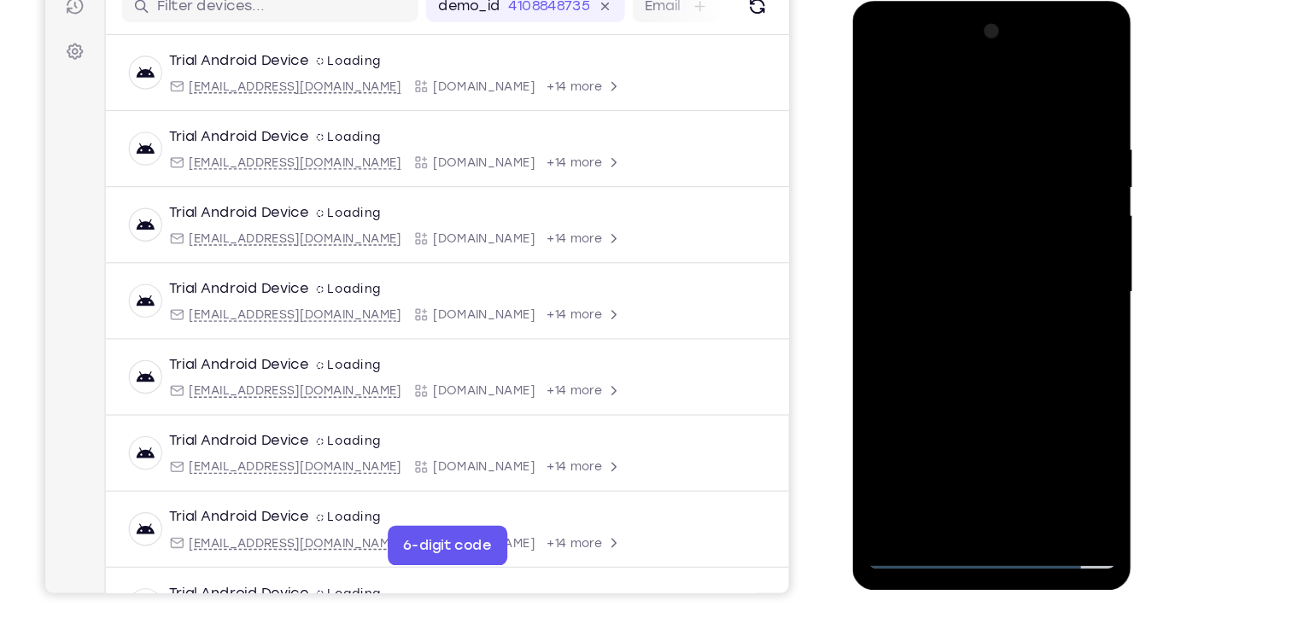
drag, startPoint x: 971, startPoint y: 81, endPoint x: 966, endPoint y: -22, distance: 103.4
click at [966, 0] on html "Online web based iOS Simulators and Android Emulators. Run iPhone, iPad, Mobile…" at bounding box center [973, 256] width 243 height 512
click at [1012, 448] on div at bounding box center [972, 252] width 215 height 478
click at [968, 336] on div at bounding box center [972, 252] width 215 height 478
click at [966, 250] on div at bounding box center [972, 252] width 215 height 478
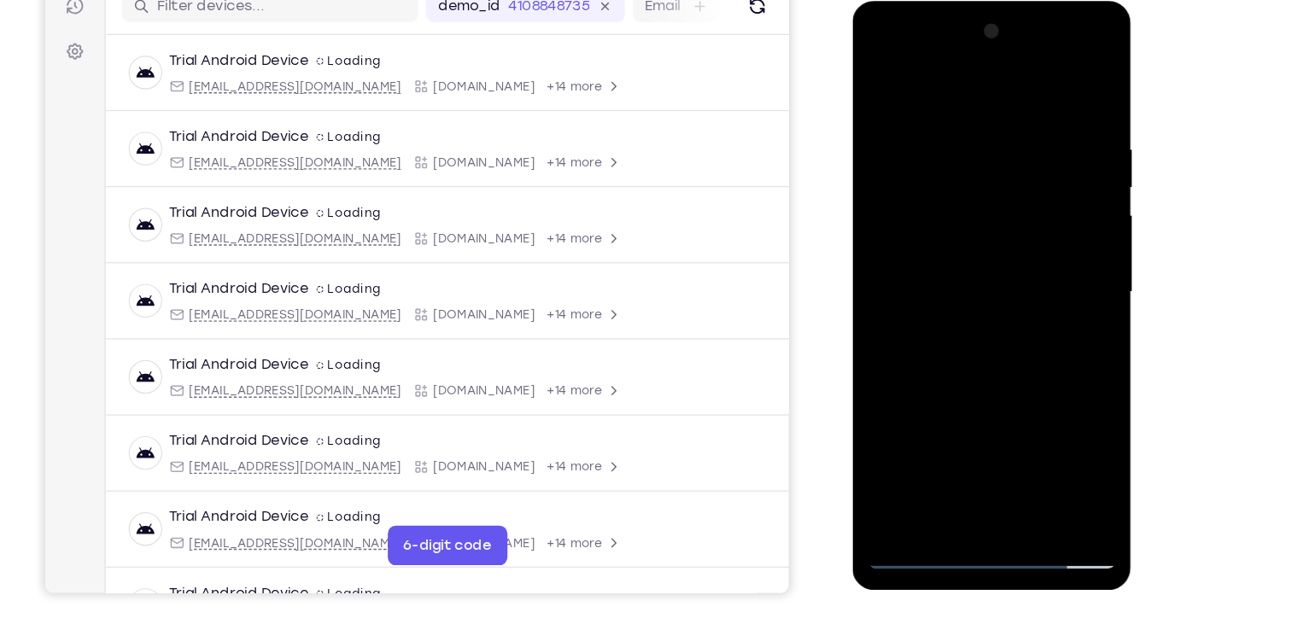
click at [947, 436] on div at bounding box center [972, 252] width 215 height 478
click at [1011, 261] on div at bounding box center [972, 252] width 215 height 478
click at [1020, 411] on div at bounding box center [972, 252] width 215 height 478
click at [924, 442] on div at bounding box center [972, 252] width 215 height 478
click at [1018, 347] on div at bounding box center [972, 252] width 215 height 478
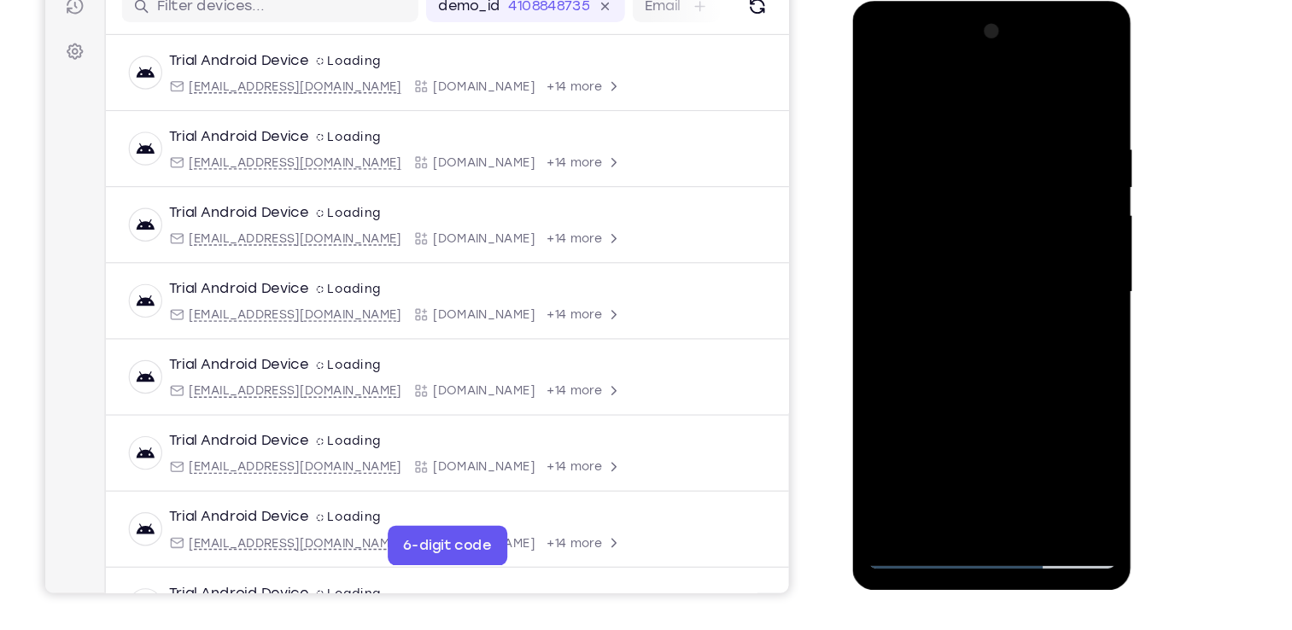
click at [1055, 278] on div at bounding box center [972, 252] width 215 height 478
click at [908, 475] on div at bounding box center [972, 252] width 215 height 478
drag, startPoint x: 1004, startPoint y: 240, endPoint x: 996, endPoint y: 475, distance: 234.9
click at [996, 475] on div at bounding box center [972, 252] width 215 height 478
click at [943, 138] on div at bounding box center [972, 252] width 215 height 478
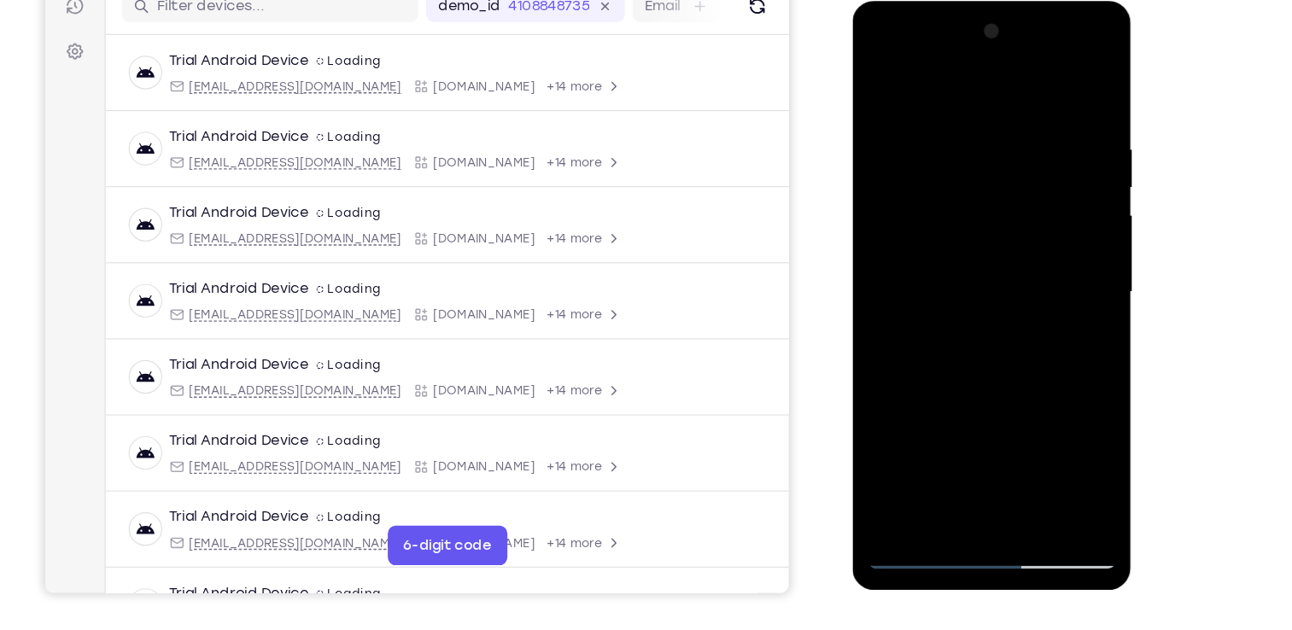
click at [959, 137] on div at bounding box center [972, 252] width 215 height 478
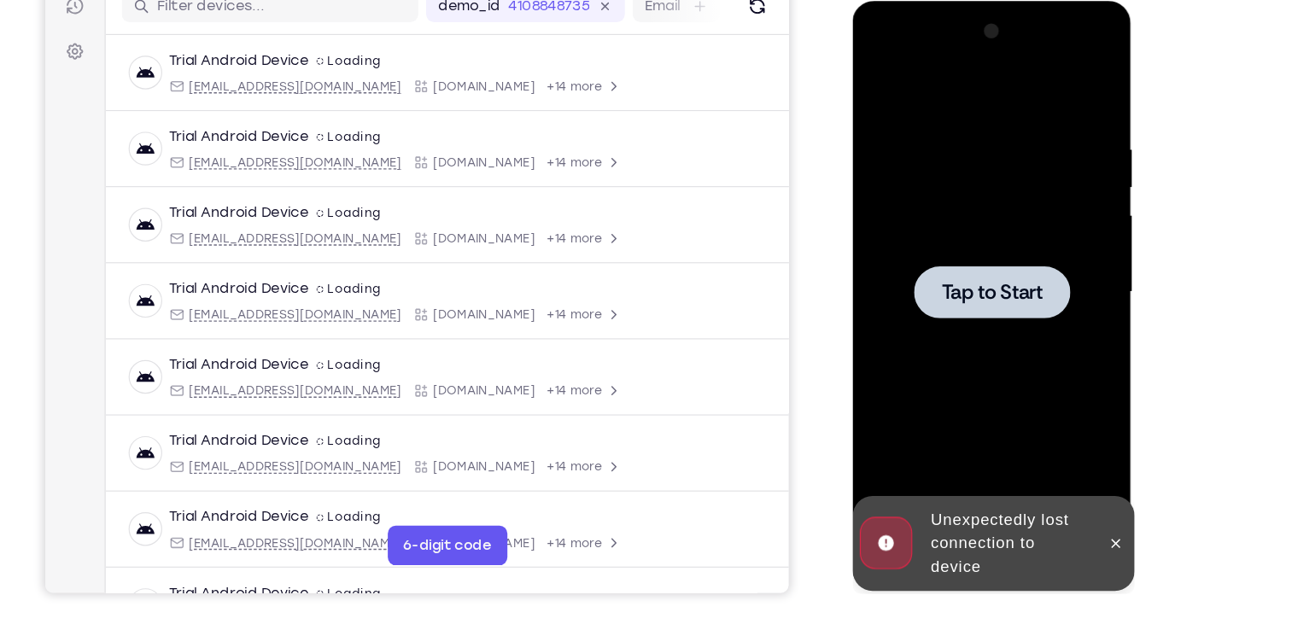
click at [997, 291] on div at bounding box center [972, 252] width 215 height 478
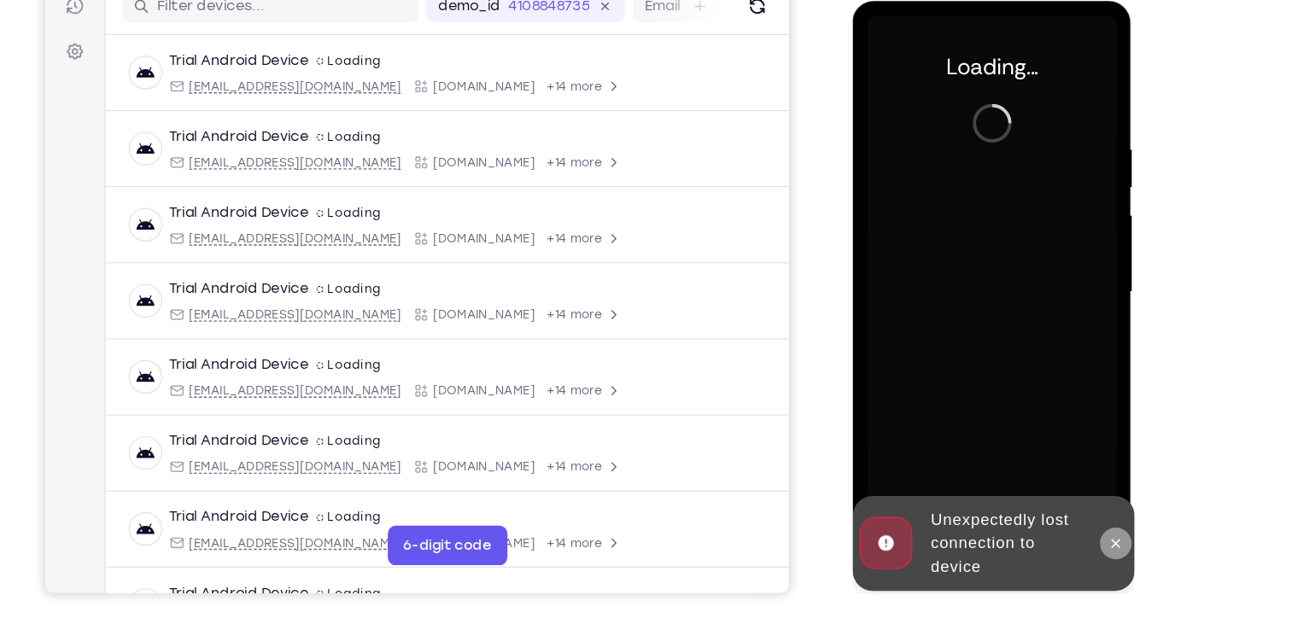
click at [1076, 466] on icon at bounding box center [1080, 468] width 8 height 8
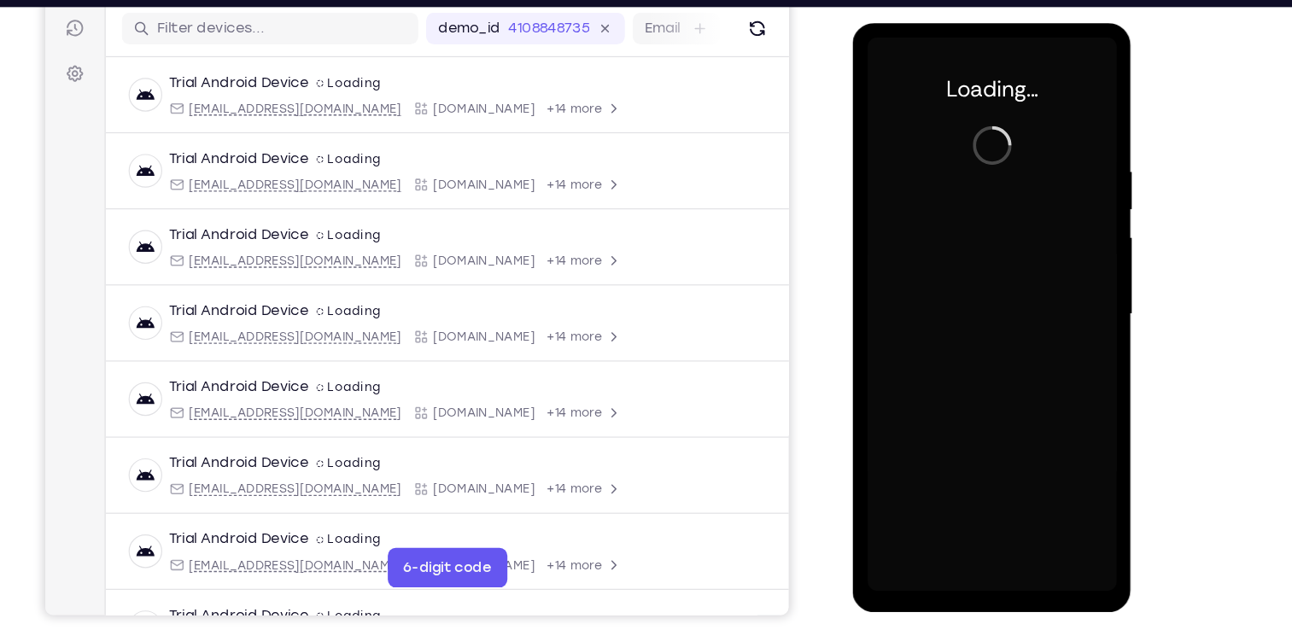
scroll to position [215, 0]
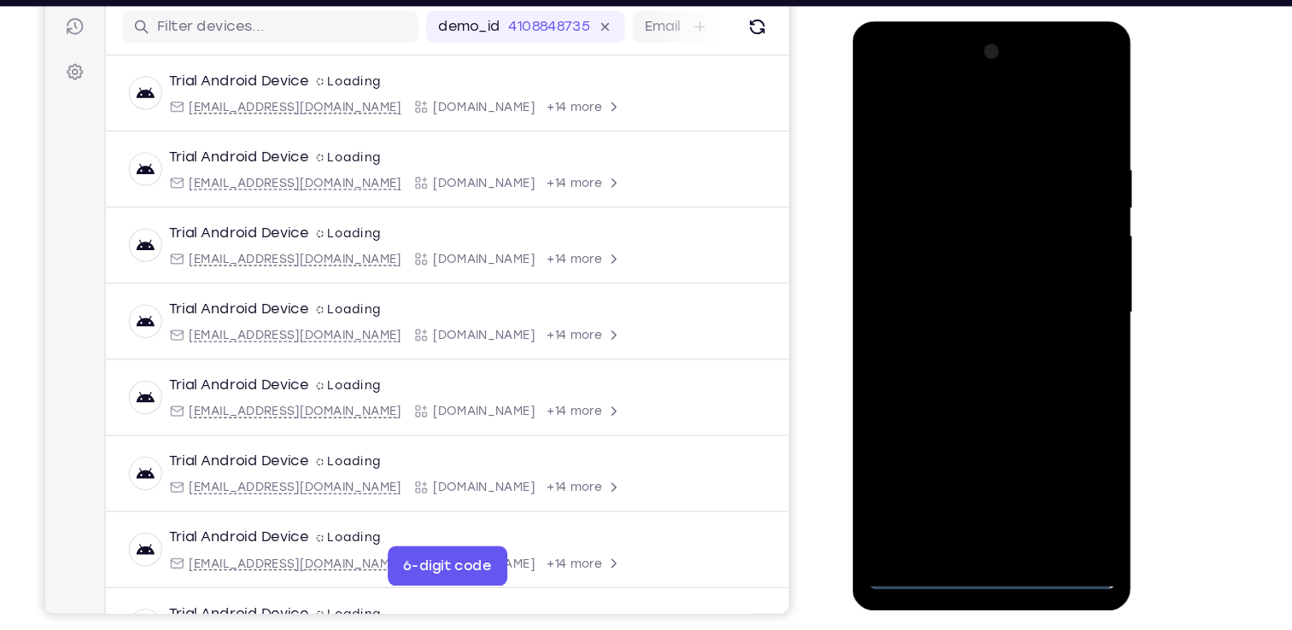
click at [971, 493] on div at bounding box center [972, 272] width 215 height 478
click at [1049, 423] on div at bounding box center [972, 272] width 215 height 478
click at [959, 102] on div at bounding box center [972, 272] width 215 height 478
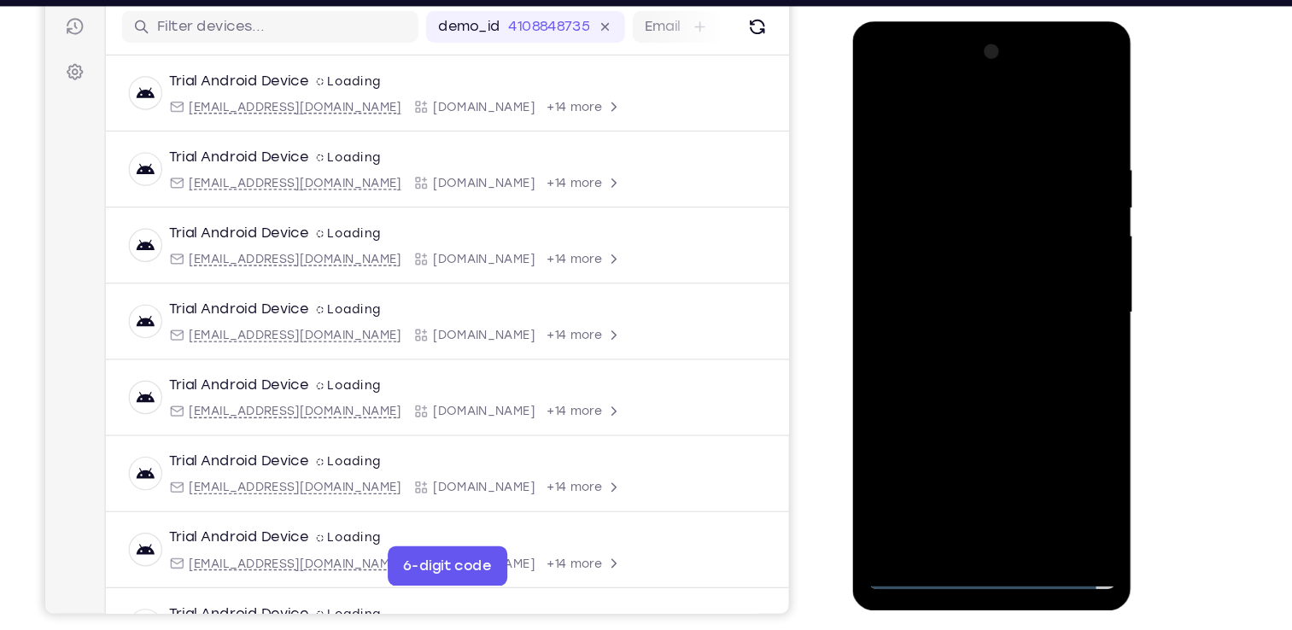
click at [1042, 258] on div at bounding box center [972, 272] width 215 height 478
click at [953, 300] on div at bounding box center [972, 272] width 215 height 478
click at [981, 247] on div at bounding box center [972, 272] width 215 height 478
click at [977, 236] on div at bounding box center [972, 272] width 215 height 478
click at [956, 266] on div at bounding box center [972, 272] width 215 height 478
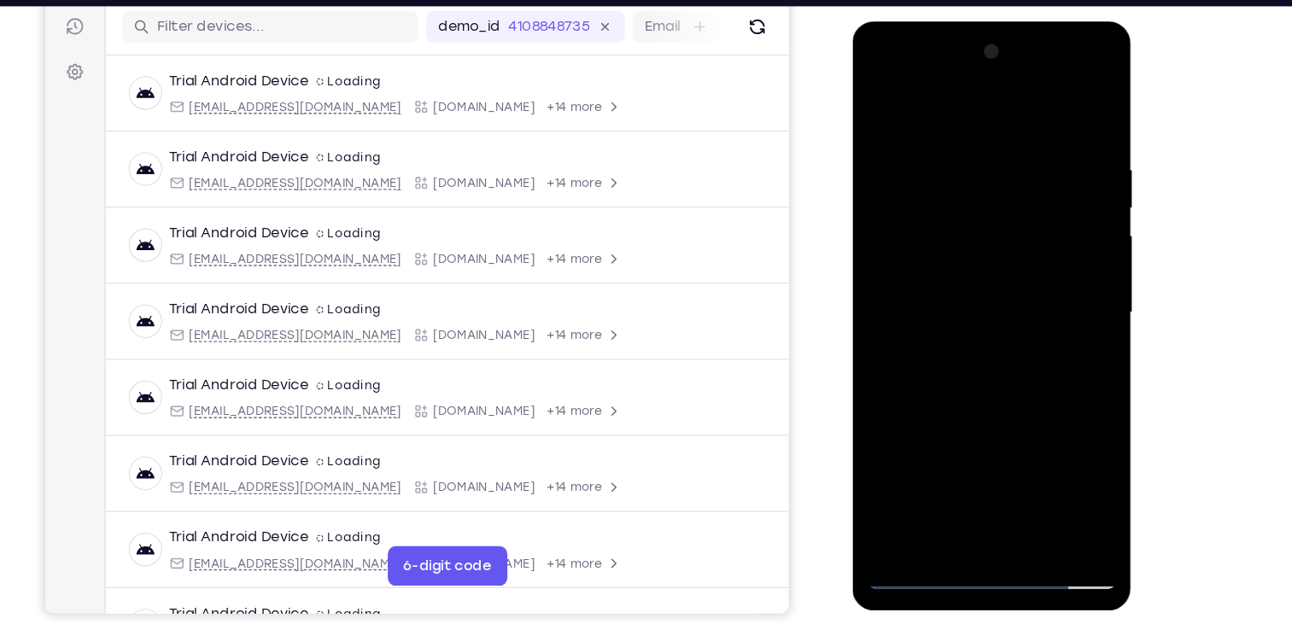
click at [981, 338] on div at bounding box center [972, 272] width 215 height 478
drag, startPoint x: 987, startPoint y: 106, endPoint x: 1829, endPoint y: 79, distance: 842.9
click at [964, 20] on html "Online web based iOS Simulators and Android Emulators. Run iPhone, iPad, Mobile…" at bounding box center [973, 276] width 243 height 512
click at [1012, 471] on div at bounding box center [972, 272] width 215 height 478
click at [977, 363] on div at bounding box center [972, 272] width 215 height 478
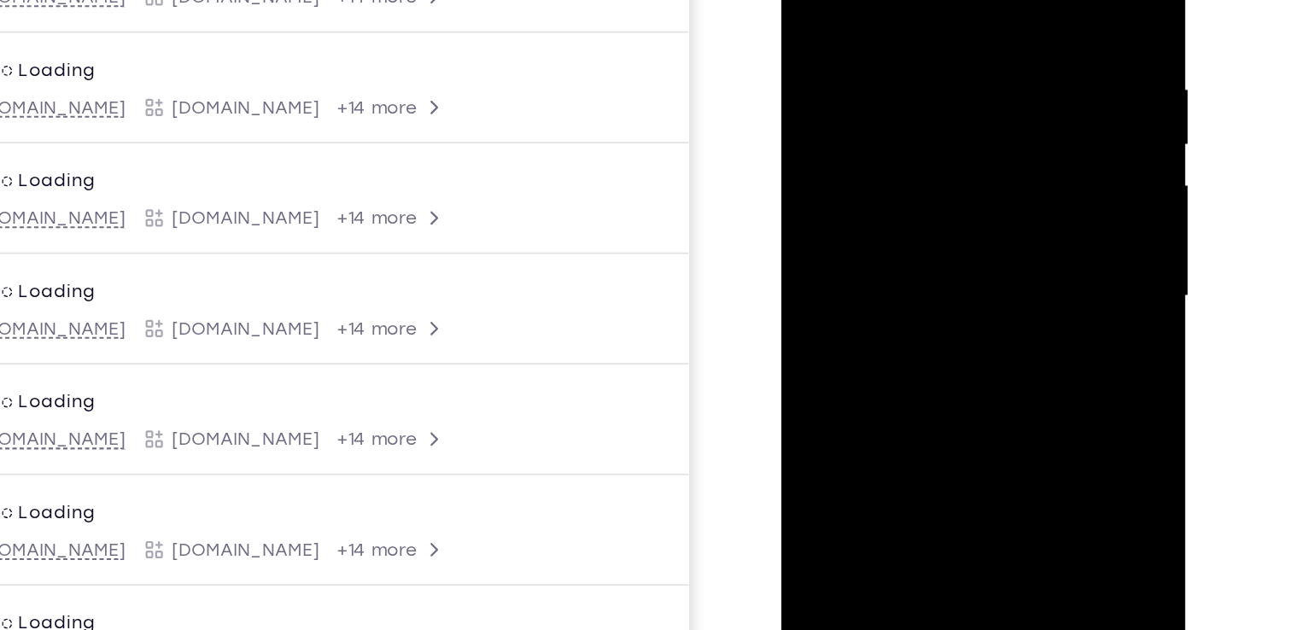
scroll to position [214, 0]
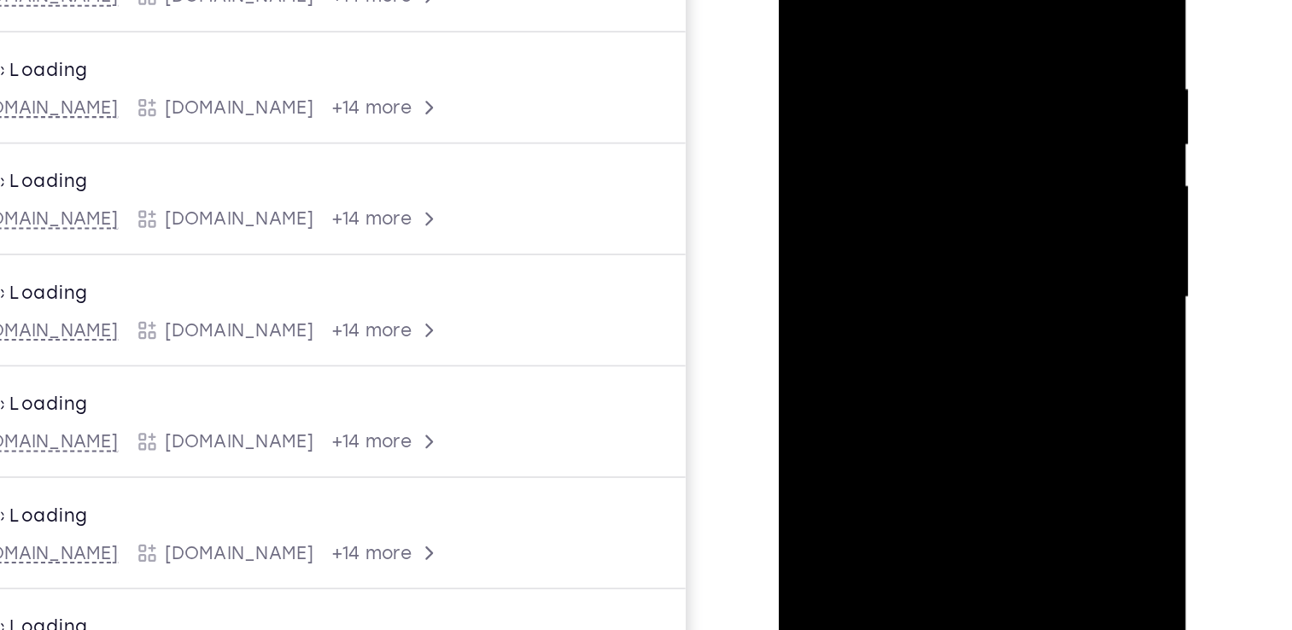
click at [958, 165] on div at bounding box center [898, 124] width 215 height 478
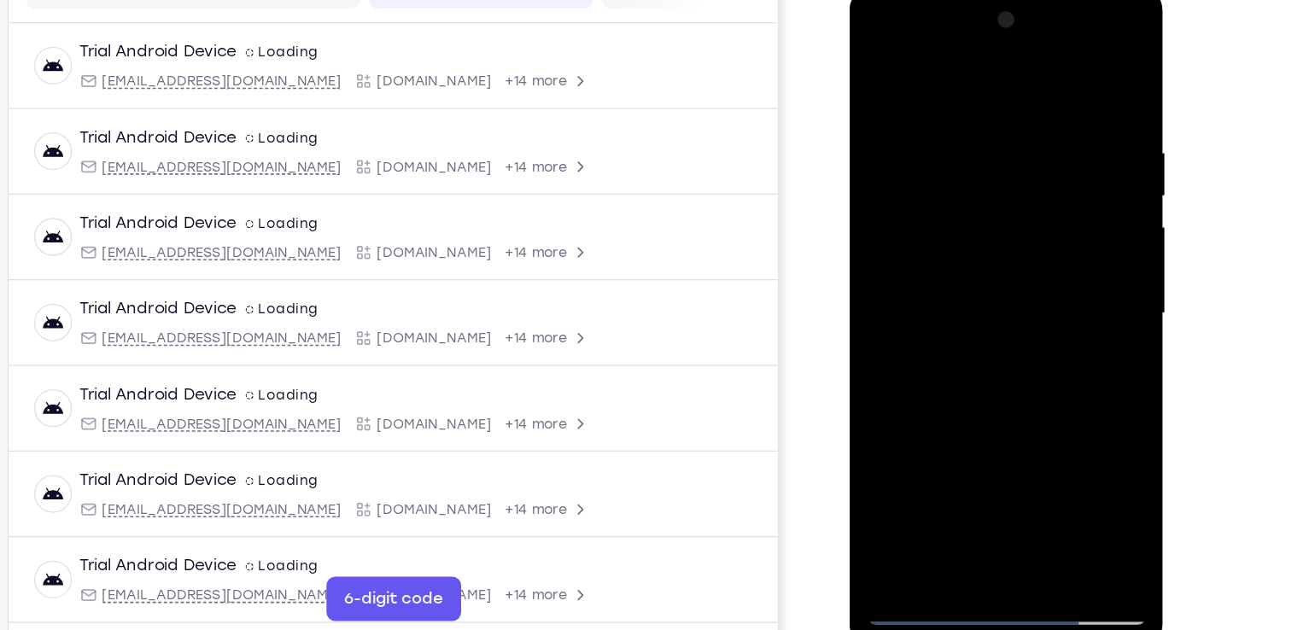
click at [930, 429] on div at bounding box center [969, 238] width 215 height 478
click at [924, 431] on div at bounding box center [969, 238] width 215 height 478
click at [1012, 335] on div at bounding box center [969, 238] width 215 height 478
click at [1051, 265] on div at bounding box center [969, 238] width 215 height 478
